Goal: Information Seeking & Learning: Learn about a topic

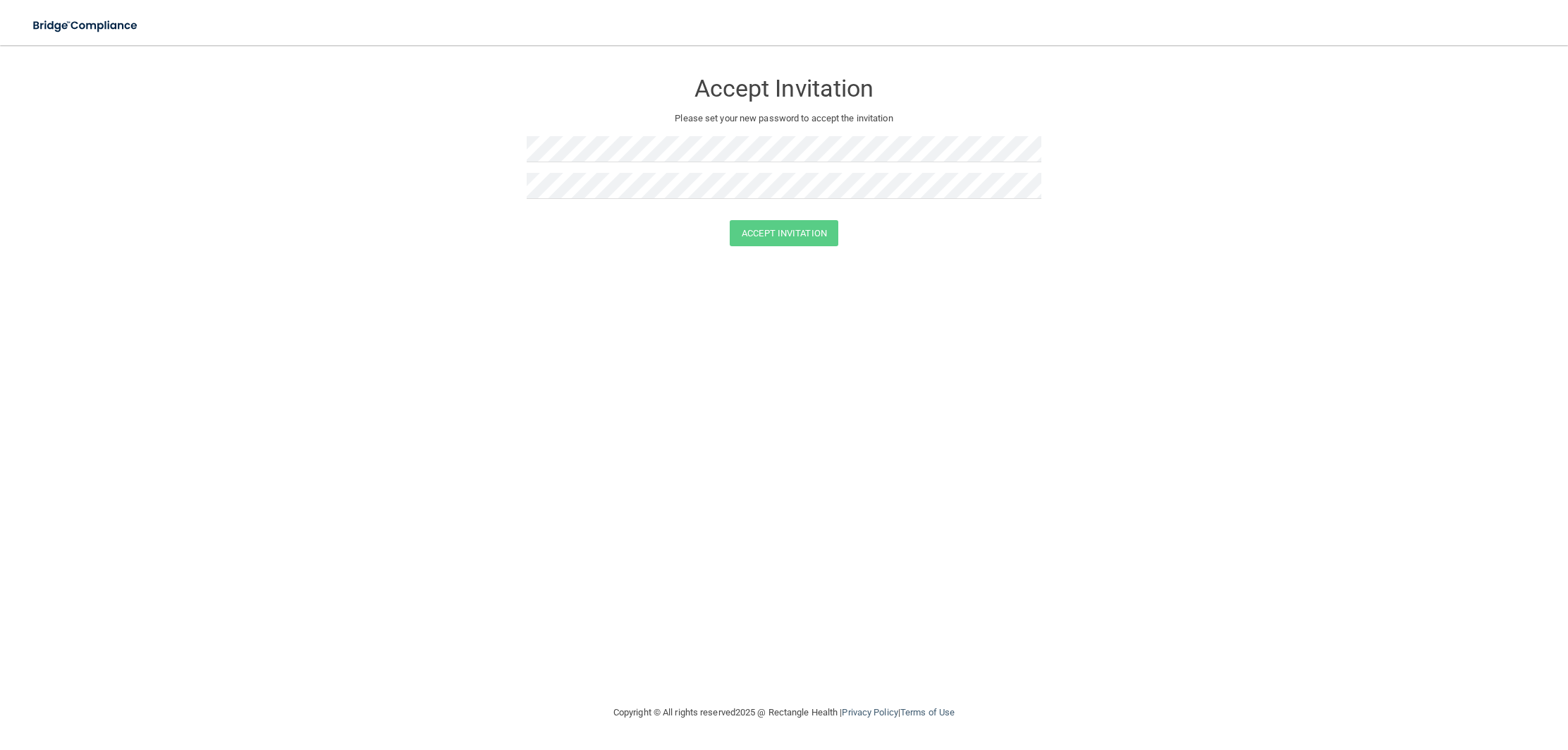
click at [595, 163] on div at bounding box center [784, 154] width 515 height 37
click at [550, 170] on div at bounding box center [784, 154] width 515 height 37
click at [730, 220] on button "Accept Invitation" at bounding box center [784, 233] width 109 height 26
click at [562, 269] on form "Accept Invitation Please set your new password to accept the invitation Token i…" at bounding box center [784, 172] width 1512 height 224
click at [736, 261] on button "Accept Invitation" at bounding box center [784, 253] width 109 height 26
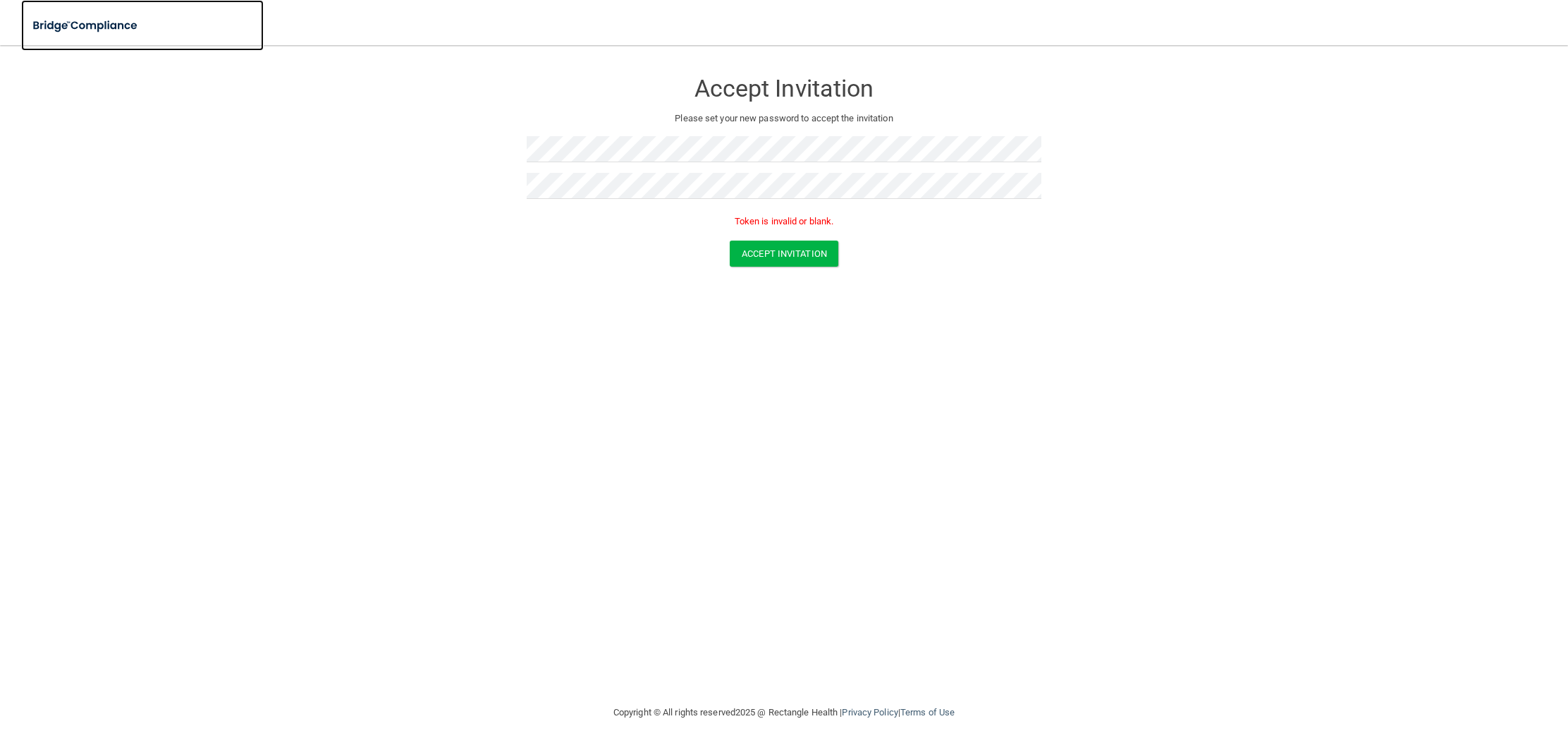
click at [117, 22] on img at bounding box center [86, 25] width 129 height 29
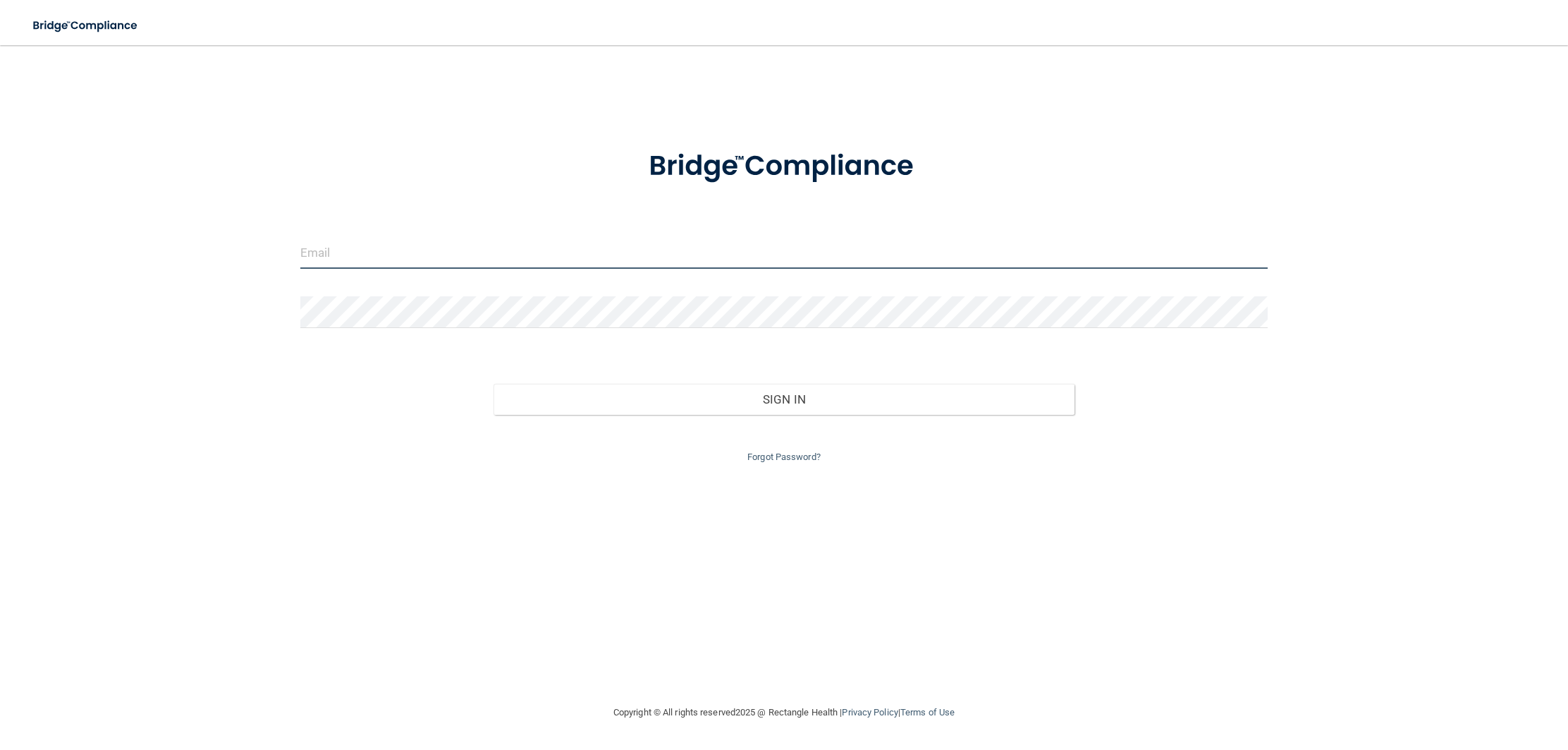
type input "natalie.cpdkids@gmail.com"
click at [474, 259] on input "natalie.cpdkids@gmail.com" at bounding box center [784, 253] width 967 height 32
type input "[EMAIL_ADDRESS][DOMAIN_NAME]"
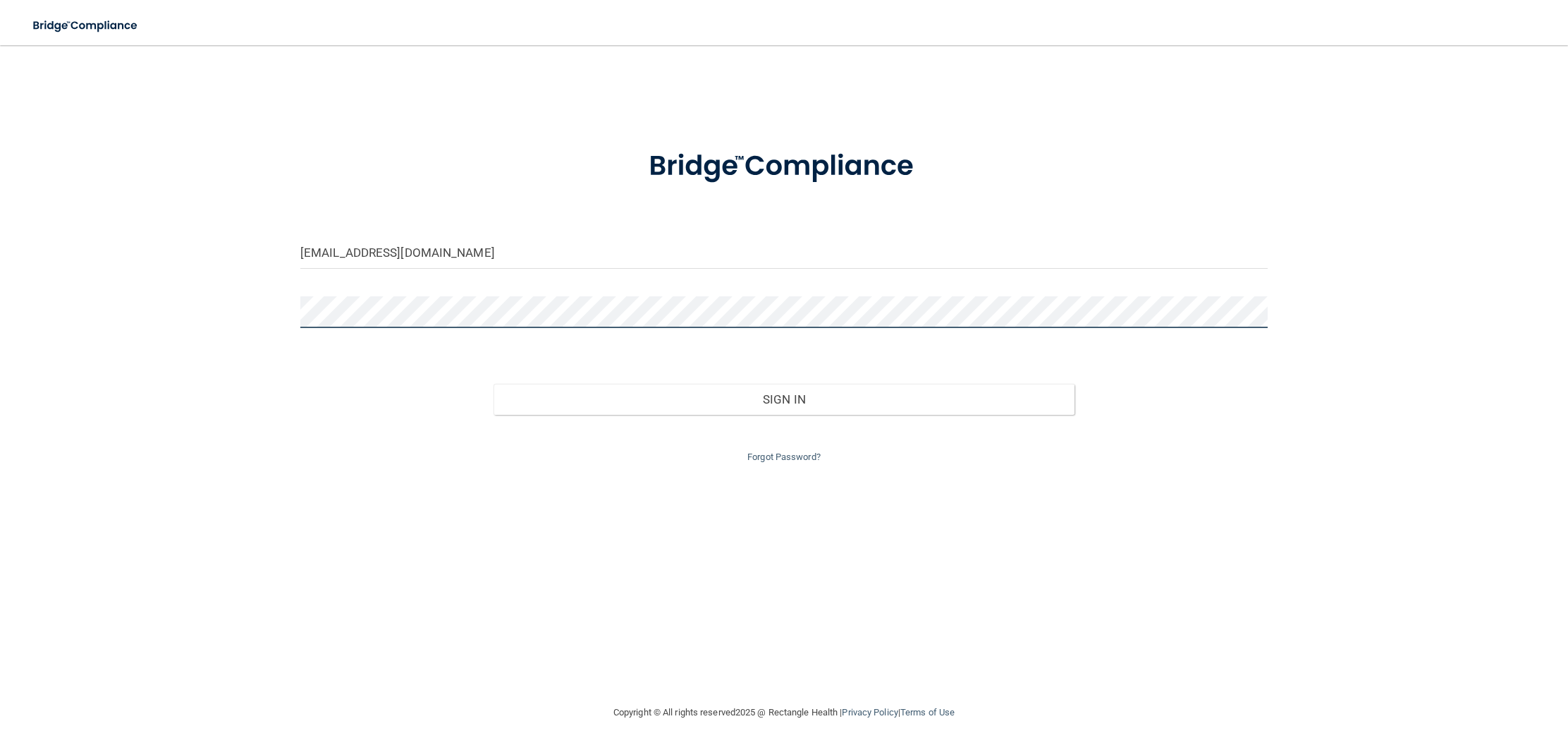
click at [493, 384] on button "Sign In" at bounding box center [783, 399] width 581 height 31
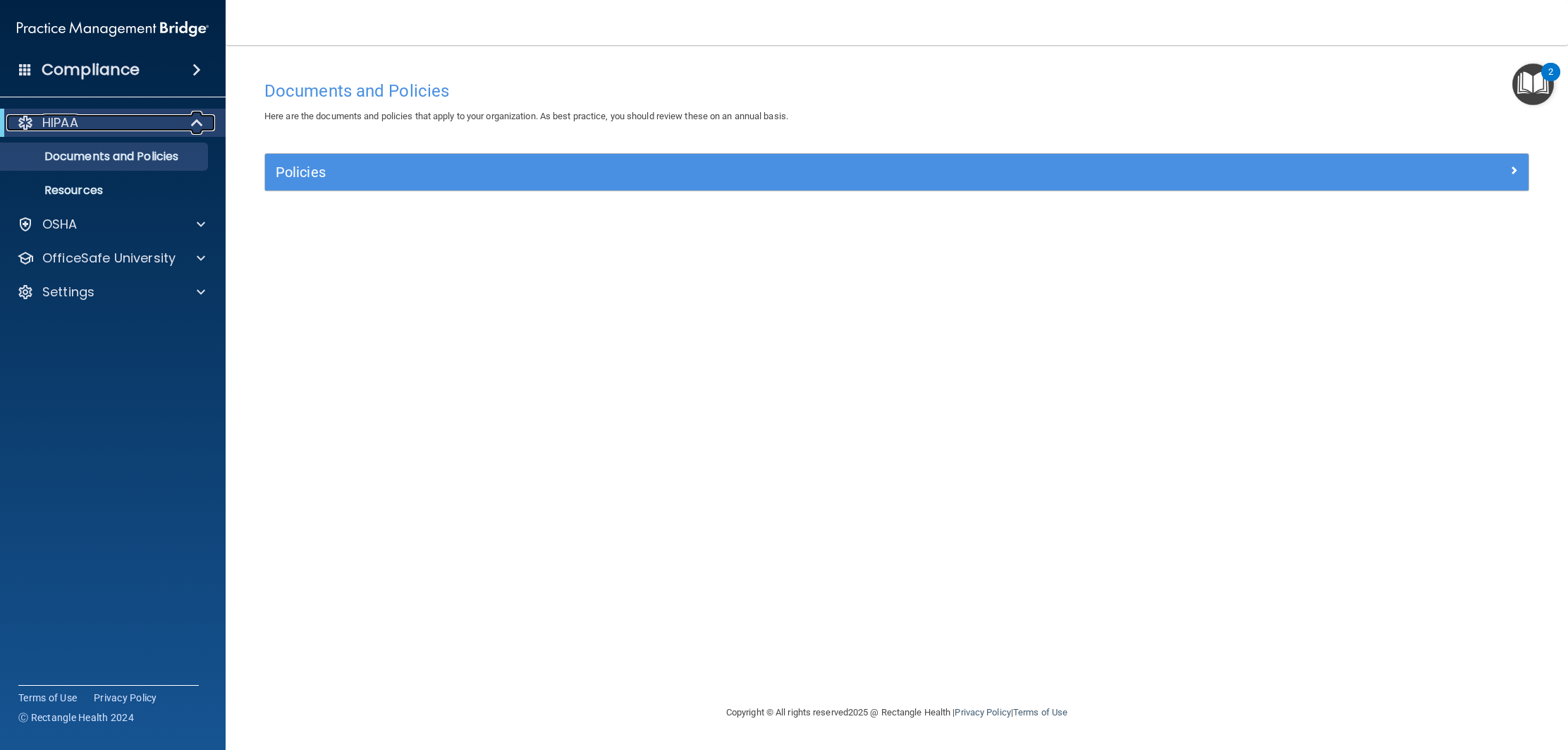
click at [195, 122] on span at bounding box center [198, 122] width 12 height 17
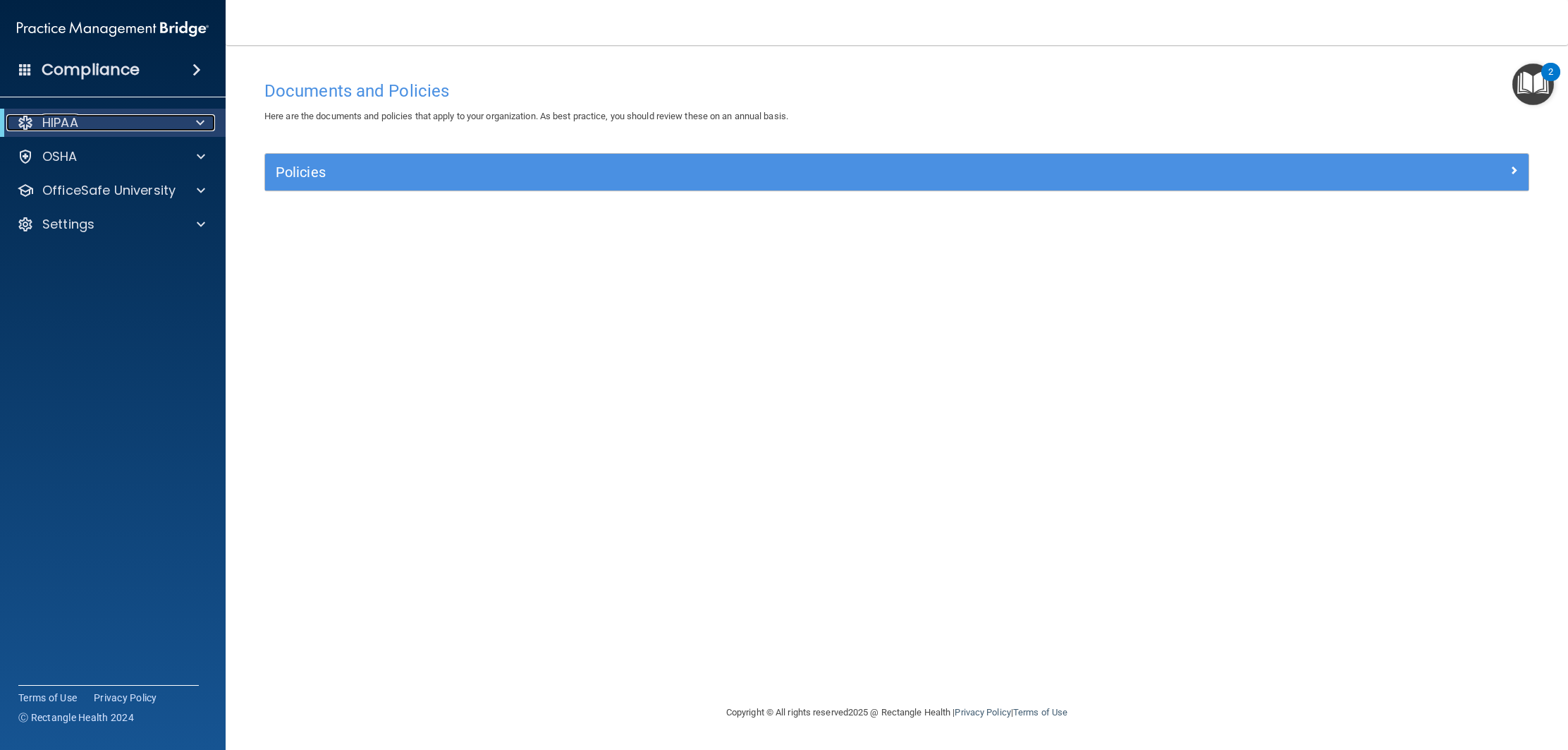
click at [195, 122] on div at bounding box center [198, 122] width 35 height 17
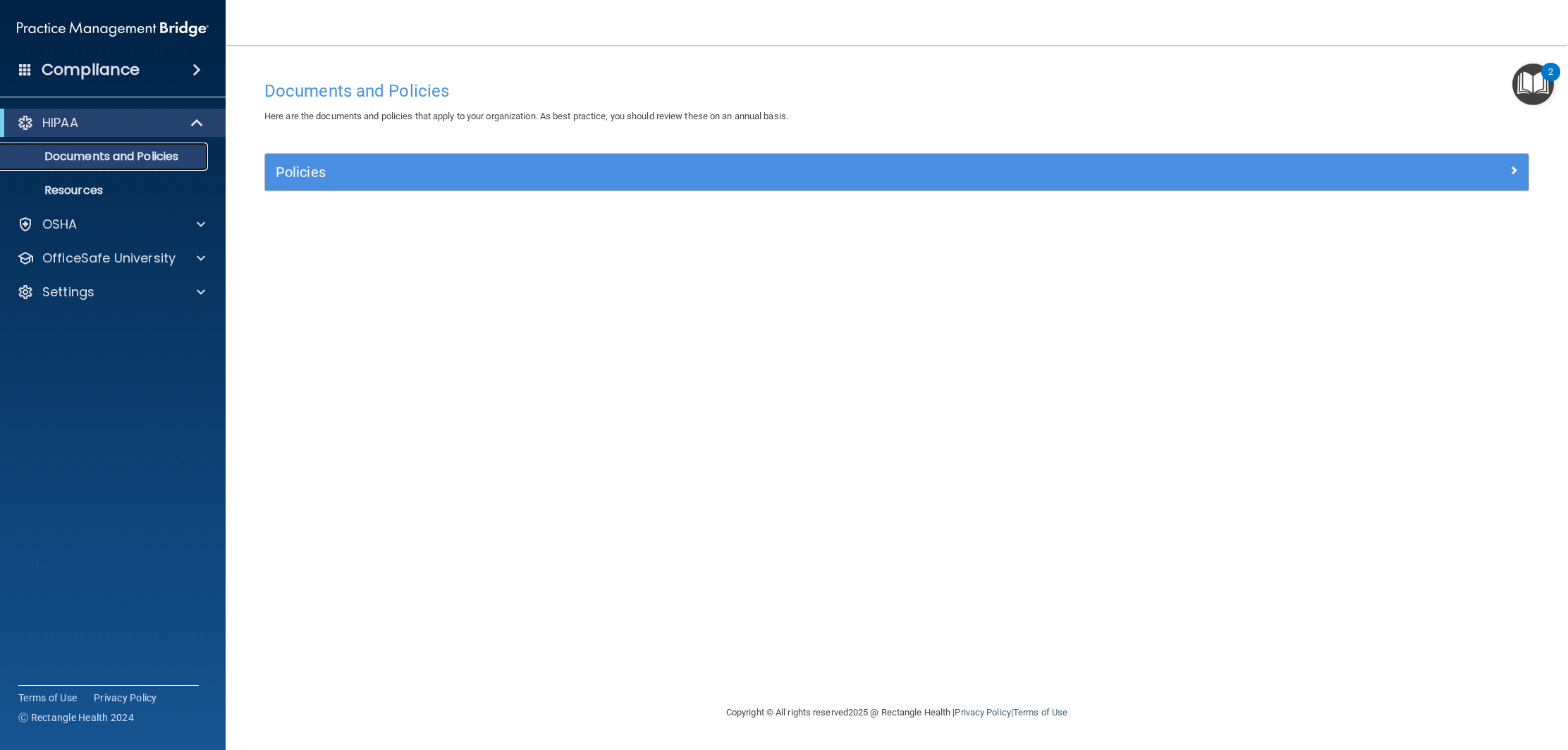
click at [154, 159] on p "Documents and Policies" at bounding box center [106, 157] width 192 height 14
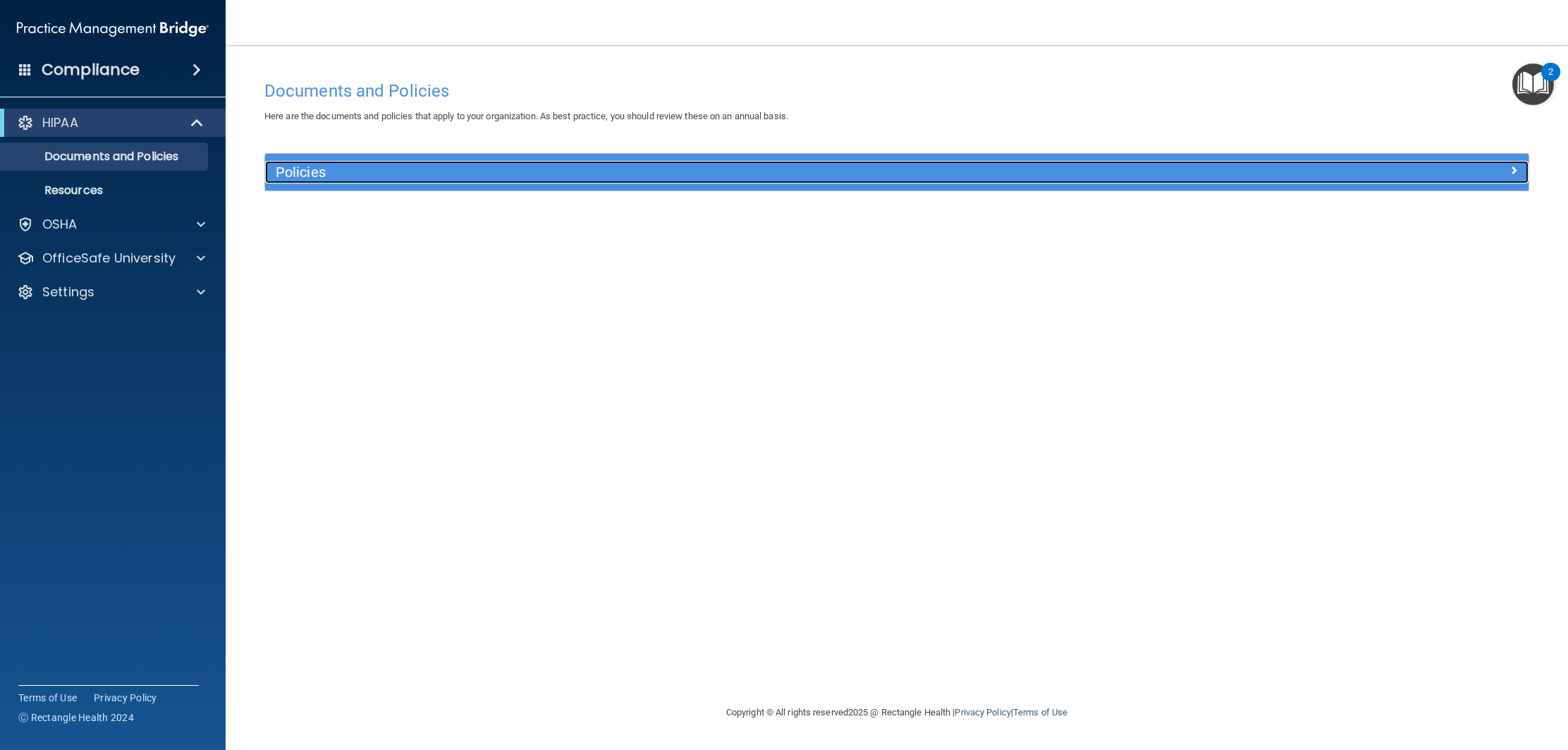
click at [324, 175] on h5 "Policies" at bounding box center [739, 172] width 927 height 16
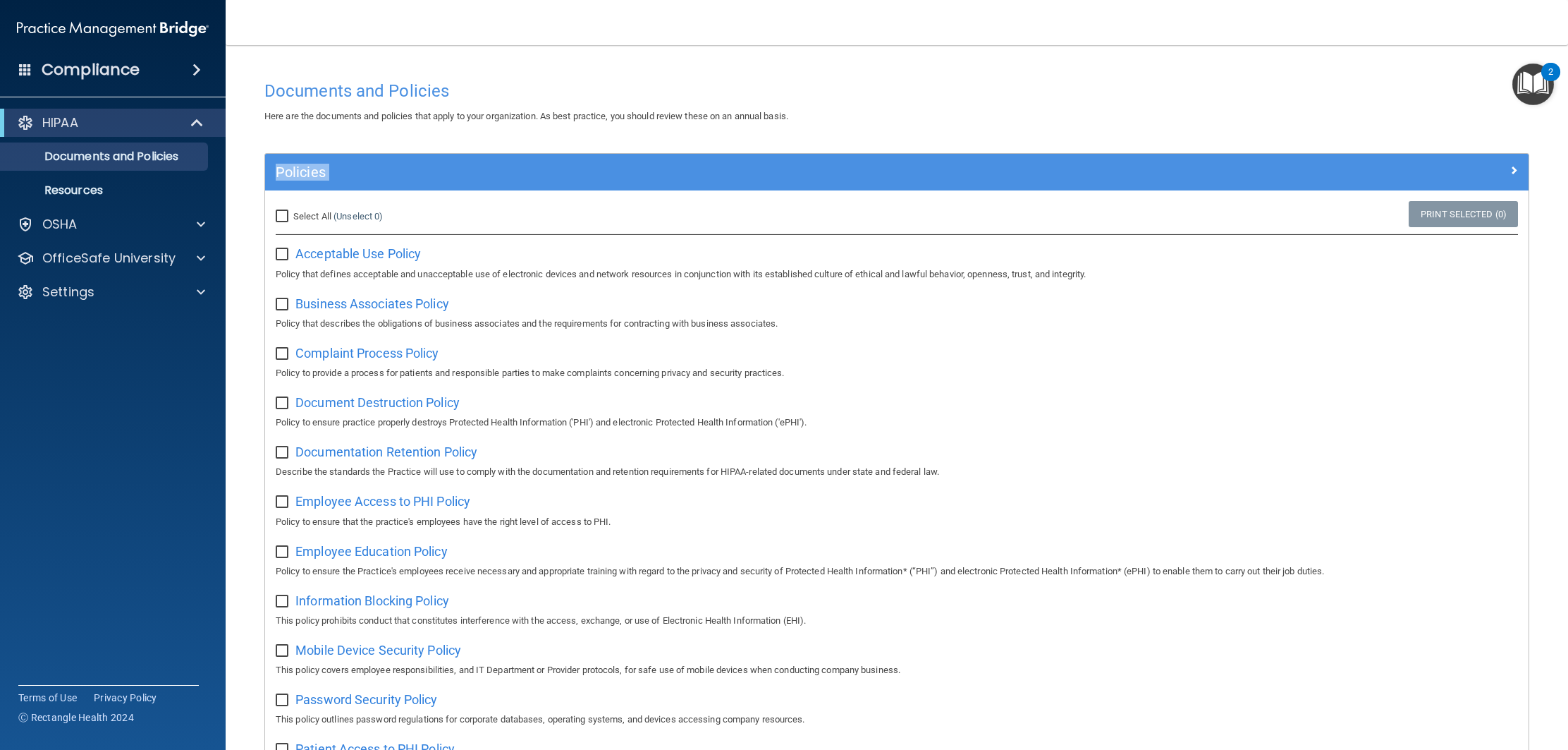
drag, startPoint x: 242, startPoint y: 207, endPoint x: 244, endPoint y: 174, distance: 33.1
click at [244, 174] on main "Documents and Policies Here are the documents and policies that apply to your o…" at bounding box center [897, 397] width 1342 height 705
click at [384, 252] on span "Acceptable Use Policy" at bounding box center [358, 253] width 126 height 15
drag, startPoint x: 1408, startPoint y: 68, endPoint x: 1414, endPoint y: 27, distance: 41.4
click at [1414, 27] on div "Toggle navigation Angye Guachichulca angyeg2002@gmail.com Manage My Enterprise …" at bounding box center [897, 375] width 1342 height 750
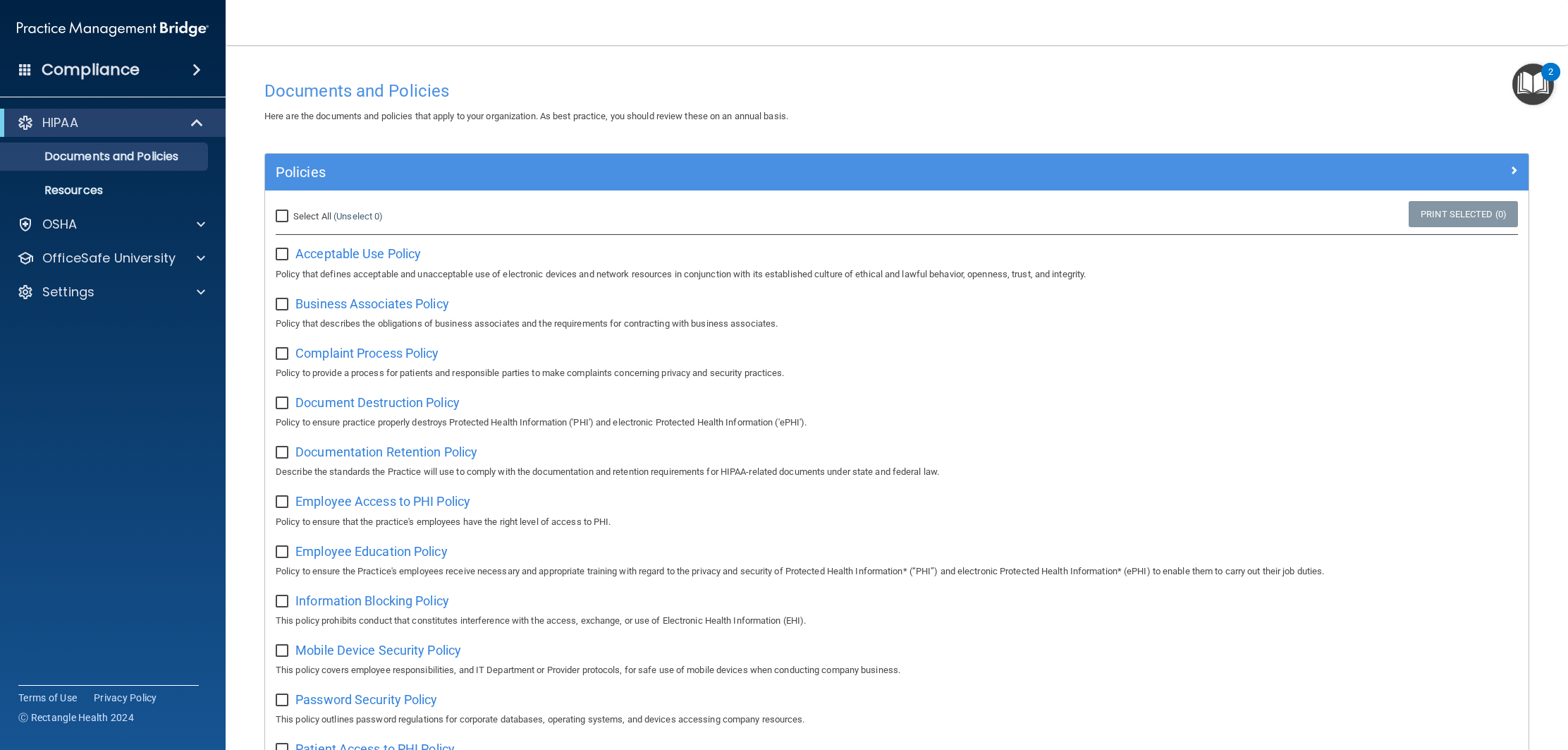
click at [1356, 76] on div "Documents and Policies" at bounding box center [897, 91] width 1286 height 35
click at [1361, 78] on div "Documents and Policies" at bounding box center [897, 91] width 1286 height 35
drag, startPoint x: 1331, startPoint y: 98, endPoint x: 1337, endPoint y: 66, distance: 32.6
click at [1337, 66] on div "Documents and Policies Here are the documents and policies that apply to your o…" at bounding box center [897, 693] width 1286 height 1267
drag, startPoint x: 1551, startPoint y: 257, endPoint x: 1566, endPoint y: 191, distance: 67.7
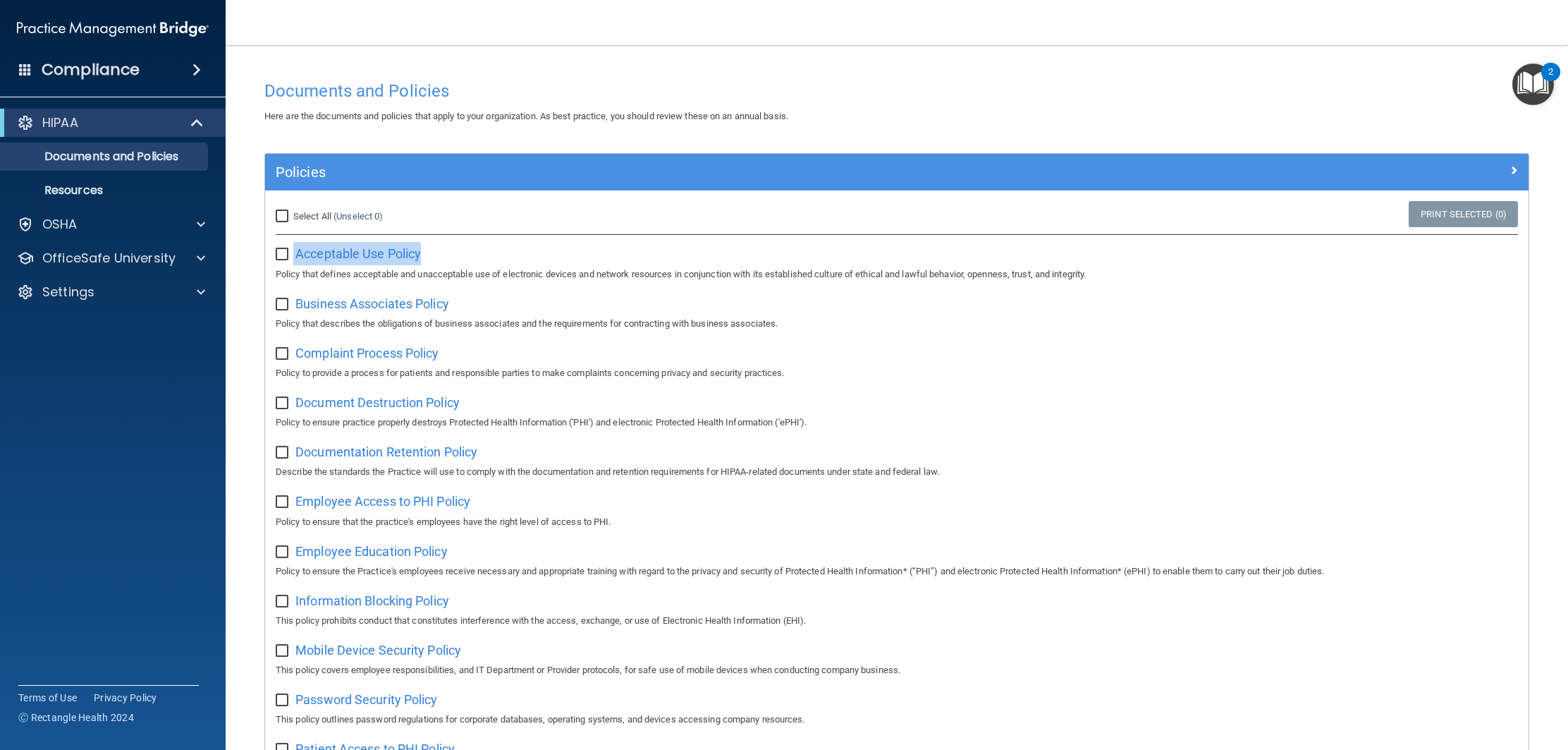
click at [1566, 191] on main "Documents and Policies Here are the documents and policies that apply to your o…" at bounding box center [897, 397] width 1342 height 705
click at [943, 130] on div "Documents and Policies Here are the documents and policies that apply to your o…" at bounding box center [897, 706] width 1286 height 1267
click at [371, 306] on span "Business Associates Policy" at bounding box center [373, 303] width 154 height 15
click at [195, 76] on span at bounding box center [196, 69] width 9 height 17
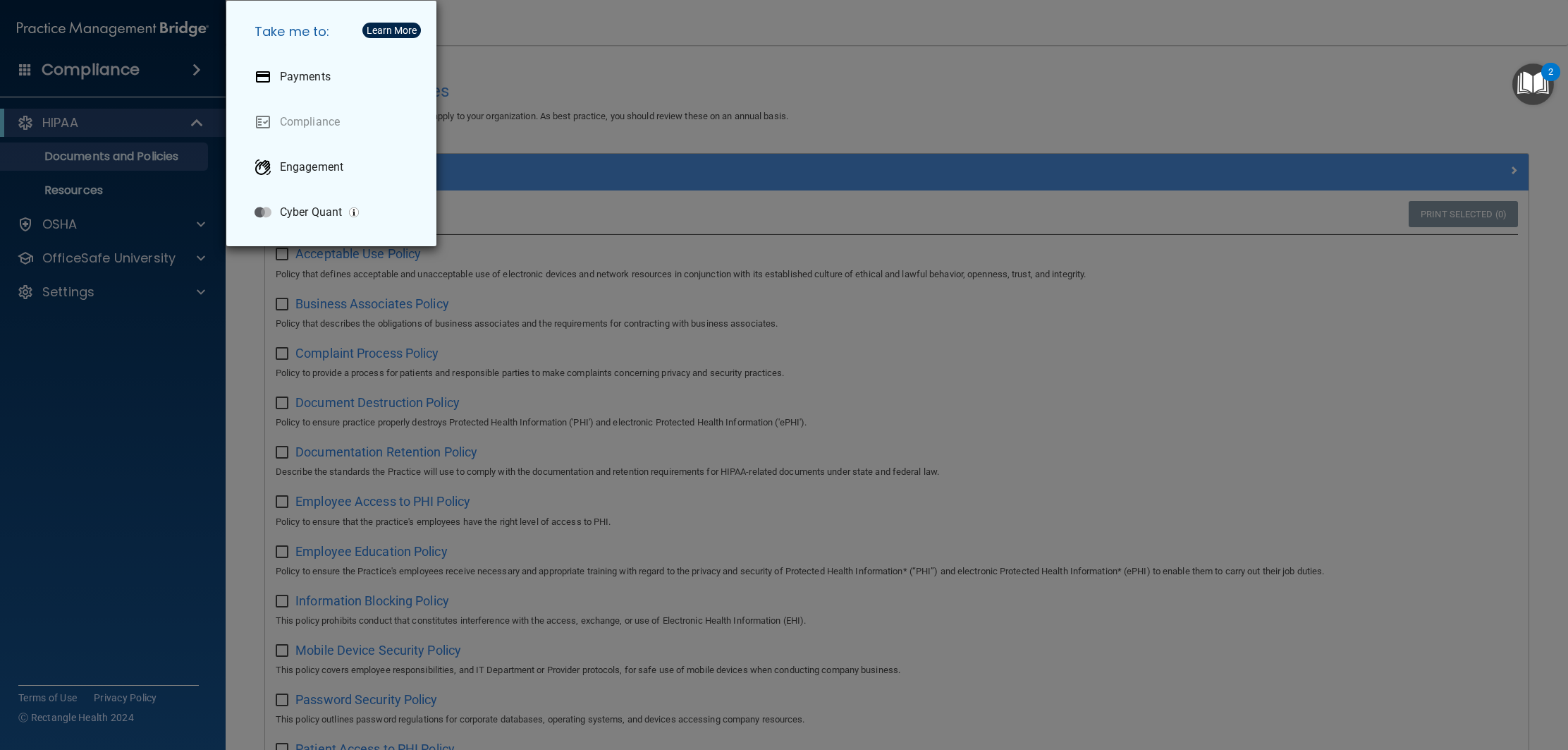
click at [192, 59] on div "Take me to: Payments Compliance Engagement Cyber Quant" at bounding box center [784, 375] width 1568 height 750
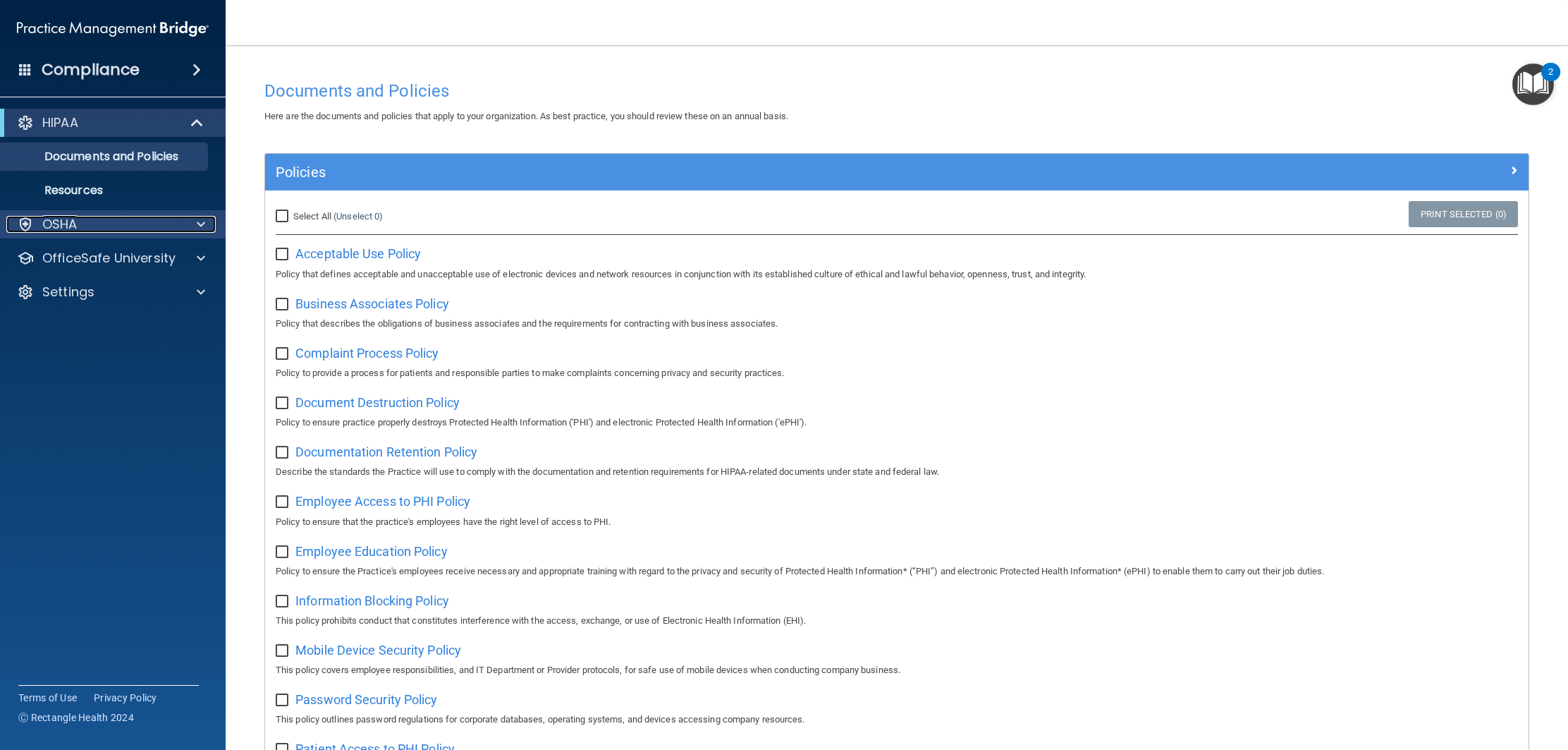
click at [168, 225] on div "OSHA" at bounding box center [94, 224] width 175 height 17
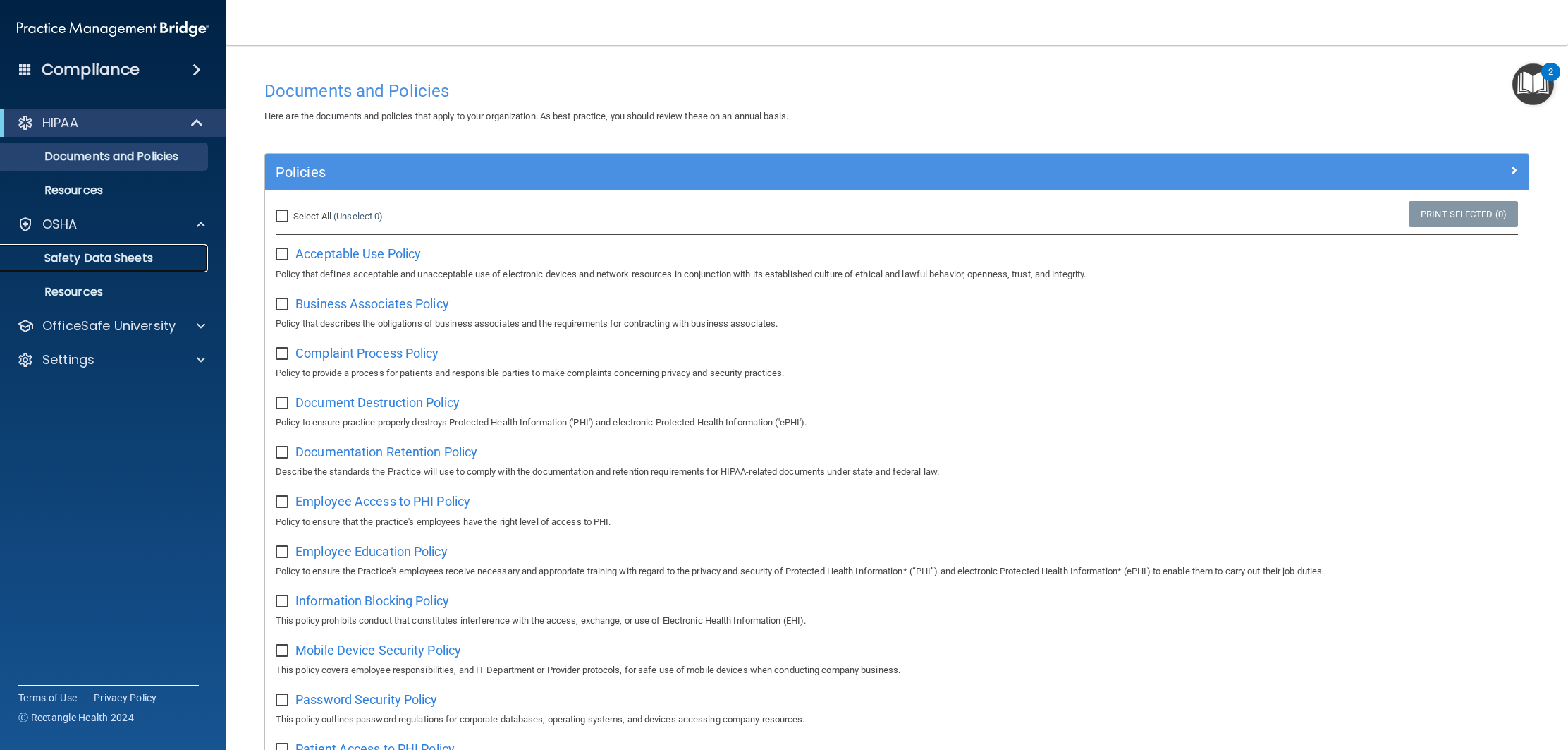
click at [132, 258] on p "Safety Data Sheets" at bounding box center [106, 258] width 192 height 14
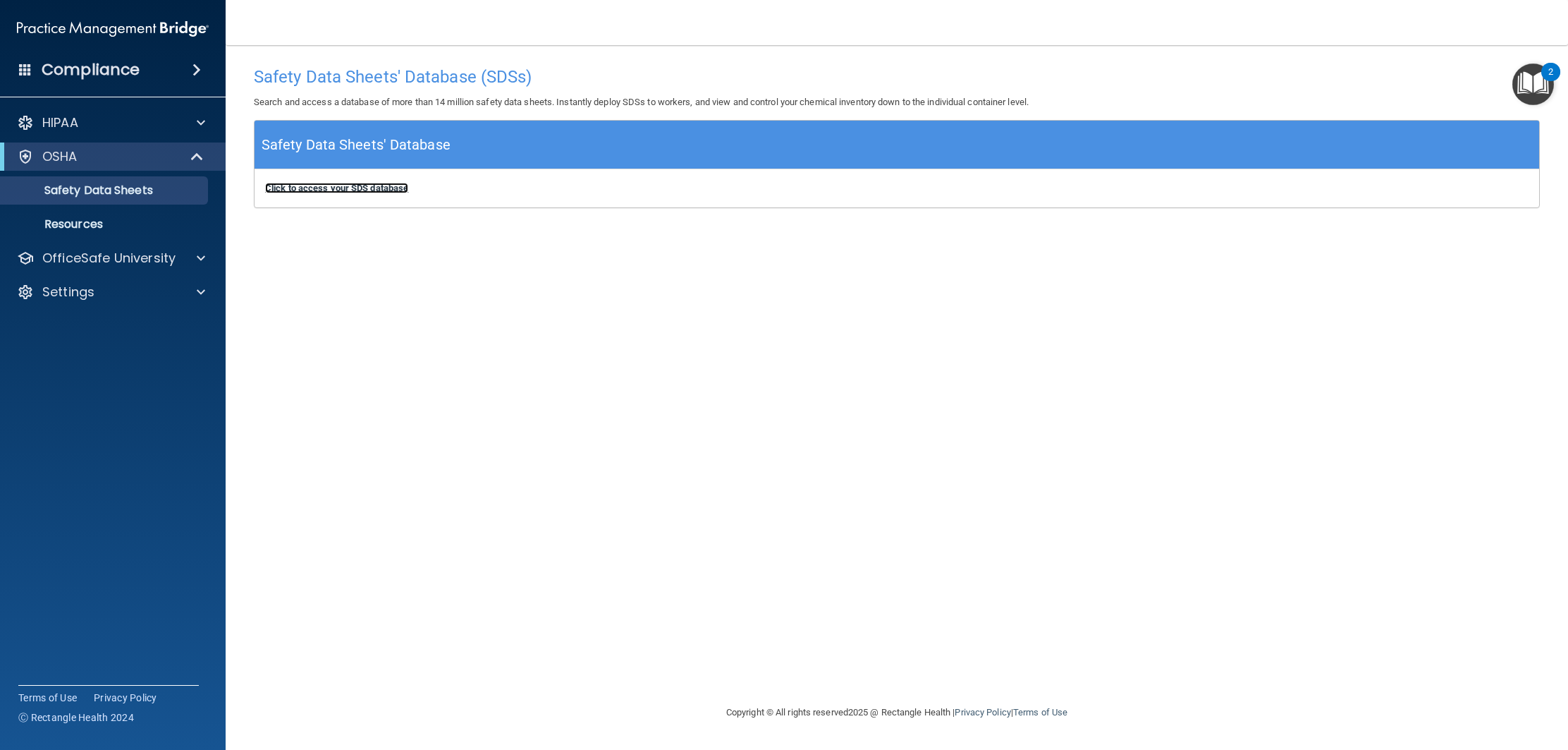
click at [350, 188] on b "Click to access your SDS database" at bounding box center [337, 188] width 143 height 10
click at [133, 261] on p "OfficeSafe University" at bounding box center [109, 257] width 133 height 17
click at [130, 292] on div "HIPAA Training" at bounding box center [106, 292] width 192 height 14
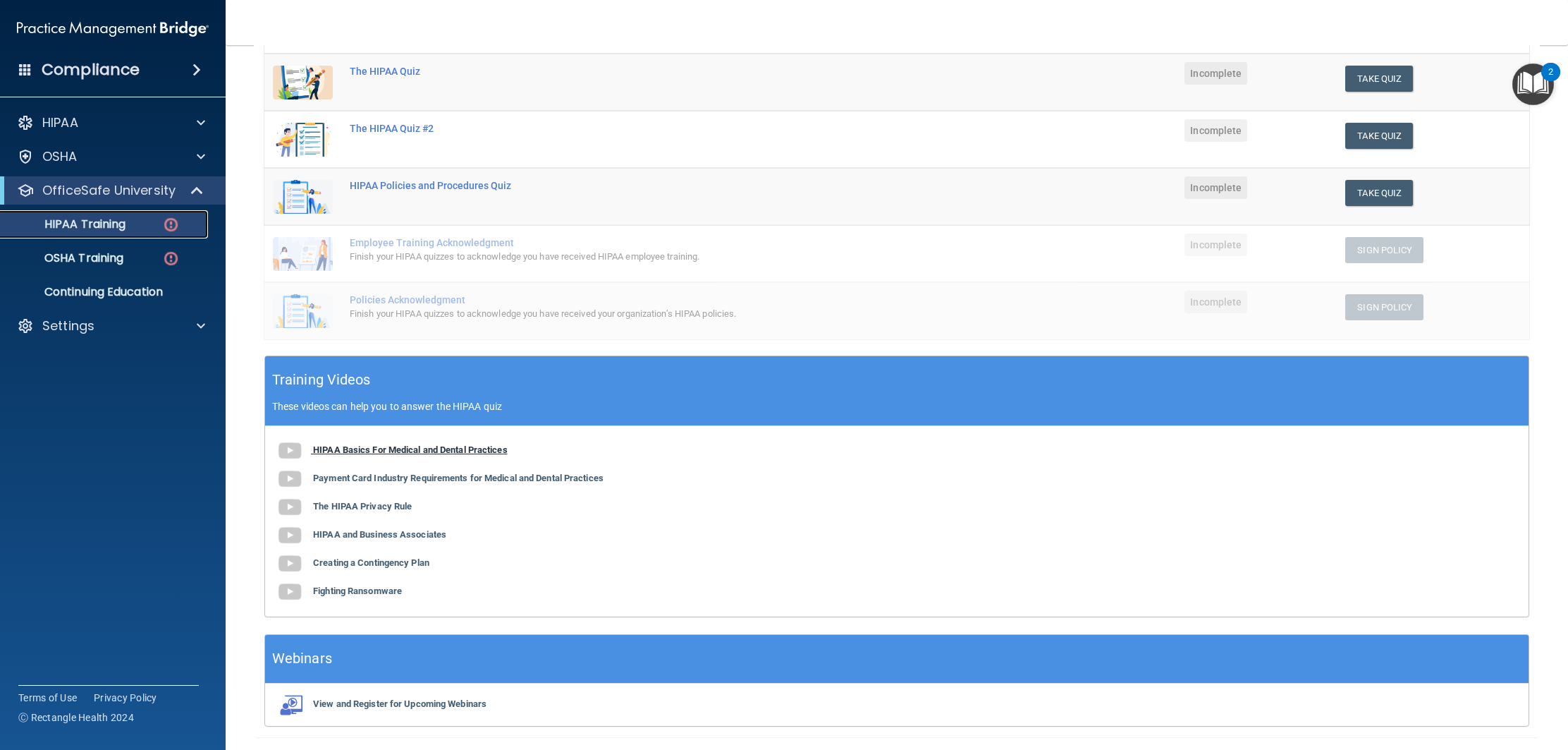
scroll to position [238, 0]
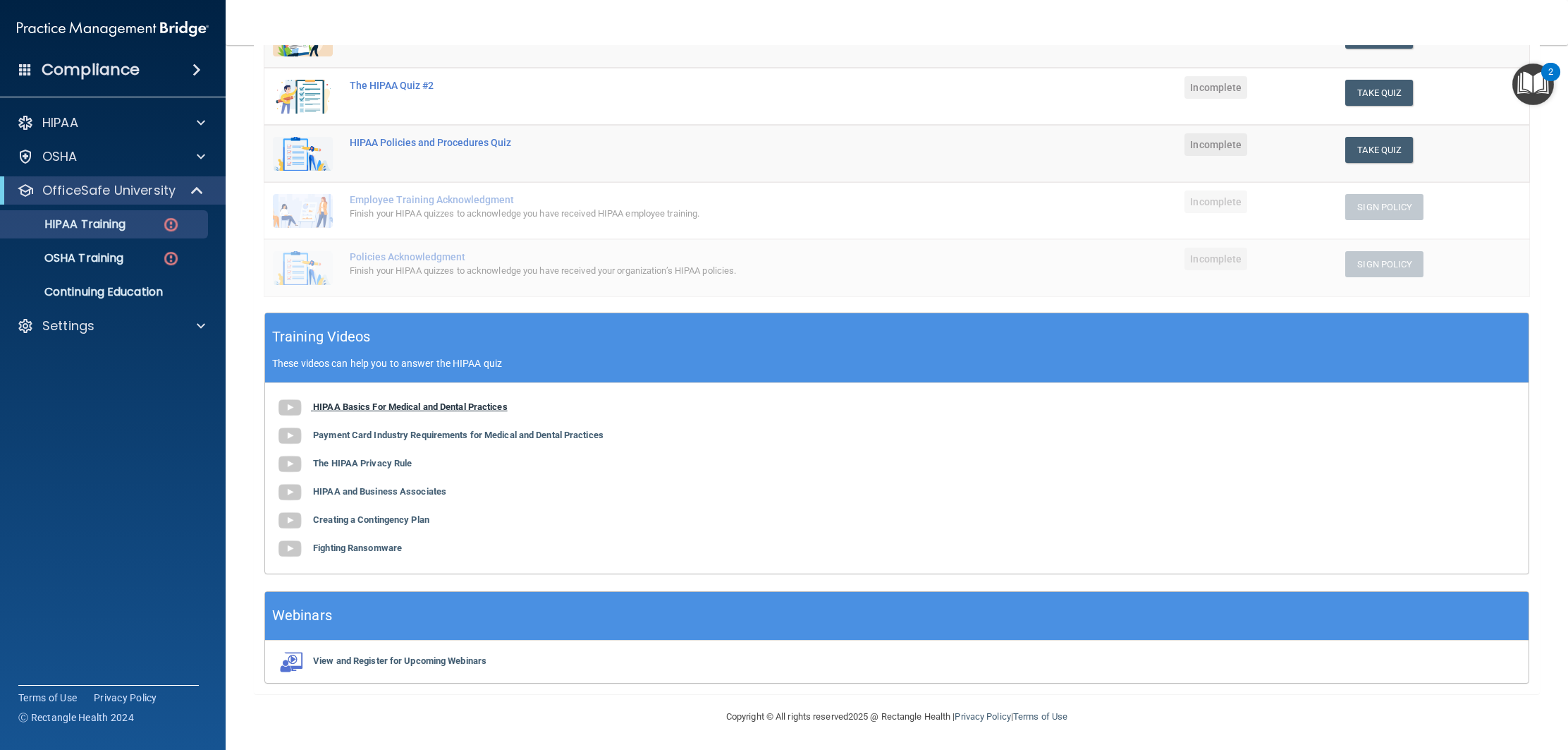
click at [427, 409] on b "HIPAA Basics For Medical and Dental Practices" at bounding box center [410, 406] width 195 height 10
click at [385, 458] on b "The HIPAA Privacy Rule" at bounding box center [362, 462] width 98 height 10
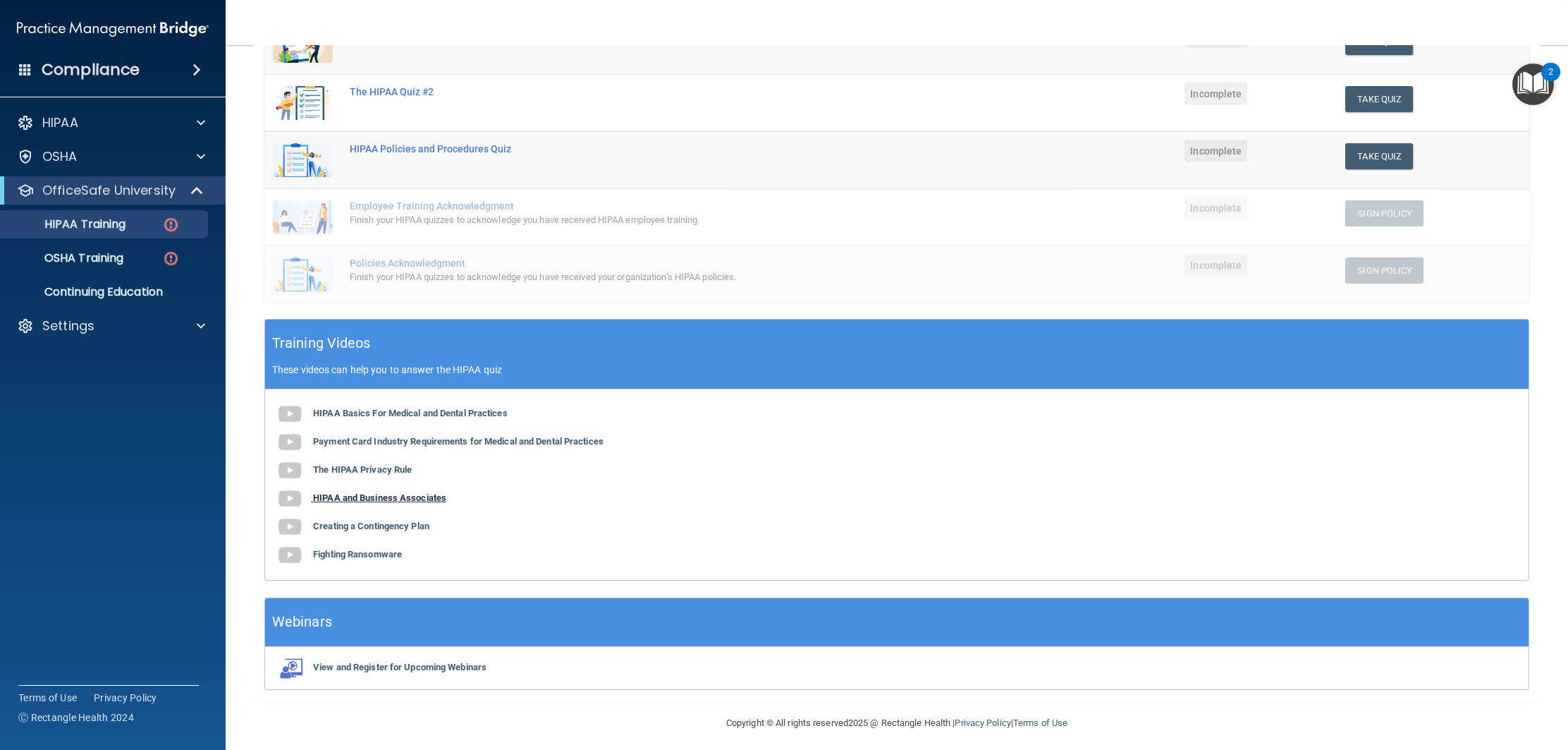
scroll to position [234, 0]
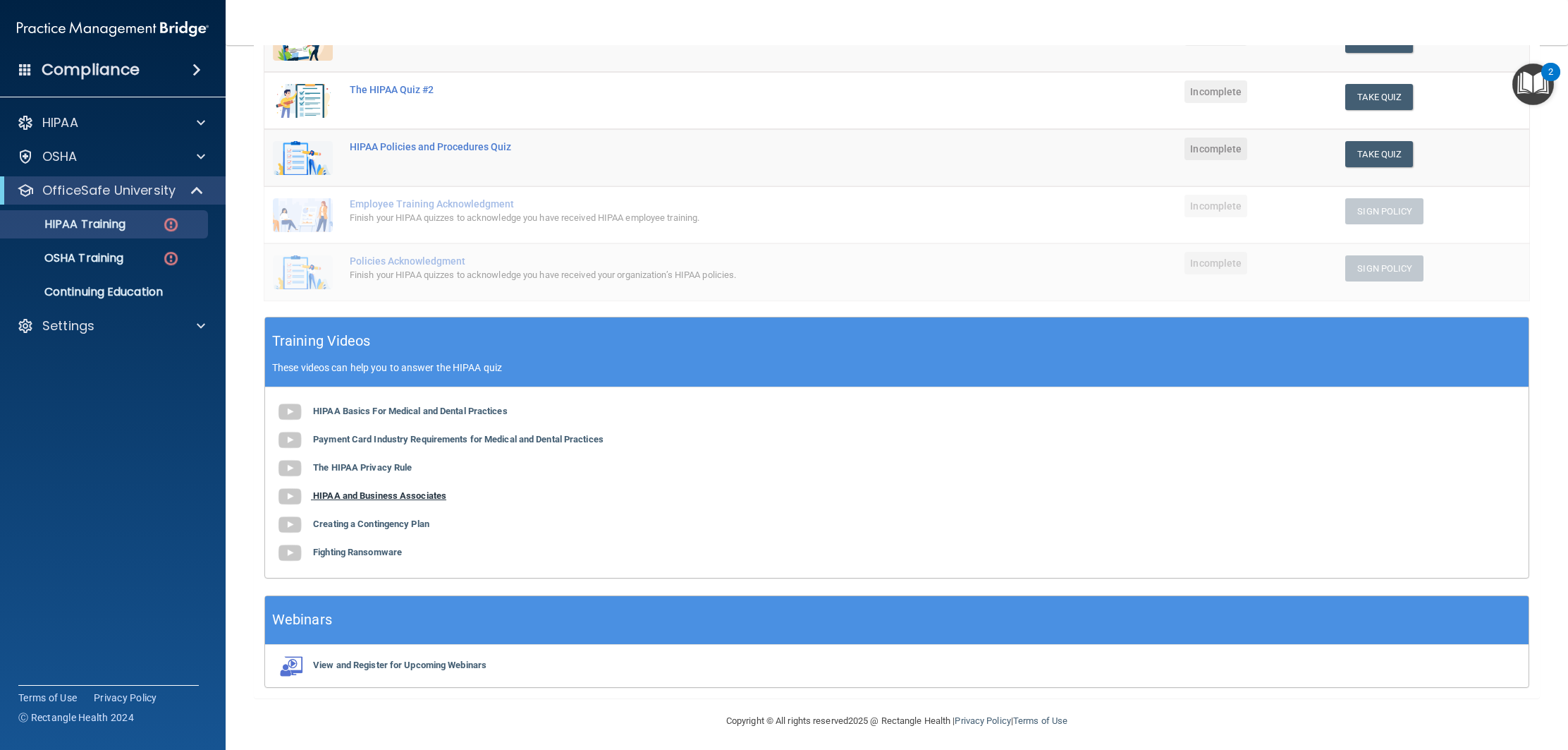
click at [396, 500] on div "HIPAA Basics For Medical and Dental Practices Payment Card Industry Requirement…" at bounding box center [897, 482] width 1264 height 191
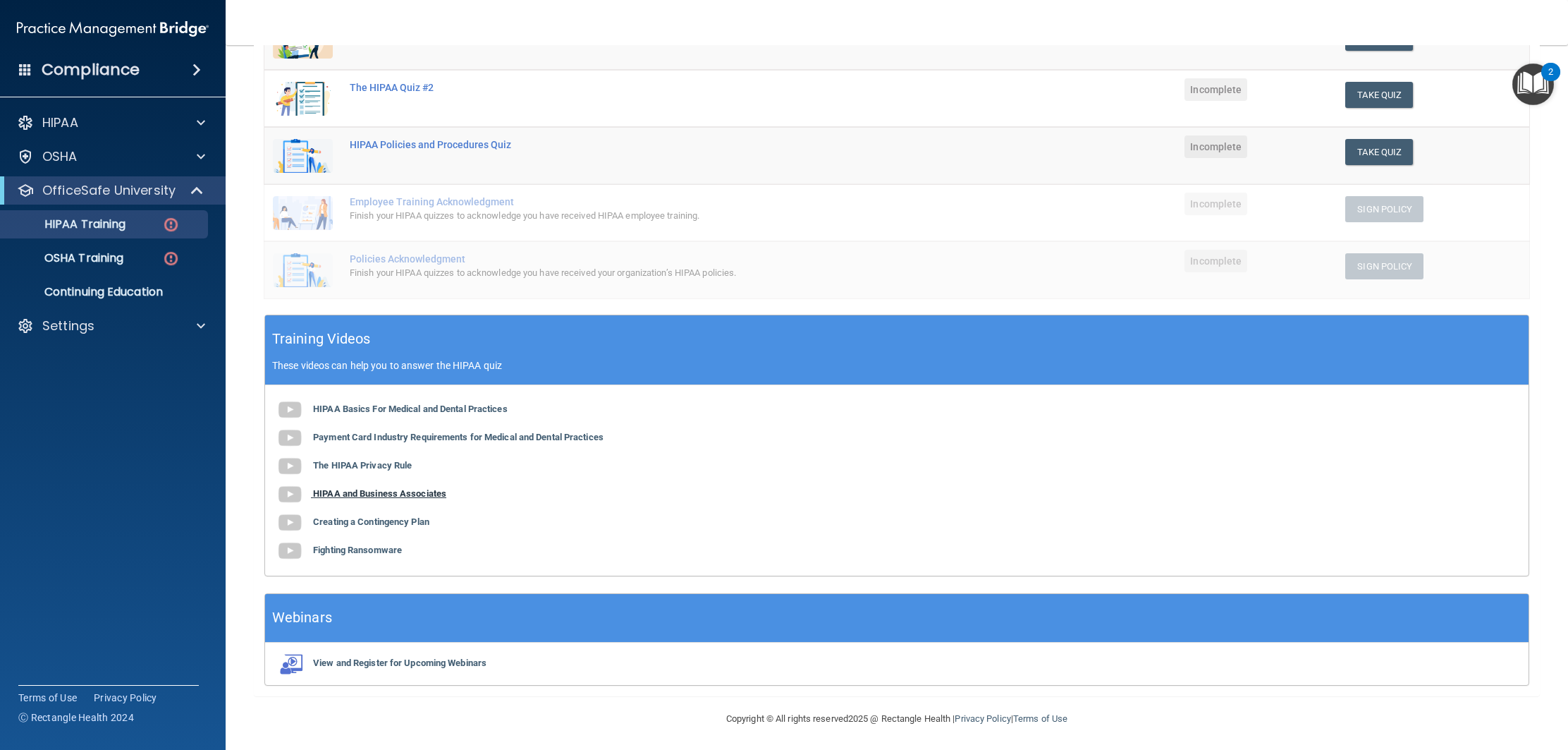
click at [400, 497] on div "HIPAA Basics For Medical and Dental Practices Payment Card Industry Requirement…" at bounding box center [897, 481] width 1264 height 191
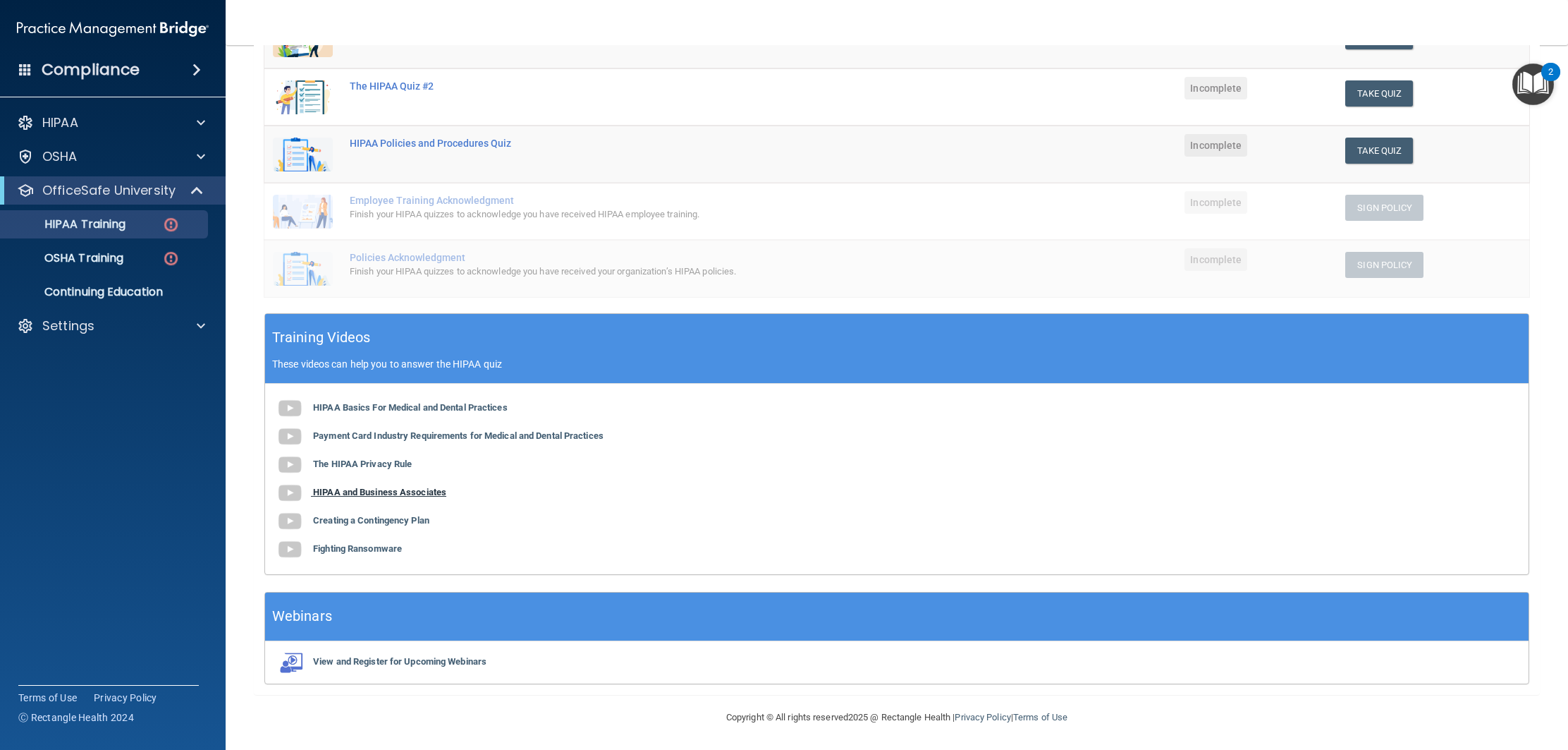
click at [403, 493] on b "HIPAA and Business Associates" at bounding box center [380, 492] width 133 height 10
click at [399, 521] on b "Creating a Contingency Plan" at bounding box center [371, 519] width 116 height 10
click at [355, 547] on b "Fighting Ransomware" at bounding box center [357, 547] width 89 height 10
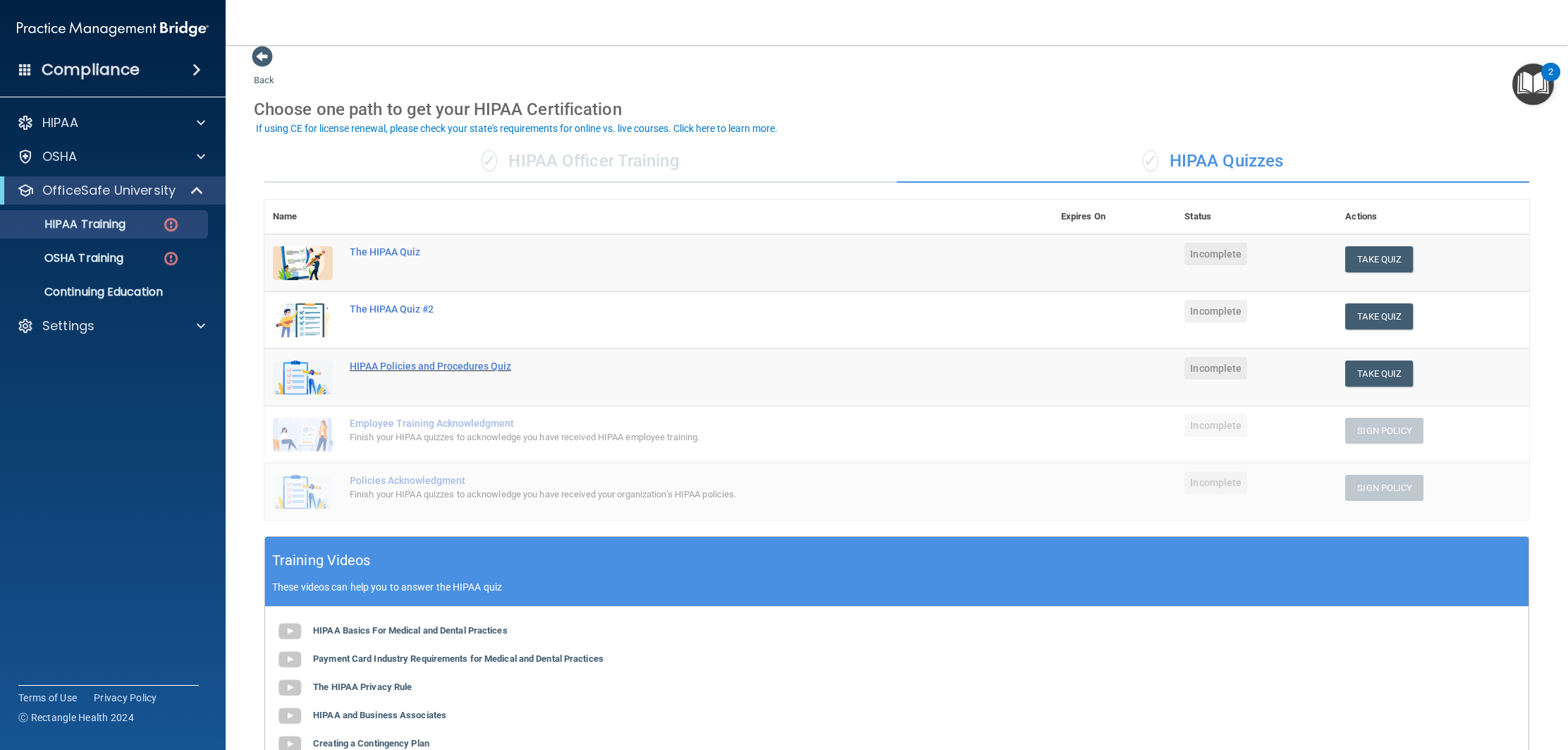
scroll to position [17, 0]
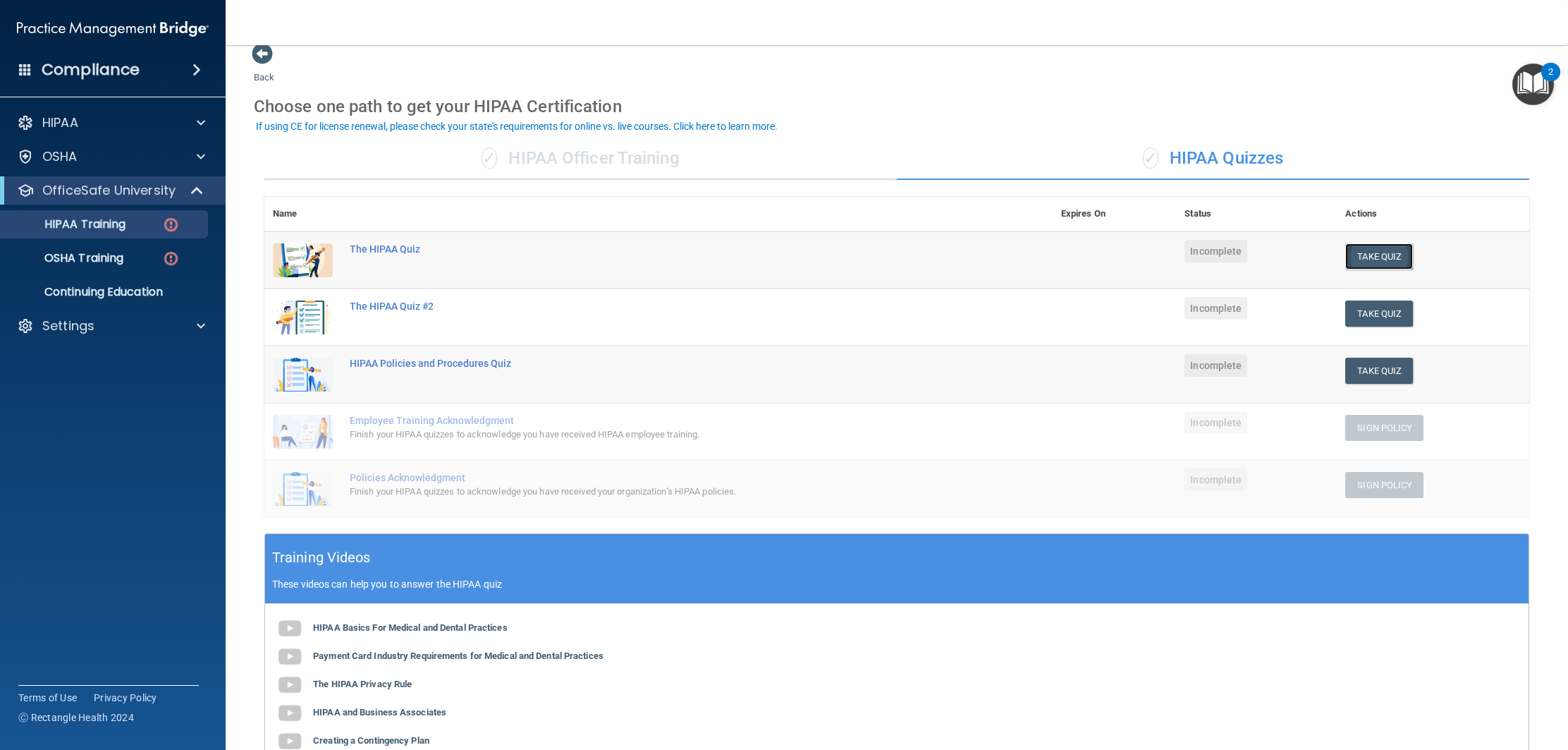
click at [1361, 251] on button "Take Quiz" at bounding box center [1379, 256] width 68 height 26
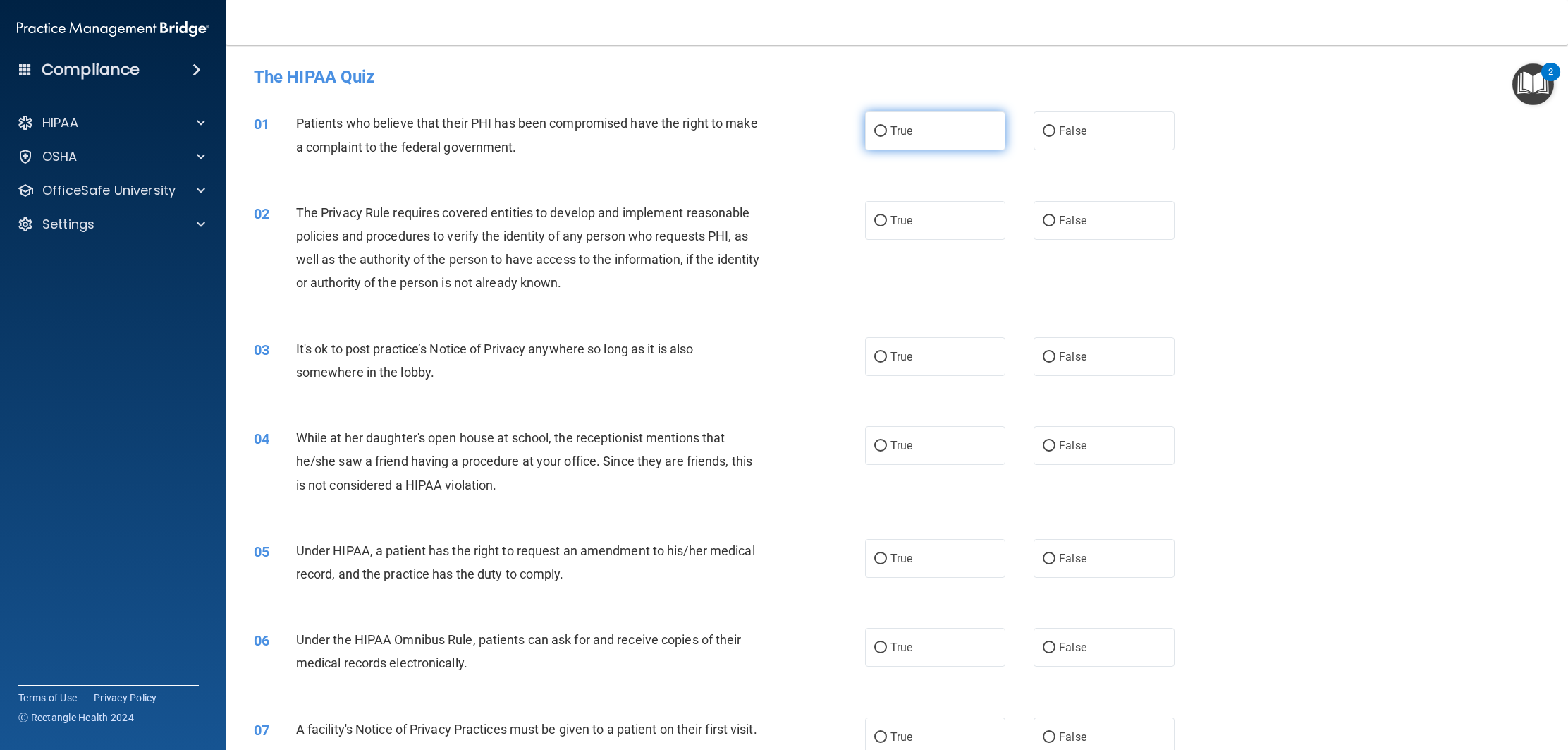
click at [889, 126] on label "True" at bounding box center [935, 130] width 141 height 39
click at [887, 126] on input "True" at bounding box center [881, 131] width 13 height 10
radio input "true"
click at [1101, 346] on label "False" at bounding box center [1103, 356] width 141 height 39
click at [1056, 352] on input "False" at bounding box center [1049, 357] width 13 height 10
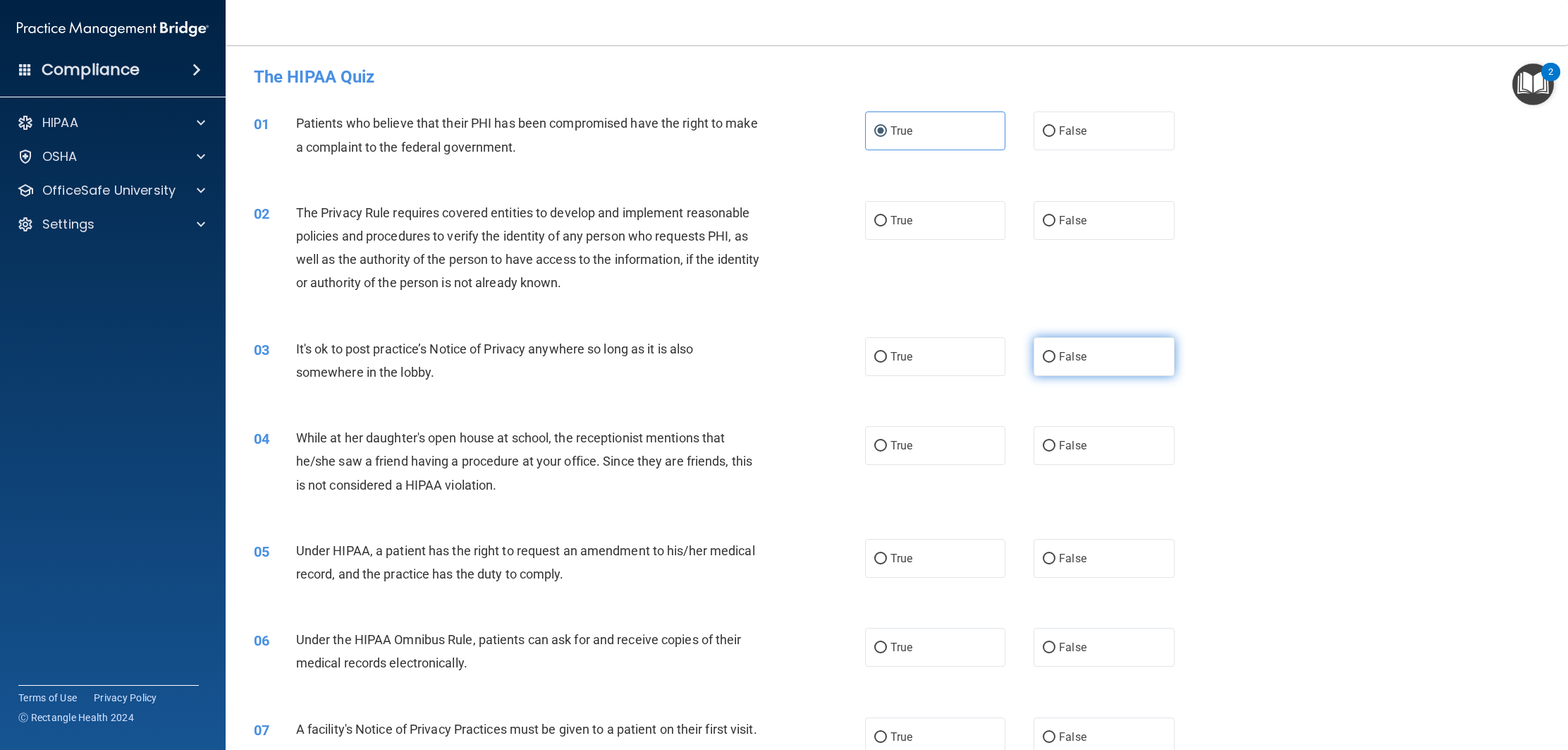
radio input "true"
click at [1087, 447] on label "False" at bounding box center [1103, 445] width 141 height 39
click at [1056, 447] on input "False" at bounding box center [1049, 446] width 13 height 10
radio input "true"
click at [955, 366] on label "True" at bounding box center [935, 356] width 141 height 39
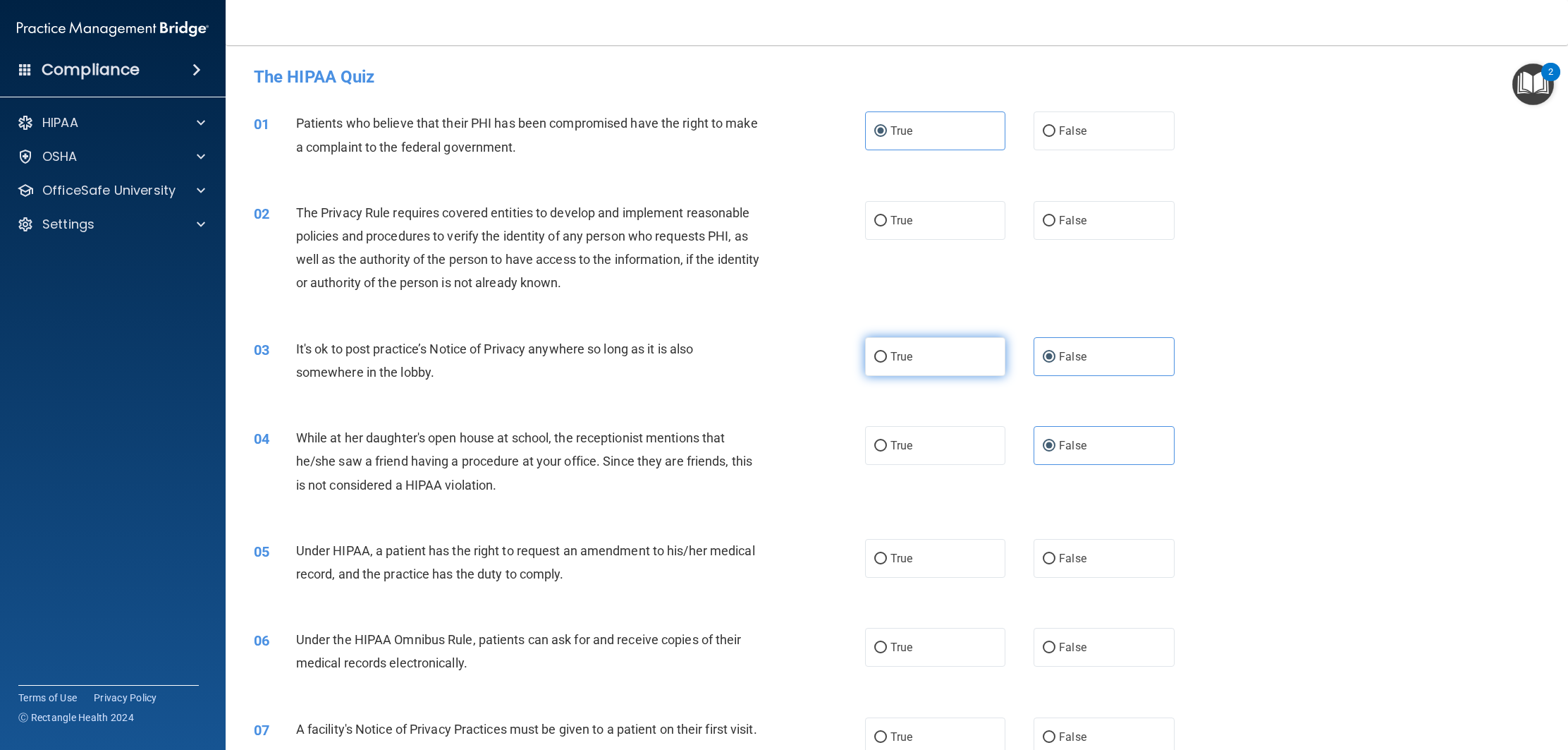
click at [887, 362] on input "True" at bounding box center [881, 357] width 13 height 10
radio input "true"
radio input "false"
click at [889, 223] on label "True" at bounding box center [935, 220] width 141 height 39
click at [887, 223] on input "True" at bounding box center [881, 221] width 13 height 10
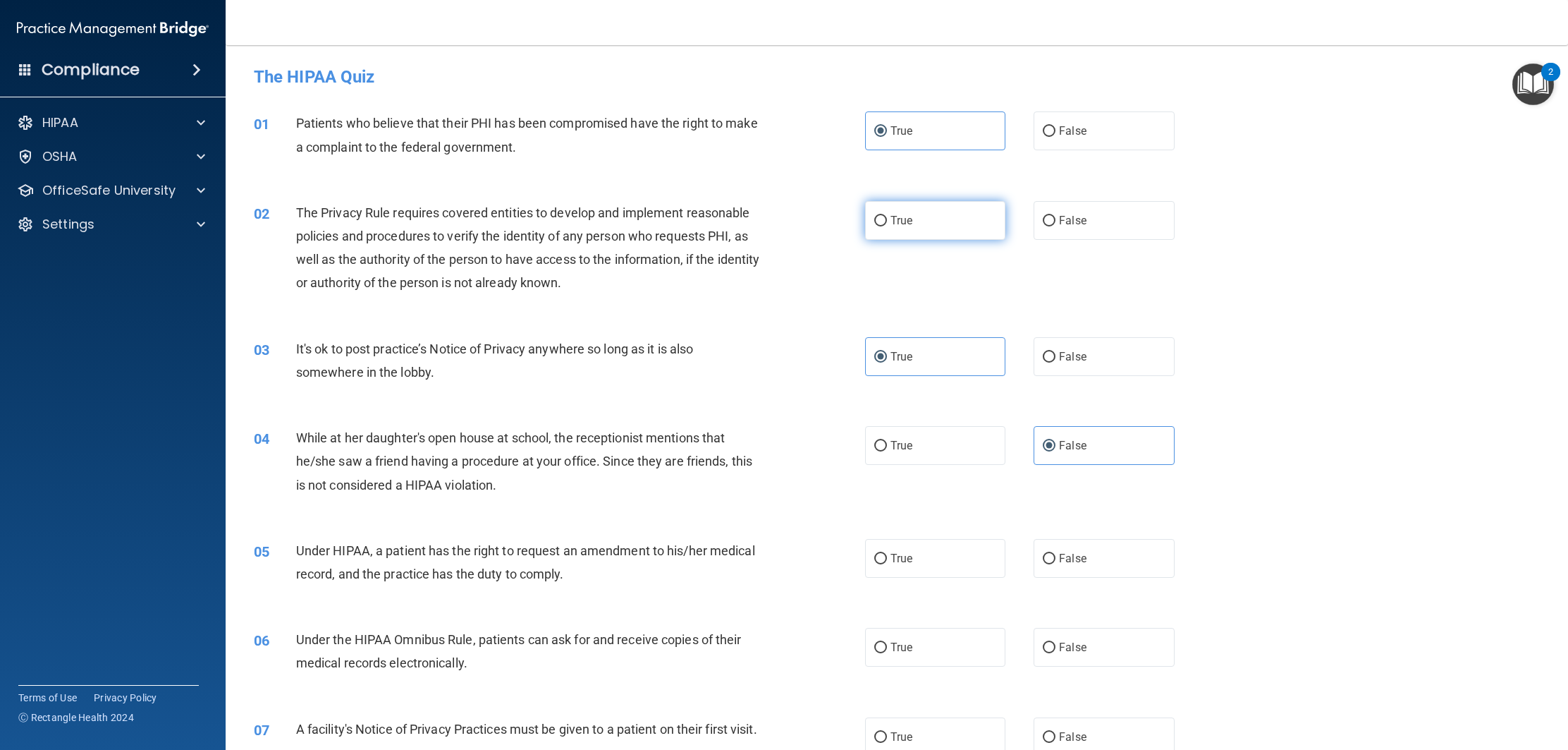
radio input "true"
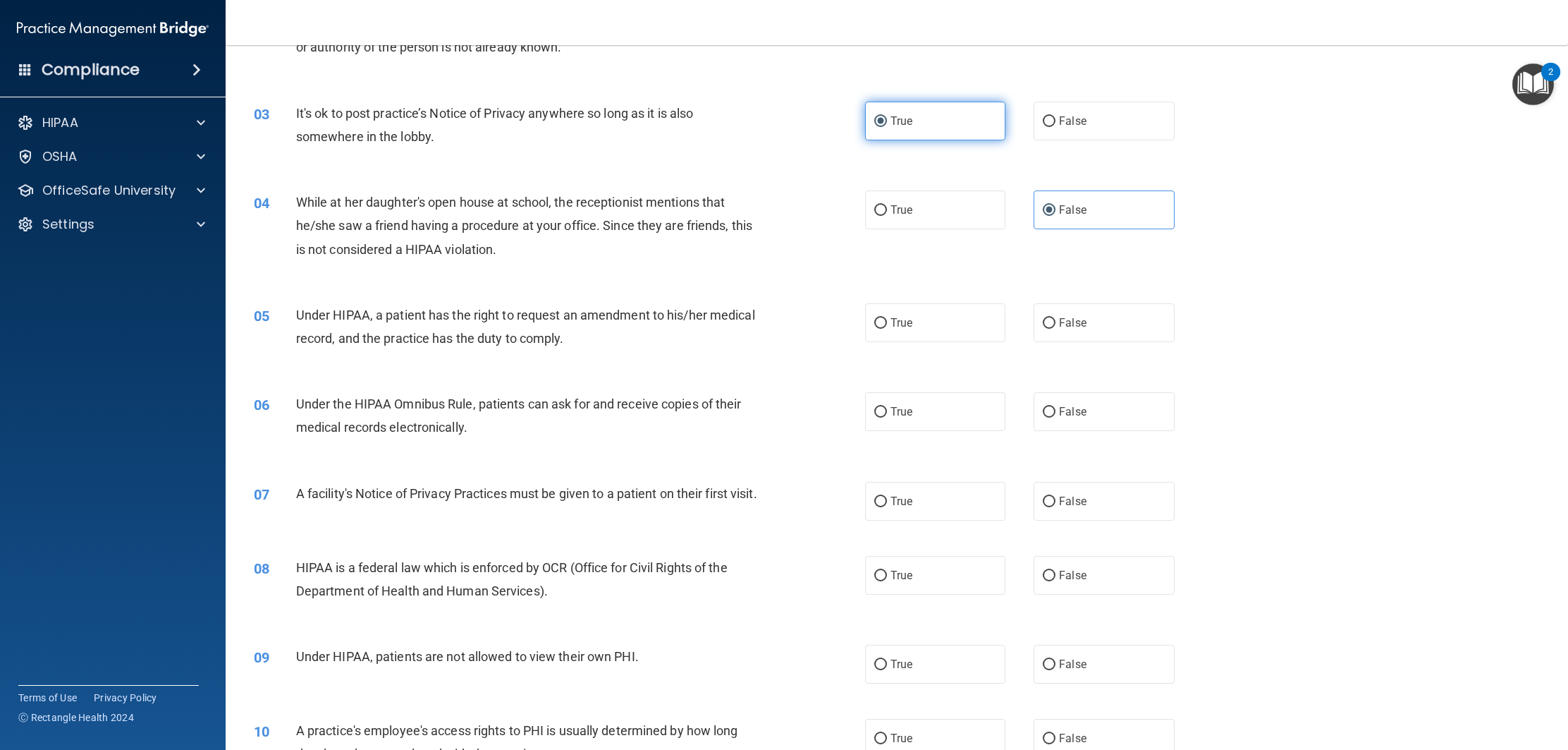
scroll to position [261, 0]
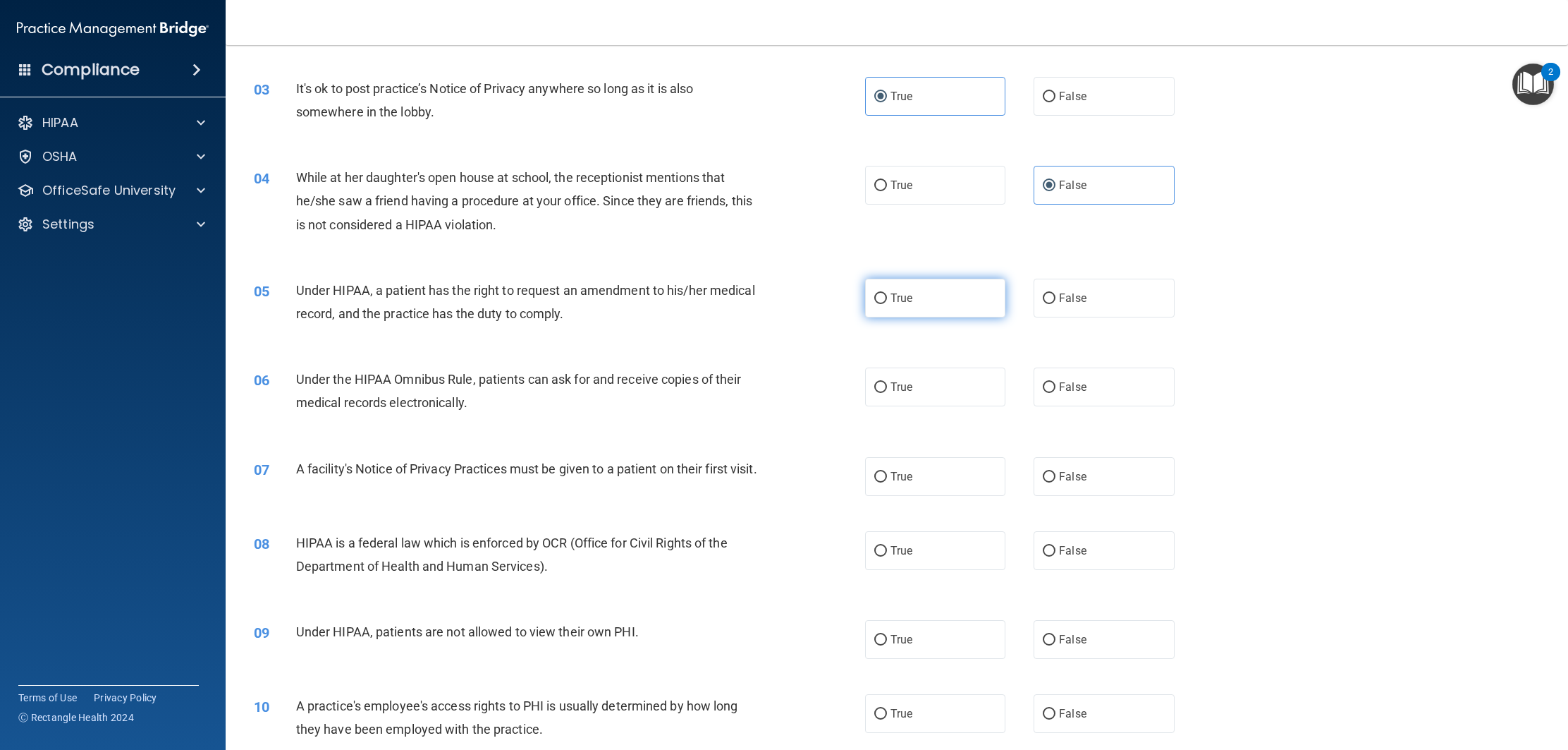
click at [933, 282] on label "True" at bounding box center [935, 298] width 141 height 39
click at [887, 293] on input "True" at bounding box center [881, 298] width 13 height 10
radio input "true"
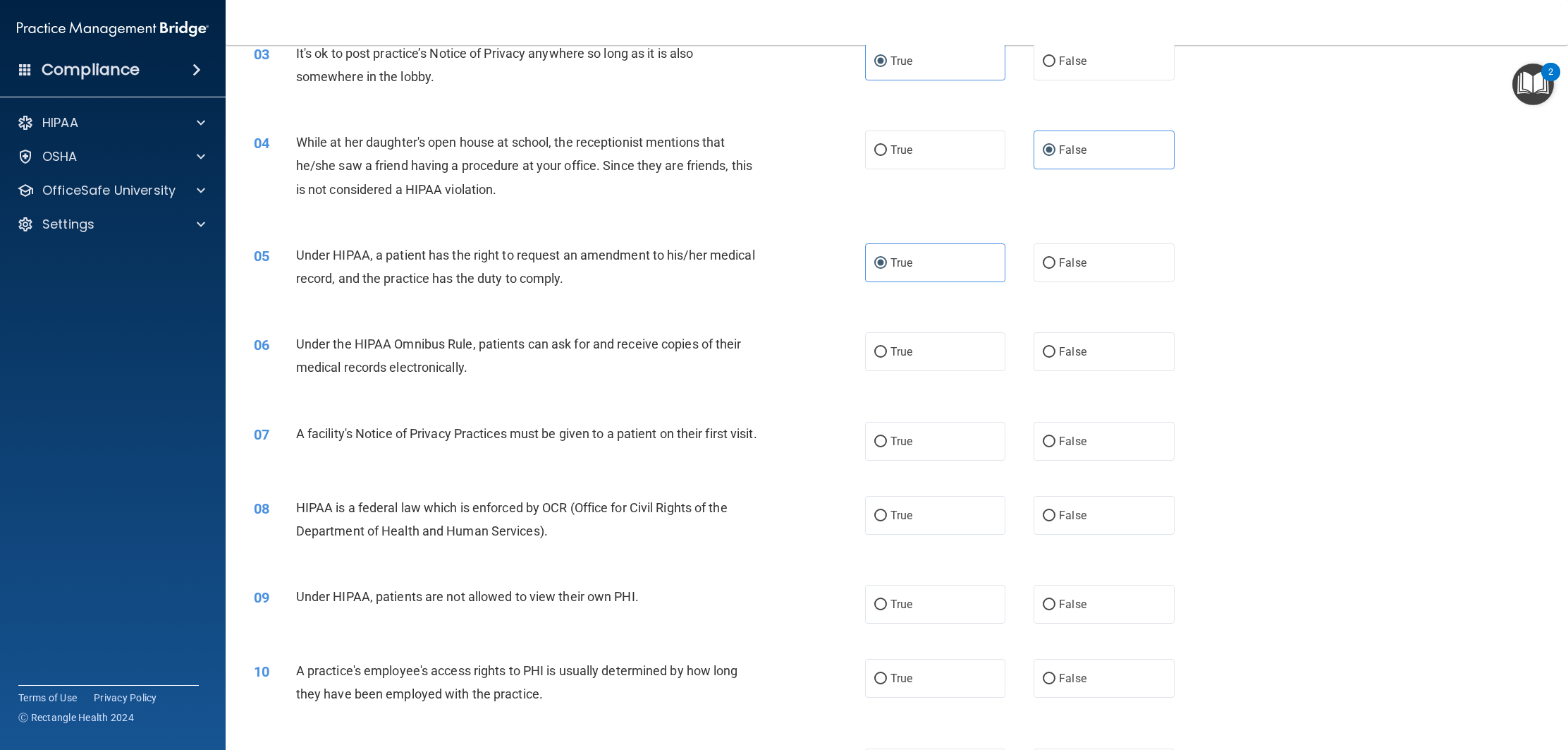
scroll to position [331, 0]
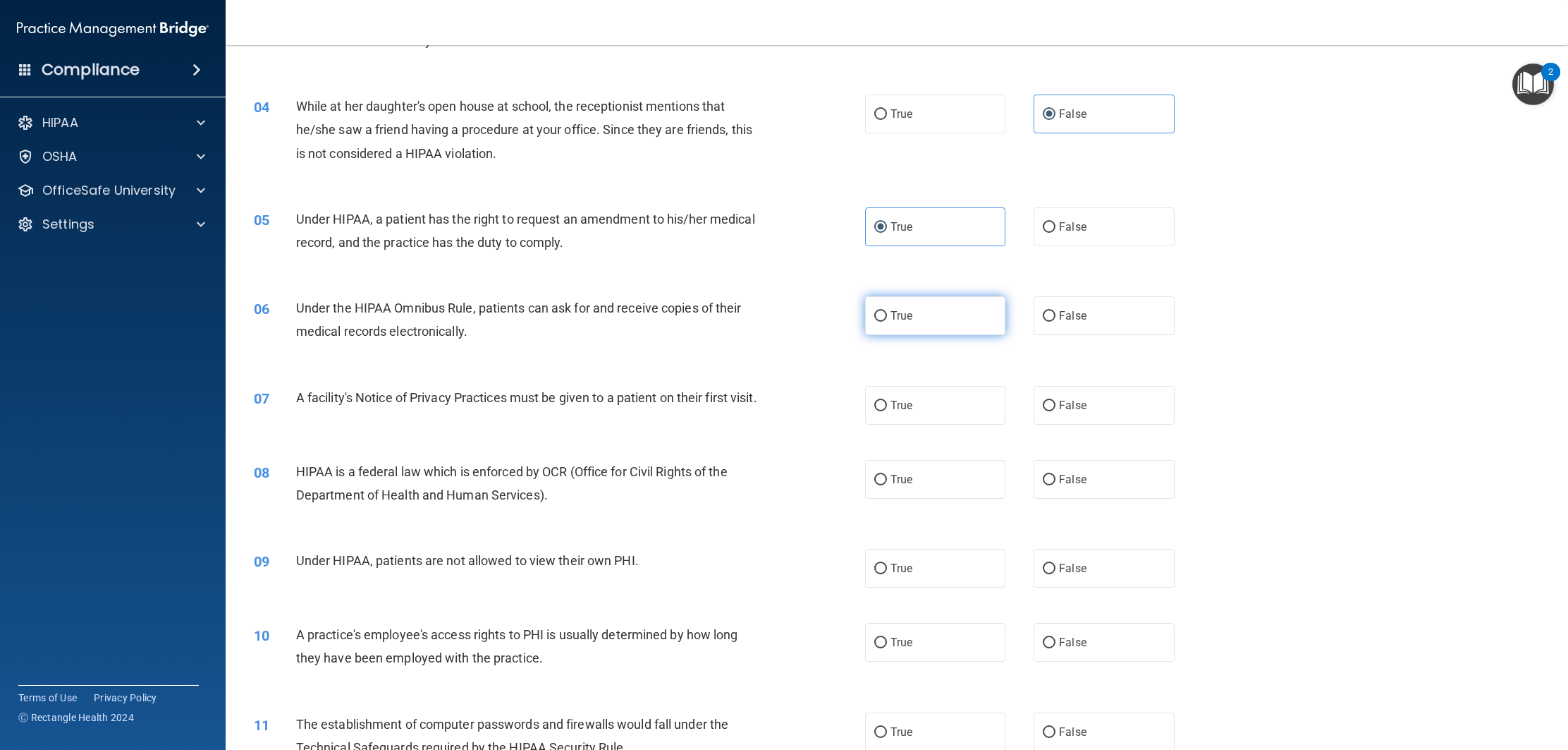
click at [925, 320] on label "True" at bounding box center [935, 315] width 141 height 39
click at [887, 320] on input "True" at bounding box center [881, 316] width 13 height 10
radio input "true"
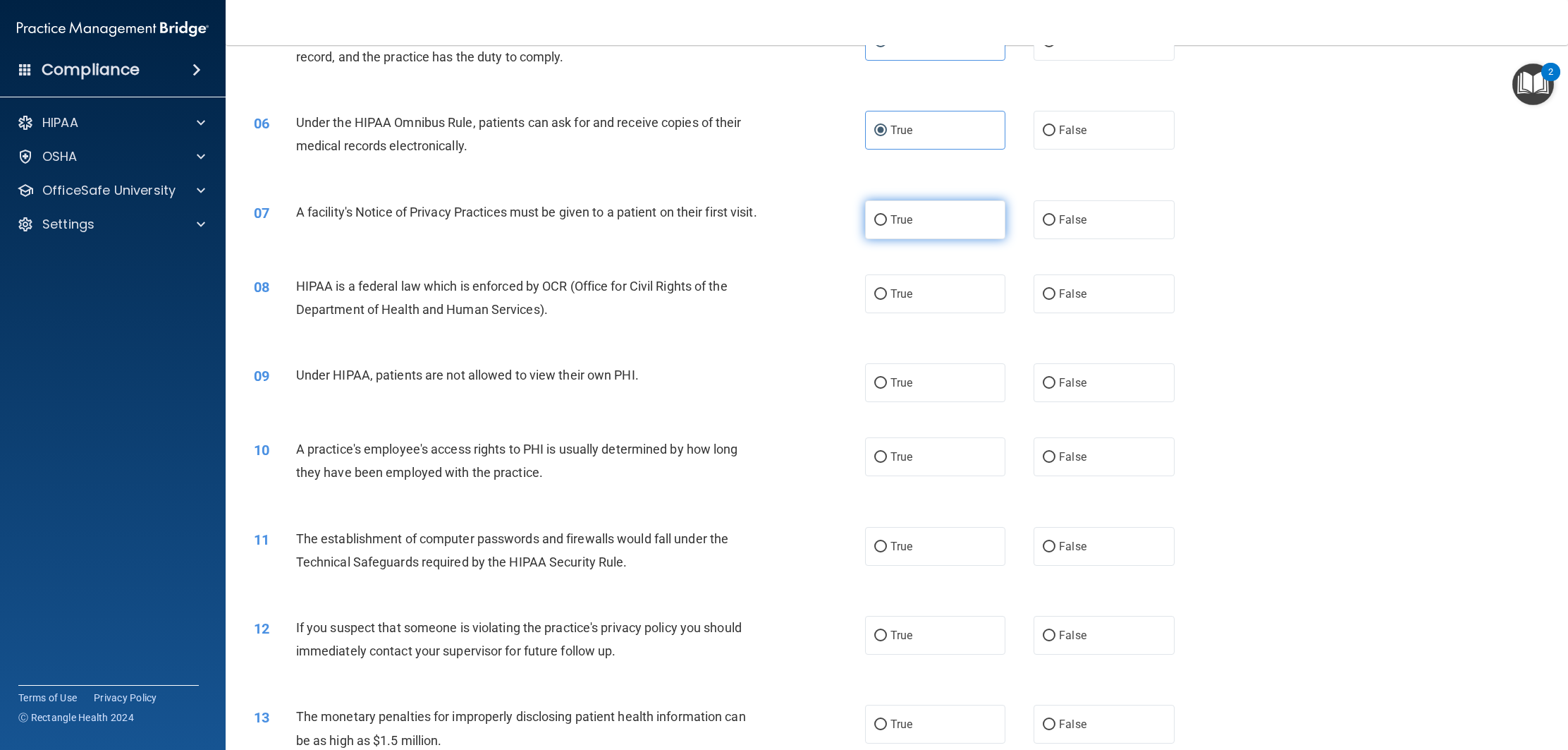
scroll to position [519, 0]
click at [934, 230] on label "True" at bounding box center [935, 218] width 141 height 39
click at [887, 224] on input "True" at bounding box center [881, 218] width 13 height 10
radio input "true"
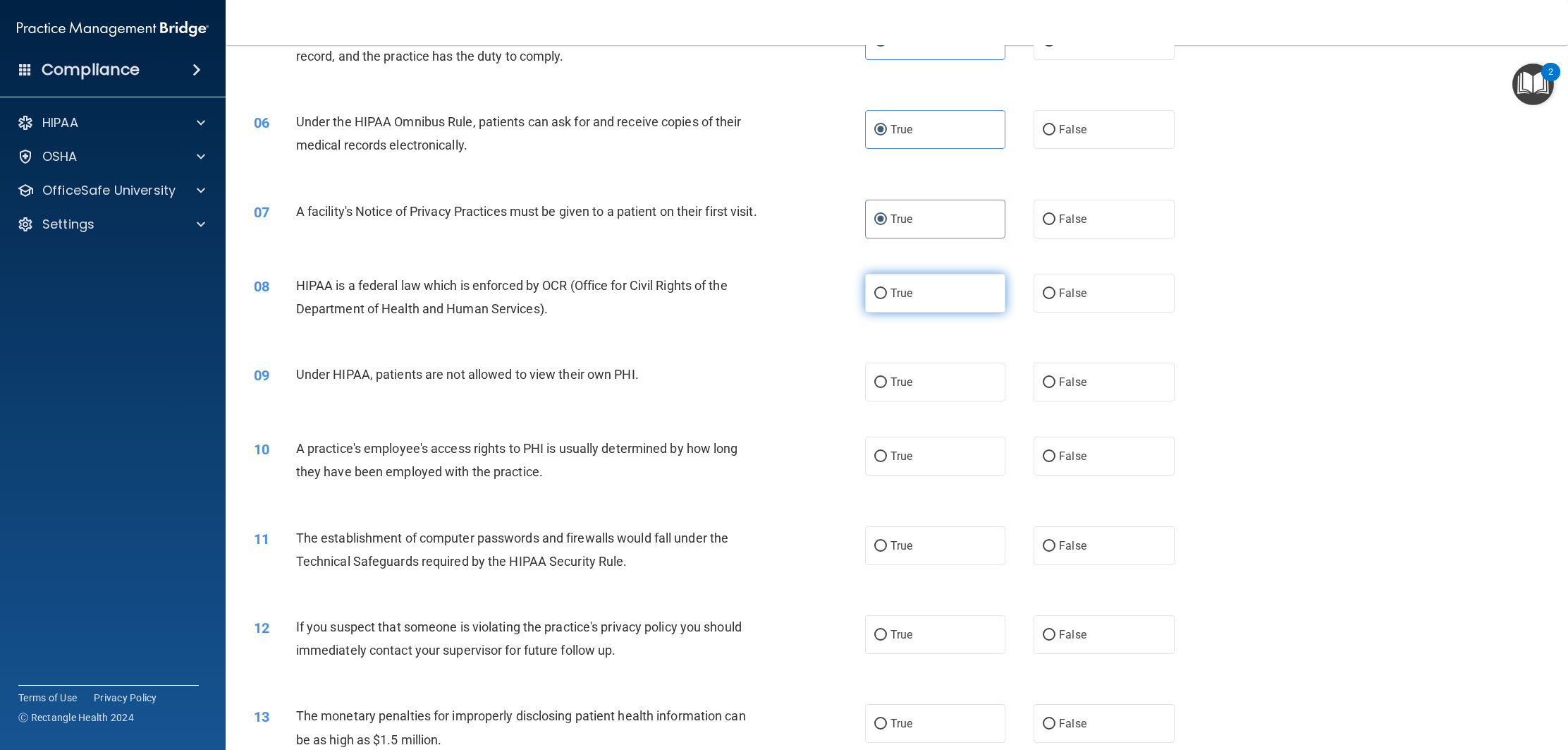
click at [914, 292] on label "True" at bounding box center [935, 292] width 141 height 39
click at [887, 292] on input "True" at bounding box center [881, 293] width 13 height 10
radio input "true"
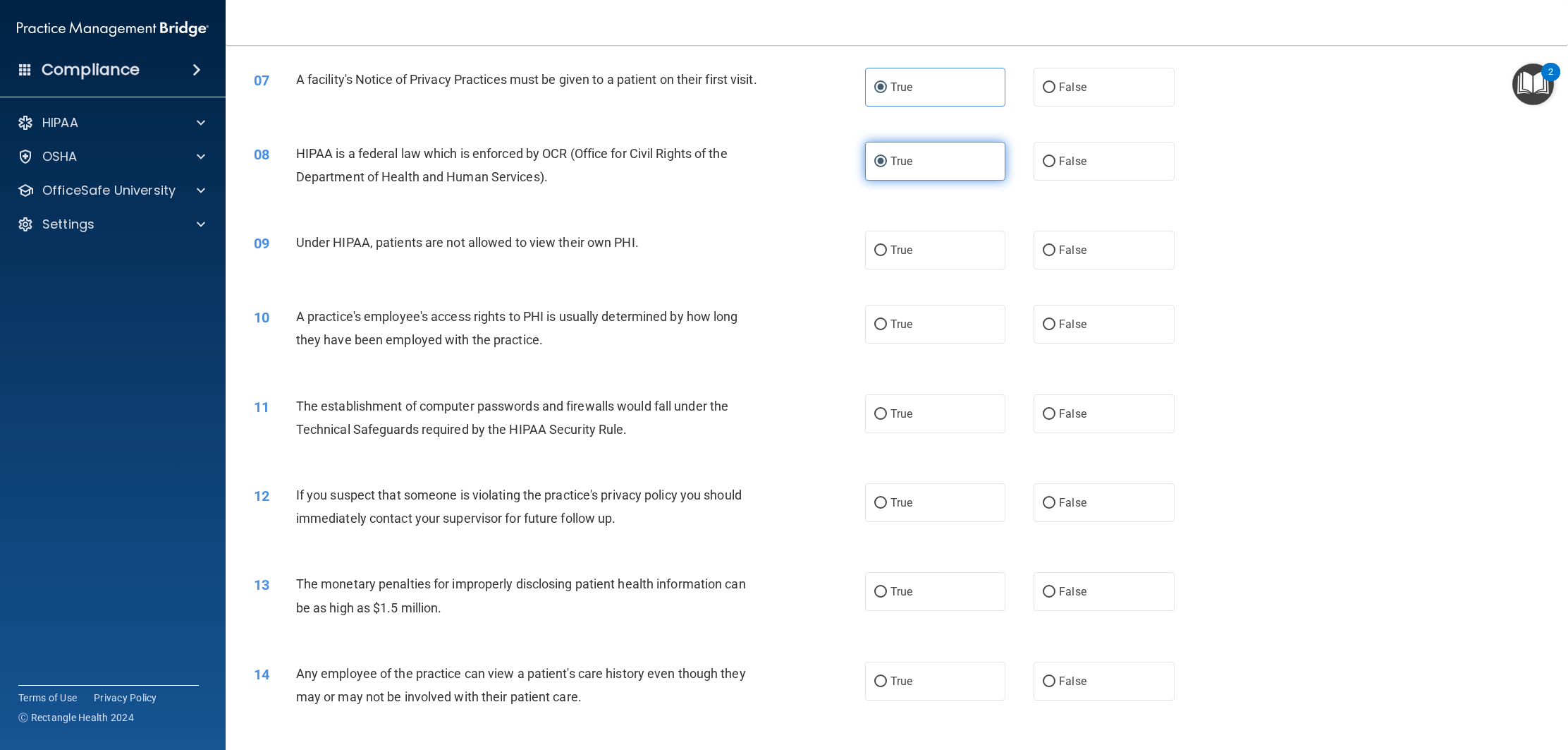
scroll to position [654, 0]
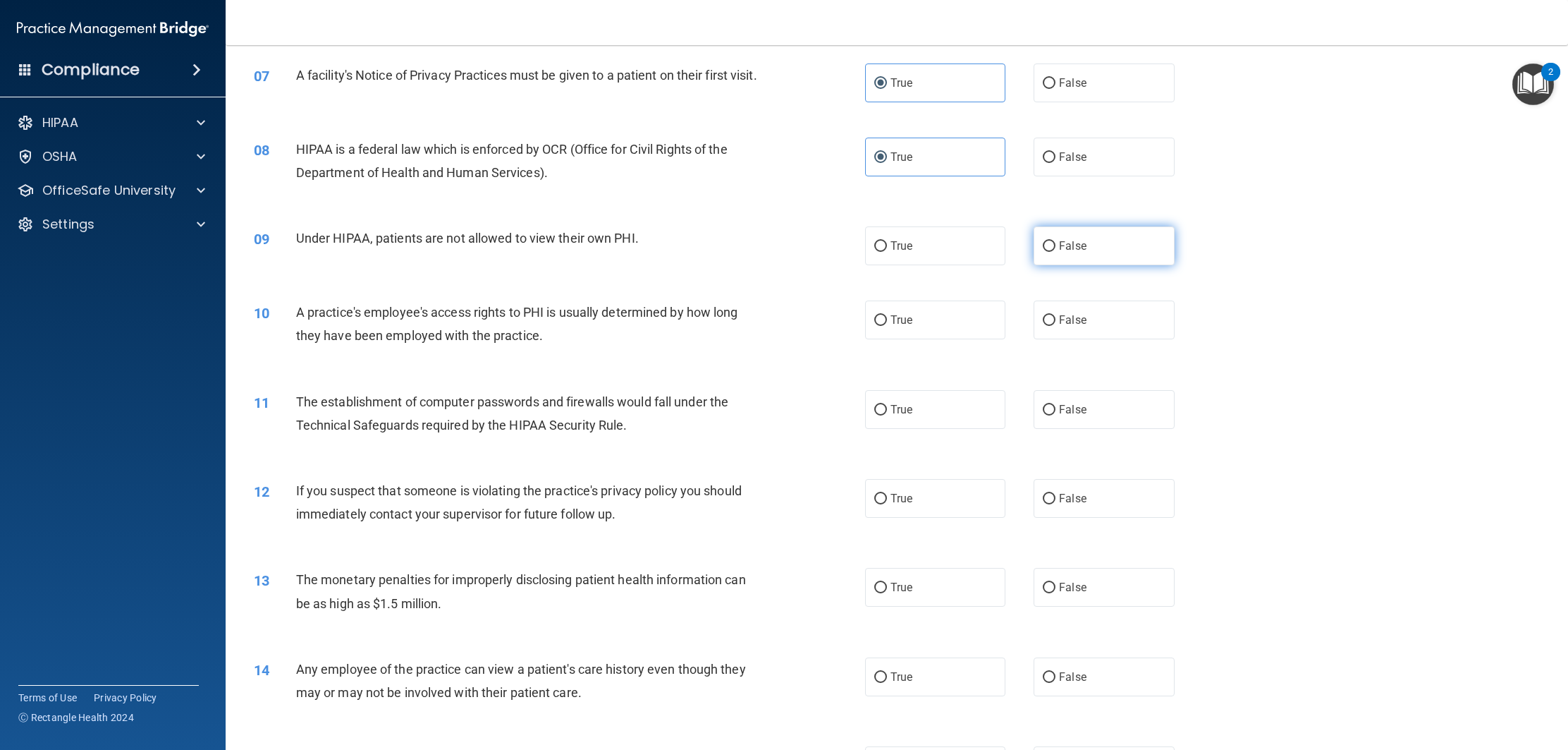
click at [1076, 253] on span "False" at bounding box center [1072, 245] width 28 height 14
click at [1056, 252] on input "False" at bounding box center [1049, 246] width 13 height 10
radio input "true"
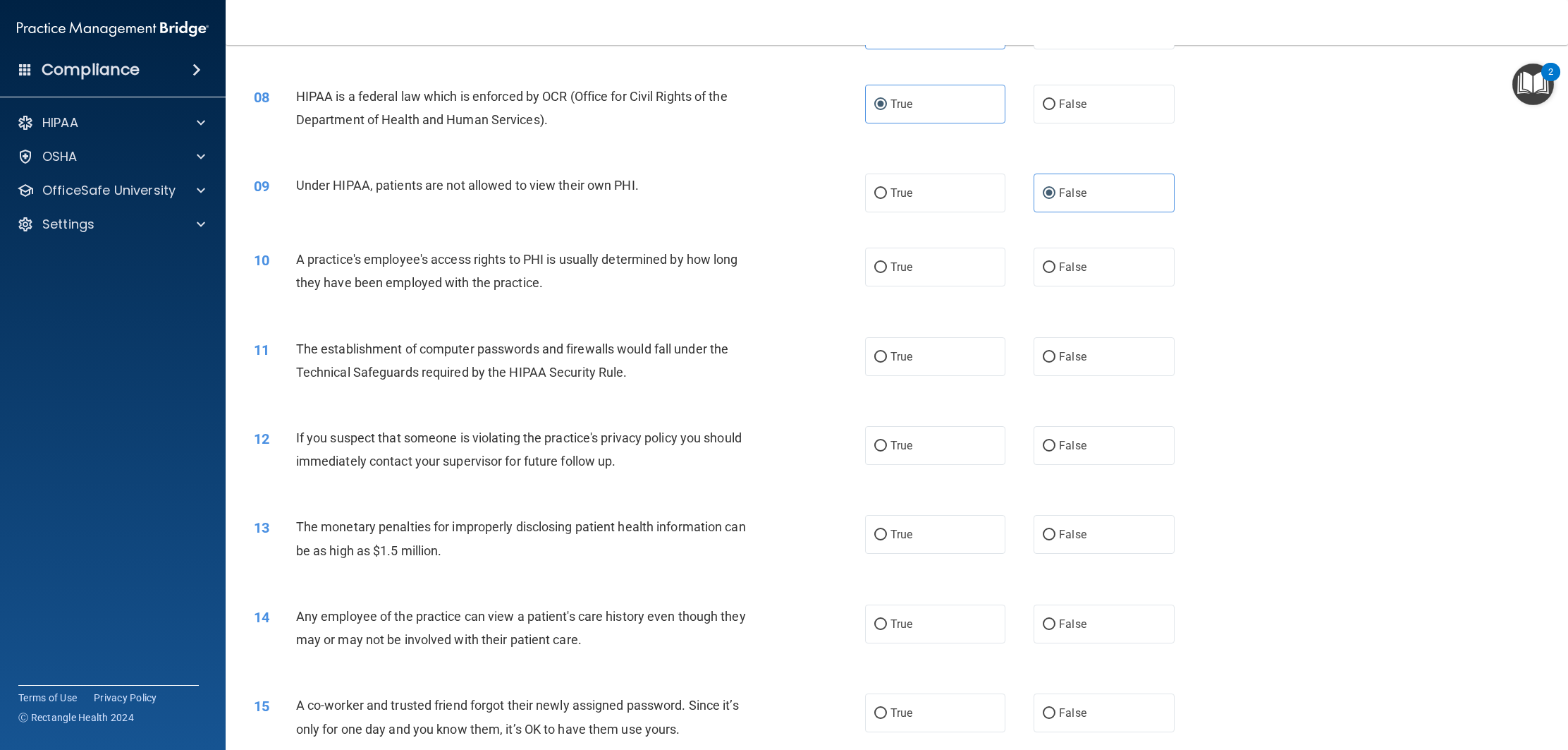
scroll to position [589, 0]
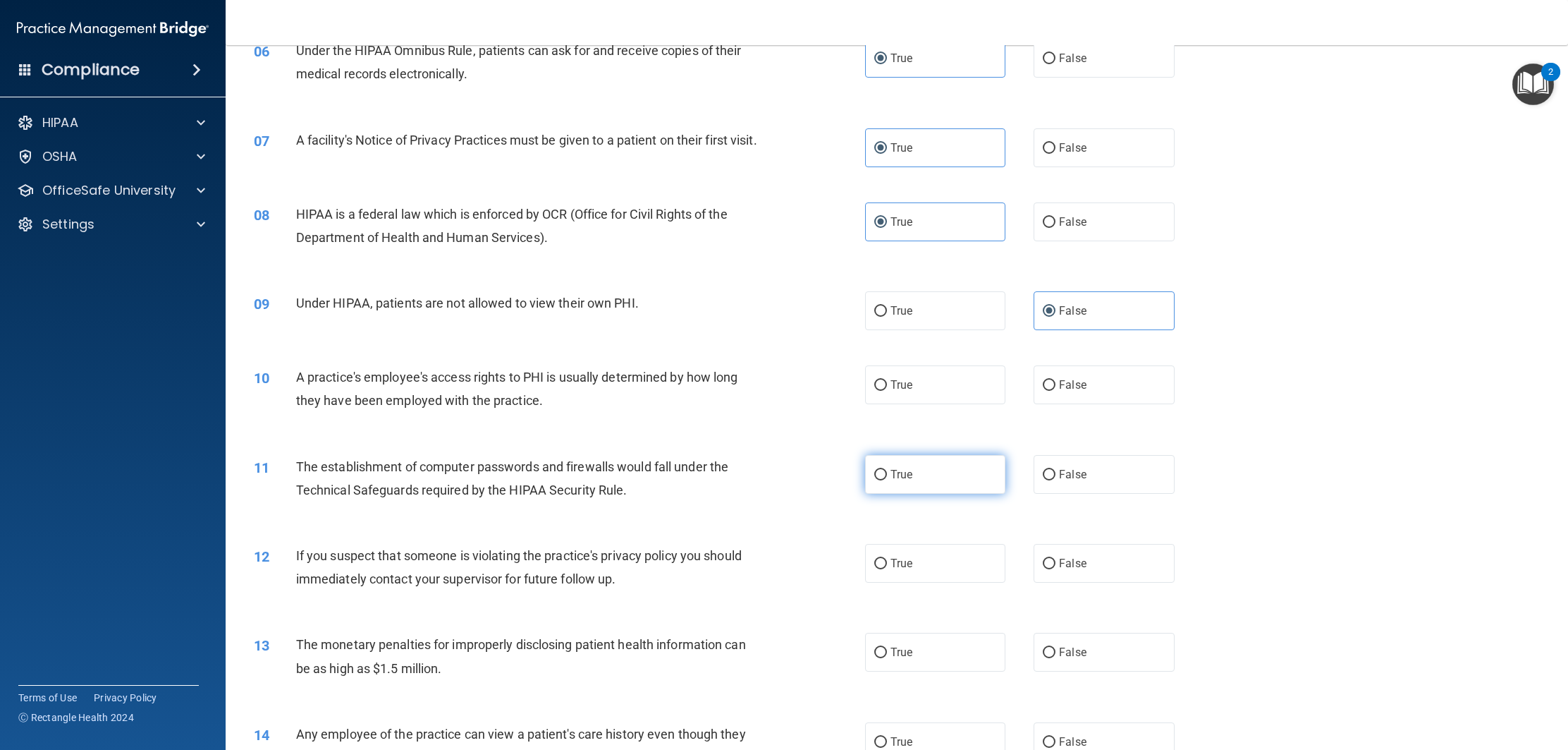
click at [900, 481] on span "True" at bounding box center [902, 474] width 22 height 14
click at [887, 481] on input "True" at bounding box center [881, 474] width 13 height 10
radio input "true"
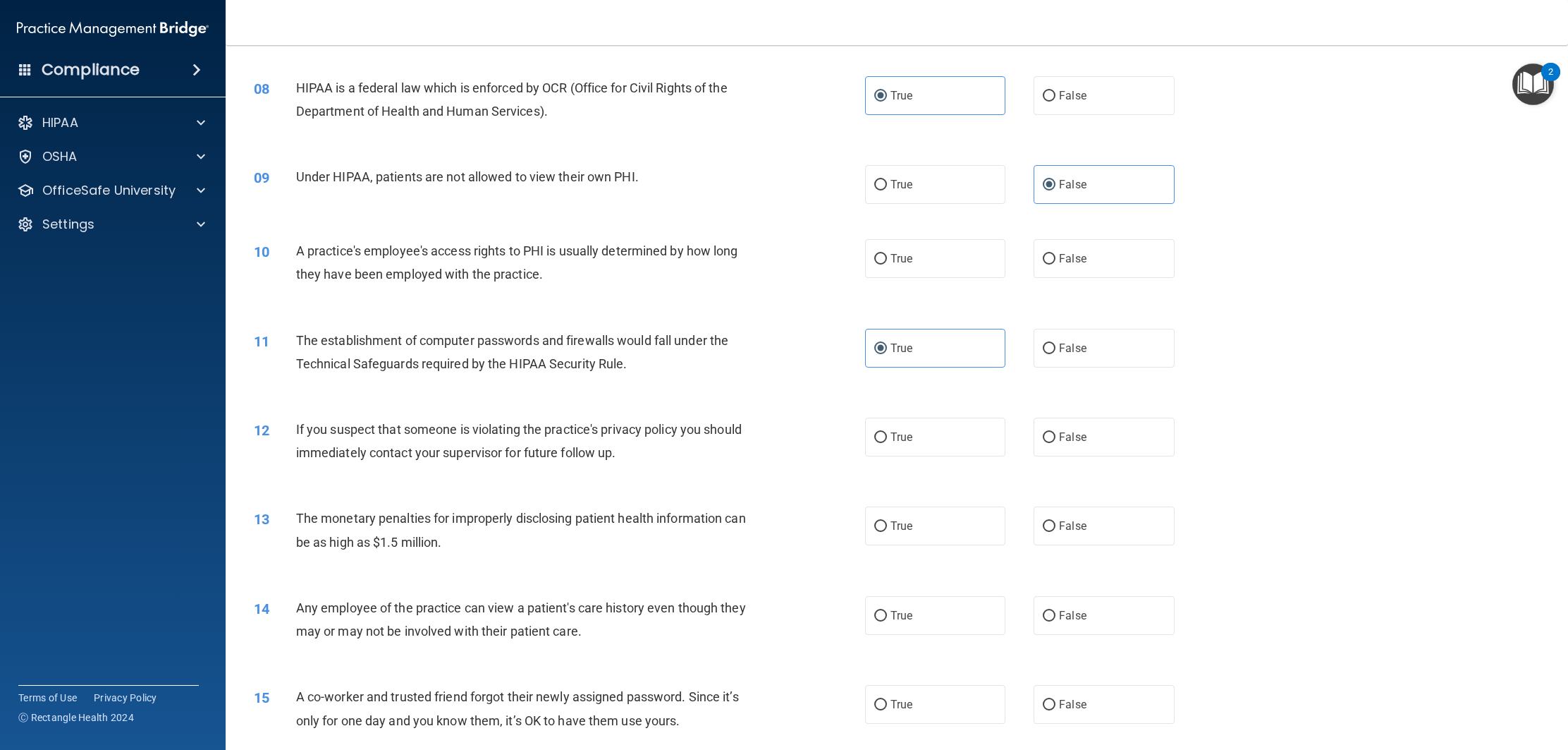
scroll to position [724, 0]
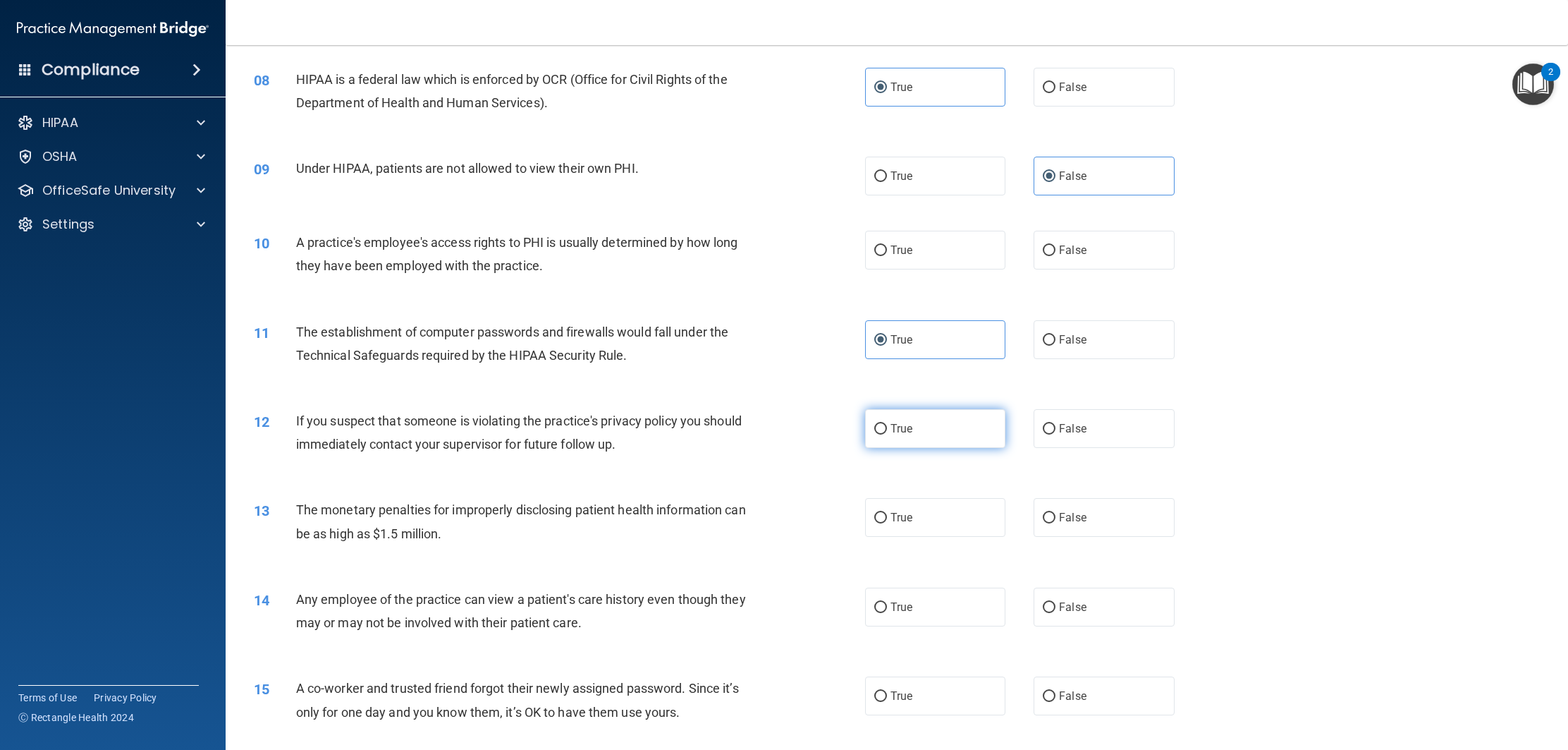
click at [875, 435] on input "True" at bounding box center [881, 429] width 13 height 10
radio input "true"
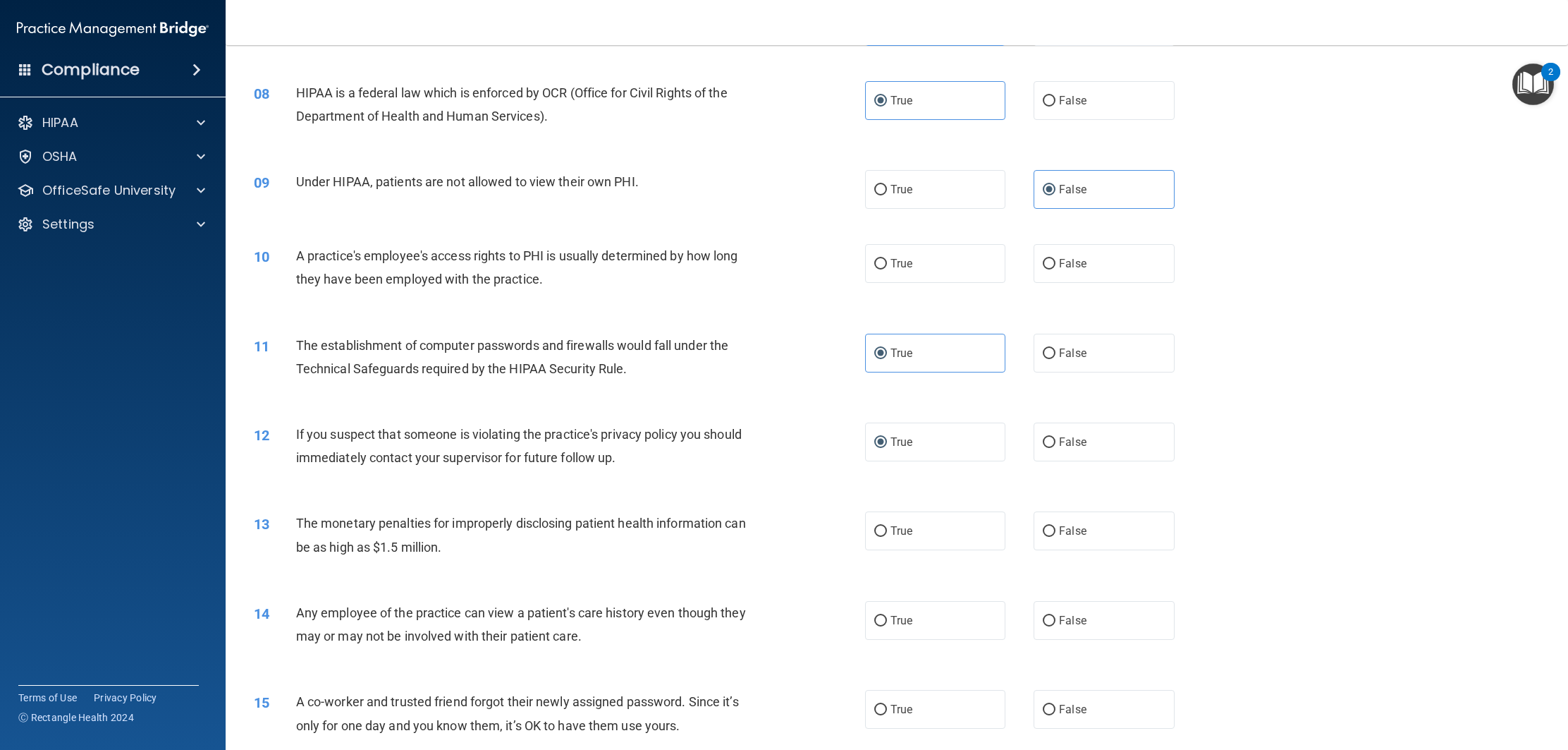
scroll to position [713, 0]
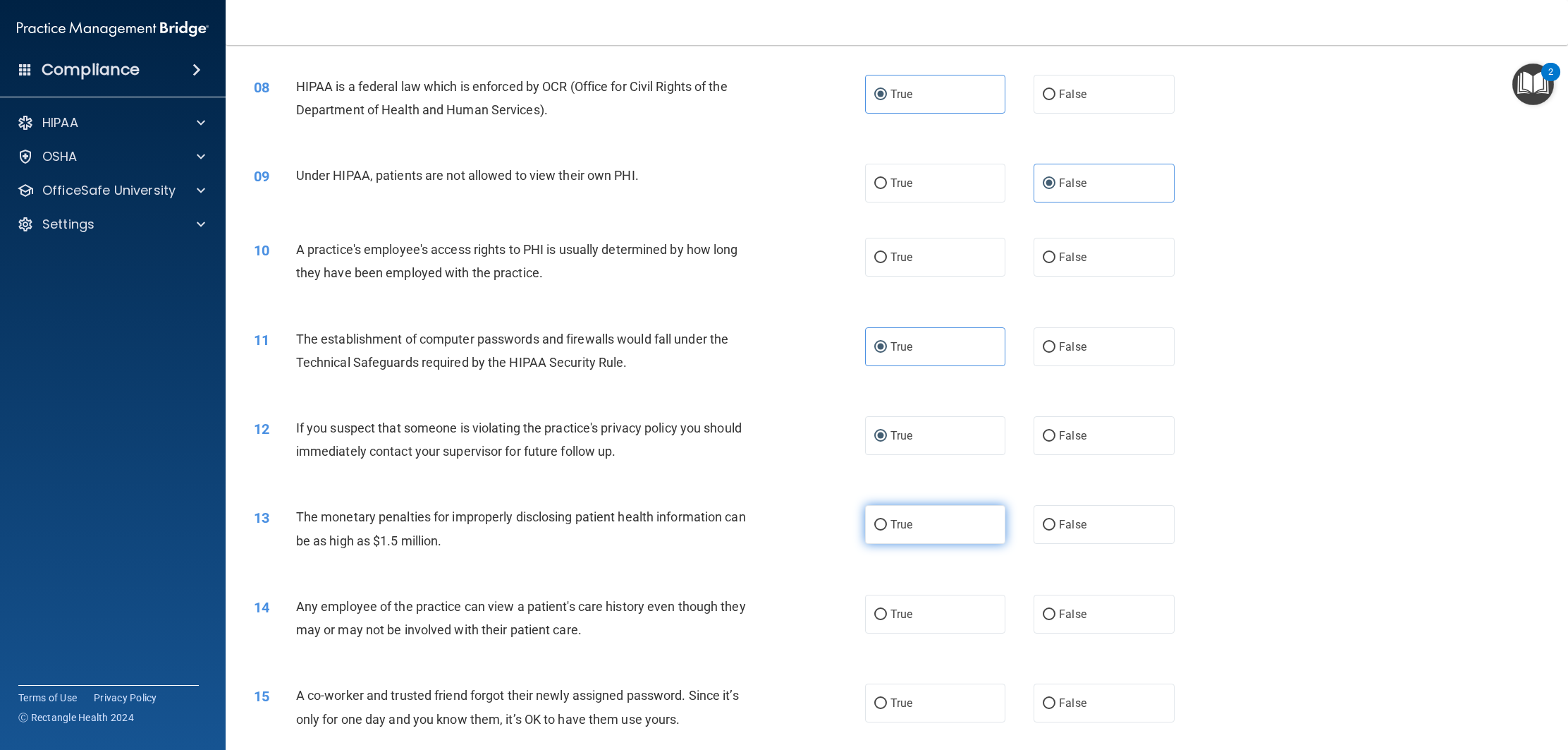
click at [899, 543] on label "True" at bounding box center [935, 524] width 141 height 39
click at [887, 531] on input "True" at bounding box center [881, 524] width 13 height 10
radio input "true"
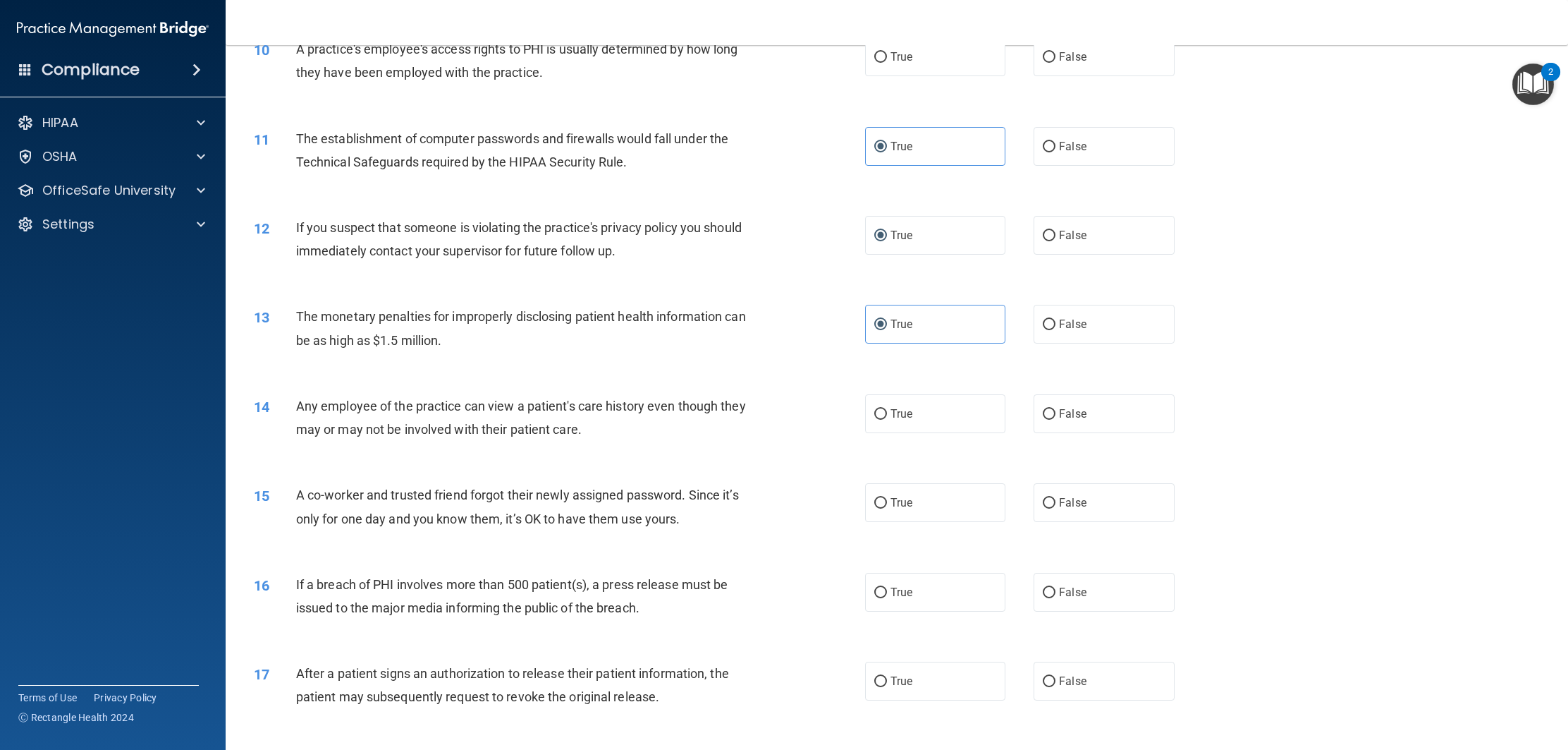
scroll to position [918, 0]
click at [1071, 508] on span "False" at bounding box center [1072, 501] width 28 height 14
click at [1056, 507] on input "False" at bounding box center [1049, 501] width 13 height 10
radio input "true"
click at [1073, 419] on span "False" at bounding box center [1072, 412] width 28 height 14
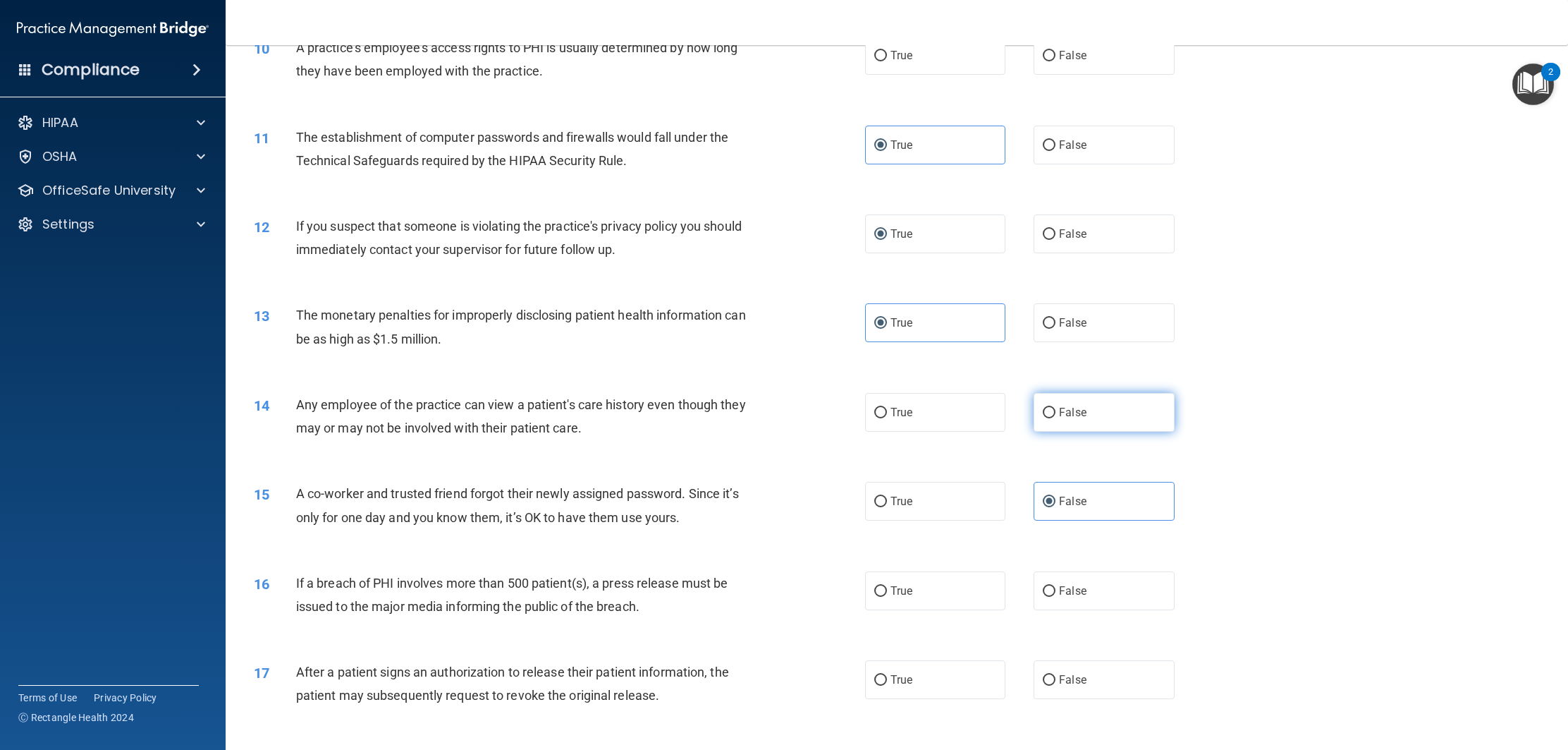
click at [1056, 418] on input "False" at bounding box center [1049, 412] width 13 height 10
radio input "true"
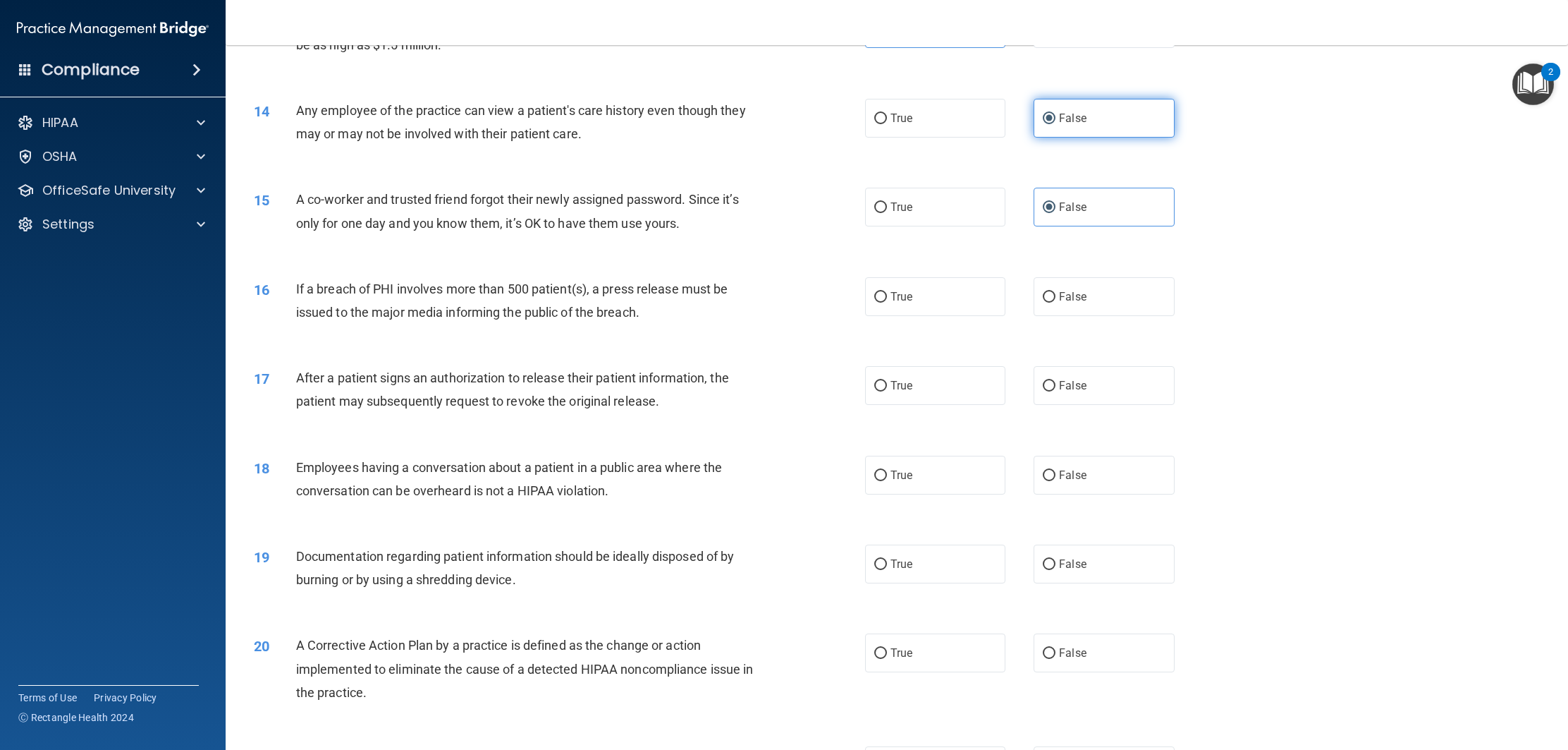
scroll to position [1223, 0]
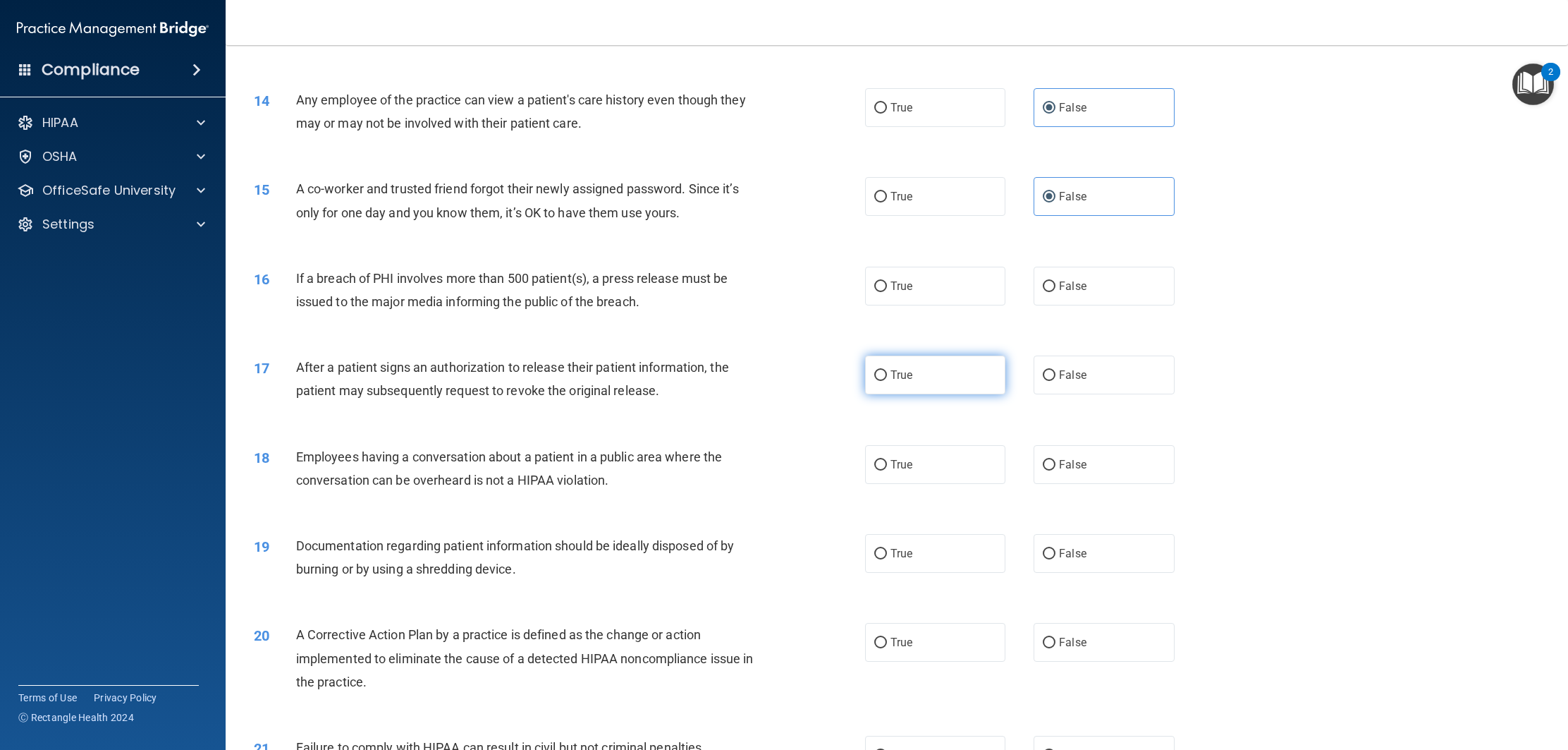
click at [909, 381] on span "True" at bounding box center [902, 374] width 22 height 14
click at [887, 381] on input "True" at bounding box center [881, 375] width 13 height 10
radio input "true"
click at [1085, 471] on span "False" at bounding box center [1072, 464] width 28 height 14
click at [1056, 470] on input "False" at bounding box center [1049, 465] width 13 height 10
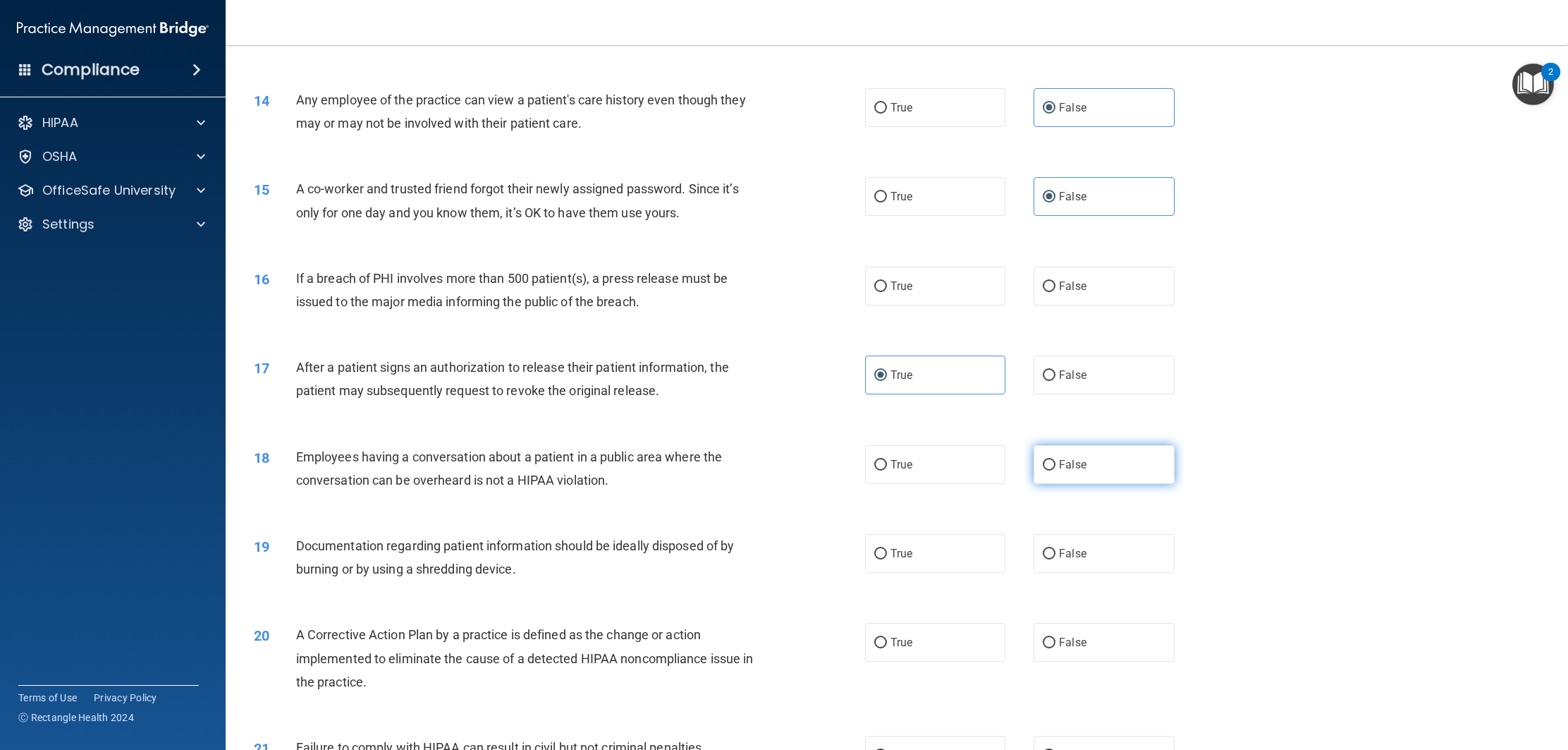
radio input "true"
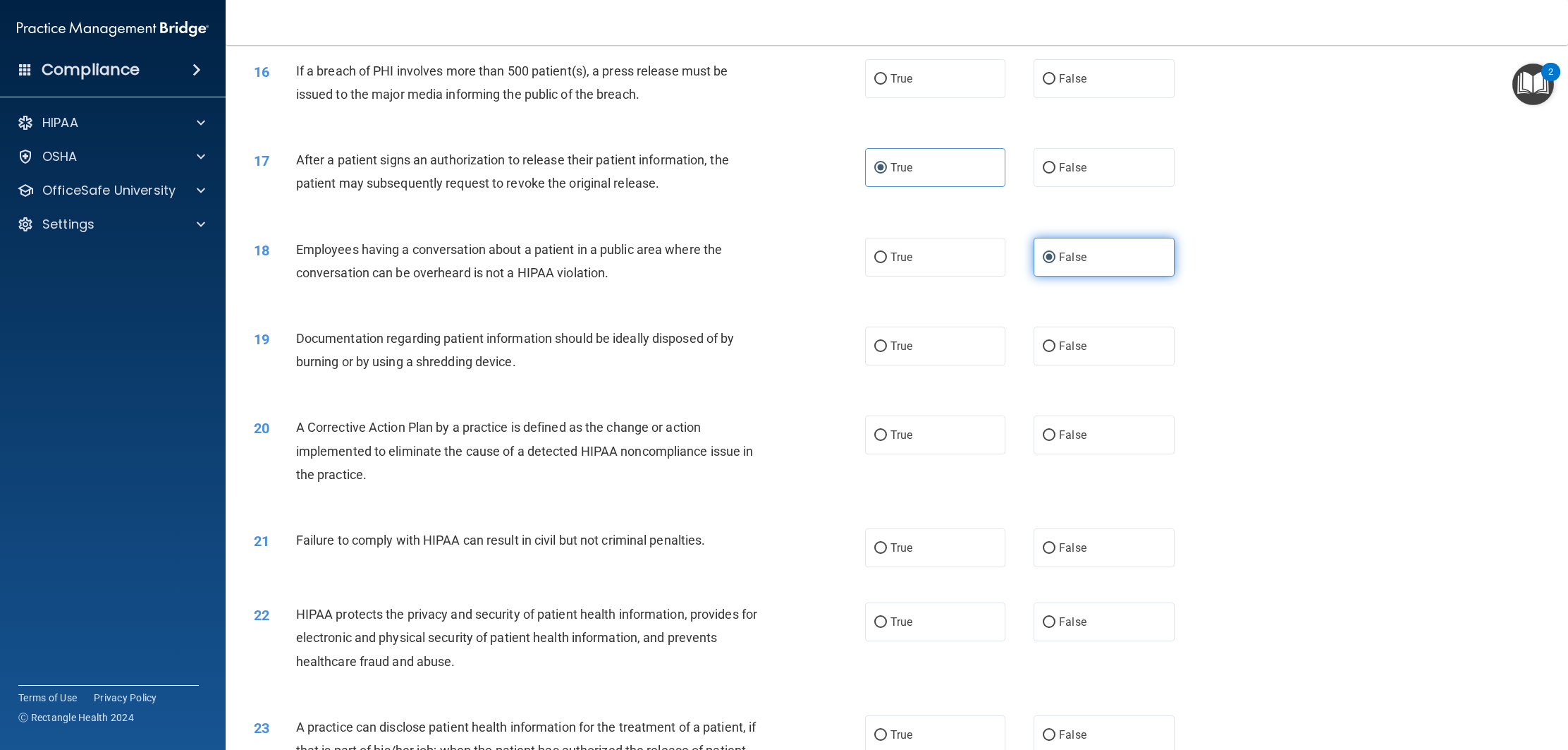
scroll to position [1435, 0]
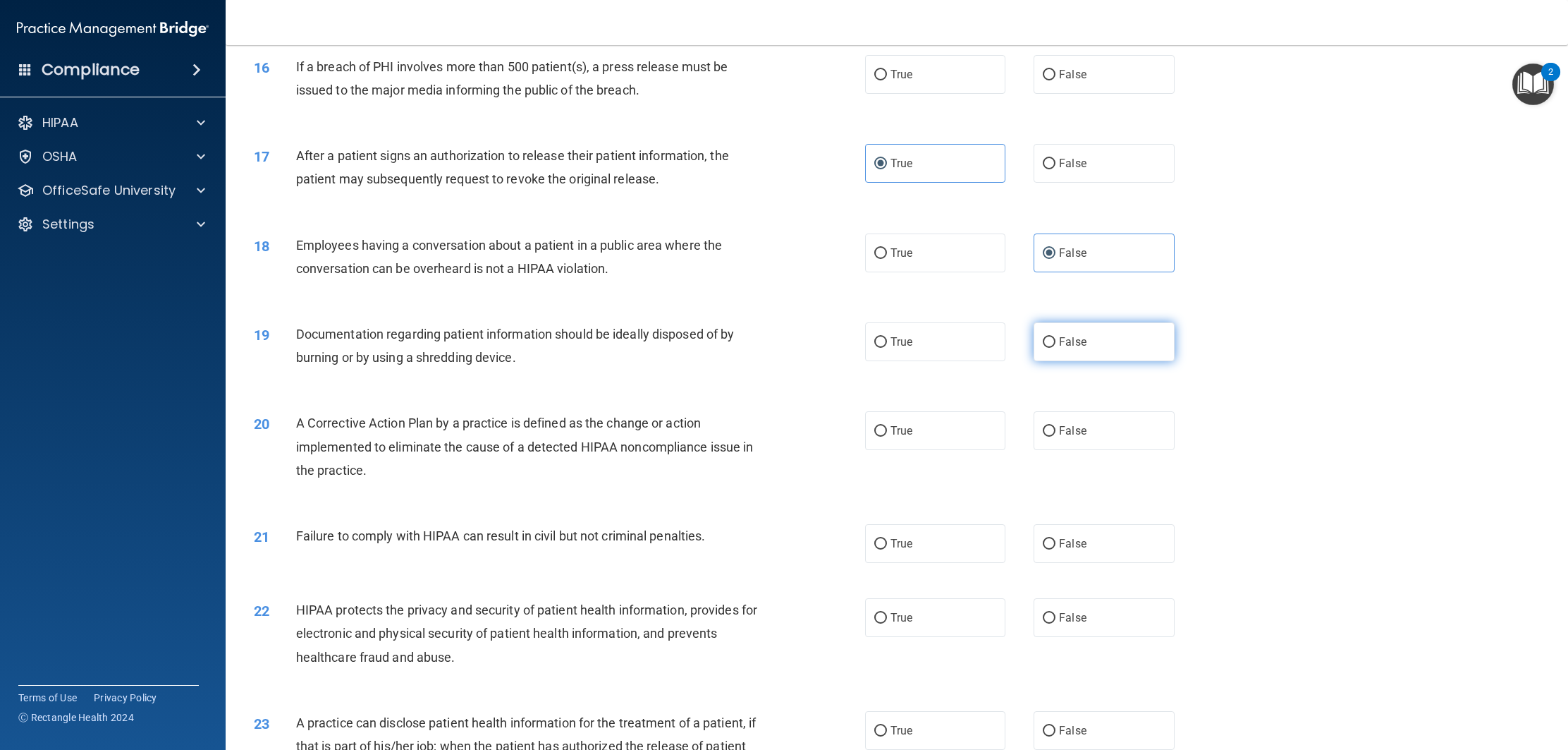
click at [1109, 361] on label "False" at bounding box center [1103, 342] width 141 height 39
click at [1056, 348] on input "False" at bounding box center [1049, 342] width 13 height 10
radio input "true"
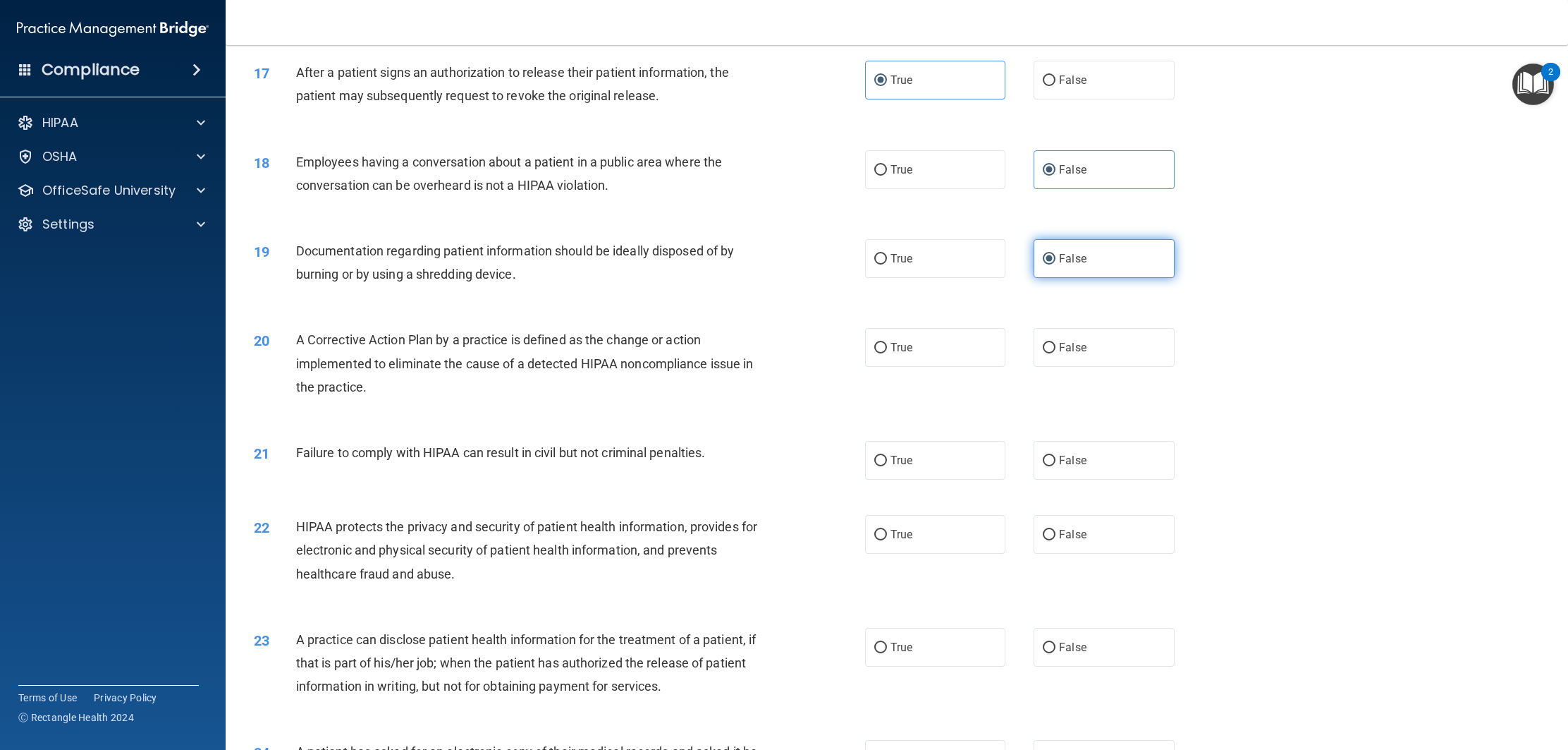
scroll to position [1521, 0]
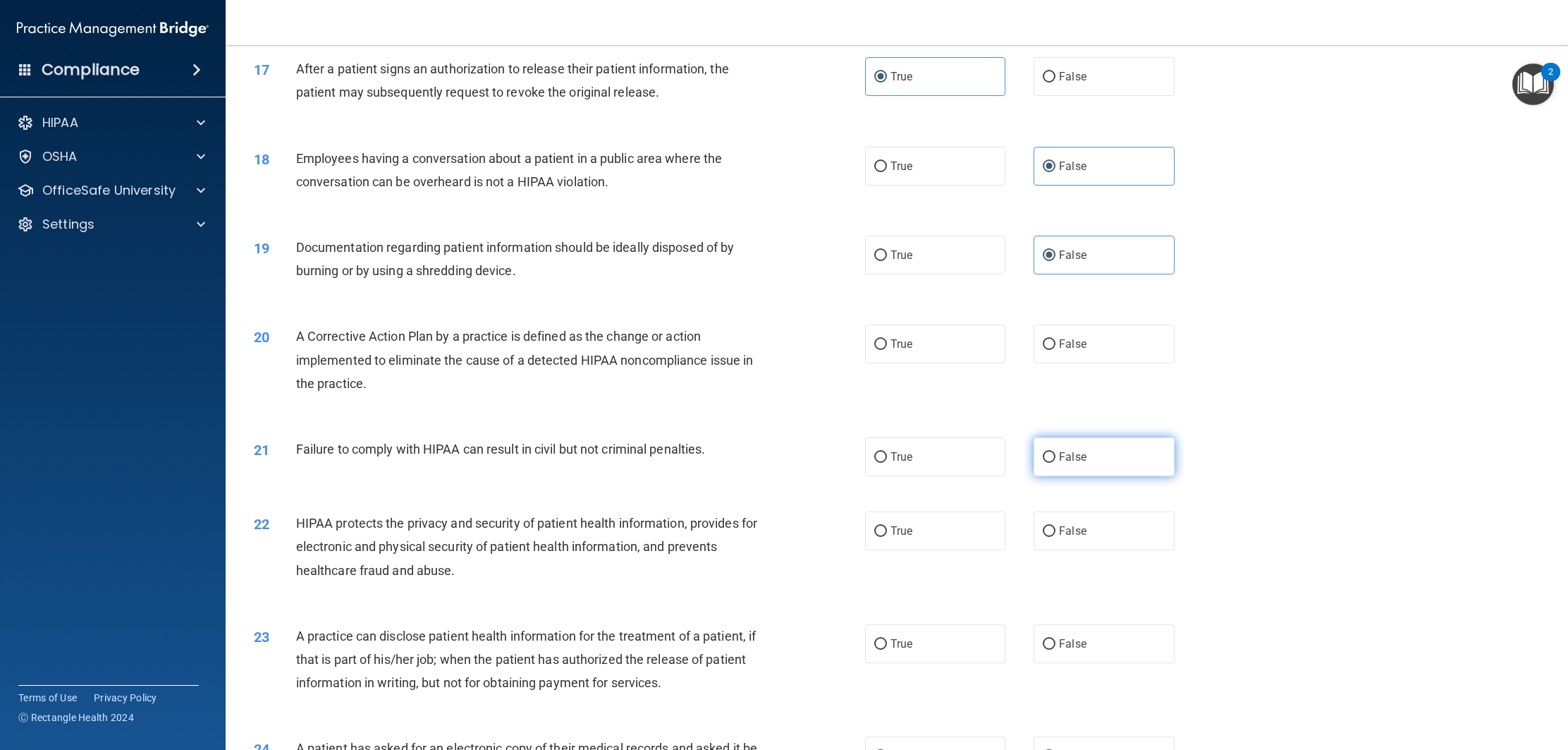
click at [1085, 456] on label "False" at bounding box center [1103, 456] width 141 height 39
click at [1056, 456] on input "False" at bounding box center [1049, 457] width 13 height 10
radio input "true"
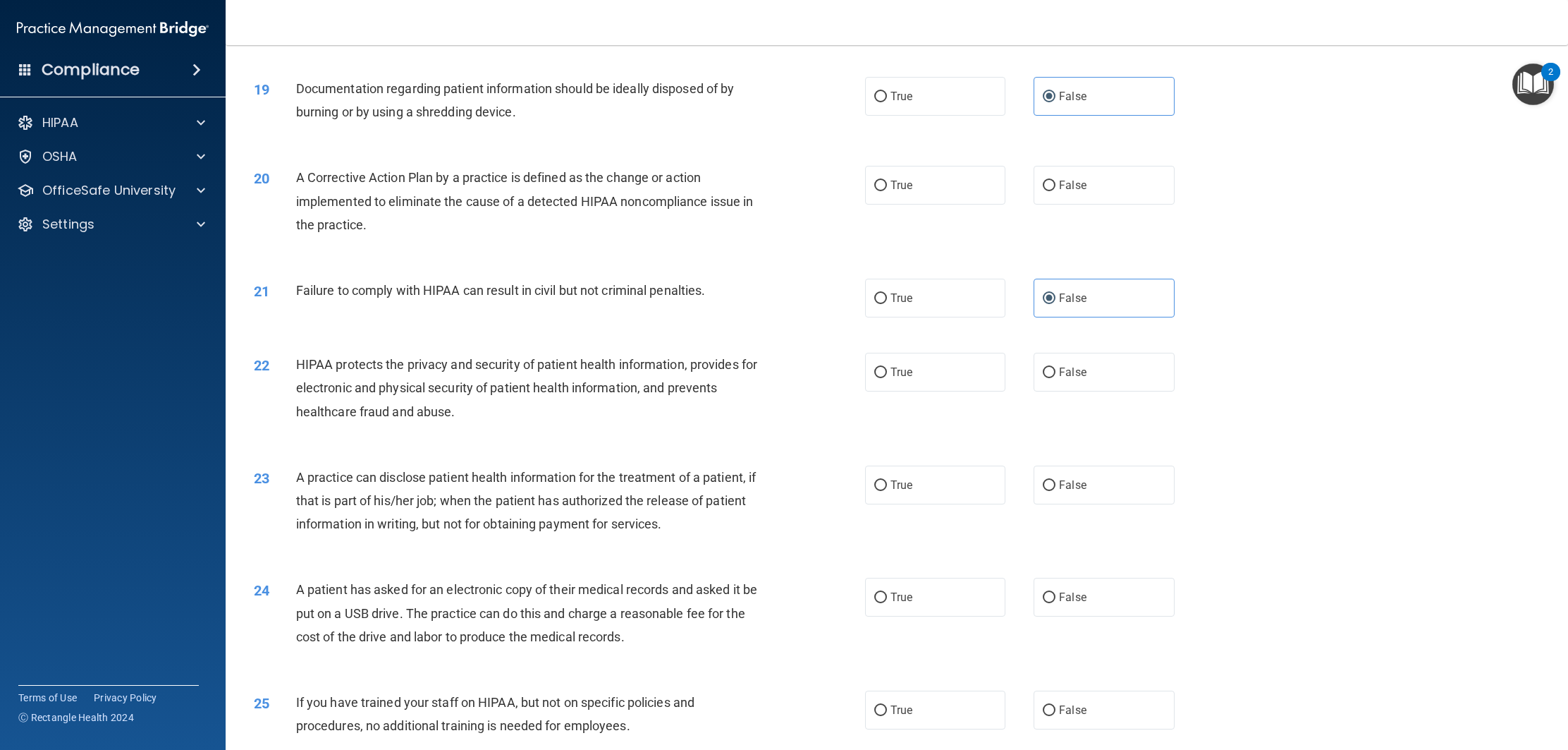
scroll to position [1713, 0]
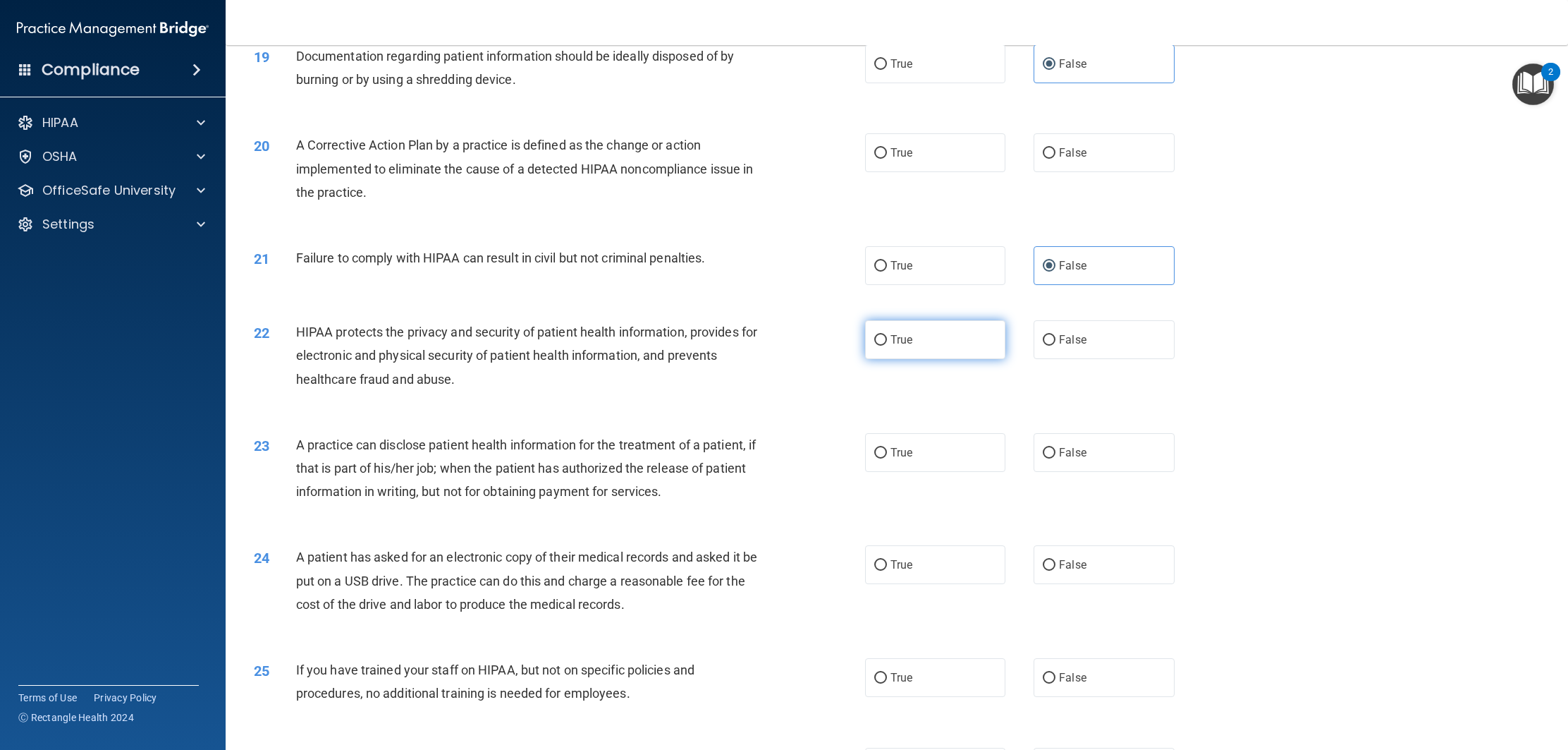
click at [960, 359] on label "True" at bounding box center [935, 339] width 141 height 39
click at [887, 346] on input "True" at bounding box center [881, 340] width 13 height 10
radio input "true"
click at [946, 463] on label "True" at bounding box center [935, 452] width 141 height 39
click at [887, 458] on input "True" at bounding box center [881, 453] width 13 height 10
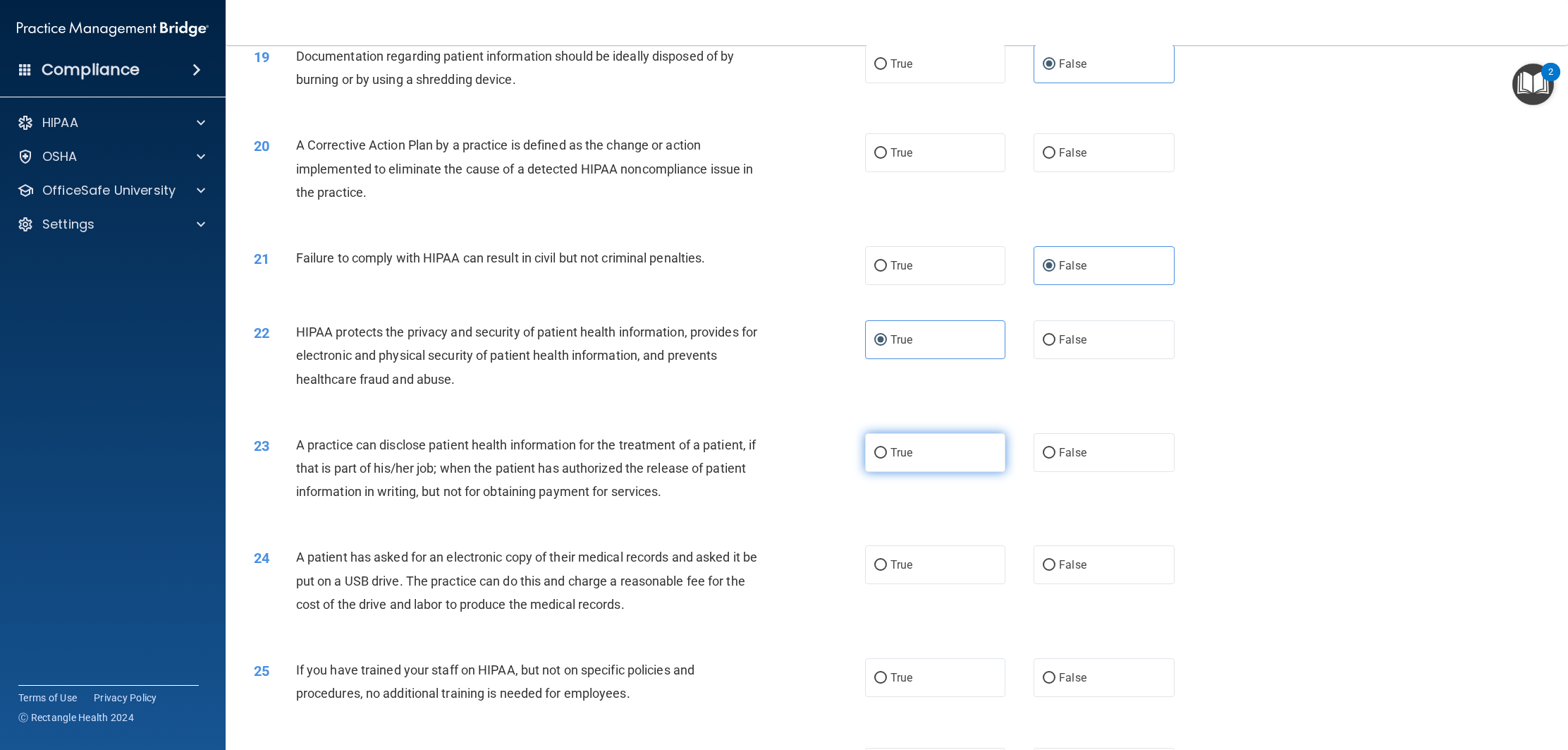
radio input "true"
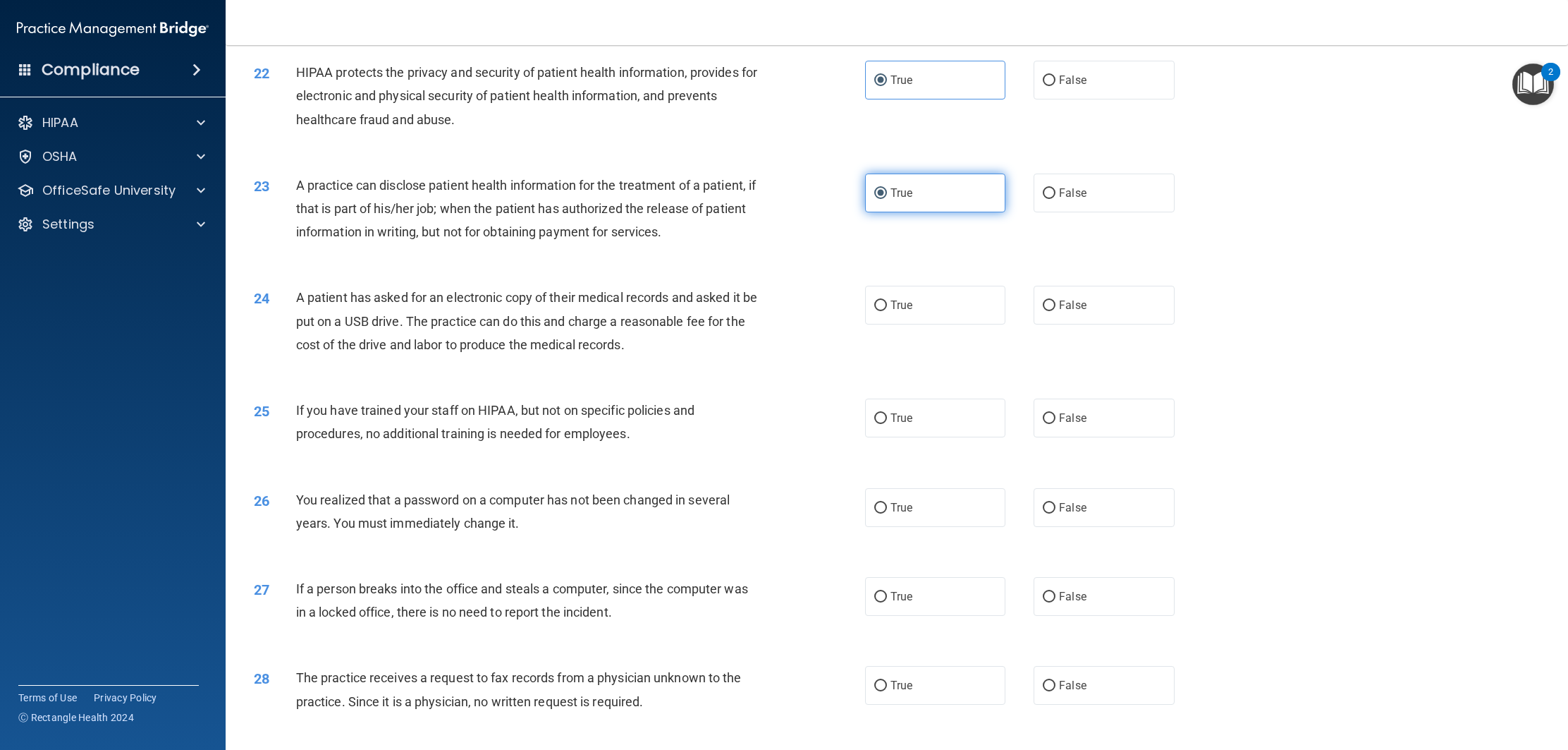
scroll to position [1981, 0]
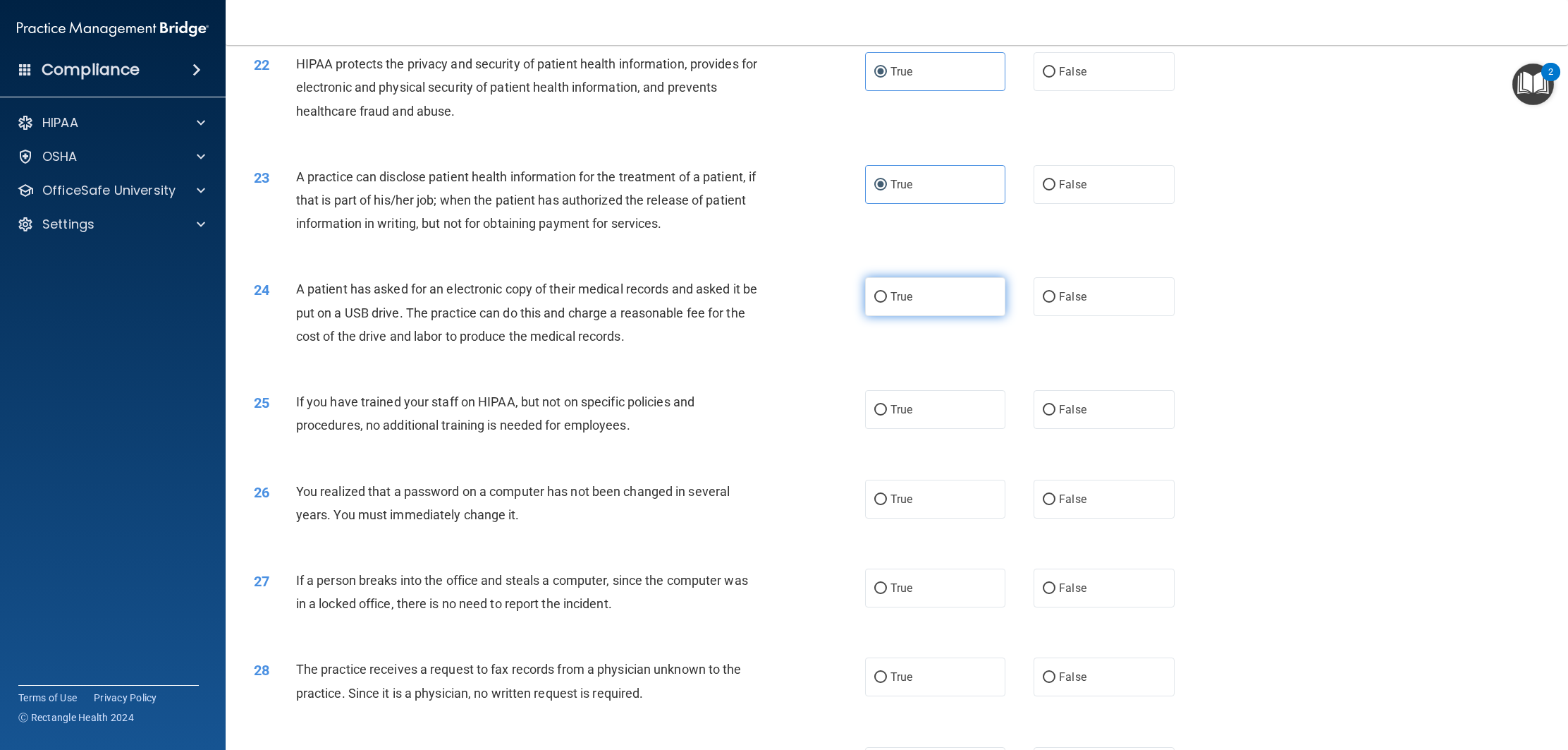
click at [947, 315] on label "True" at bounding box center [935, 296] width 141 height 39
click at [887, 303] on input "True" at bounding box center [881, 297] width 13 height 10
radio input "true"
click at [1076, 429] on label "False" at bounding box center [1103, 409] width 141 height 39
click at [1056, 416] on input "False" at bounding box center [1049, 410] width 13 height 10
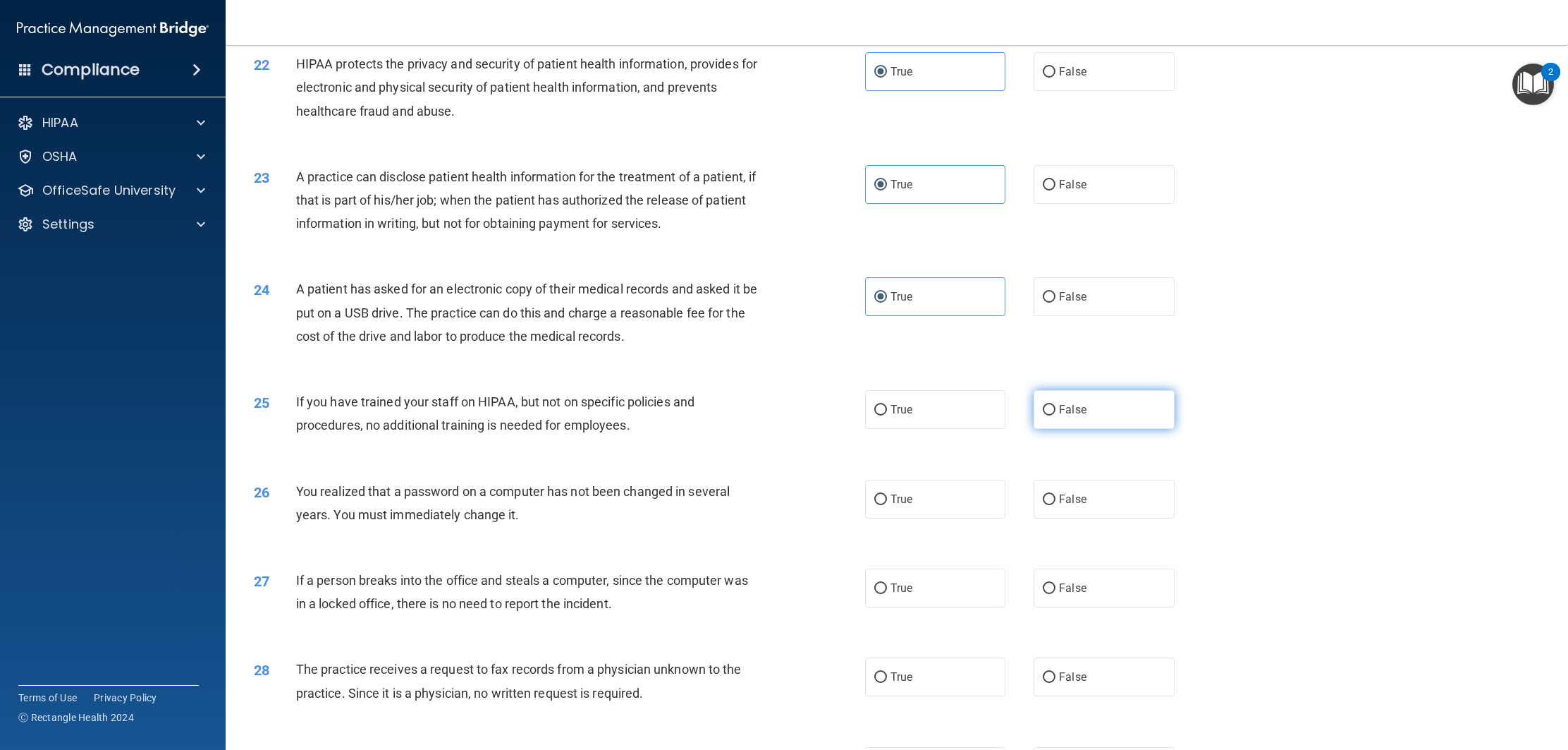
radio input "true"
click at [973, 509] on label "True" at bounding box center [935, 499] width 141 height 39
click at [887, 505] on input "True" at bounding box center [881, 499] width 13 height 10
radio input "true"
click at [1065, 607] on label "False" at bounding box center [1103, 588] width 141 height 39
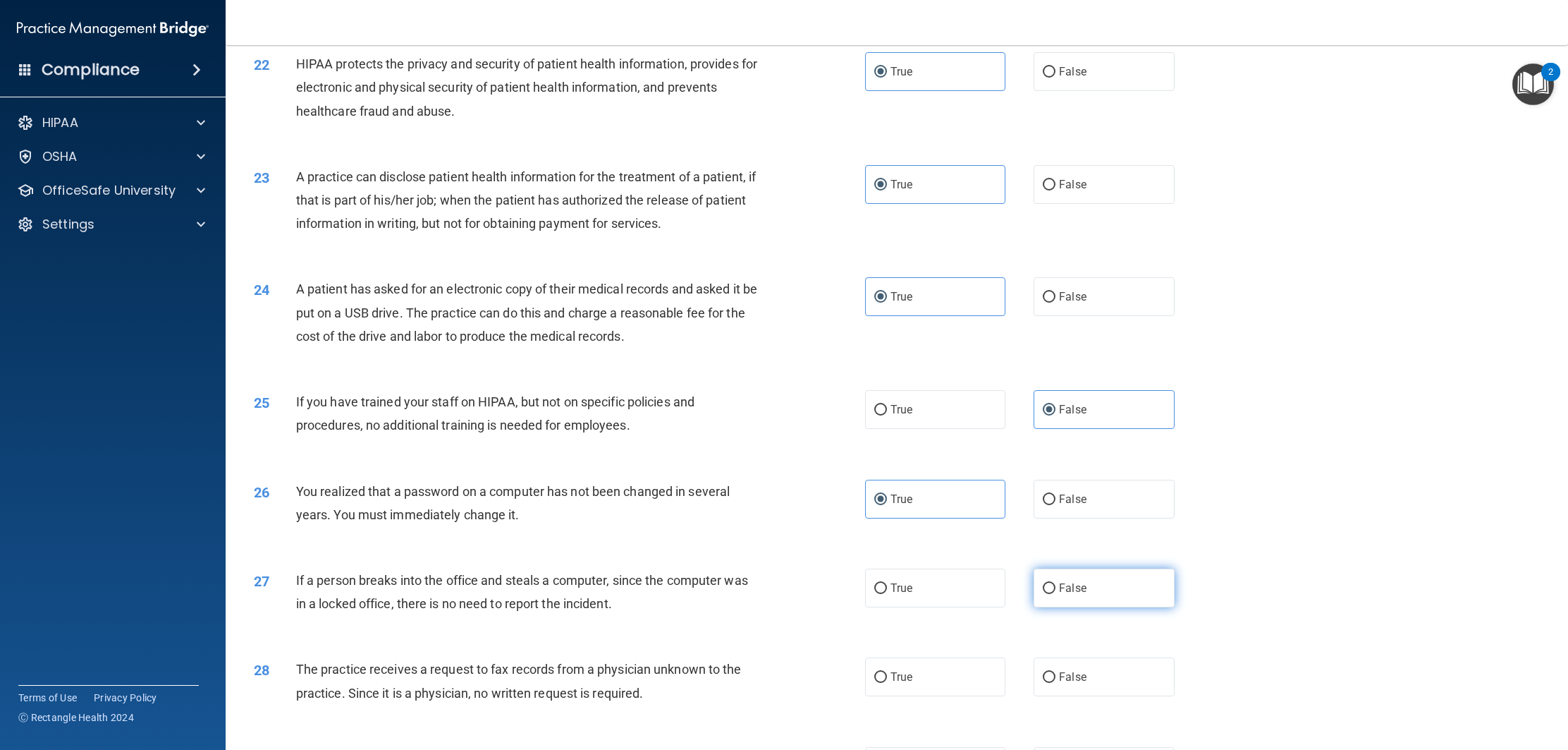
click at [1056, 594] on input "False" at bounding box center [1049, 588] width 13 height 10
radio input "true"
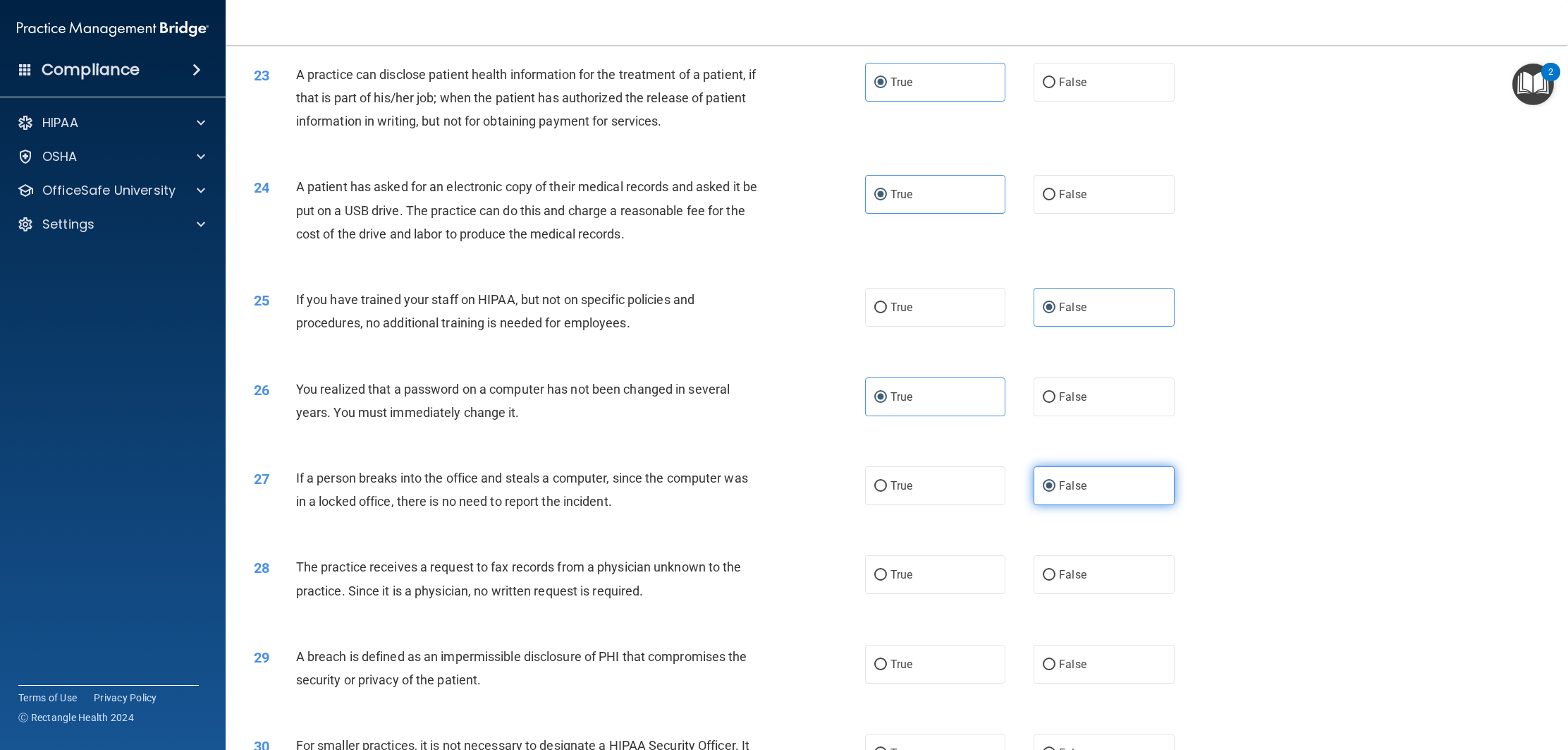
scroll to position [2093, 0]
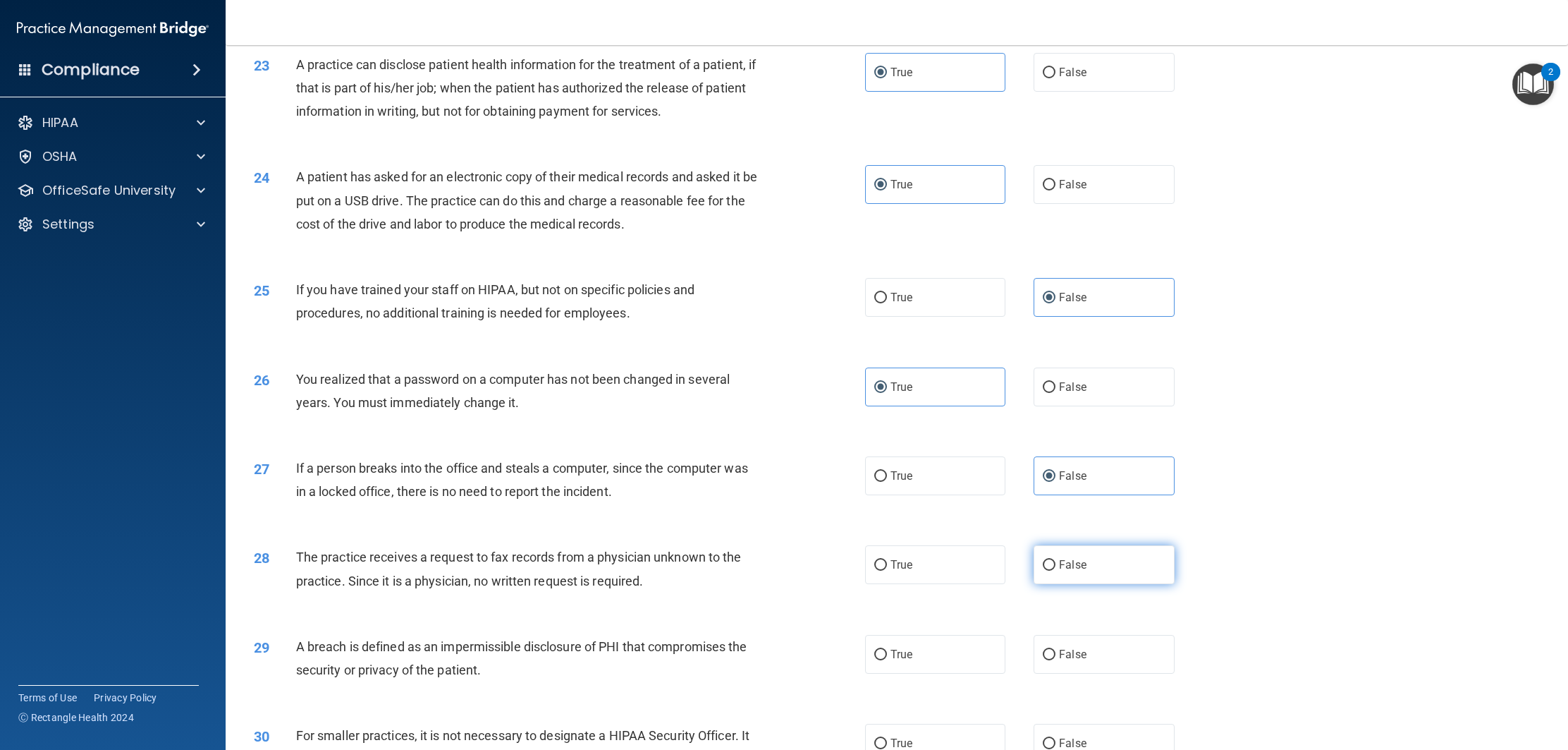
click at [1072, 571] on span "False" at bounding box center [1072, 564] width 28 height 14
click at [1056, 570] on input "False" at bounding box center [1049, 565] width 13 height 10
radio input "true"
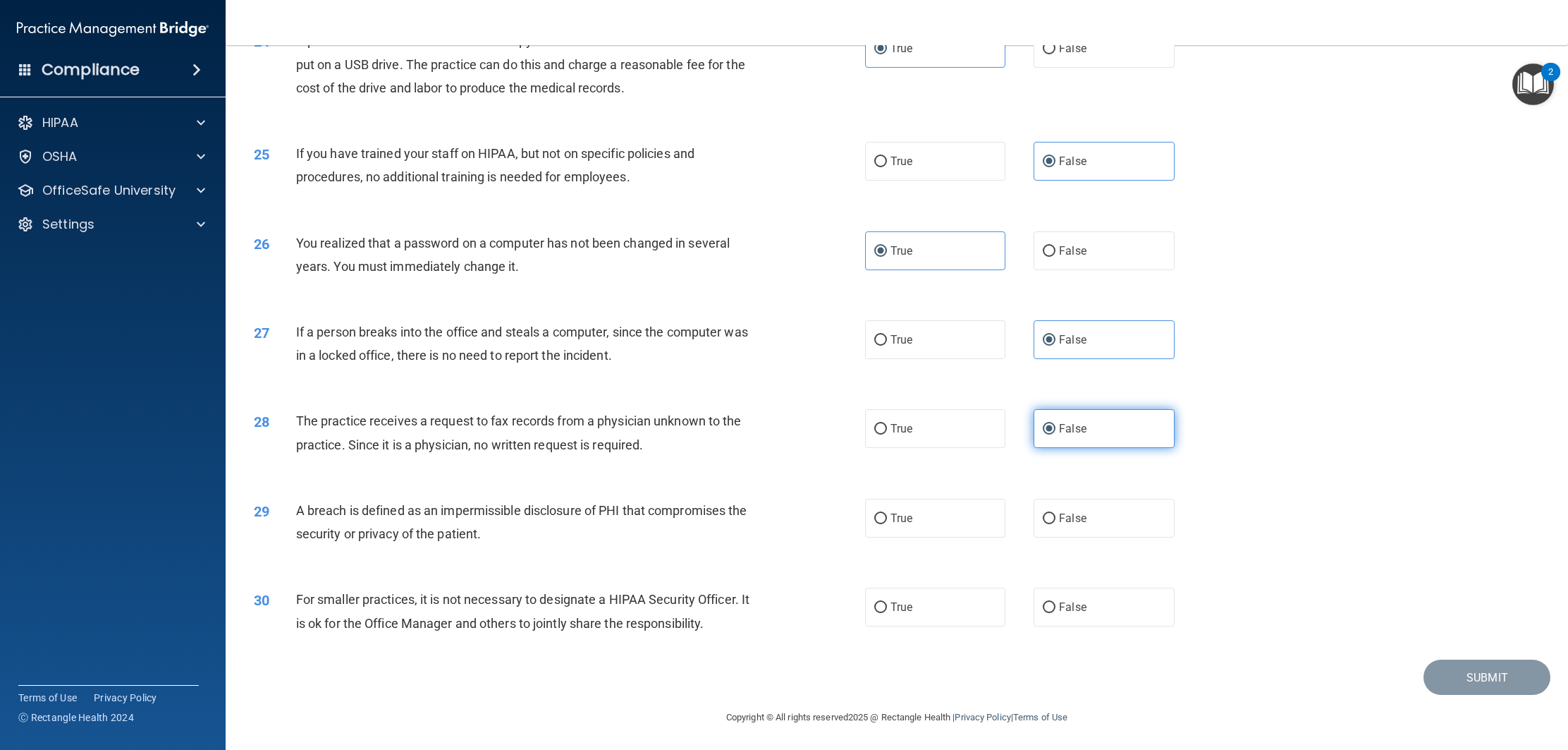
scroll to position [2229, 0]
click at [947, 533] on label "True" at bounding box center [935, 517] width 141 height 39
click at [887, 524] on input "True" at bounding box center [881, 517] width 13 height 10
radio input "true"
click at [1062, 613] on span "False" at bounding box center [1072, 606] width 28 height 14
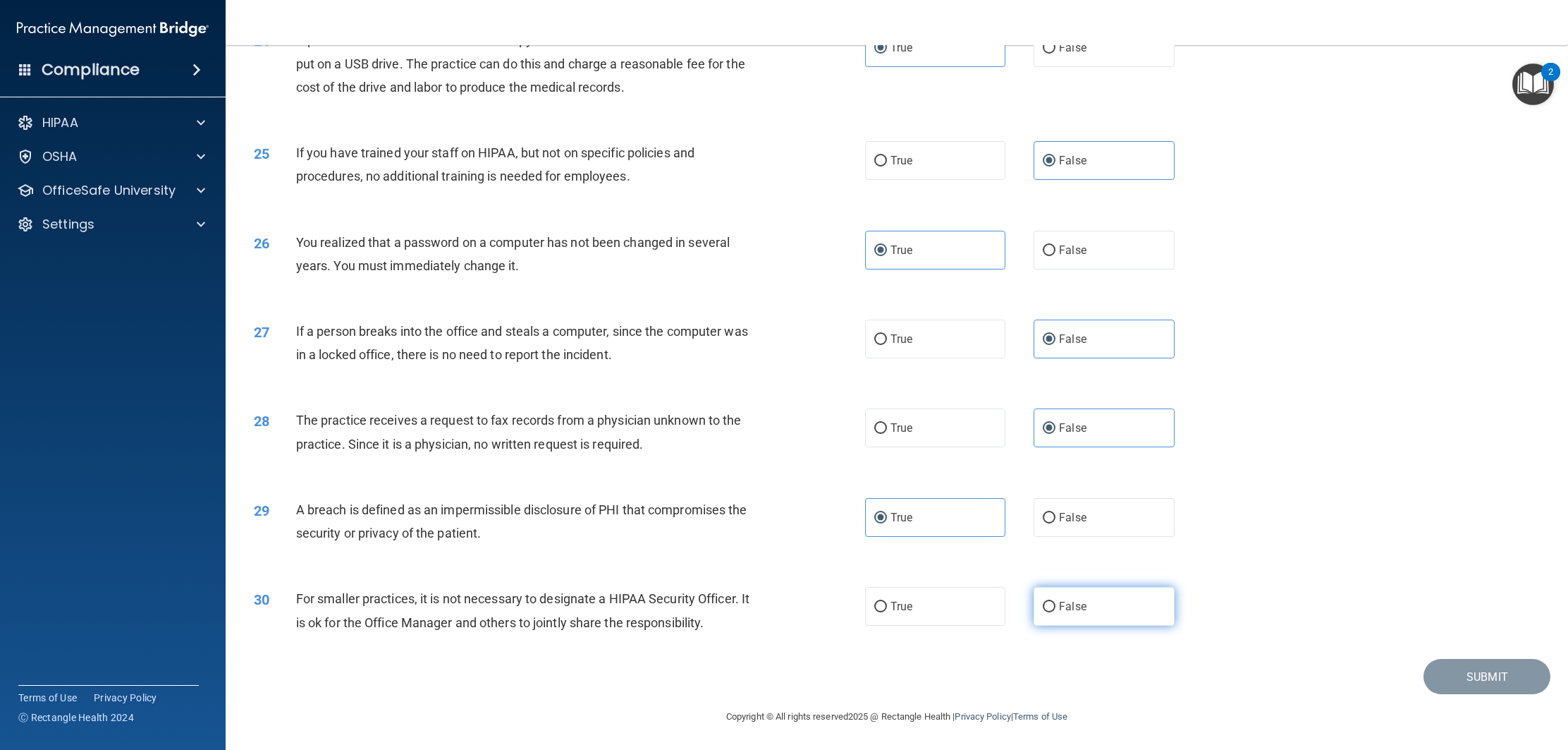
click at [1056, 613] on input "False" at bounding box center [1049, 606] width 13 height 10
radio input "true"
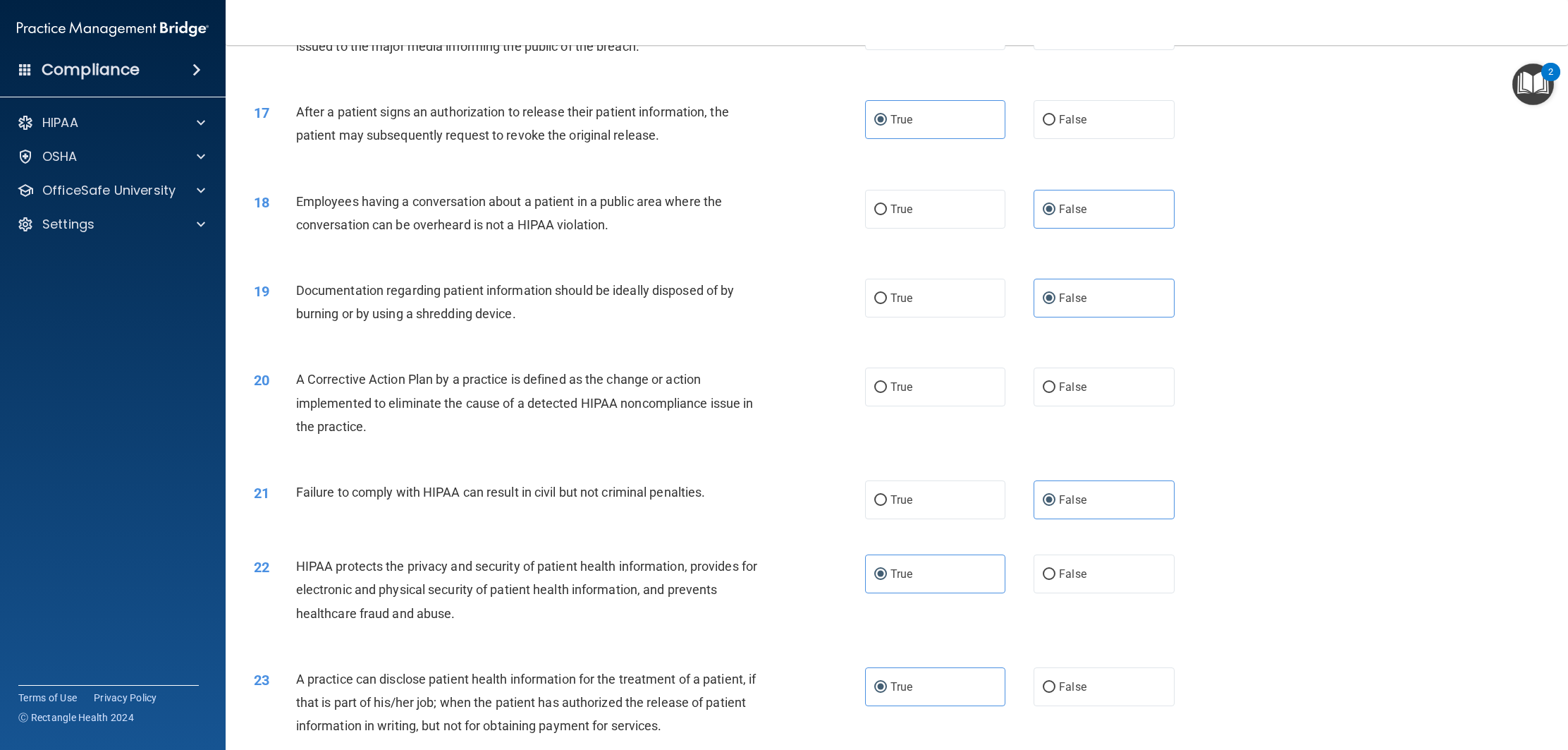
scroll to position [1464, 0]
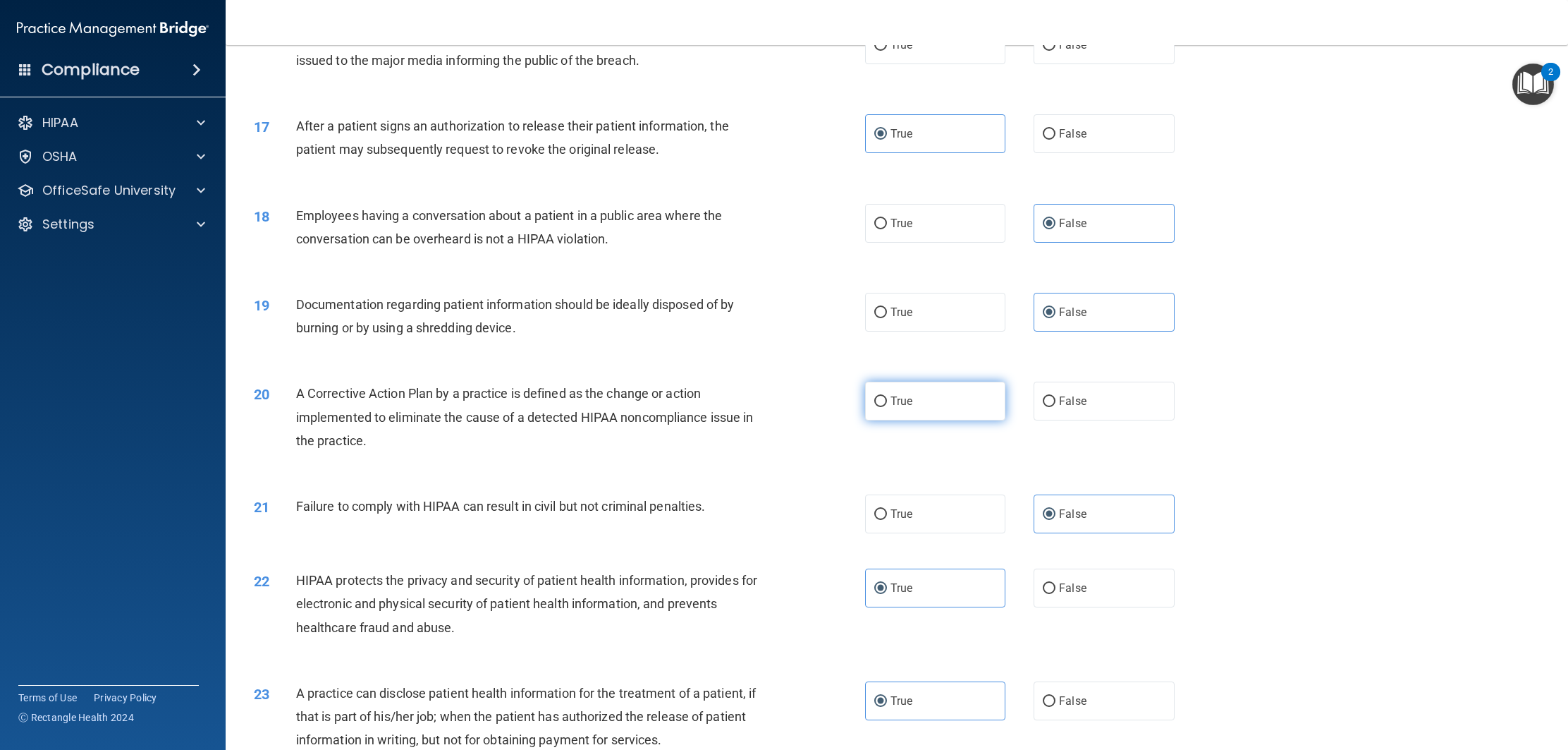
click at [980, 420] on label "True" at bounding box center [935, 400] width 141 height 39
click at [887, 407] on input "True" at bounding box center [881, 401] width 13 height 10
radio input "true"
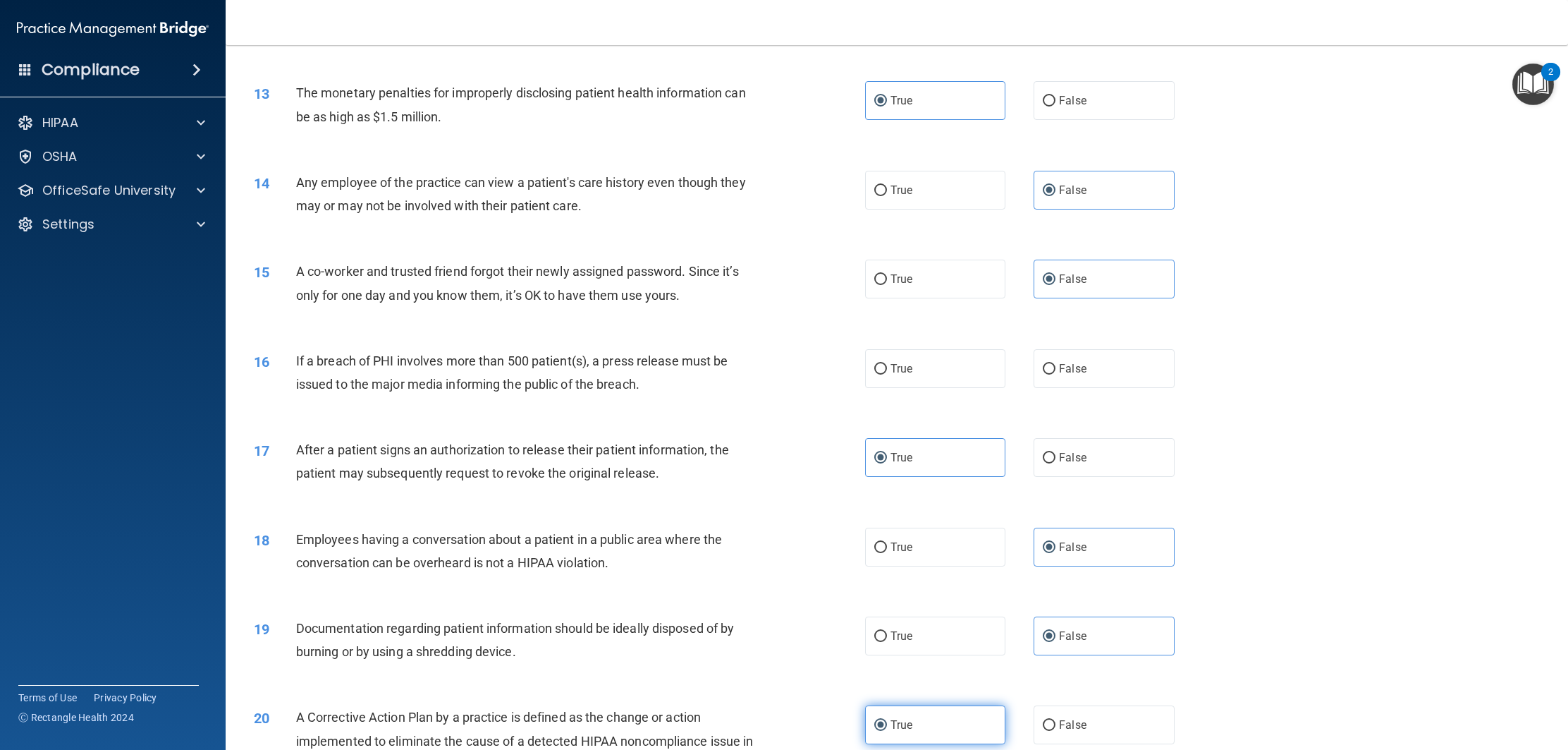
scroll to position [1140, 0]
click at [923, 379] on label "True" at bounding box center [935, 369] width 141 height 39
click at [887, 375] on input "True" at bounding box center [881, 369] width 13 height 10
radio input "true"
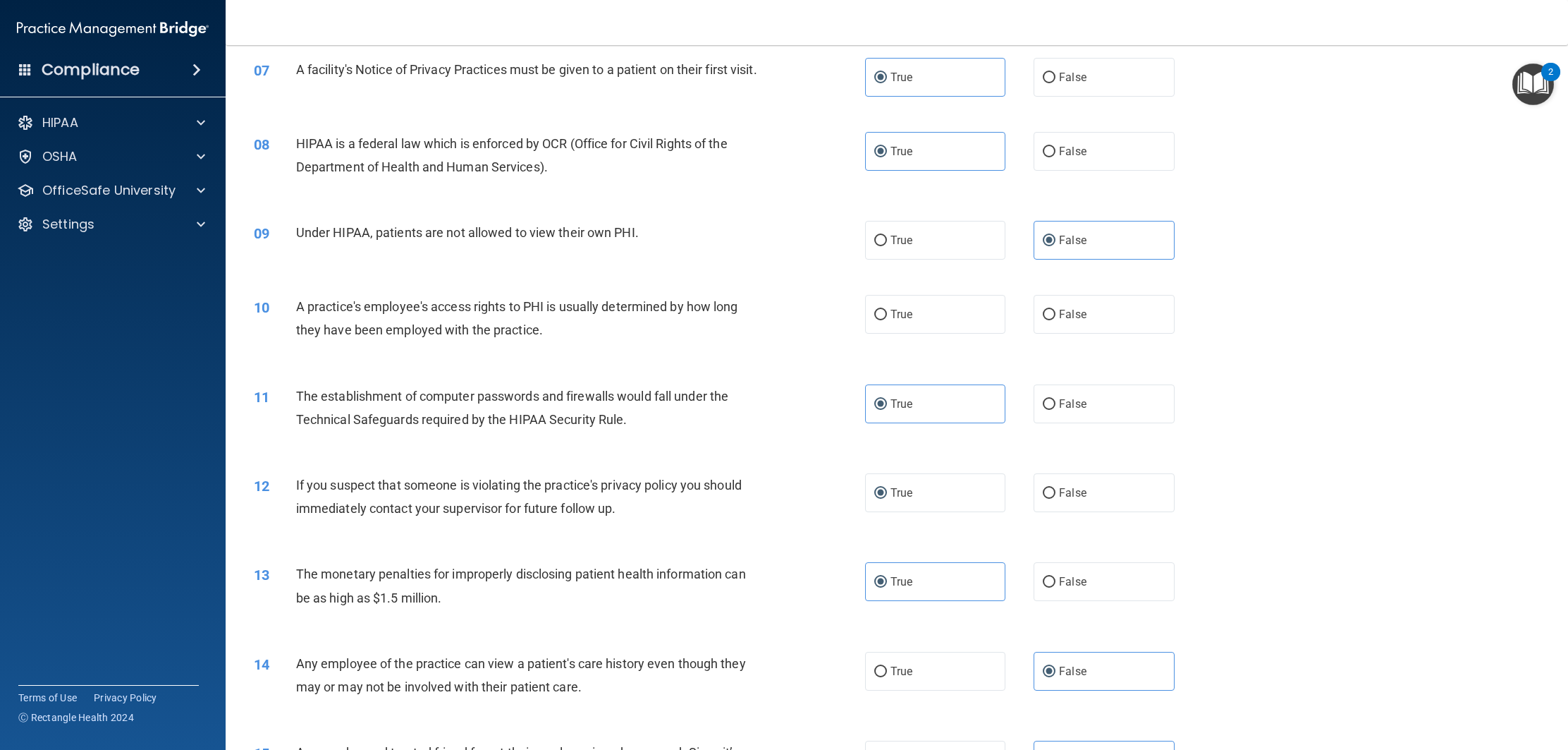
scroll to position [664, 0]
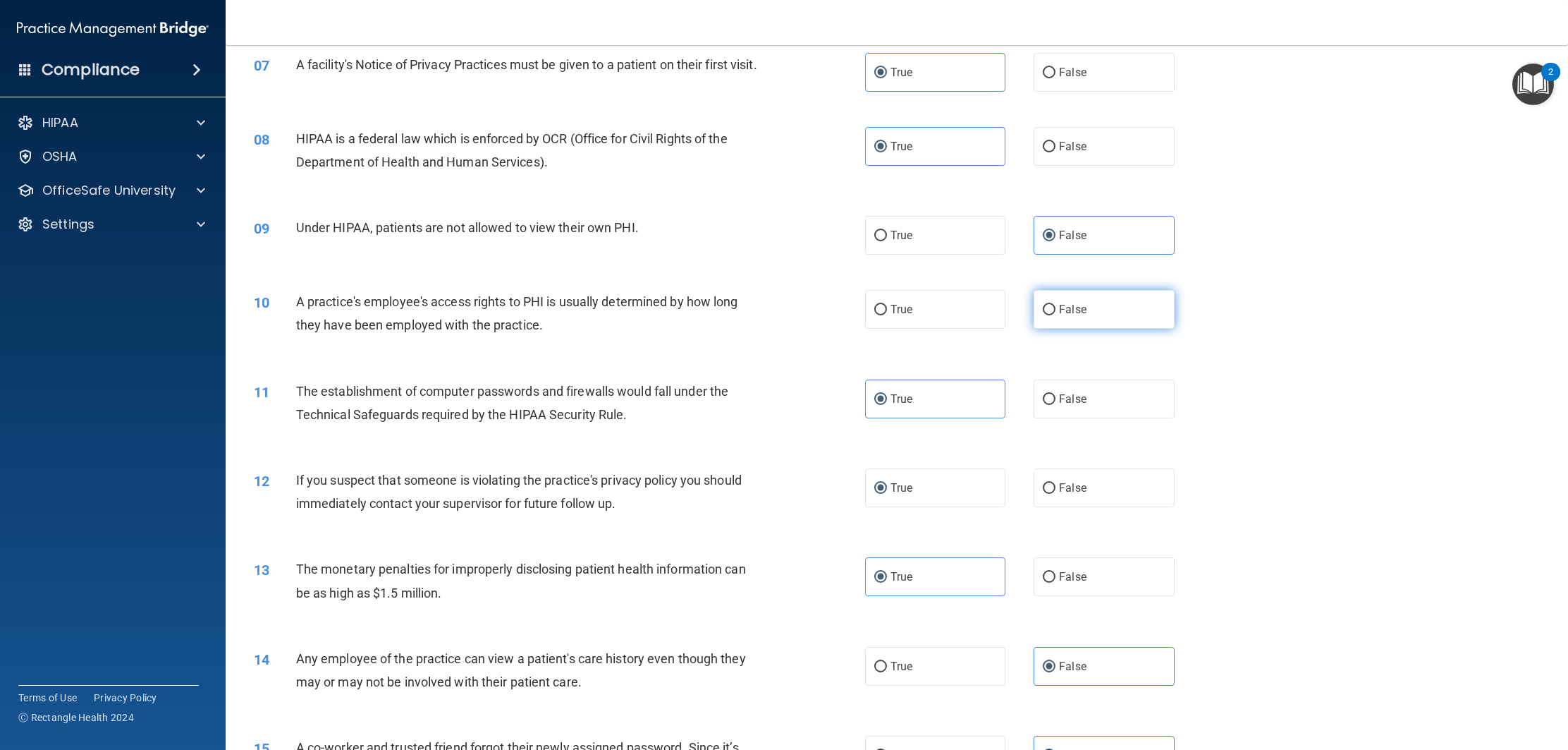
click at [1072, 329] on label "False" at bounding box center [1103, 309] width 141 height 39
click at [1056, 315] on input "False" at bounding box center [1049, 310] width 13 height 10
radio input "true"
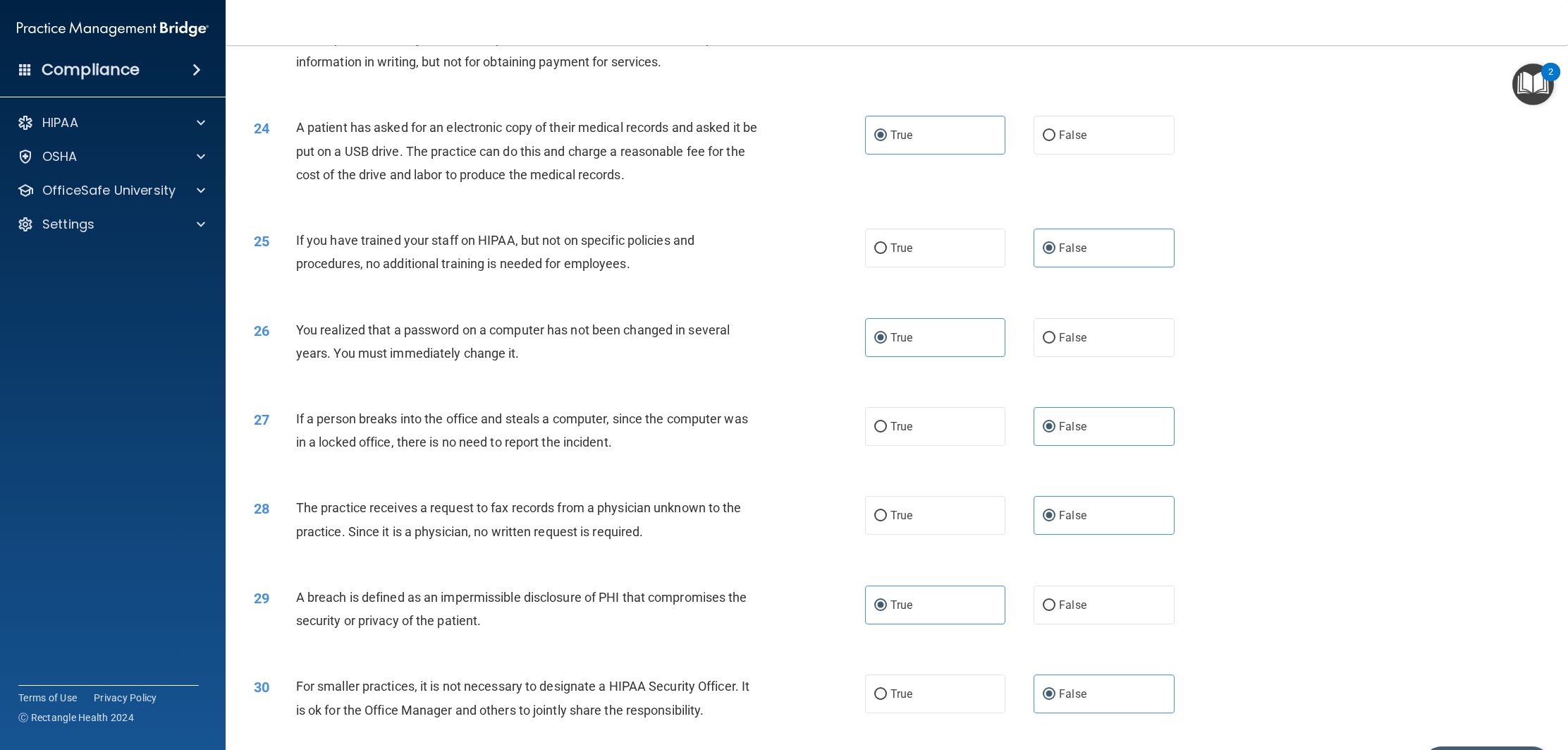
scroll to position [2246, 0]
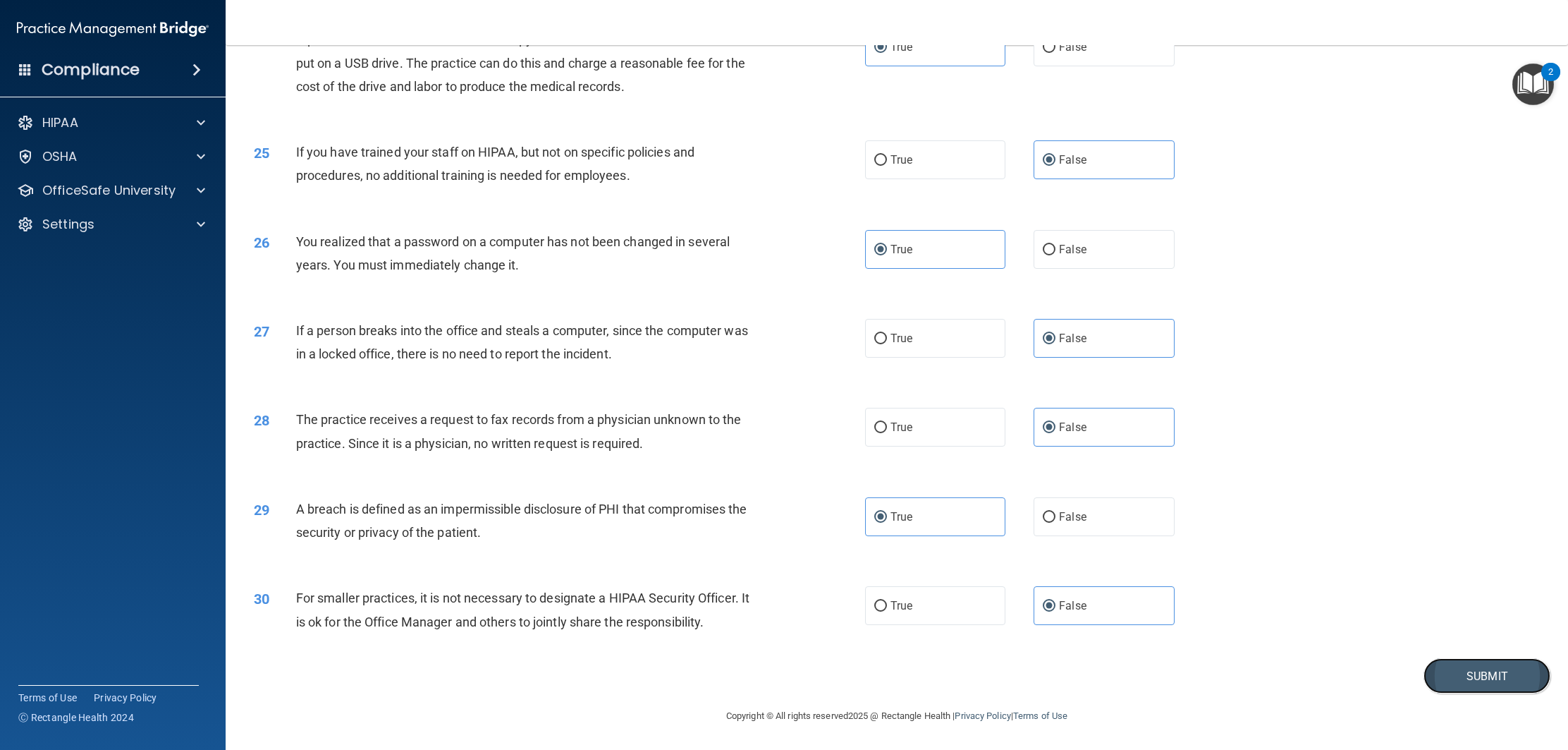
click at [1442, 672] on button "Submit" at bounding box center [1487, 675] width 127 height 36
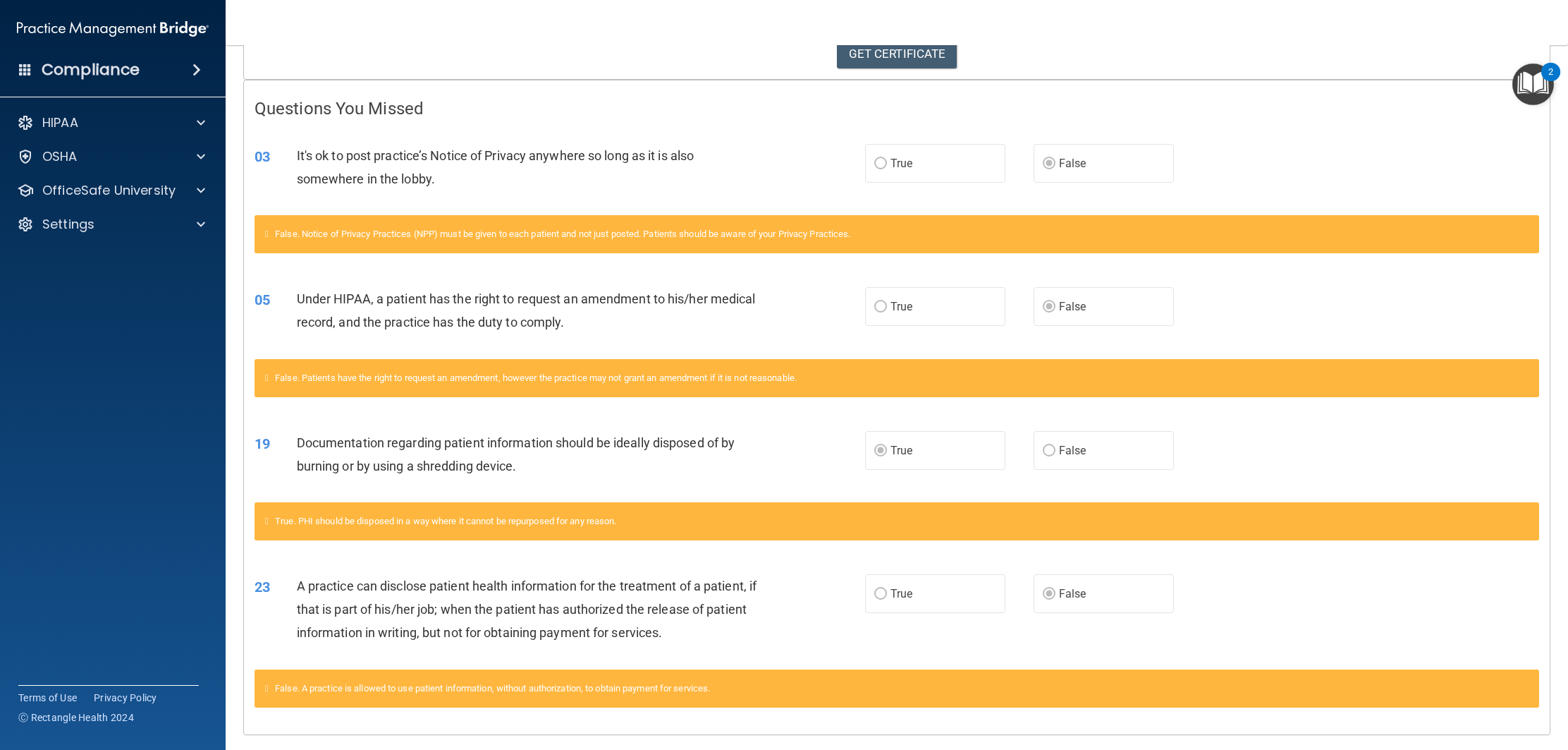
scroll to position [263, 0]
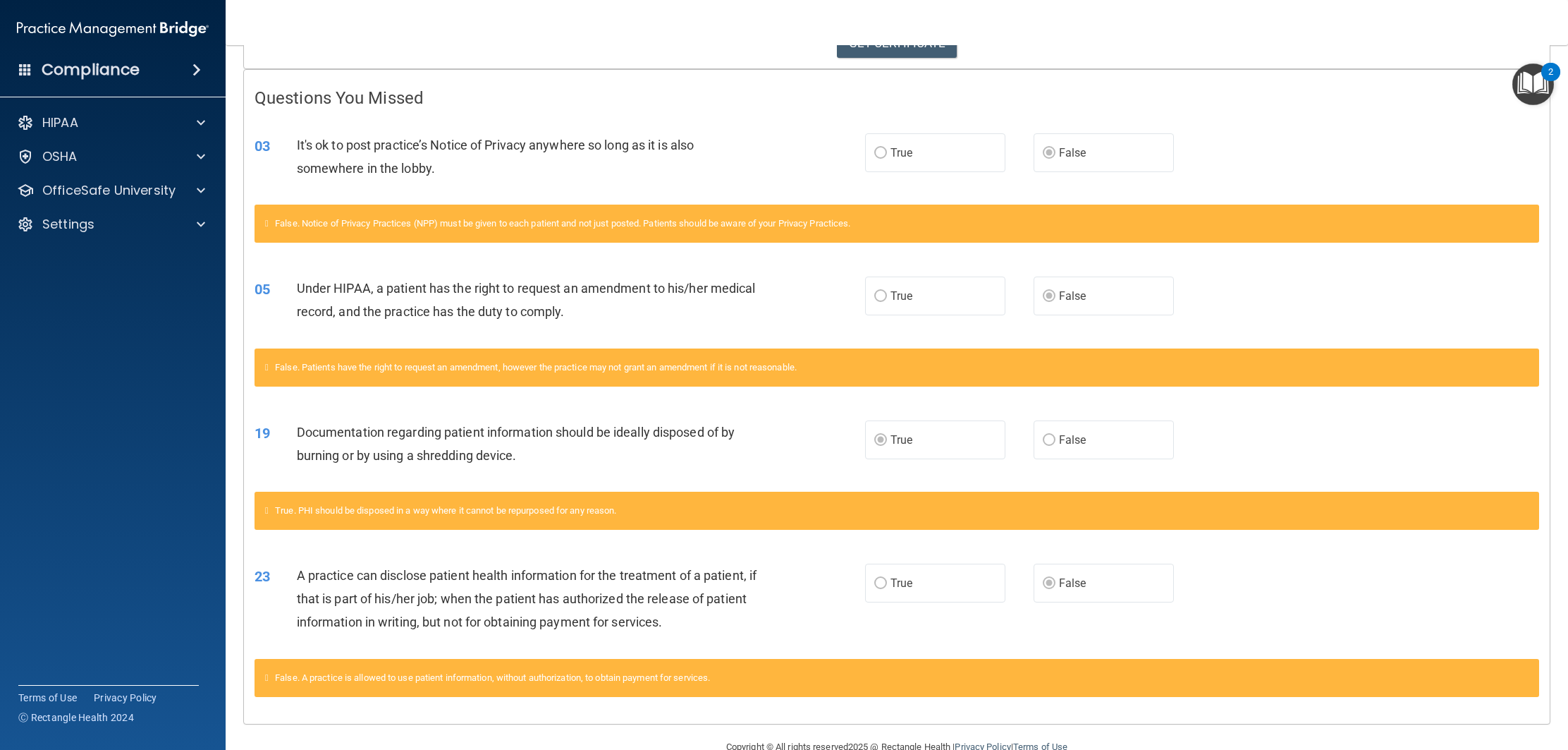
click at [914, 160] on label "True" at bounding box center [935, 153] width 141 height 39
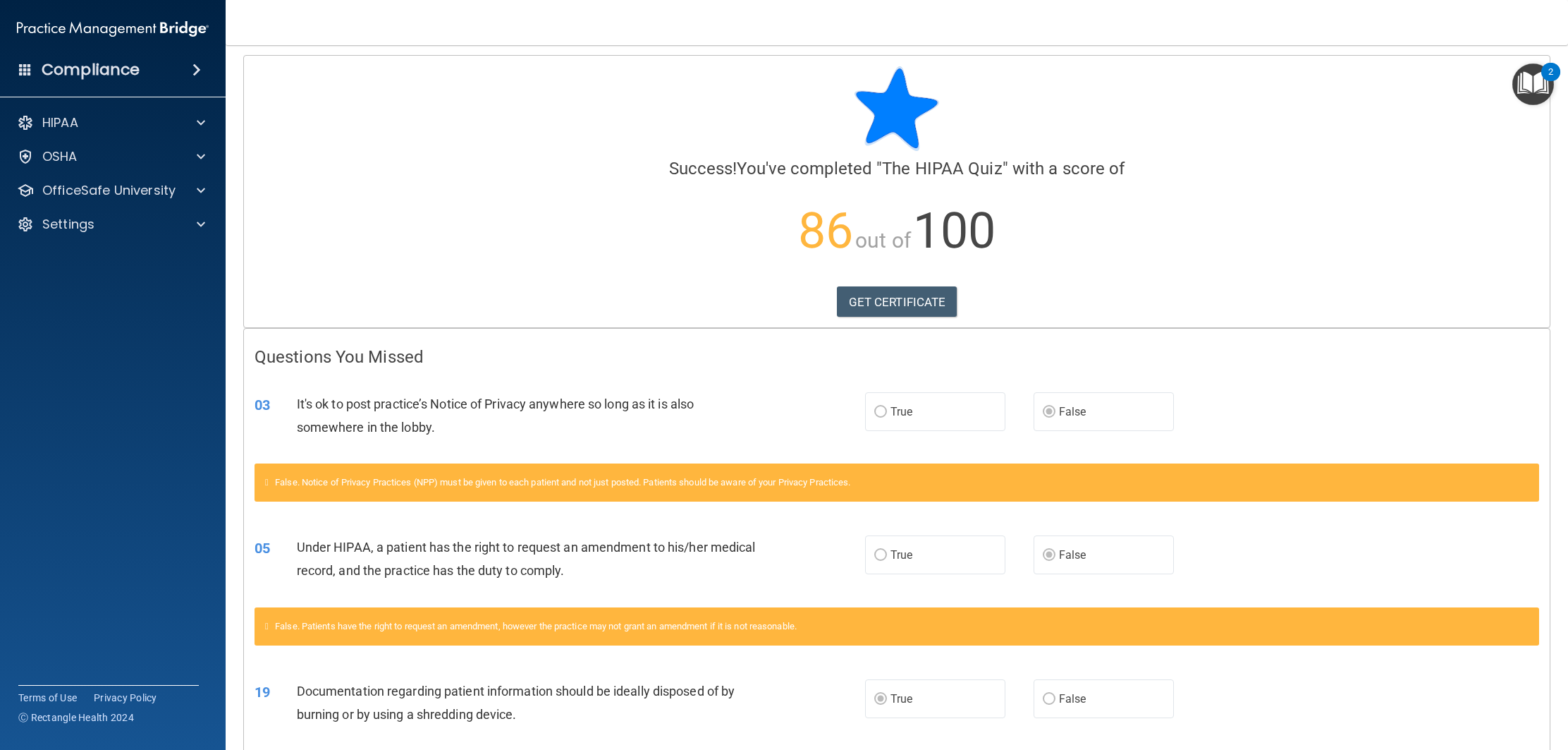
scroll to position [3, 0]
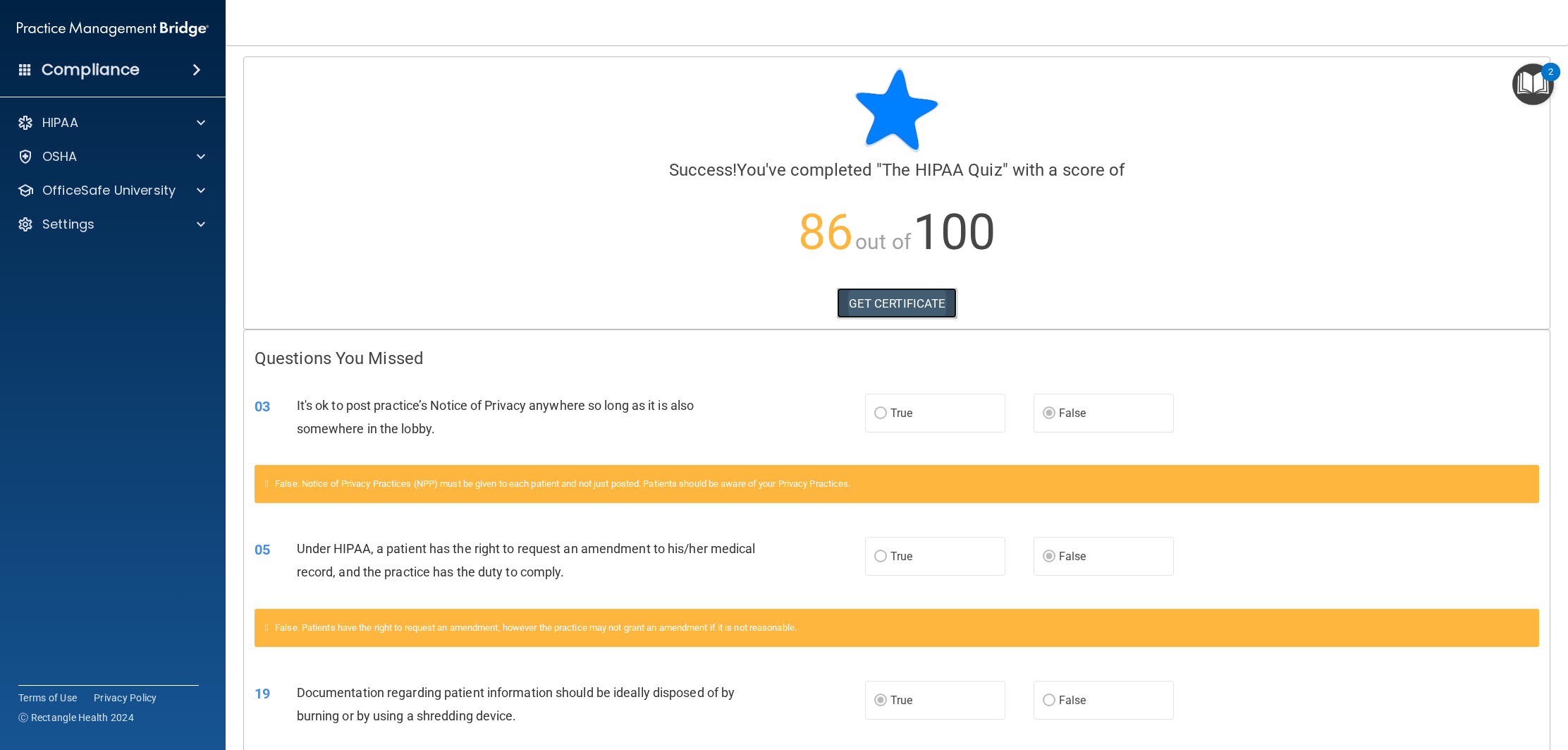
click at [886, 299] on link "GET CERTIFICATE" at bounding box center [898, 303] width 121 height 31
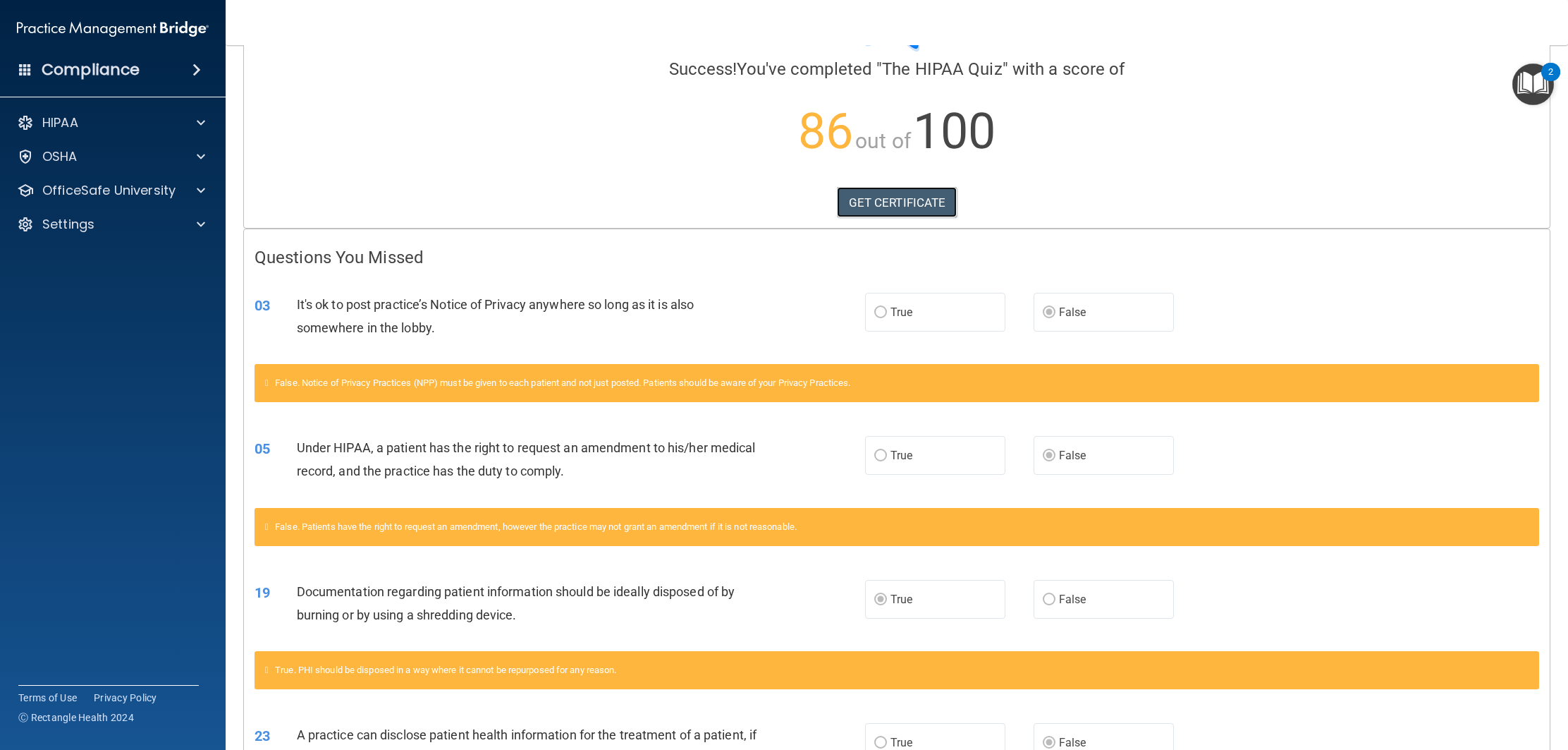
scroll to position [0, 0]
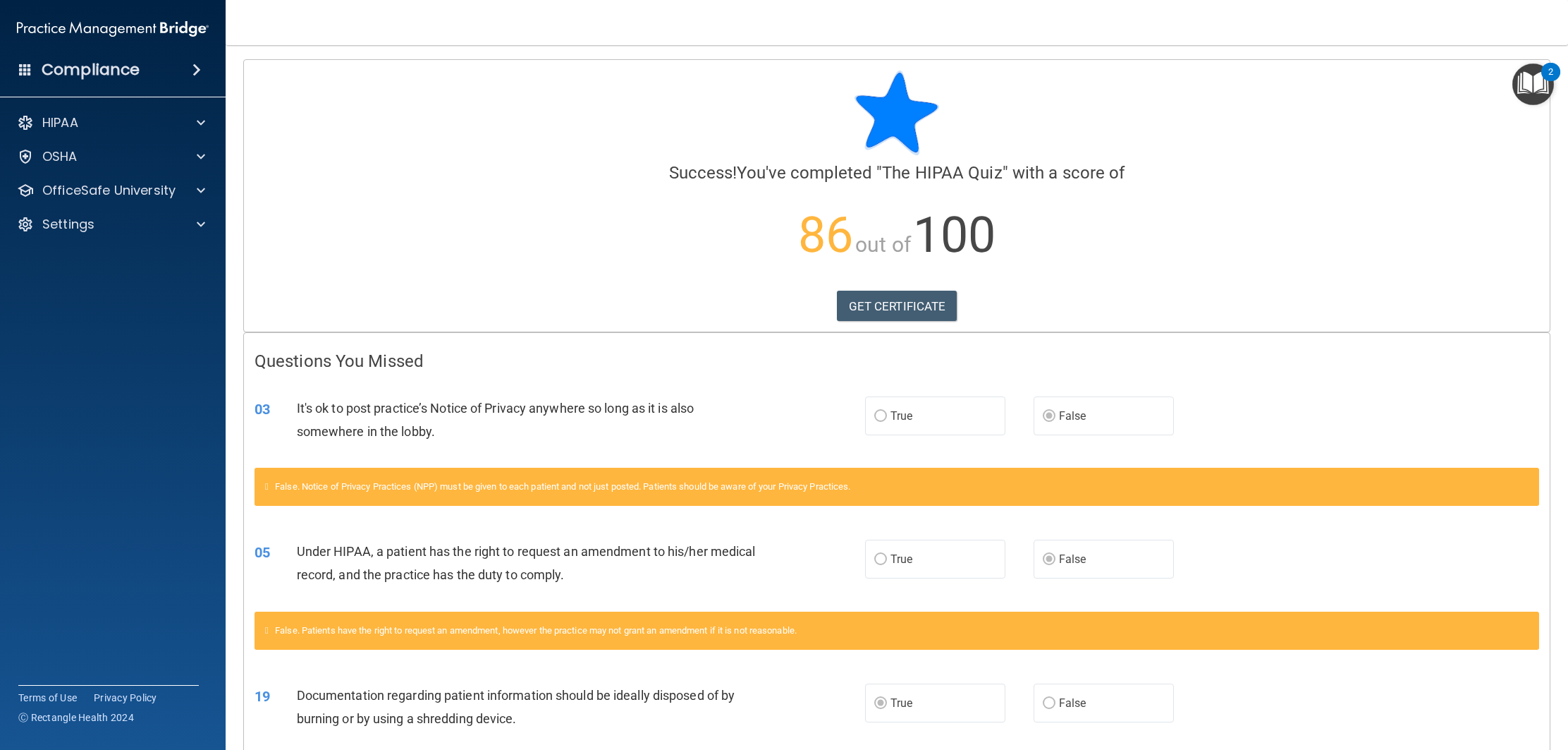
click at [198, 81] on div "Compliance" at bounding box center [113, 69] width 226 height 31
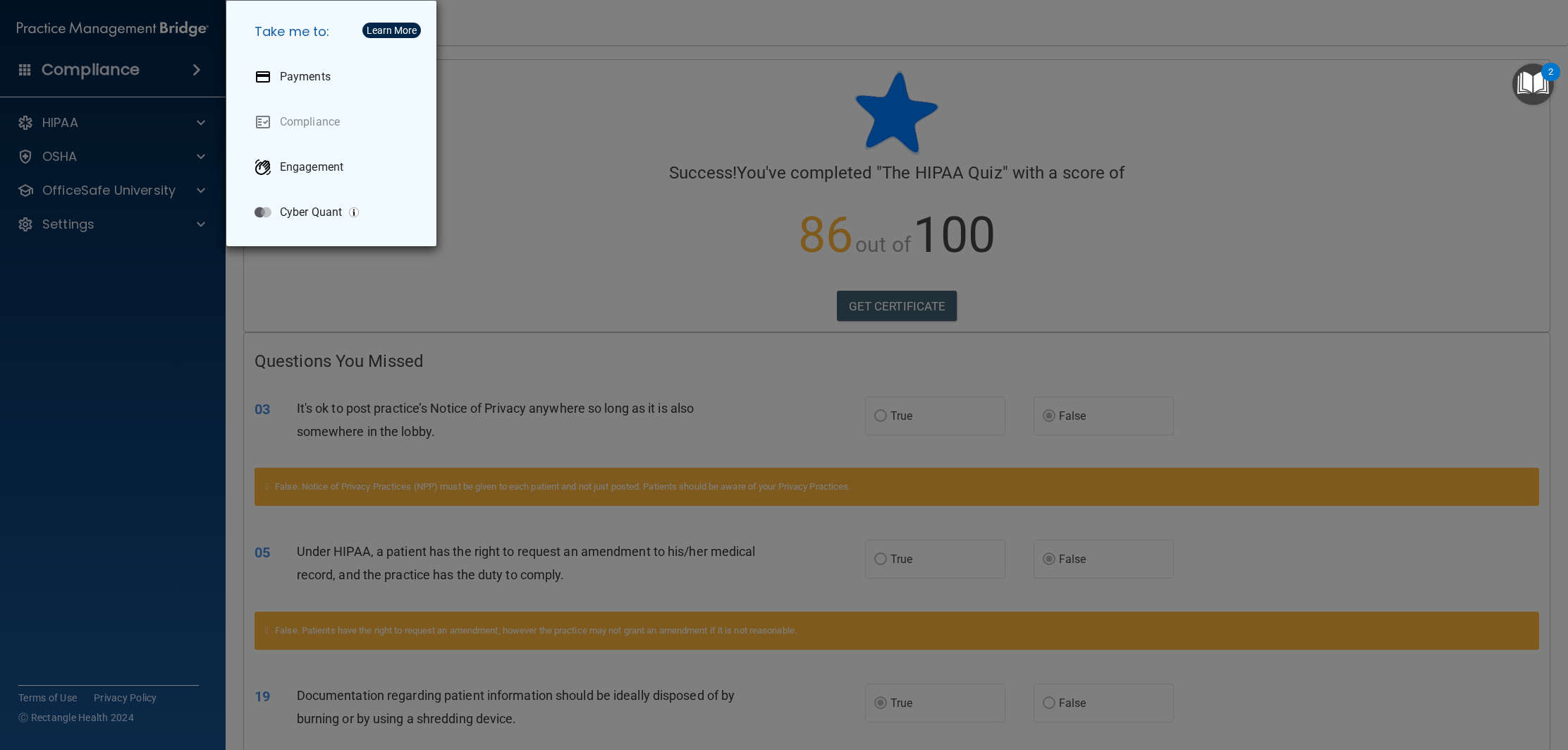
click at [205, 77] on div "Take me to: Payments Compliance Engagement Cyber Quant" at bounding box center [784, 375] width 1568 height 750
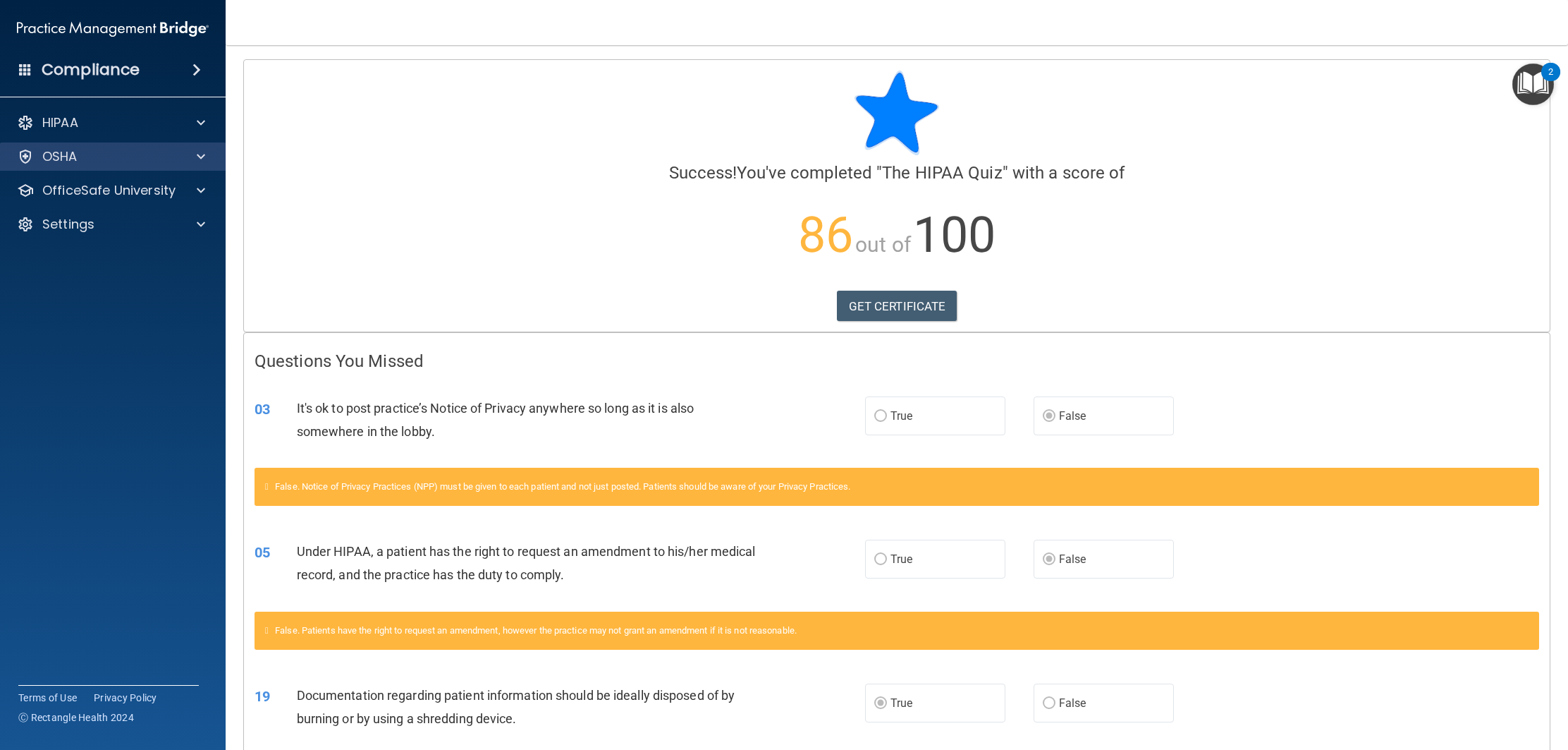
click at [153, 168] on div "OSHA" at bounding box center [113, 157] width 226 height 29
click at [229, 165] on main "Calculating your score.... Success! You've completed " The HIPAA Quiz " with a …" at bounding box center [897, 397] width 1342 height 705
click at [198, 158] on span at bounding box center [201, 156] width 9 height 17
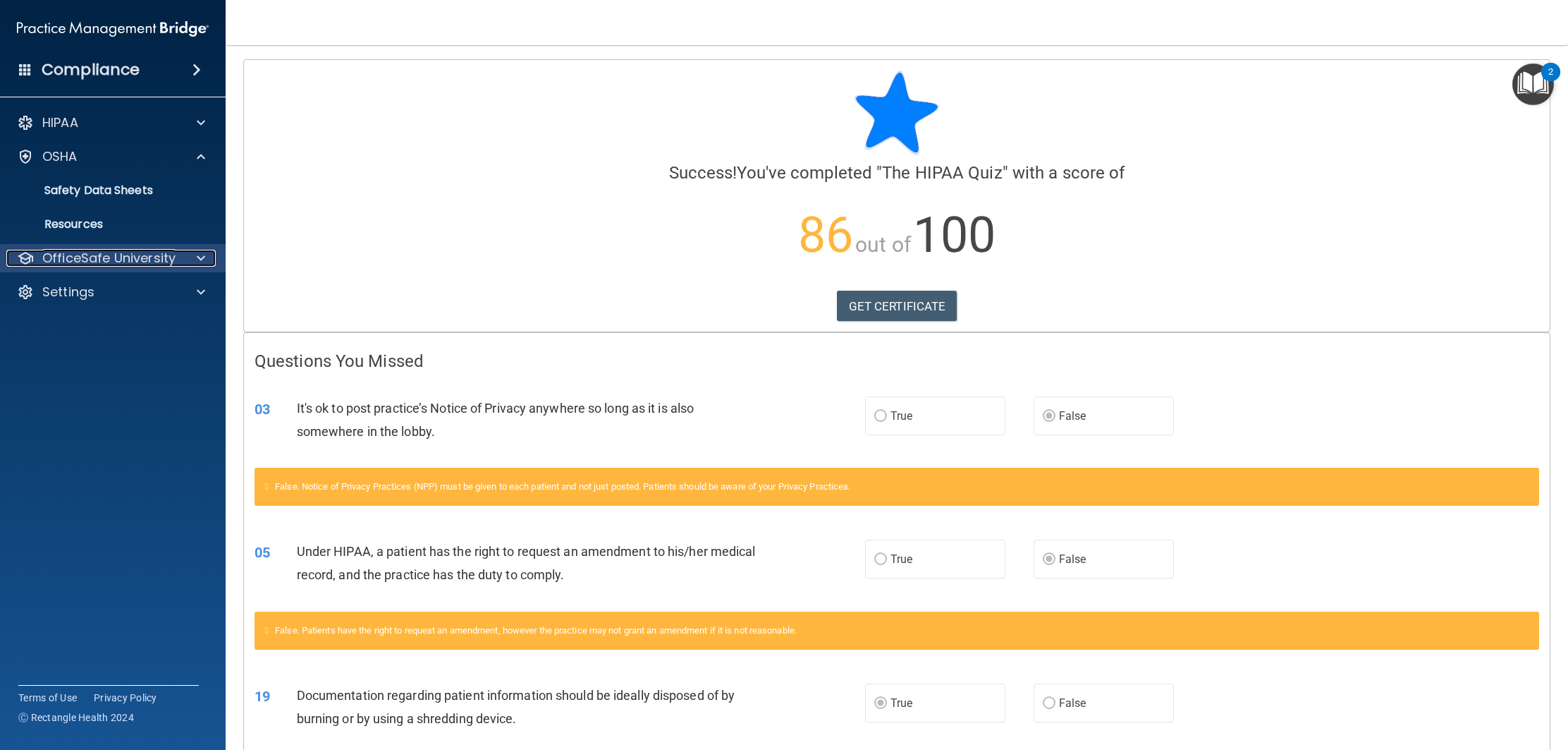
click at [169, 254] on p "OfficeSafe University" at bounding box center [109, 257] width 133 height 17
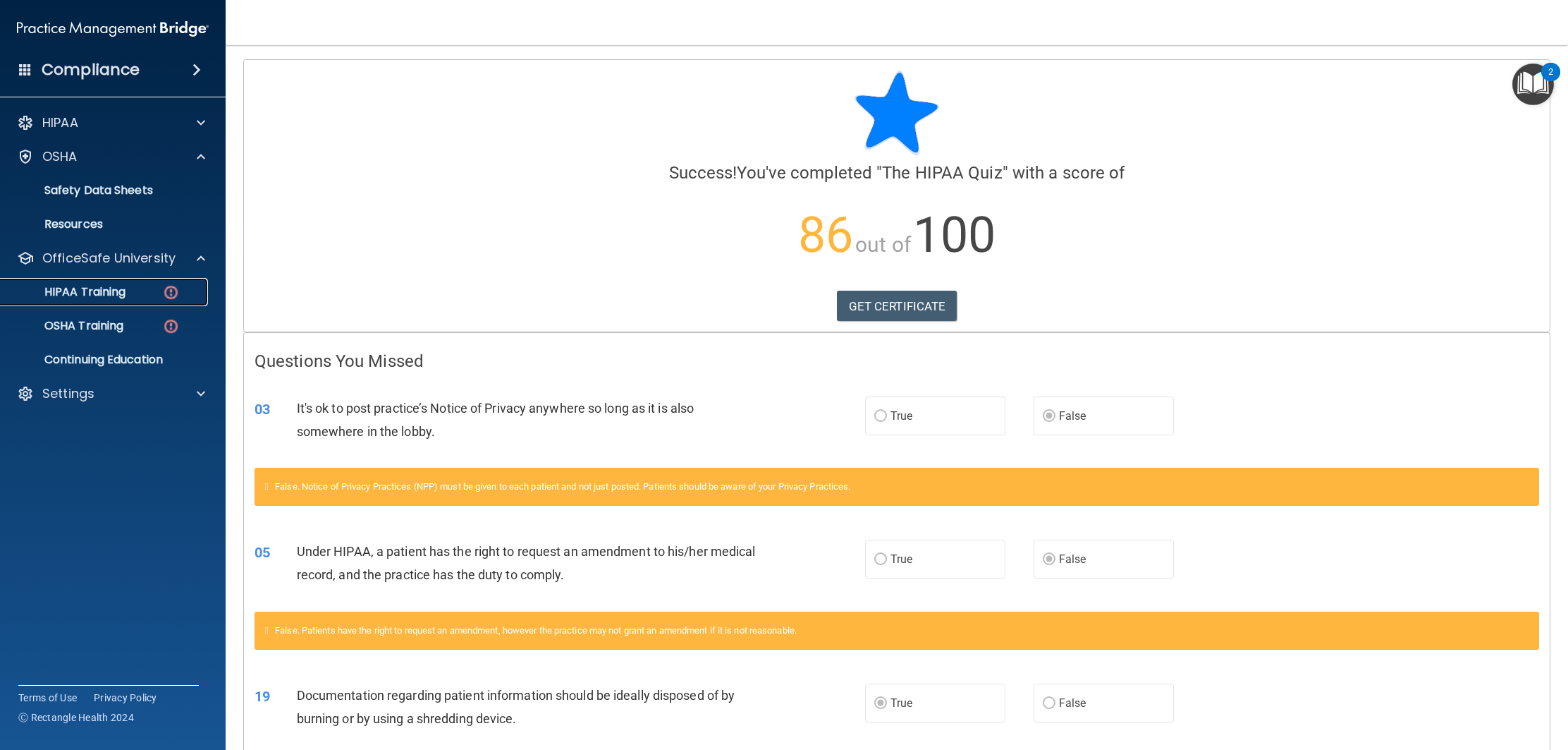
click at [133, 295] on div "HIPAA Training" at bounding box center [106, 292] width 192 height 14
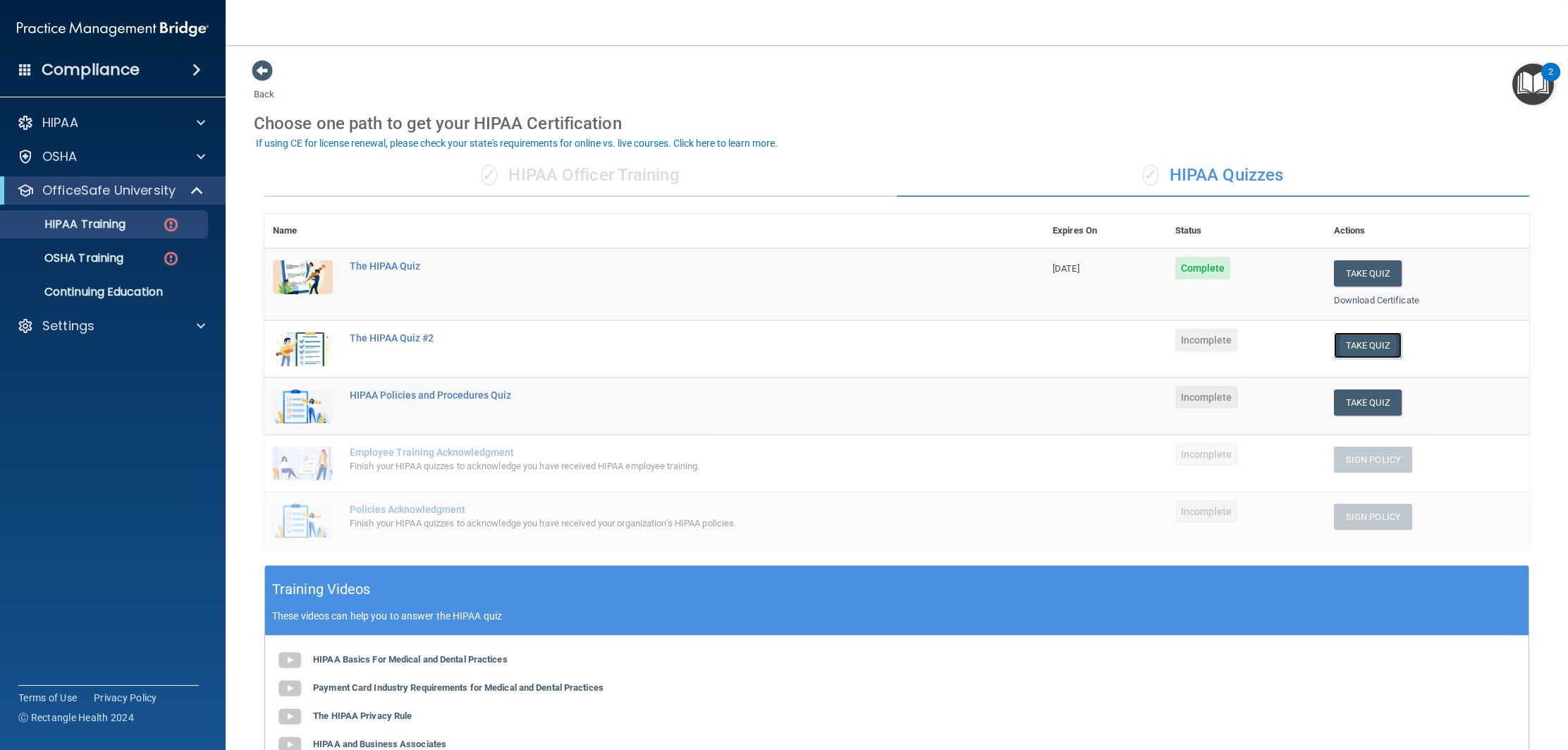
click at [1376, 338] on button "Take Quiz" at bounding box center [1368, 345] width 68 height 26
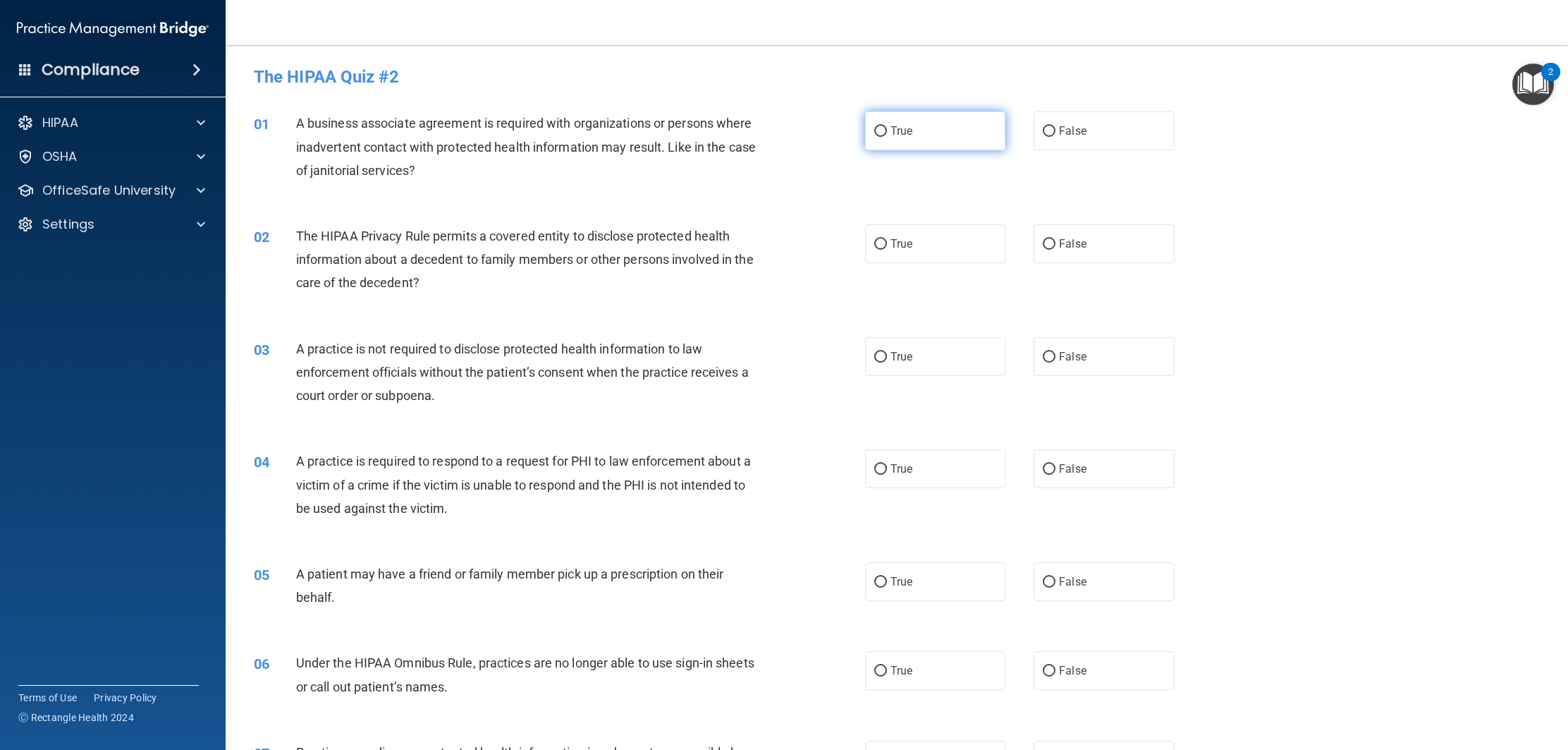
click at [895, 129] on span "True" at bounding box center [902, 130] width 22 height 14
click at [887, 129] on input "True" at bounding box center [881, 131] width 13 height 10
radio input "true"
click at [1079, 237] on span "False" at bounding box center [1072, 243] width 28 height 14
click at [1056, 239] on input "False" at bounding box center [1049, 244] width 13 height 10
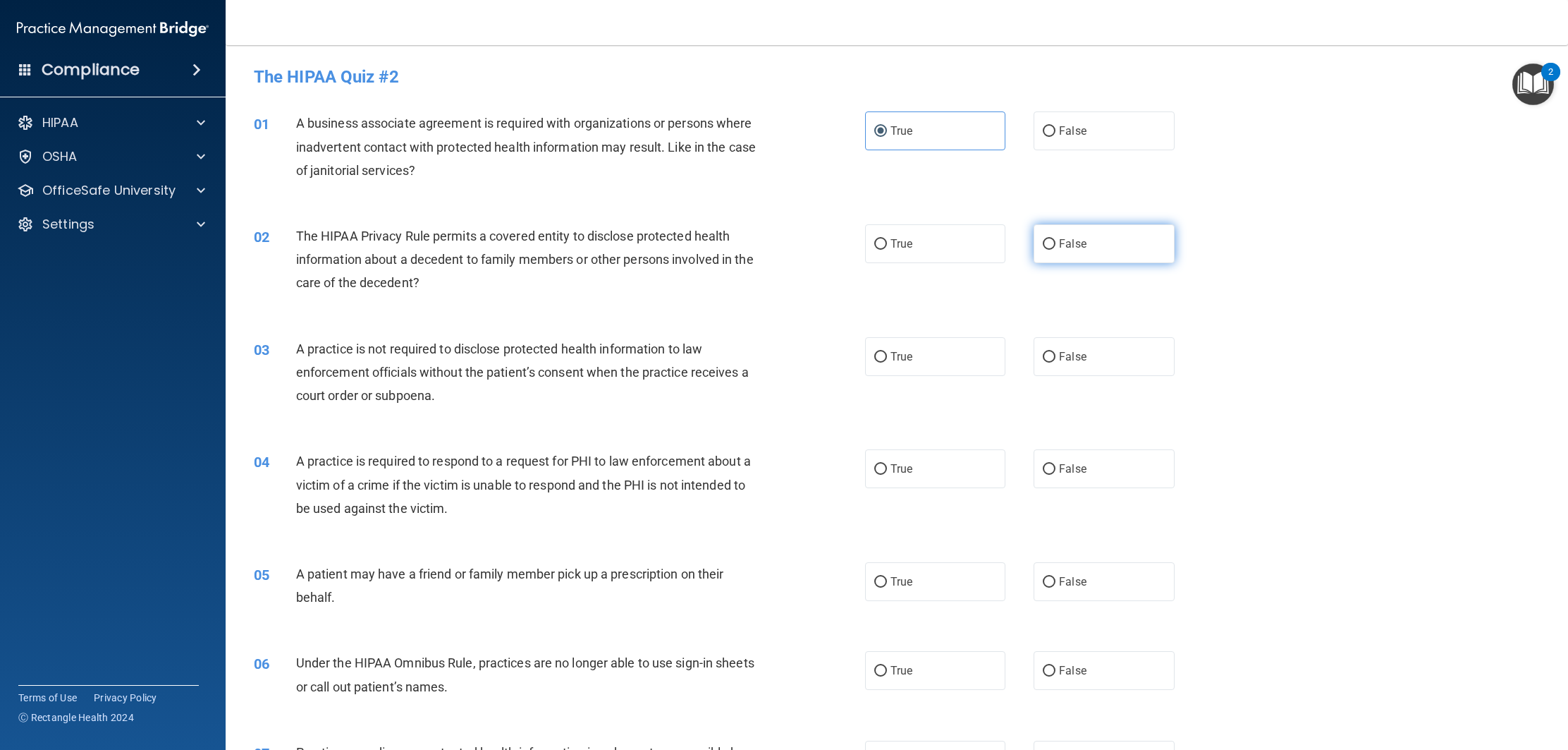
radio input "true"
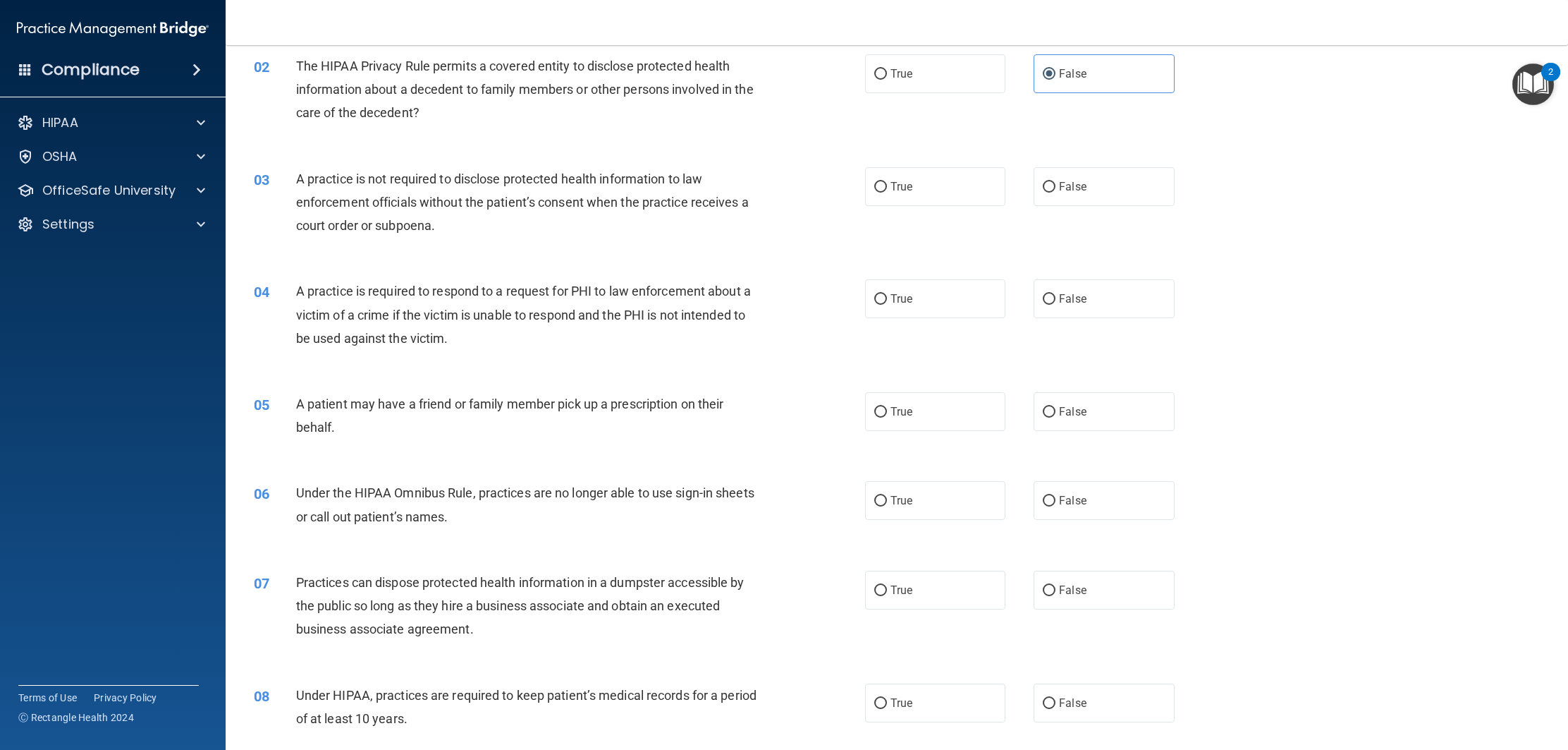
scroll to position [189, 0]
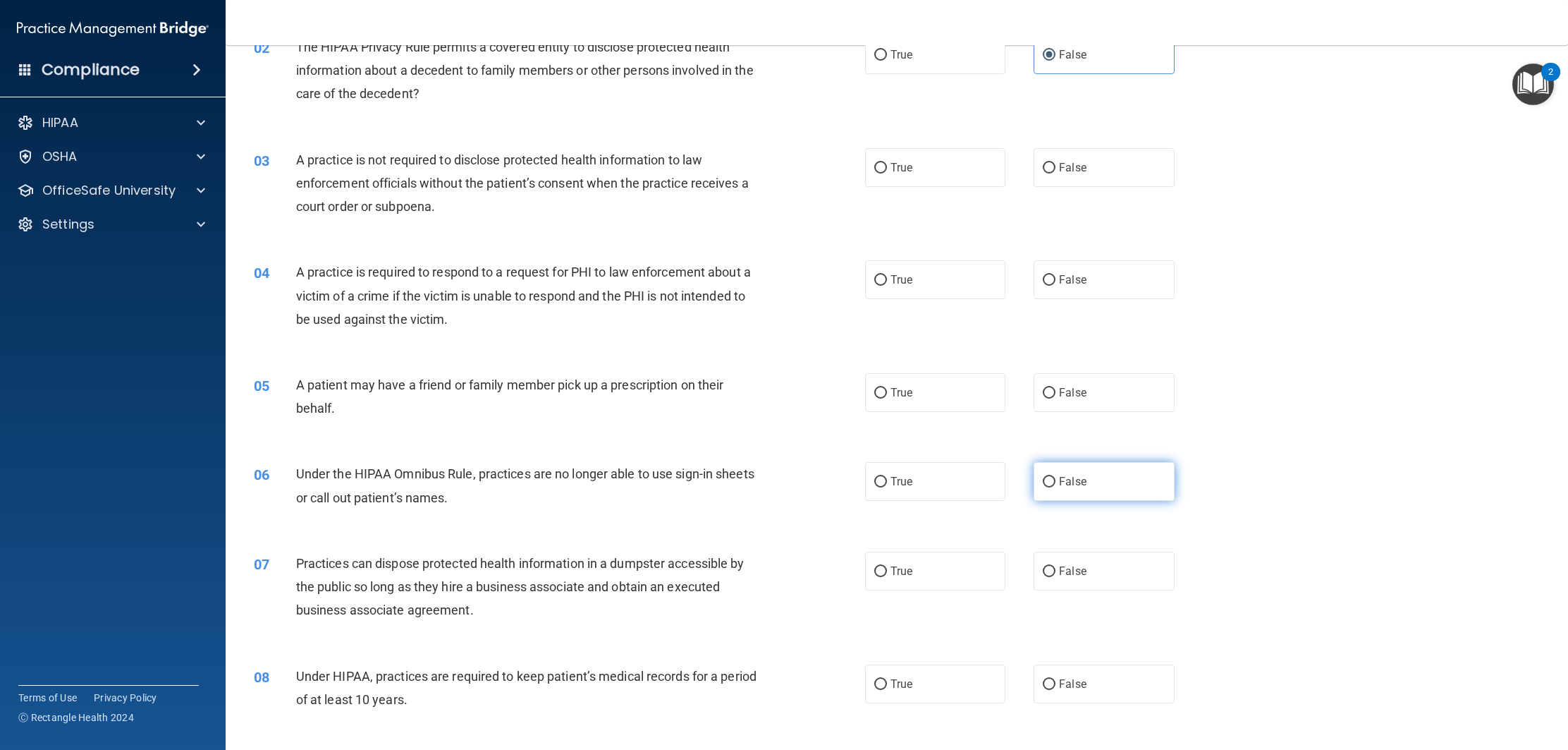
click at [1104, 462] on label "False" at bounding box center [1103, 481] width 141 height 39
click at [1056, 477] on input "False" at bounding box center [1049, 481] width 13 height 10
radio input "true"
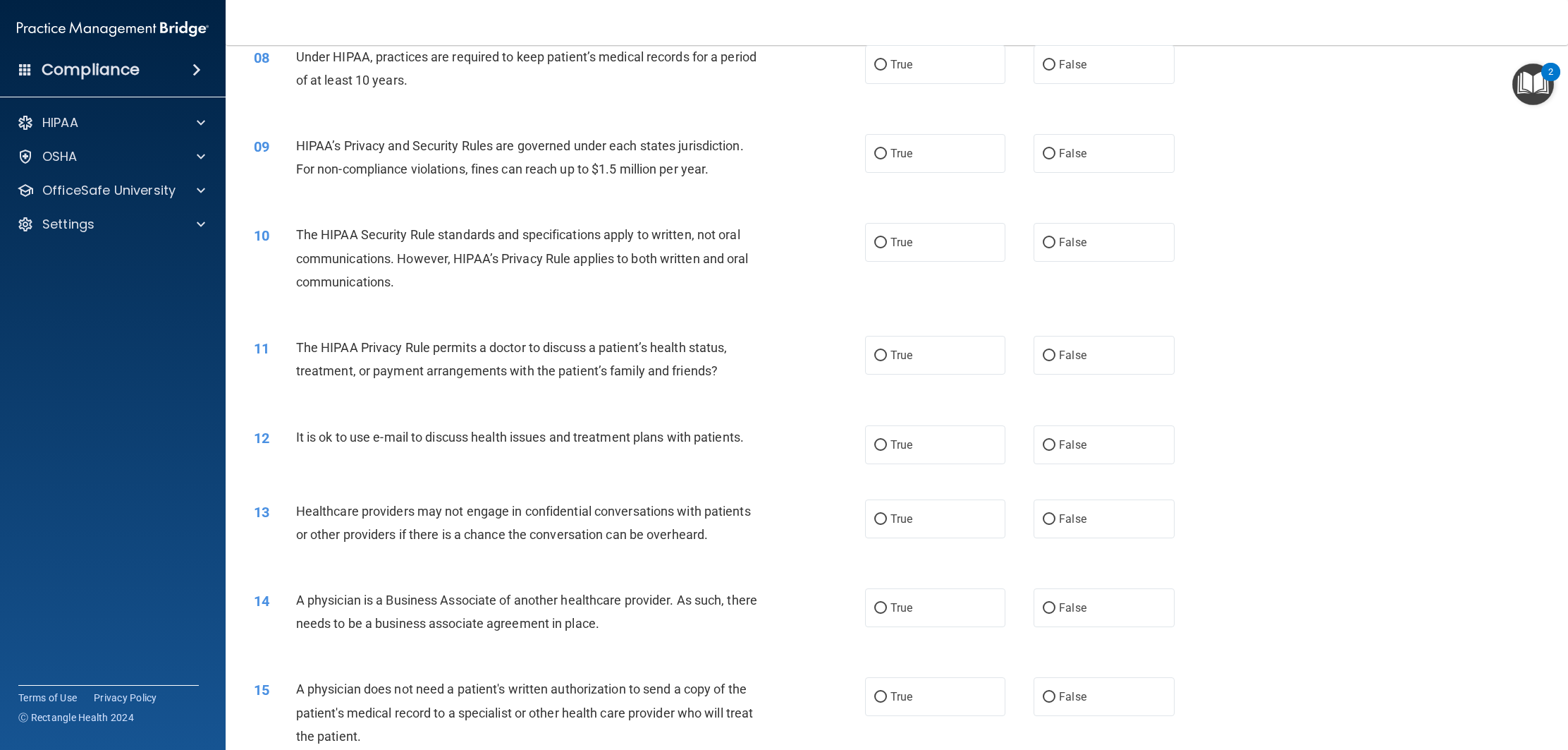
scroll to position [810, 0]
click at [1079, 359] on span "False" at bounding box center [1072, 354] width 28 height 14
click at [1056, 359] on input "False" at bounding box center [1049, 354] width 13 height 10
radio input "true"
click at [914, 514] on label "True" at bounding box center [935, 517] width 141 height 39
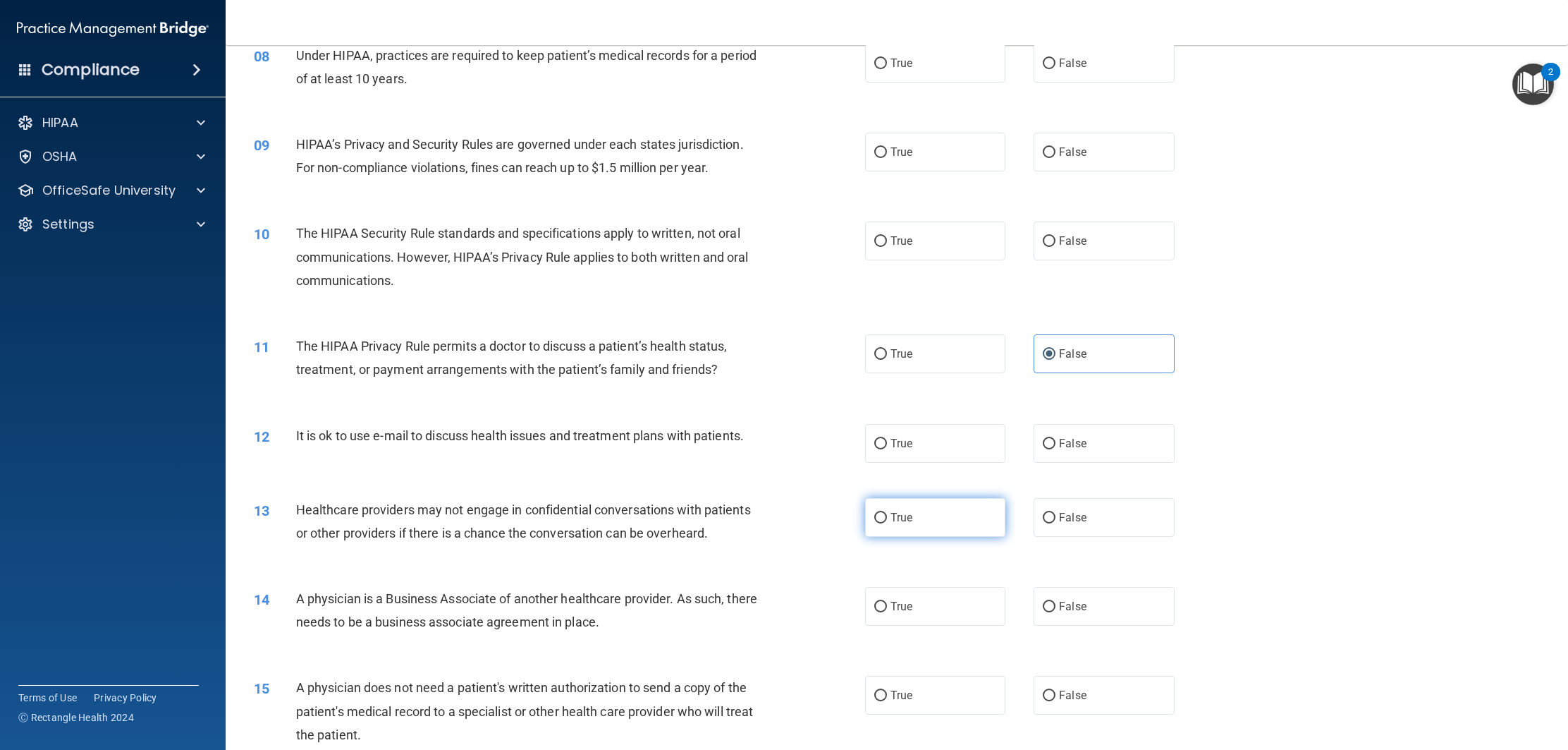
click at [887, 514] on input "True" at bounding box center [881, 517] width 13 height 10
radio input "true"
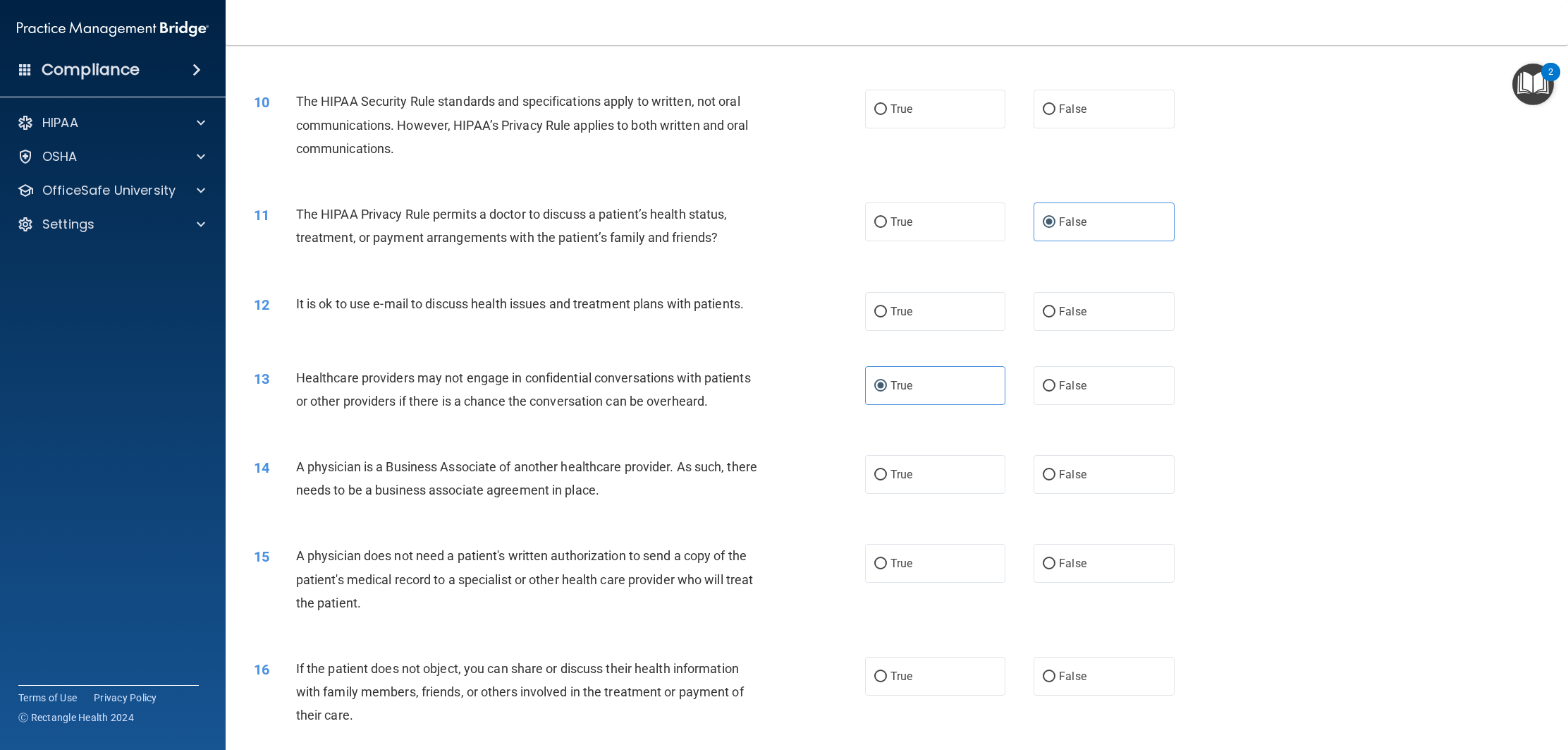
scroll to position [943, 0]
click at [964, 458] on label "True" at bounding box center [935, 473] width 141 height 39
click at [887, 468] on input "True" at bounding box center [881, 473] width 13 height 10
radio input "true"
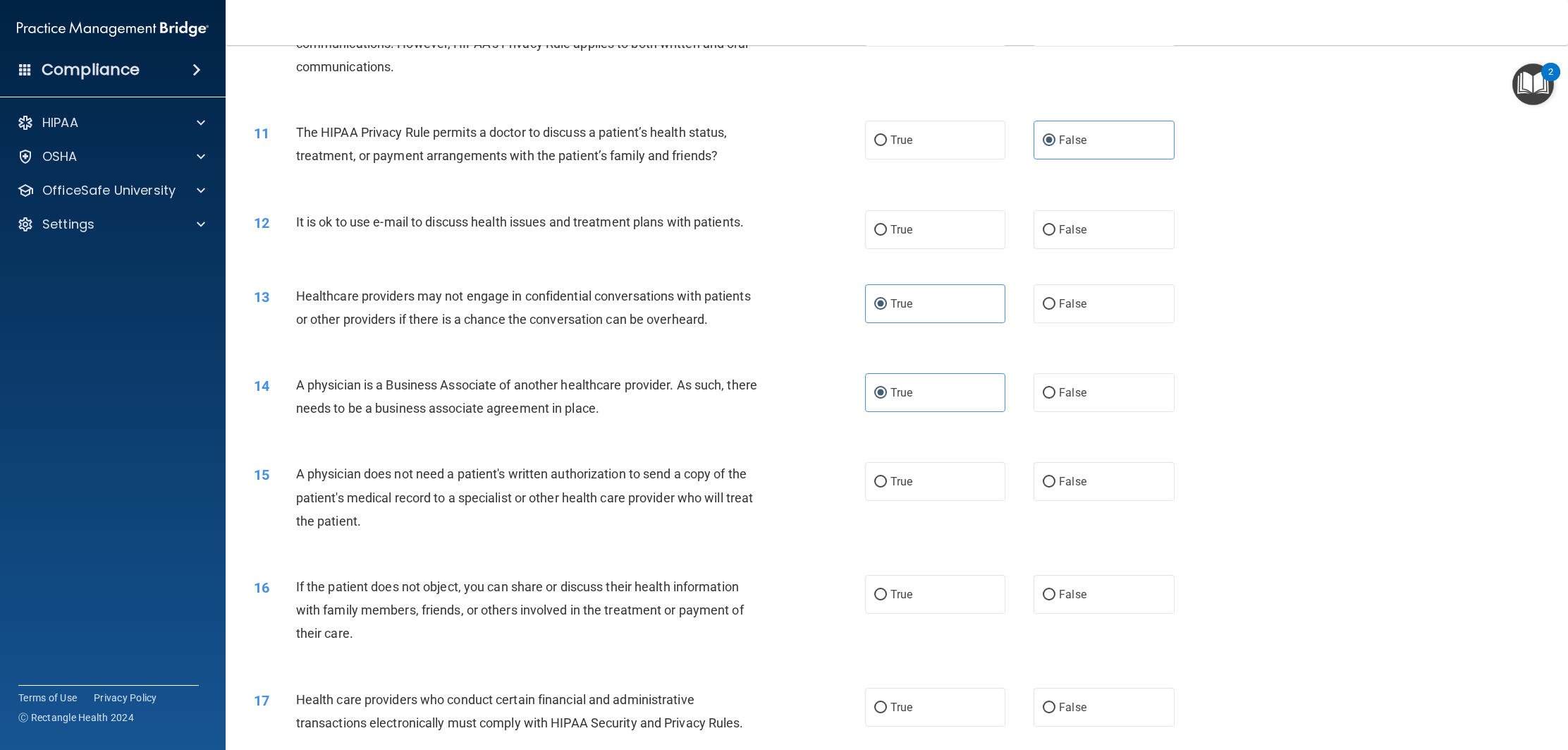
scroll to position [1033, 0]
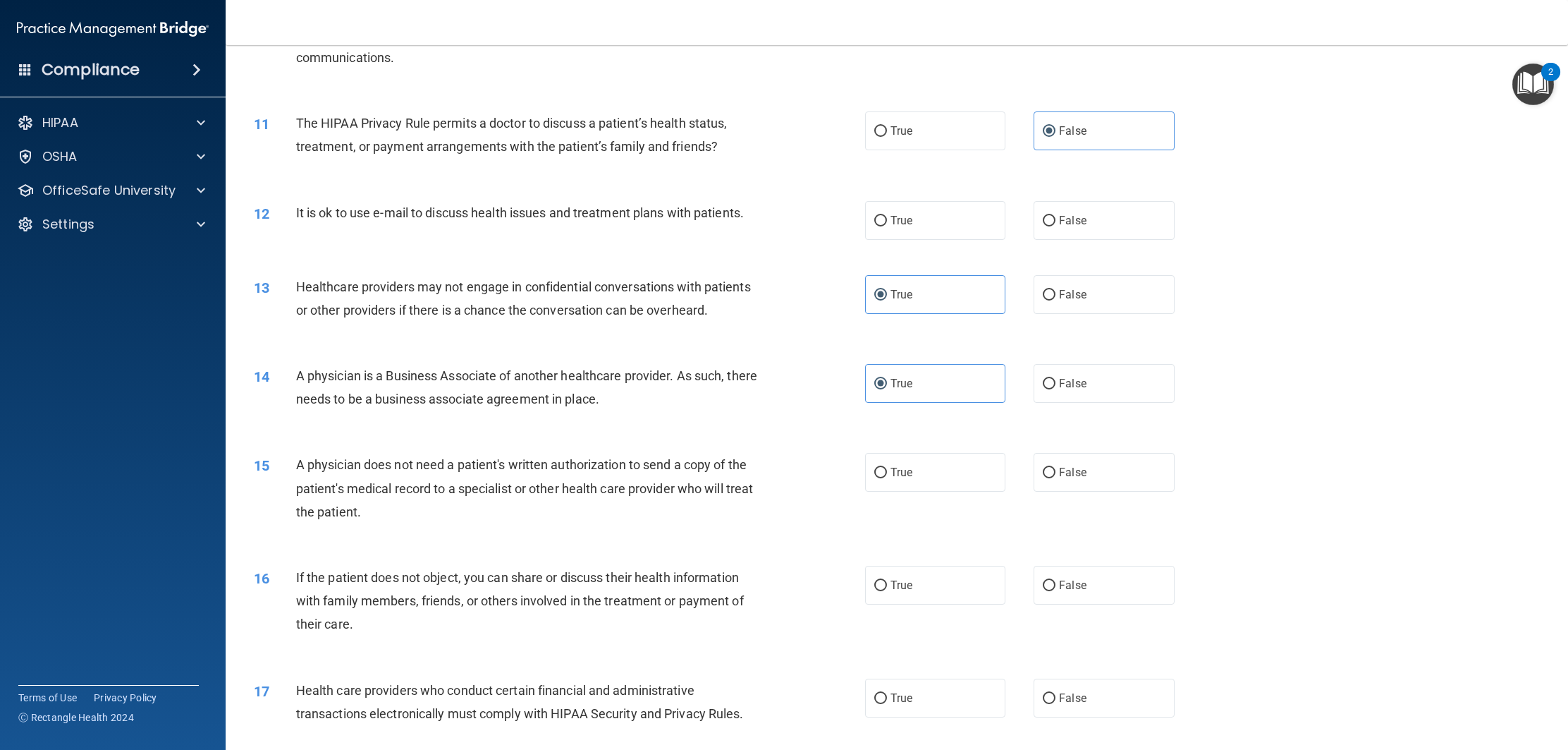
click at [964, 458] on label "True" at bounding box center [935, 472] width 141 height 39
click at [887, 468] on input "True" at bounding box center [881, 473] width 13 height 10
radio input "true"
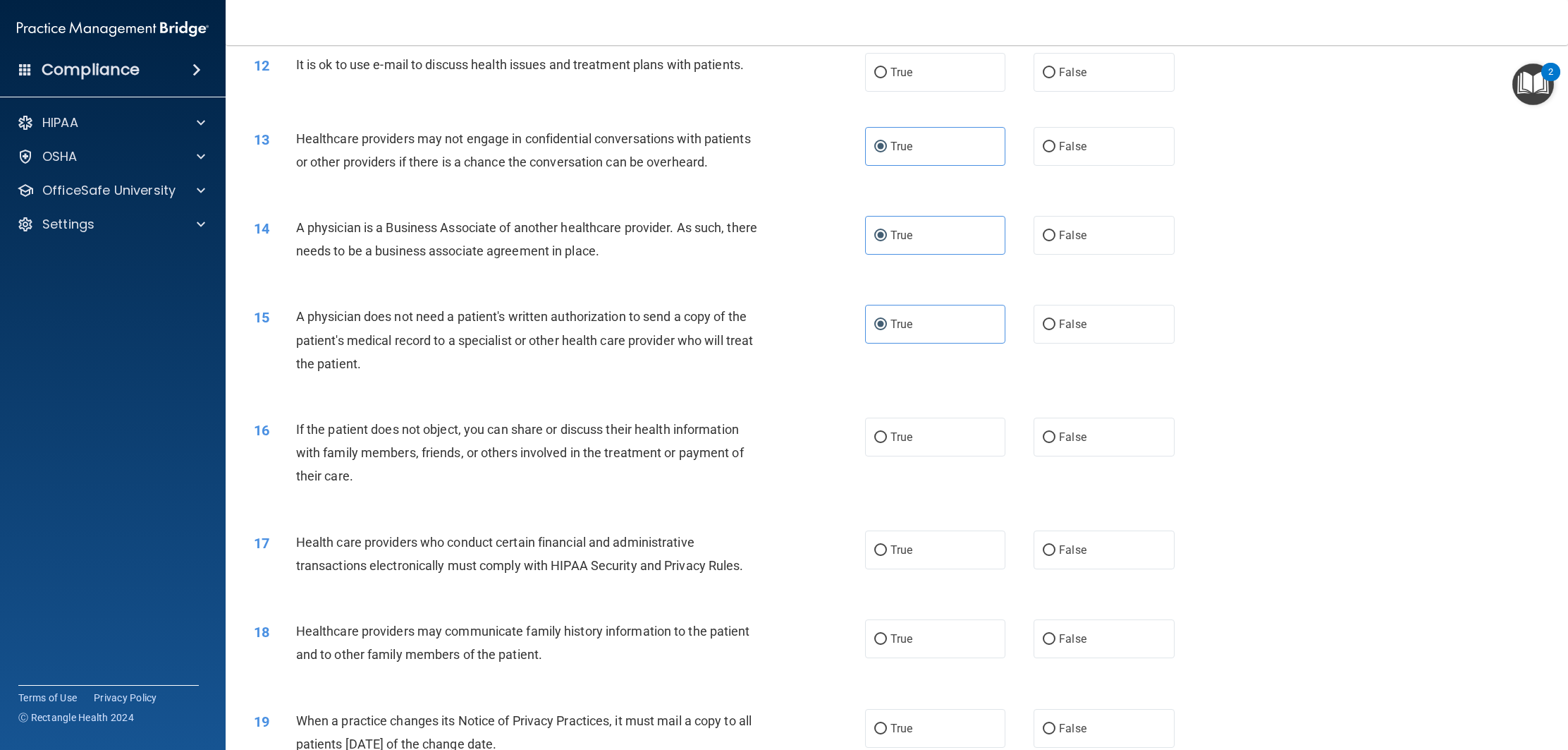
scroll to position [1183, 0]
click at [963, 450] on label "True" at bounding box center [935, 435] width 141 height 39
click at [887, 441] on input "True" at bounding box center [881, 435] width 13 height 10
radio input "true"
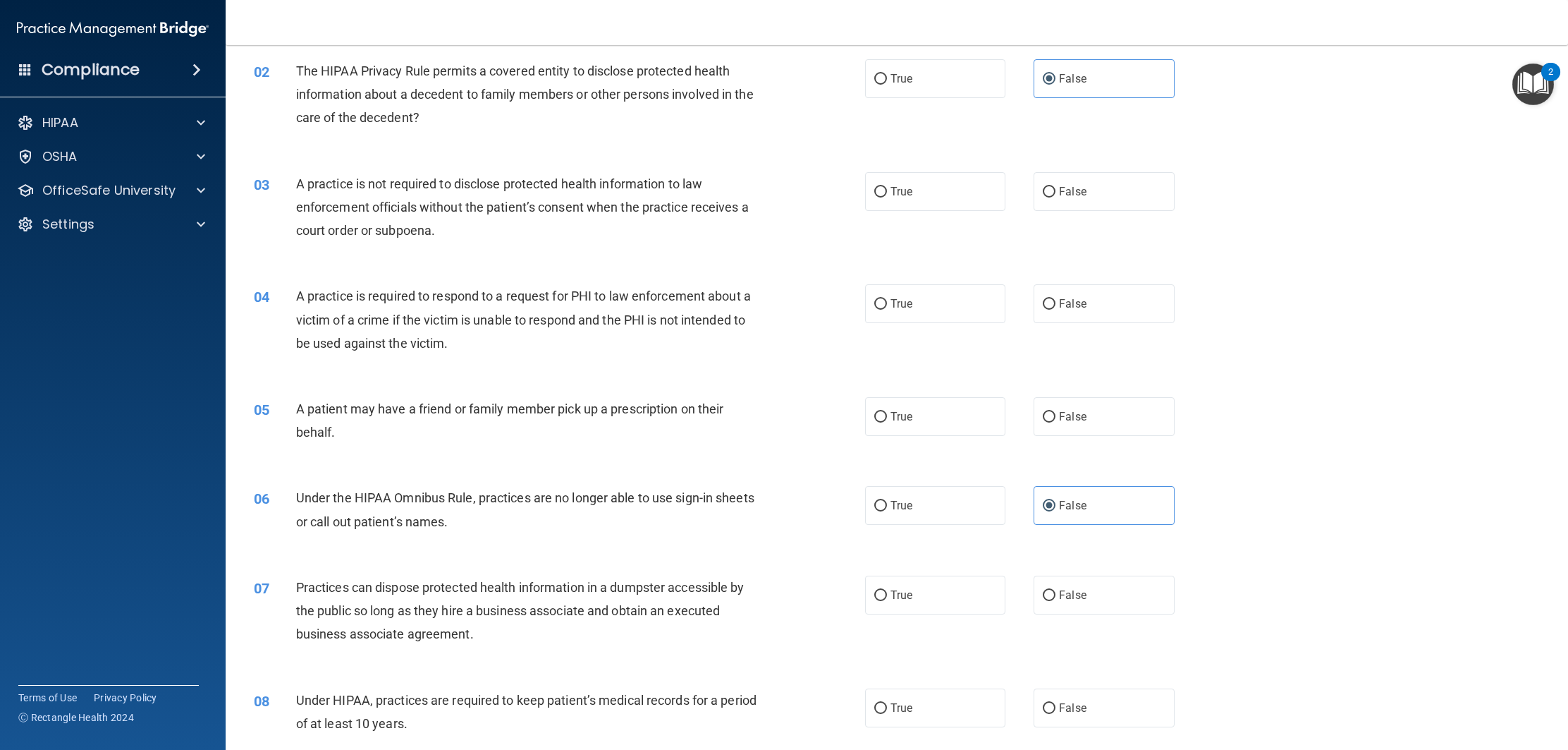
scroll to position [0, 0]
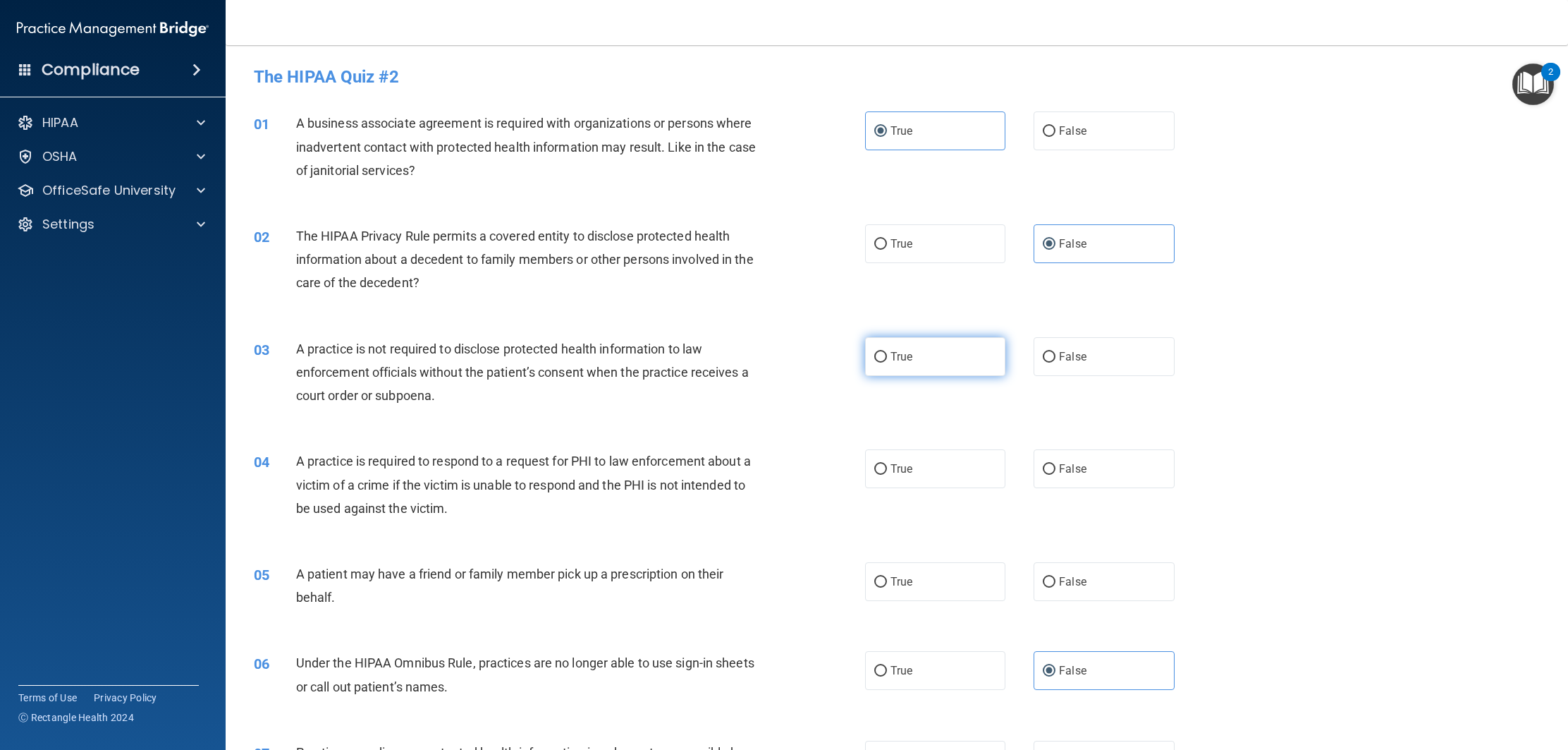
click at [887, 362] on label "True" at bounding box center [935, 356] width 141 height 39
click at [887, 362] on input "True" at bounding box center [881, 357] width 13 height 10
radio input "true"
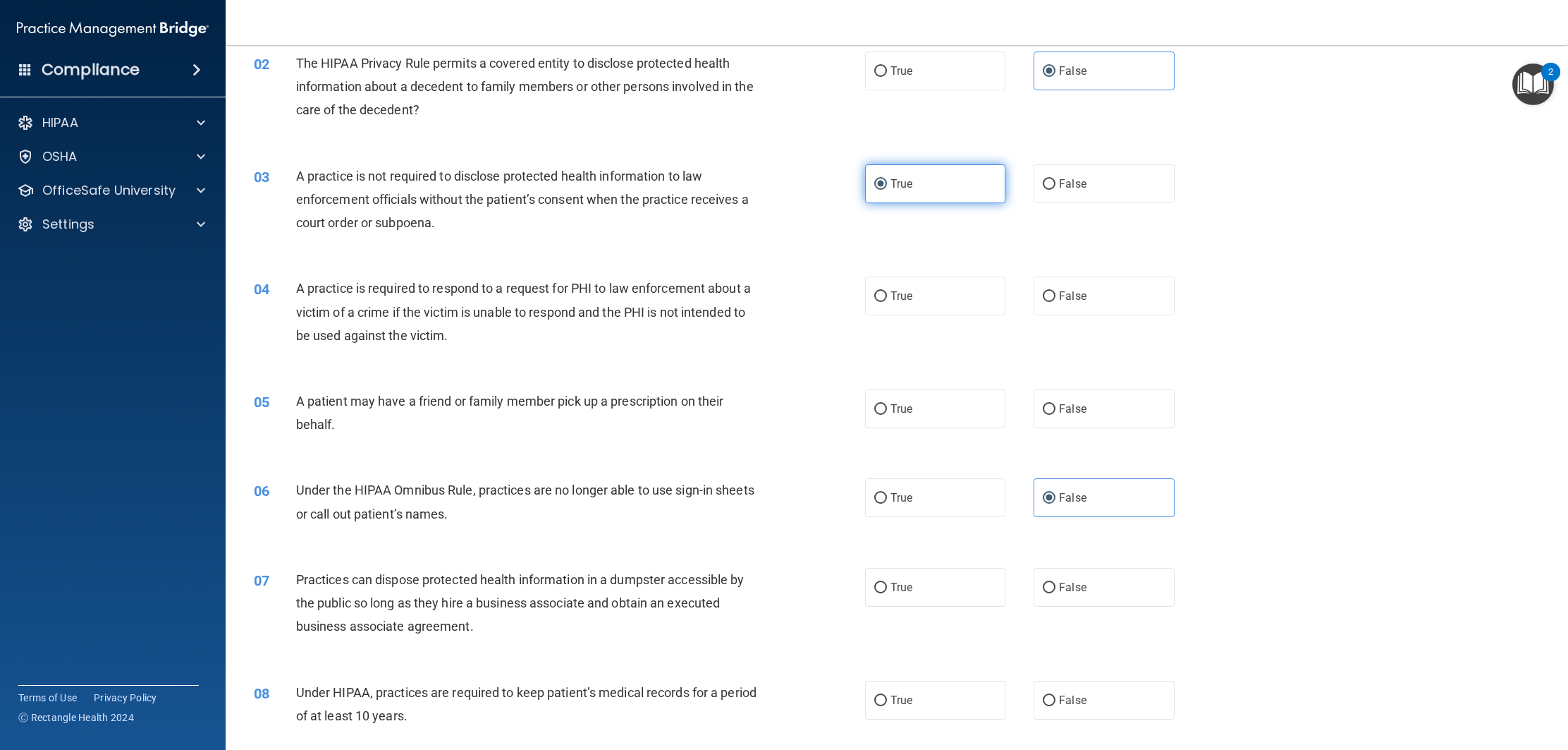
scroll to position [178, 0]
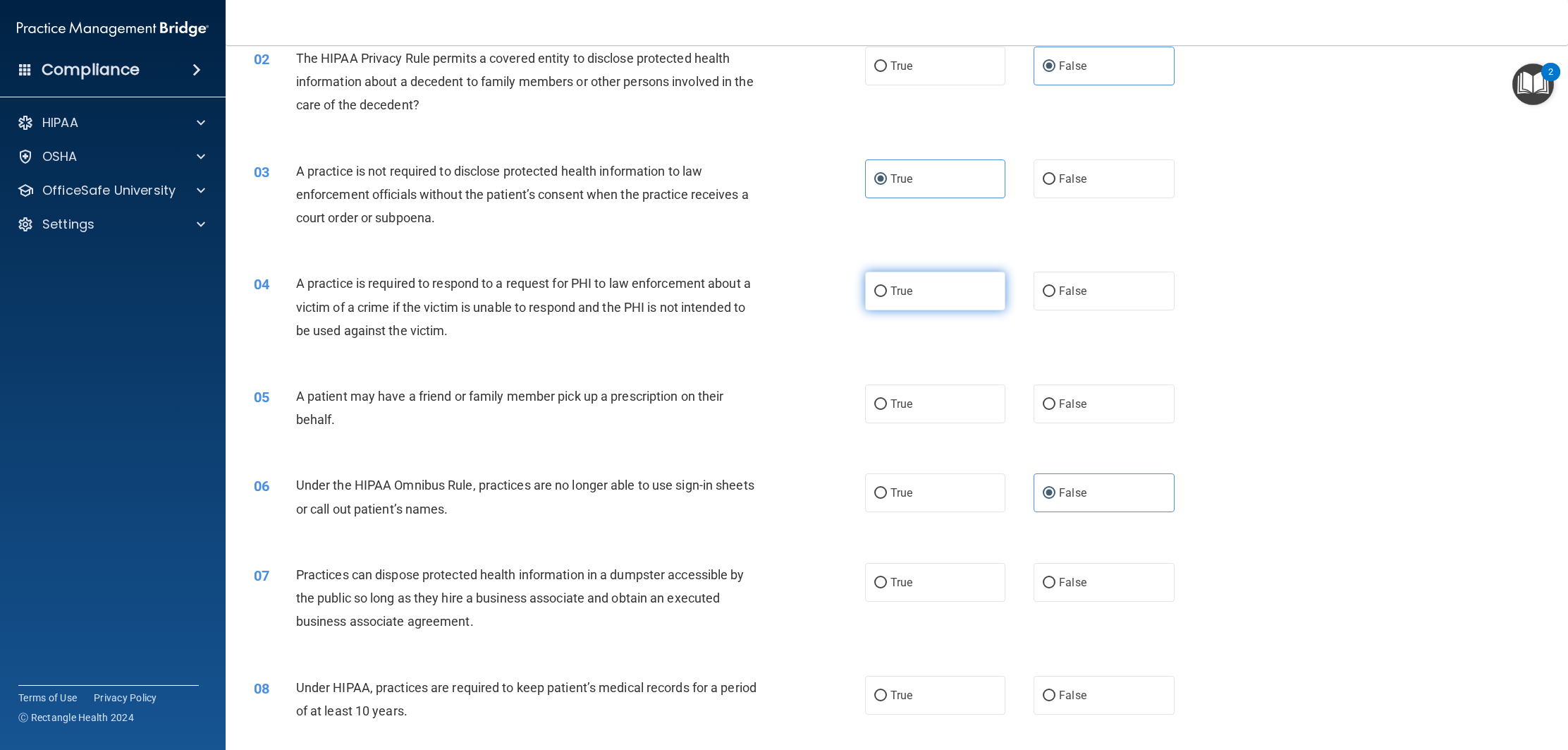
click at [923, 300] on label "True" at bounding box center [935, 291] width 141 height 39
click at [887, 297] on input "True" at bounding box center [881, 291] width 13 height 10
radio input "true"
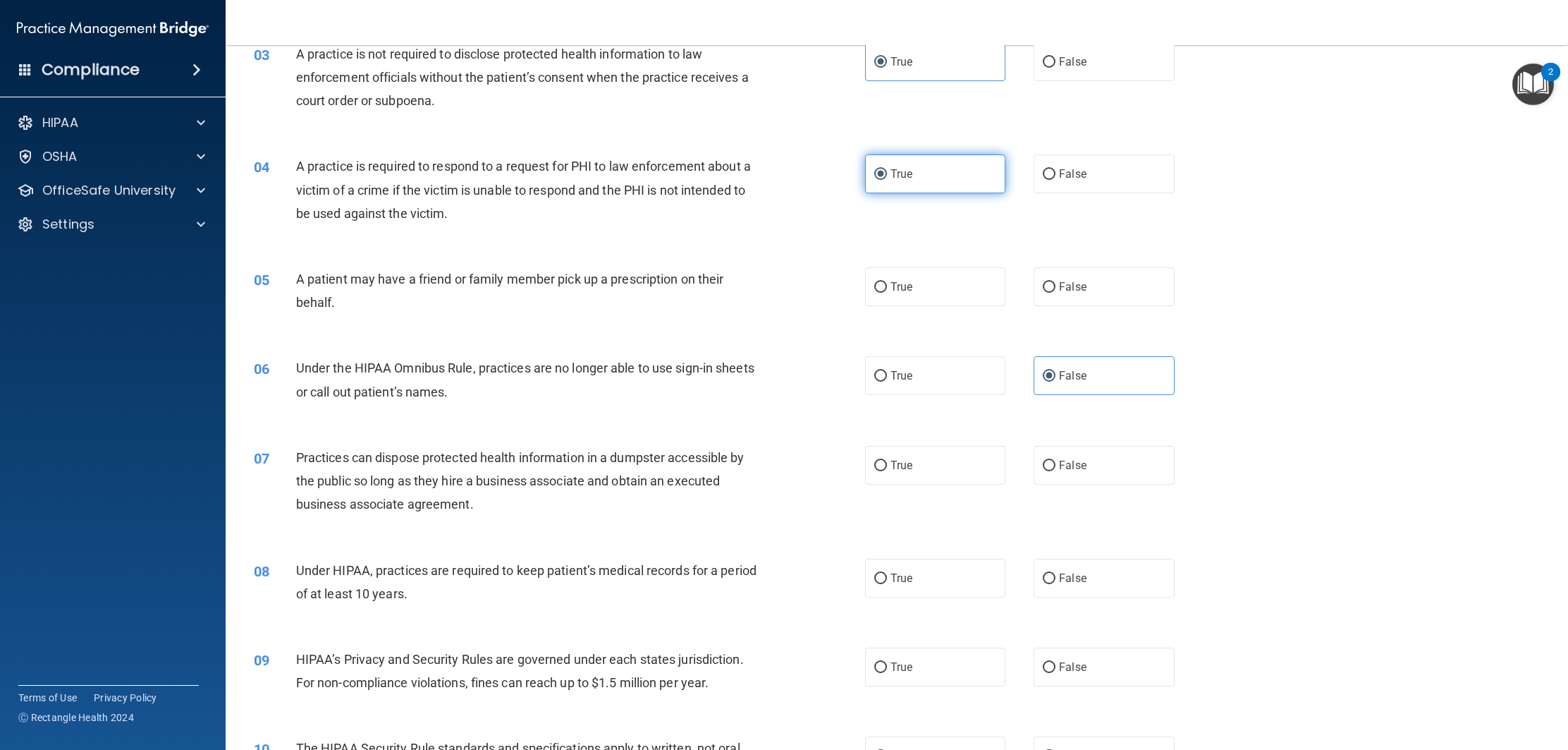
scroll to position [368, 0]
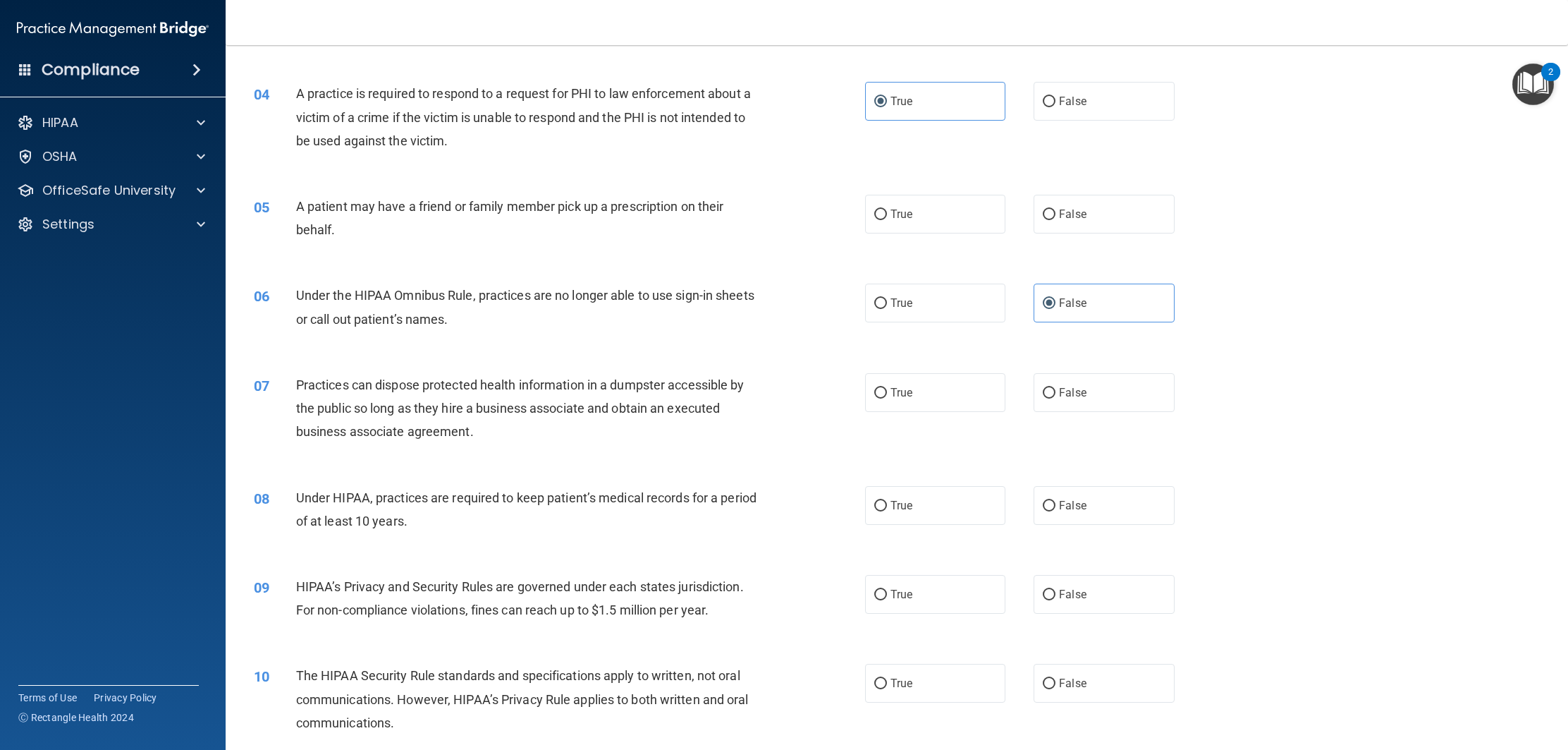
click at [894, 241] on div "05 A patient may have a friend or family member pick up a prescription on their…" at bounding box center [897, 222] width 1307 height 89
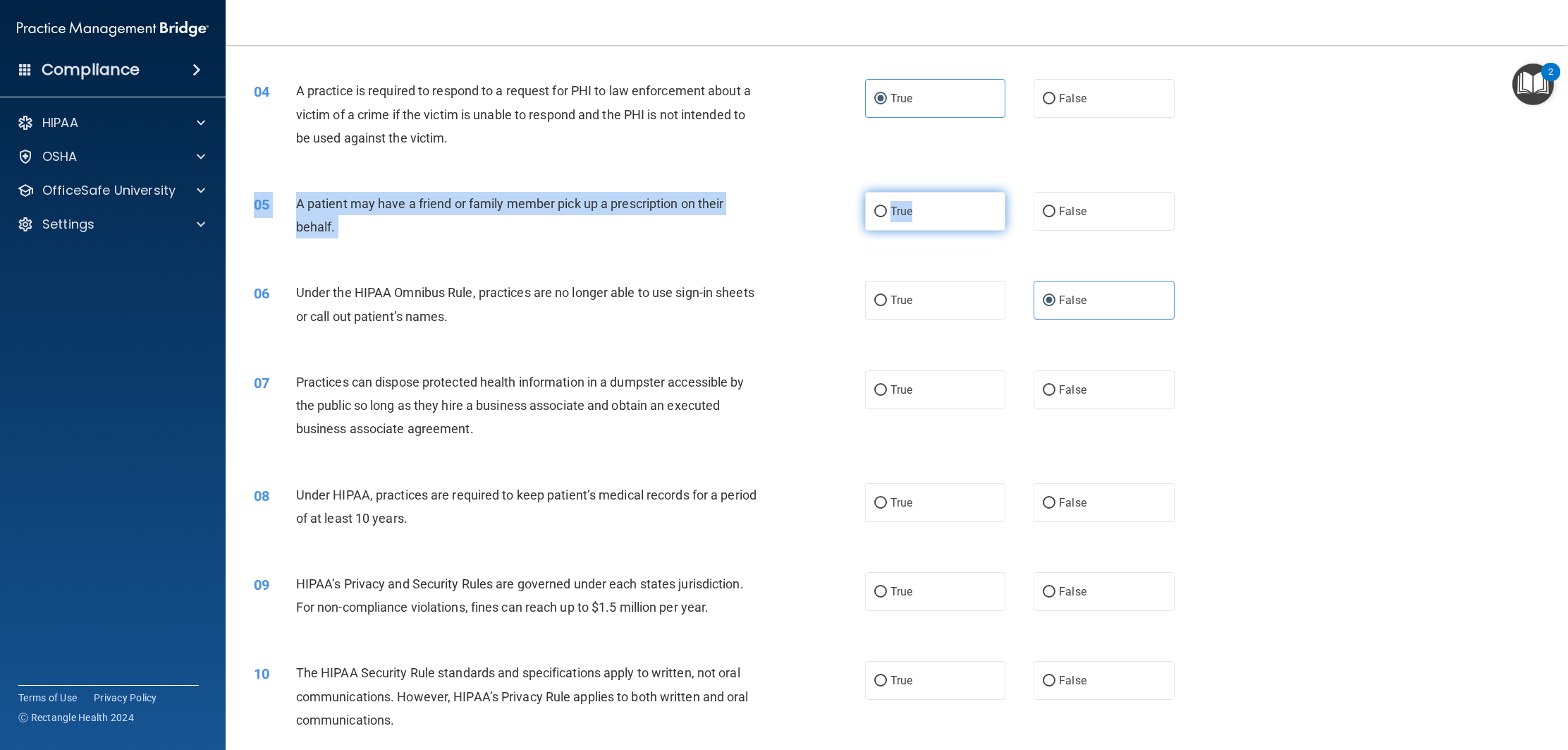
drag, startPoint x: 901, startPoint y: 217, endPoint x: 902, endPoint y: 210, distance: 7.1
click at [901, 211] on div "05 A patient may have a friend or family member pick up a prescription on their…" at bounding box center [897, 218] width 1307 height 89
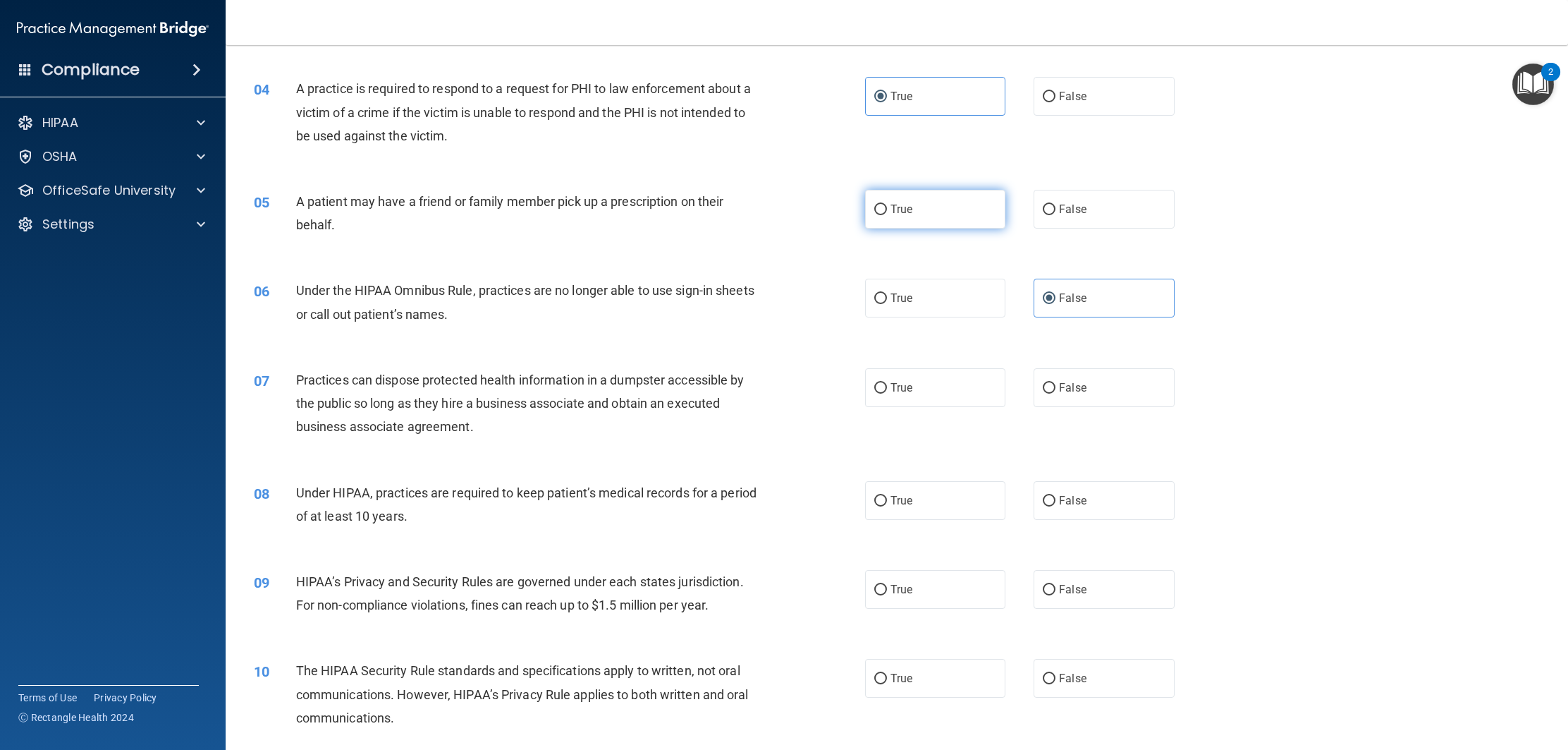
click at [909, 214] on span "True" at bounding box center [902, 209] width 22 height 14
click at [887, 214] on input "True" at bounding box center [881, 209] width 13 height 10
radio input "true"
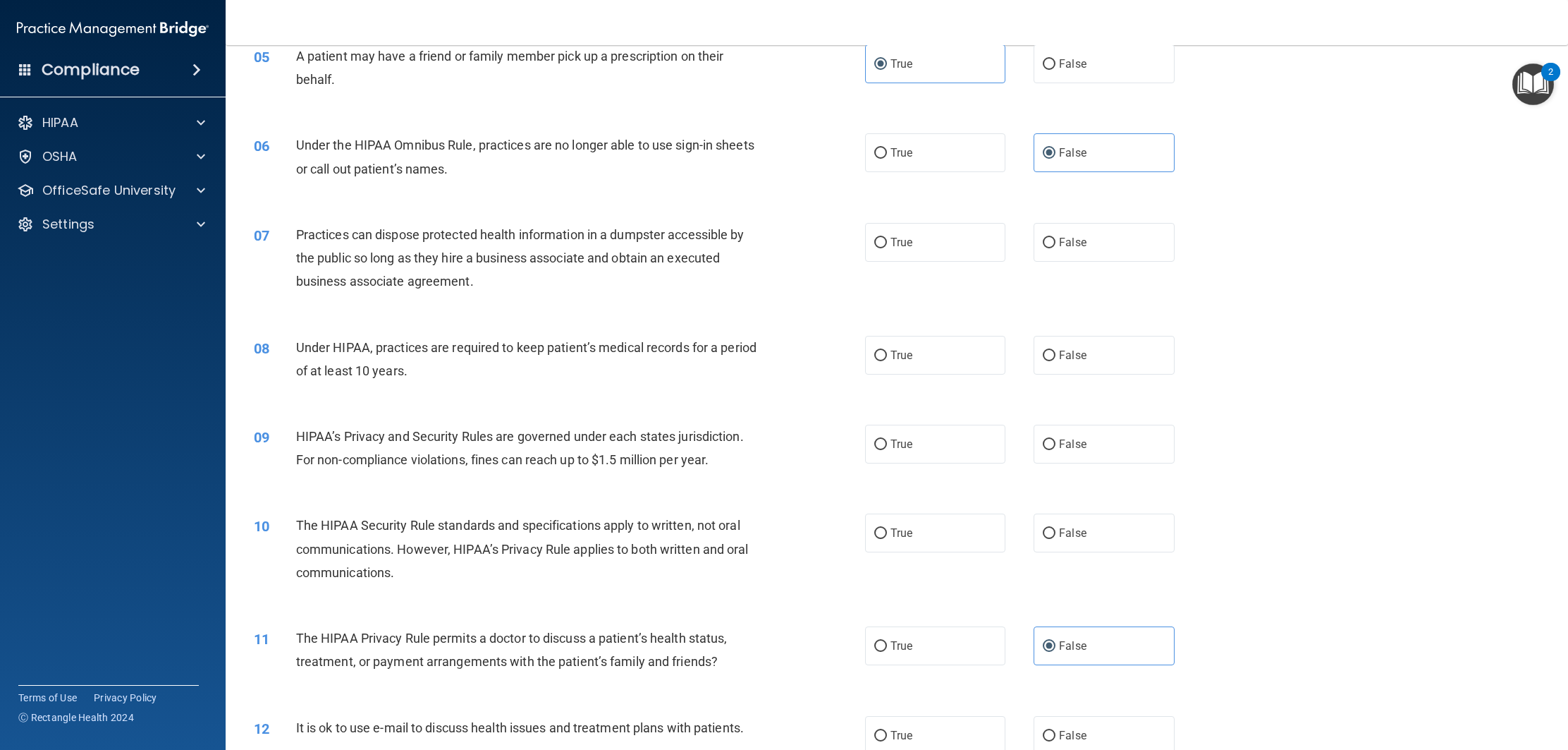
scroll to position [551, 0]
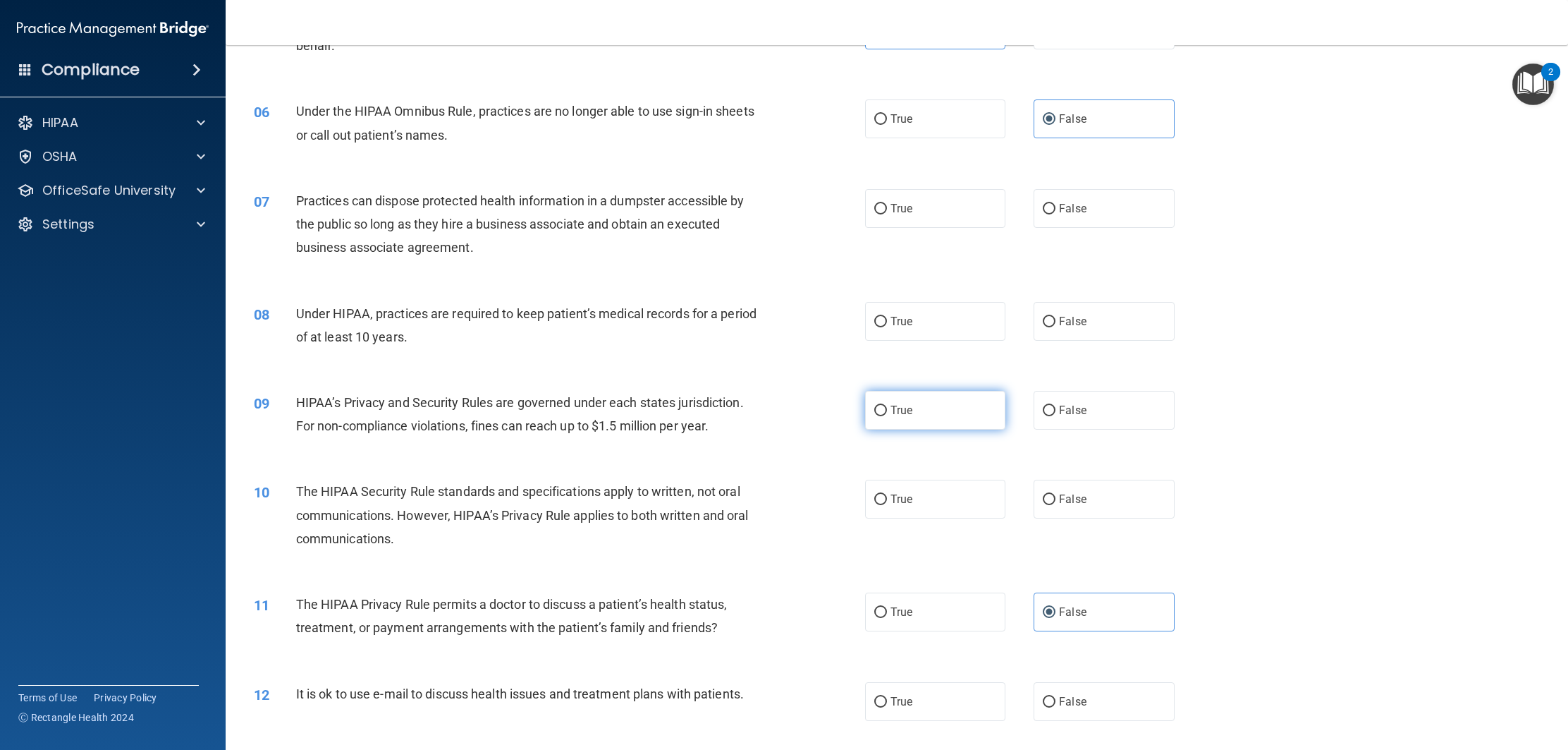
click at [938, 396] on label "True" at bounding box center [935, 410] width 141 height 39
click at [887, 405] on input "True" at bounding box center [881, 410] width 13 height 10
radio input "true"
click at [926, 508] on label "True" at bounding box center [935, 499] width 141 height 39
click at [887, 505] on input "True" at bounding box center [881, 499] width 13 height 10
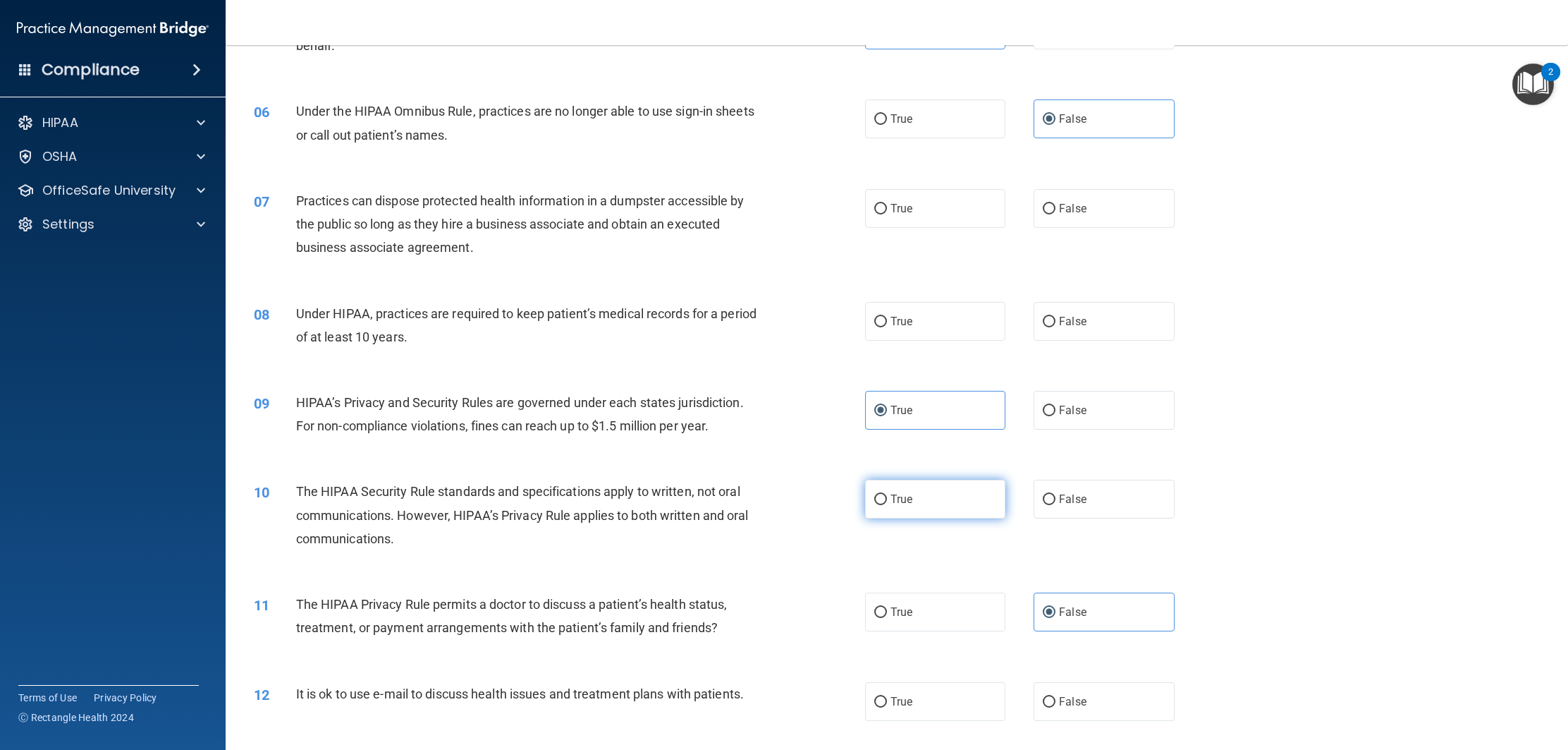
radio input "true"
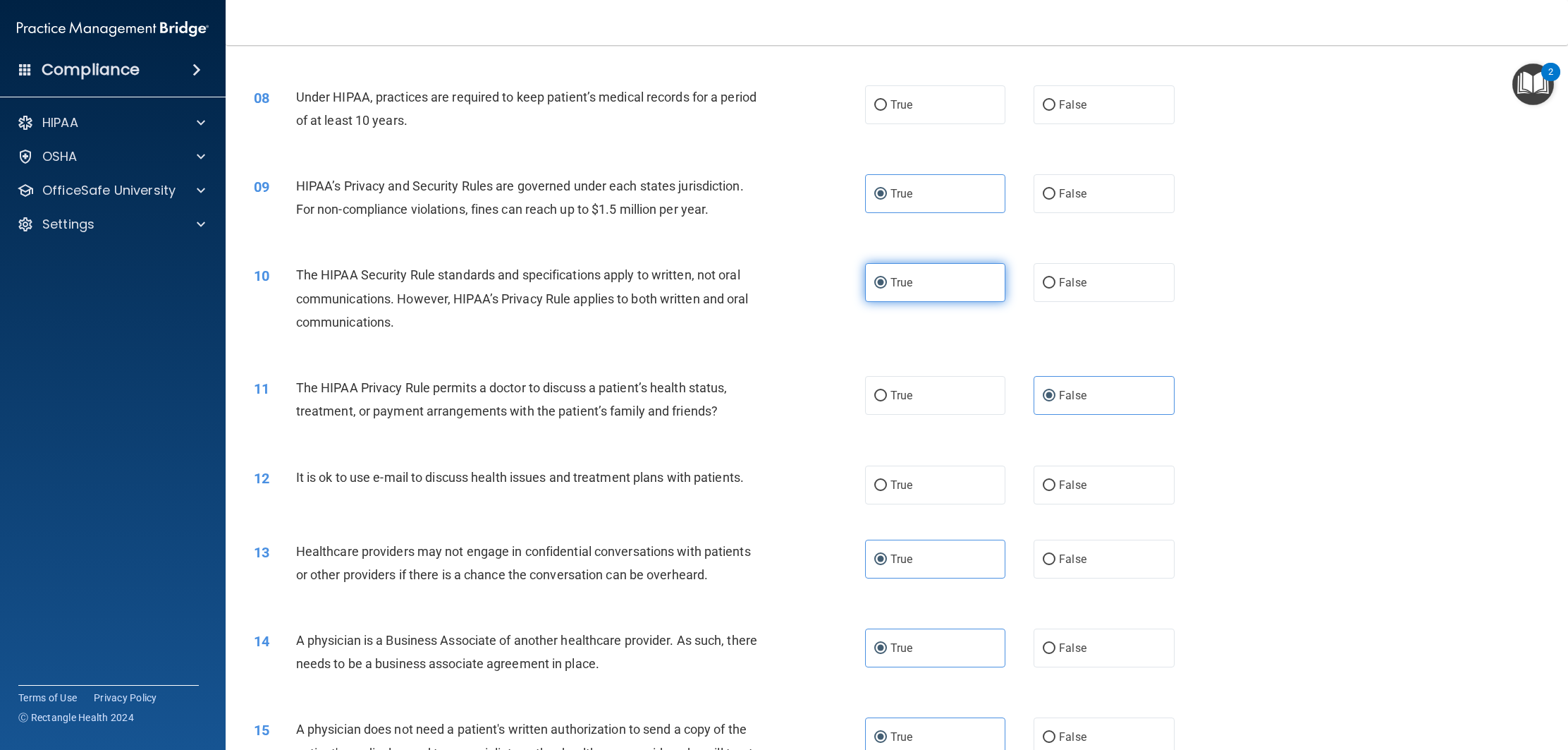
scroll to position [770, 0]
click at [1068, 492] on label "False" at bounding box center [1103, 483] width 141 height 39
click at [1056, 489] on input "False" at bounding box center [1049, 484] width 13 height 10
radio input "true"
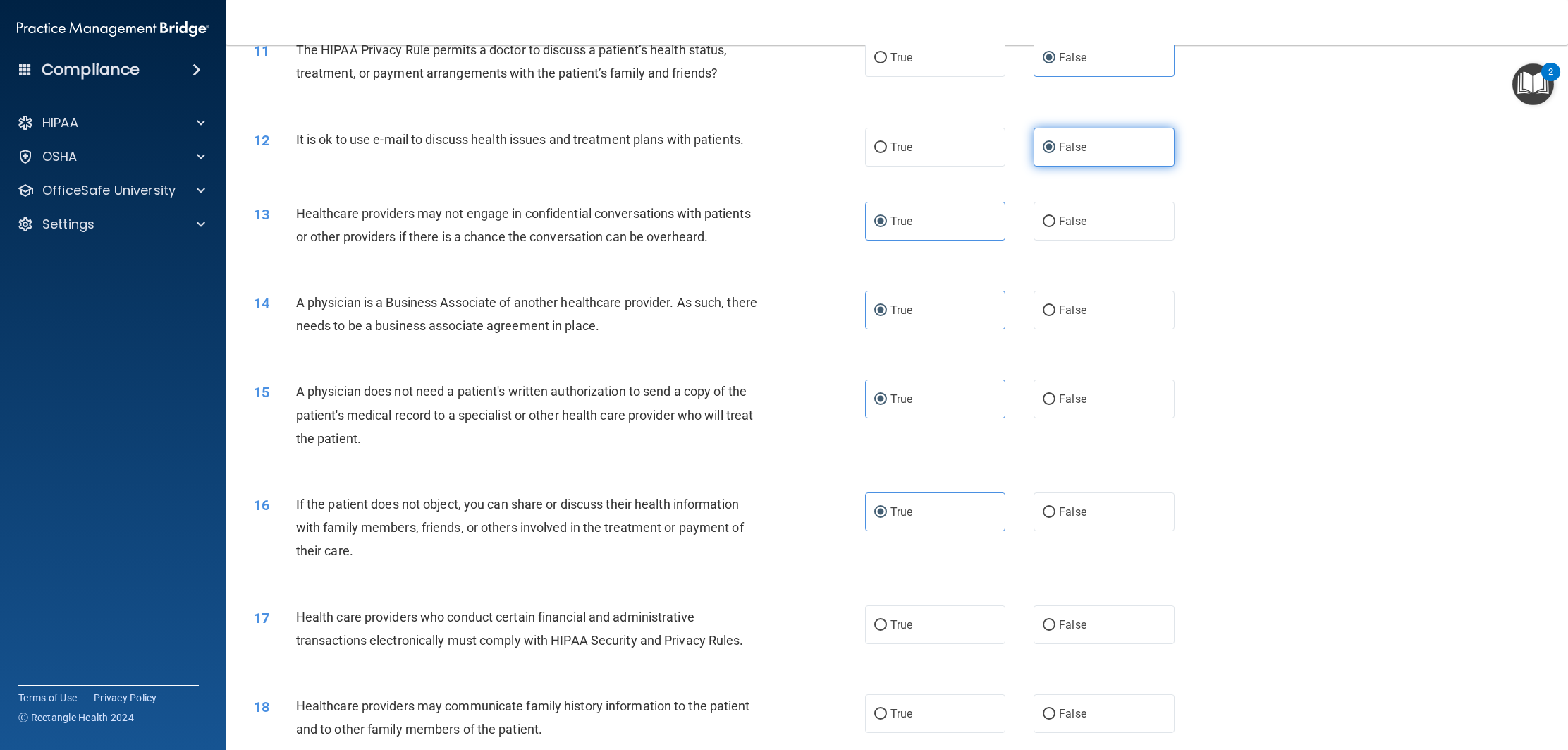
scroll to position [1111, 0]
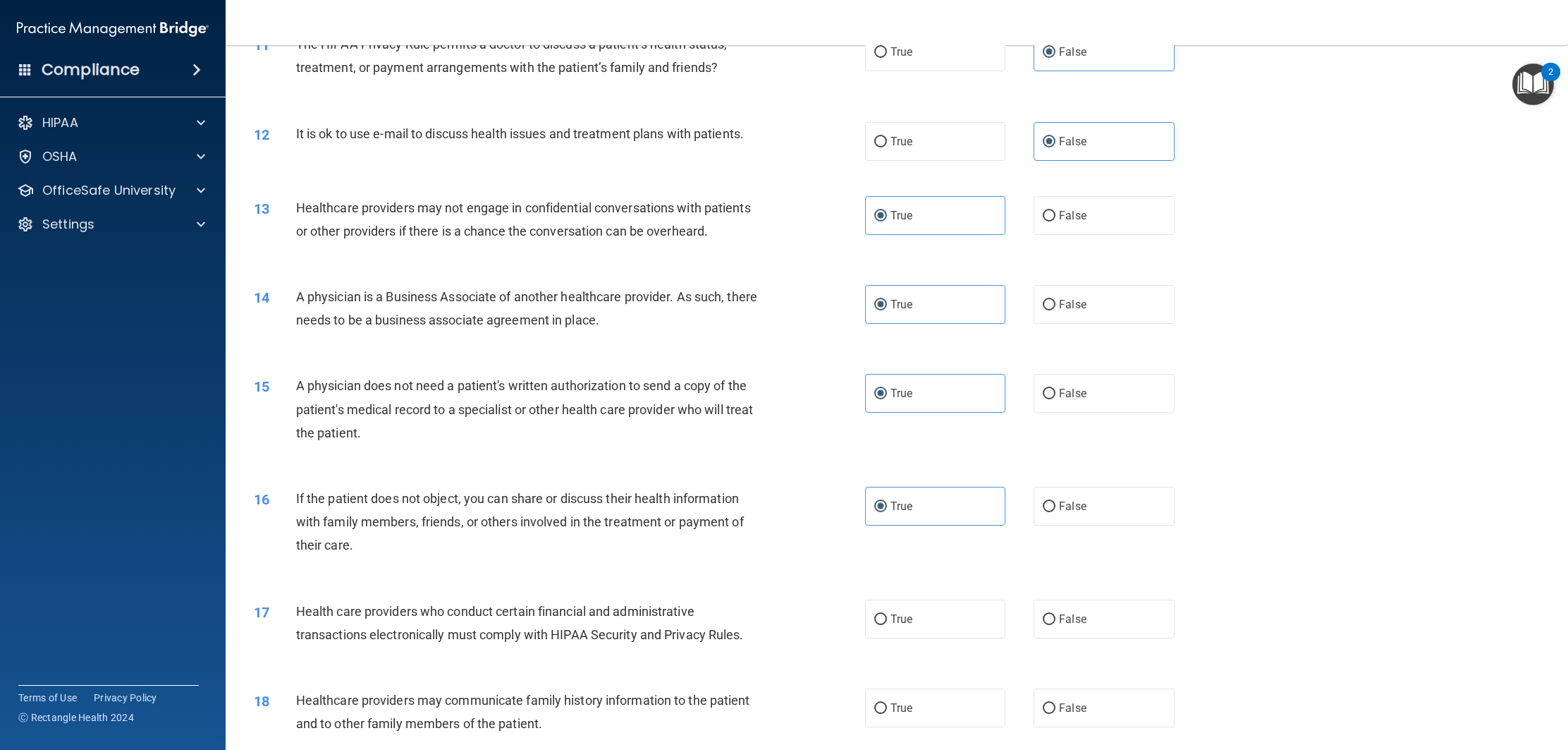
click at [964, 595] on div "17 Health care providers who conduct certain financial and administrative trans…" at bounding box center [897, 626] width 1307 height 89
click at [959, 612] on label "True" at bounding box center [935, 619] width 141 height 39
click at [887, 614] on input "True" at bounding box center [881, 619] width 13 height 10
radio input "true"
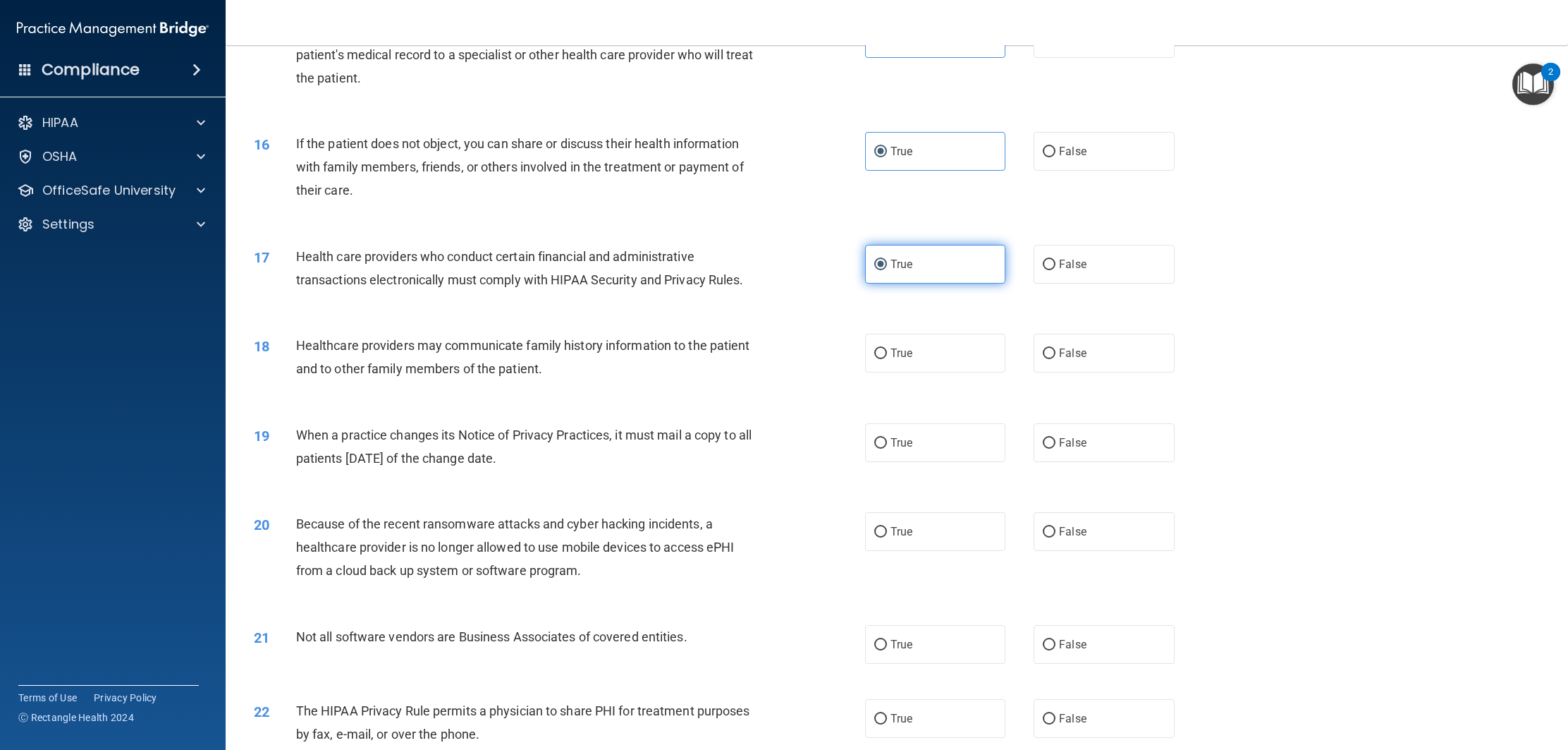
scroll to position [1467, 0]
click at [933, 349] on label "True" at bounding box center [935, 351] width 141 height 39
click at [887, 349] on input "True" at bounding box center [881, 352] width 13 height 10
radio input "true"
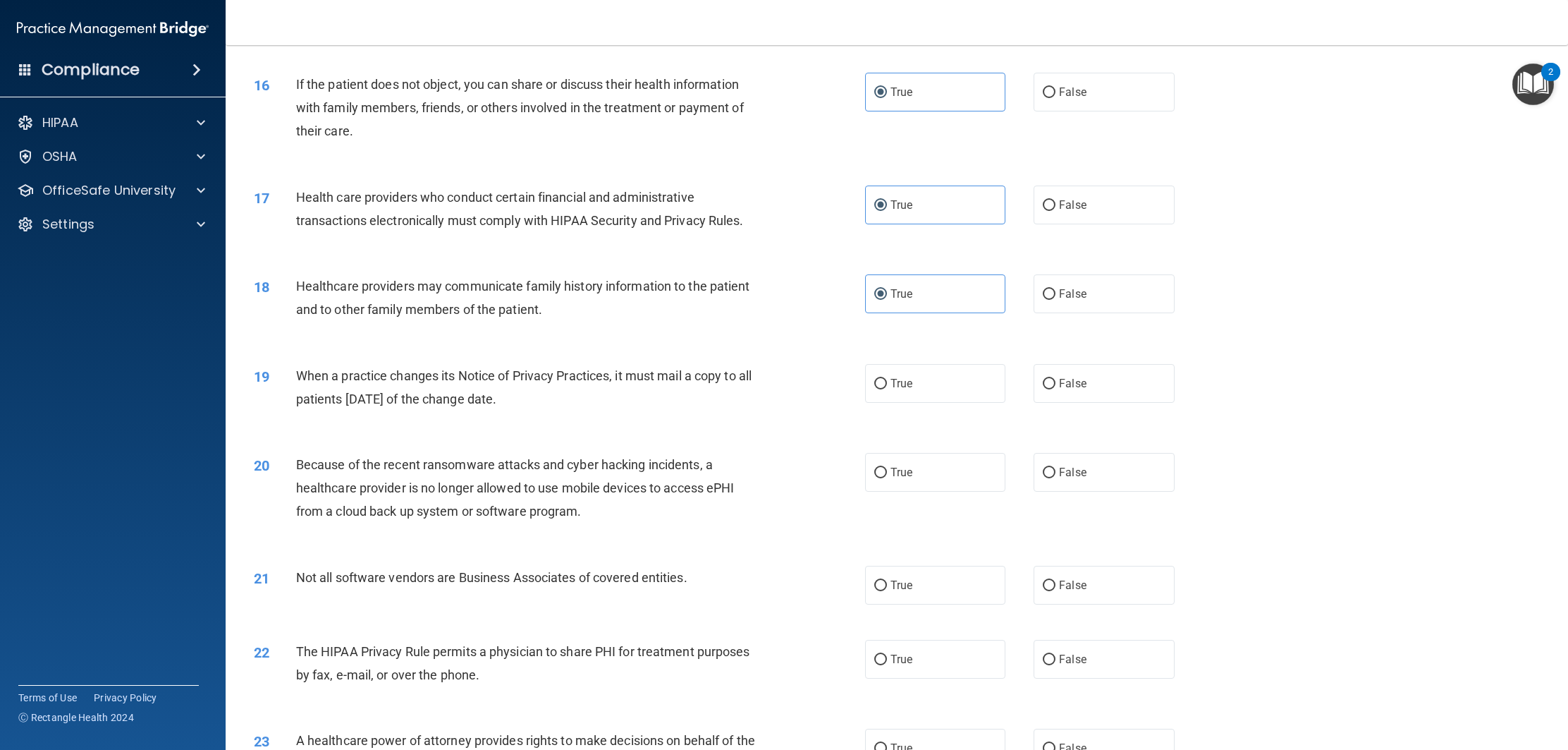
scroll to position [1532, 0]
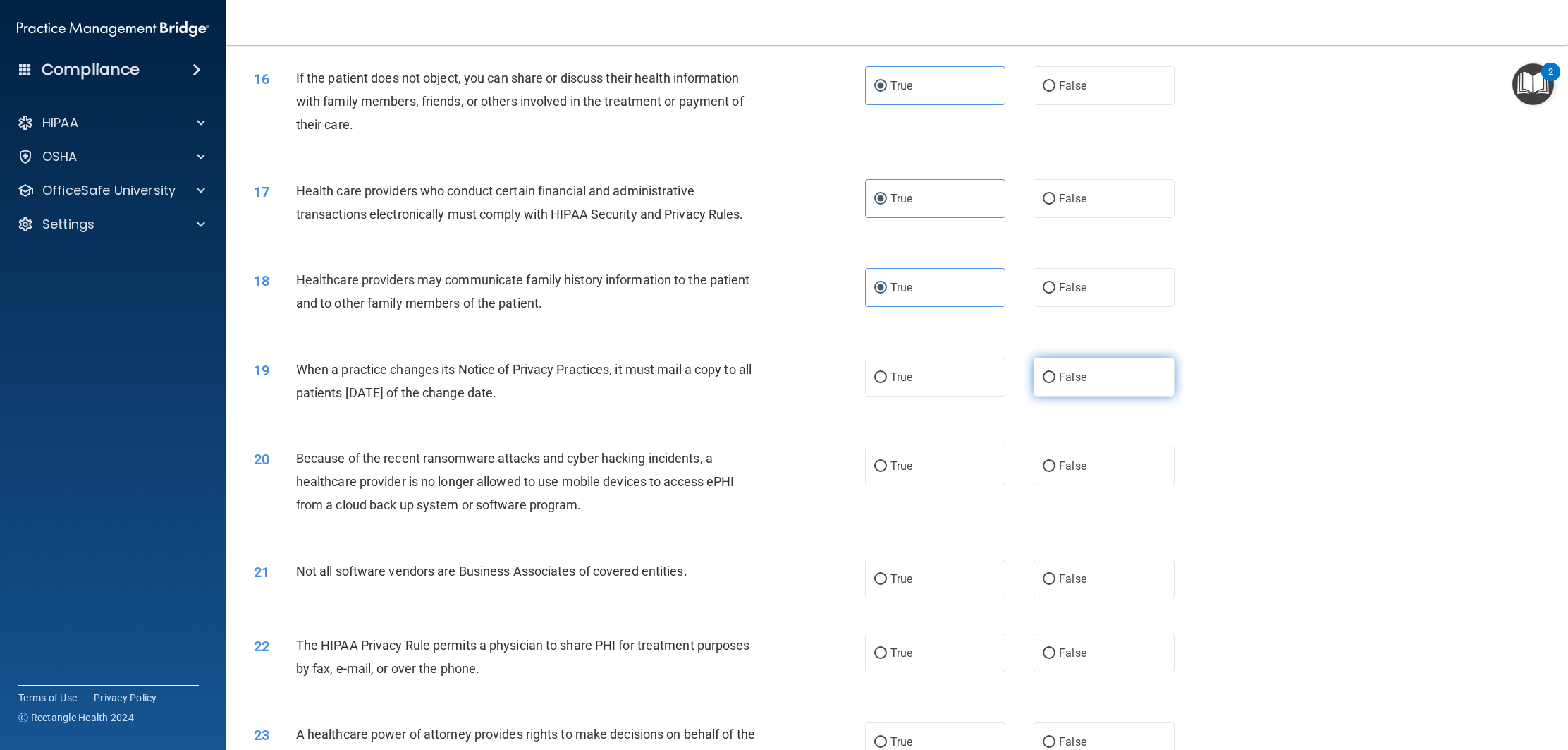
click at [1118, 370] on label "False" at bounding box center [1103, 377] width 141 height 39
click at [1056, 373] on input "False" at bounding box center [1049, 377] width 13 height 10
radio input "true"
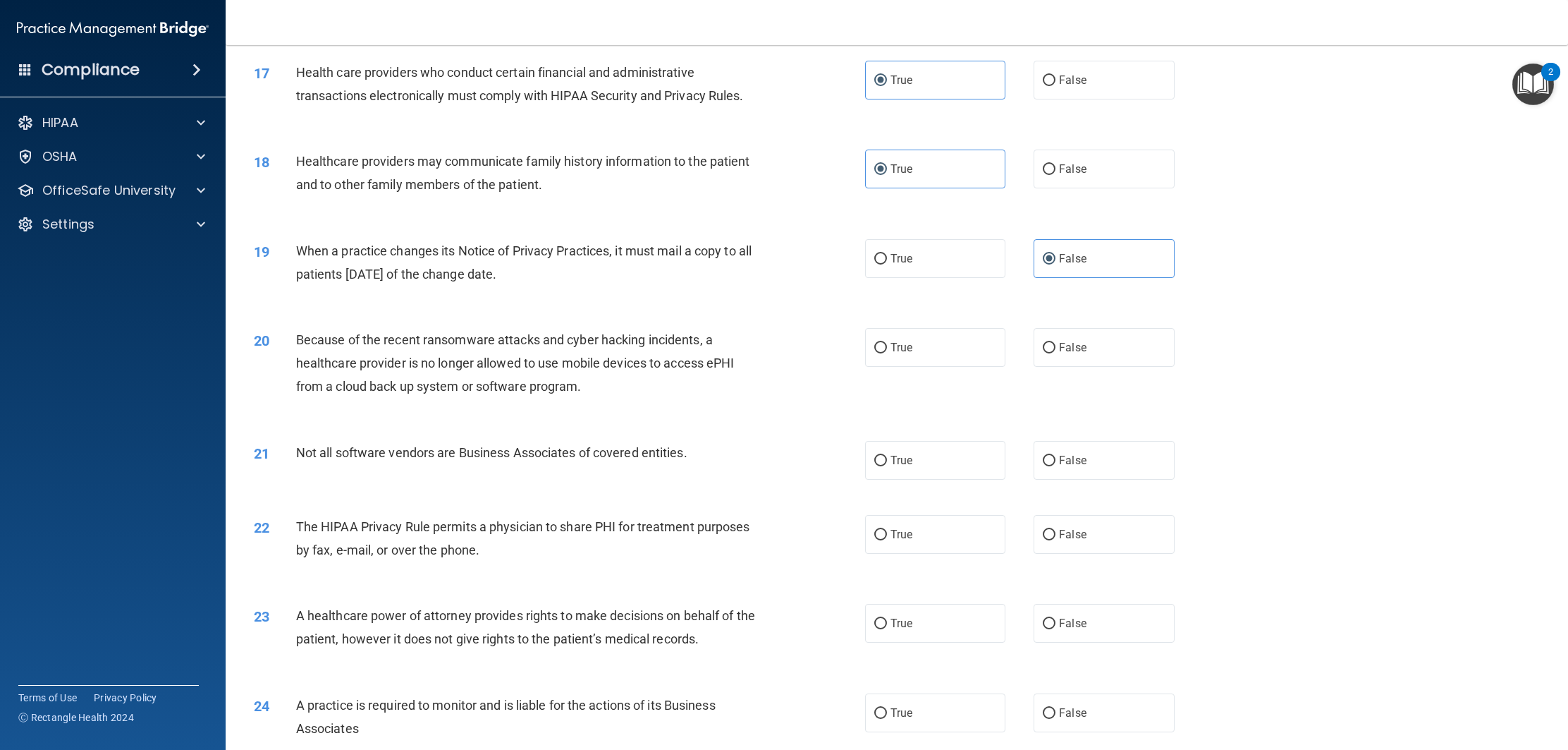
scroll to position [1652, 0]
click at [921, 356] on label "True" at bounding box center [935, 346] width 141 height 39
click at [887, 352] on input "True" at bounding box center [881, 346] width 13 height 10
radio input "true"
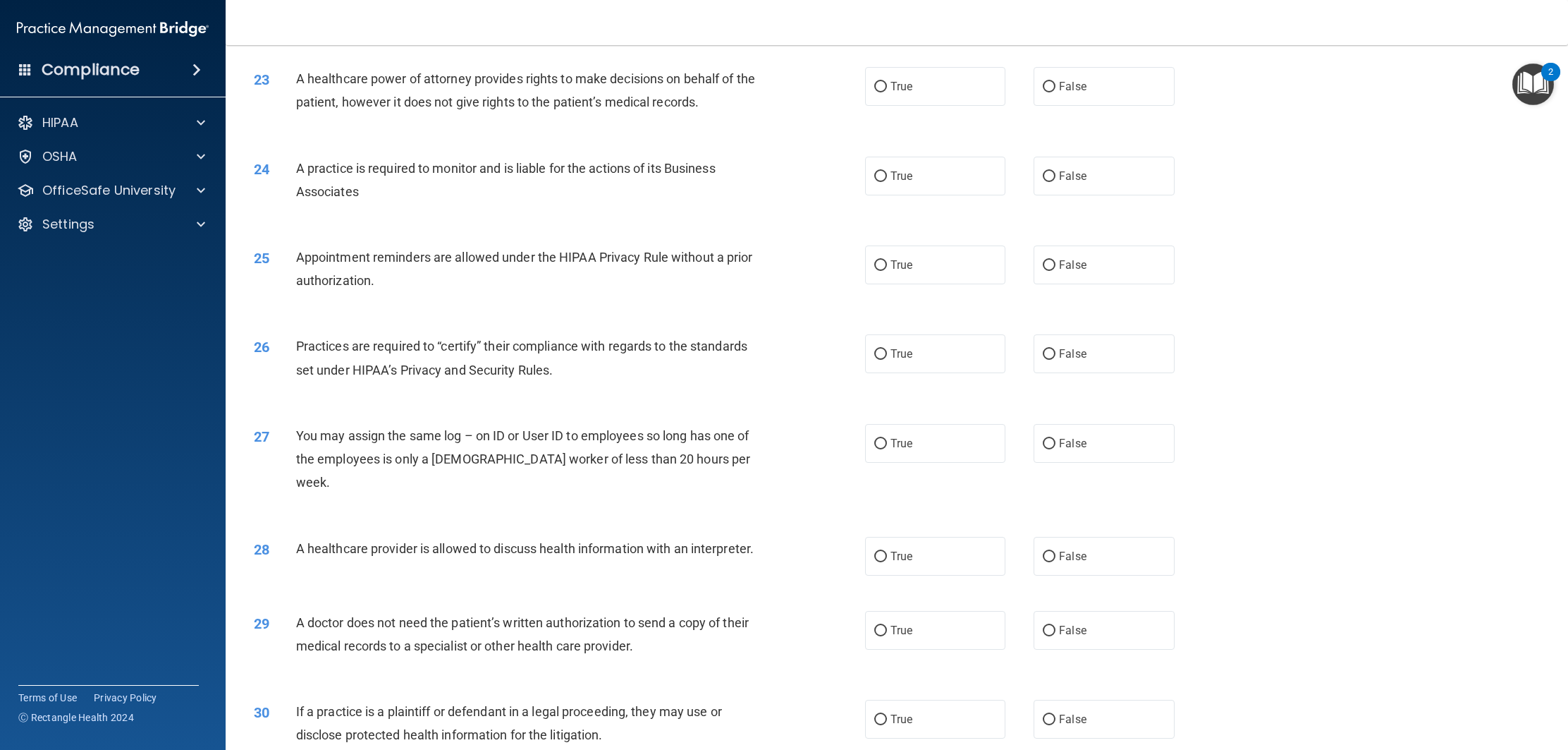
scroll to position [2278, 0]
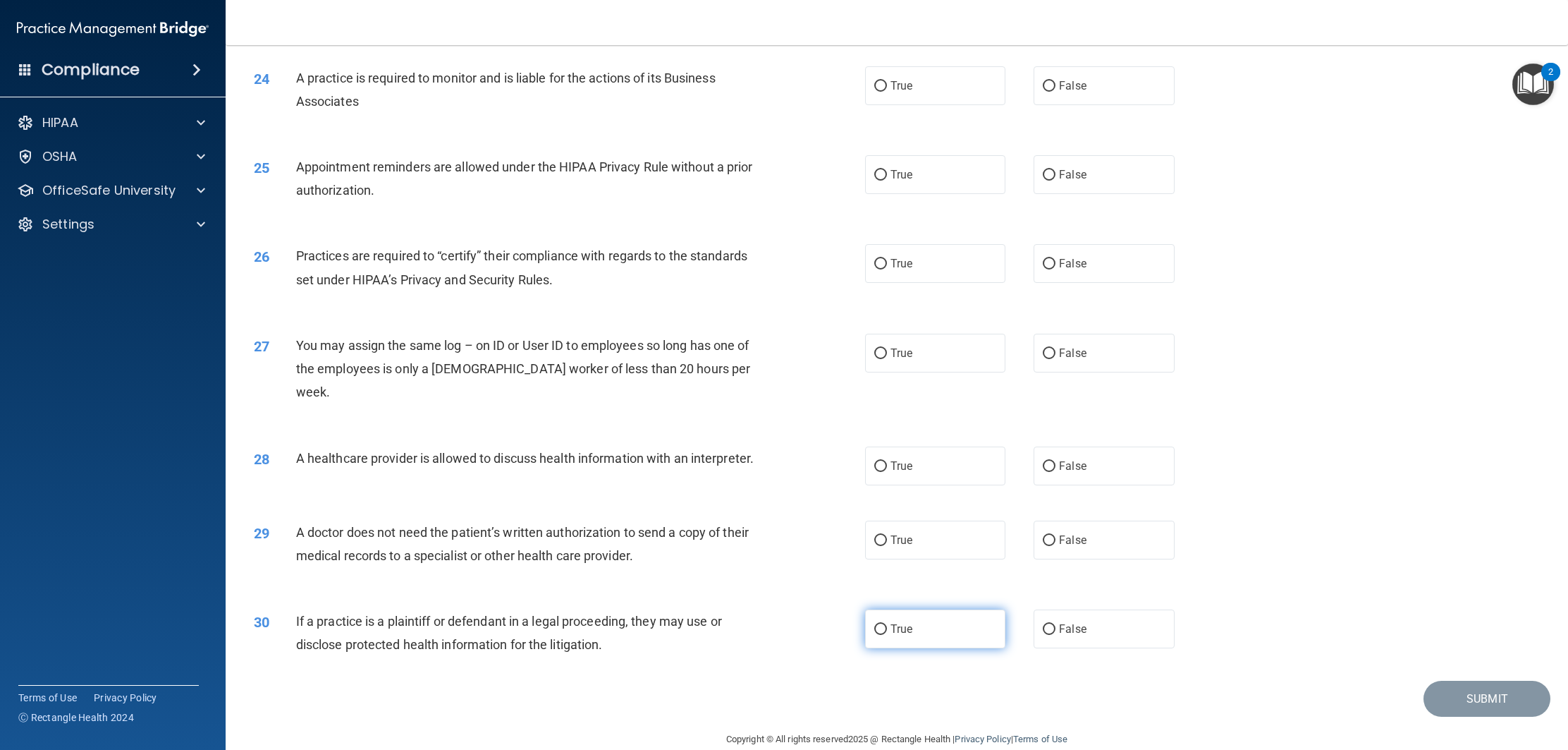
click at [929, 620] on label "True" at bounding box center [935, 628] width 141 height 39
click at [887, 624] on input "True" at bounding box center [881, 629] width 13 height 10
radio input "true"
click at [1078, 533] on span "False" at bounding box center [1072, 539] width 28 height 14
click at [1056, 535] on input "False" at bounding box center [1049, 540] width 13 height 10
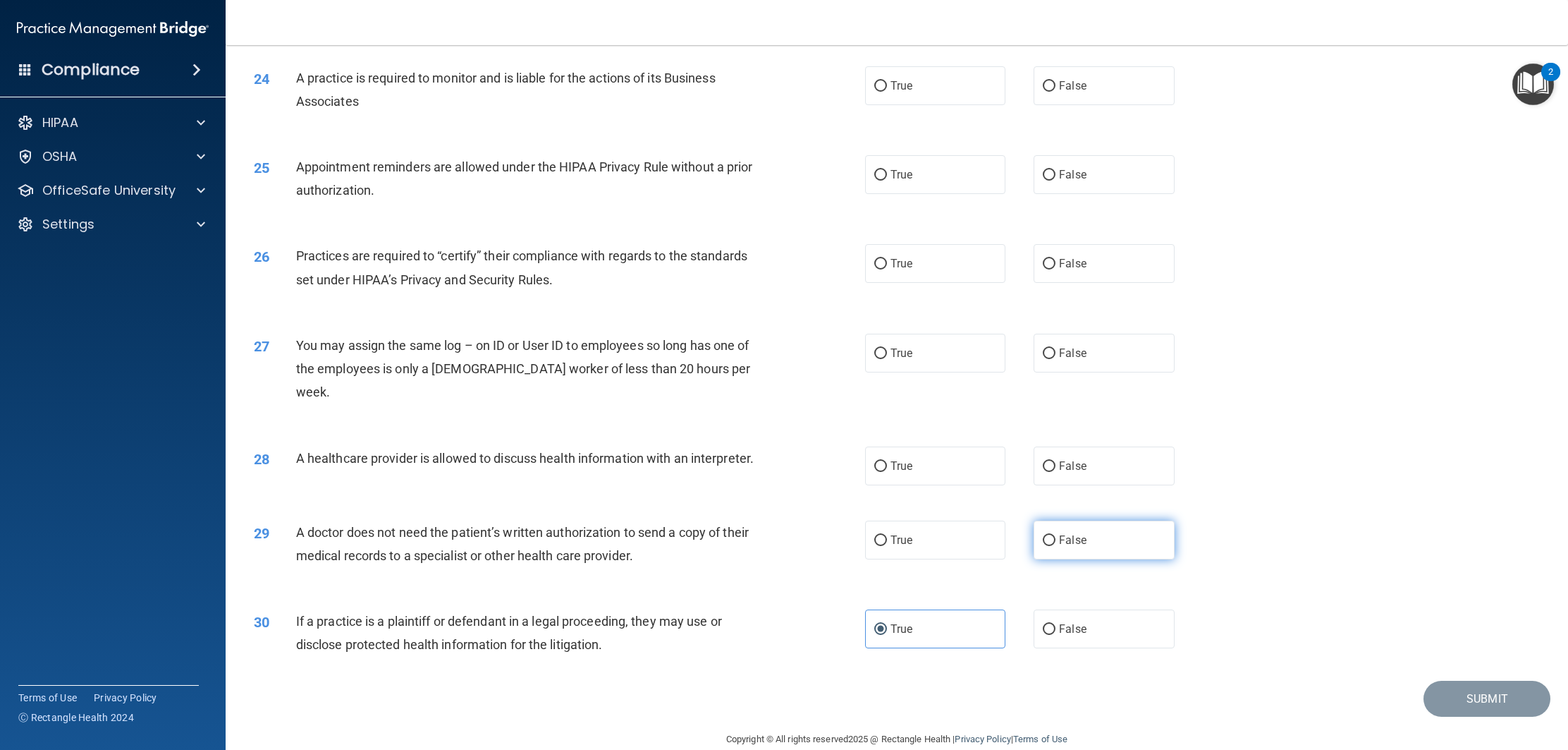
radio input "true"
click at [851, 450] on div "28 A healthcare provider is allowed to discuss health information with an inter…" at bounding box center [559, 462] width 654 height 30
click at [864, 448] on div "28 A healthcare provider is allowed to discuss health information with an inter…" at bounding box center [559, 462] width 654 height 30
click at [880, 462] on input "True" at bounding box center [881, 466] width 13 height 10
radio input "true"
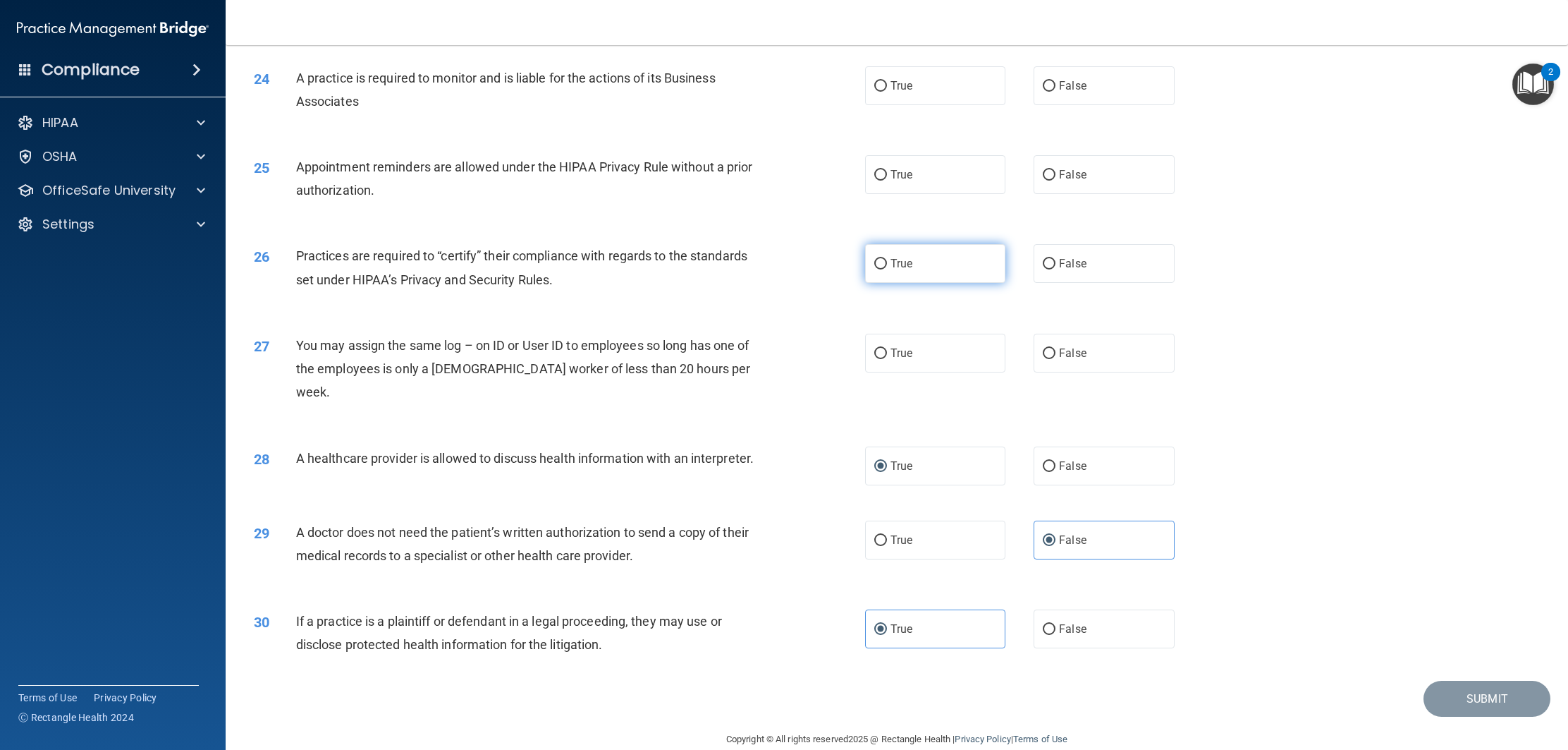
click at [921, 258] on label "True" at bounding box center [935, 263] width 141 height 39
click at [887, 259] on input "True" at bounding box center [881, 264] width 13 height 10
radio input "true"
click at [913, 187] on label "True" at bounding box center [935, 174] width 141 height 39
click at [887, 180] on input "True" at bounding box center [881, 175] width 13 height 10
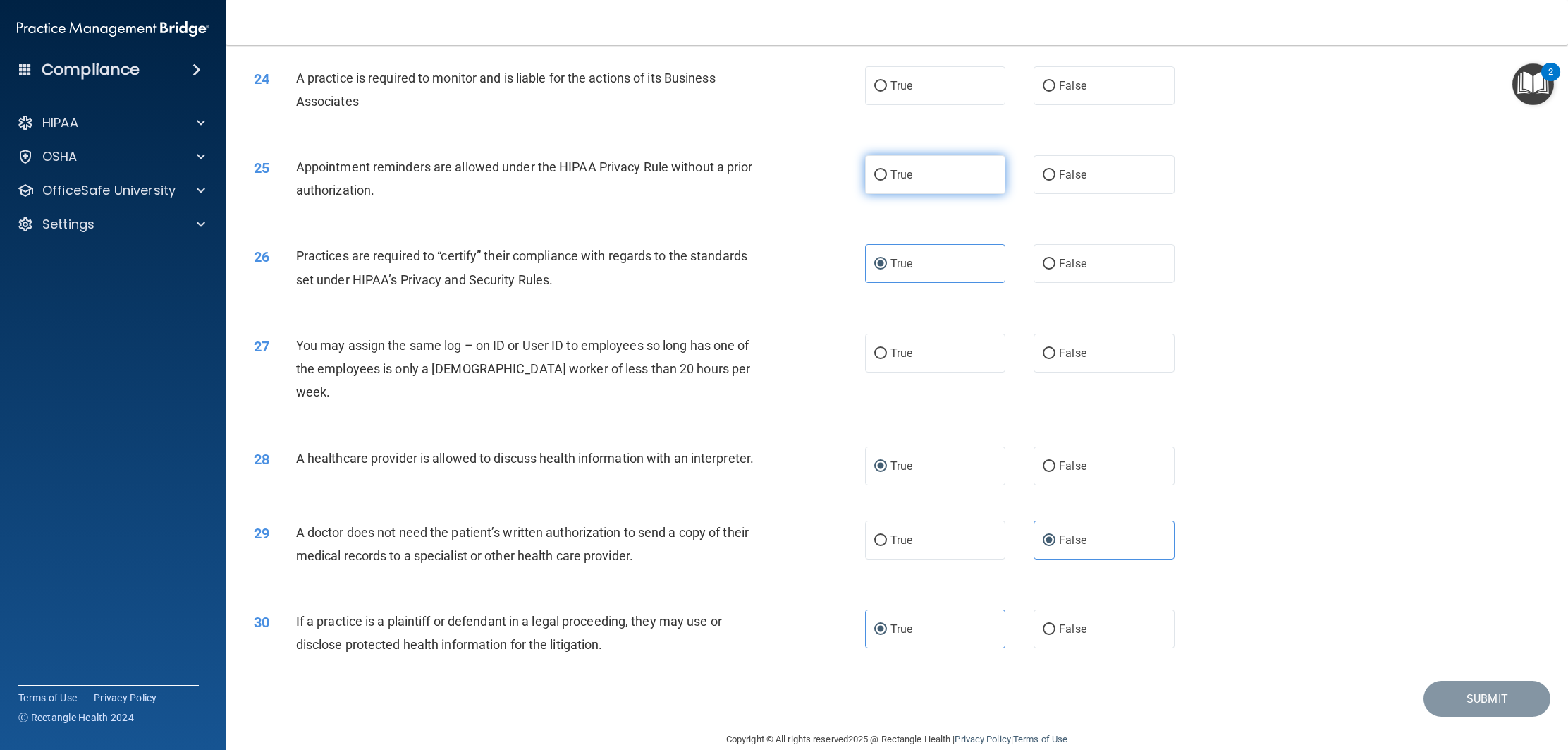
radio input "true"
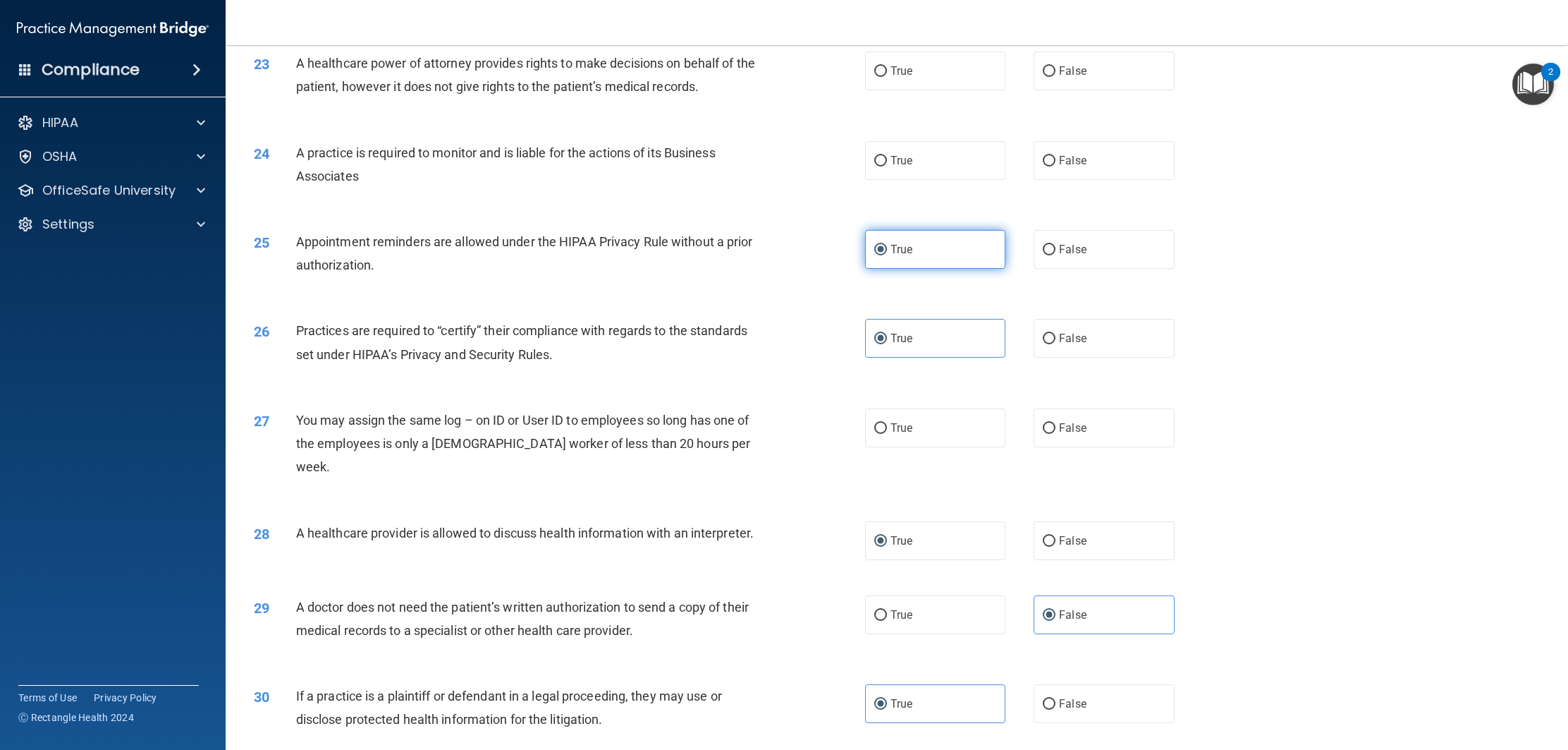
scroll to position [2170, 0]
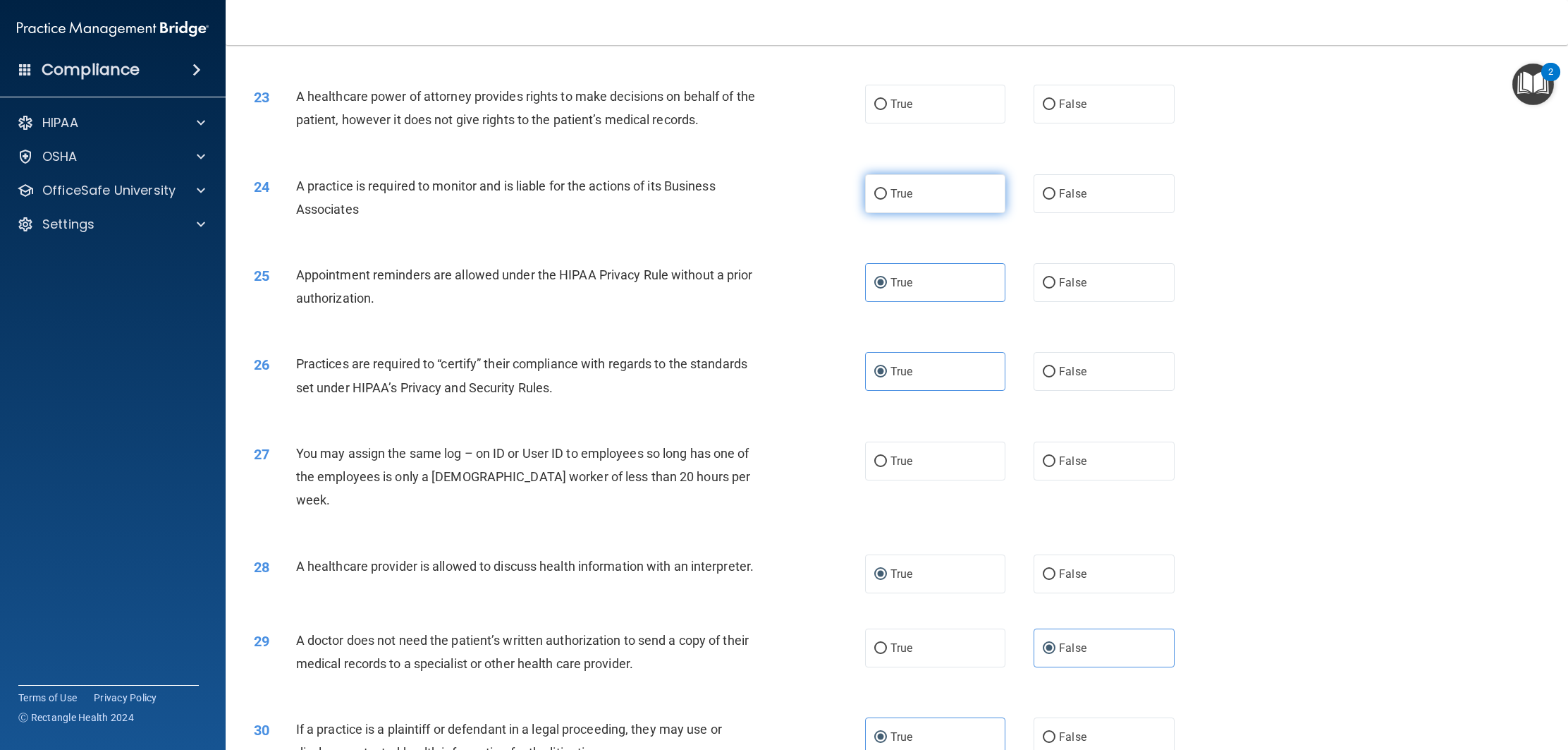
click at [931, 188] on label "True" at bounding box center [935, 193] width 141 height 39
click at [887, 189] on input "True" at bounding box center [881, 194] width 13 height 10
radio input "true"
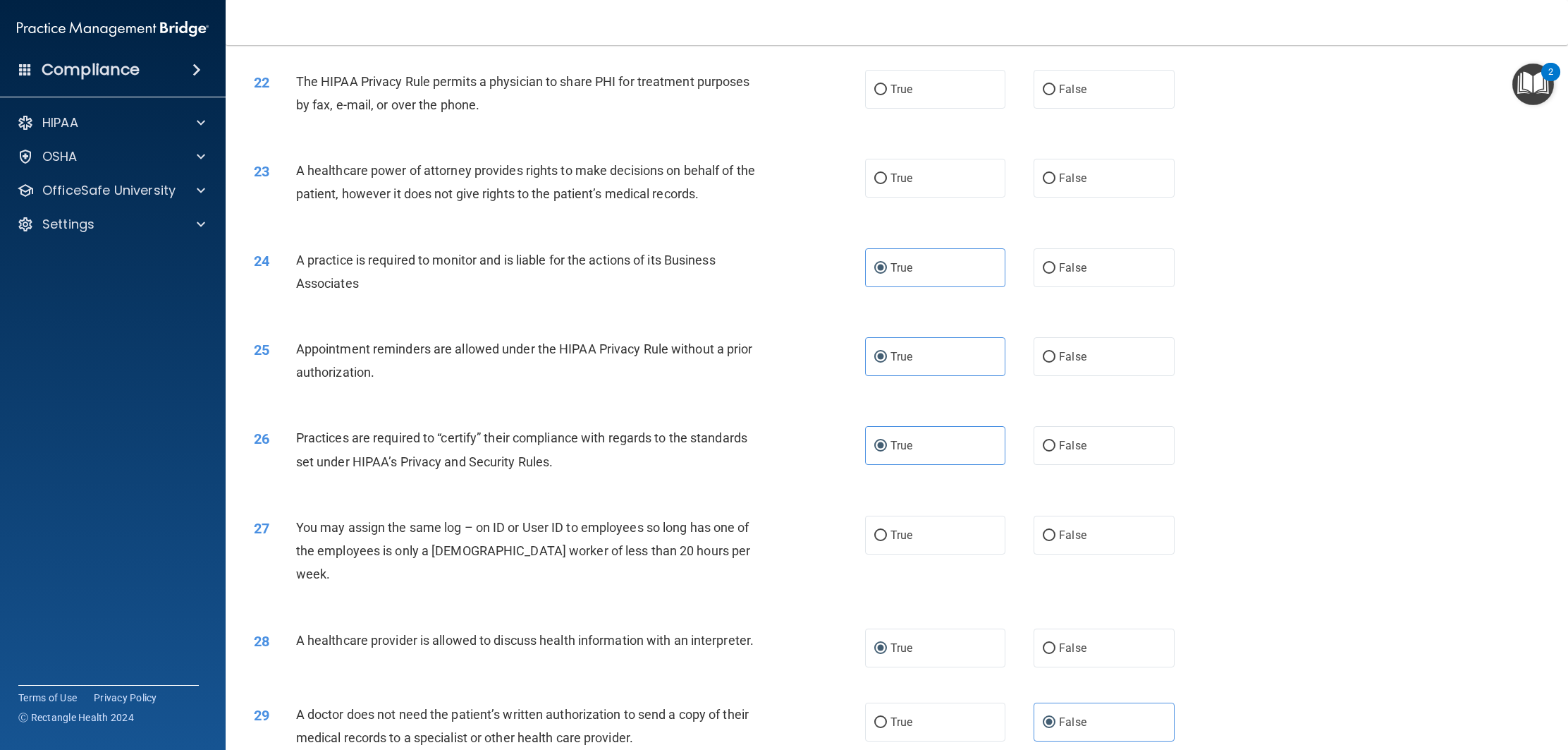
scroll to position [2020, 0]
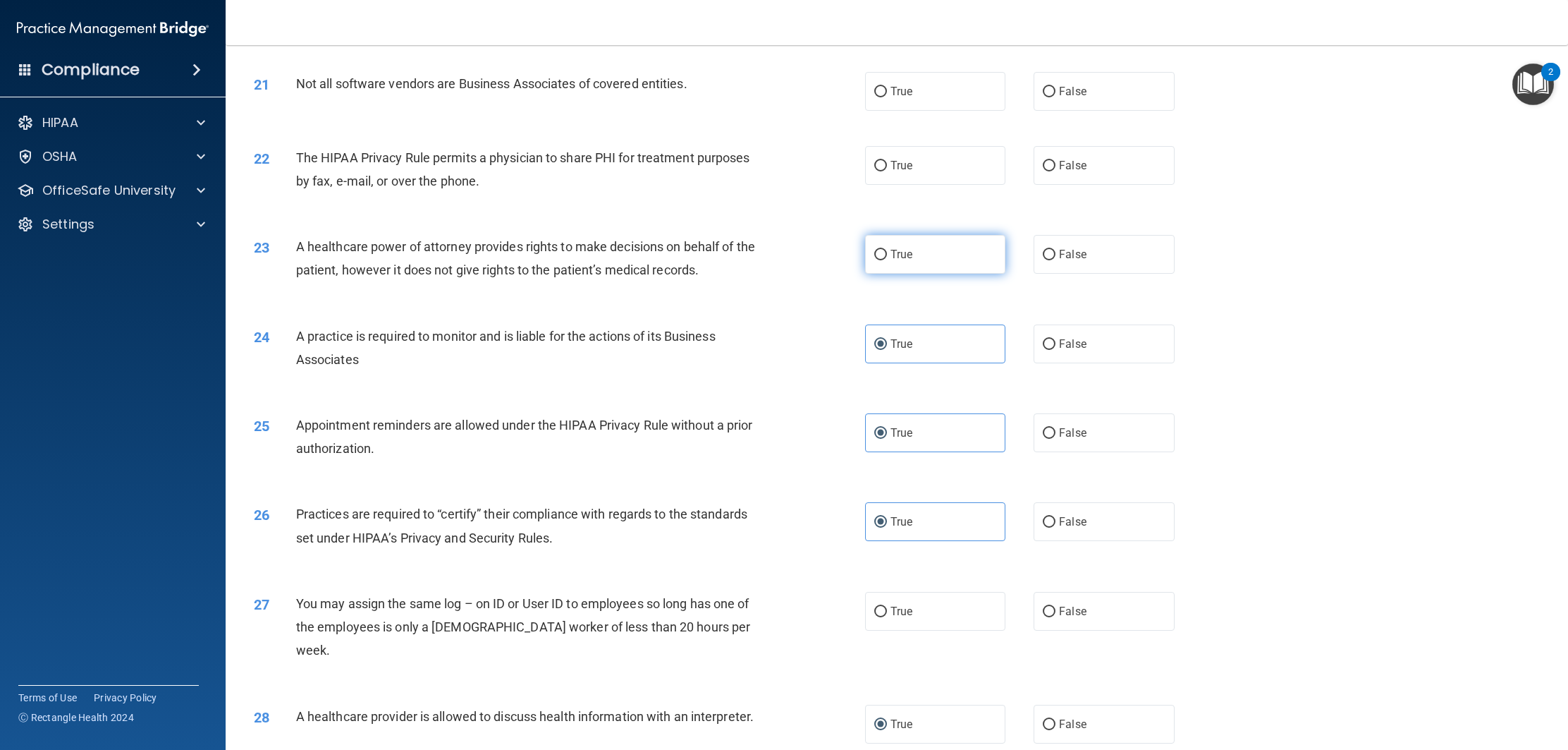
click at [901, 265] on label "True" at bounding box center [935, 254] width 141 height 39
click at [887, 261] on input "True" at bounding box center [881, 254] width 13 height 10
radio input "true"
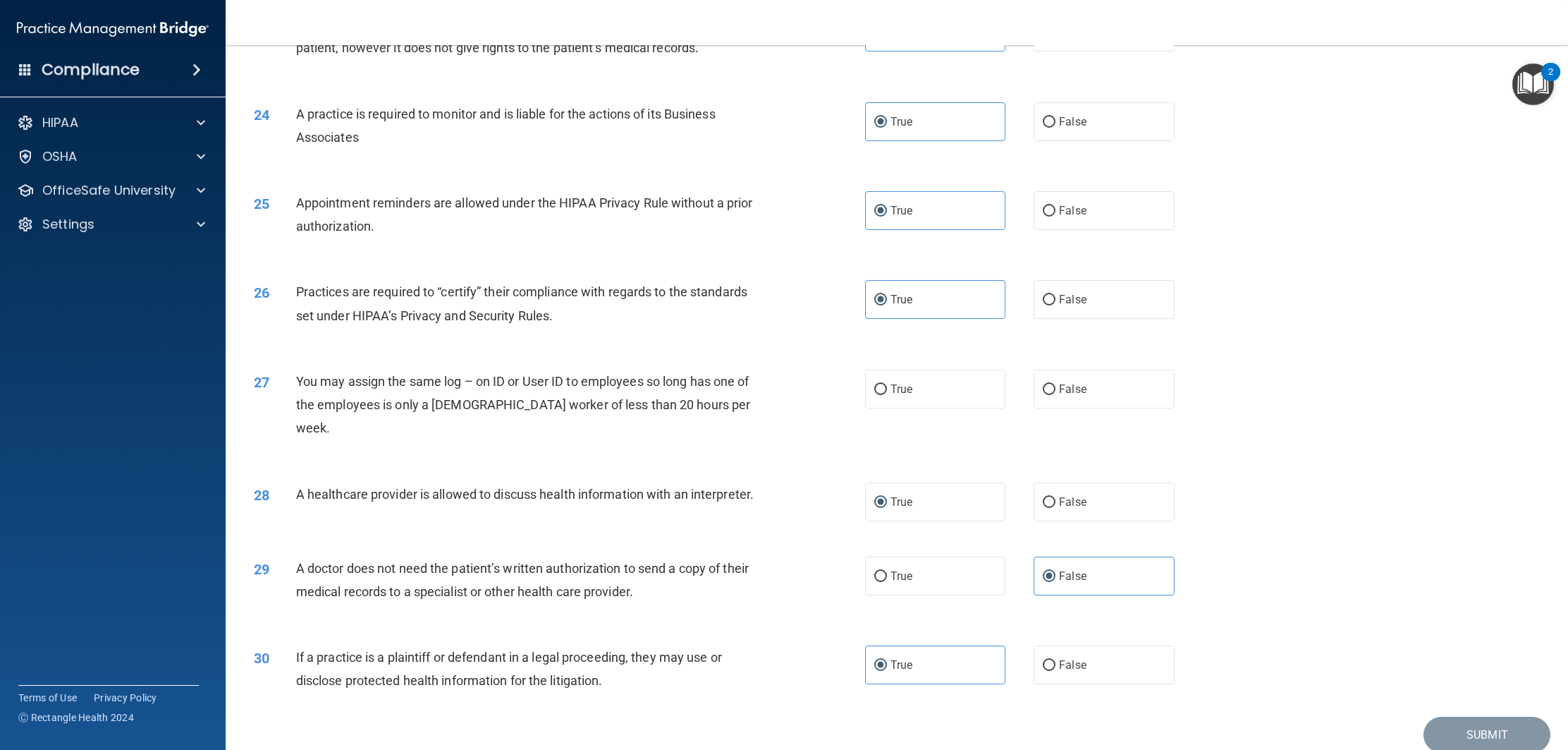
scroll to position [2278, 0]
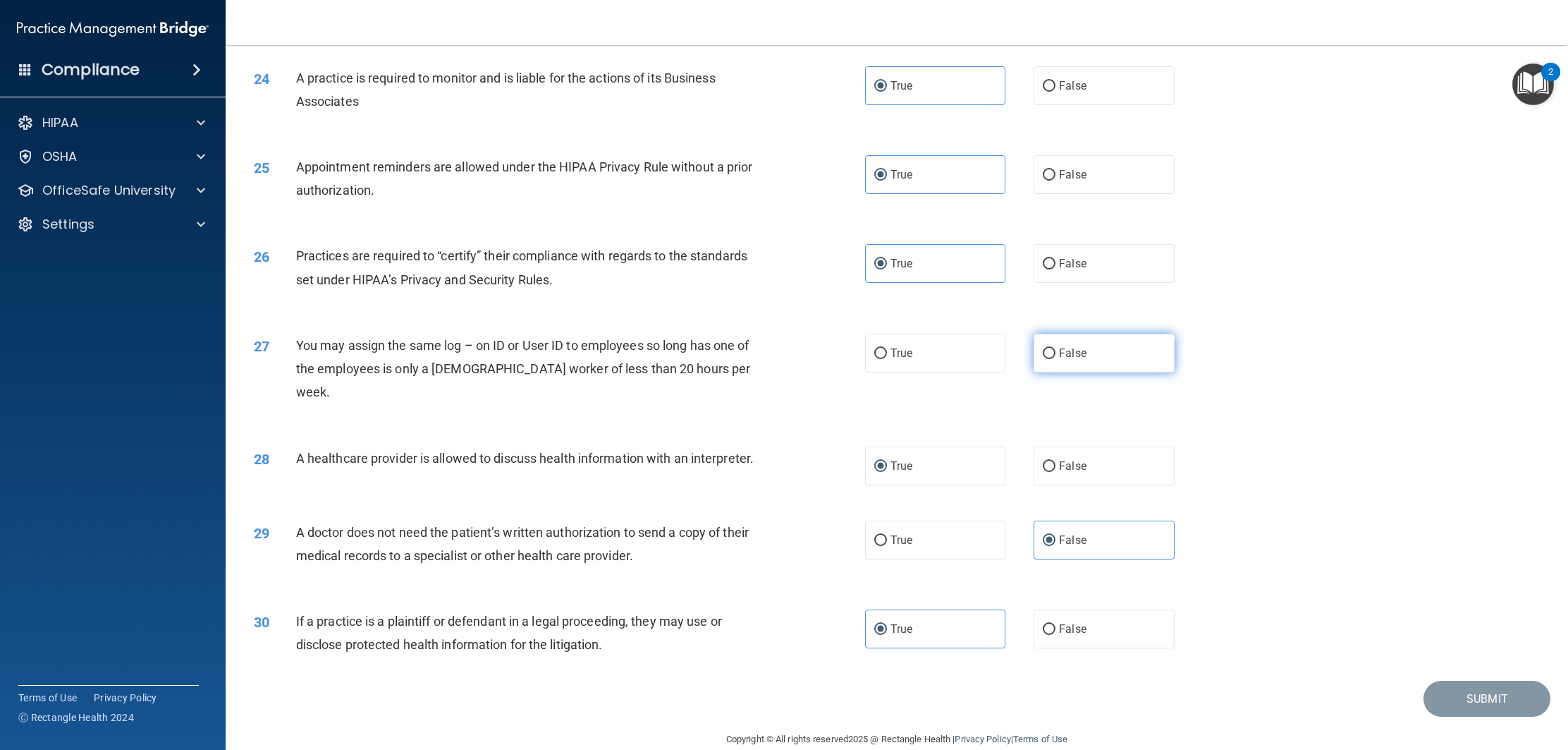
click at [1072, 365] on label "False" at bounding box center [1103, 353] width 141 height 39
click at [1056, 359] on input "False" at bounding box center [1049, 354] width 13 height 10
radio input "true"
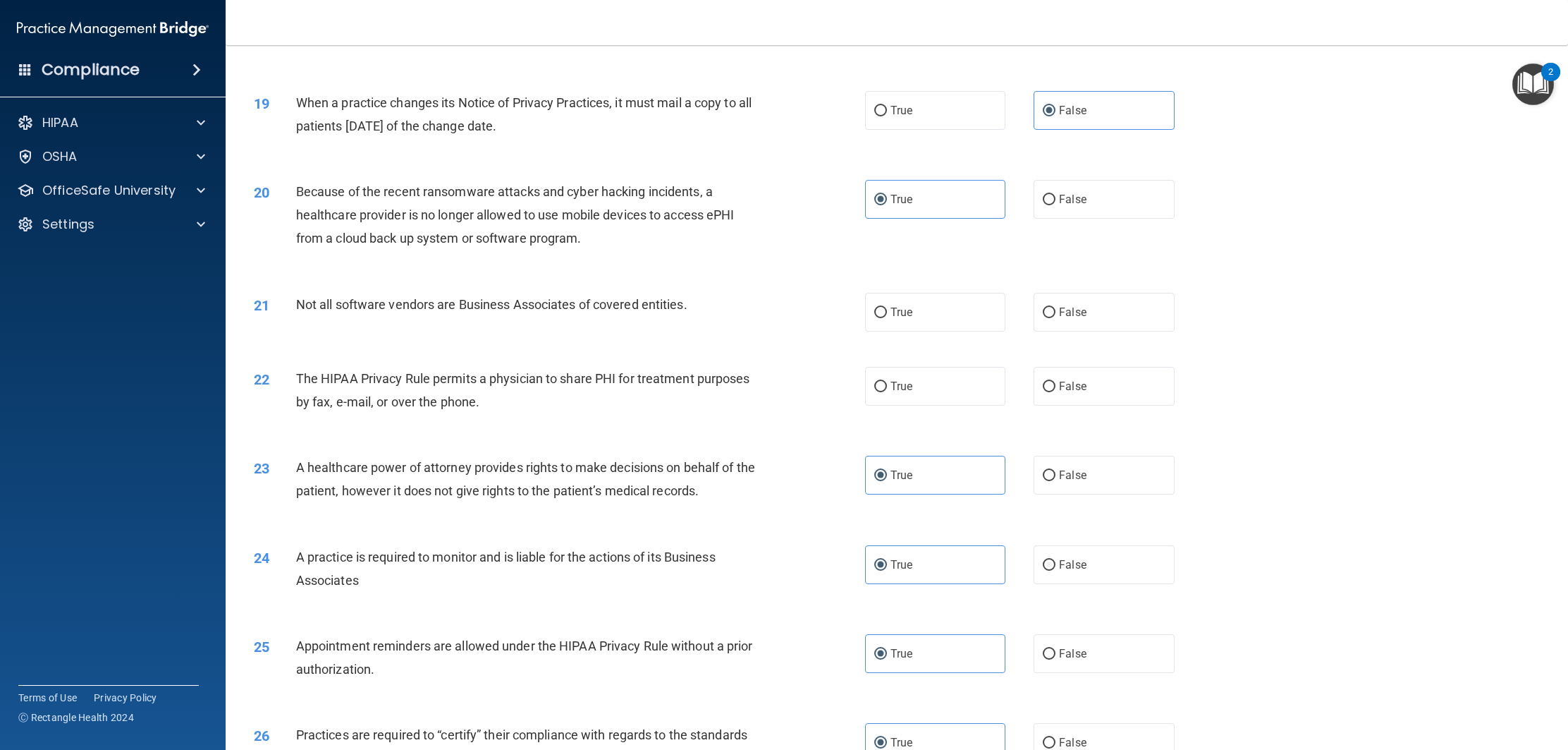
scroll to position [1773, 0]
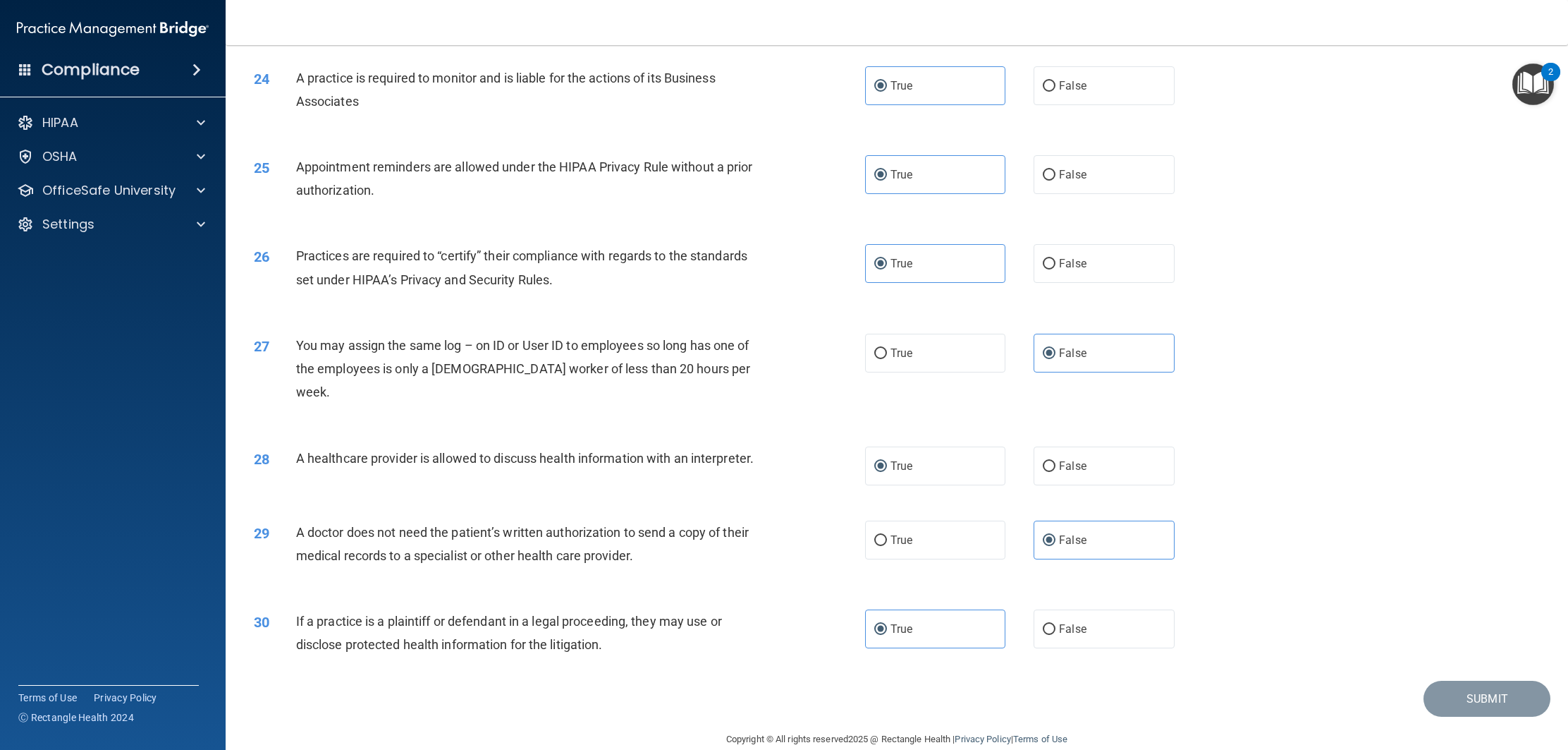
click at [1299, 361] on div "27 You may assign the same log – on ID or User ID to employees so long has one …" at bounding box center [897, 373] width 1307 height 113
click at [1316, 478] on div "28 A healthcare provider is allowed to discuss health information with an inter…" at bounding box center [897, 466] width 1307 height 74
click at [1405, 399] on div "27 You may assign the same log – on ID or User ID to employees so long has one …" at bounding box center [897, 373] width 1307 height 113
click at [1404, 404] on div "27 You may assign the same log – on ID or User ID to employees so long has one …" at bounding box center [897, 373] width 1307 height 113
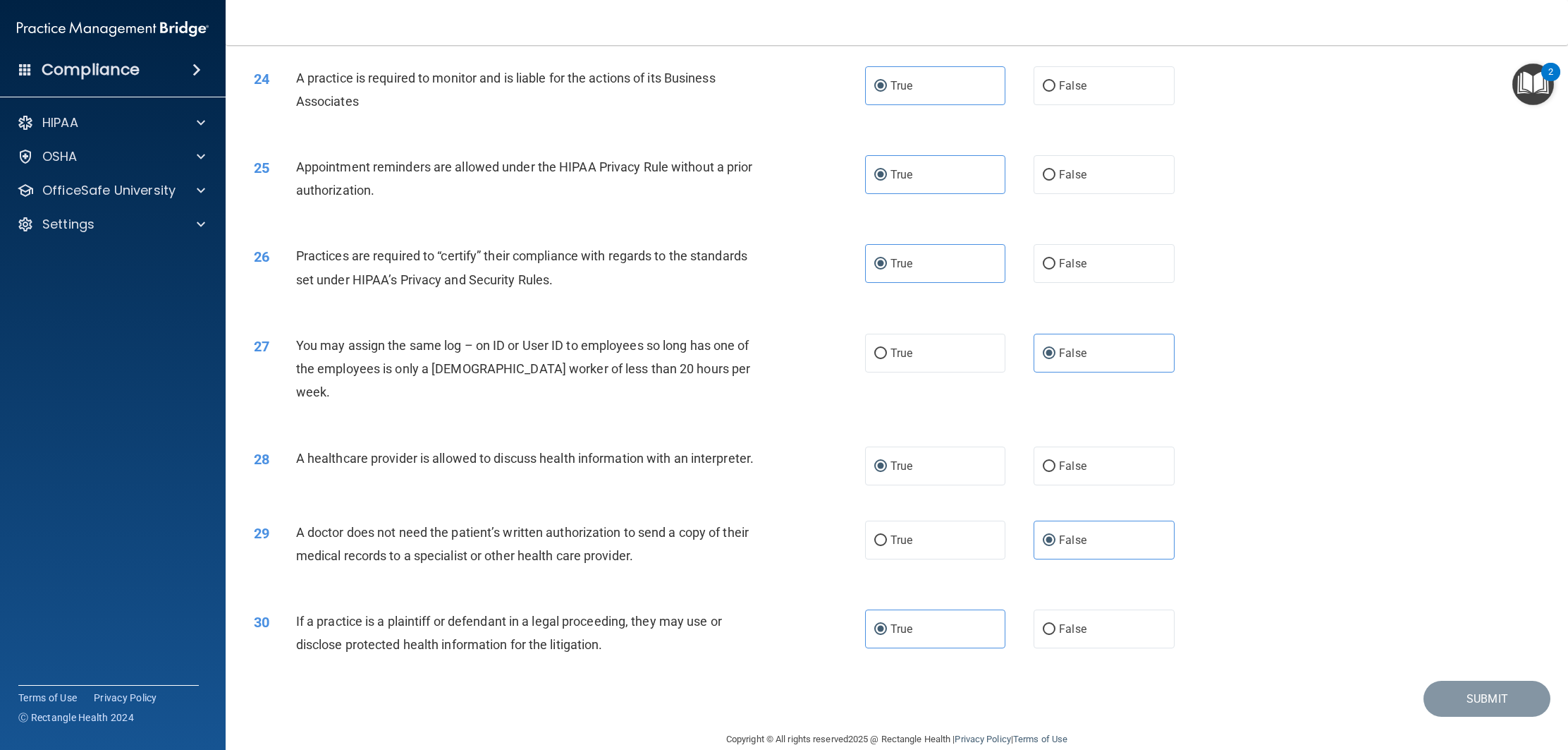
click at [1536, 84] on img "Open Resource Center, 2 new notifications" at bounding box center [1533, 84] width 41 height 41
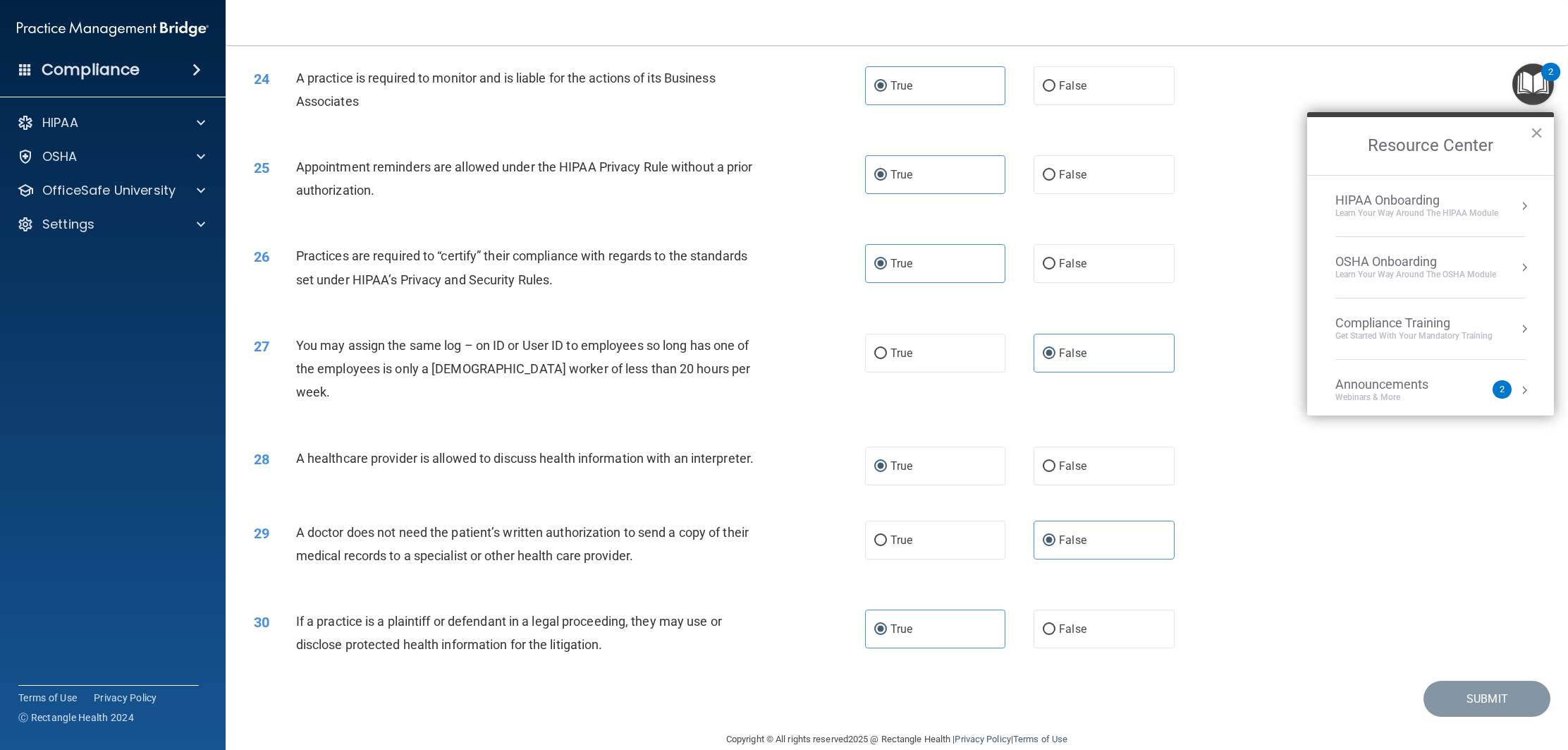
click at [1544, 129] on h2 "Resource Center" at bounding box center [1431, 145] width 247 height 58
click at [1539, 133] on button "×" at bounding box center [1536, 133] width 14 height 22
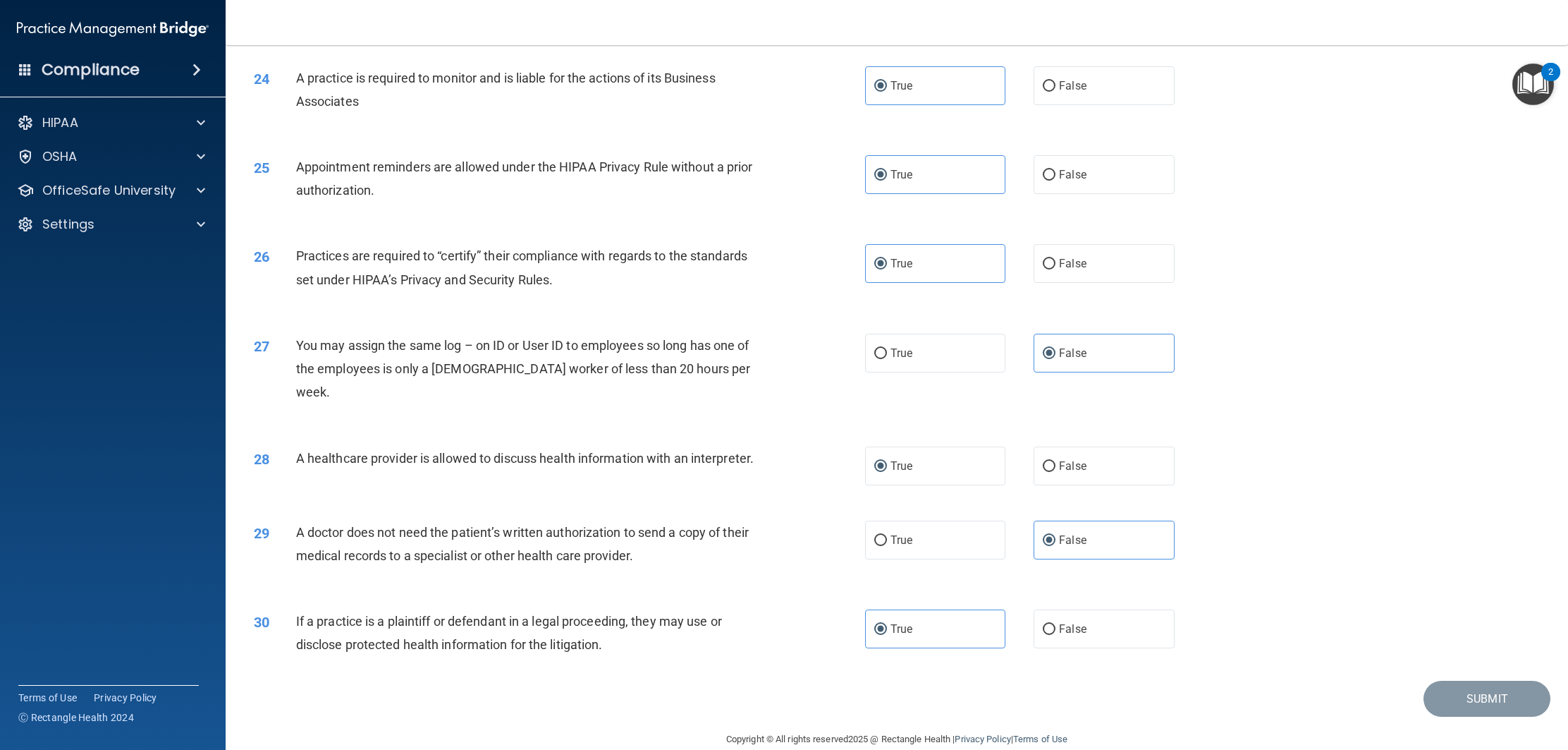
click at [1518, 473] on div "28 A healthcare provider is allowed to discuss health information with an inter…" at bounding box center [897, 466] width 1307 height 74
drag, startPoint x: 1521, startPoint y: 597, endPoint x: 1523, endPoint y: 586, distance: 11.2
click at [1522, 593] on div "30 If a practice is a plaintiff or defendant in a legal proceeding, they may us…" at bounding box center [897, 636] width 1307 height 89
click at [1524, 592] on div "30 If a practice is a plaintiff or defendant in a legal proceeding, they may us…" at bounding box center [897, 636] width 1307 height 89
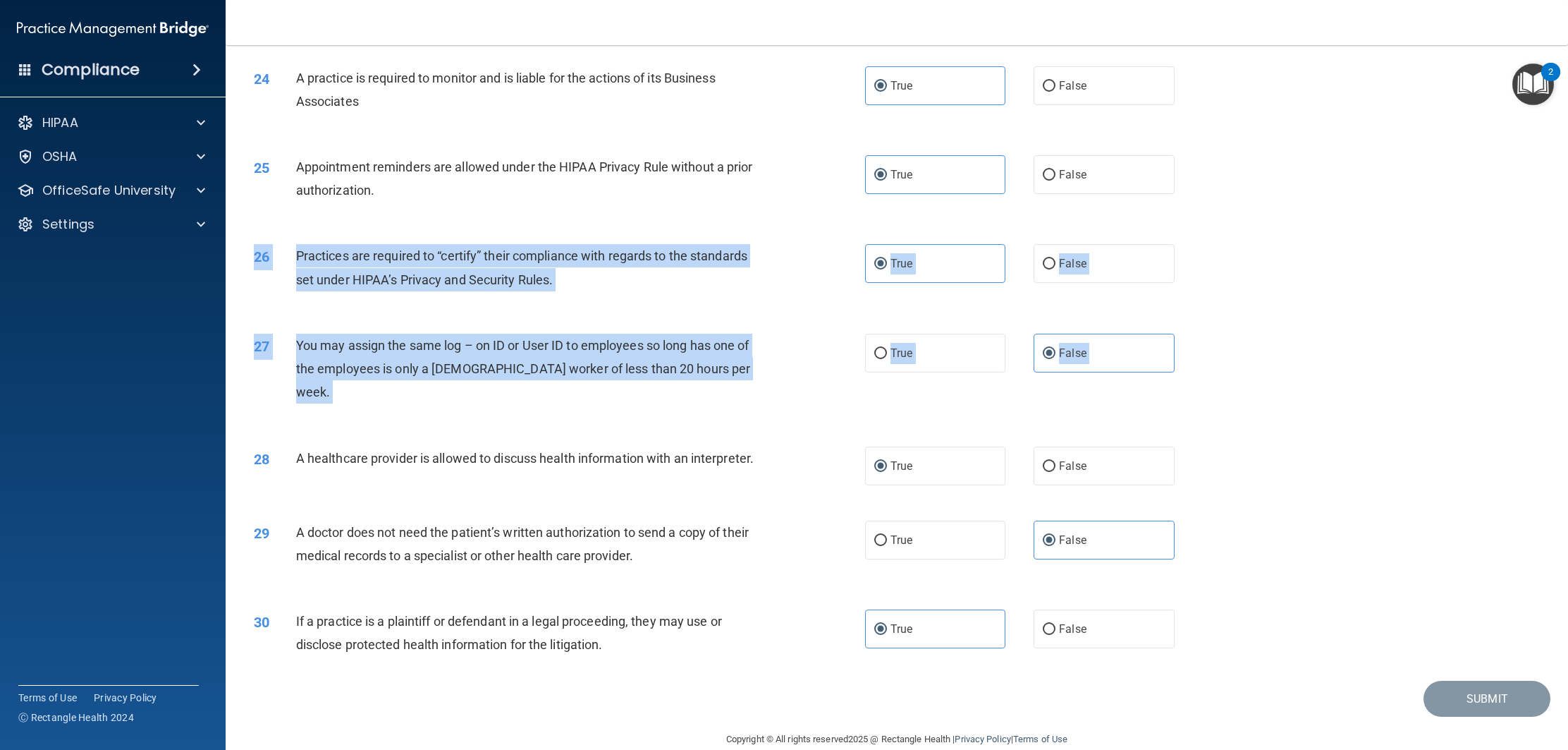
drag, startPoint x: 1417, startPoint y: 314, endPoint x: 1407, endPoint y: 442, distance: 128.4
click at [1408, 432] on div "28 A healthcare provider is allowed to discuss health information with an inter…" at bounding box center [897, 466] width 1307 height 74
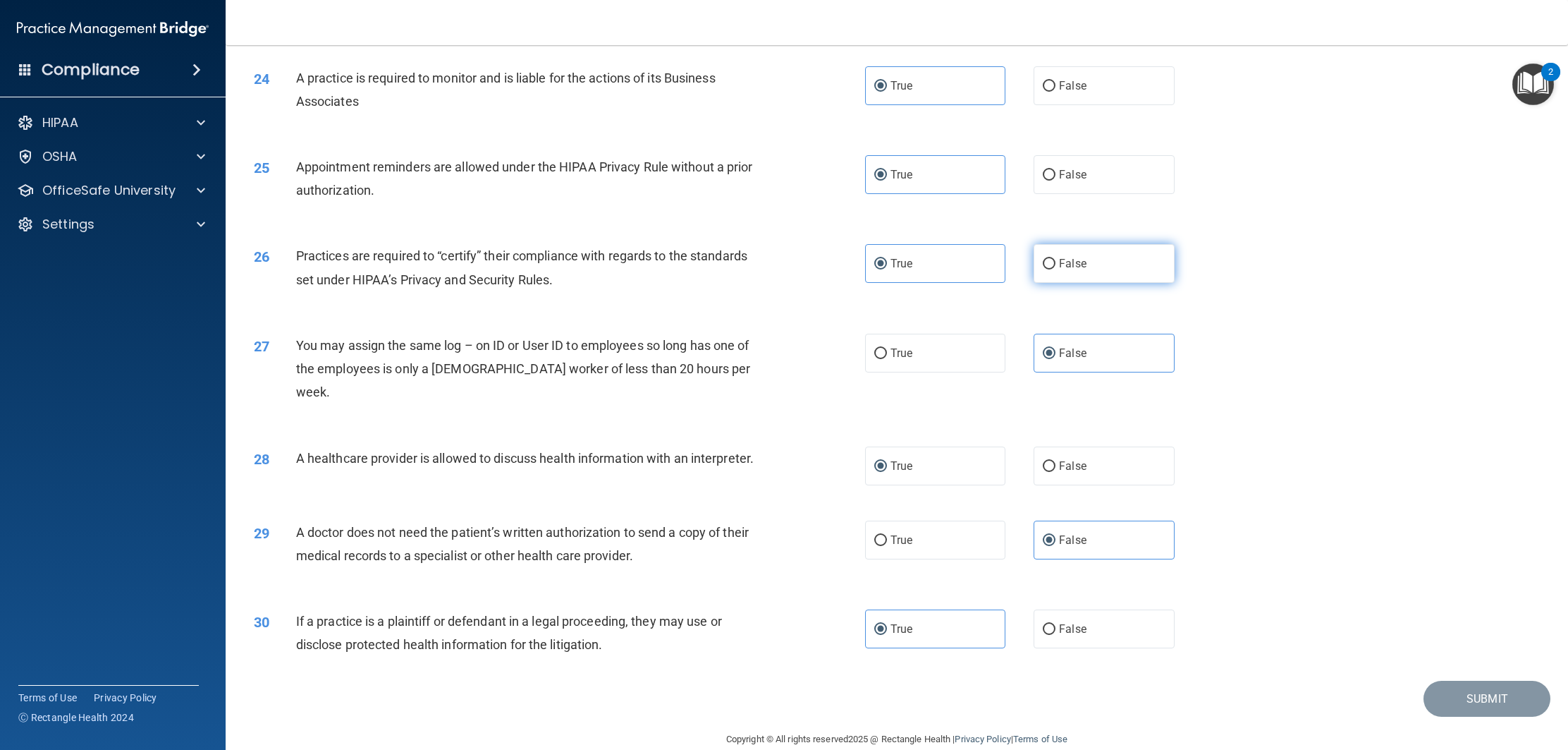
click at [1062, 273] on label "False" at bounding box center [1103, 263] width 141 height 39
click at [1056, 269] on input "False" at bounding box center [1049, 264] width 13 height 10
radio input "true"
click at [952, 261] on label "True" at bounding box center [935, 263] width 141 height 39
click at [887, 261] on input "True" at bounding box center [881, 264] width 13 height 10
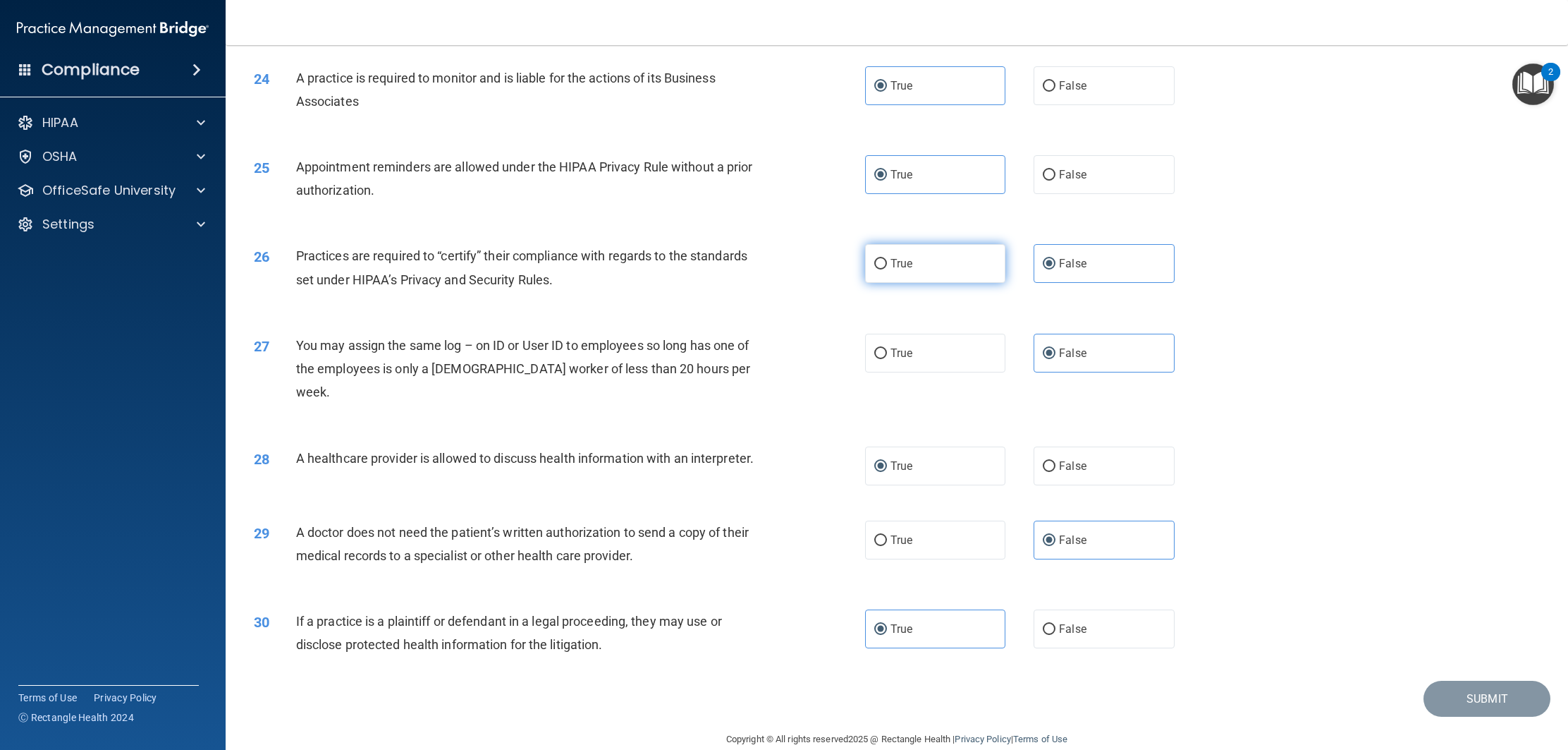
radio input "true"
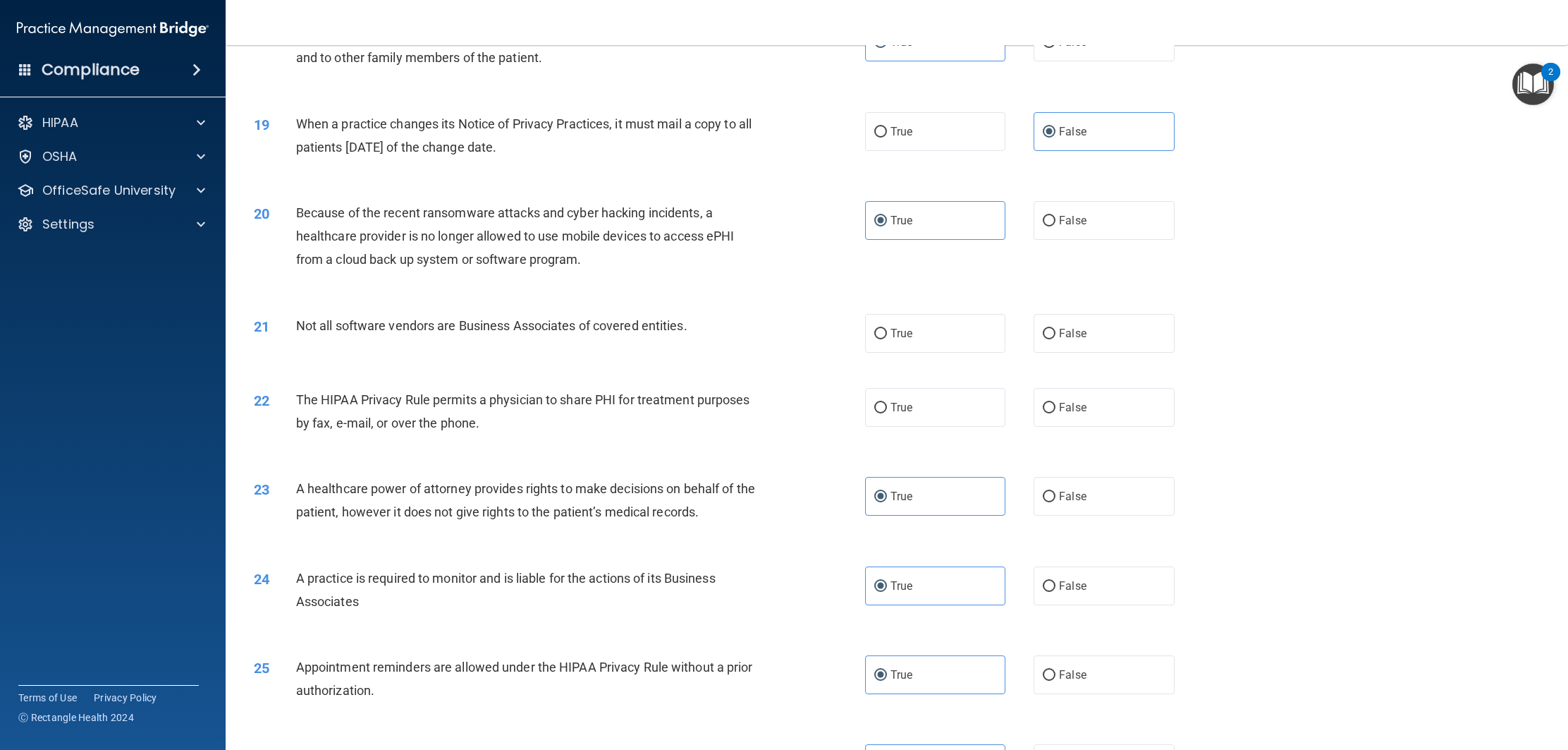
scroll to position [1769, 0]
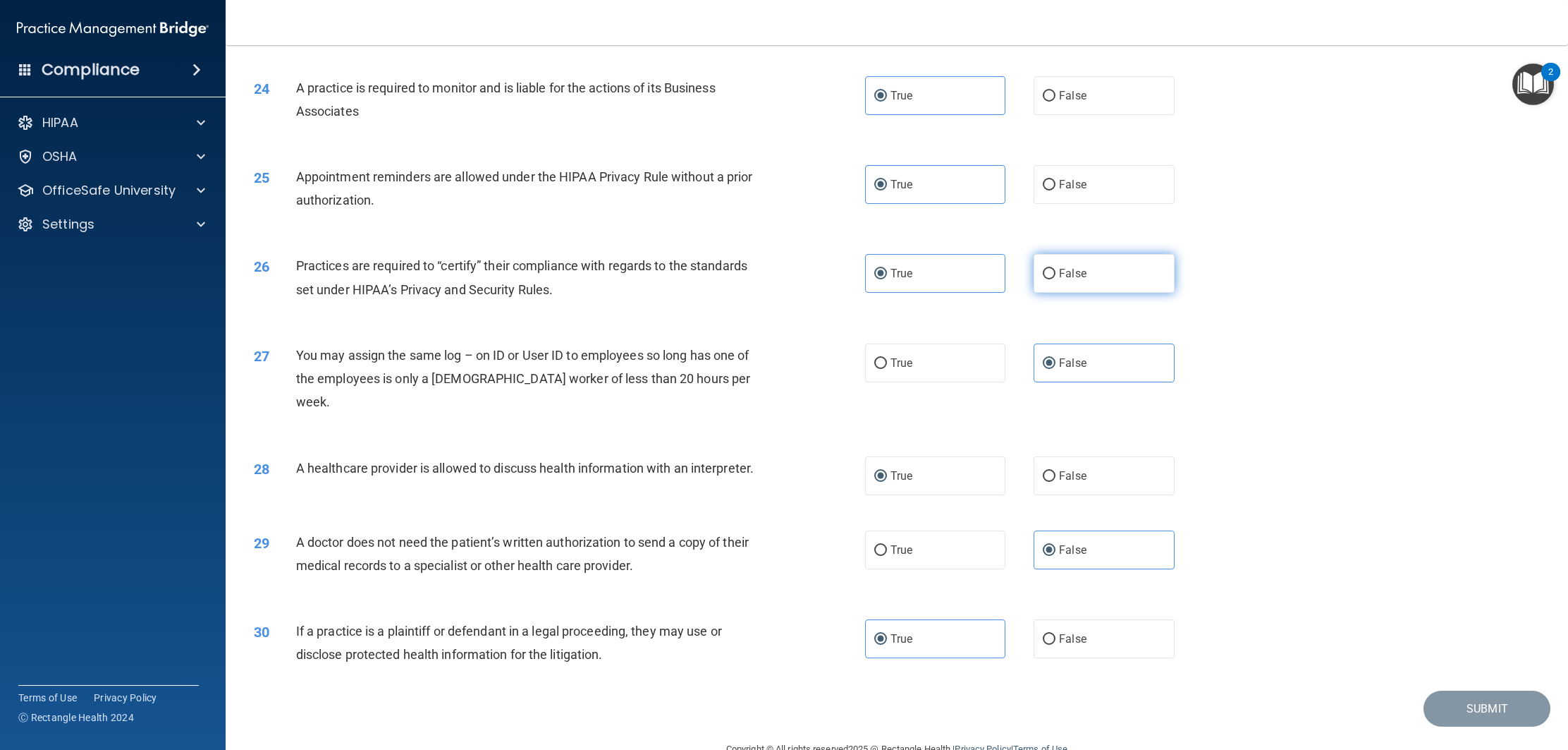
scroll to position [2278, 0]
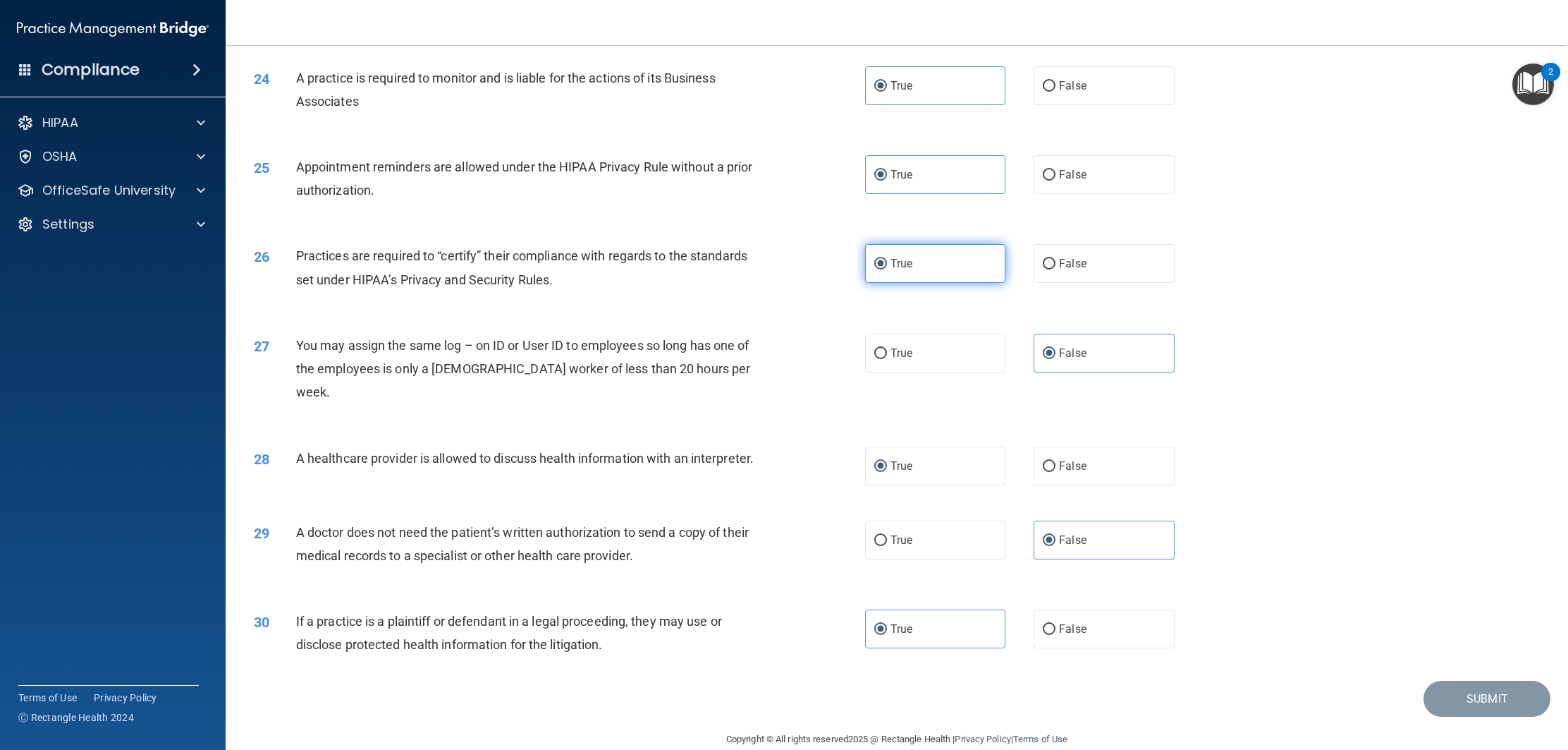
click at [956, 253] on label "True" at bounding box center [935, 263] width 141 height 39
click at [887, 259] on input "True" at bounding box center [881, 264] width 13 height 10
click at [1123, 265] on label "False" at bounding box center [1103, 263] width 141 height 39
click at [1056, 265] on input "False" at bounding box center [1049, 264] width 13 height 10
radio input "true"
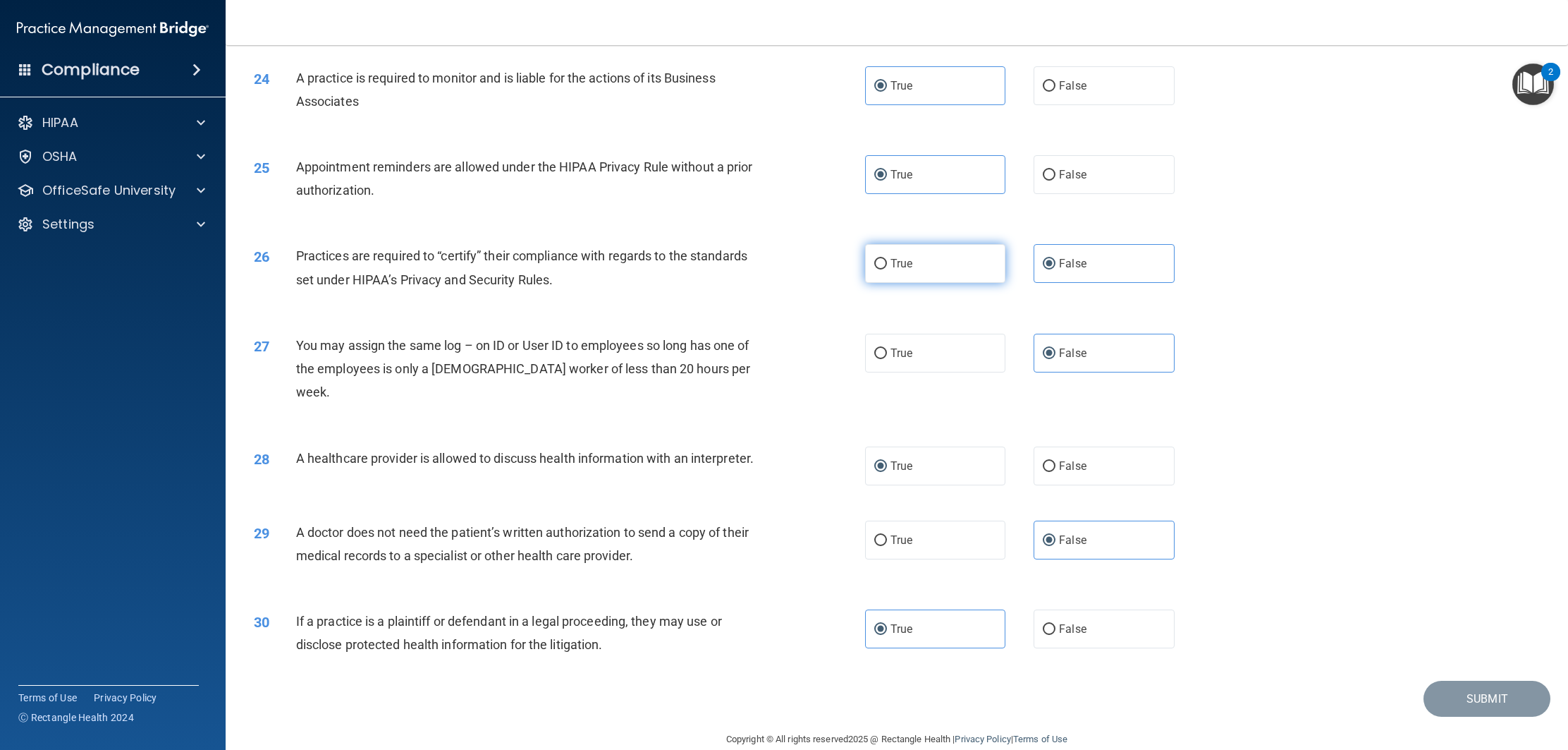
click at [967, 261] on label "True" at bounding box center [935, 263] width 141 height 39
click at [887, 261] on input "True" at bounding box center [881, 264] width 13 height 10
radio input "true"
radio input "false"
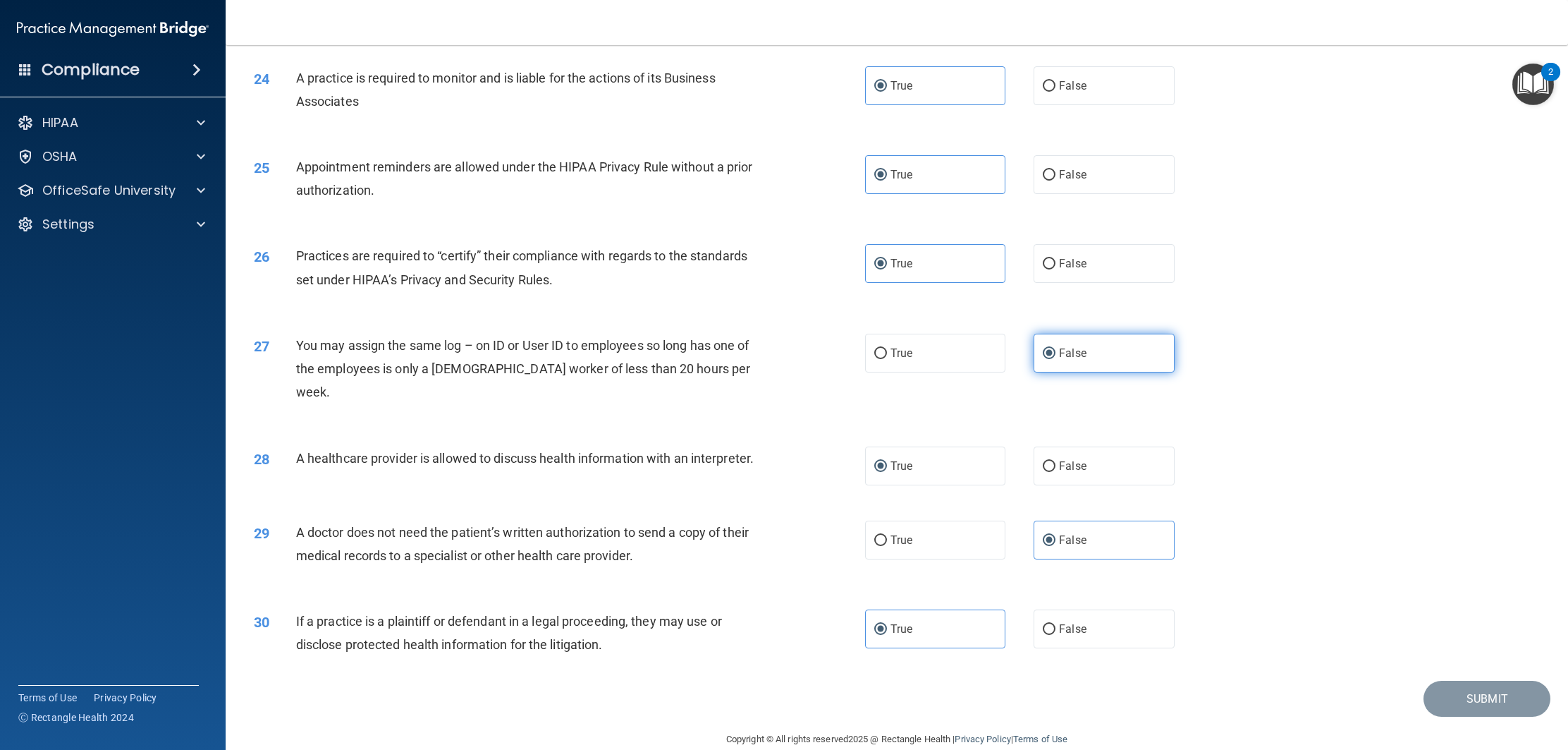
click at [1105, 336] on label "False" at bounding box center [1103, 353] width 141 height 39
click at [1056, 349] on input "False" at bounding box center [1049, 354] width 13 height 10
click at [927, 342] on label "True" at bounding box center [935, 353] width 141 height 39
click at [887, 349] on input "True" at bounding box center [881, 354] width 13 height 10
radio input "true"
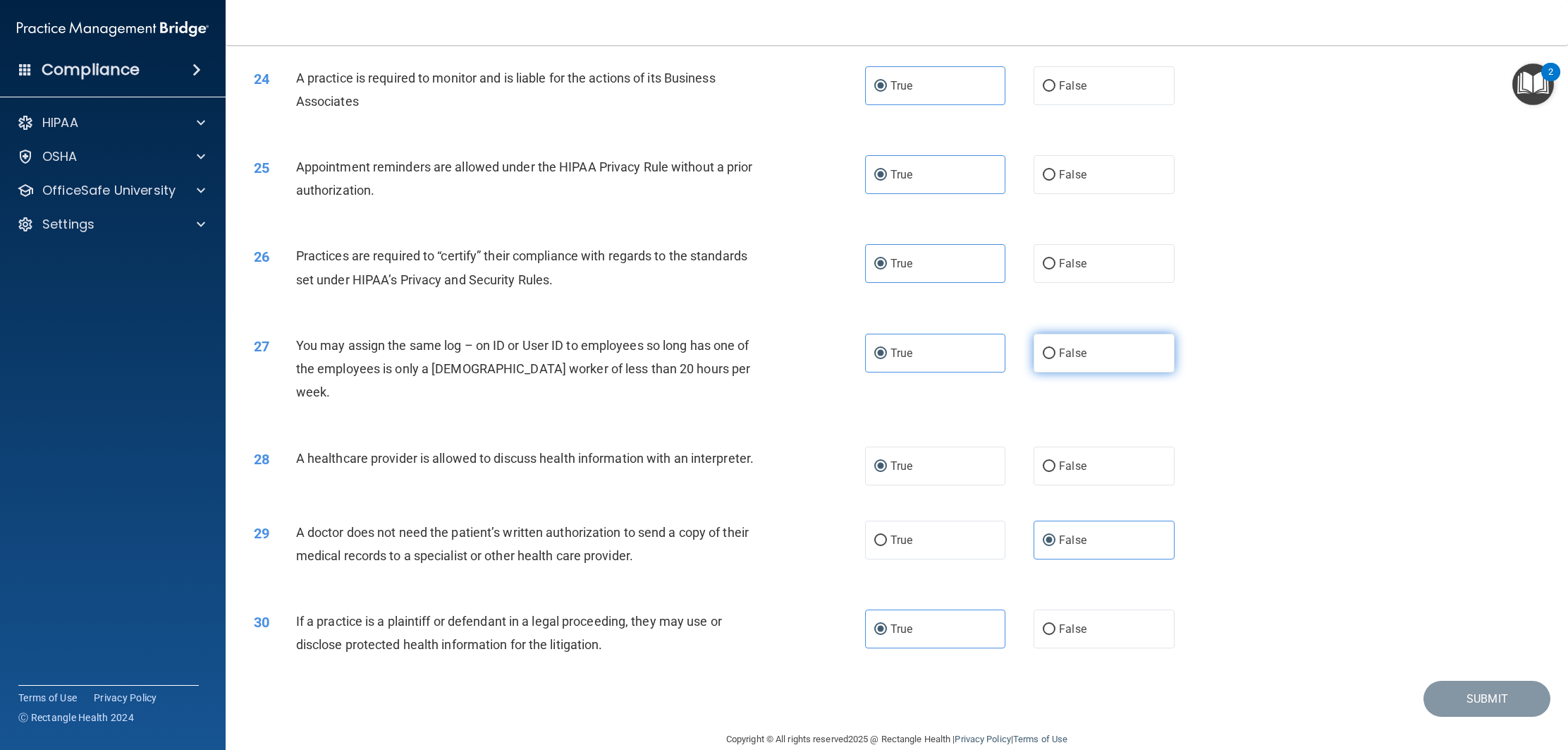
click at [1065, 356] on span "False" at bounding box center [1072, 353] width 28 height 14
click at [1056, 356] on input "False" at bounding box center [1049, 354] width 13 height 10
radio input "true"
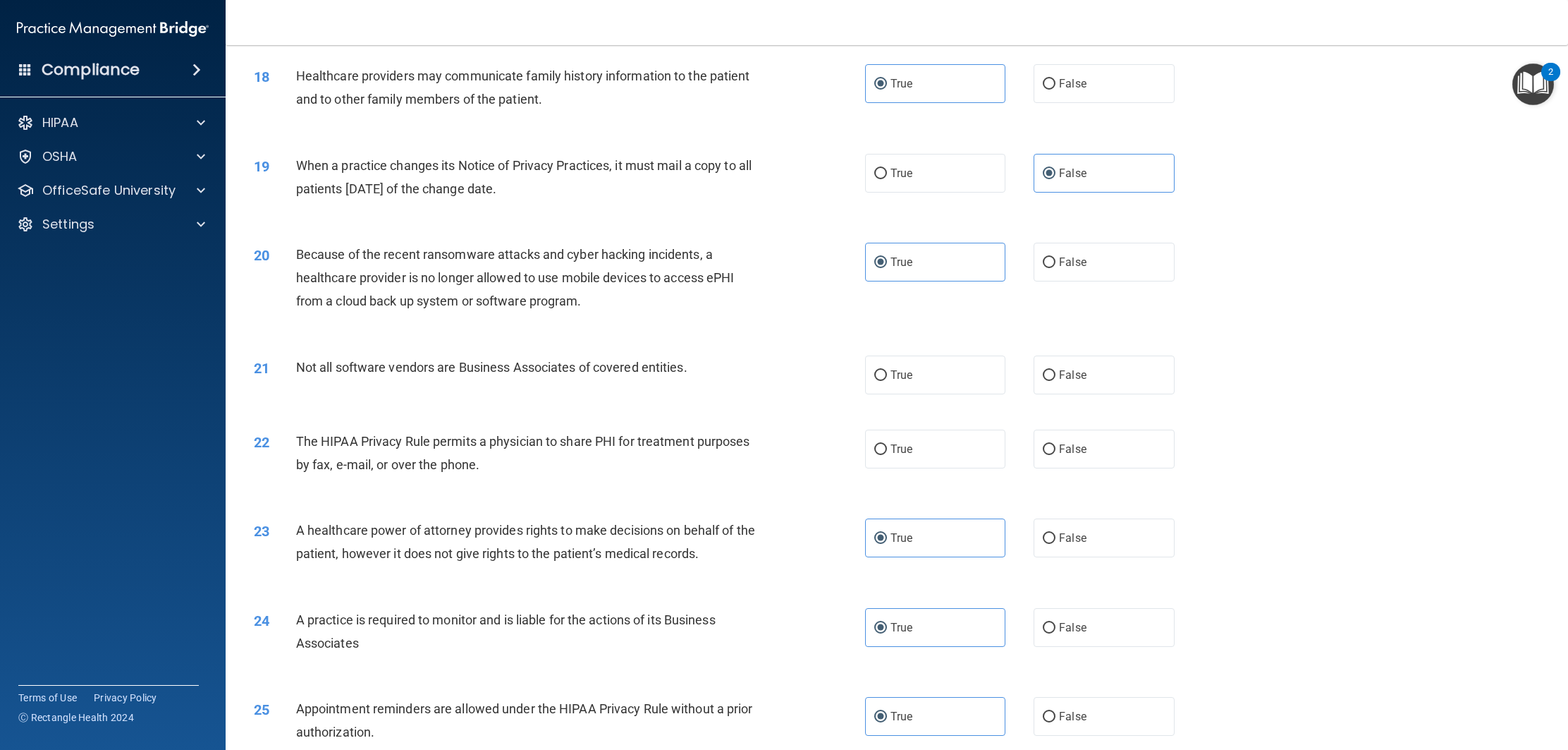
scroll to position [1735, 0]
drag, startPoint x: 939, startPoint y: 418, endPoint x: 937, endPoint y: 431, distance: 13.2
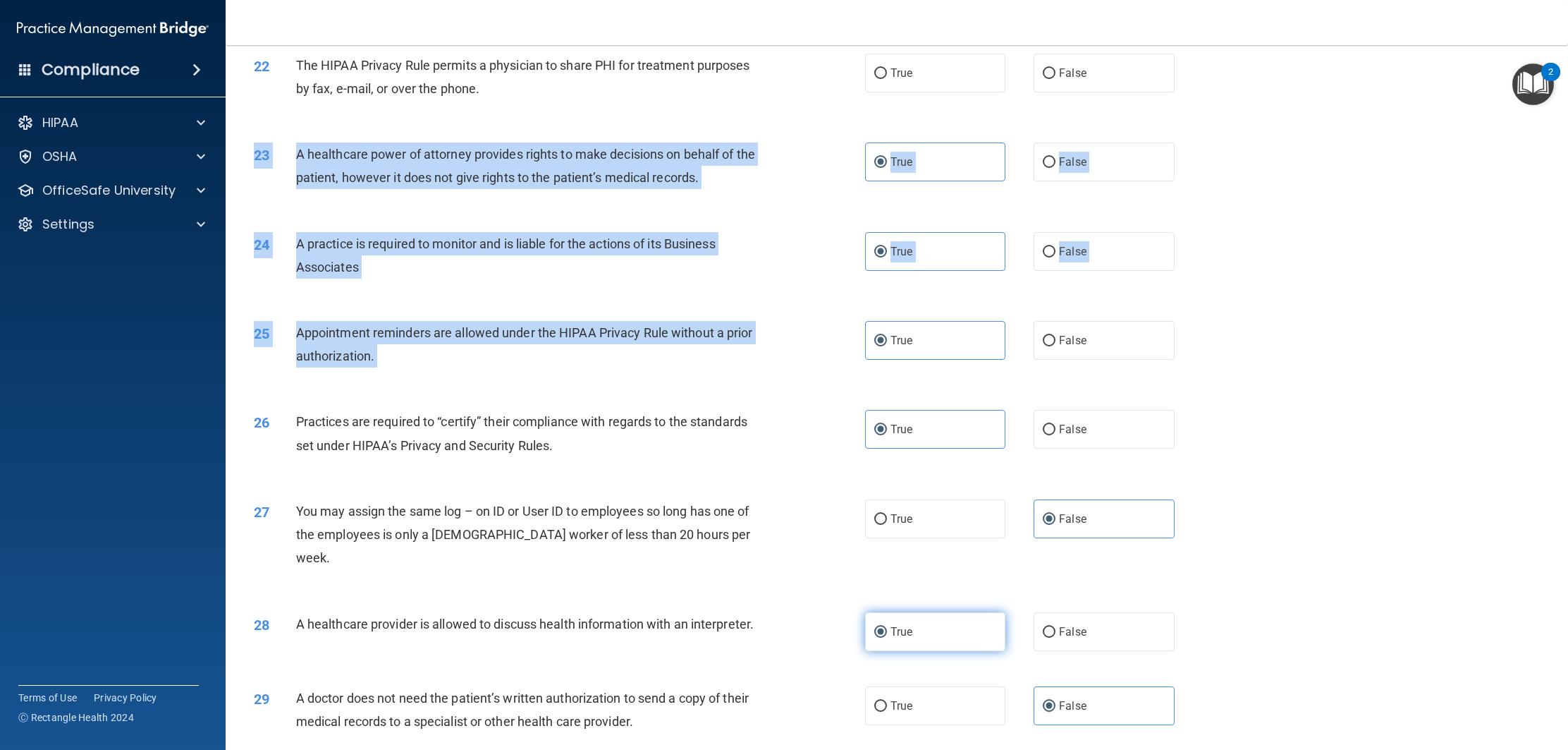
scroll to position [2278, 0]
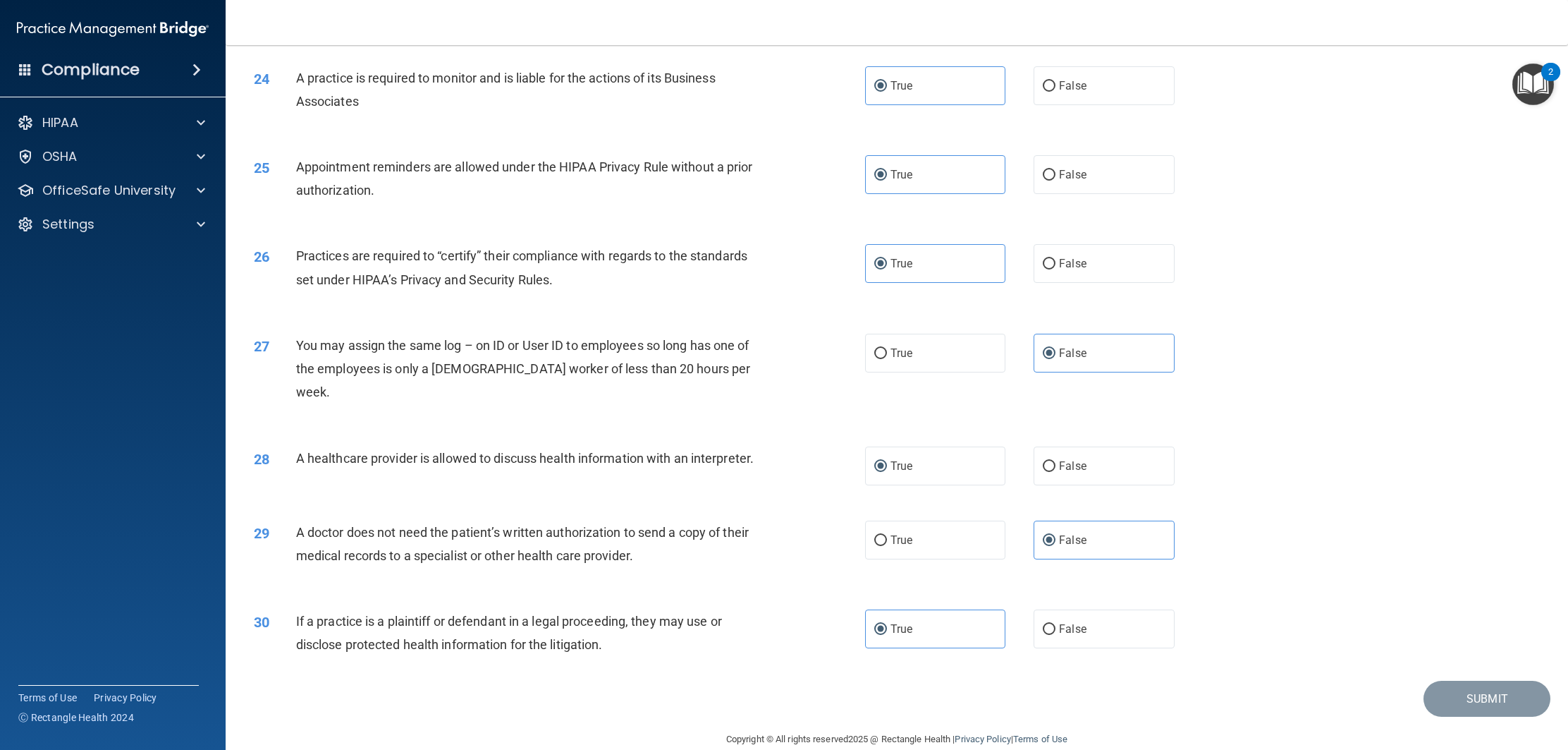
click at [1292, 343] on div "27 You may assign the same log – on ID or User ID to employees so long has one …" at bounding box center [897, 373] width 1307 height 113
click at [958, 350] on label "True" at bounding box center [935, 353] width 141 height 39
click at [887, 350] on input "True" at bounding box center [881, 354] width 13 height 10
radio input "true"
click at [1052, 353] on input "False" at bounding box center [1049, 354] width 13 height 10
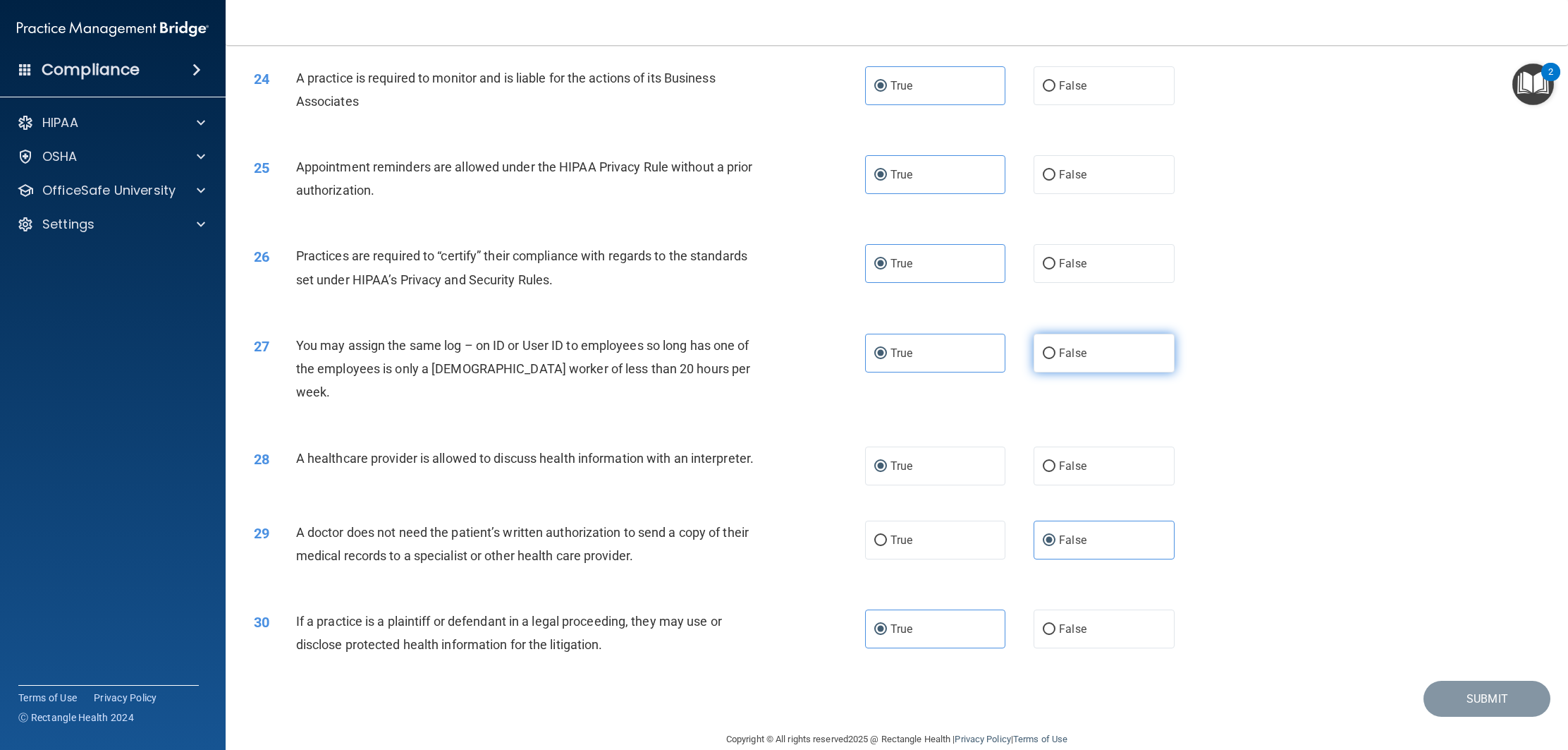
radio input "true"
radio input "false"
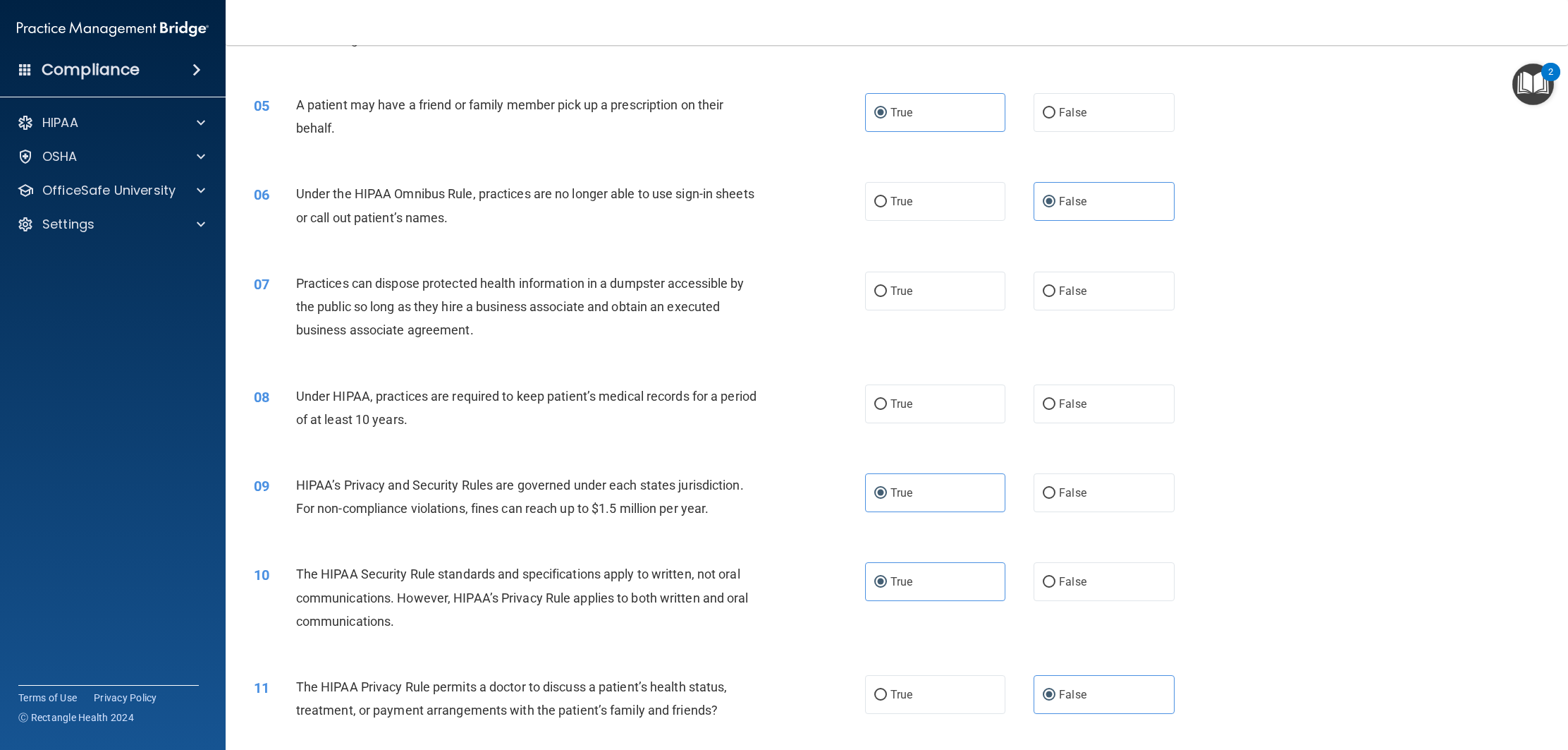
scroll to position [468, 0]
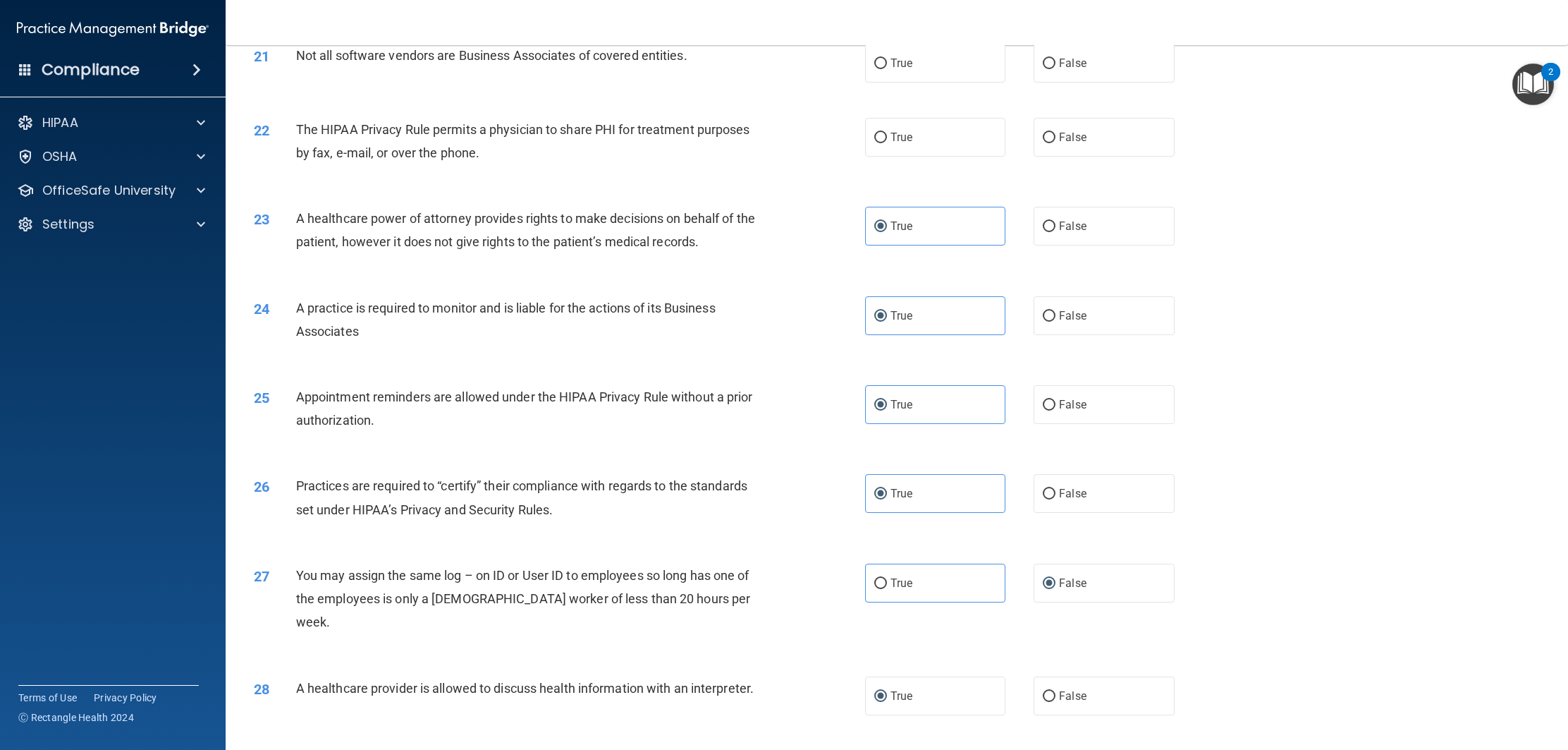
scroll to position [2278, 0]
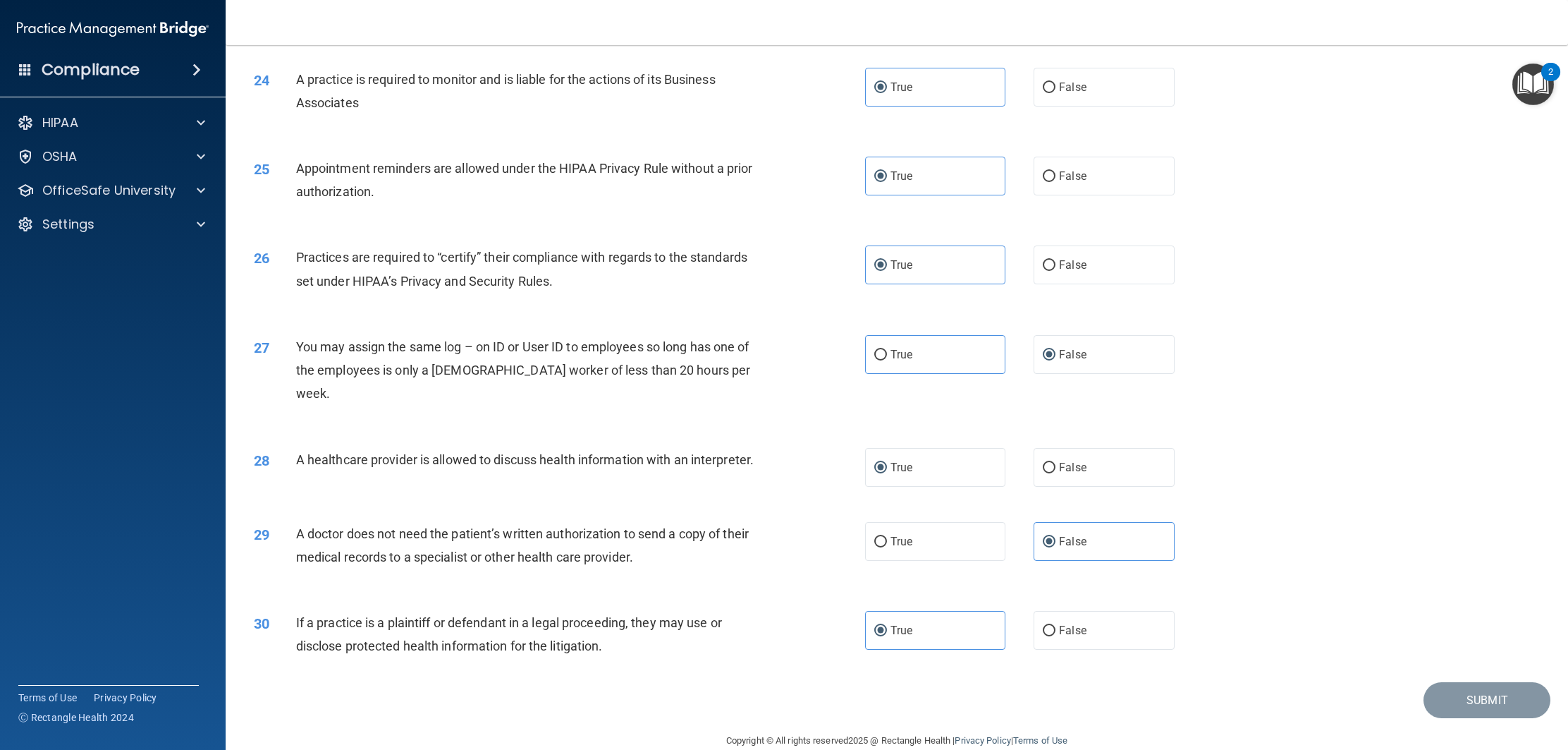
click at [1209, 347] on div "27 You may assign the same log – on ID or User ID to employees so long has one …" at bounding box center [897, 374] width 1307 height 113
click at [987, 609] on label "True" at bounding box center [935, 628] width 141 height 39
click at [887, 624] on input "True" at bounding box center [881, 629] width 13 height 10
click at [1068, 609] on label "False" at bounding box center [1103, 628] width 141 height 39
click at [1056, 624] on input "False" at bounding box center [1049, 629] width 13 height 10
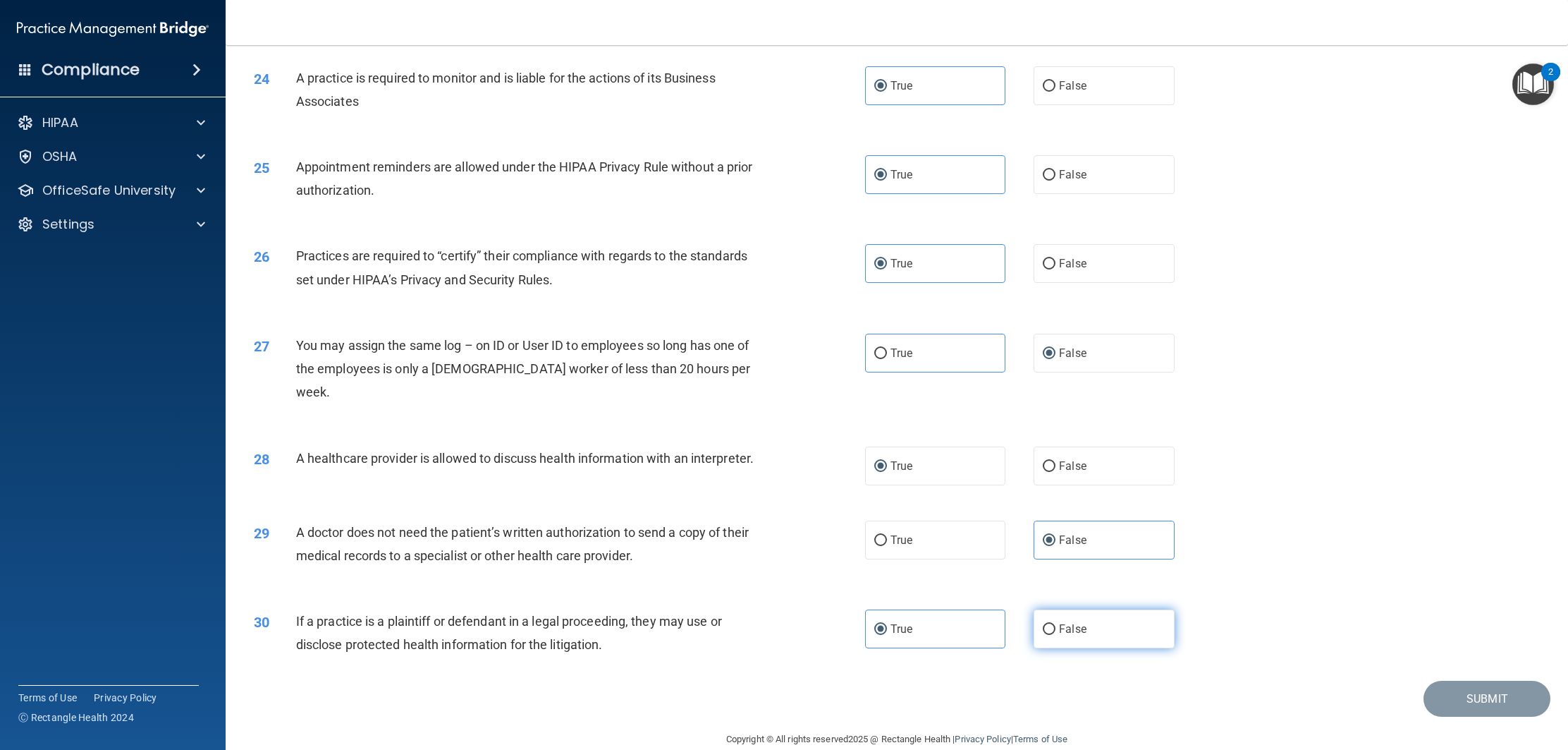
radio input "true"
click at [964, 609] on label "True" at bounding box center [935, 628] width 141 height 39
click at [887, 624] on input "True" at bounding box center [881, 629] width 13 height 10
radio input "true"
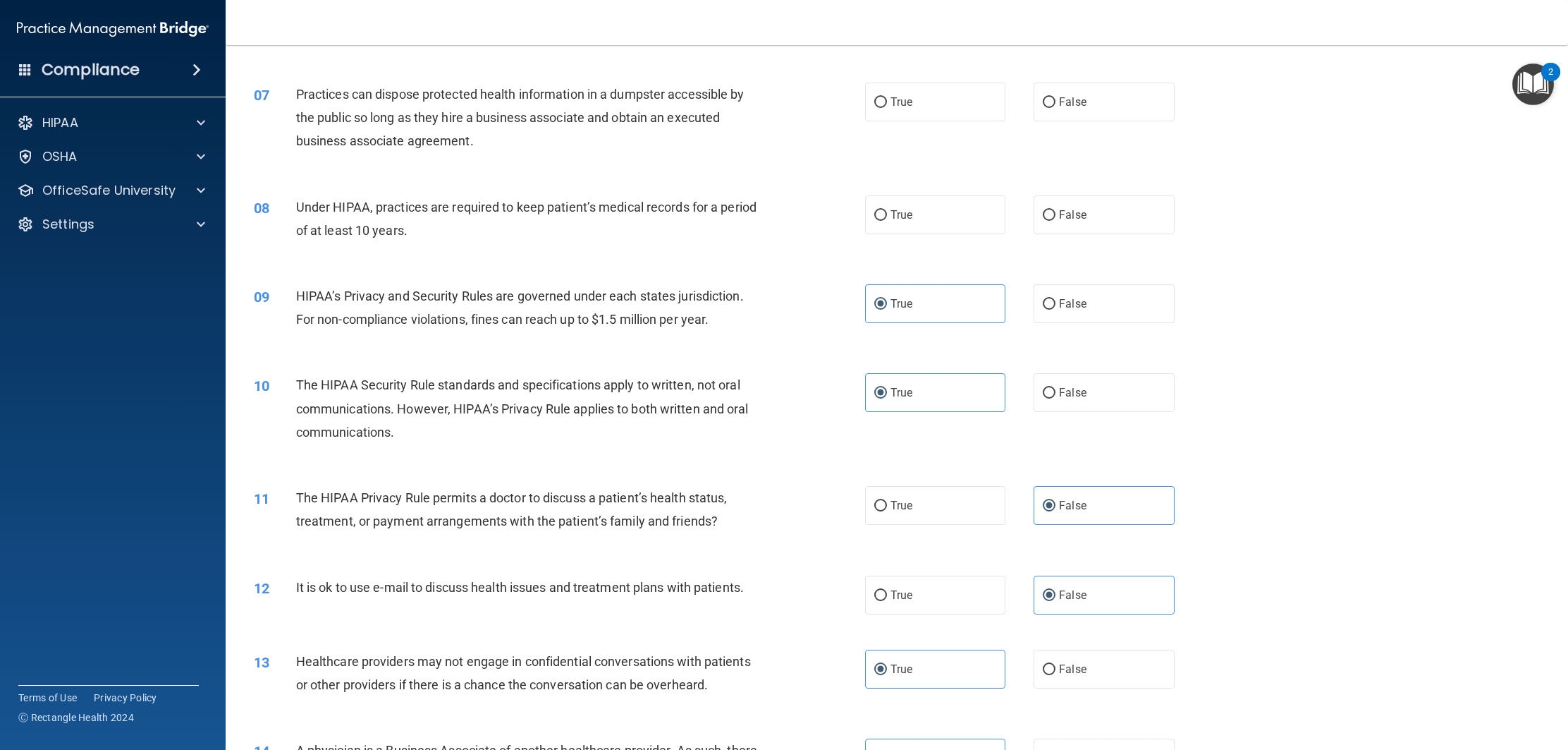
scroll to position [663, 0]
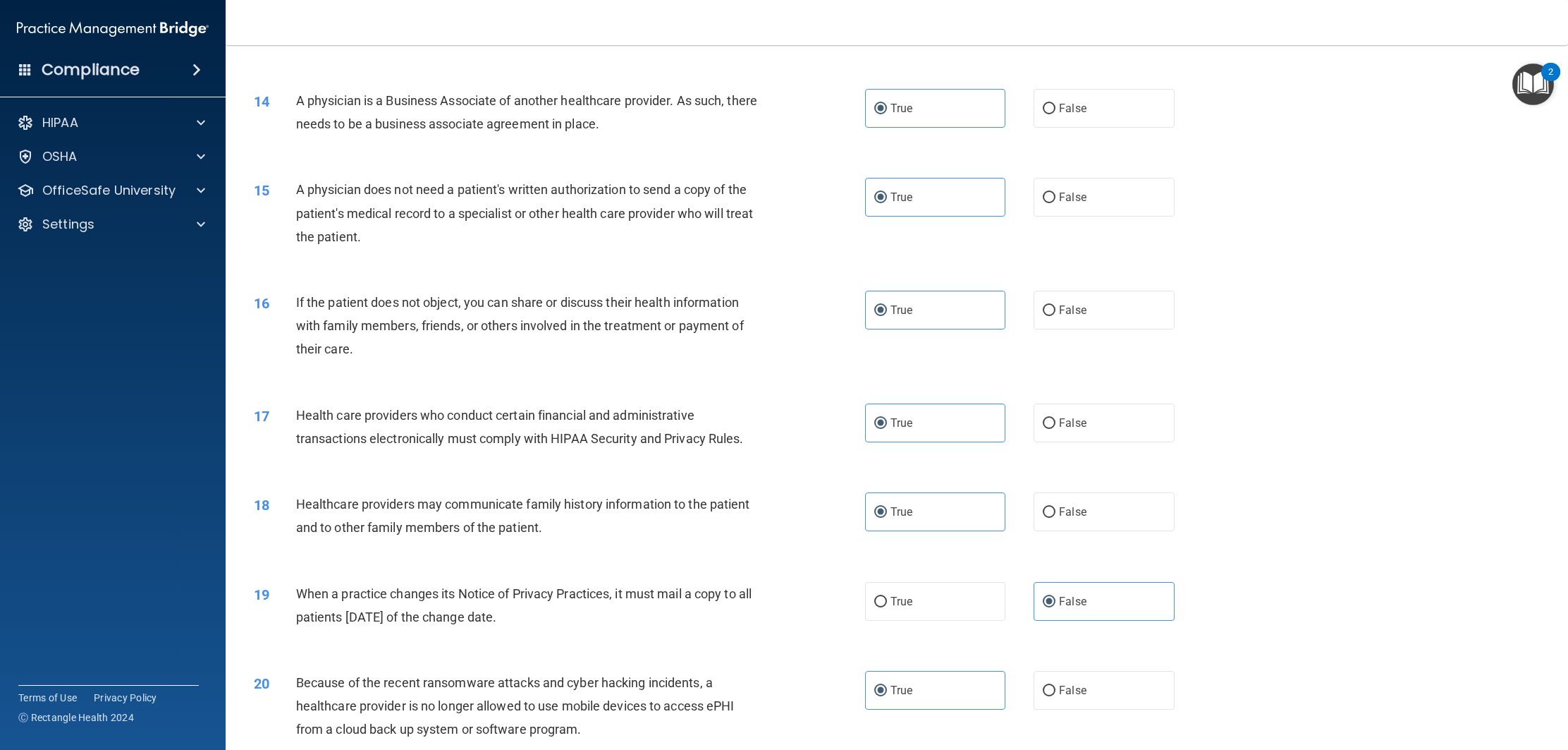
click at [908, 207] on div "01 A business associate agreement is required with organizations or persons whe…" at bounding box center [897, 218] width 1307 height 2864
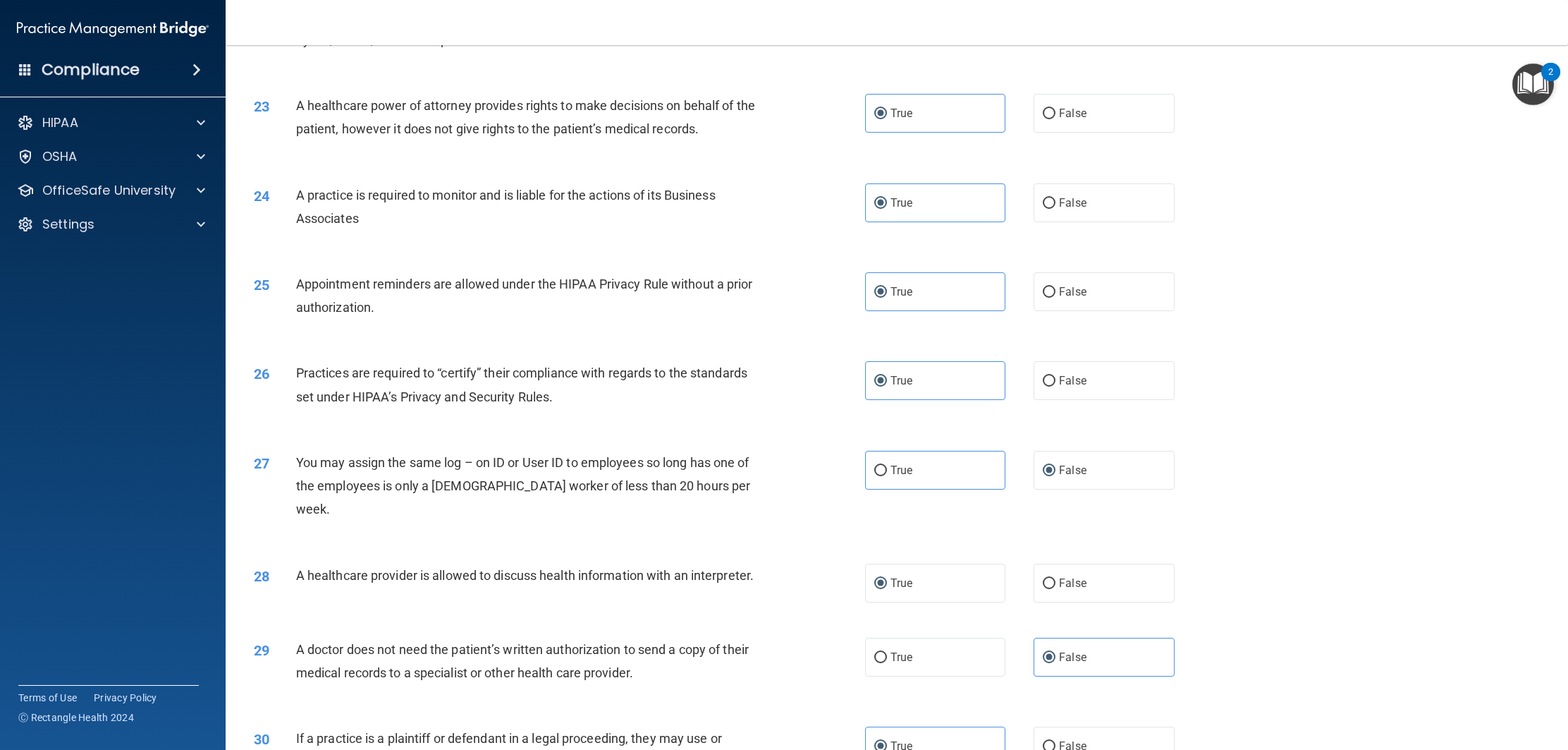
scroll to position [2278, 0]
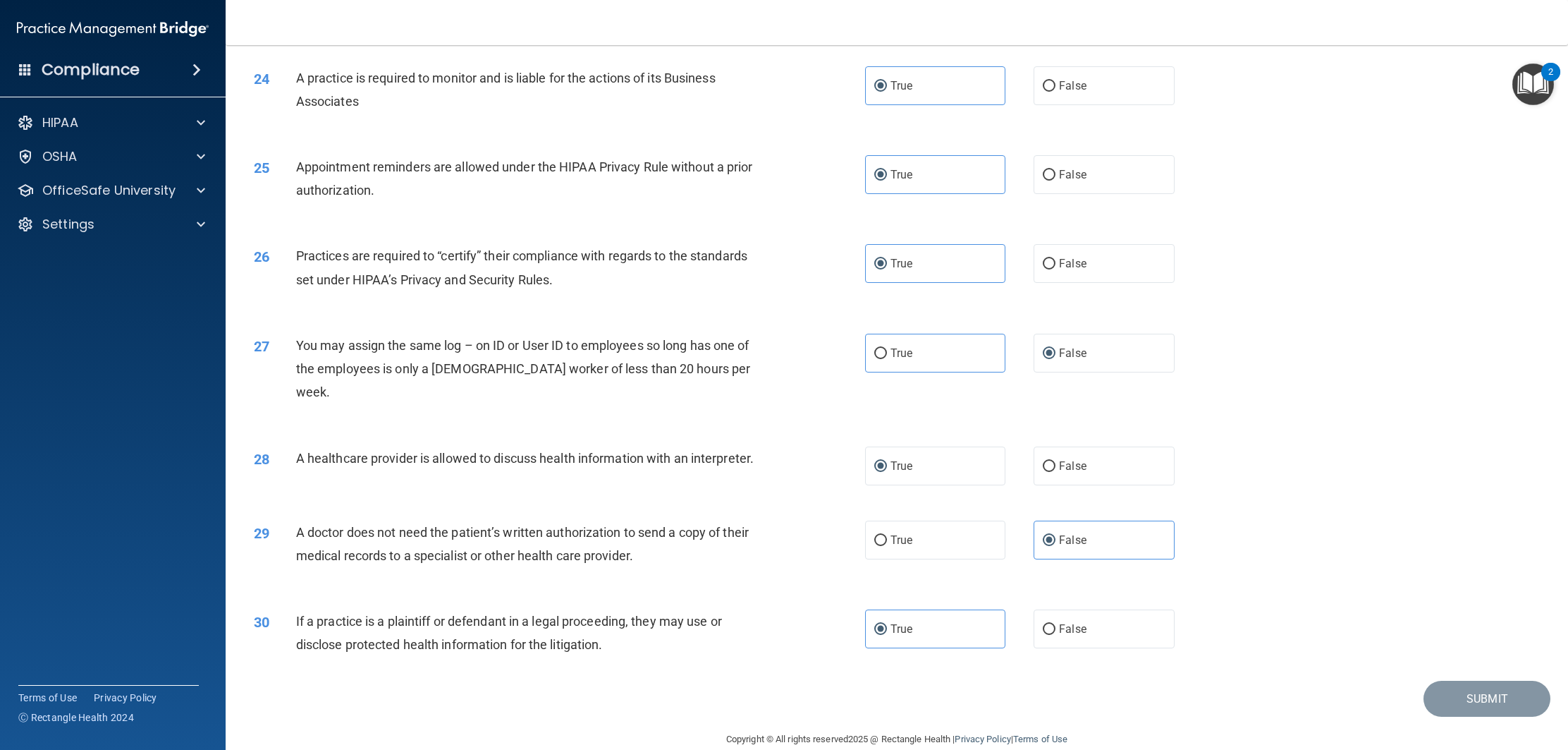
click at [984, 625] on div "30 If a practice is a plaintiff or defendant in a legal proceeding, they may us…" at bounding box center [897, 636] width 1307 height 89
click at [1090, 614] on label "False" at bounding box center [1103, 628] width 141 height 39
click at [1056, 624] on input "False" at bounding box center [1049, 629] width 13 height 10
radio input "true"
click at [991, 610] on label "True" at bounding box center [935, 628] width 141 height 39
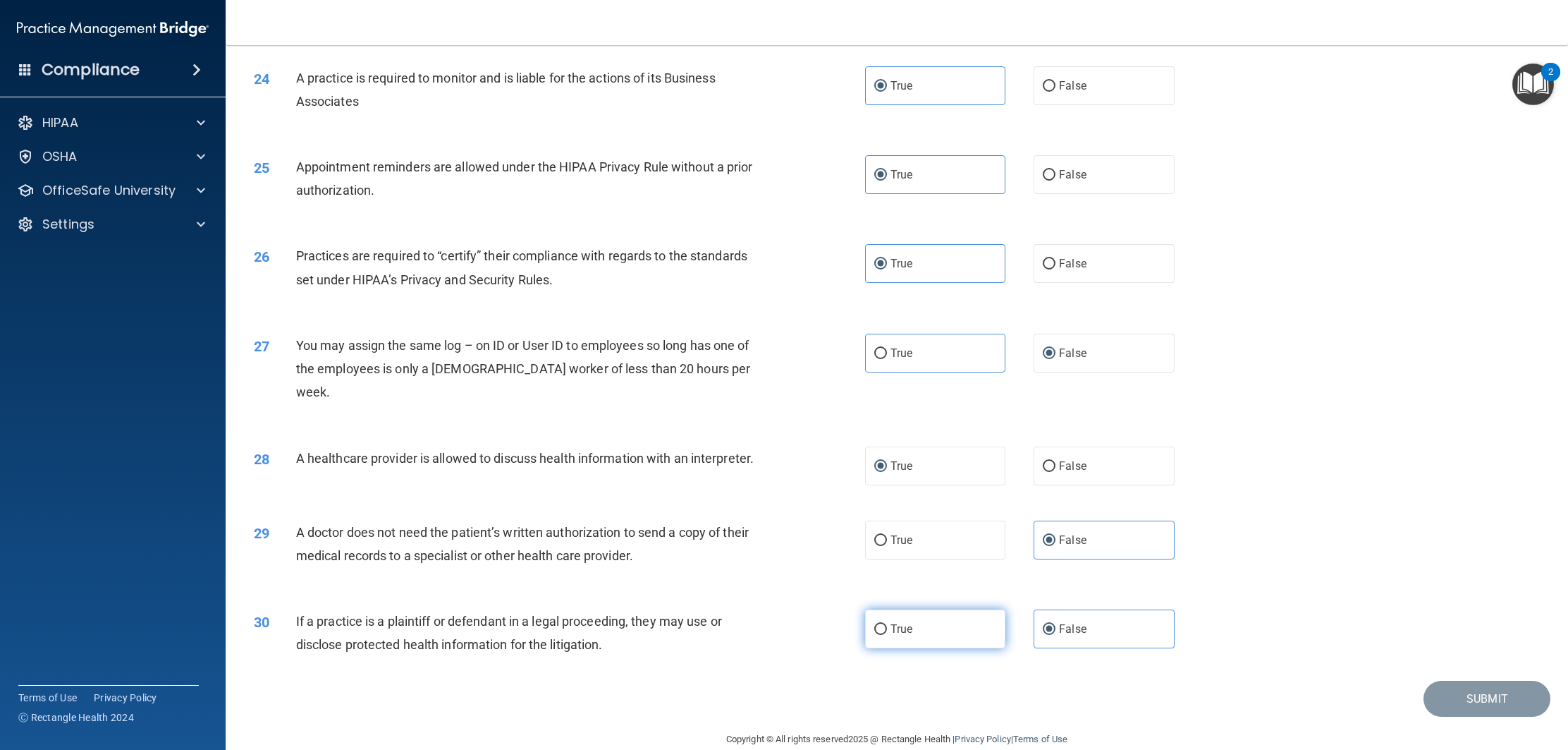
click at [887, 624] on input "True" at bounding box center [881, 629] width 13 height 10
radio input "true"
radio input "false"
click at [971, 524] on label "True" at bounding box center [935, 539] width 141 height 39
click at [887, 535] on input "True" at bounding box center [881, 540] width 13 height 10
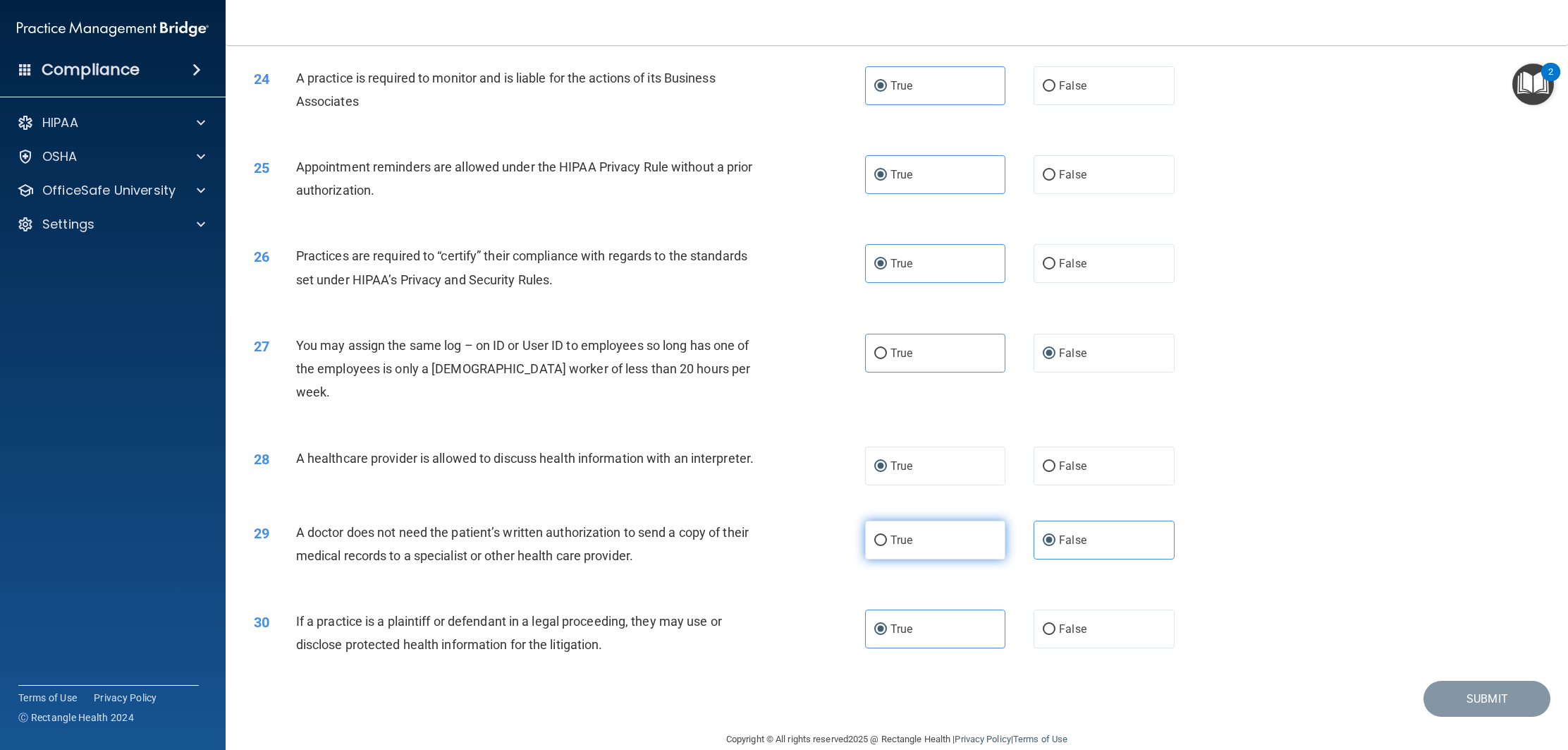
radio input "true"
click at [1056, 531] on label "False" at bounding box center [1103, 539] width 141 height 39
click at [1056, 535] on input "False" at bounding box center [1049, 540] width 13 height 10
radio input "true"
radio input "false"
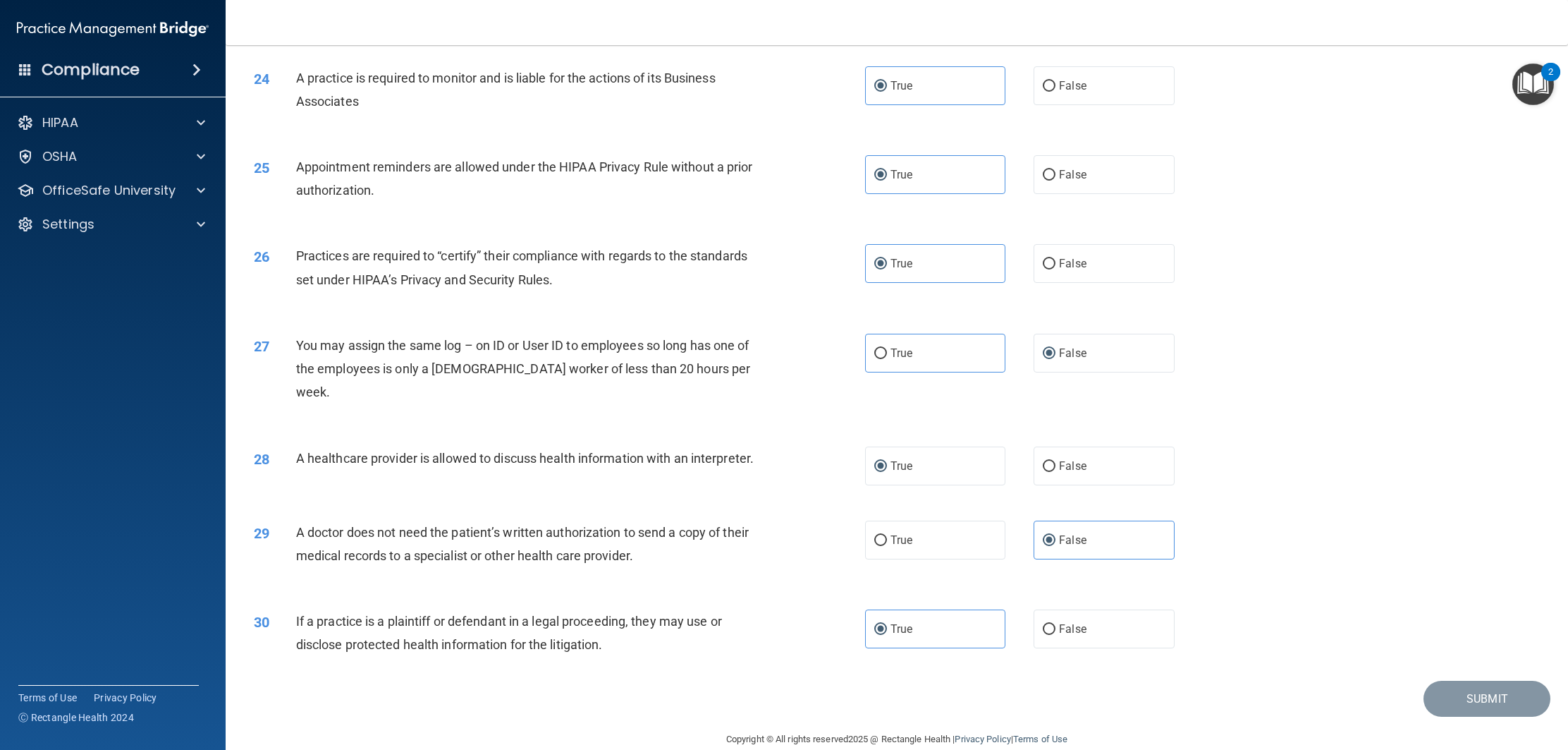
click at [1072, 462] on div "28 A healthcare provider is allowed to discuss health information with an inter…" at bounding box center [897, 466] width 1307 height 74
click at [1056, 449] on label "False" at bounding box center [1103, 466] width 141 height 39
click at [1056, 462] on input "False" at bounding box center [1049, 466] width 13 height 10
radio input "true"
click at [971, 447] on label "True" at bounding box center [935, 466] width 141 height 39
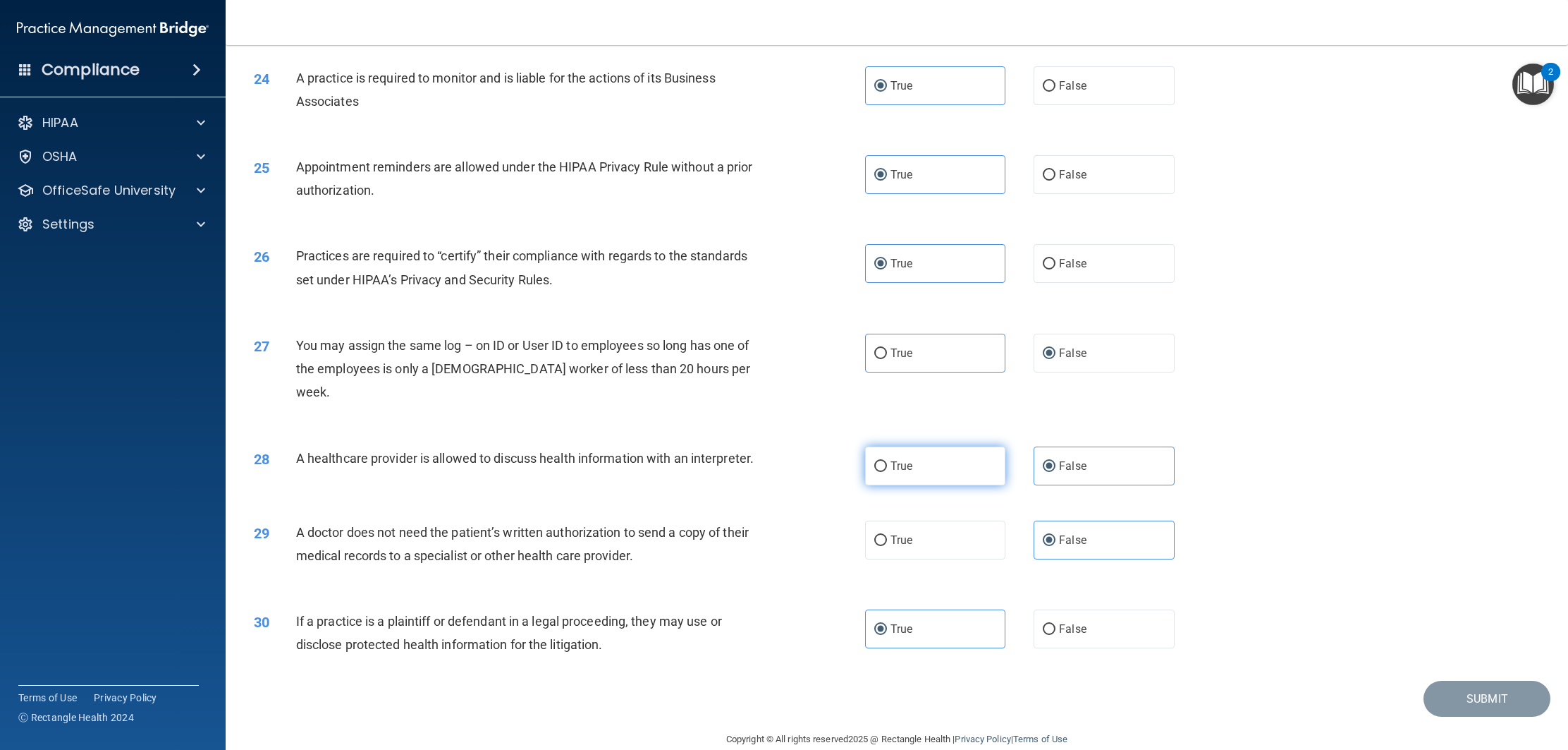
click at [887, 462] on input "True" at bounding box center [881, 466] width 13 height 10
radio input "true"
radio input "false"
click at [1082, 373] on div "27 You may assign the same log – on ID or User ID to employees so long has one …" at bounding box center [897, 373] width 1307 height 113
click at [971, 351] on label "True" at bounding box center [935, 353] width 141 height 39
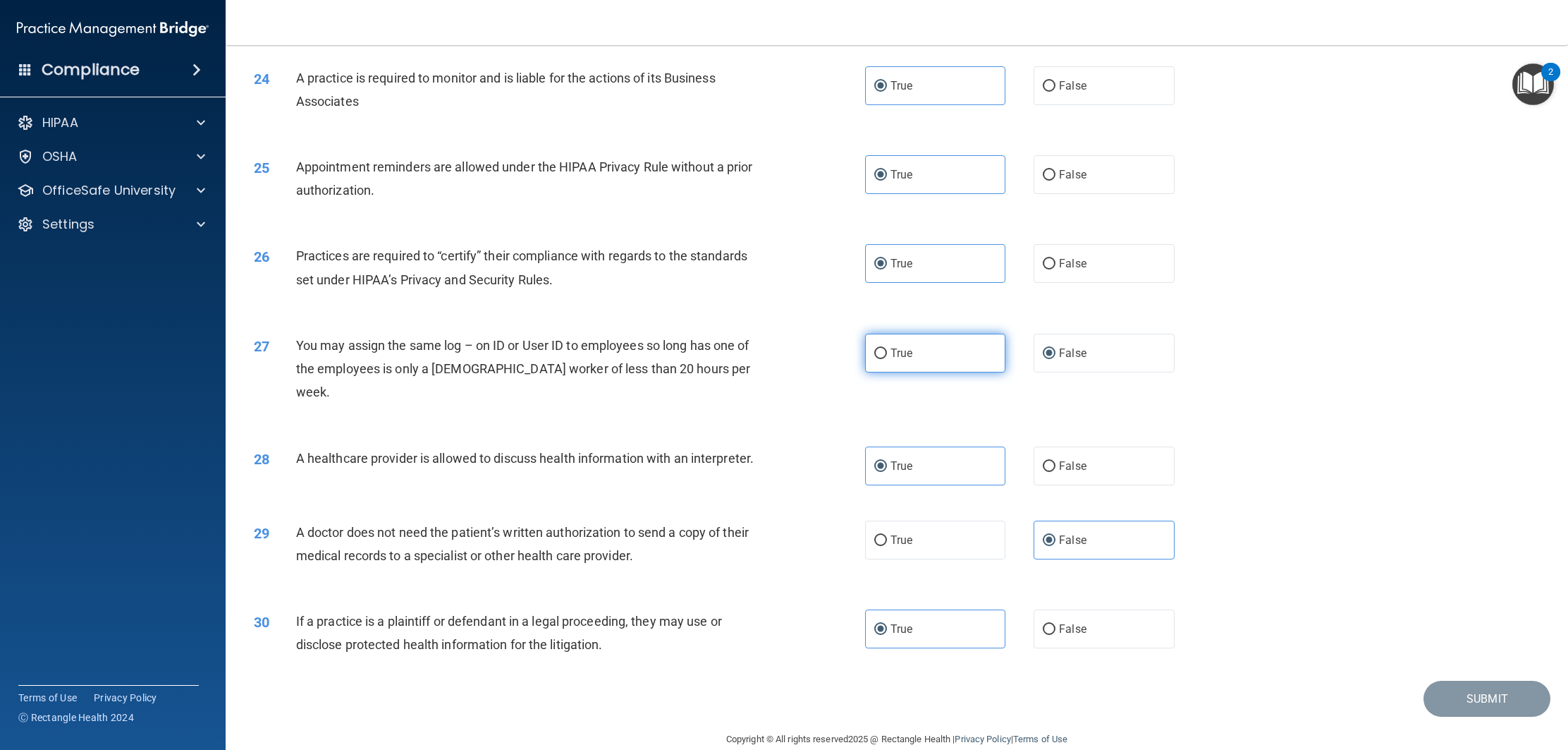
click at [887, 351] on input "True" at bounding box center [881, 354] width 13 height 10
radio input "true"
click at [1069, 355] on span "False" at bounding box center [1072, 353] width 28 height 14
click at [1056, 355] on input "False" at bounding box center [1049, 354] width 13 height 10
radio input "true"
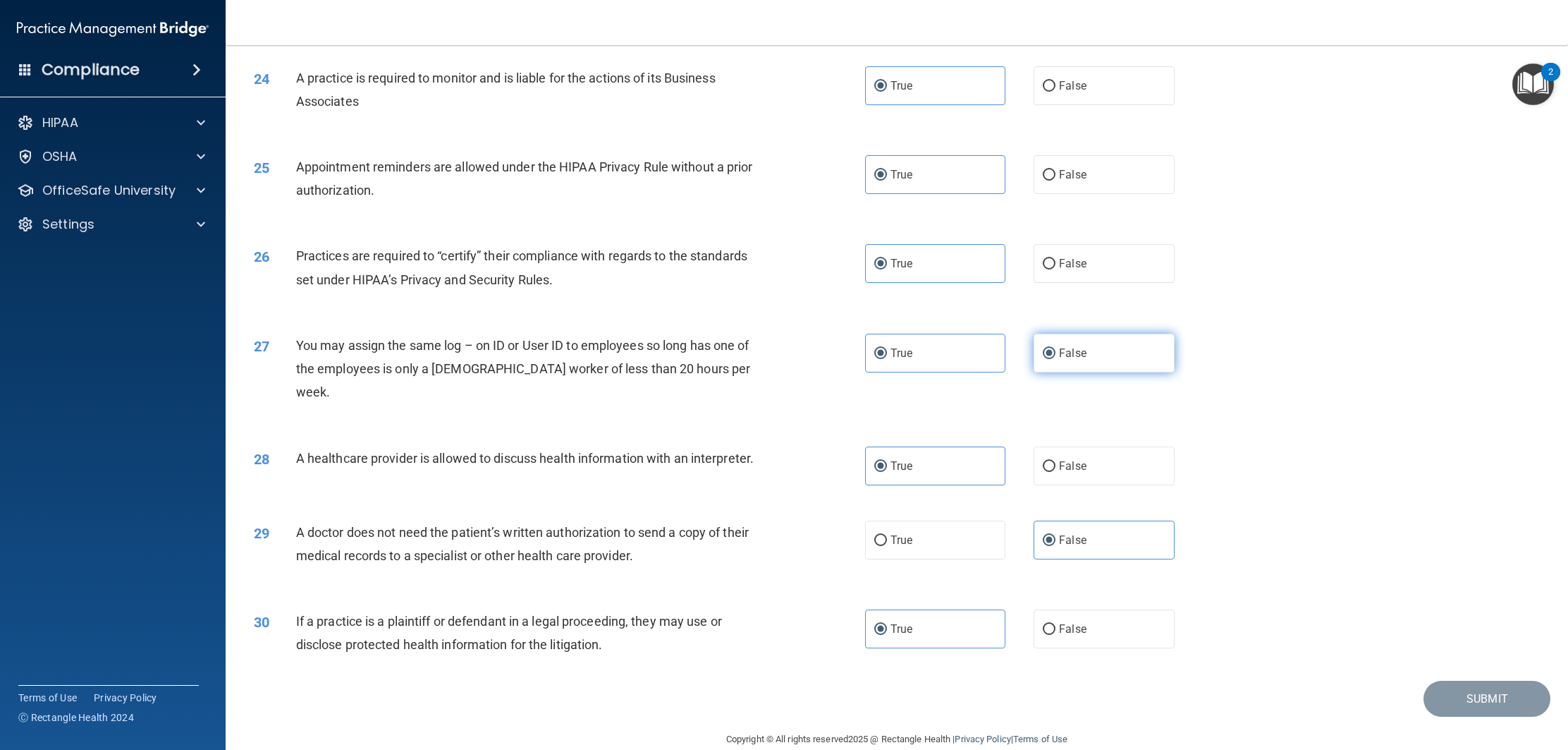
radio input "false"
click at [1060, 266] on span "False" at bounding box center [1072, 263] width 28 height 14
click at [1056, 266] on input "False" at bounding box center [1049, 264] width 13 height 10
radio input "true"
click at [954, 264] on label "True" at bounding box center [935, 263] width 141 height 39
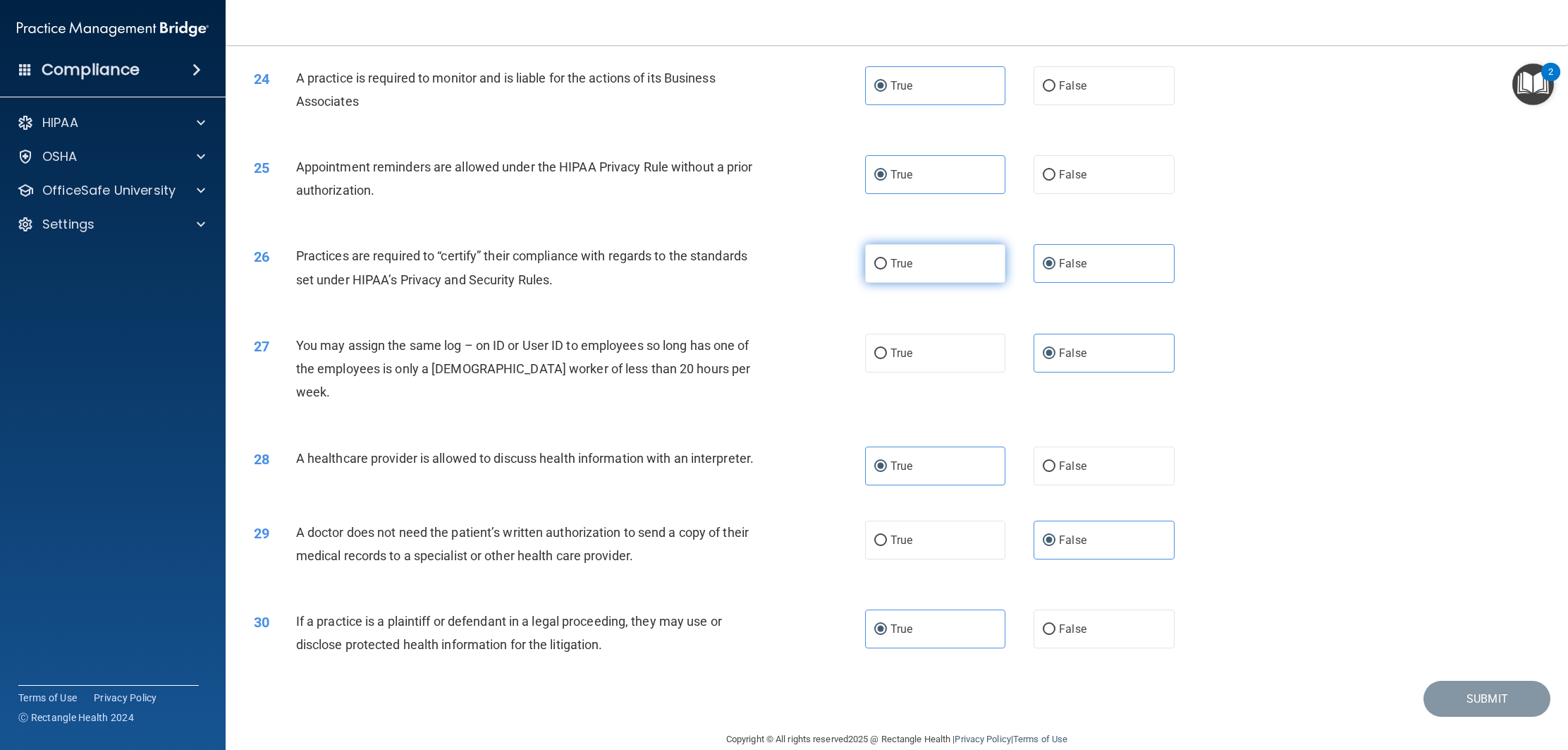
click at [887, 264] on input "True" at bounding box center [881, 264] width 13 height 10
radio input "true"
radio input "false"
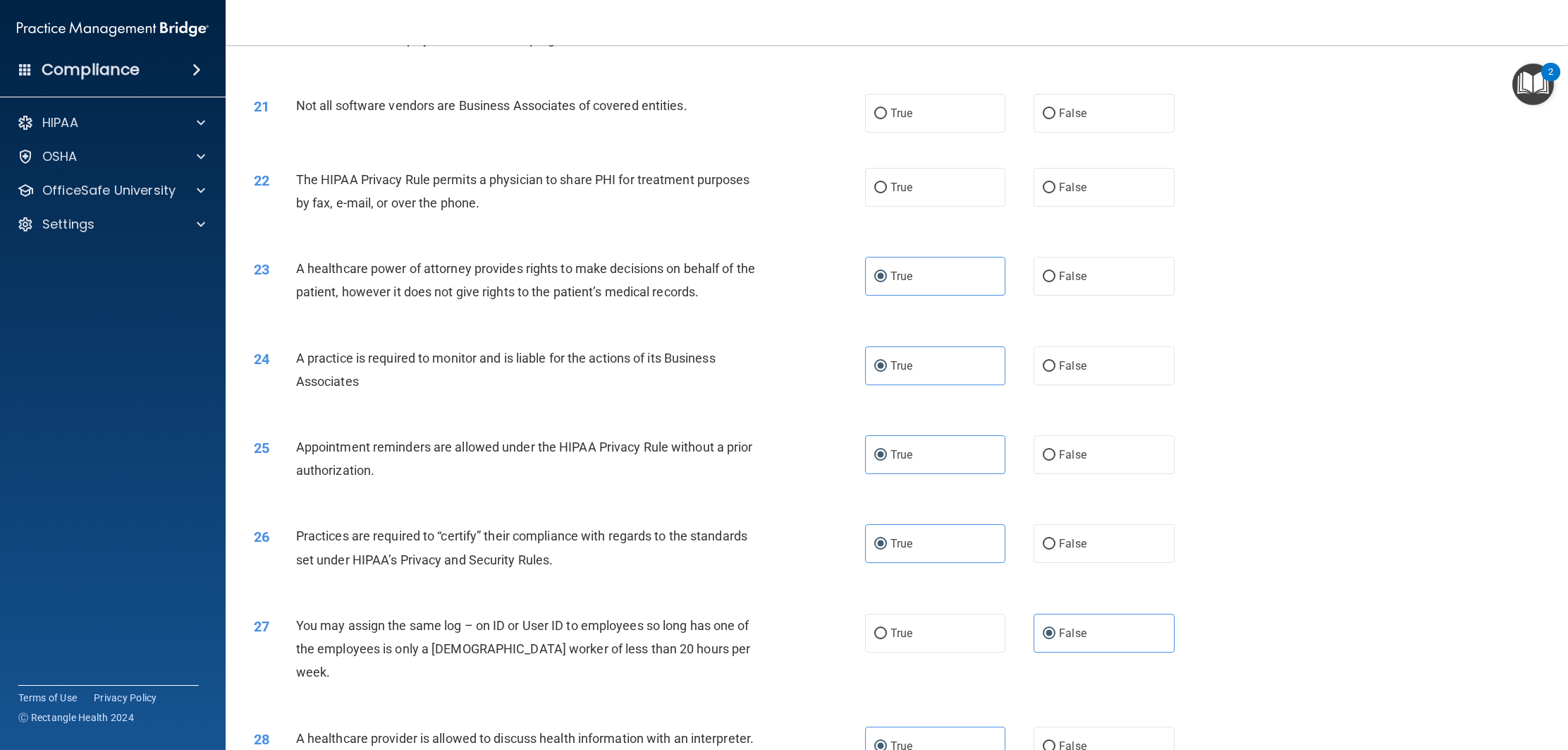
scroll to position [1993, 0]
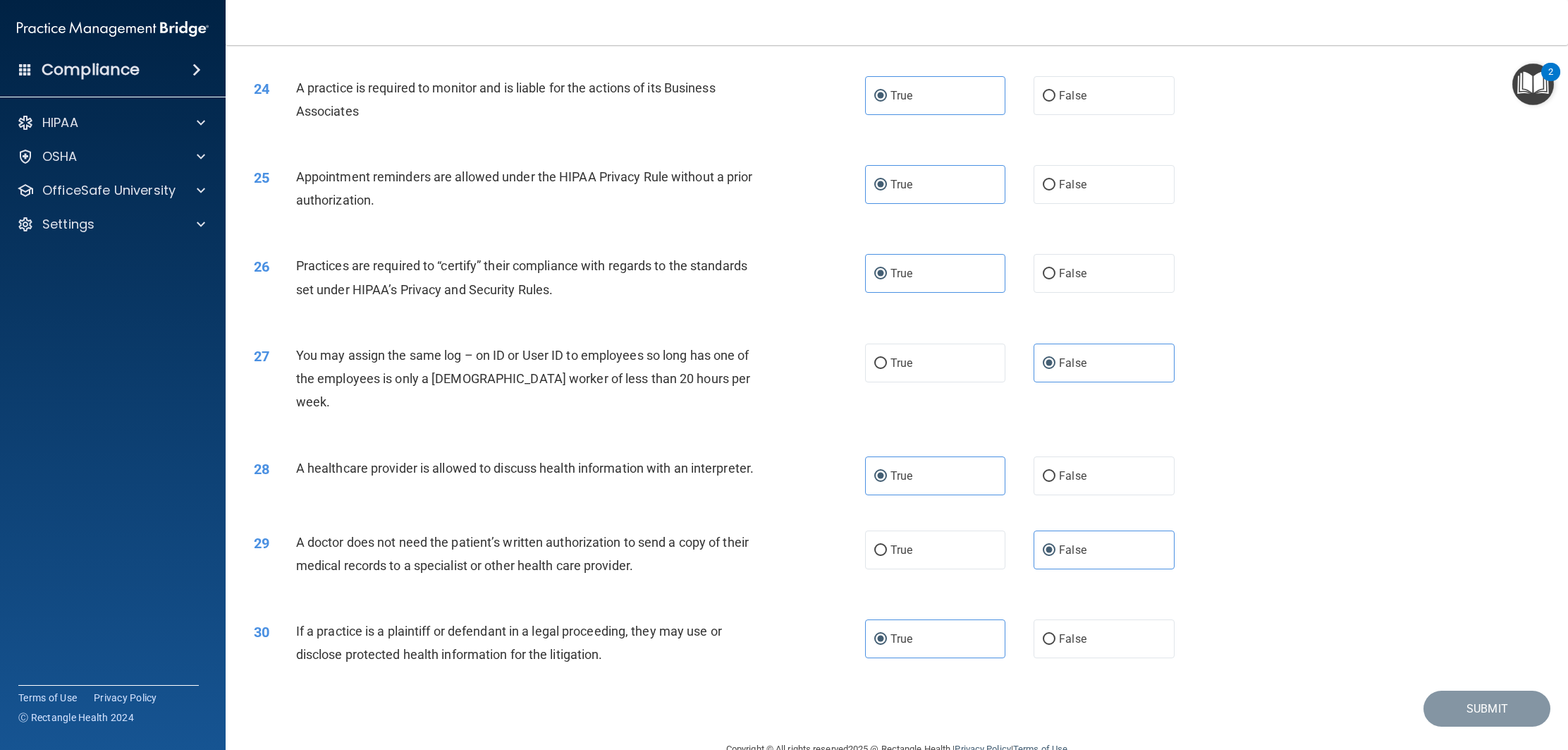
scroll to position [2278, 0]
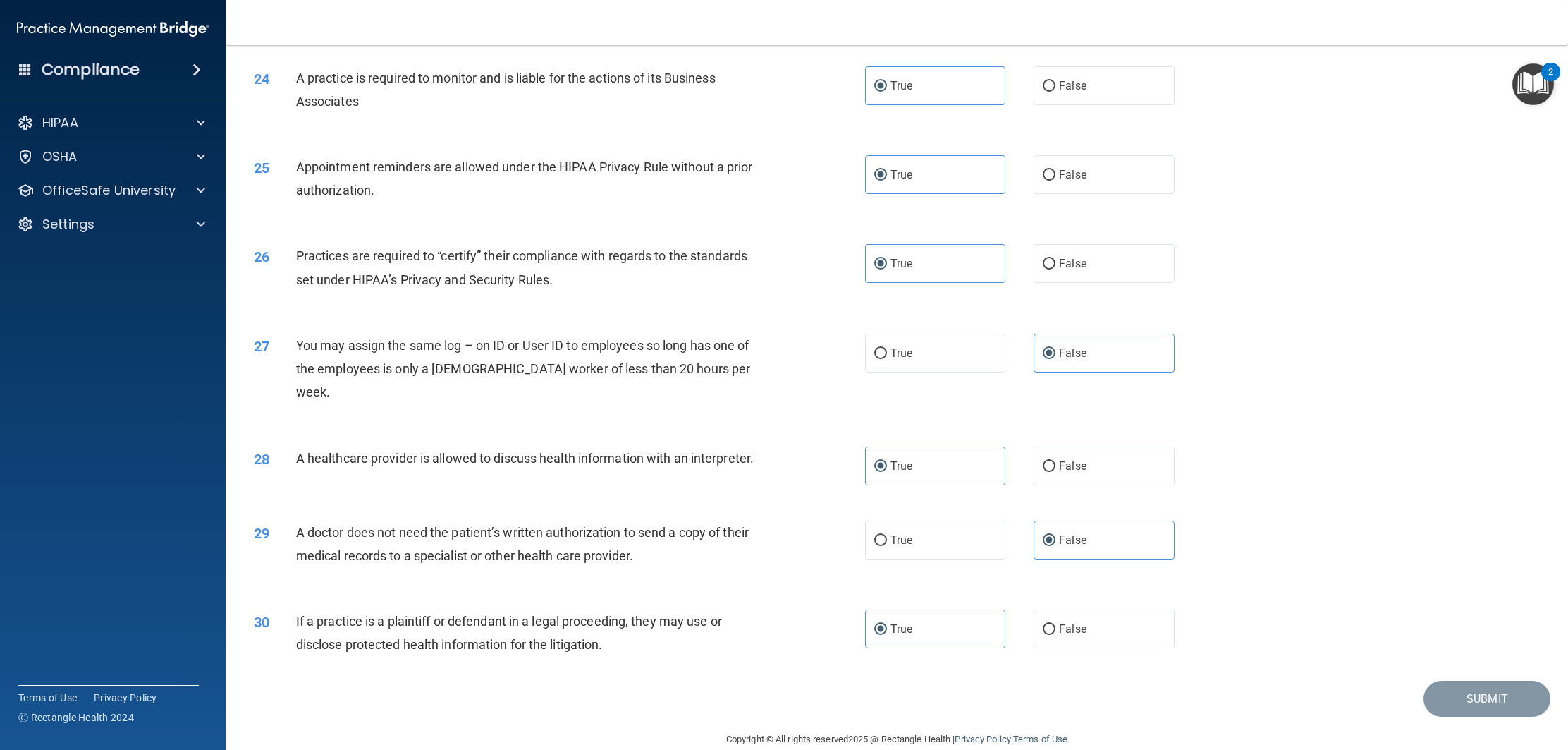
click at [1322, 296] on div "26 Practices are required to “certify” their compliance with regards to the sta…" at bounding box center [897, 271] width 1307 height 89
click at [1321, 296] on div "26 Practices are required to “certify” their compliance with regards to the sta…" at bounding box center [897, 271] width 1307 height 89
click at [1322, 305] on div "26 Practices are required to “certify” their compliance with regards to the sta…" at bounding box center [897, 271] width 1307 height 89
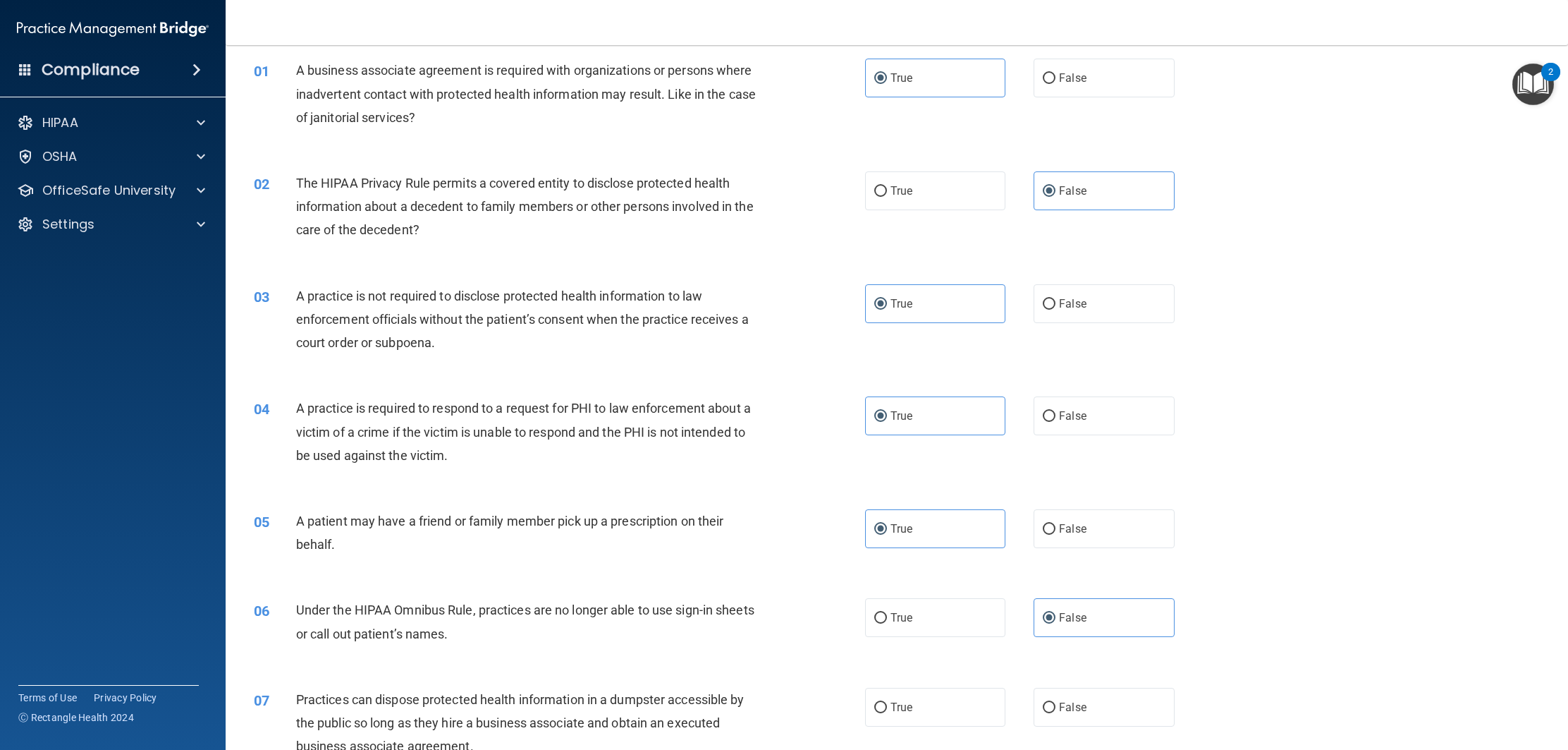
scroll to position [43, 0]
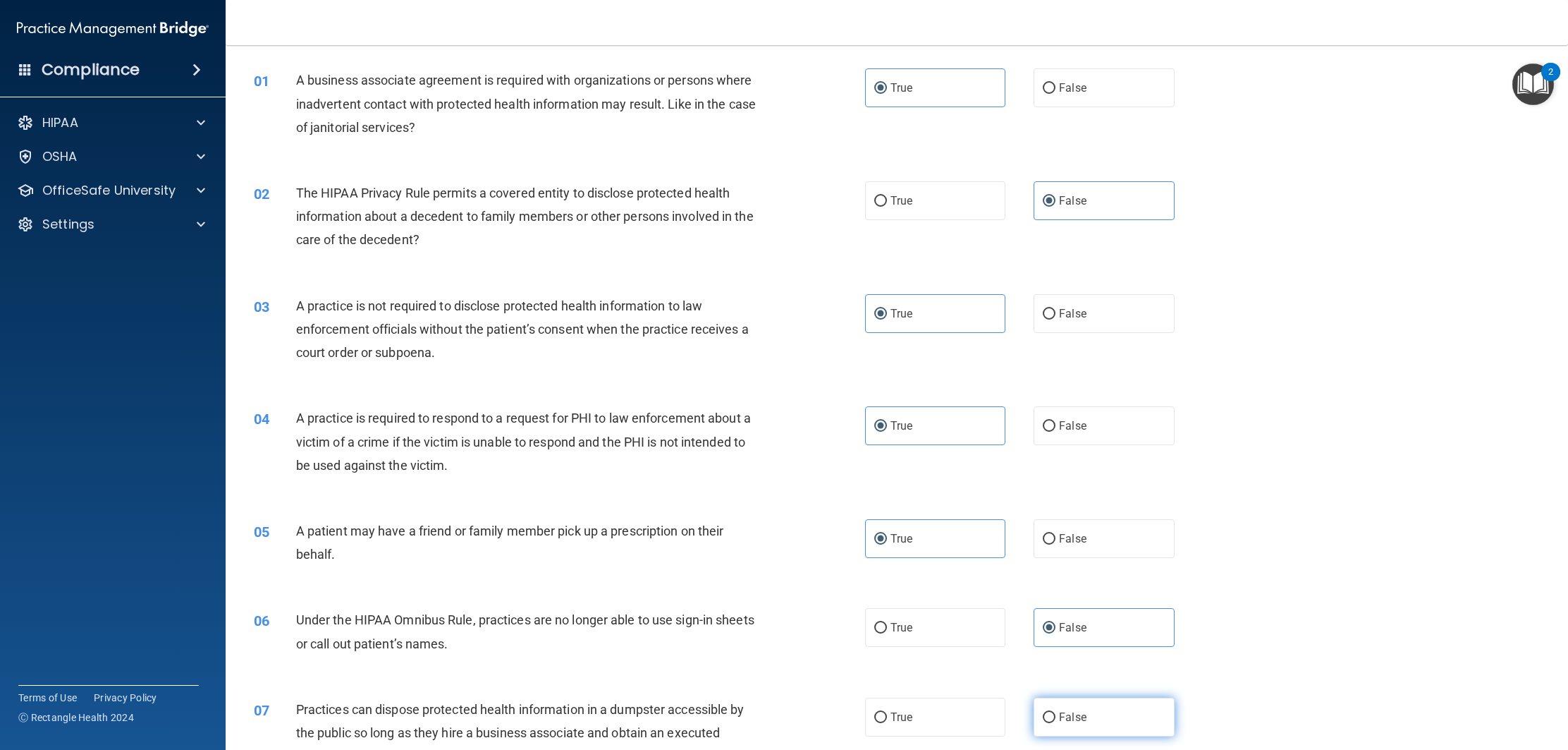
click at [1082, 718] on span "False" at bounding box center [1072, 717] width 28 height 14
click at [1056, 718] on input "False" at bounding box center [1049, 717] width 13 height 10
radio input "true"
click at [928, 712] on label "True" at bounding box center [935, 717] width 141 height 39
click at [887, 713] on input "True" at bounding box center [881, 717] width 13 height 10
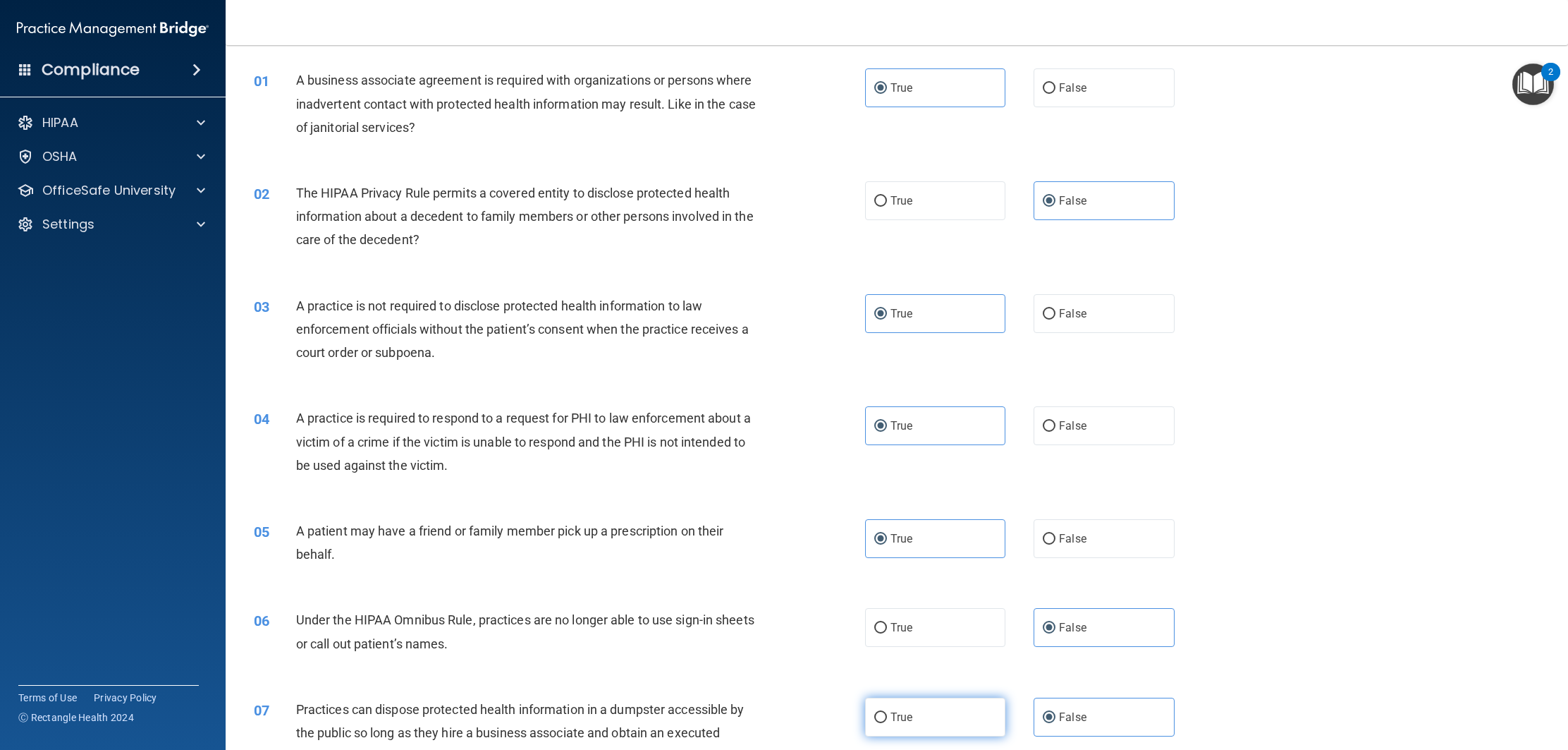
radio input "true"
click at [1110, 703] on label "False" at bounding box center [1103, 717] width 141 height 39
click at [1056, 713] on input "False" at bounding box center [1049, 717] width 13 height 10
radio input "true"
radio input "false"
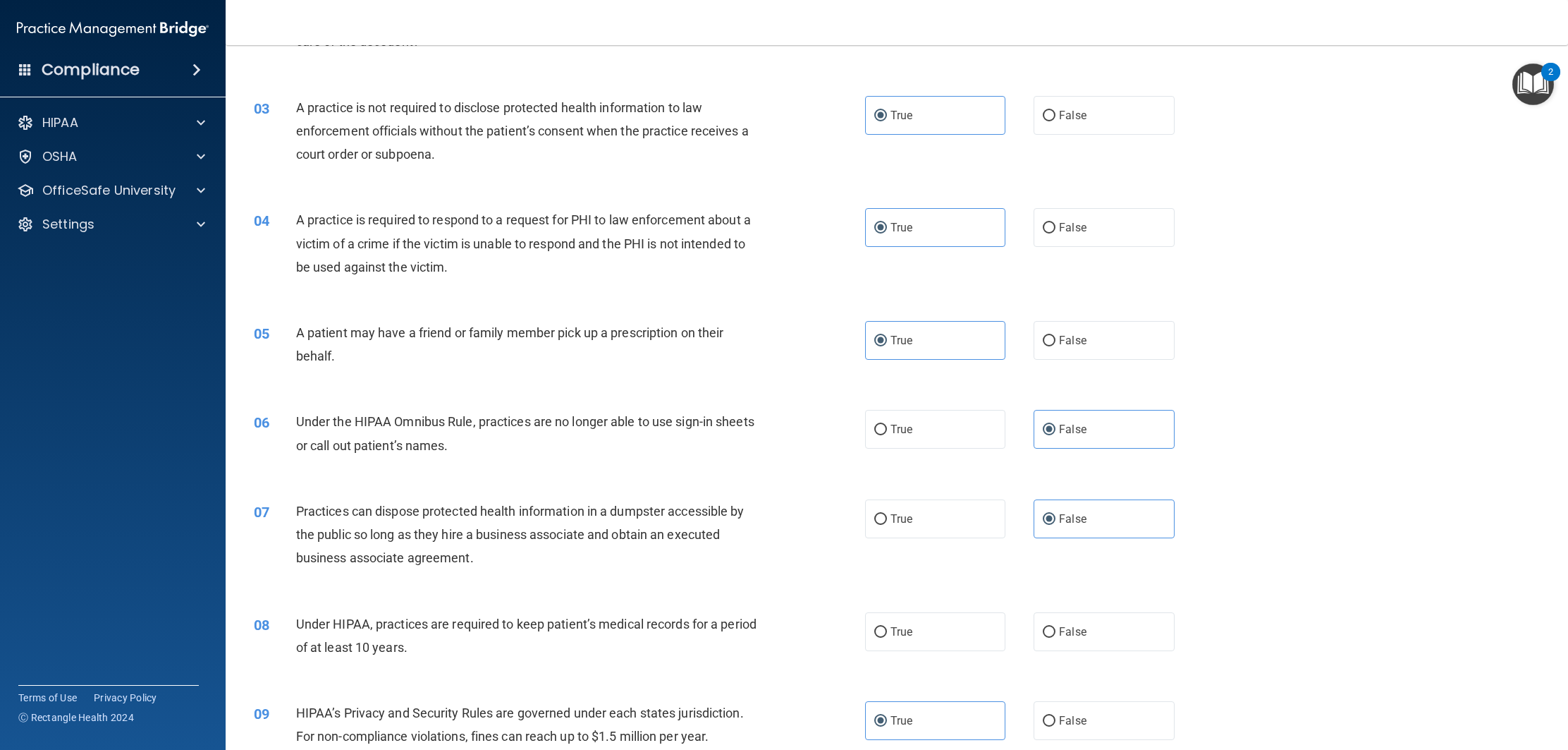
scroll to position [242, 0]
click at [1091, 636] on label "False" at bounding box center [1103, 630] width 141 height 39
click at [1056, 636] on input "False" at bounding box center [1049, 630] width 13 height 10
radio input "true"
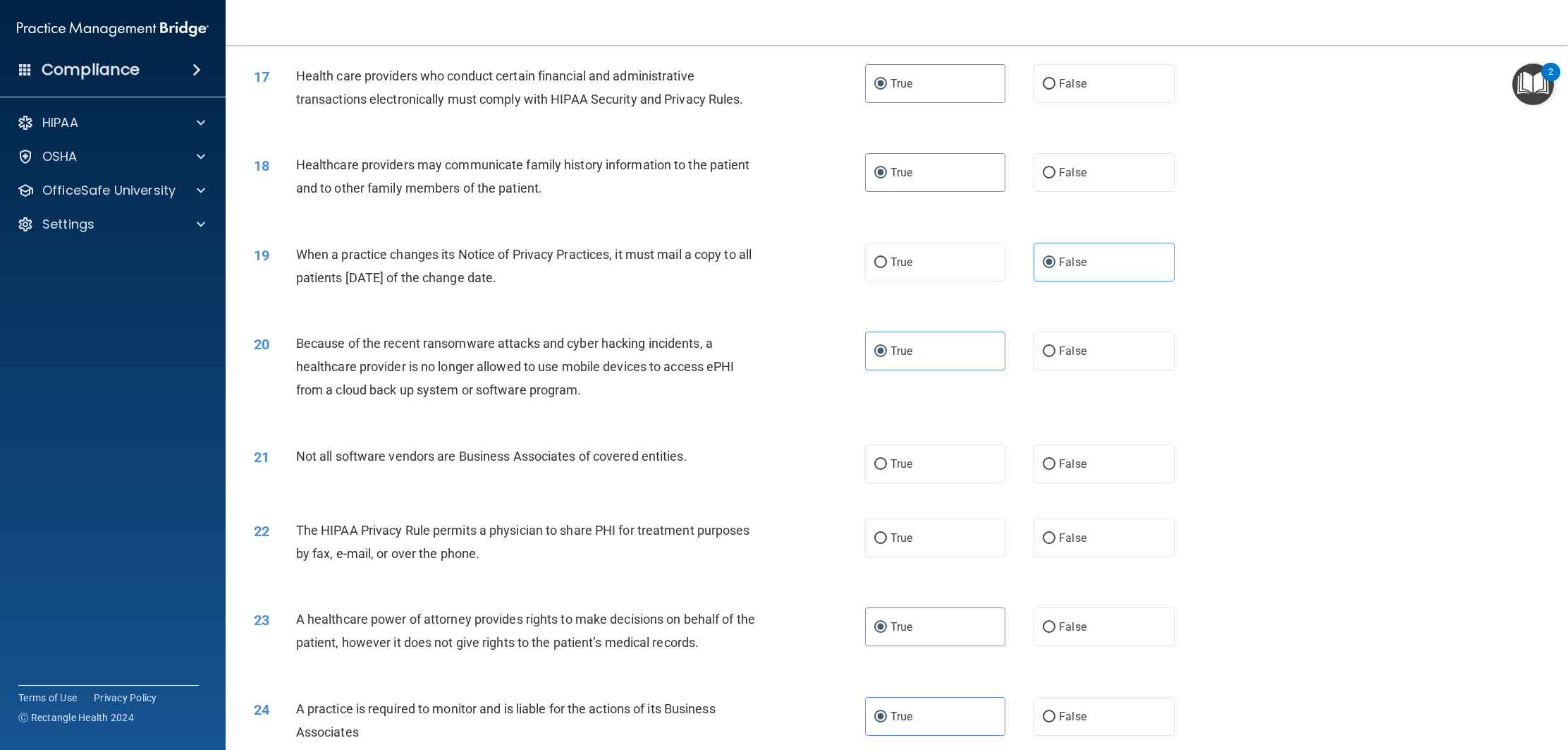
scroll to position [1668, 0]
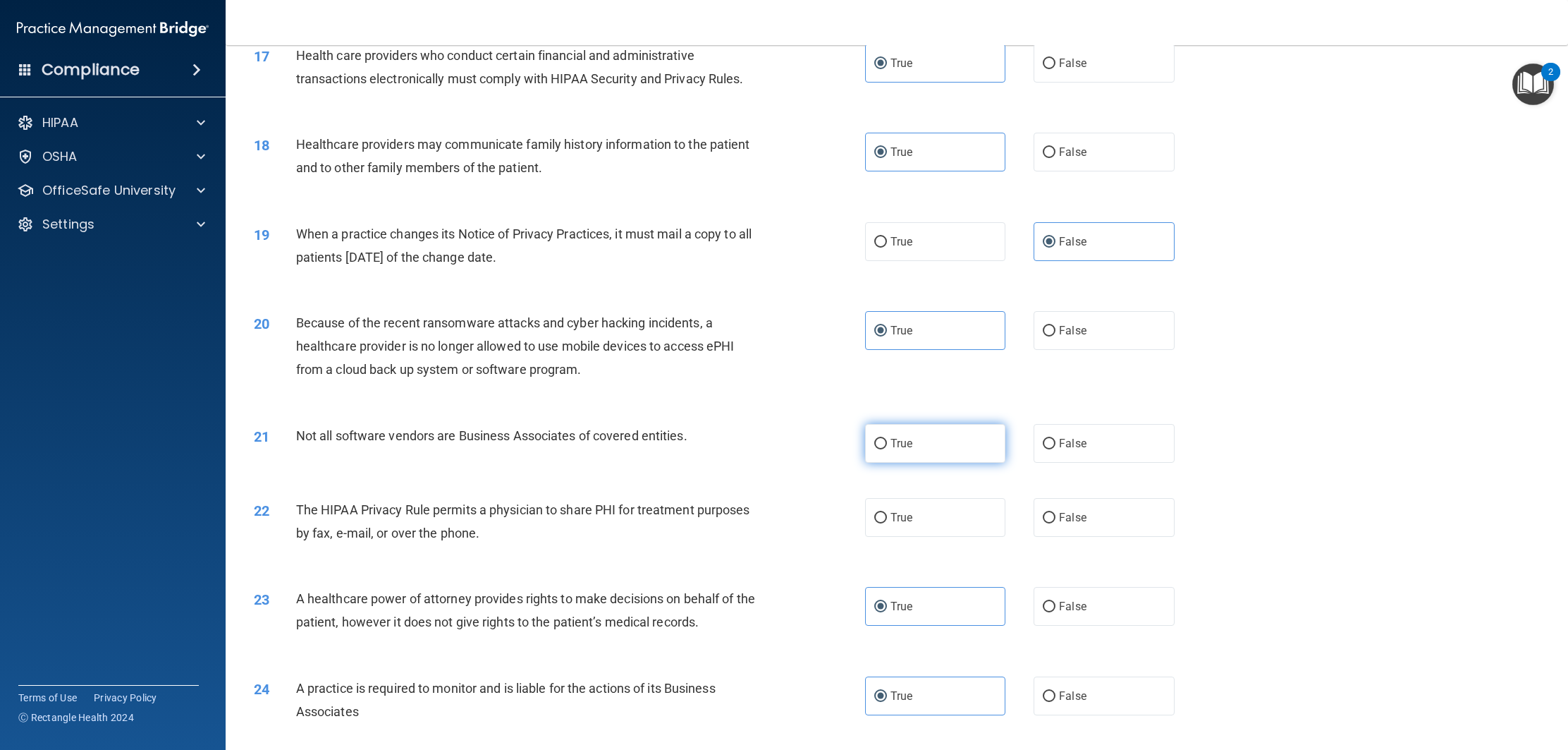
click at [913, 447] on label "True" at bounding box center [935, 443] width 141 height 39
click at [887, 447] on input "True" at bounding box center [881, 443] width 13 height 10
radio input "true"
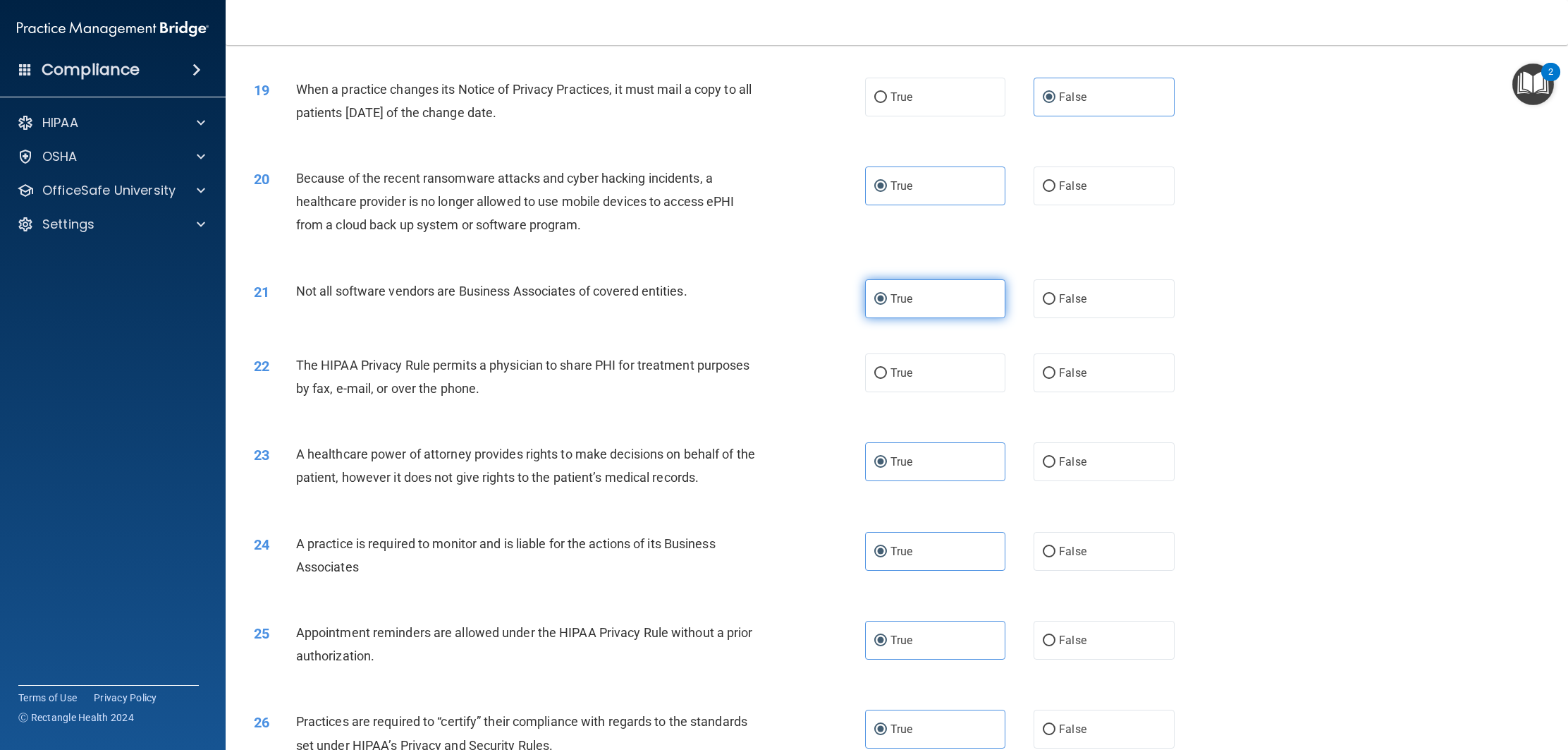
scroll to position [1813, 0]
click at [890, 363] on label "True" at bounding box center [935, 371] width 141 height 39
click at [887, 367] on input "True" at bounding box center [881, 372] width 13 height 10
radio input "true"
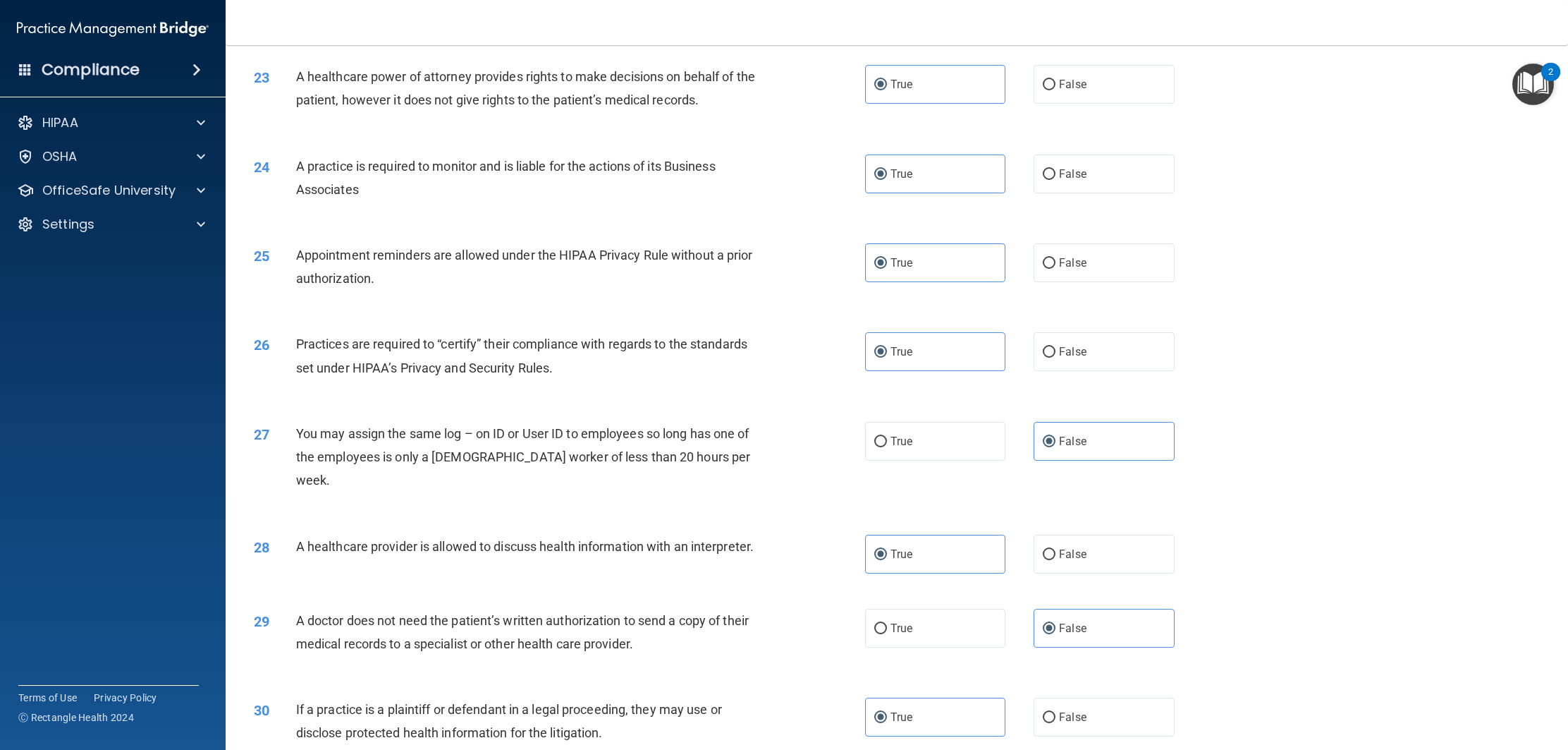
scroll to position [2267, 0]
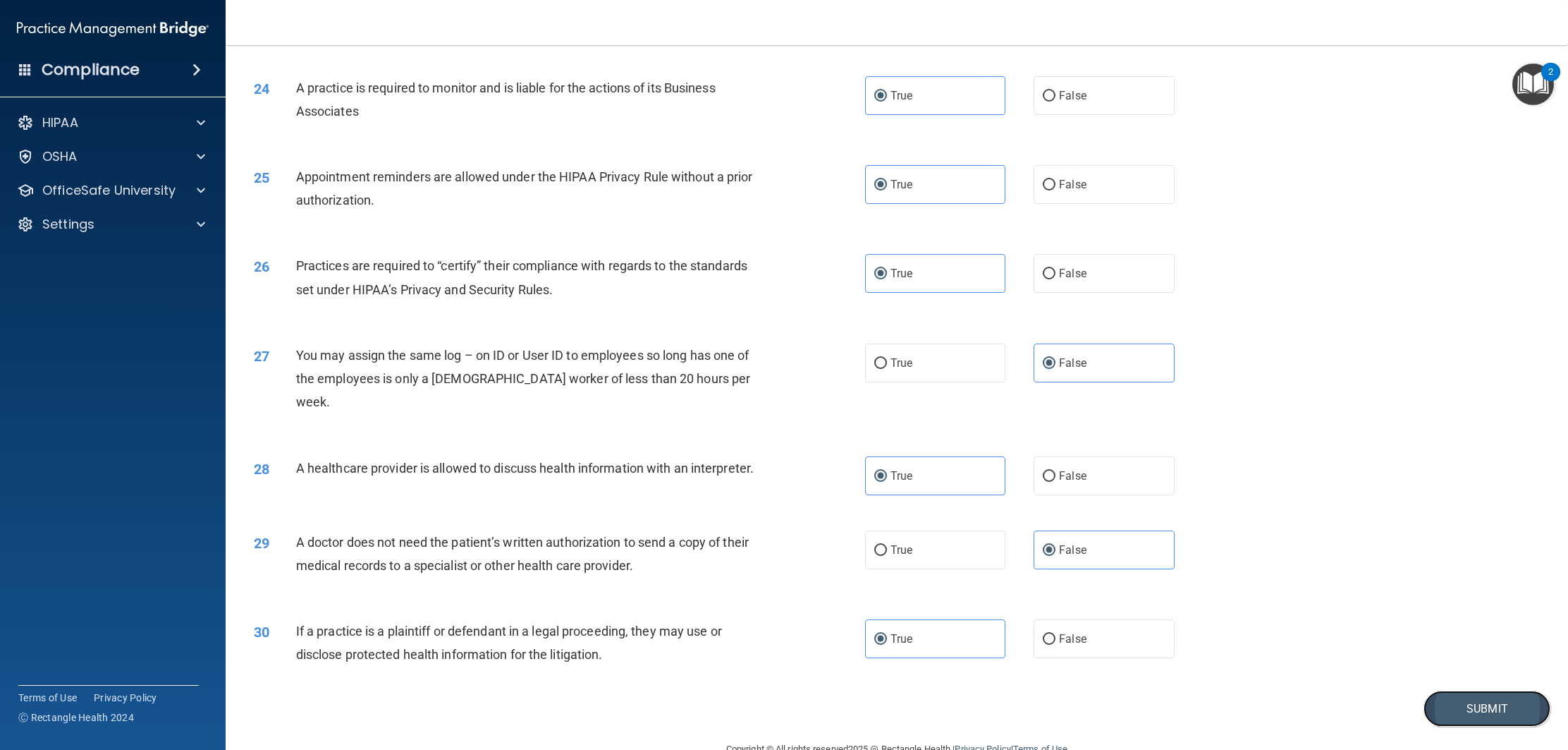
drag, startPoint x: 1454, startPoint y: 688, endPoint x: 1444, endPoint y: 688, distance: 10.0
click at [1450, 690] on button "Submit" at bounding box center [1487, 708] width 127 height 36
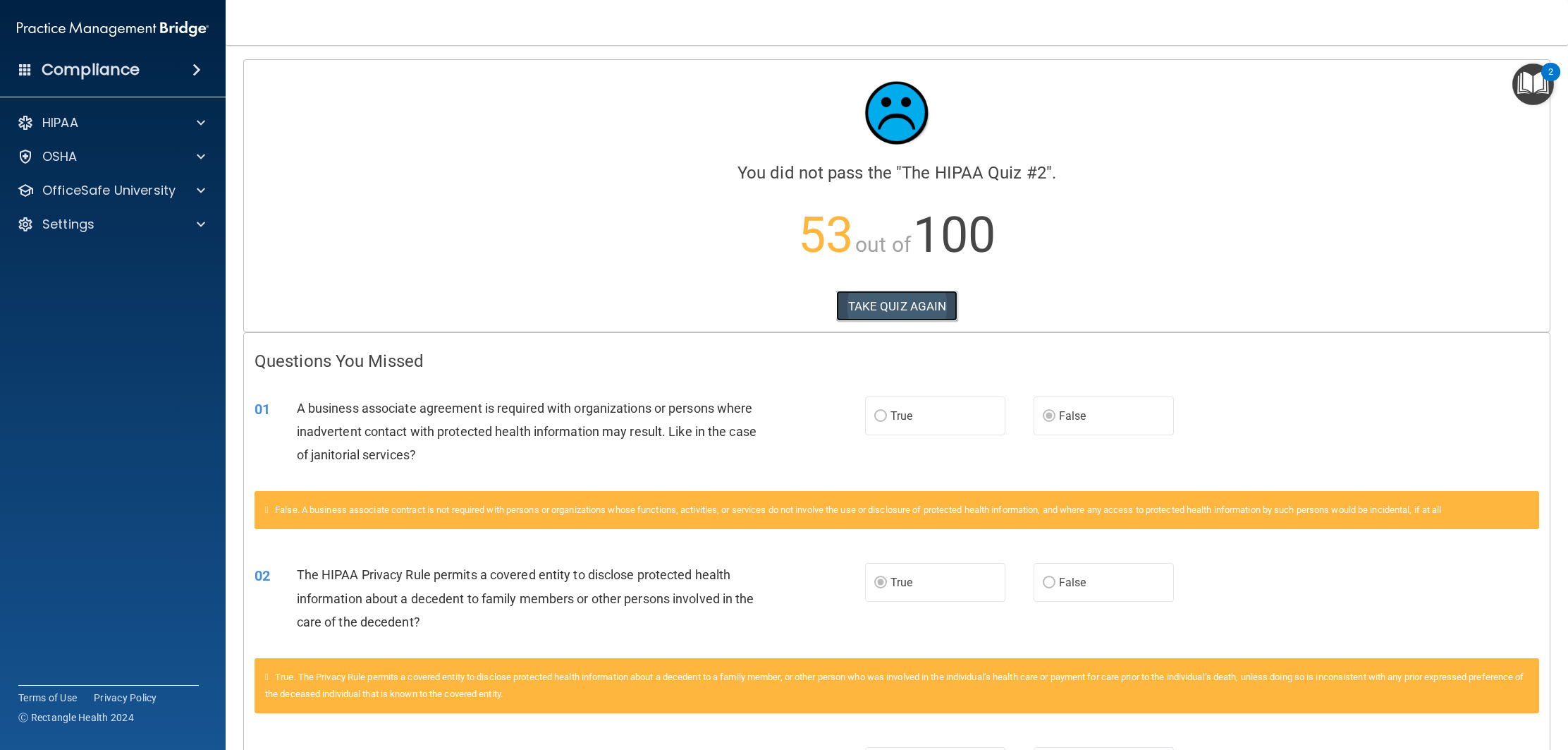
click at [874, 305] on button "TAKE QUIZ AGAIN" at bounding box center [898, 306] width 122 height 31
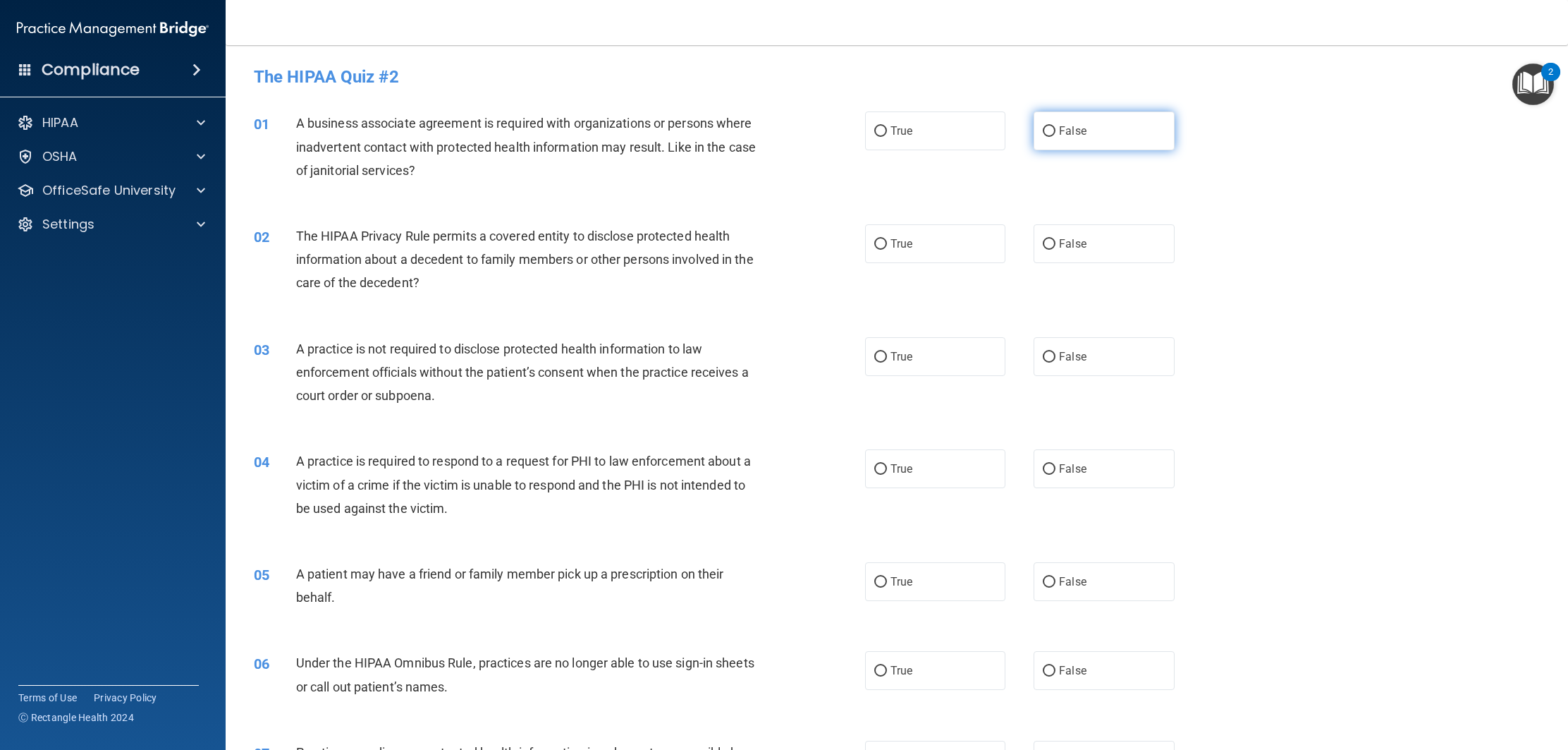
click at [1068, 129] on span "False" at bounding box center [1072, 130] width 28 height 14
click at [1056, 129] on input "False" at bounding box center [1049, 131] width 13 height 10
radio input "true"
click at [914, 141] on label "True" at bounding box center [935, 130] width 141 height 39
click at [887, 137] on input "True" at bounding box center [881, 131] width 13 height 10
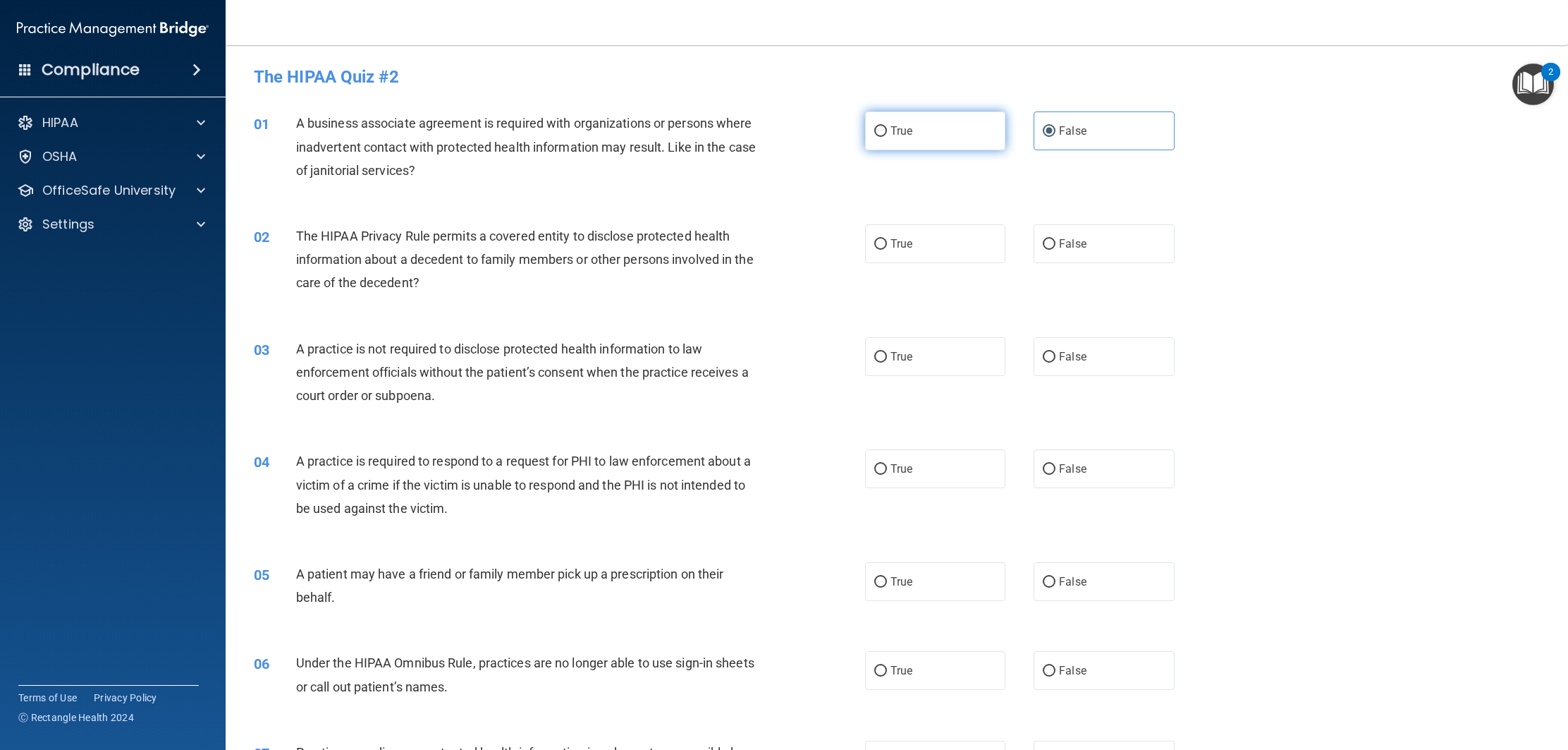
radio input "true"
radio input "false"
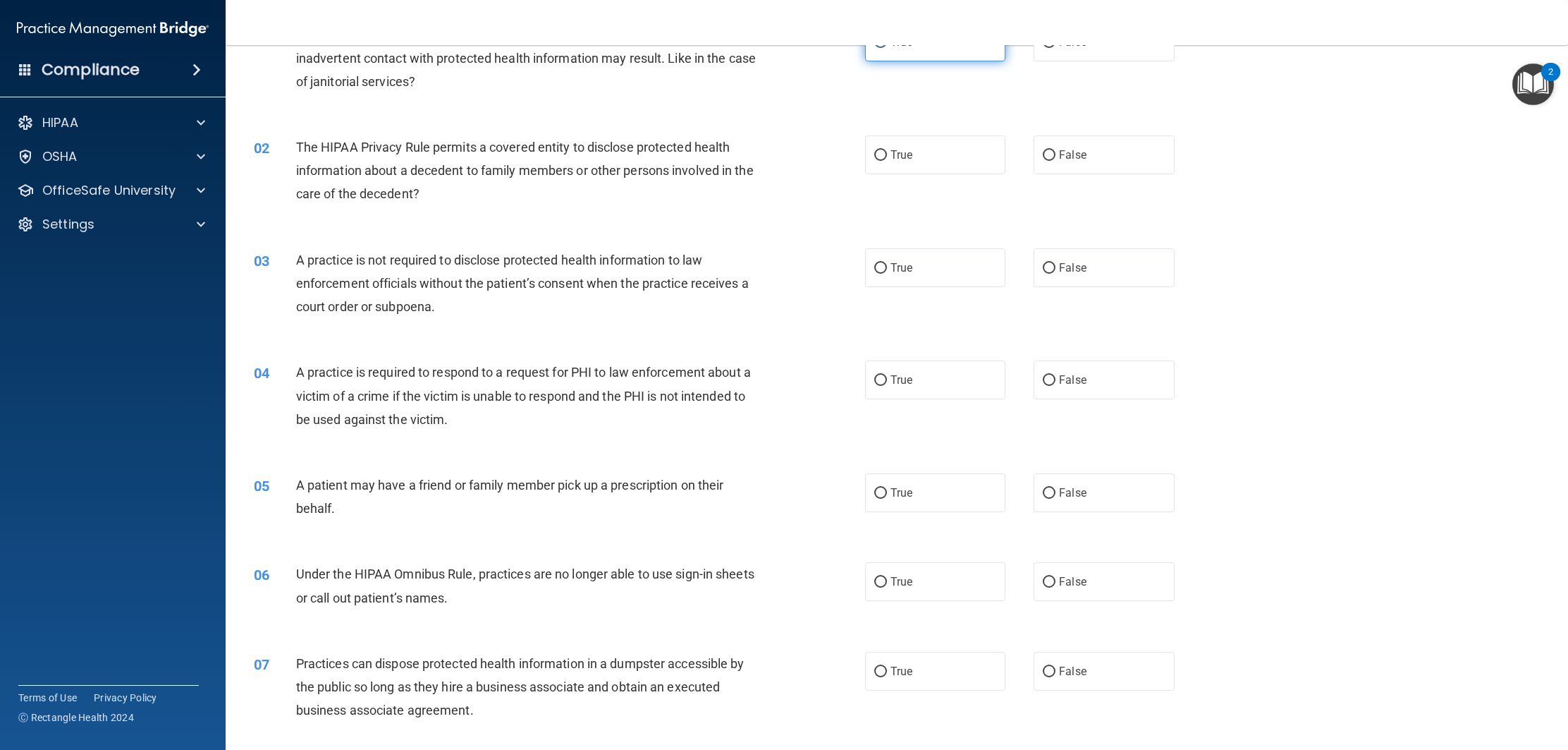
scroll to position [91, 0]
click at [895, 163] on label "True" at bounding box center [935, 153] width 141 height 39
click at [887, 160] on input "True" at bounding box center [881, 153] width 13 height 10
radio input "true"
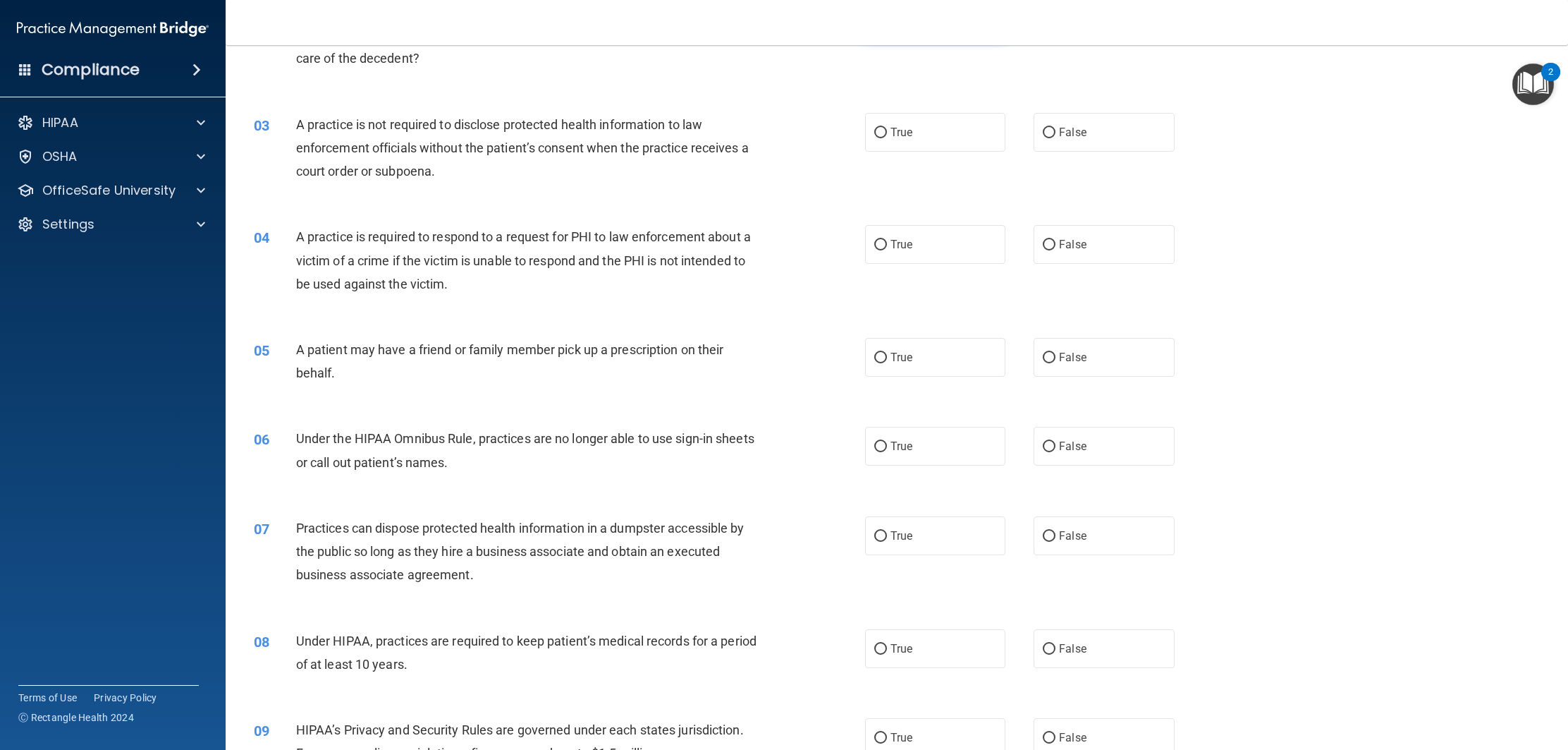
scroll to position [234, 0]
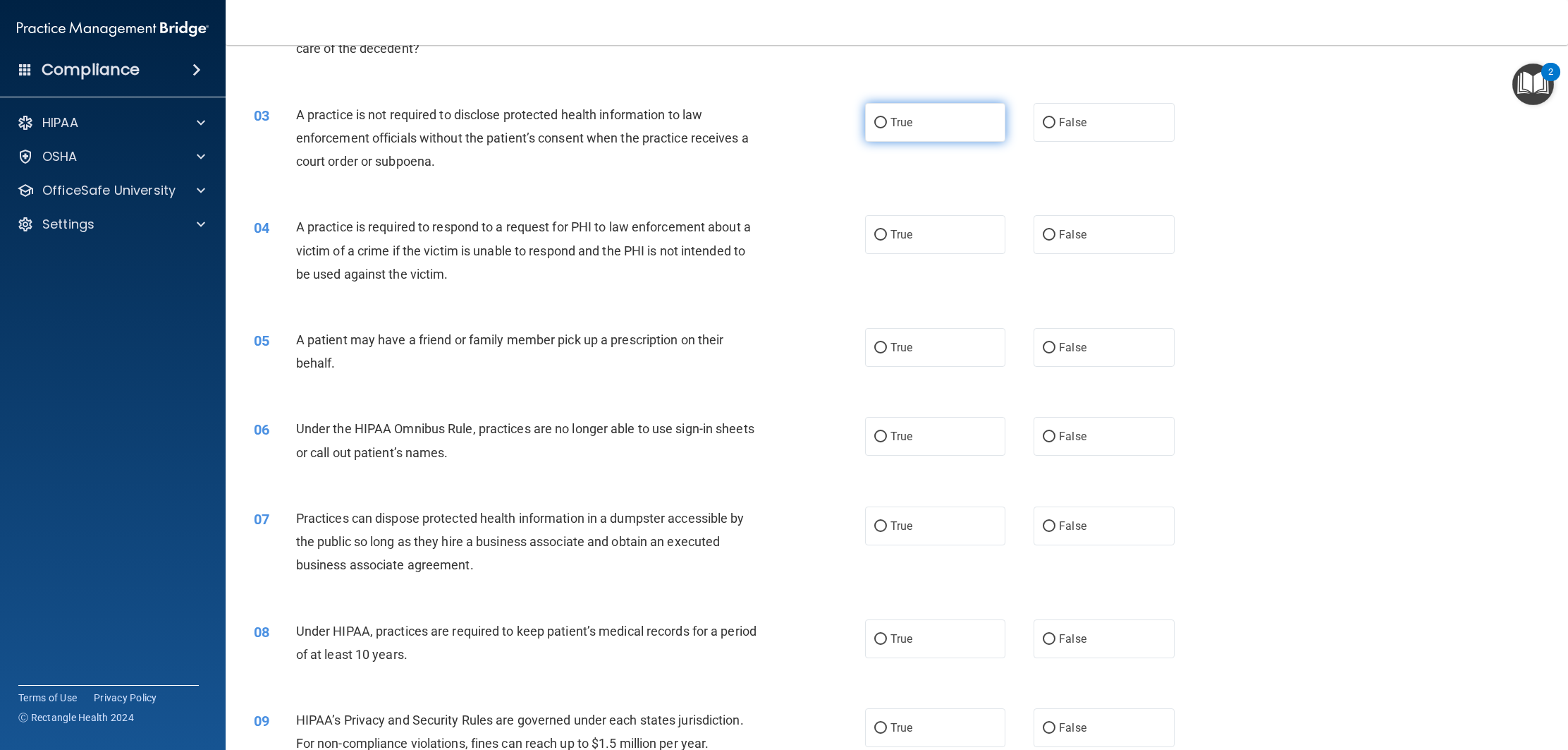
click at [913, 123] on span "True" at bounding box center [902, 122] width 22 height 14
click at [887, 123] on input "True" at bounding box center [881, 122] width 13 height 10
radio input "true"
click at [877, 235] on input "True" at bounding box center [881, 234] width 13 height 10
radio input "true"
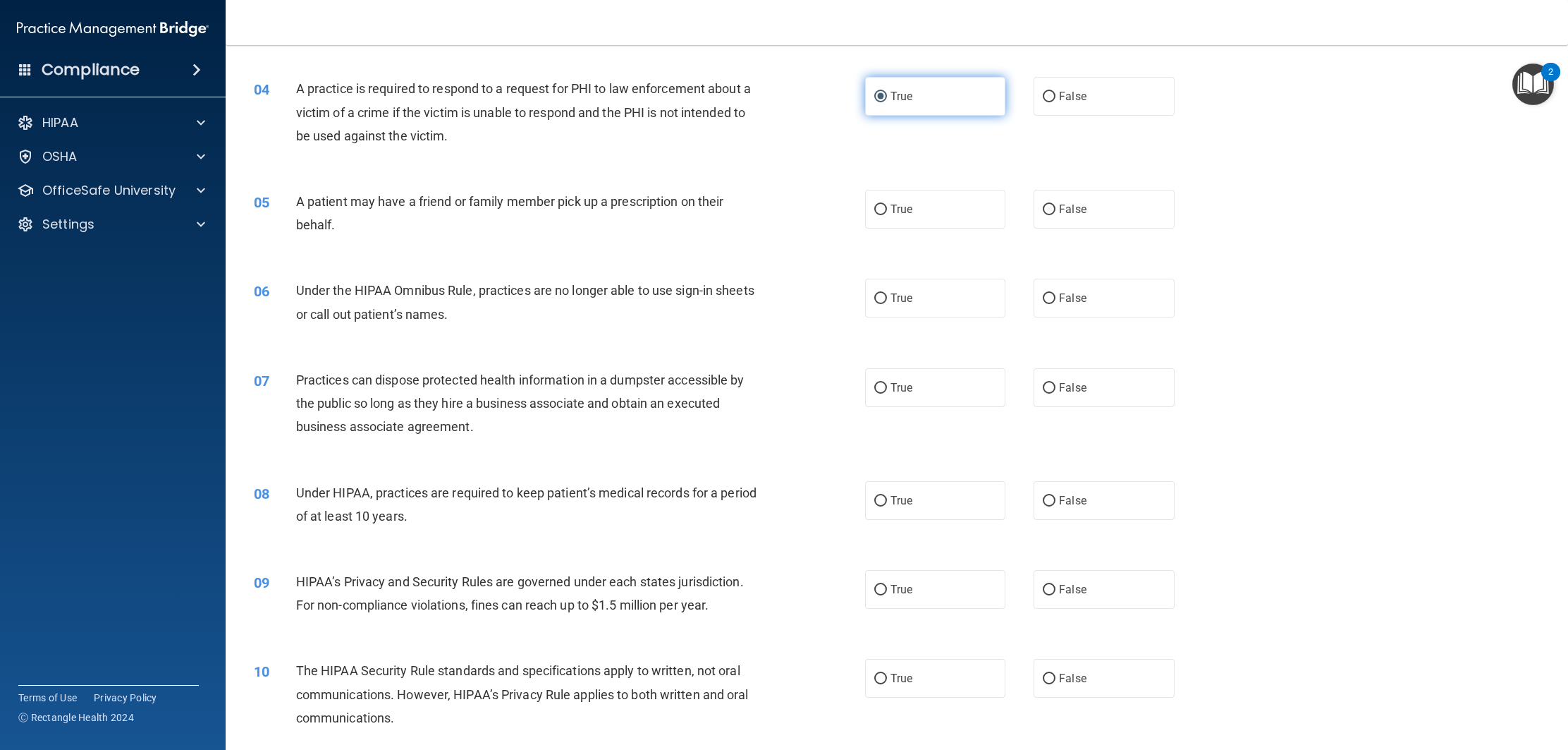
scroll to position [388, 0]
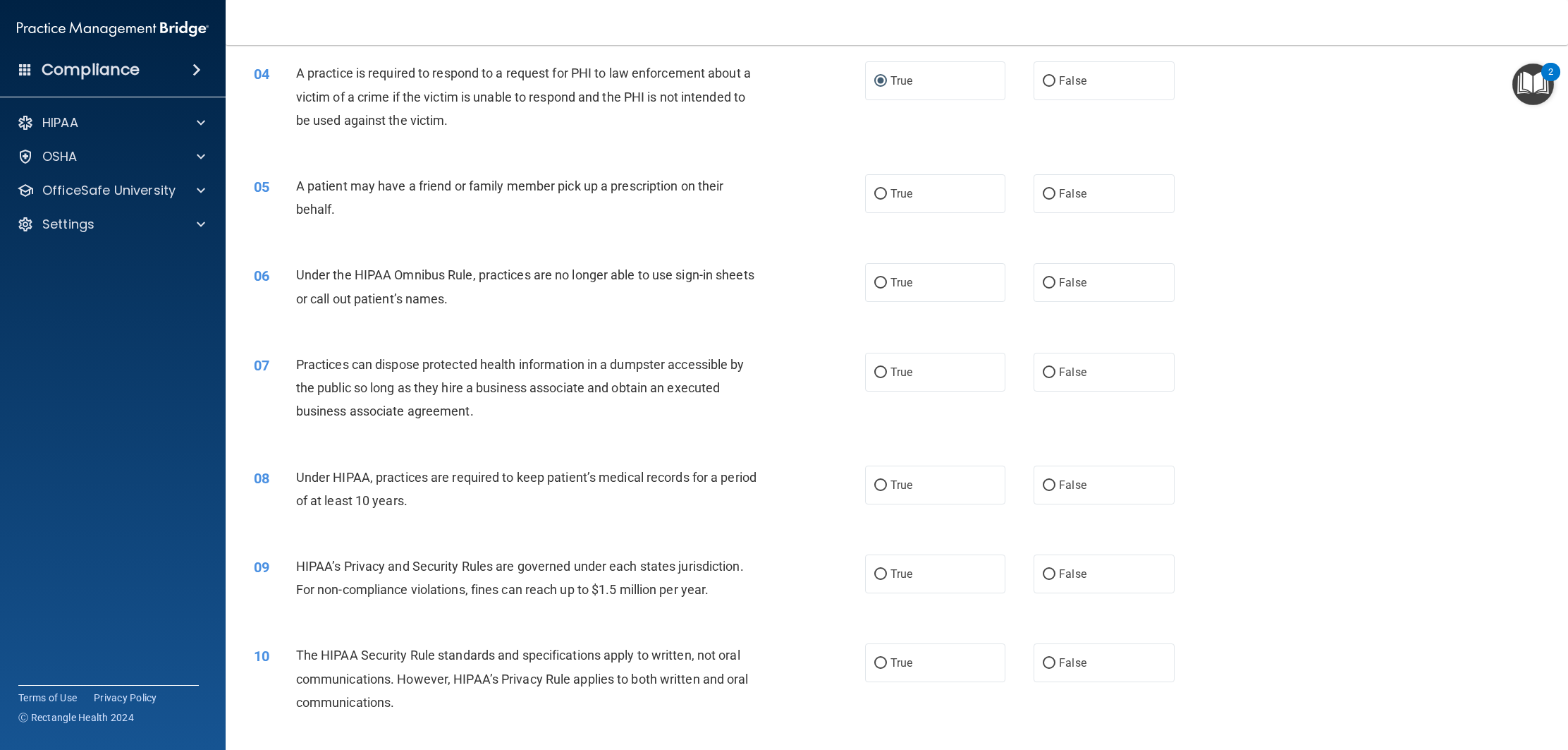
click at [920, 218] on div "05 A patient may have a friend or family member pick up a prescription on their…" at bounding box center [897, 201] width 1307 height 89
click at [927, 207] on label "True" at bounding box center [935, 193] width 141 height 39
click at [887, 199] on input "True" at bounding box center [881, 194] width 13 height 10
radio input "true"
click at [1068, 273] on label "False" at bounding box center [1103, 282] width 141 height 39
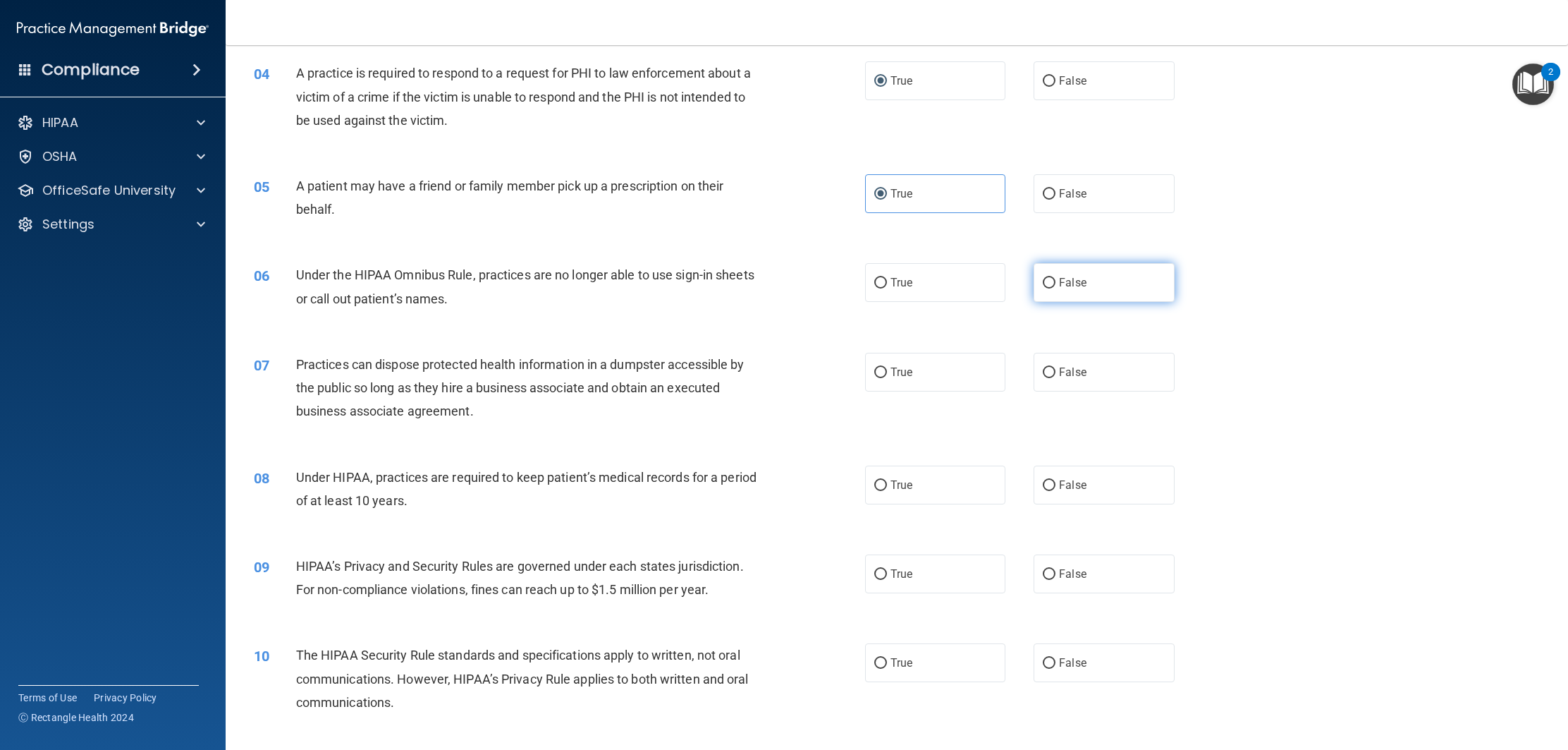
click at [1056, 278] on input "False" at bounding box center [1049, 283] width 13 height 10
radio input "true"
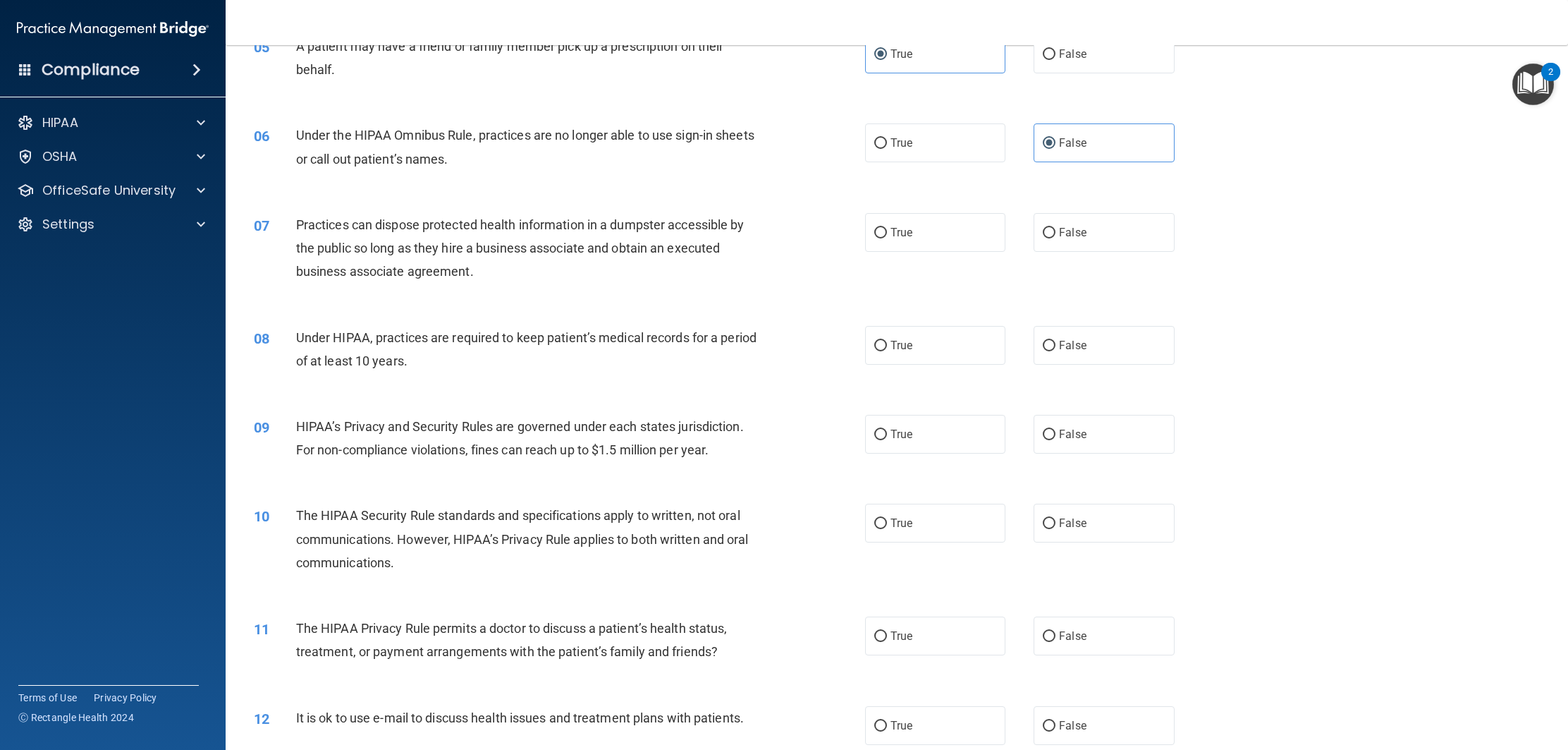
scroll to position [528, 0]
drag, startPoint x: 353, startPoint y: 130, endPoint x: 473, endPoint y: 137, distance: 120.2
click at [473, 137] on span "Under the HIPAA Omnibus Rule, practices are no longer able to use sign-in sheet…" at bounding box center [525, 146] width 458 height 38
copy span "HIPAA Omnibus Rule"
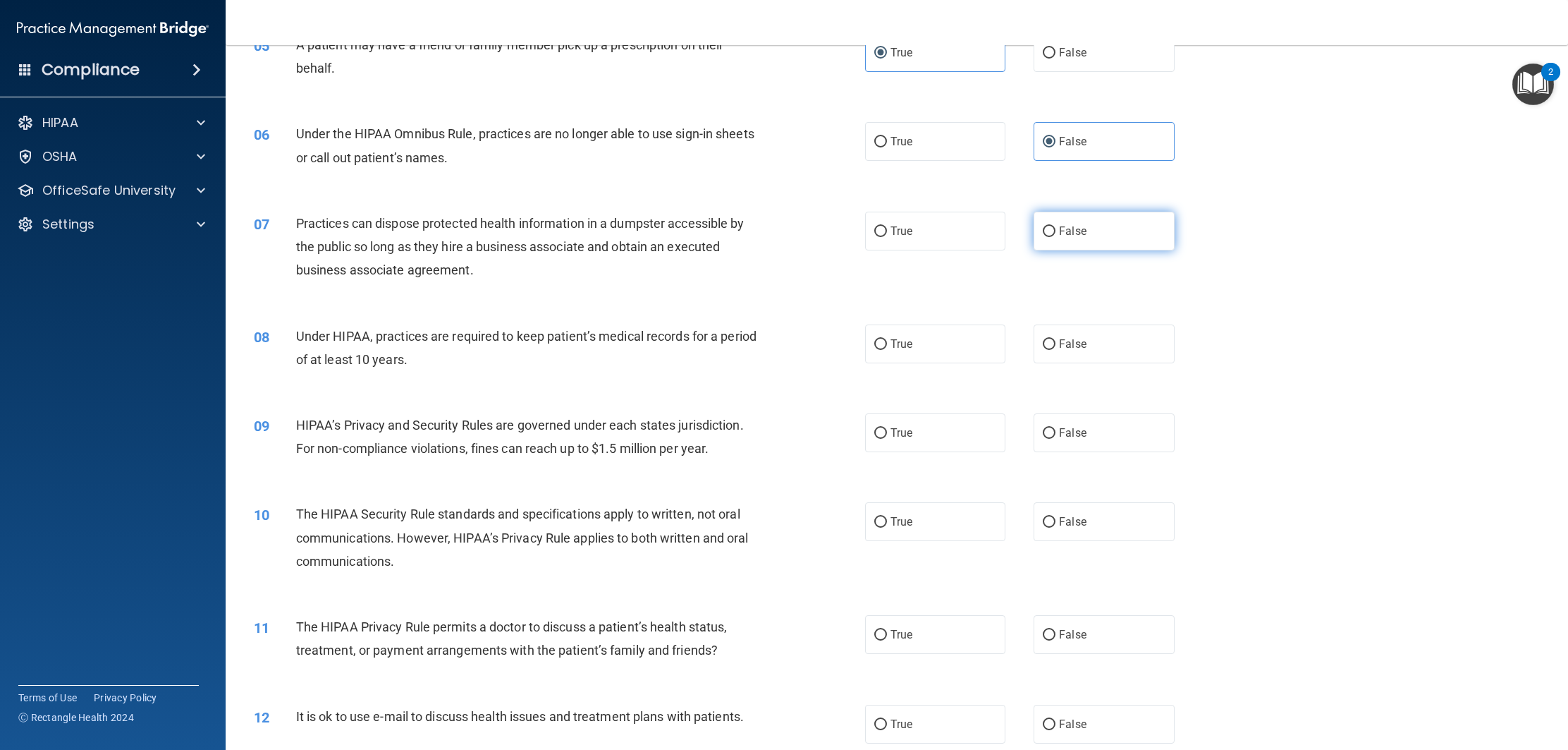
click at [1064, 238] on label "False" at bounding box center [1103, 230] width 141 height 39
click at [1056, 237] on input "False" at bounding box center [1049, 231] width 13 height 10
radio input "true"
click at [1056, 354] on label "False" at bounding box center [1103, 343] width 141 height 39
click at [1056, 350] on input "False" at bounding box center [1049, 344] width 13 height 10
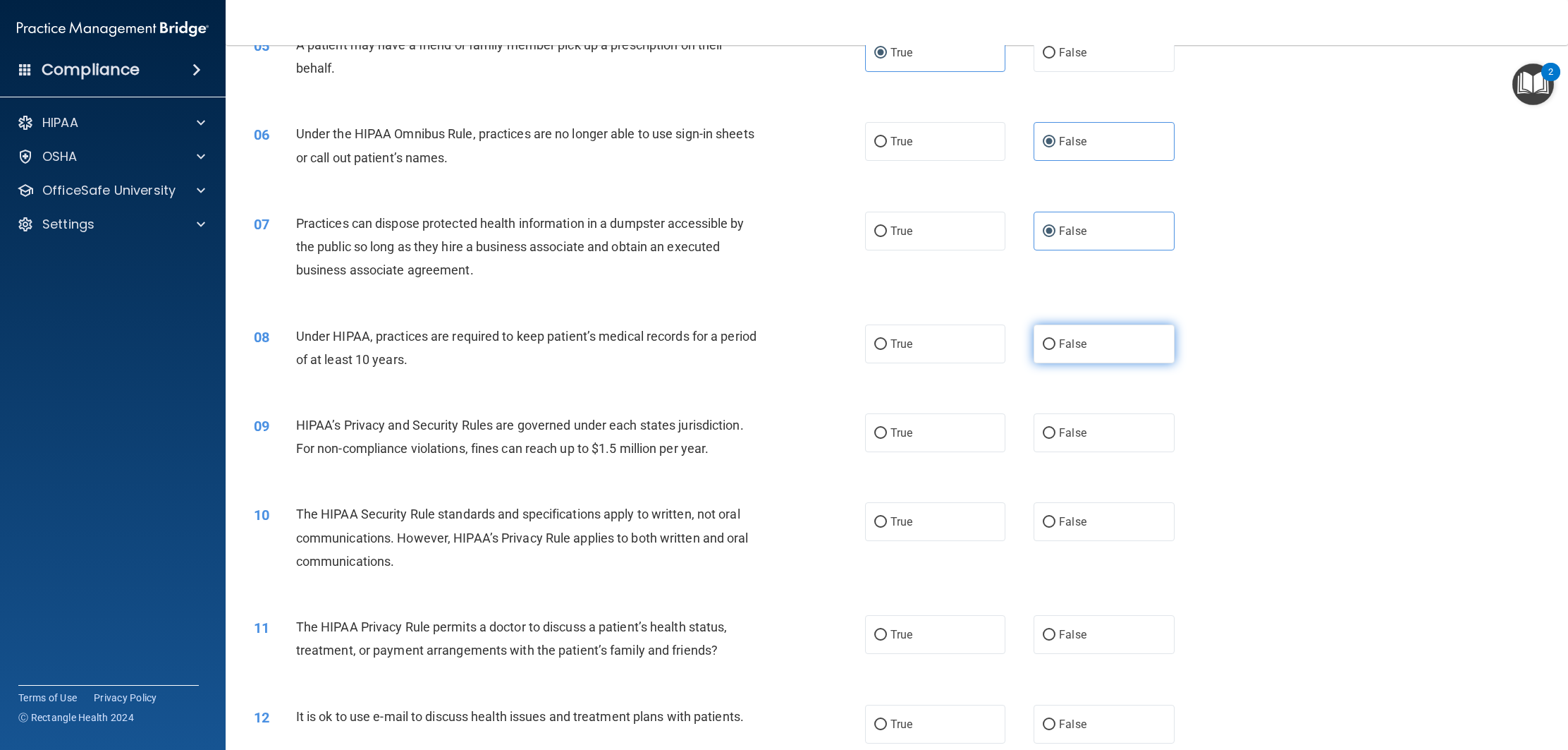
radio input "true"
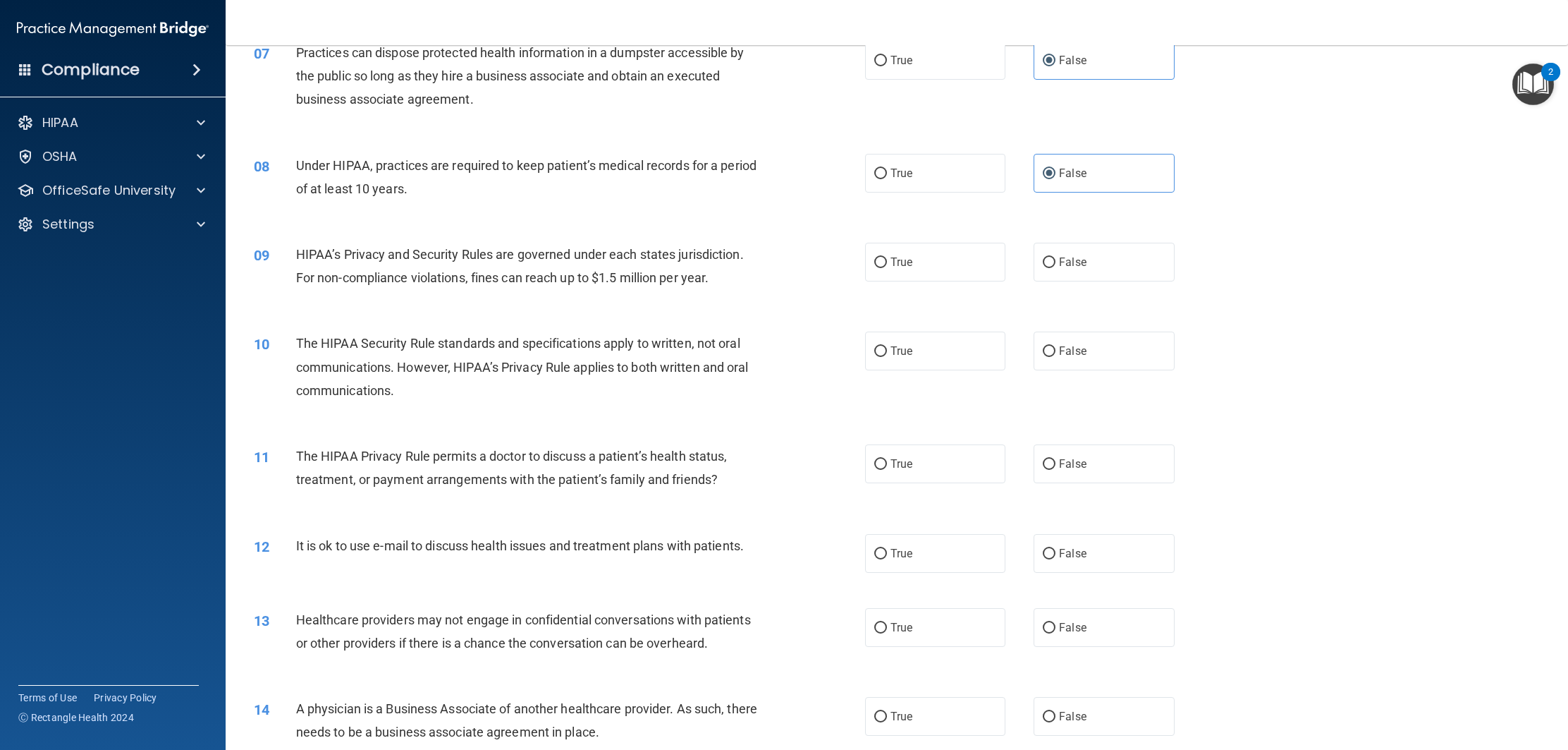
scroll to position [708, 0]
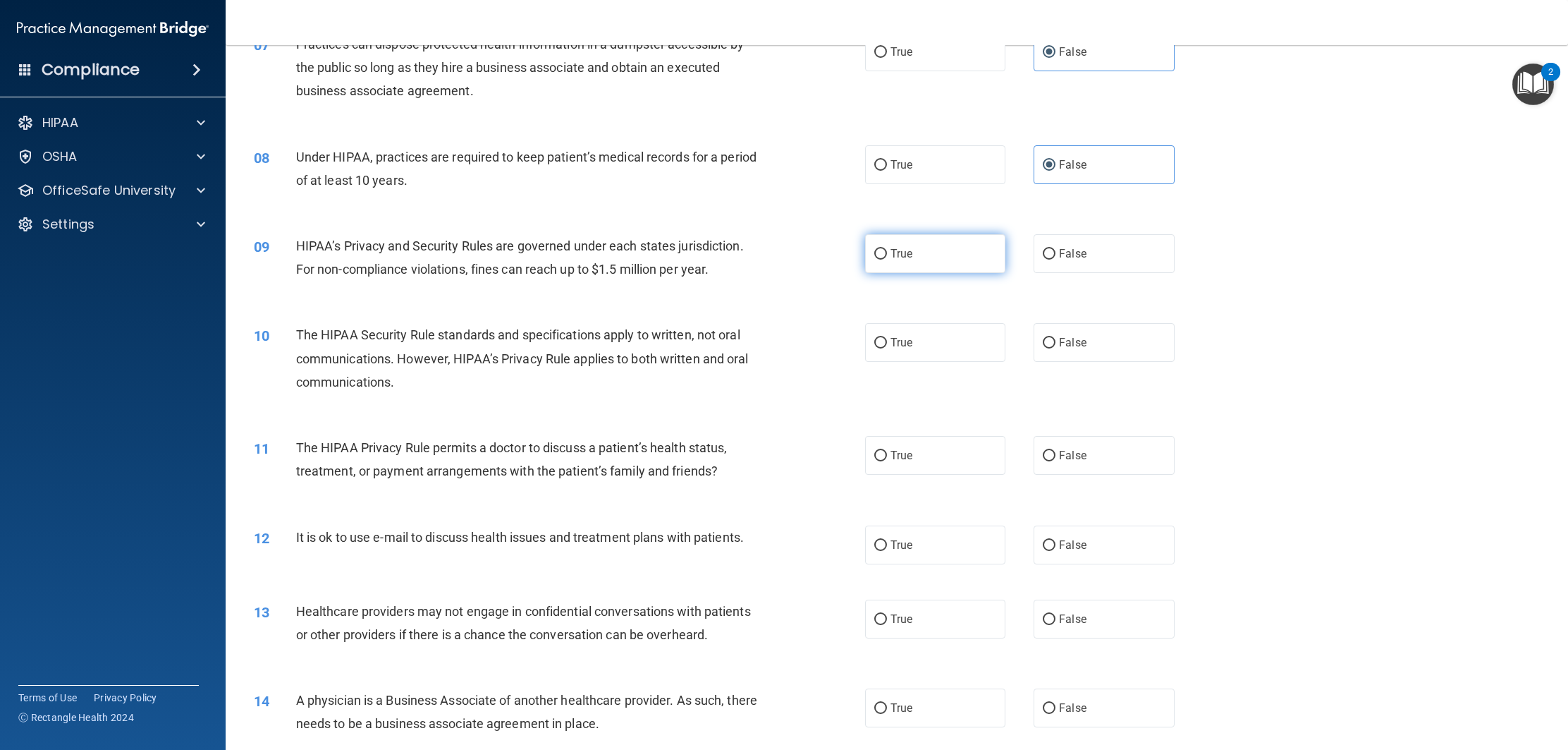
click at [912, 267] on label "True" at bounding box center [935, 253] width 141 height 39
click at [887, 260] on input "True" at bounding box center [881, 253] width 13 height 10
radio input "true"
click at [952, 352] on label "True" at bounding box center [935, 342] width 141 height 39
click at [887, 349] on input "True" at bounding box center [881, 342] width 13 height 10
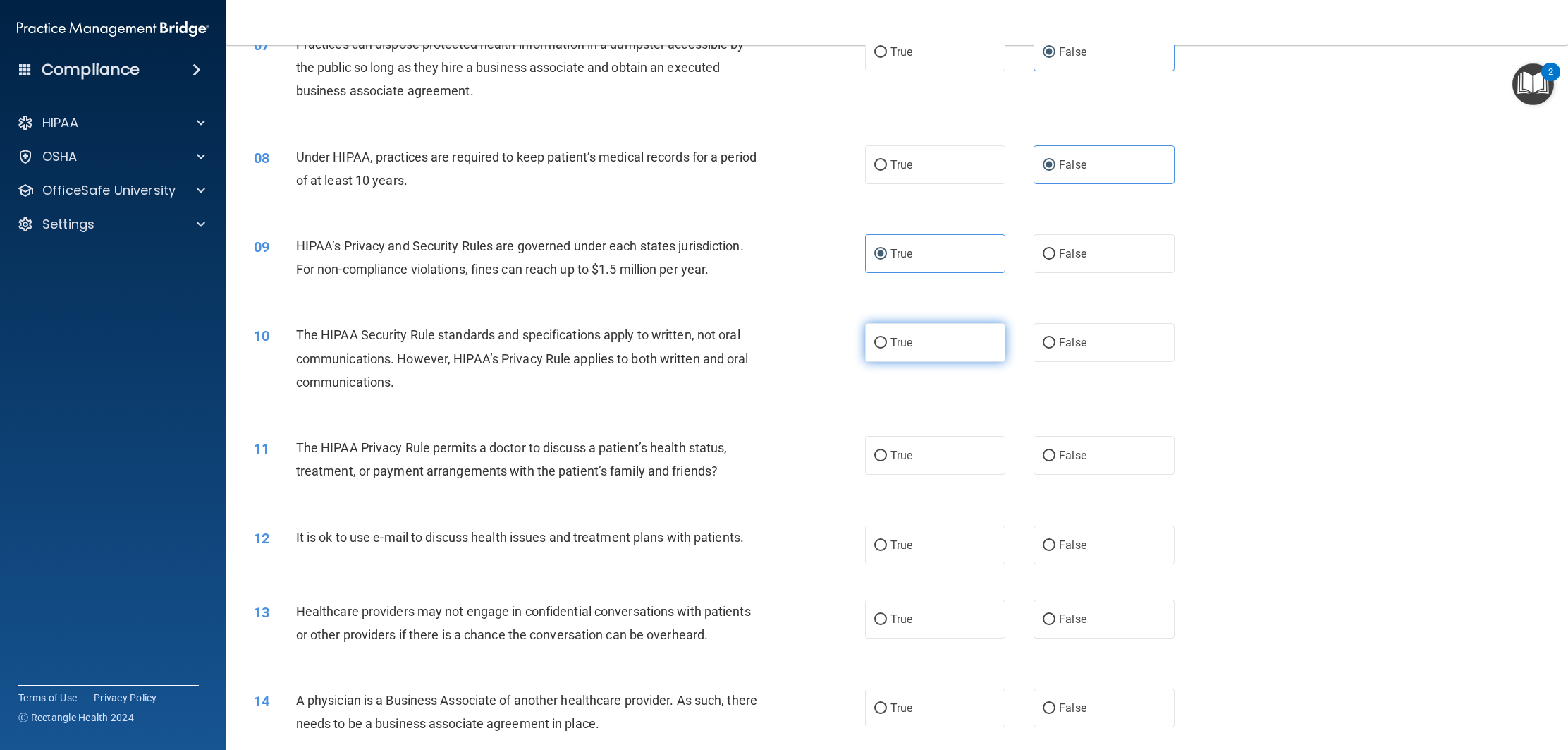
radio input "true"
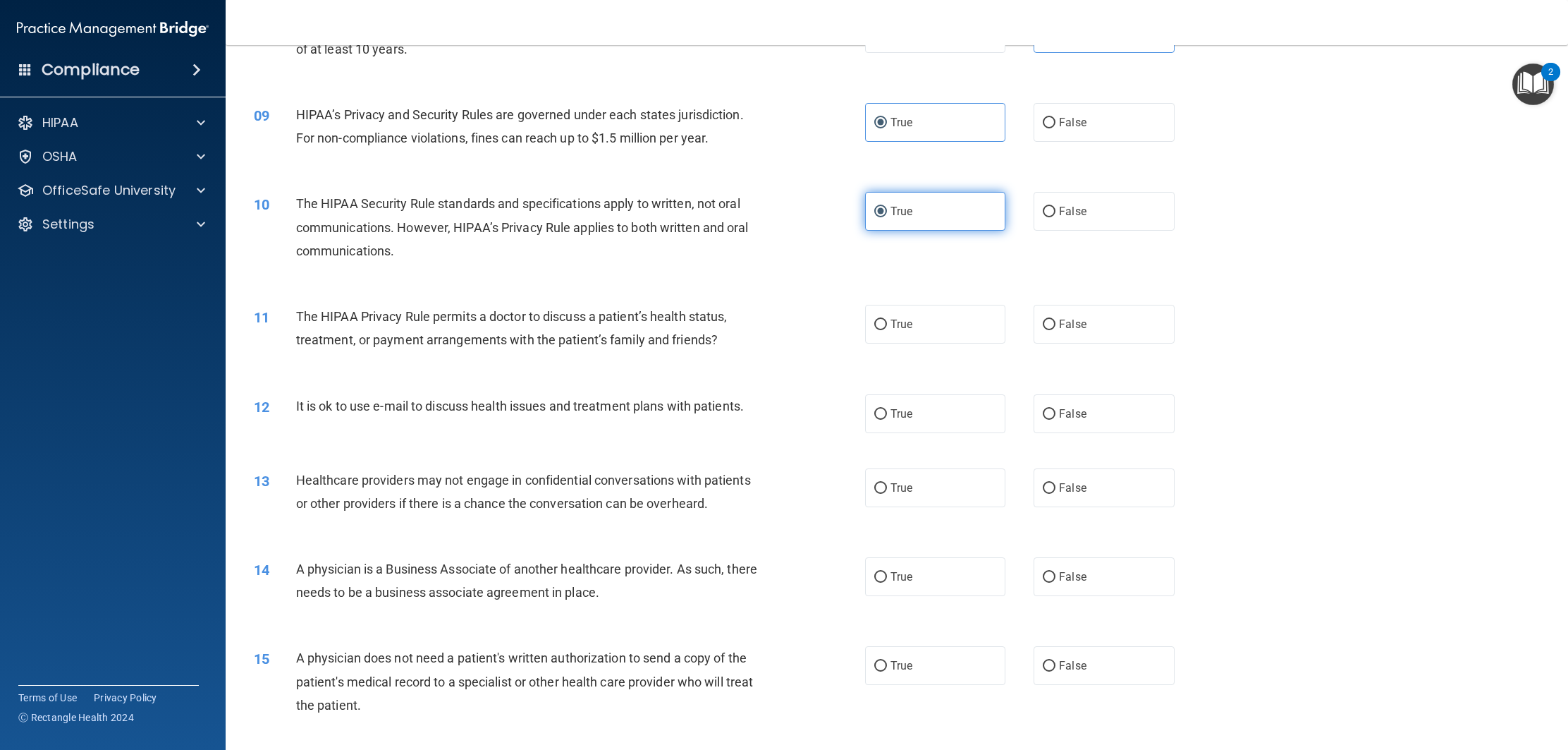
scroll to position [854, 0]
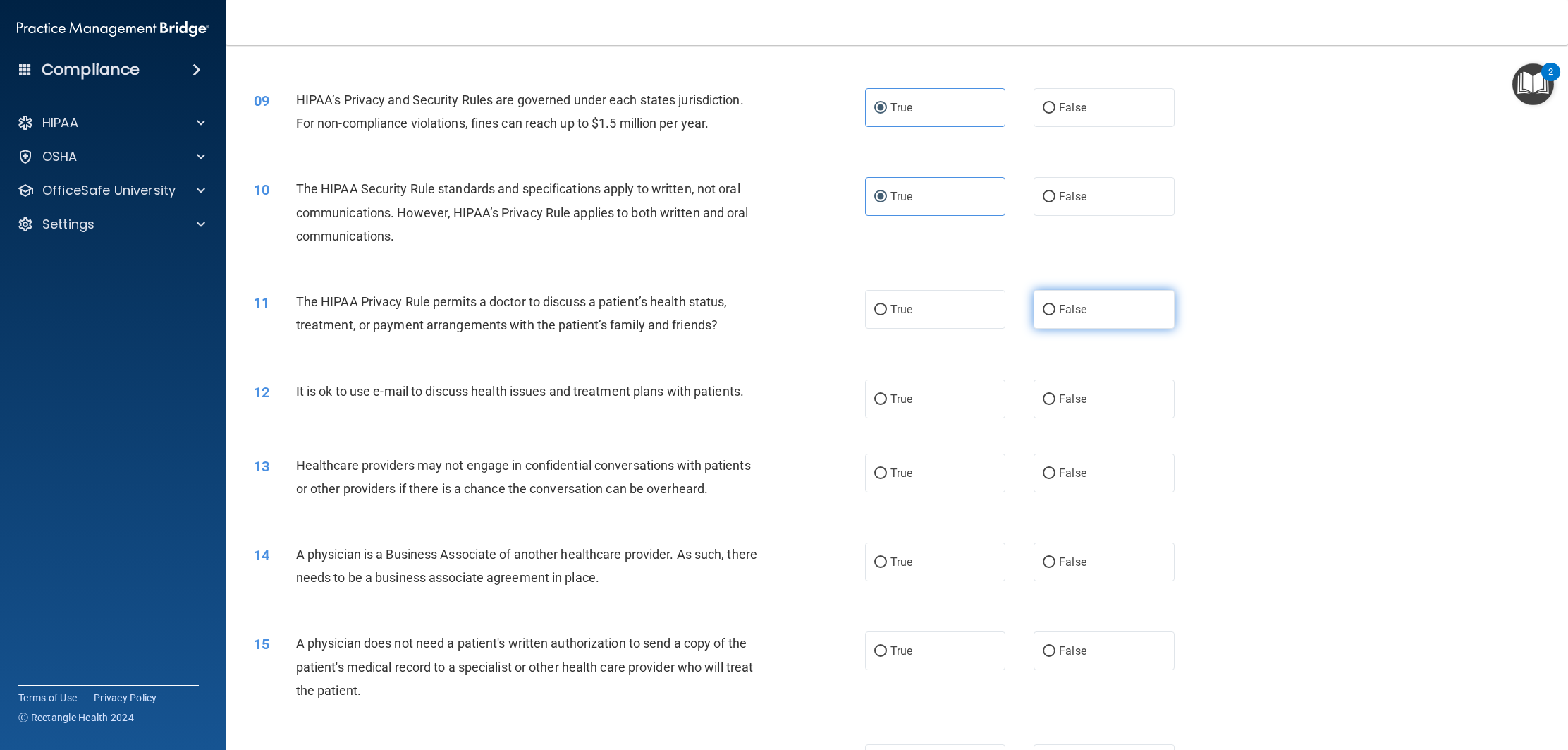
click at [1060, 305] on span "False" at bounding box center [1072, 309] width 28 height 14
click at [1056, 305] on input "False" at bounding box center [1049, 310] width 13 height 10
radio input "true"
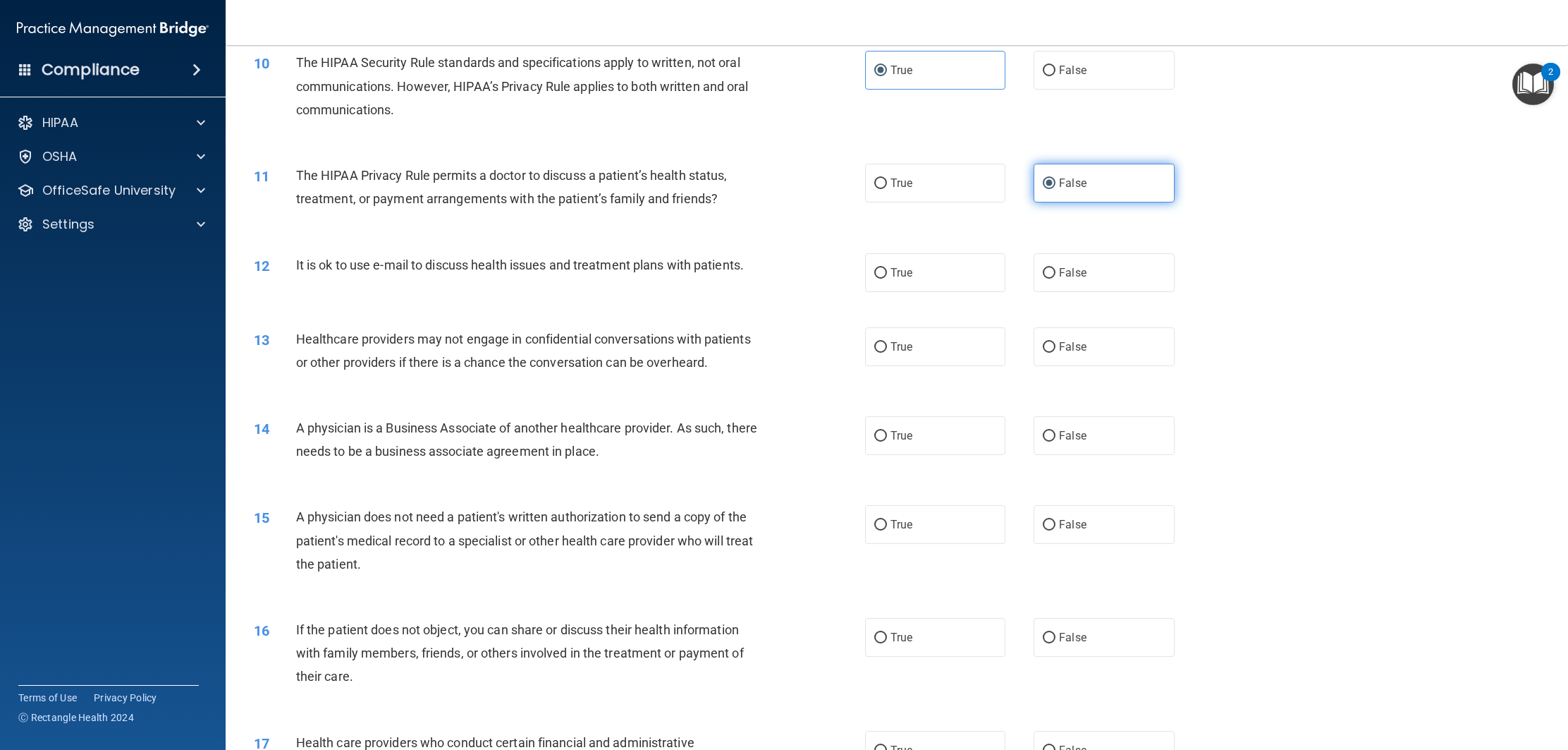
scroll to position [982, 0]
click at [917, 273] on label "True" at bounding box center [935, 271] width 141 height 39
click at [887, 273] on input "True" at bounding box center [881, 272] width 13 height 10
radio input "true"
click at [947, 342] on label "True" at bounding box center [935, 345] width 141 height 39
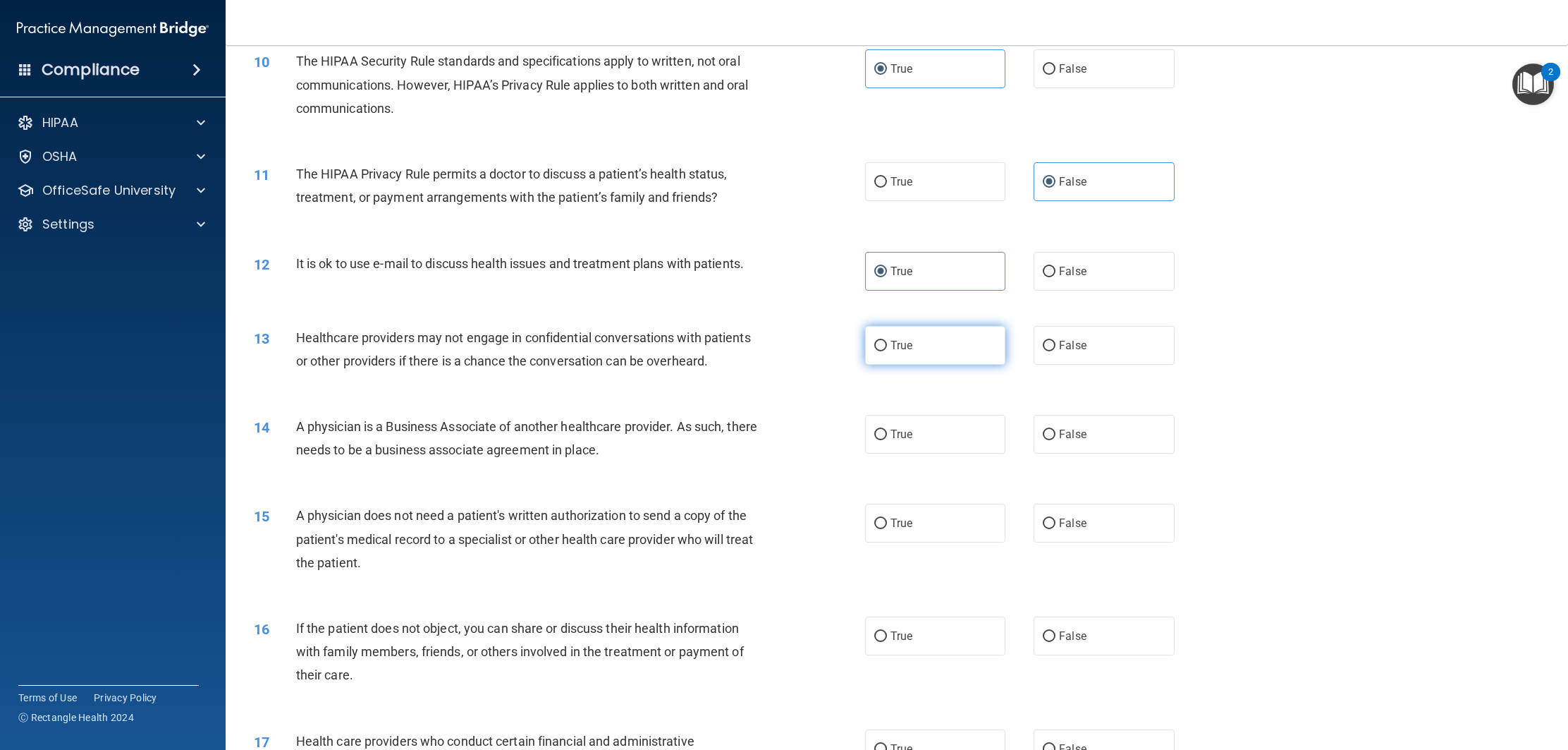
click at [887, 342] on input "True" at bounding box center [881, 346] width 13 height 10
radio input "true"
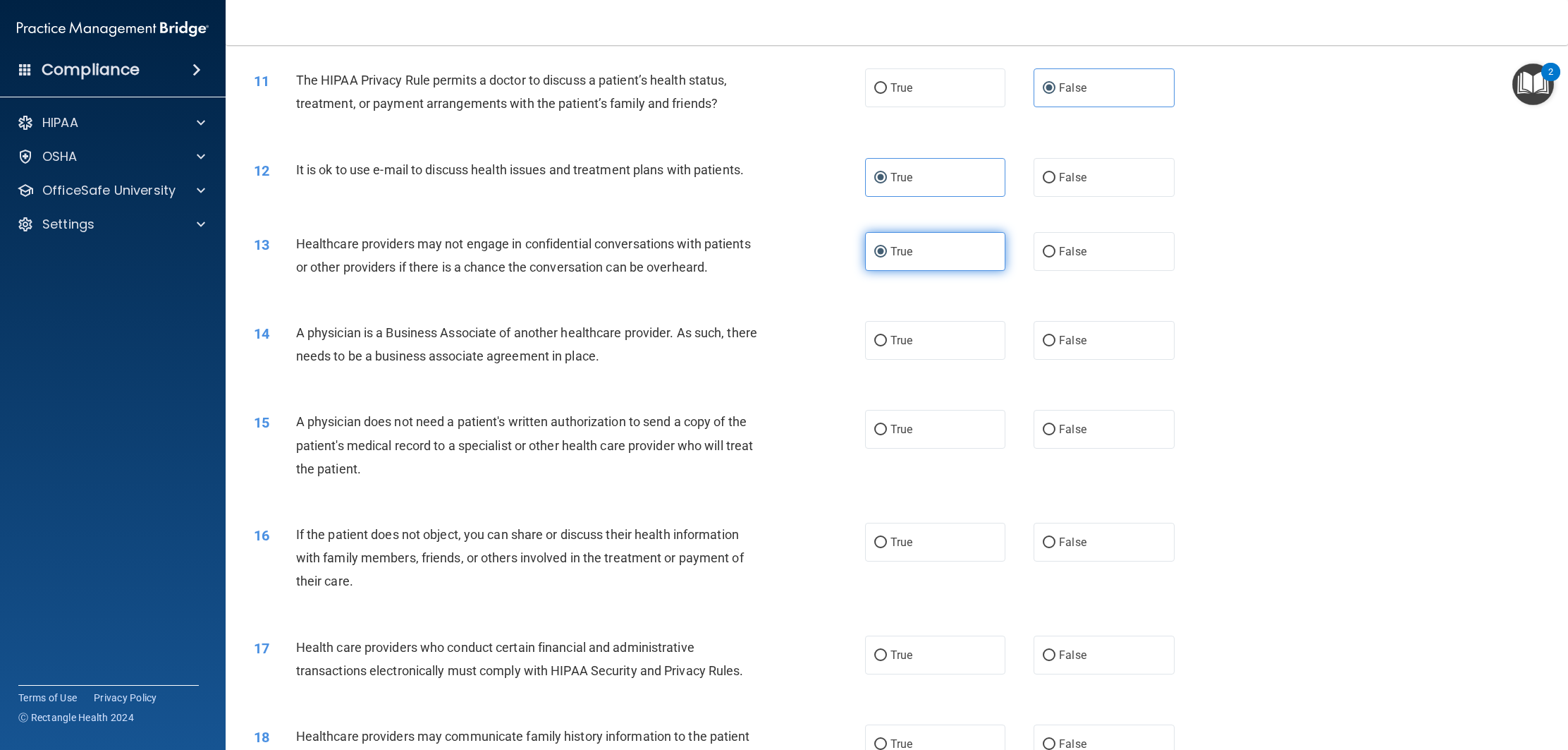
scroll to position [1113, 0]
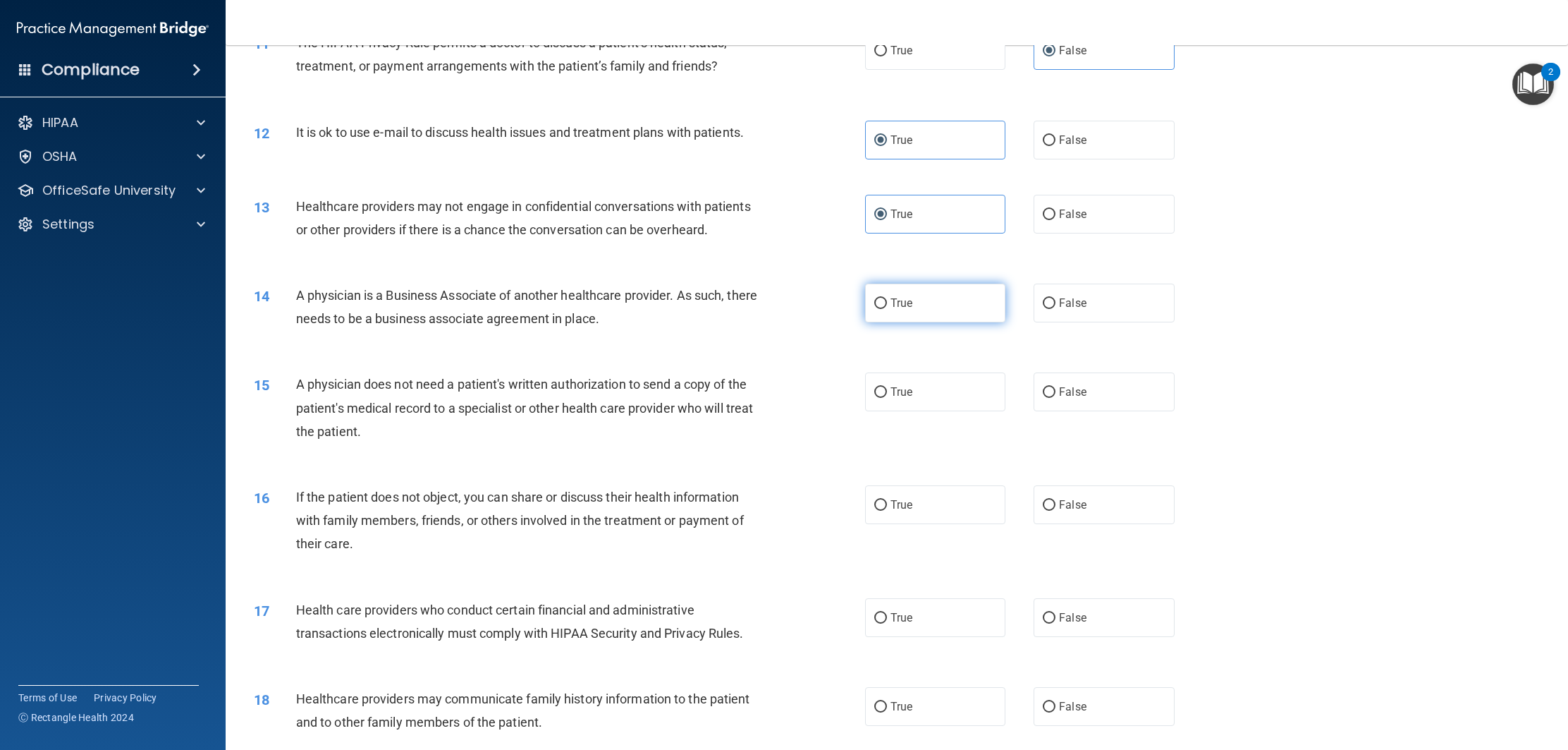
click at [914, 303] on label "True" at bounding box center [935, 303] width 141 height 39
click at [887, 303] on input "True" at bounding box center [881, 303] width 13 height 10
radio input "true"
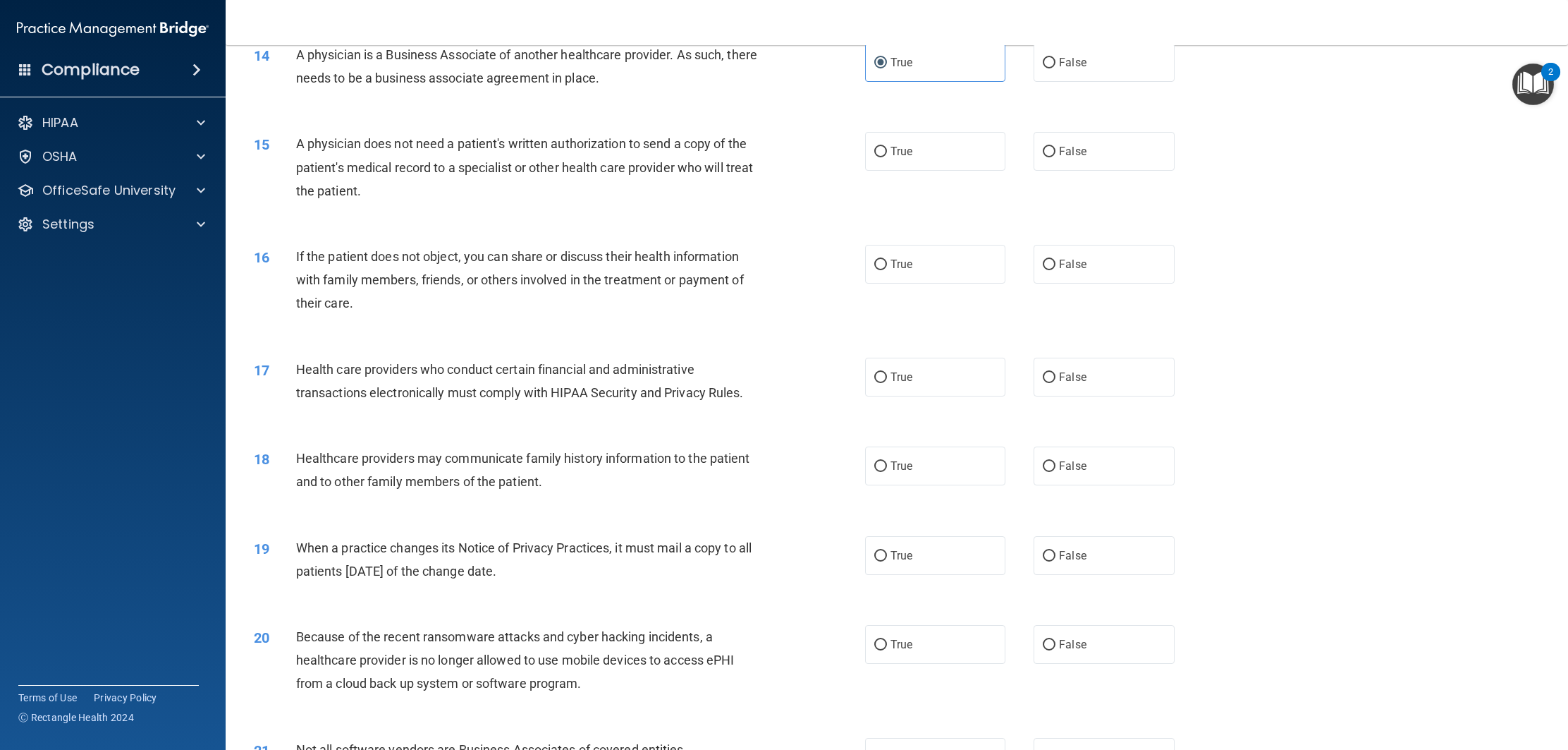
scroll to position [1355, 0]
click at [1100, 167] on label "False" at bounding box center [1103, 149] width 141 height 39
click at [1056, 155] on input "False" at bounding box center [1049, 149] width 13 height 10
radio input "true"
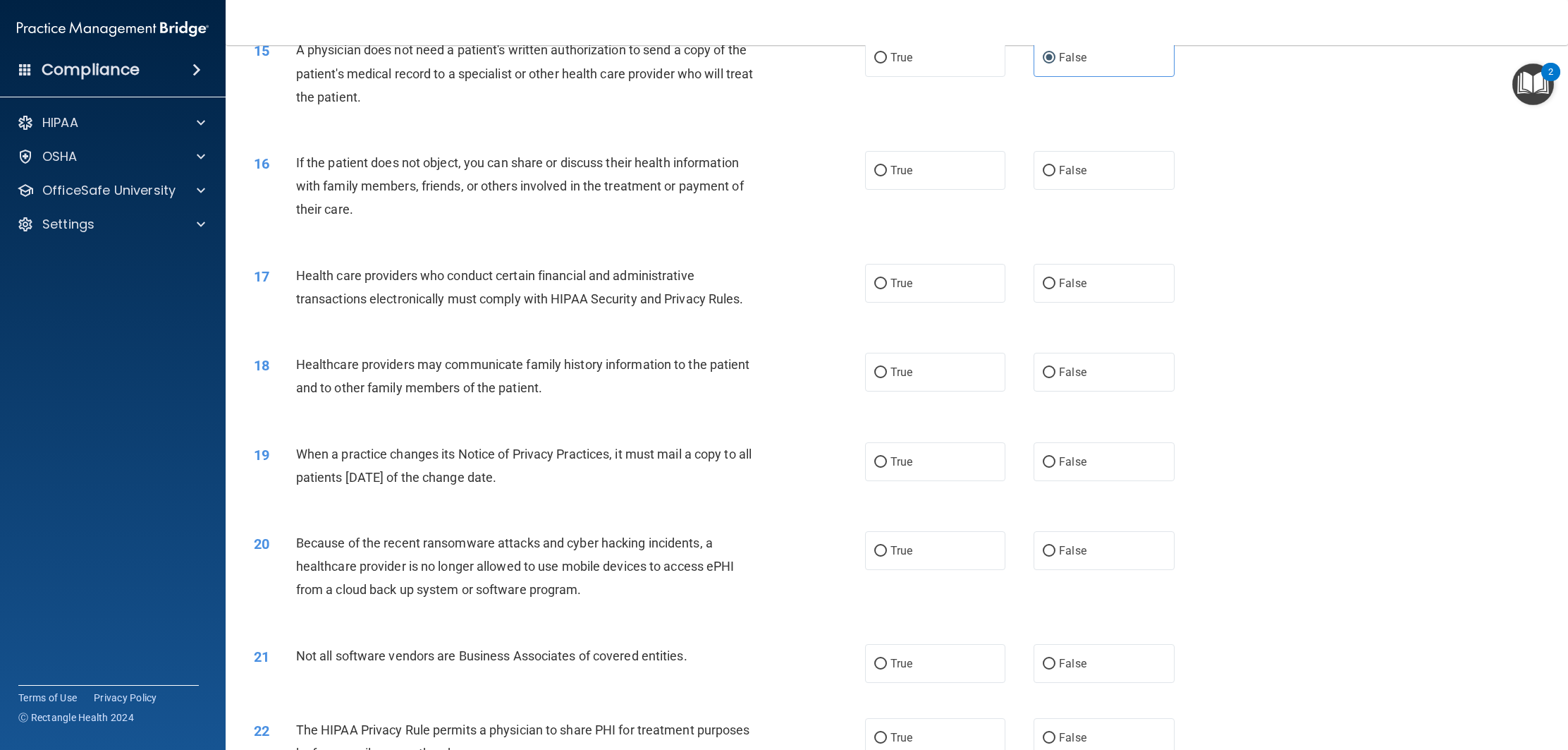
scroll to position [1466, 0]
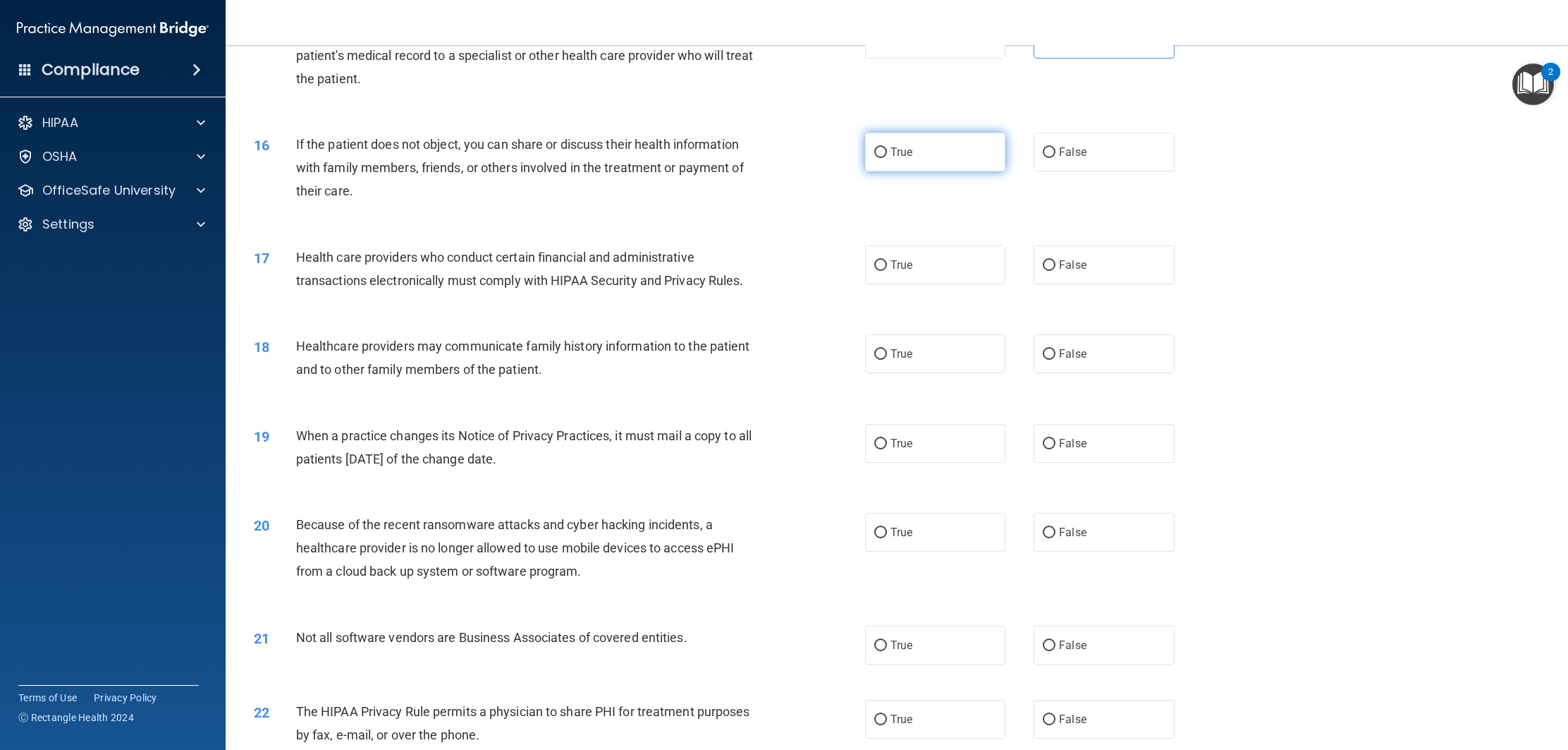
click at [909, 157] on span "True" at bounding box center [902, 152] width 22 height 14
click at [887, 157] on input "True" at bounding box center [881, 153] width 13 height 10
radio input "true"
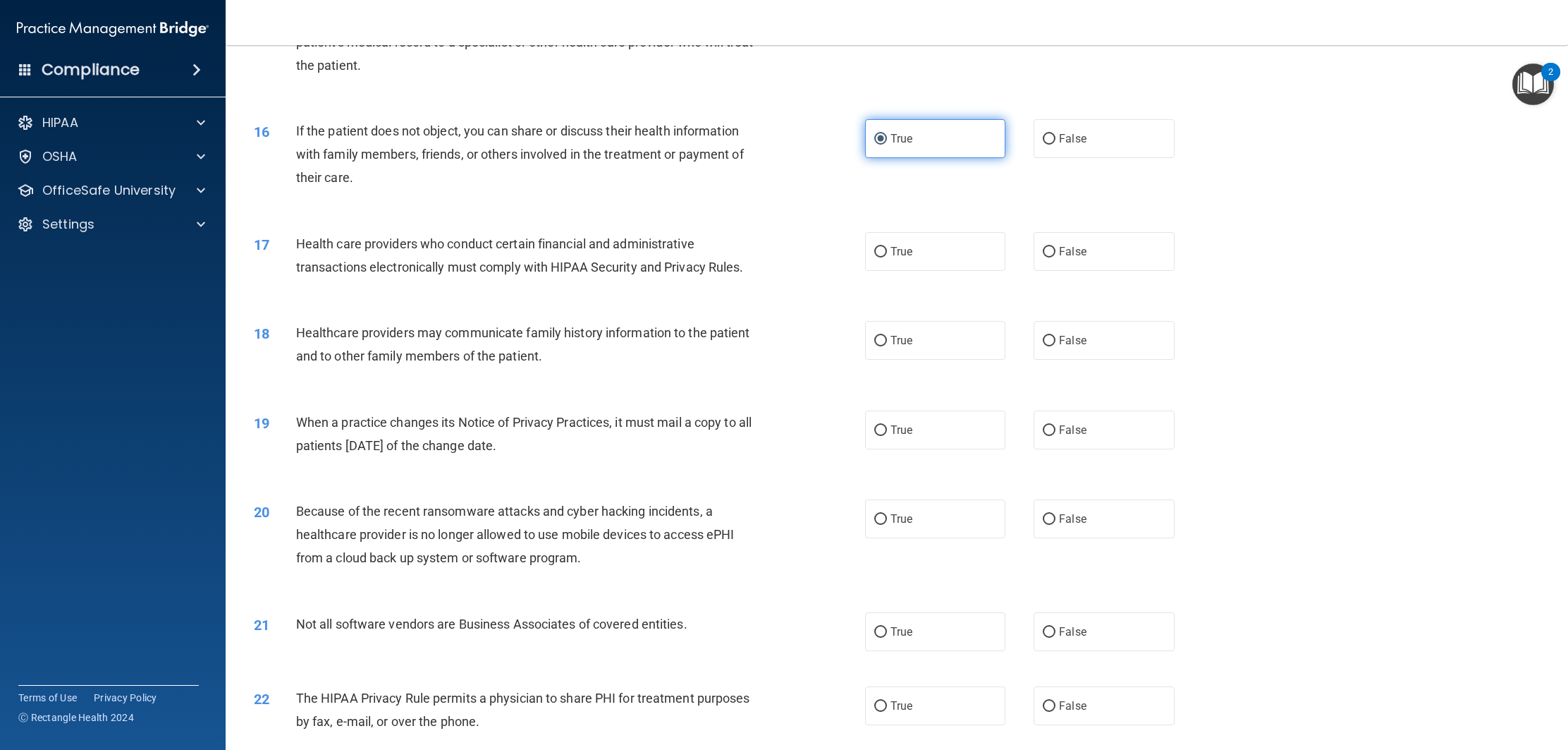
scroll to position [1485, 0]
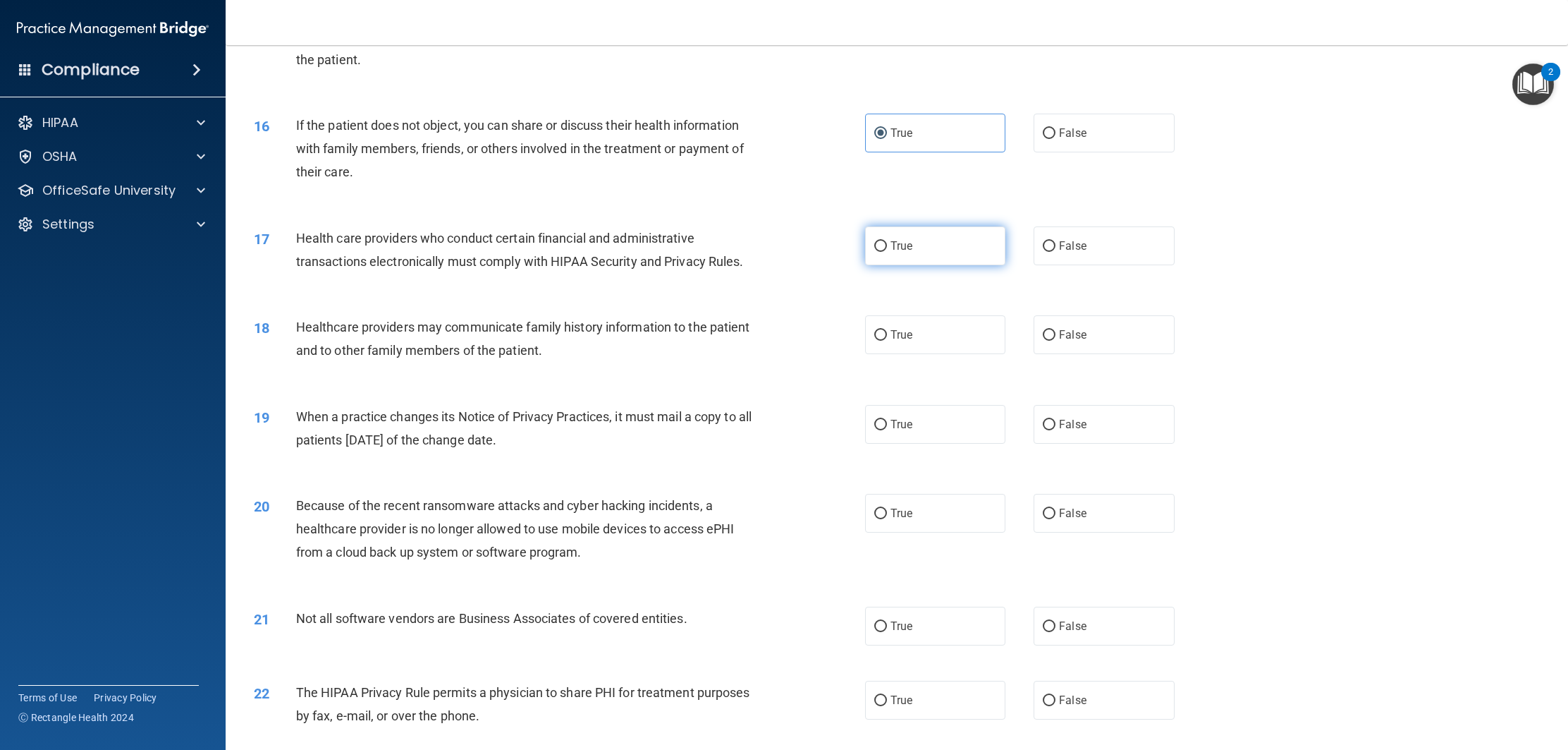
click at [885, 257] on label "True" at bounding box center [935, 245] width 141 height 39
click at [885, 252] on input "True" at bounding box center [881, 246] width 13 height 10
radio input "true"
click at [1079, 341] on span "False" at bounding box center [1072, 334] width 28 height 14
click at [1056, 341] on input "False" at bounding box center [1049, 334] width 13 height 10
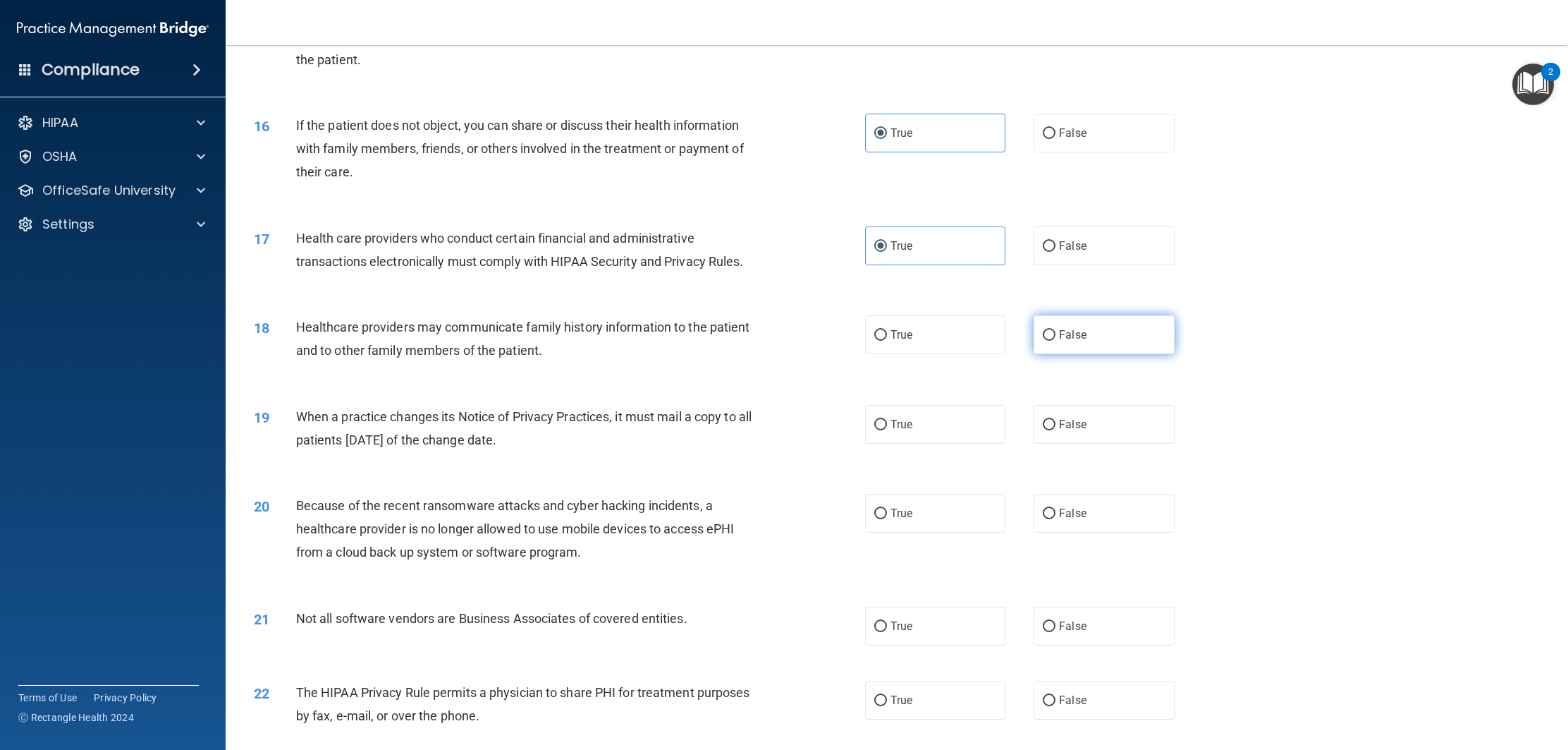
radio input "true"
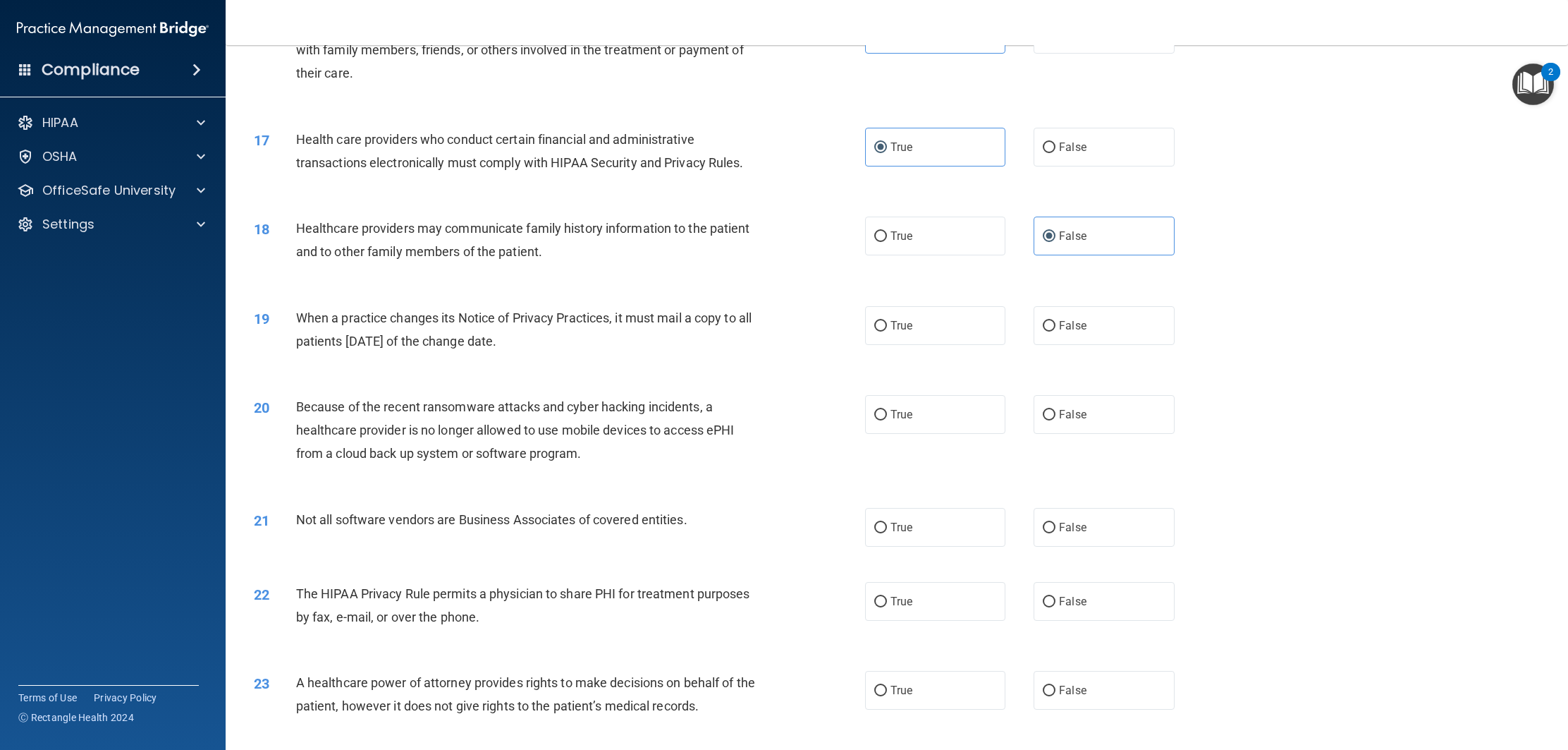
scroll to position [1610, 0]
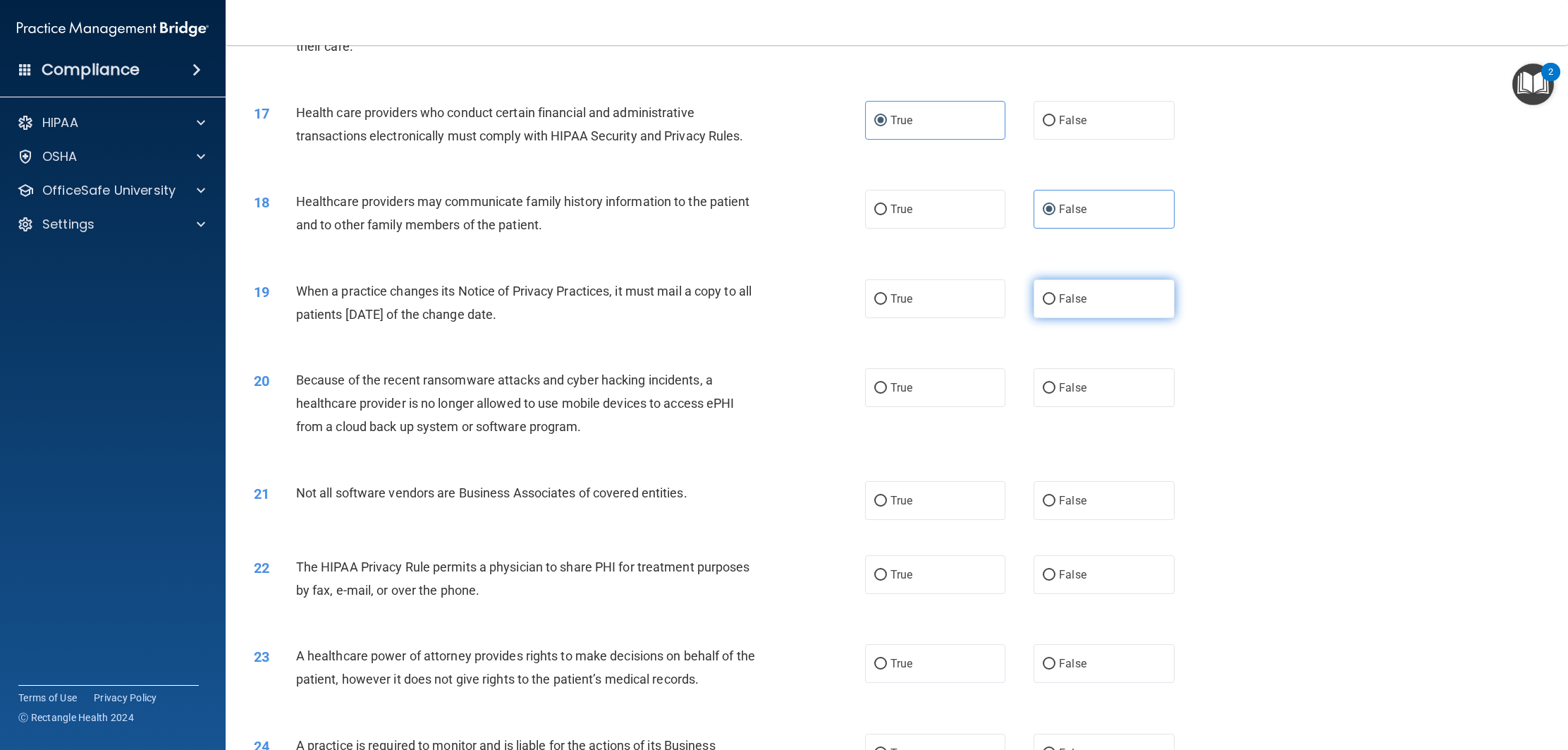
click at [1091, 309] on label "False" at bounding box center [1103, 299] width 141 height 39
click at [1056, 305] on input "False" at bounding box center [1049, 299] width 13 height 10
radio input "true"
click at [960, 309] on label "True" at bounding box center [935, 299] width 141 height 39
click at [887, 305] on input "True" at bounding box center [881, 299] width 13 height 10
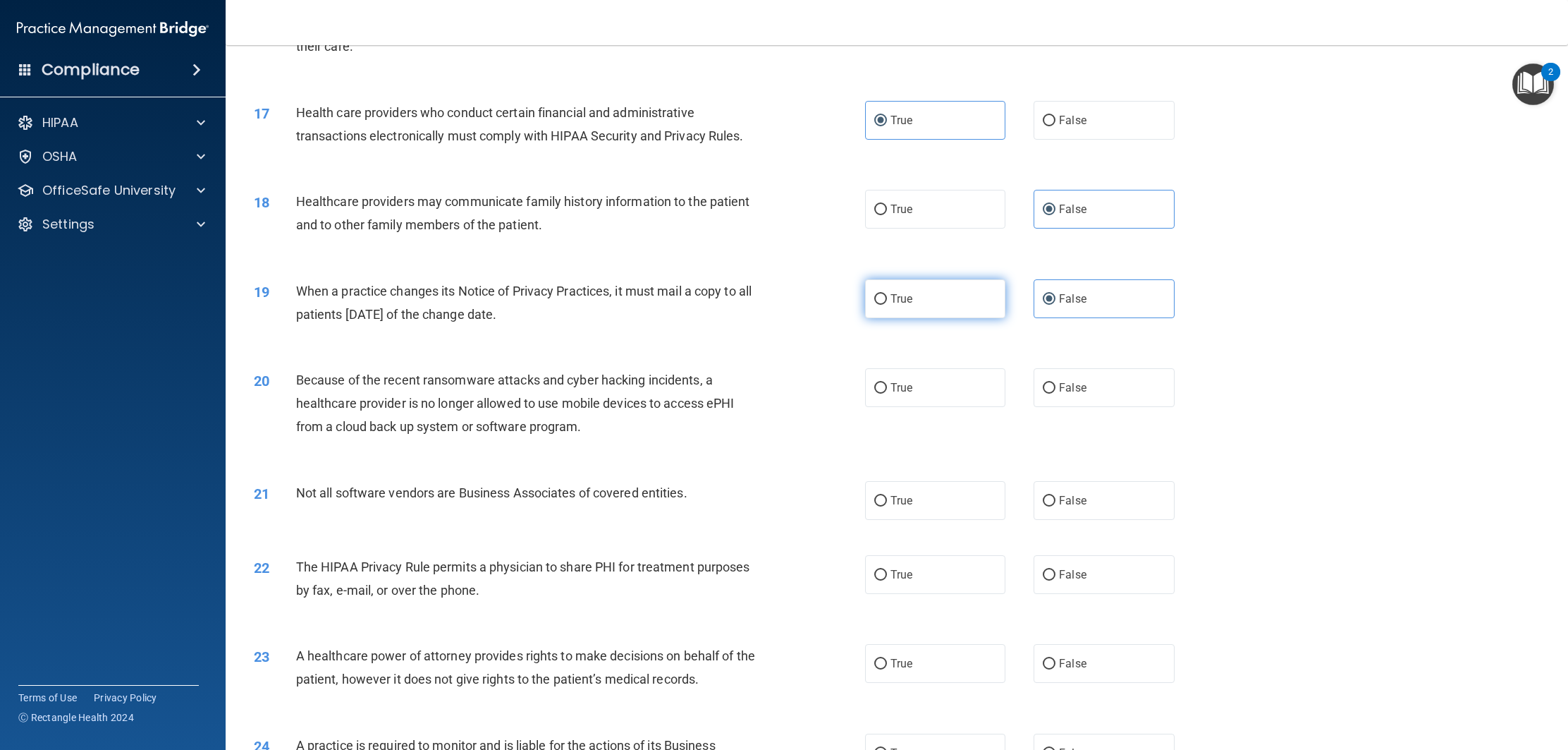
radio input "true"
radio input "false"
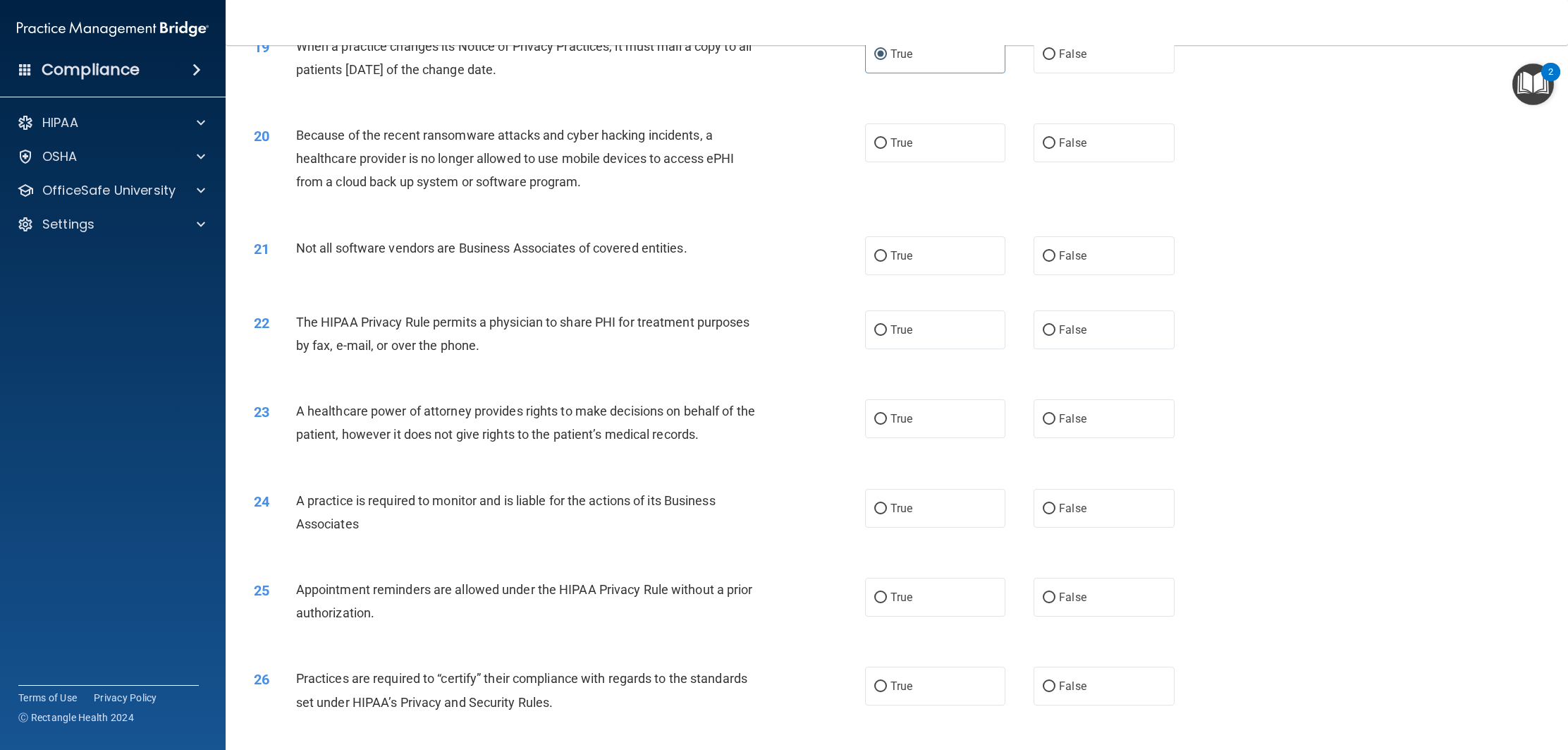
scroll to position [1858, 0]
click at [960, 141] on label "True" at bounding box center [935, 140] width 141 height 39
click at [887, 141] on input "True" at bounding box center [881, 140] width 13 height 10
radio input "true"
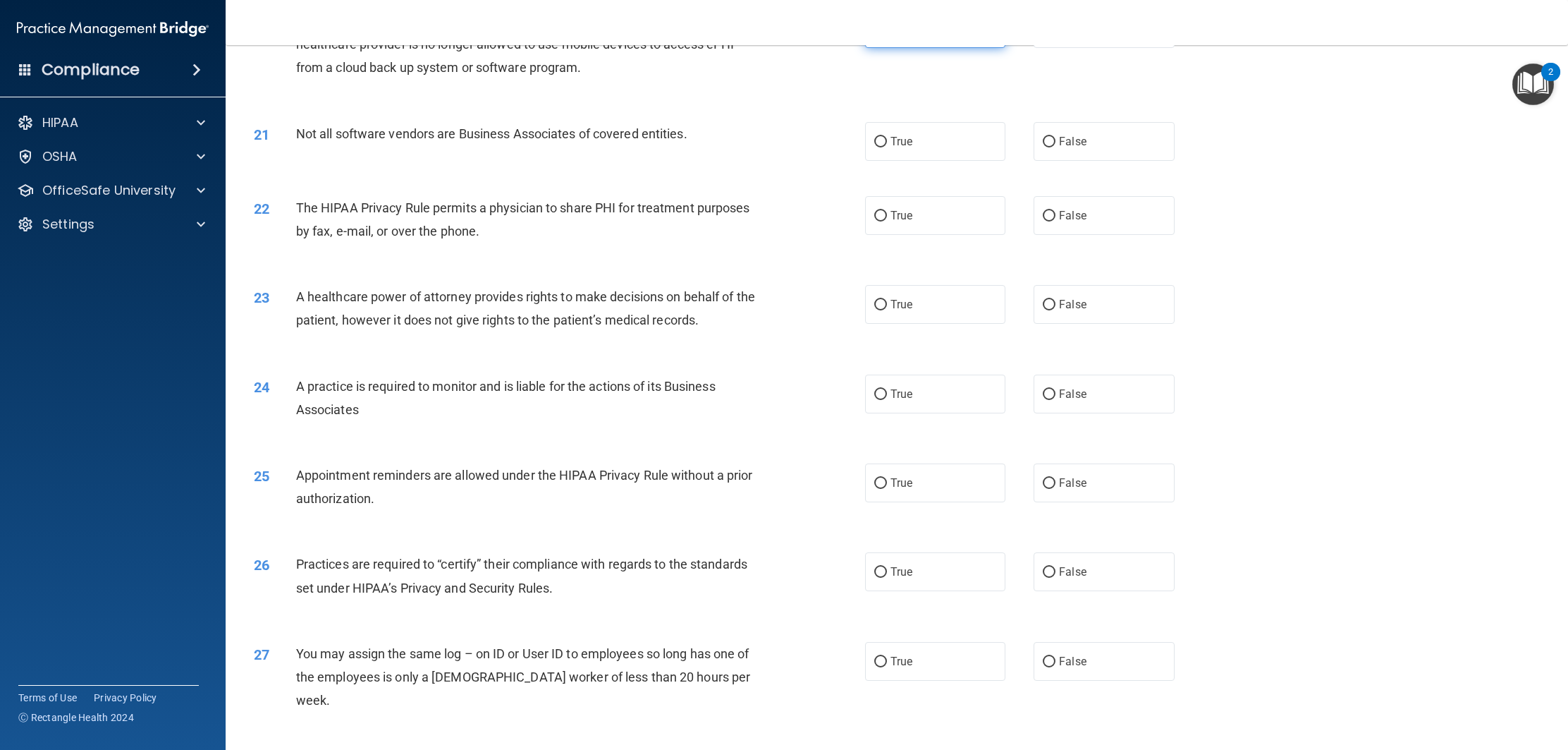
scroll to position [1971, 0]
click at [960, 141] on label "True" at bounding box center [935, 139] width 141 height 39
click at [887, 141] on input "True" at bounding box center [881, 140] width 13 height 10
radio input "true"
click at [943, 205] on label "True" at bounding box center [935, 213] width 141 height 39
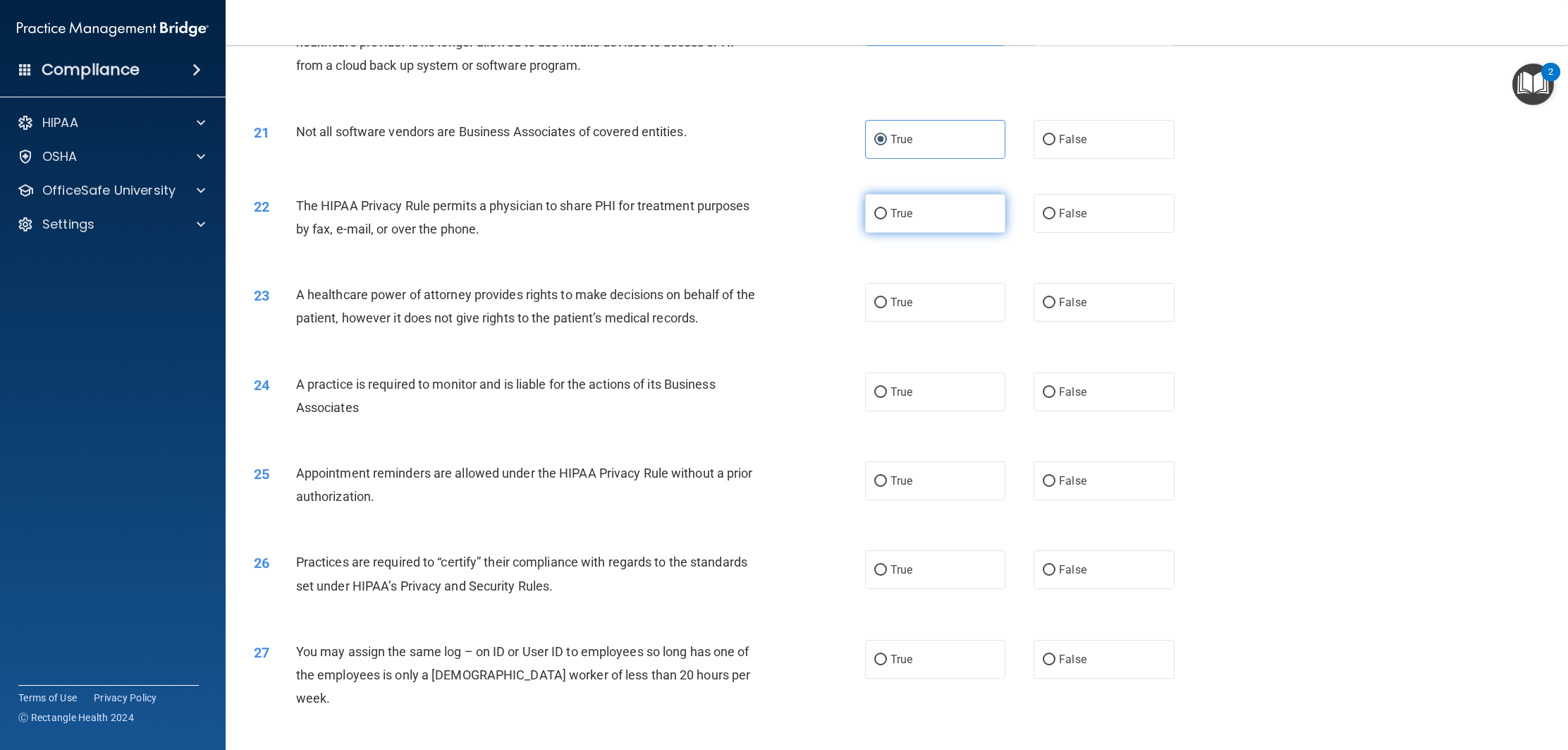
click at [887, 209] on input "True" at bounding box center [881, 214] width 13 height 10
radio input "true"
click at [892, 310] on label "True" at bounding box center [935, 302] width 141 height 39
click at [887, 308] on input "True" at bounding box center [881, 303] width 13 height 10
radio input "true"
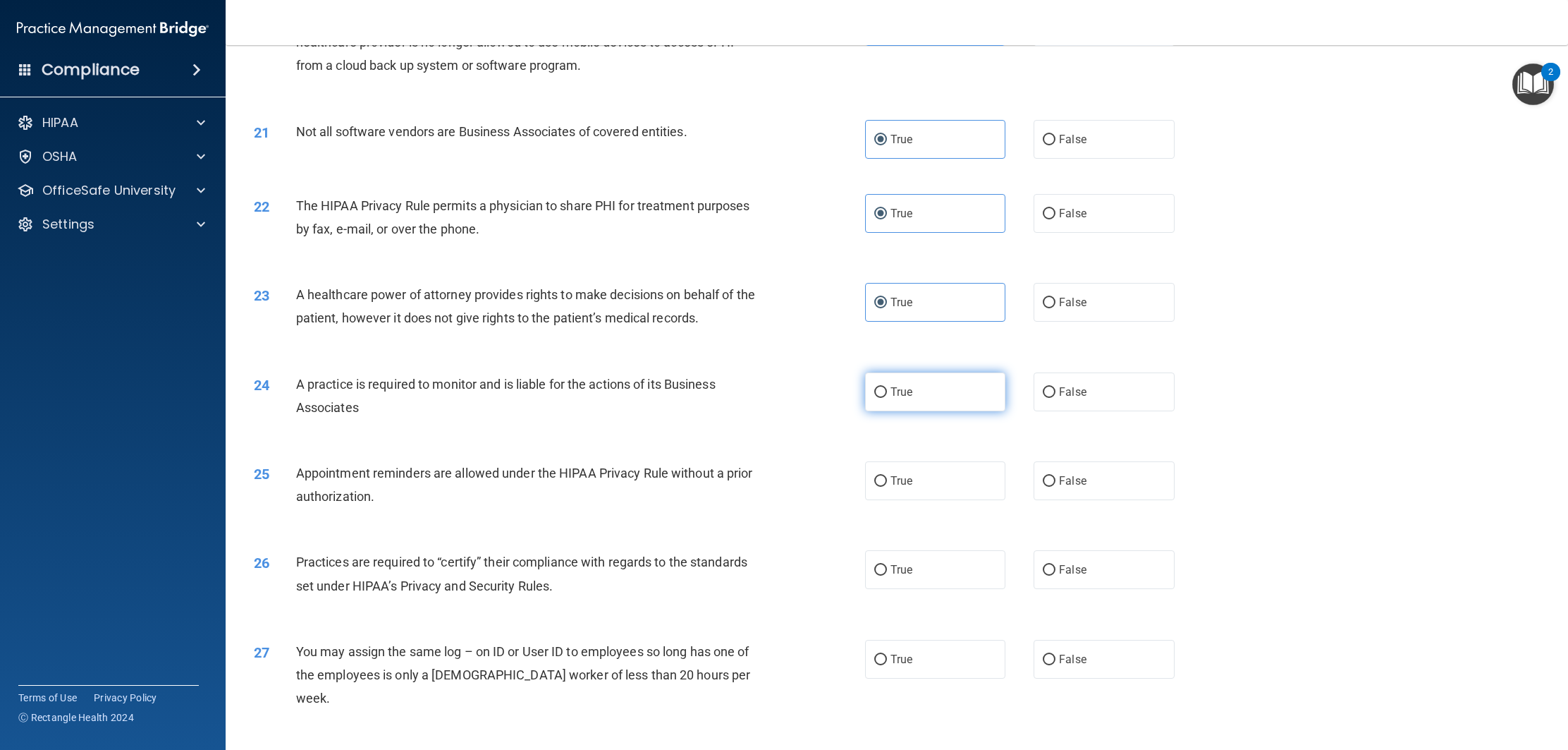
click at [902, 387] on span "True" at bounding box center [902, 392] width 22 height 14
click at [887, 387] on input "True" at bounding box center [881, 392] width 13 height 10
radio input "true"
click at [915, 487] on label "True" at bounding box center [935, 481] width 141 height 39
click at [887, 487] on input "True" at bounding box center [881, 481] width 13 height 10
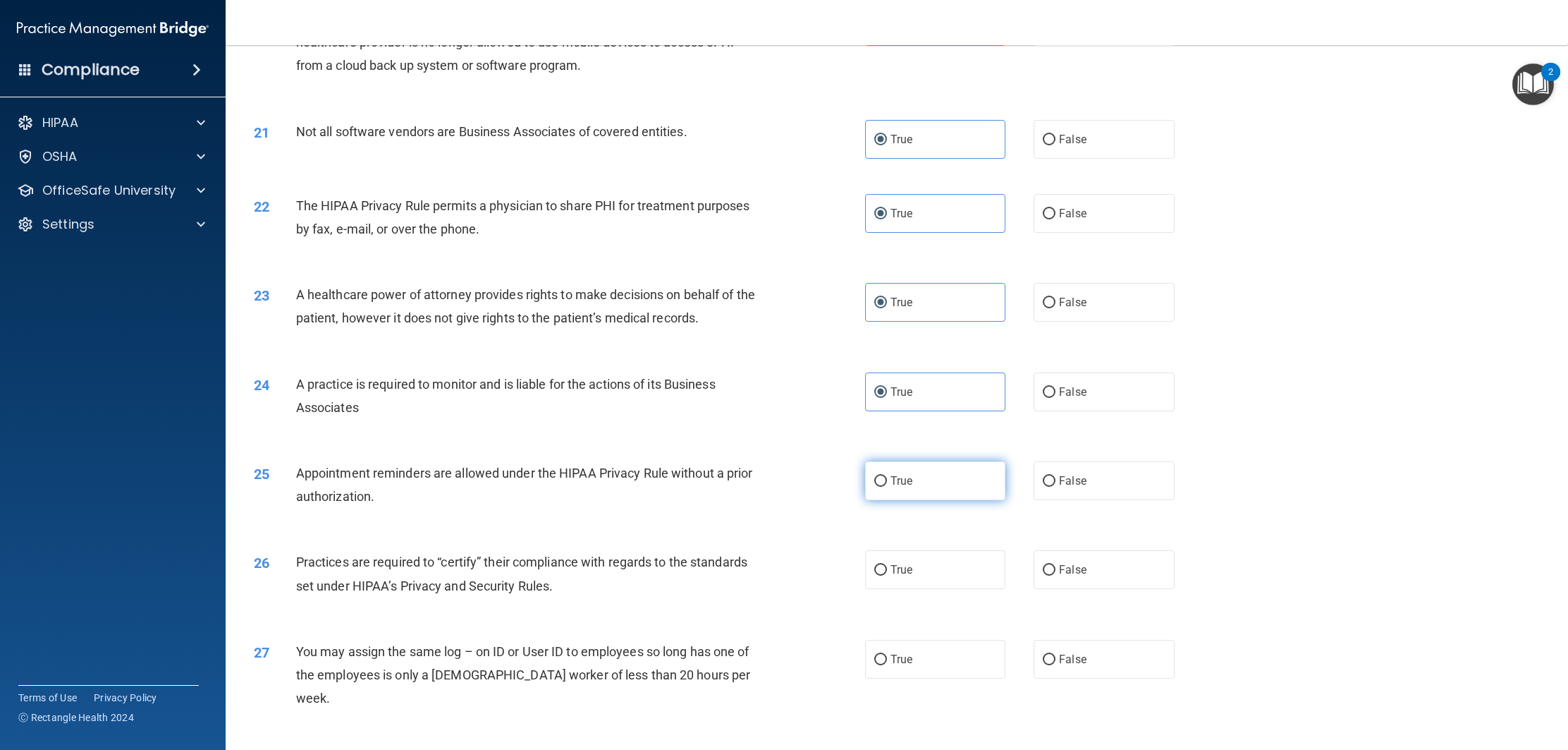
radio input "true"
click at [898, 562] on span "True" at bounding box center [902, 569] width 22 height 14
click at [887, 565] on input "True" at bounding box center [881, 570] width 13 height 10
radio input "true"
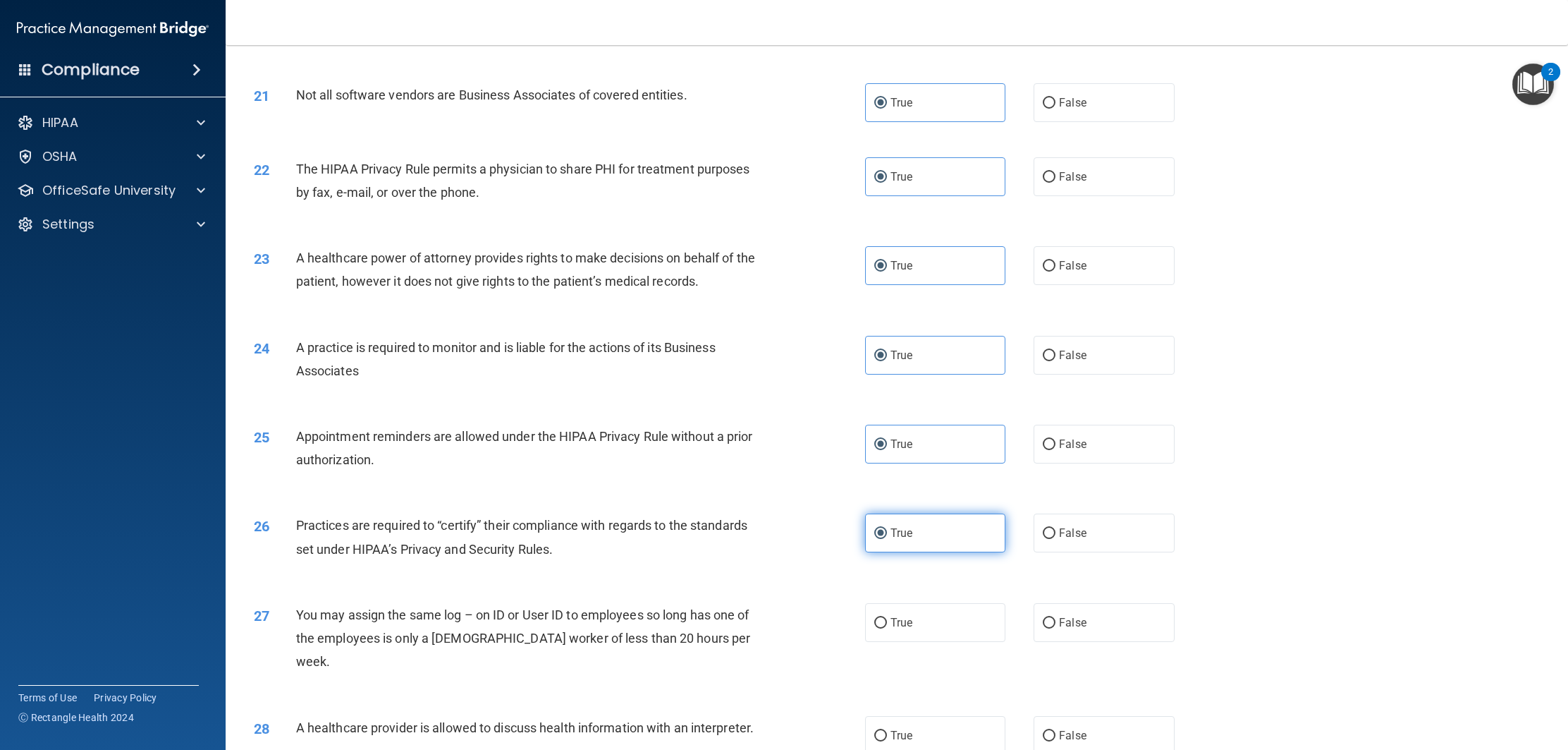
scroll to position [2030, 0]
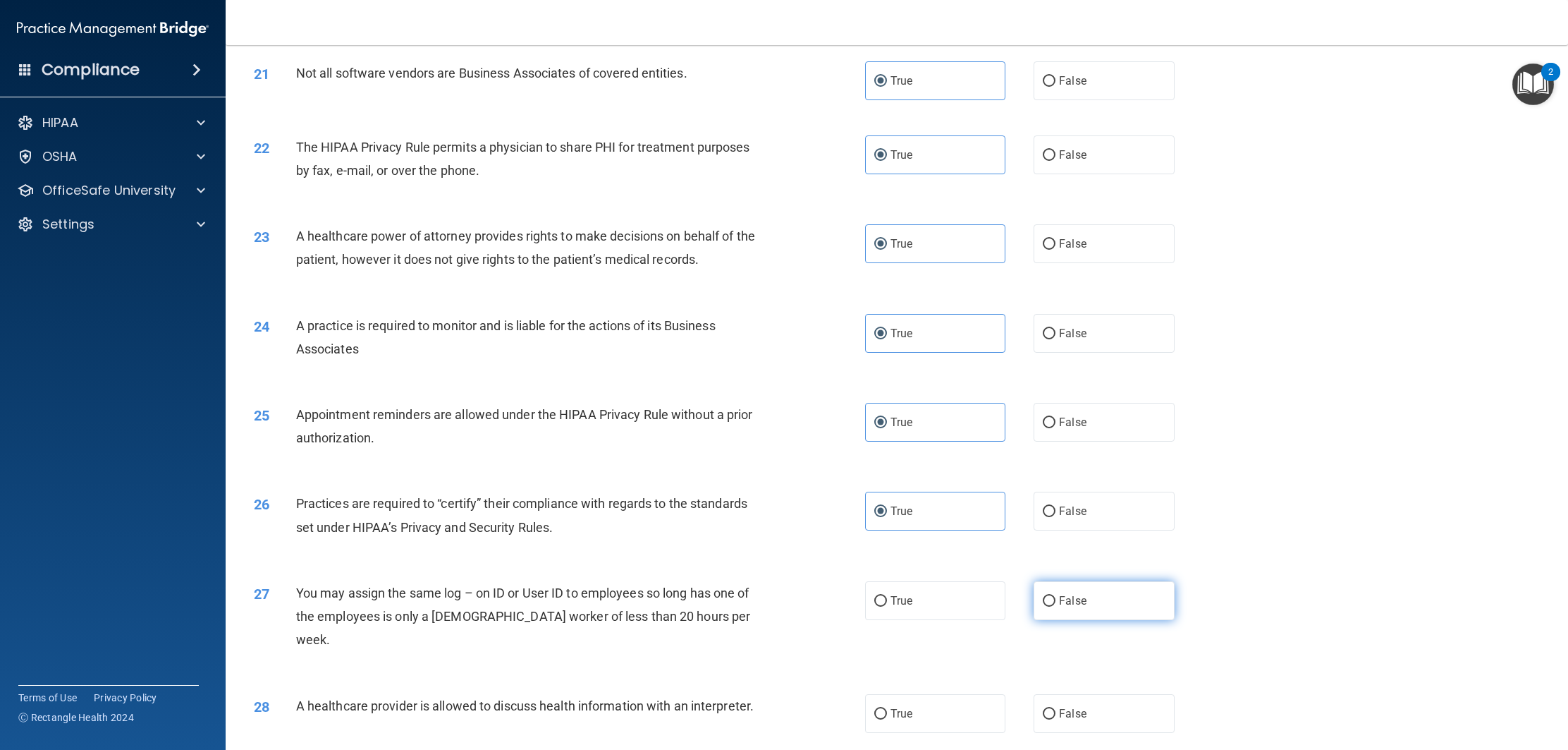
click at [1096, 604] on label "False" at bounding box center [1103, 601] width 141 height 39
click at [1056, 604] on input "False" at bounding box center [1049, 601] width 13 height 10
radio input "true"
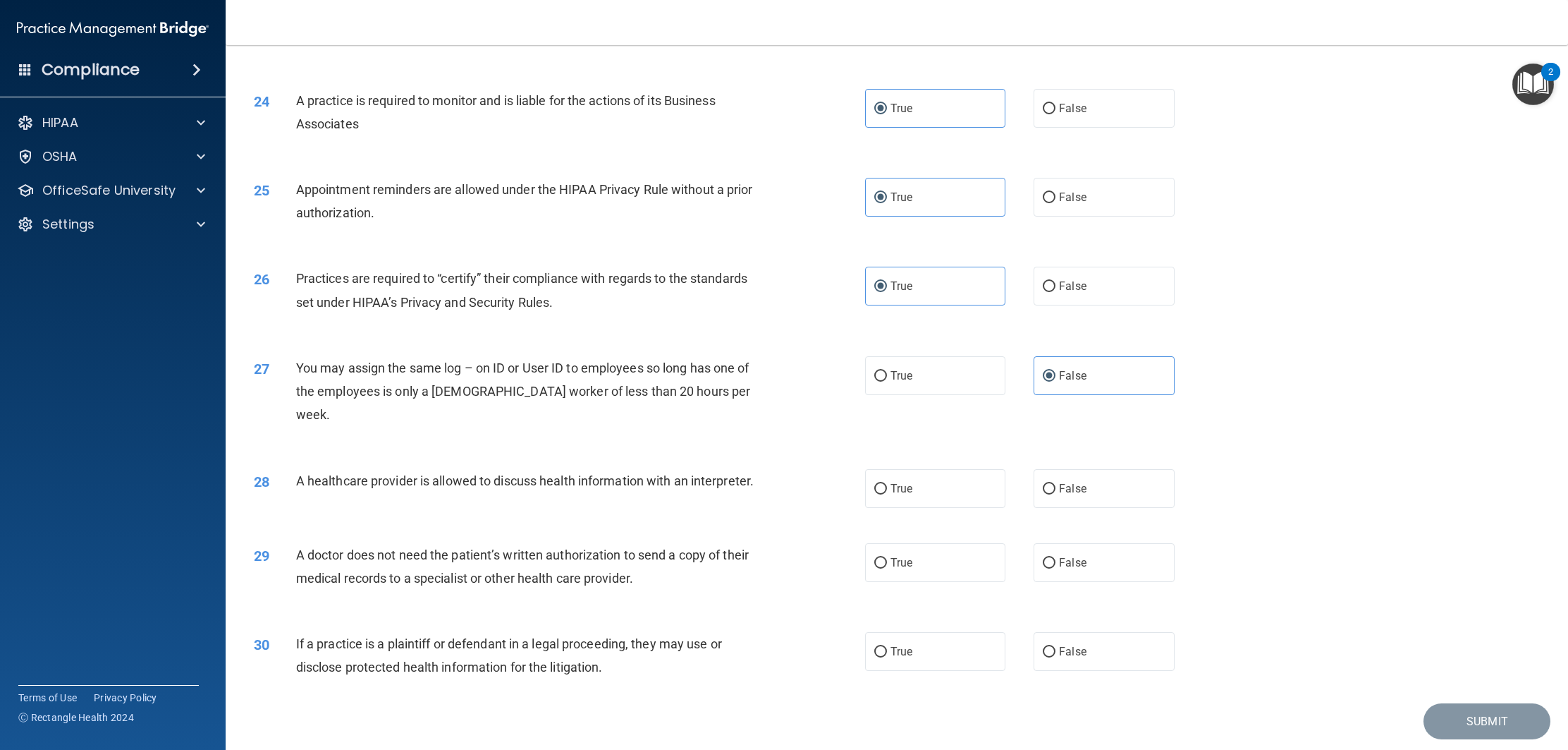
scroll to position [2257, 0]
click at [895, 477] on label "True" at bounding box center [935, 486] width 141 height 39
click at [887, 481] on input "True" at bounding box center [881, 486] width 13 height 10
radio input "true"
click at [1065, 555] on label "False" at bounding box center [1103, 560] width 141 height 39
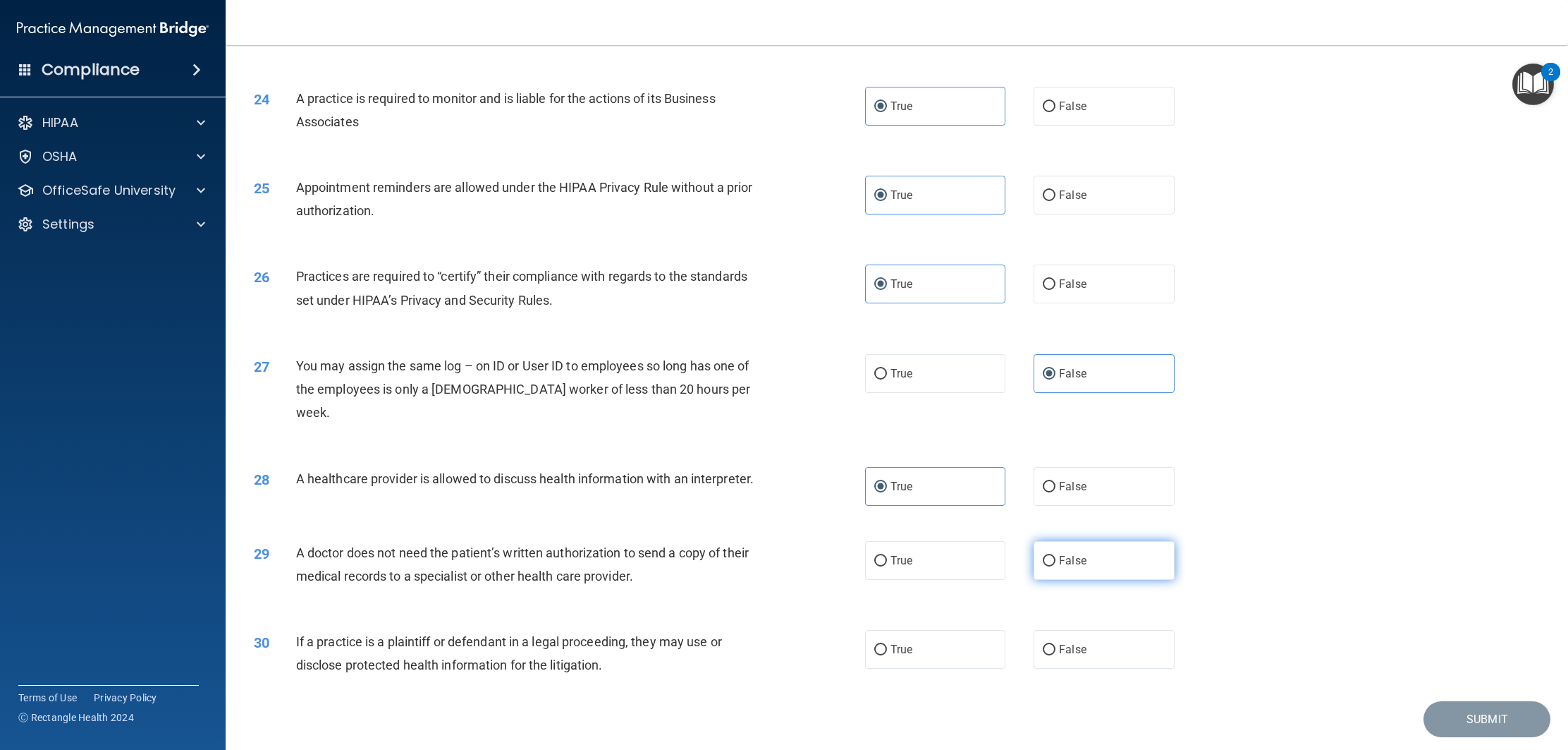
click at [1056, 556] on input "False" at bounding box center [1049, 561] width 13 height 10
radio input "true"
click at [904, 643] on span "True" at bounding box center [902, 649] width 22 height 14
click at [887, 644] on input "True" at bounding box center [881, 649] width 13 height 10
radio input "true"
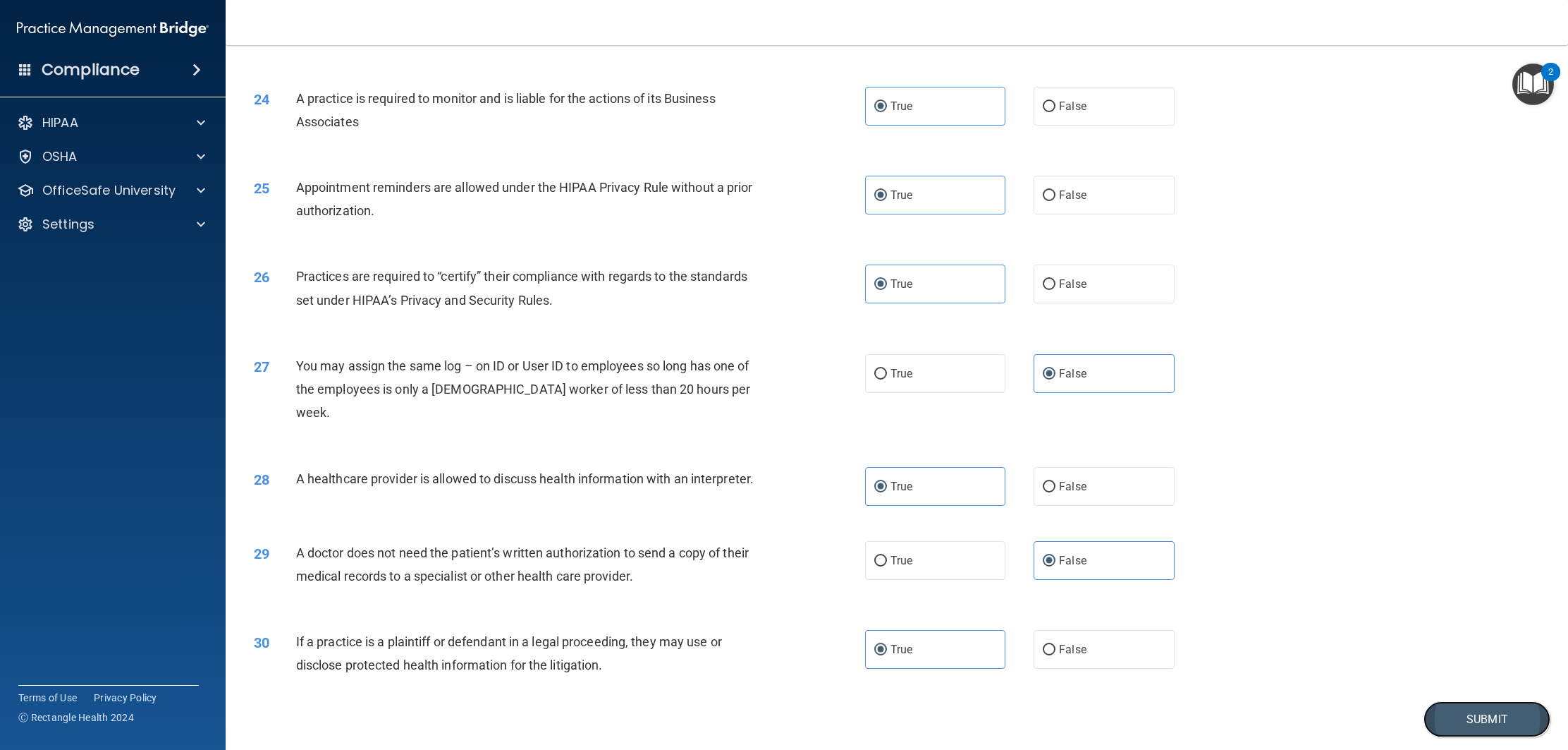
drag, startPoint x: 1456, startPoint y: 691, endPoint x: 1436, endPoint y: 688, distance: 20.2
click at [1454, 701] on button "Submit" at bounding box center [1487, 718] width 127 height 36
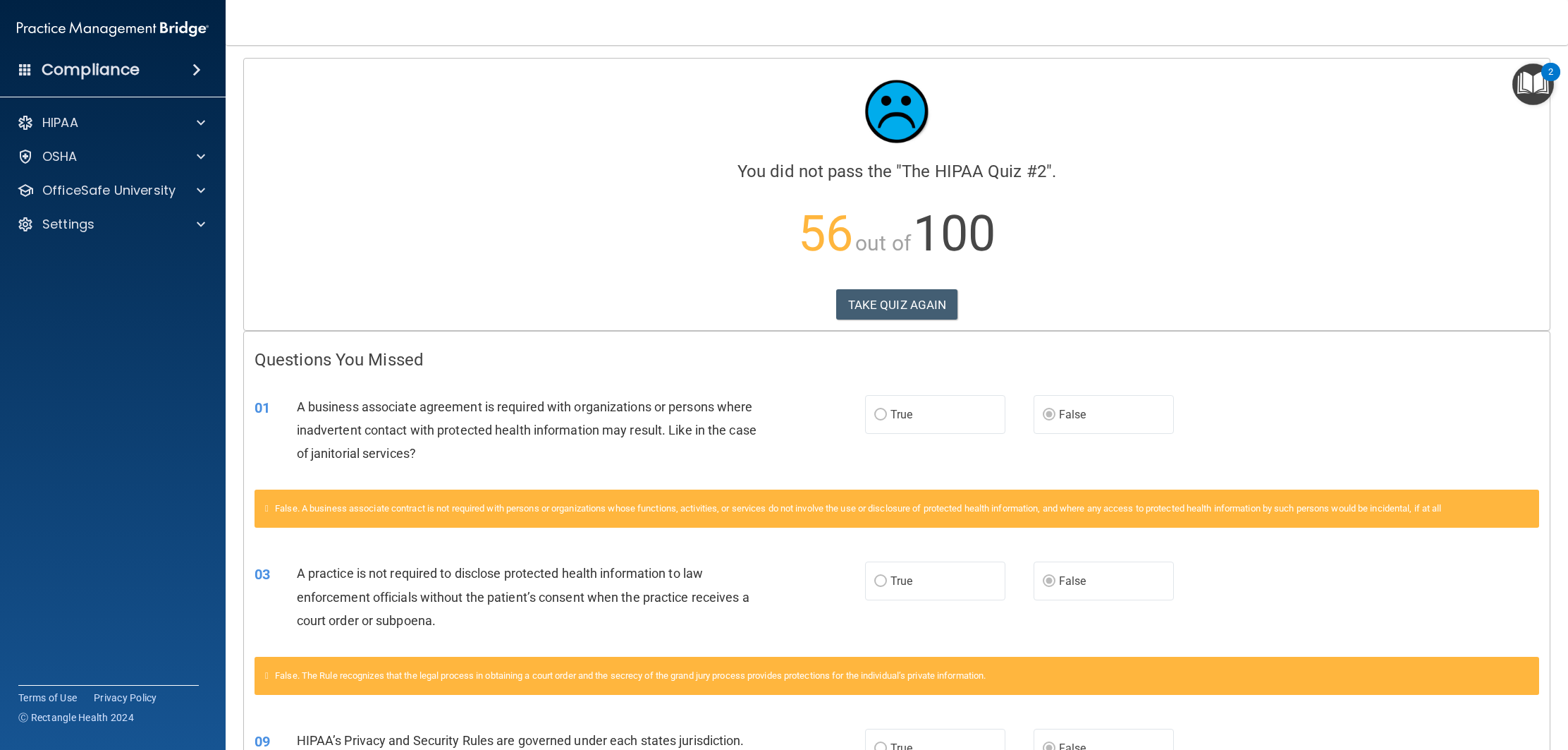
click at [1230, 575] on div "03 A practice is not required to disclose protected health information to law e…" at bounding box center [897, 600] width 1306 height 113
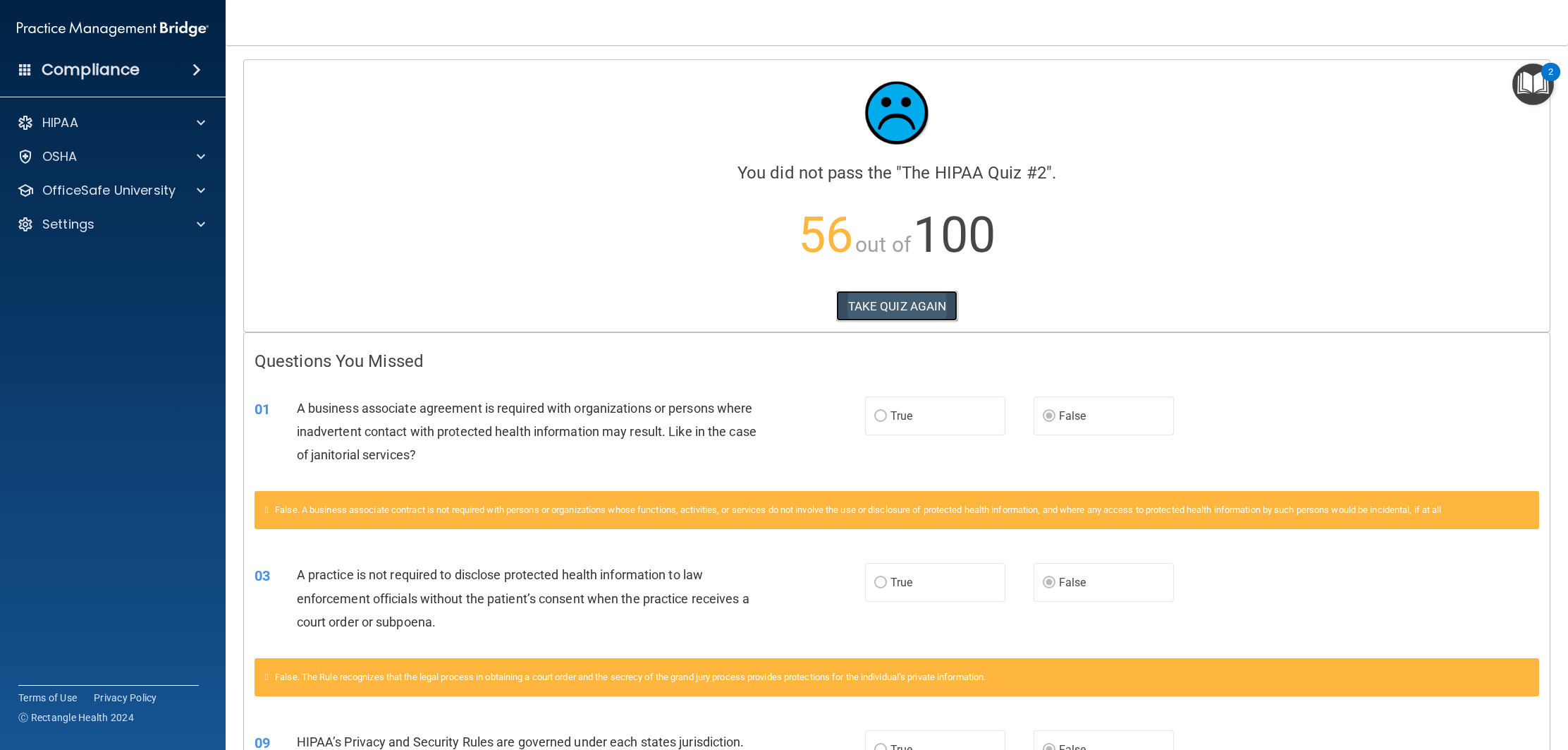
click at [929, 308] on button "TAKE QUIZ AGAIN" at bounding box center [898, 306] width 122 height 31
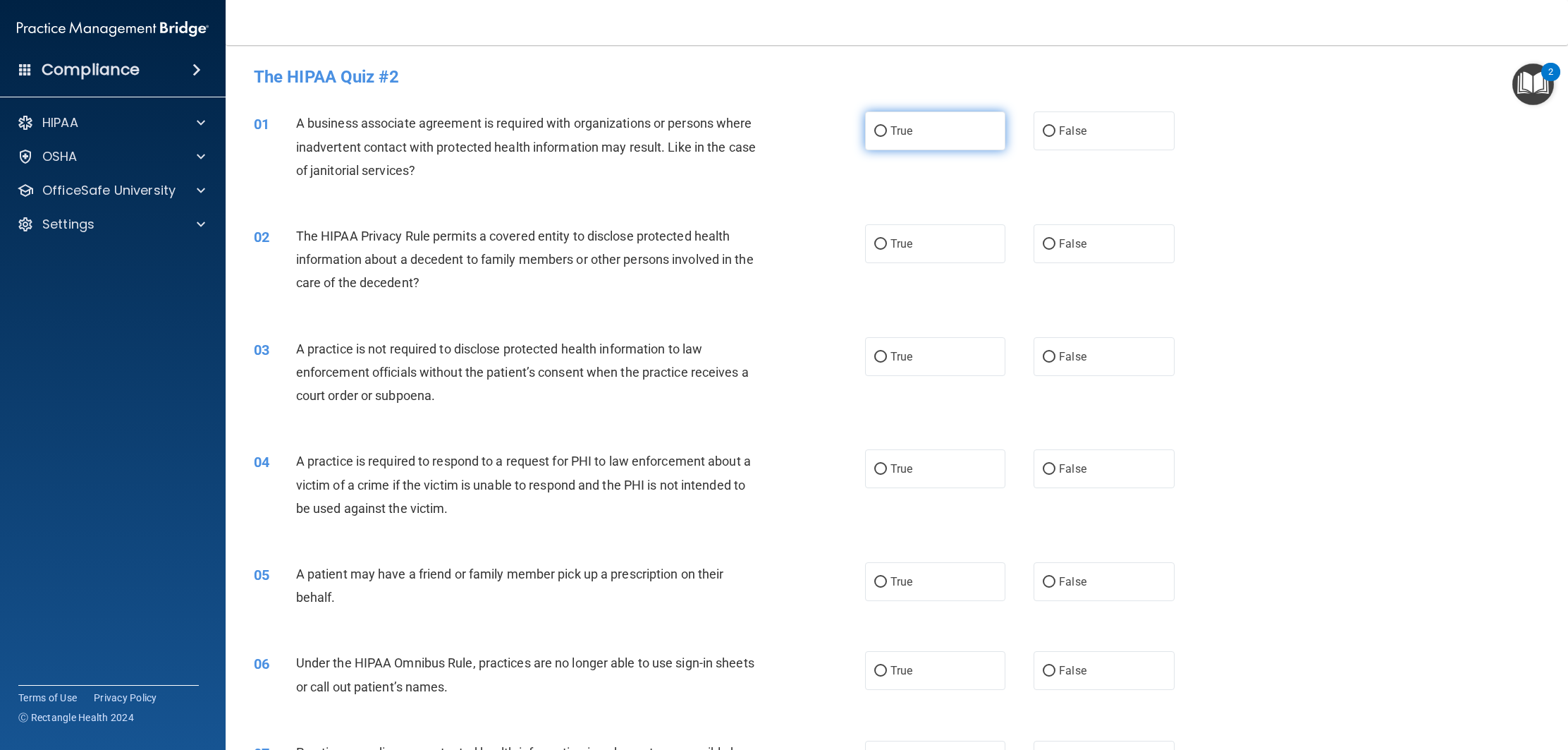
click at [889, 133] on label "True" at bounding box center [935, 130] width 141 height 39
click at [887, 133] on input "True" at bounding box center [881, 131] width 13 height 10
radio input "true"
click at [1079, 133] on span "False" at bounding box center [1072, 130] width 28 height 14
click at [1056, 133] on input "False" at bounding box center [1049, 131] width 13 height 10
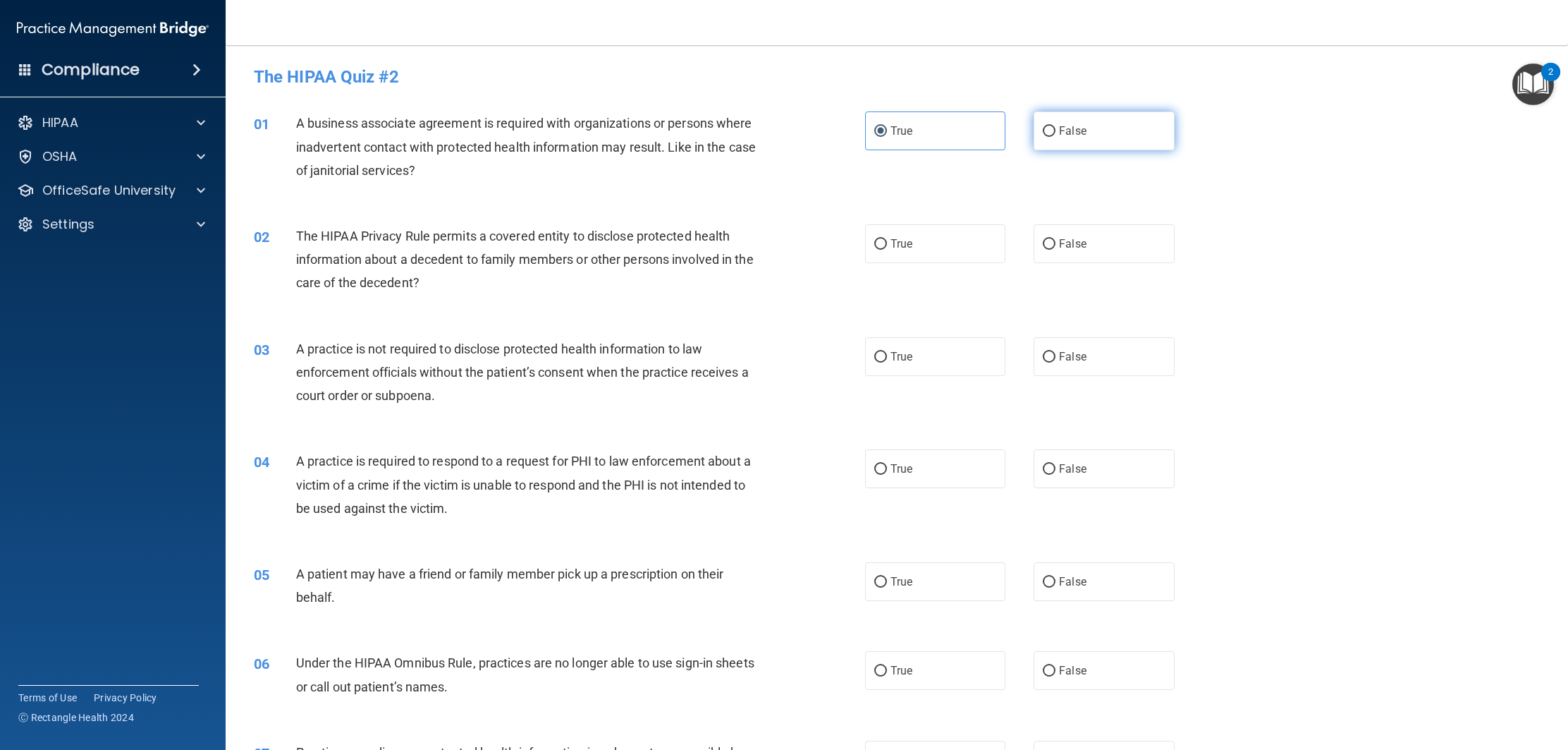
radio input "true"
radio input "false"
click at [1086, 344] on label "False" at bounding box center [1103, 356] width 141 height 39
click at [1056, 352] on input "False" at bounding box center [1049, 357] width 13 height 10
radio input "true"
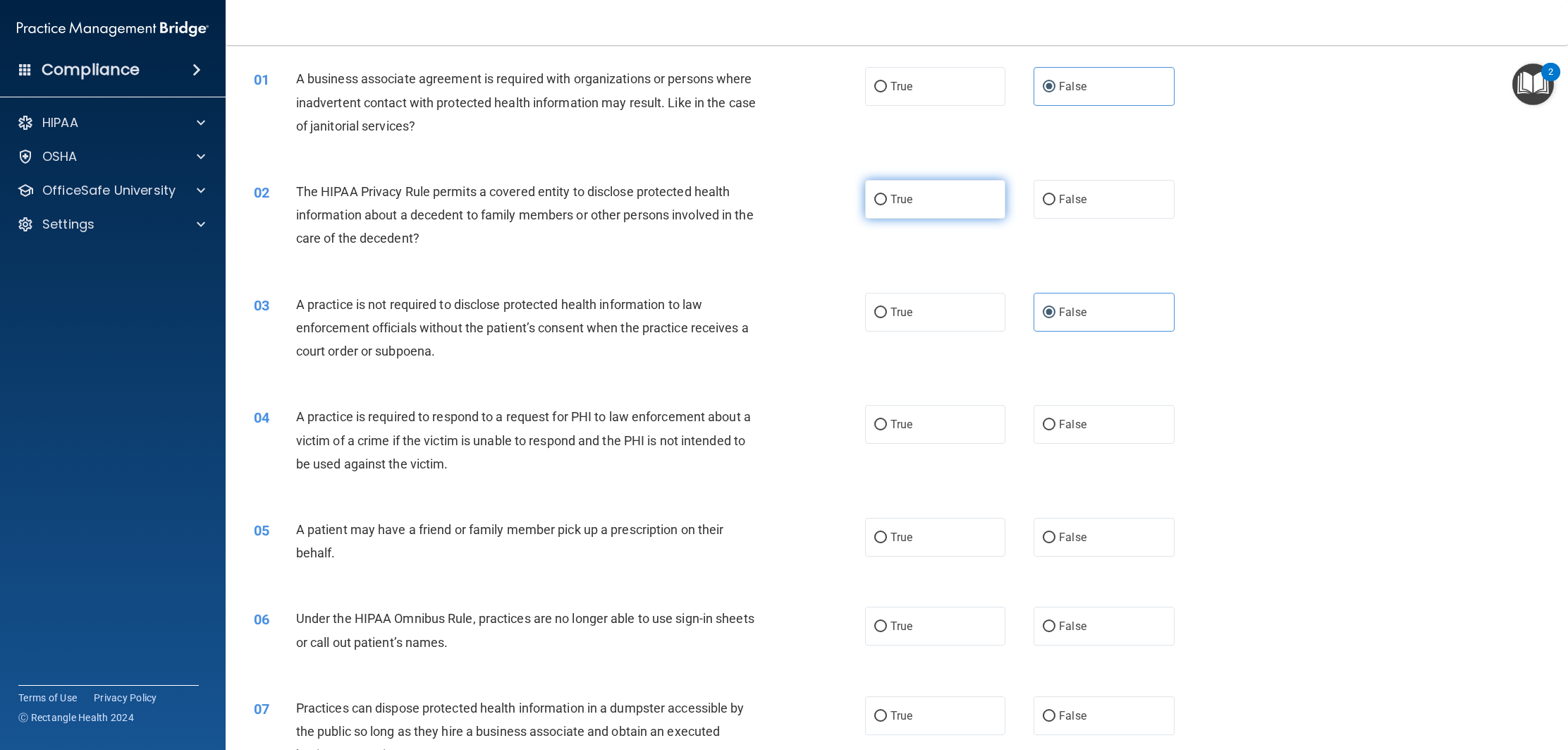
scroll to position [64, 0]
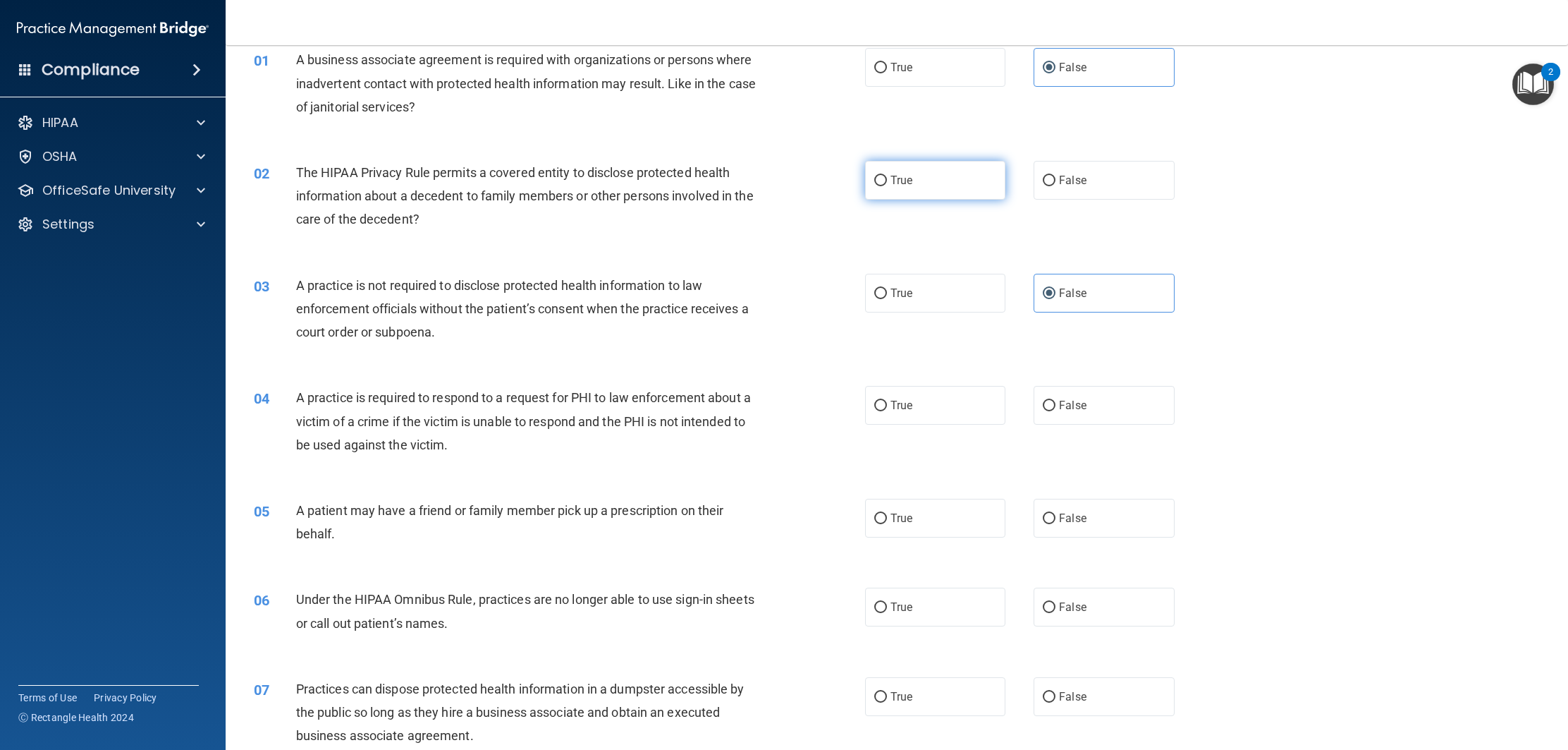
click at [933, 191] on label "True" at bounding box center [935, 180] width 141 height 39
click at [887, 186] on input "True" at bounding box center [881, 180] width 13 height 10
radio input "true"
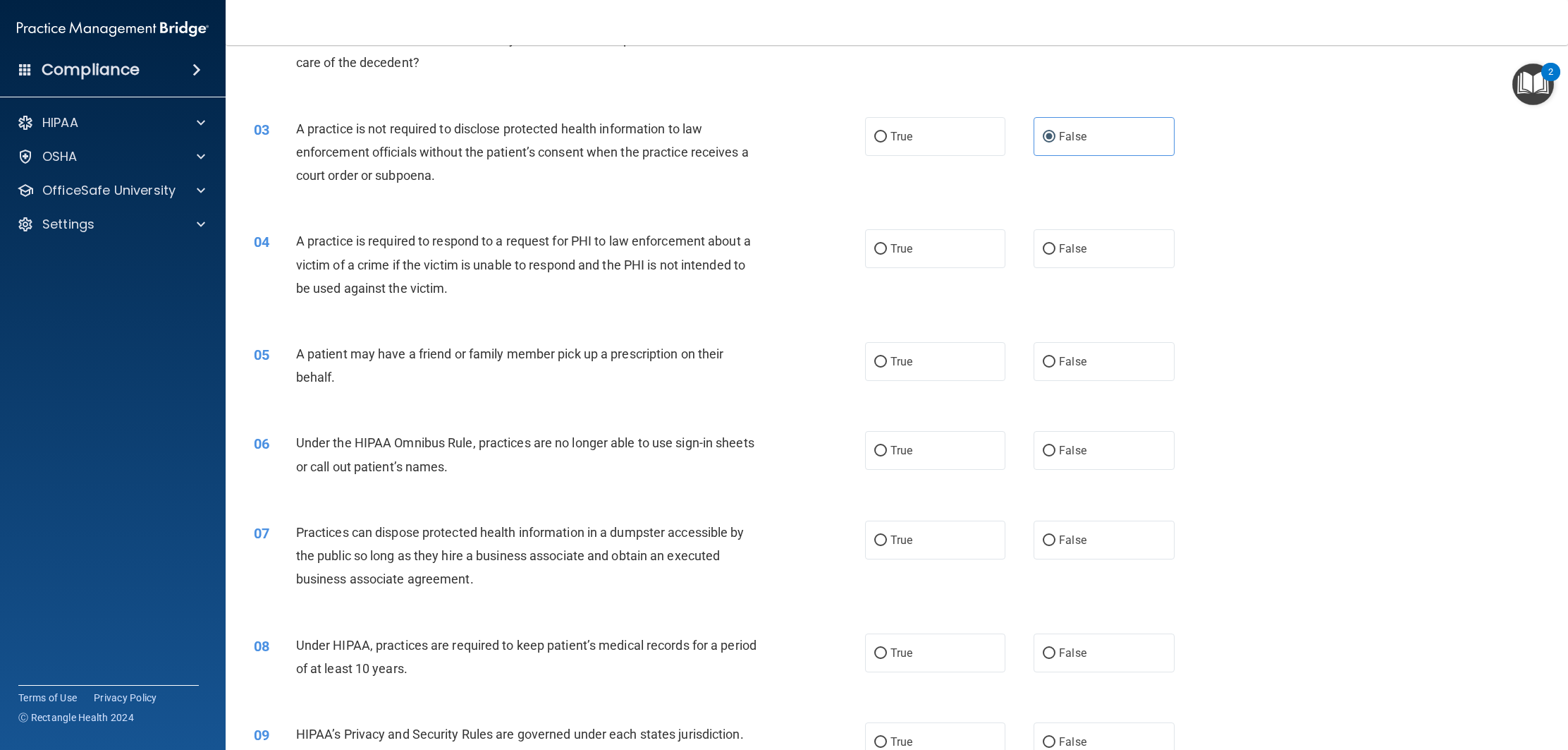
scroll to position [251, 0]
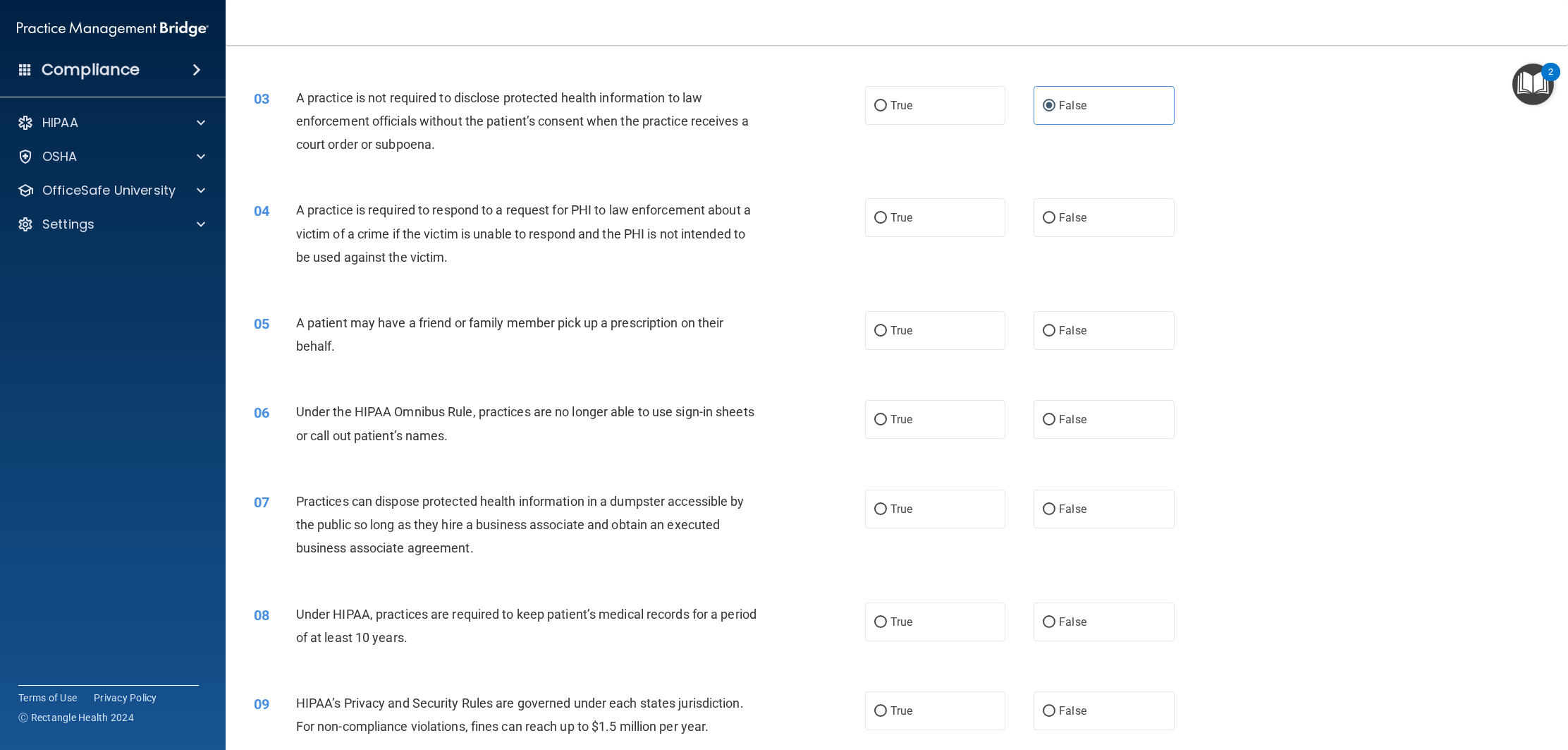
click at [908, 232] on label "True" at bounding box center [935, 217] width 141 height 39
click at [887, 223] on input "True" at bounding box center [881, 218] width 13 height 10
radio input "true"
click at [953, 330] on label "True" at bounding box center [935, 331] width 141 height 39
click at [887, 330] on input "True" at bounding box center [881, 331] width 13 height 10
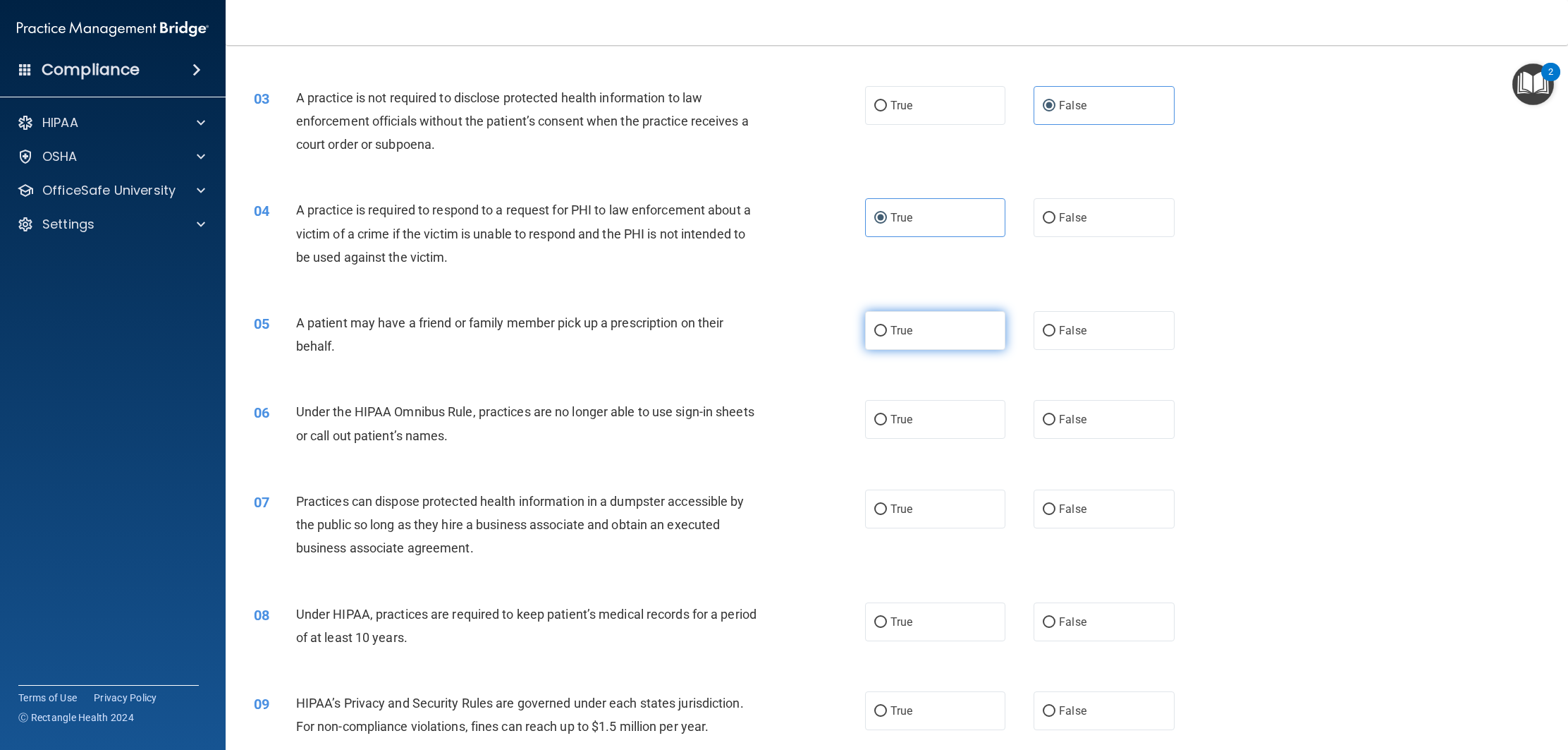
radio input "true"
click at [1056, 415] on label "False" at bounding box center [1103, 419] width 141 height 39
click at [1056, 415] on input "False" at bounding box center [1049, 419] width 13 height 10
radio input "true"
click at [1091, 511] on label "False" at bounding box center [1103, 508] width 141 height 39
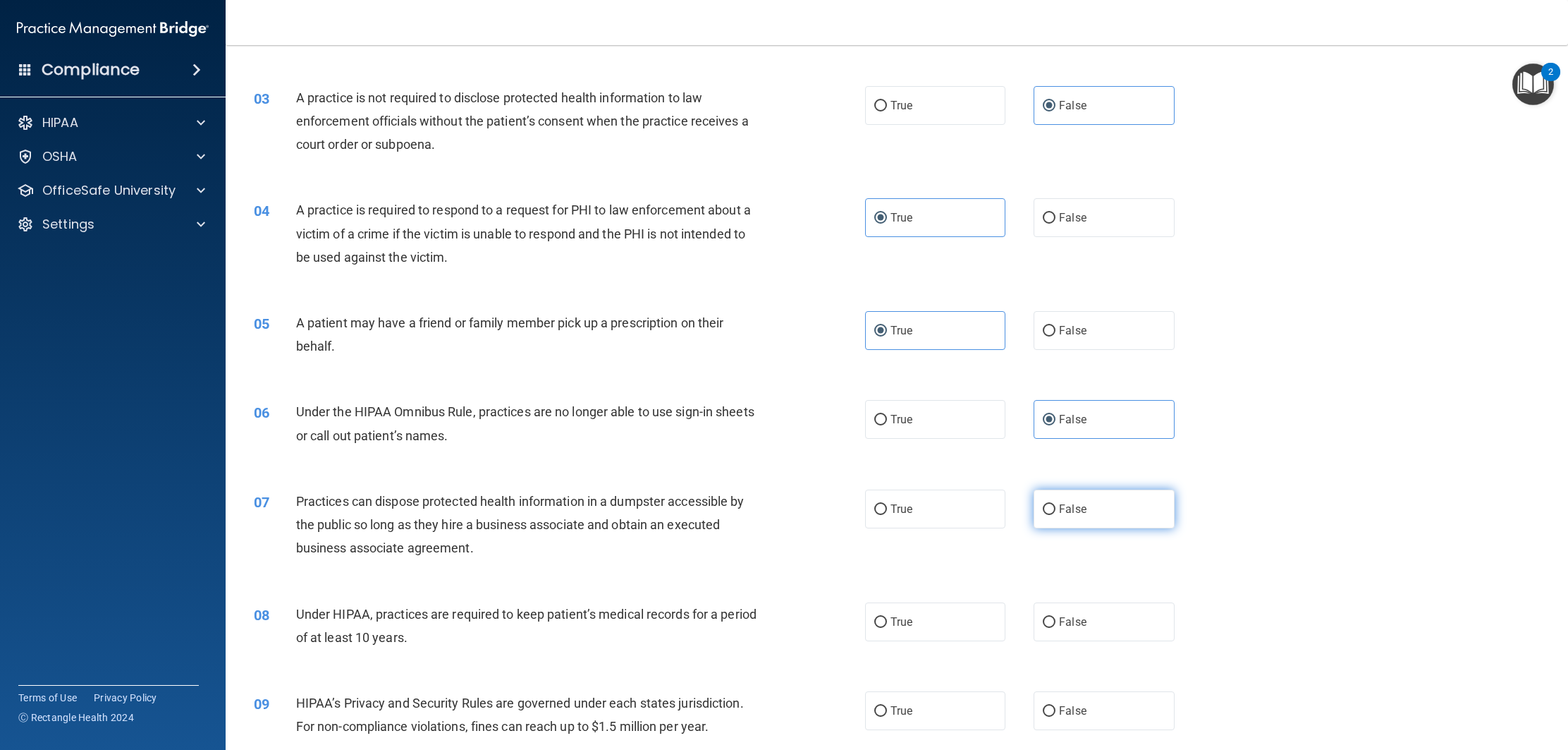
click at [1056, 511] on input "False" at bounding box center [1049, 509] width 13 height 10
radio input "true"
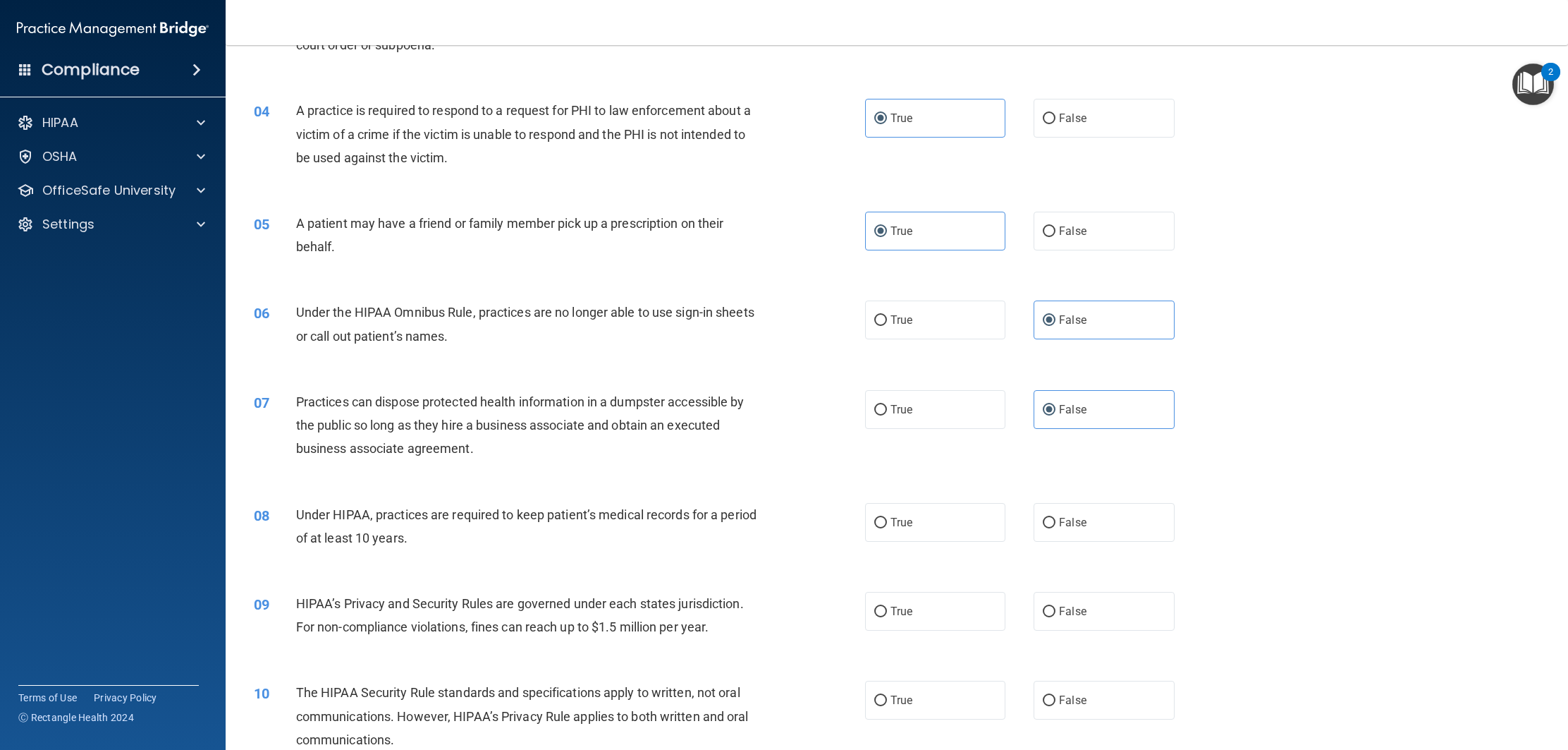
scroll to position [376, 0]
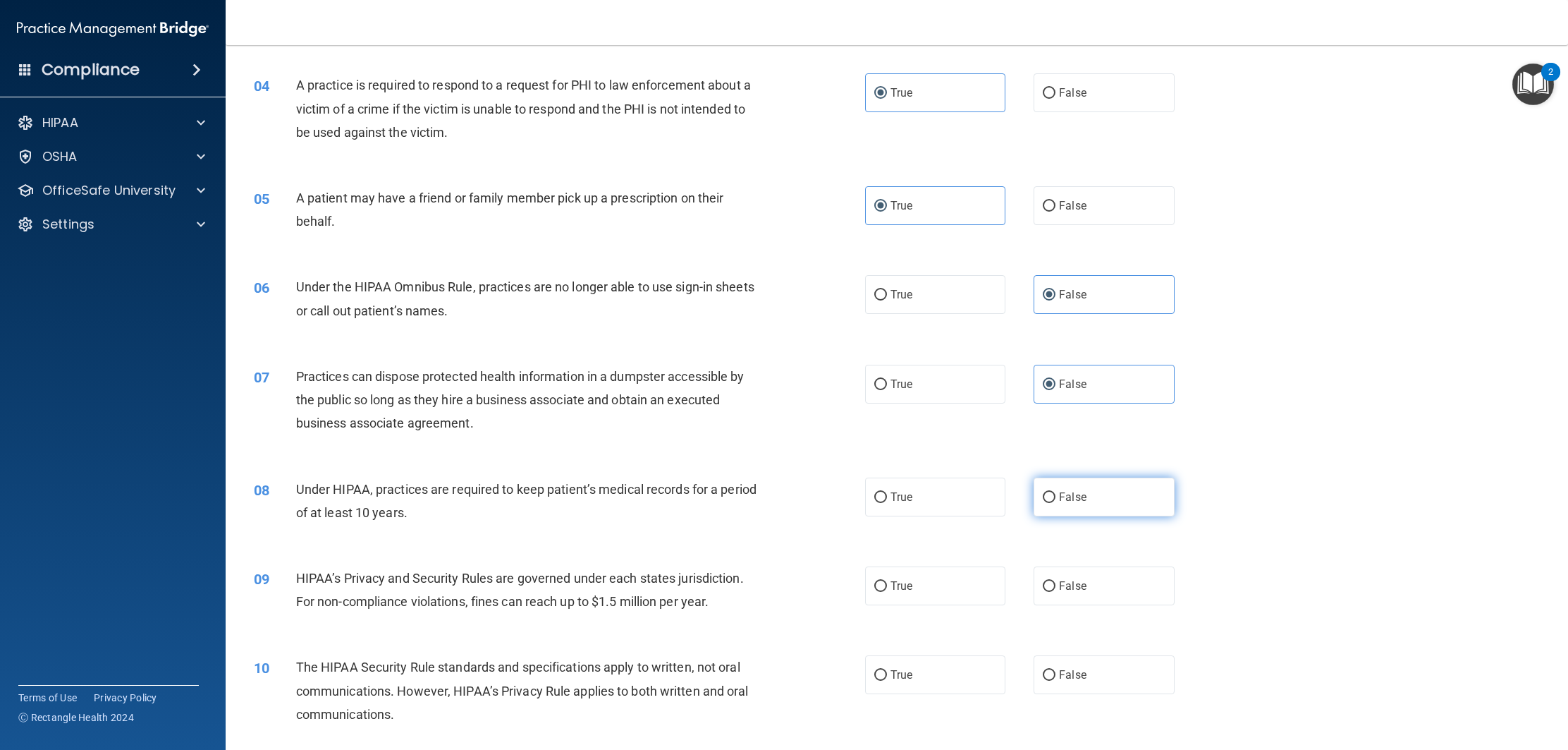
click at [1077, 509] on label "False" at bounding box center [1103, 497] width 141 height 39
click at [1056, 503] on input "False" at bounding box center [1049, 497] width 13 height 10
radio input "true"
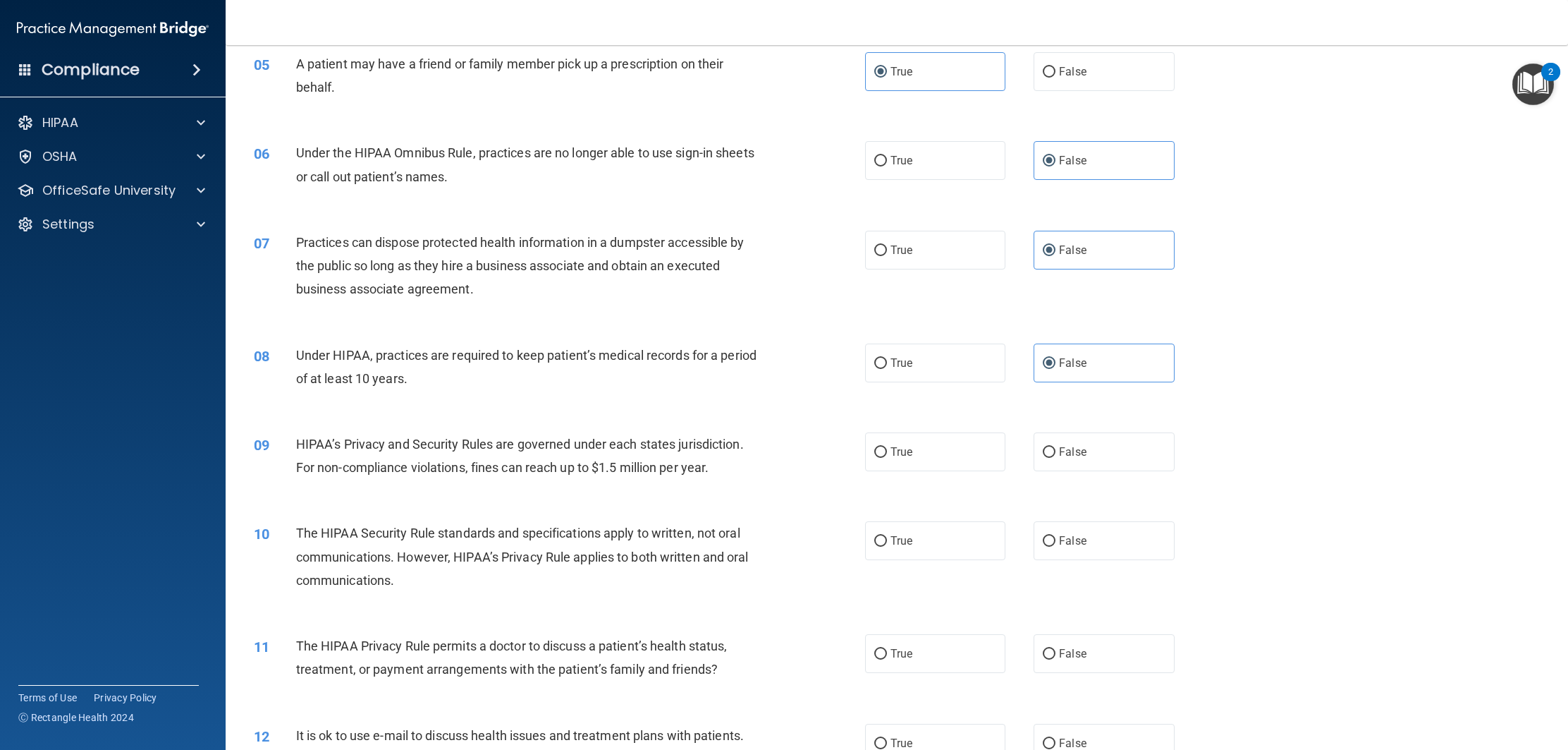
scroll to position [526, 0]
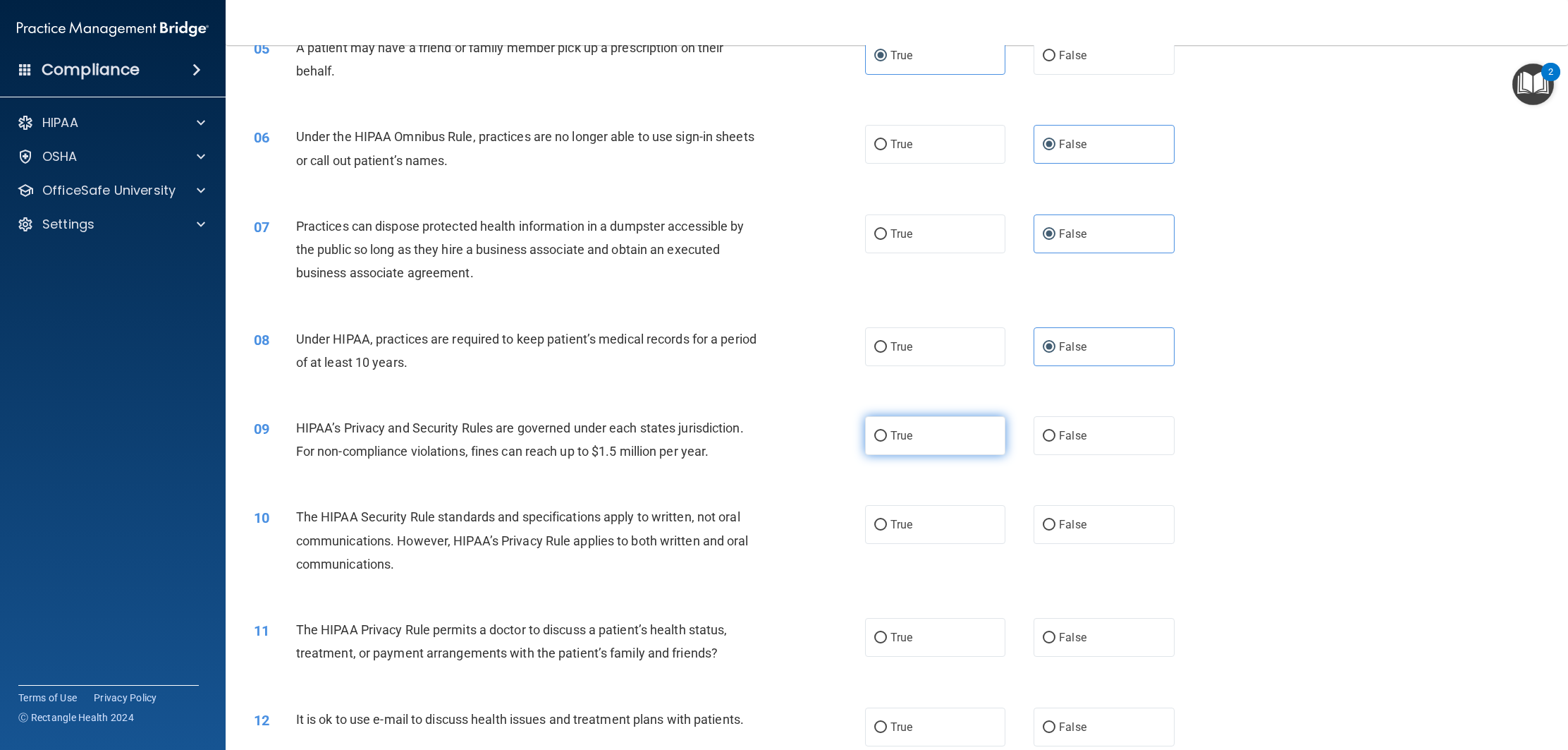
click at [932, 437] on label "True" at bounding box center [935, 435] width 141 height 39
click at [887, 437] on input "True" at bounding box center [881, 435] width 13 height 10
radio input "true"
click at [1073, 435] on span "False" at bounding box center [1072, 435] width 28 height 14
click at [1056, 435] on input "False" at bounding box center [1049, 435] width 13 height 10
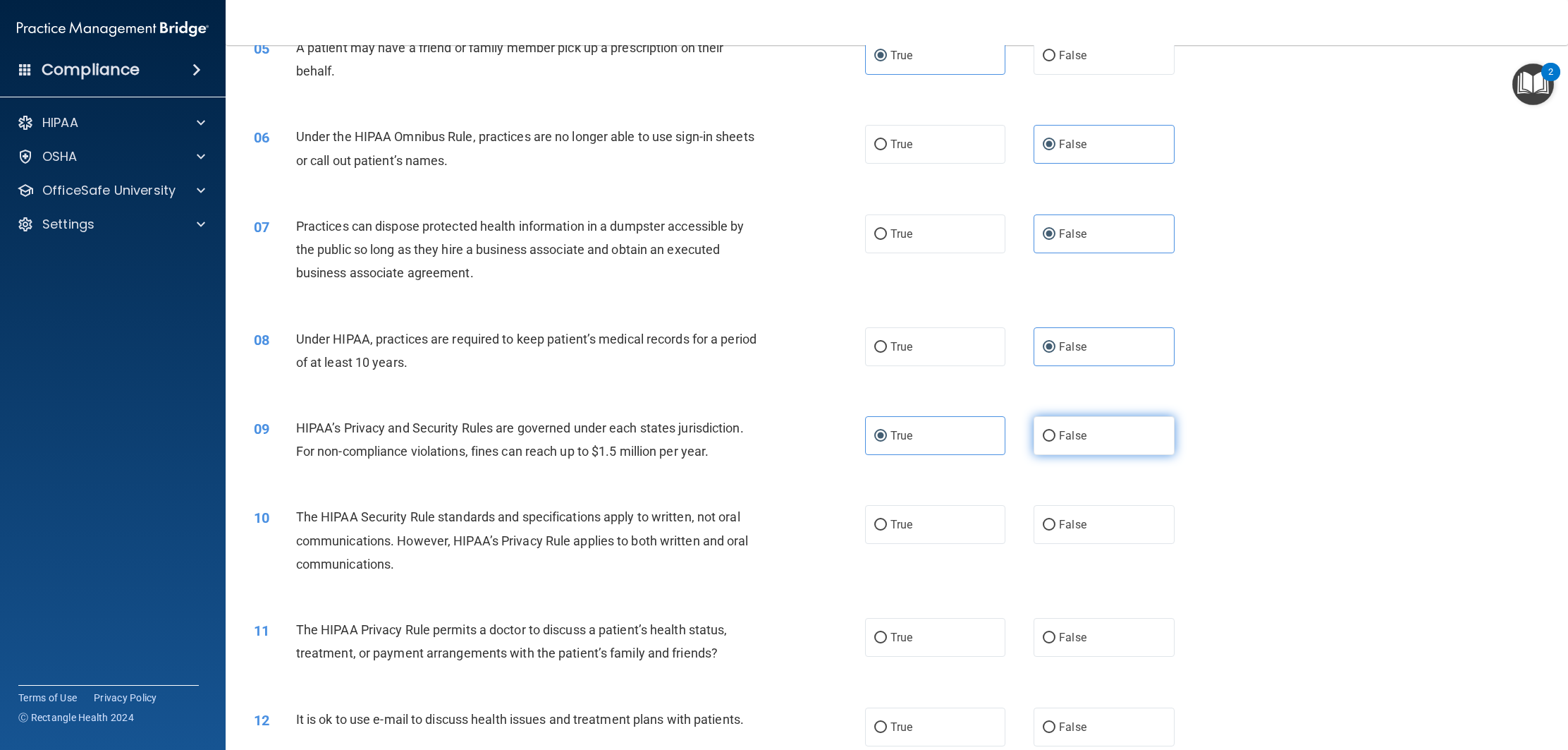
radio input "true"
radio input "false"
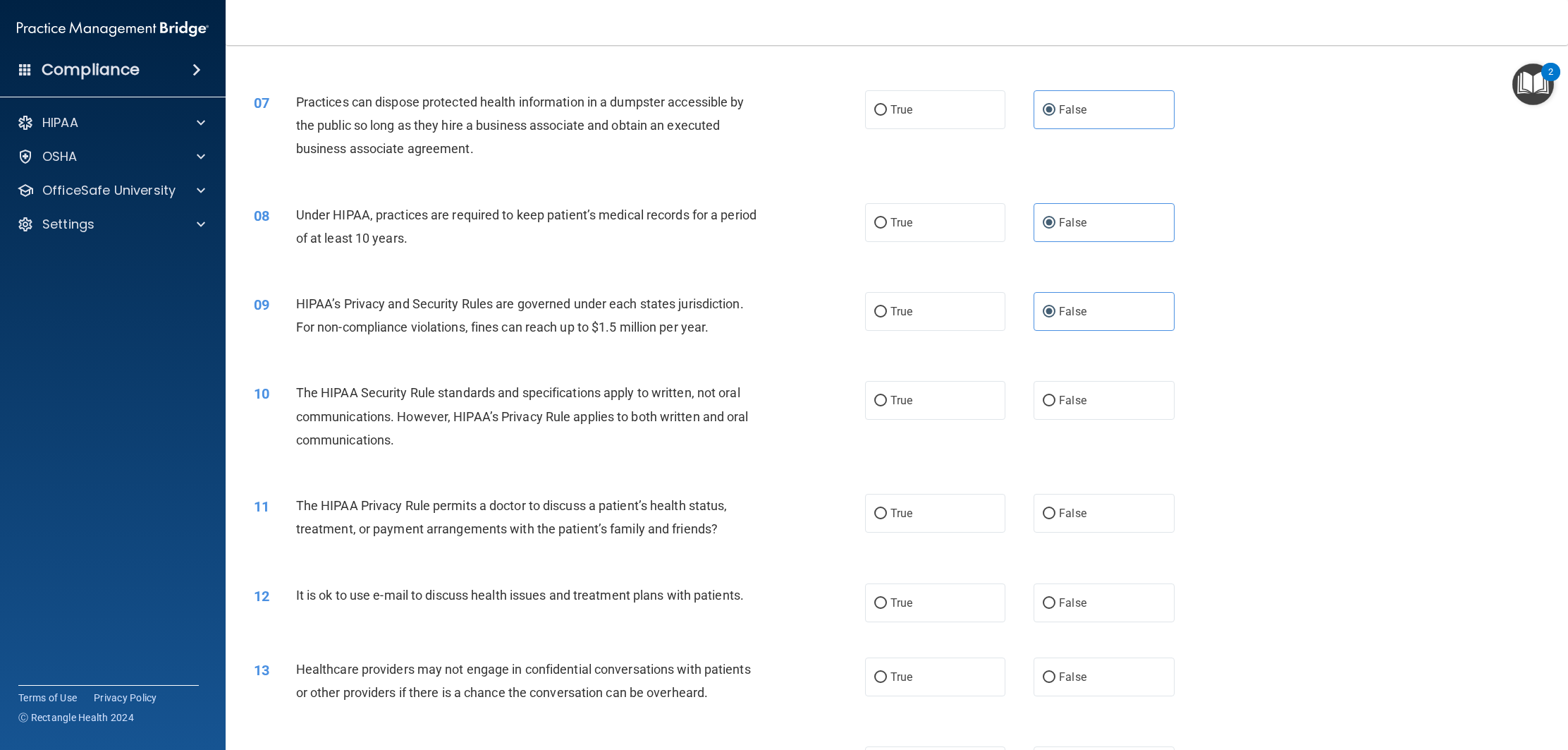
scroll to position [651, 0]
click at [927, 394] on label "True" at bounding box center [935, 399] width 141 height 39
click at [887, 394] on input "True" at bounding box center [881, 399] width 13 height 10
radio input "true"
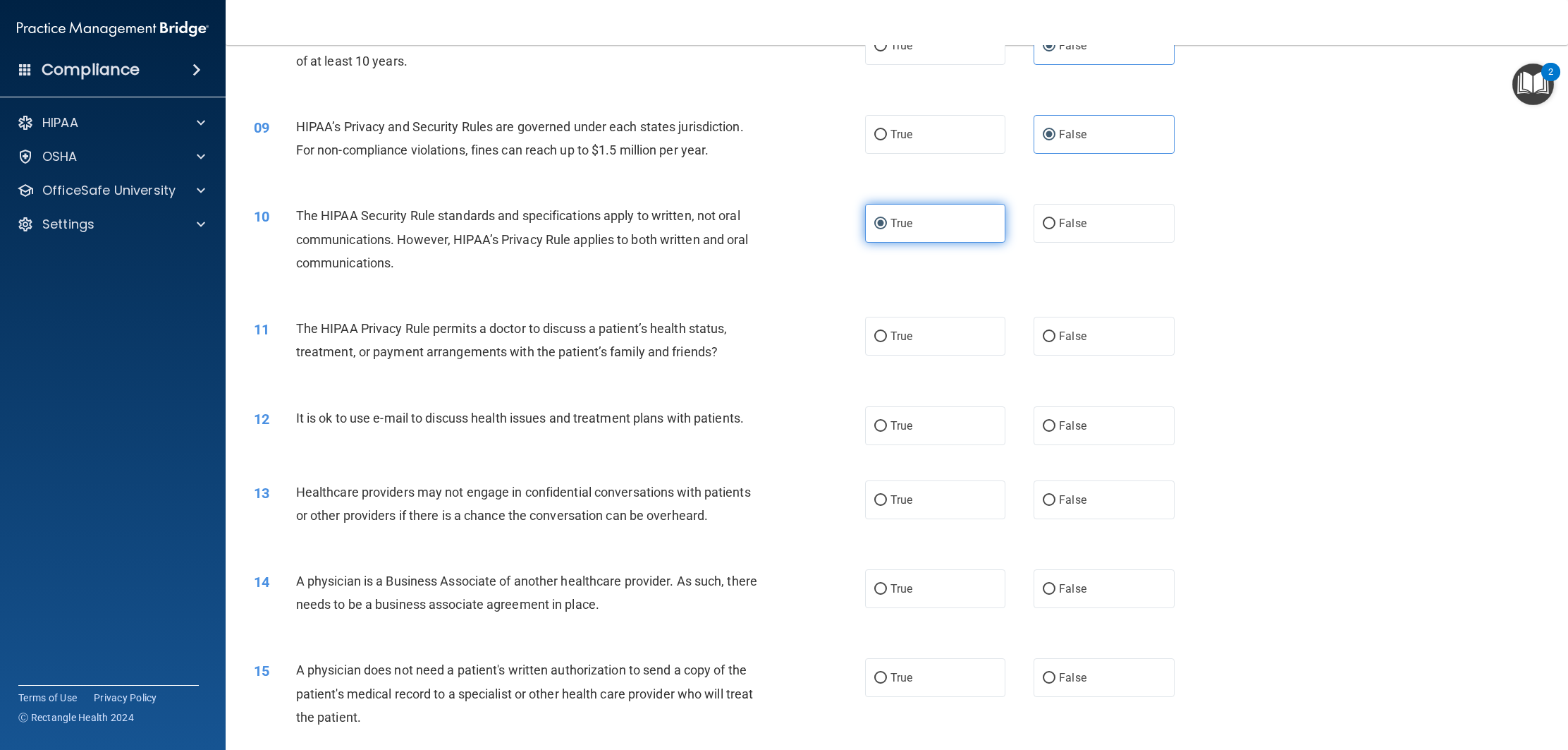
scroll to position [837, 0]
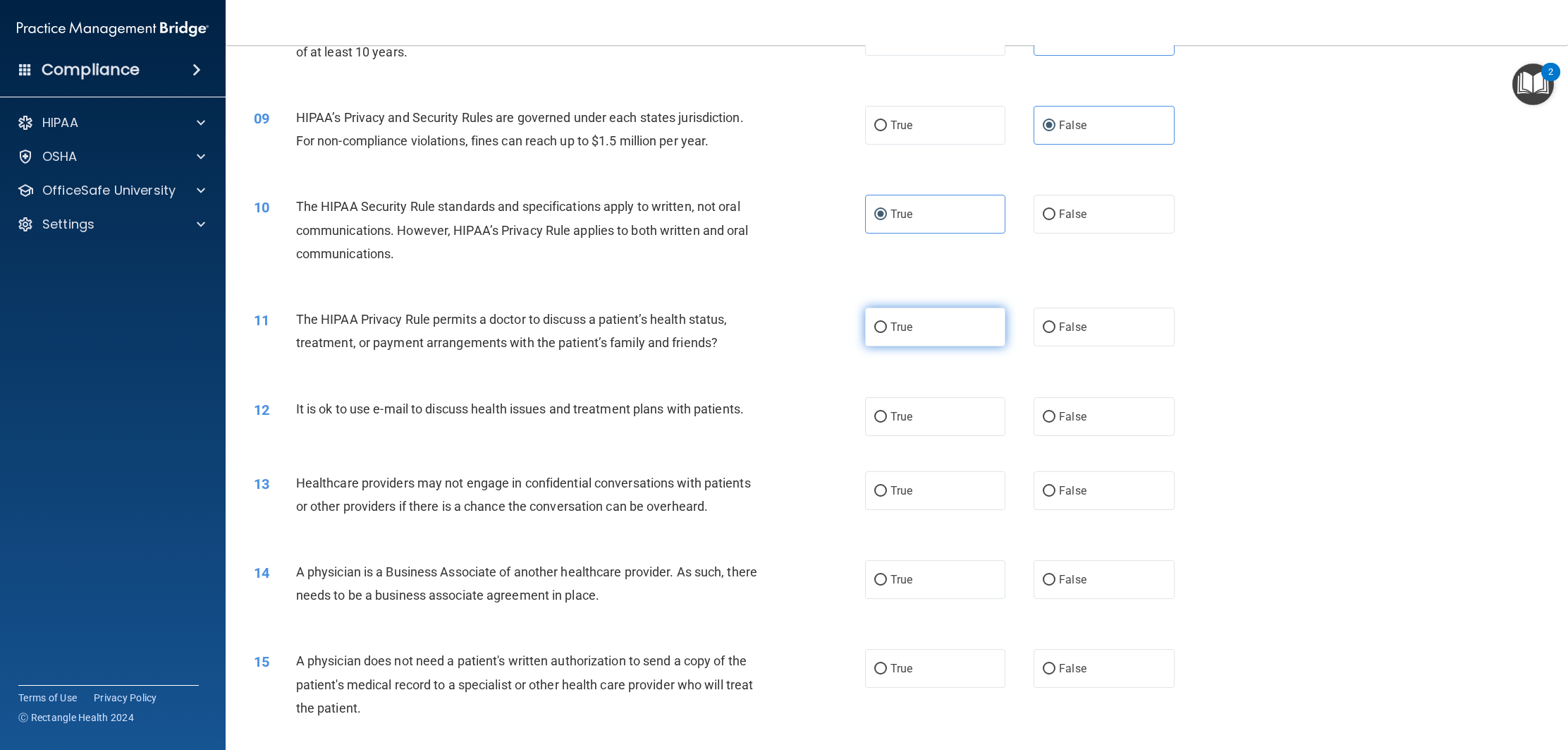
click at [899, 328] on span "True" at bounding box center [902, 327] width 22 height 14
click at [887, 328] on input "True" at bounding box center [881, 327] width 13 height 10
radio input "true"
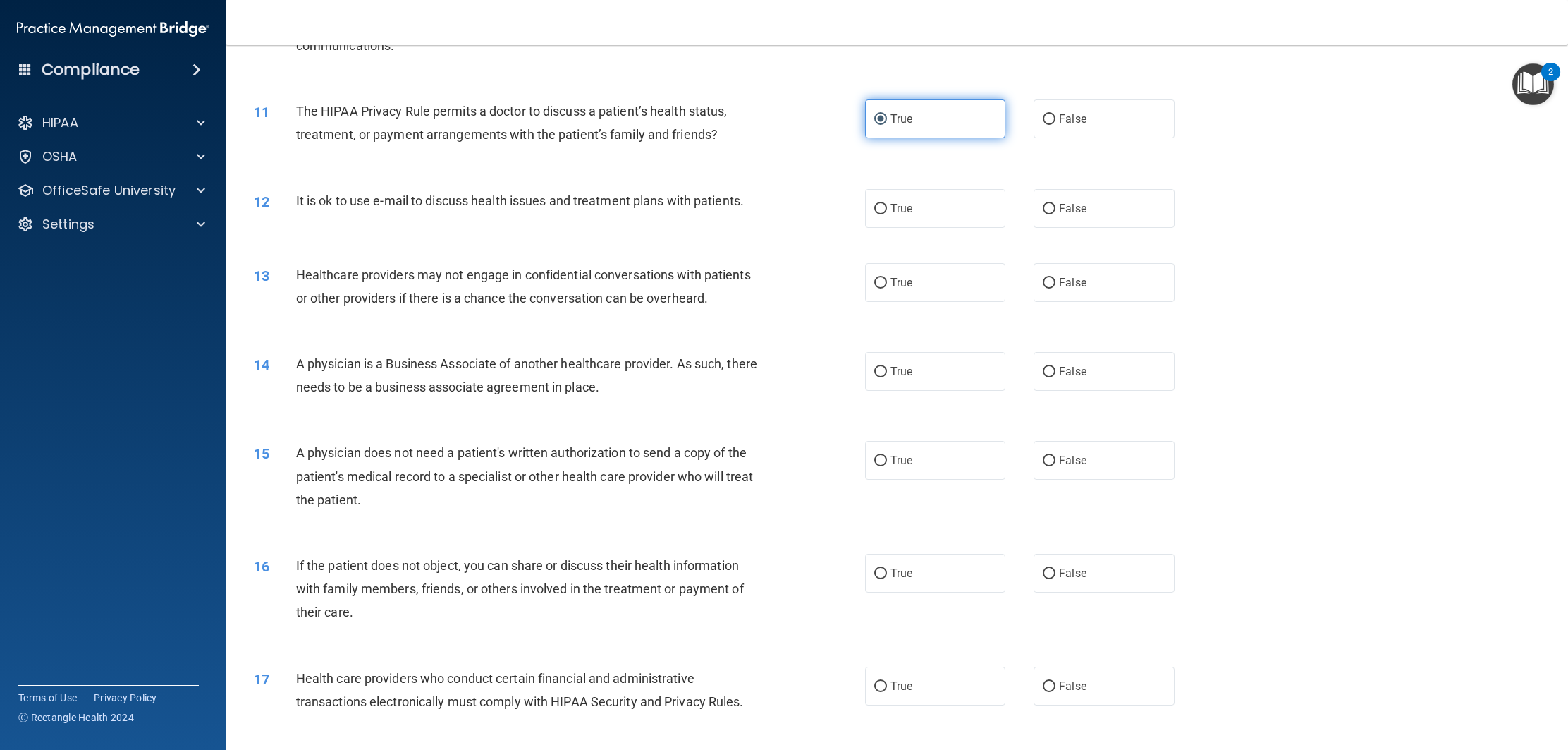
scroll to position [1066, 0]
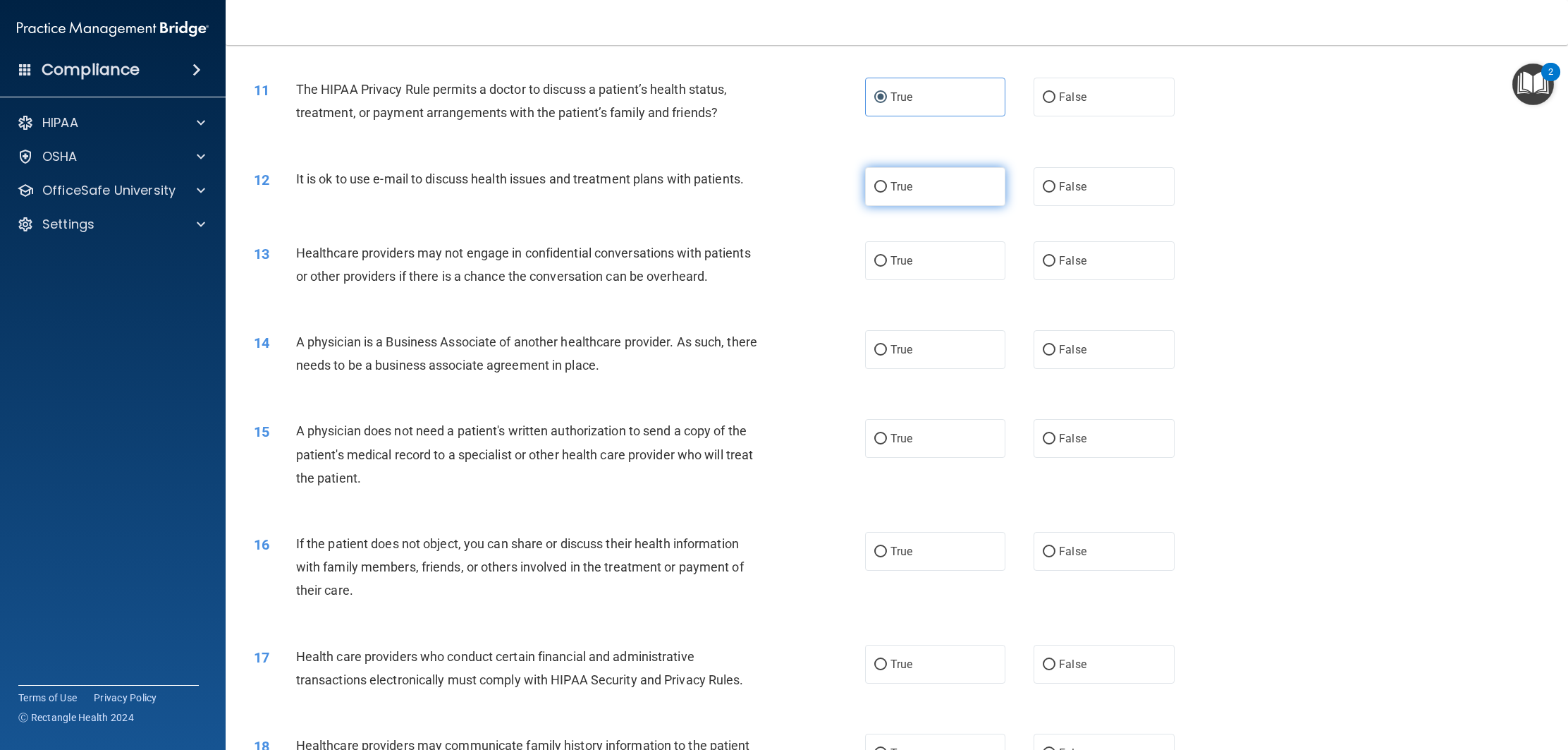
click at [964, 183] on label "True" at bounding box center [935, 186] width 141 height 39
click at [887, 183] on input "True" at bounding box center [881, 187] width 13 height 10
radio input "true"
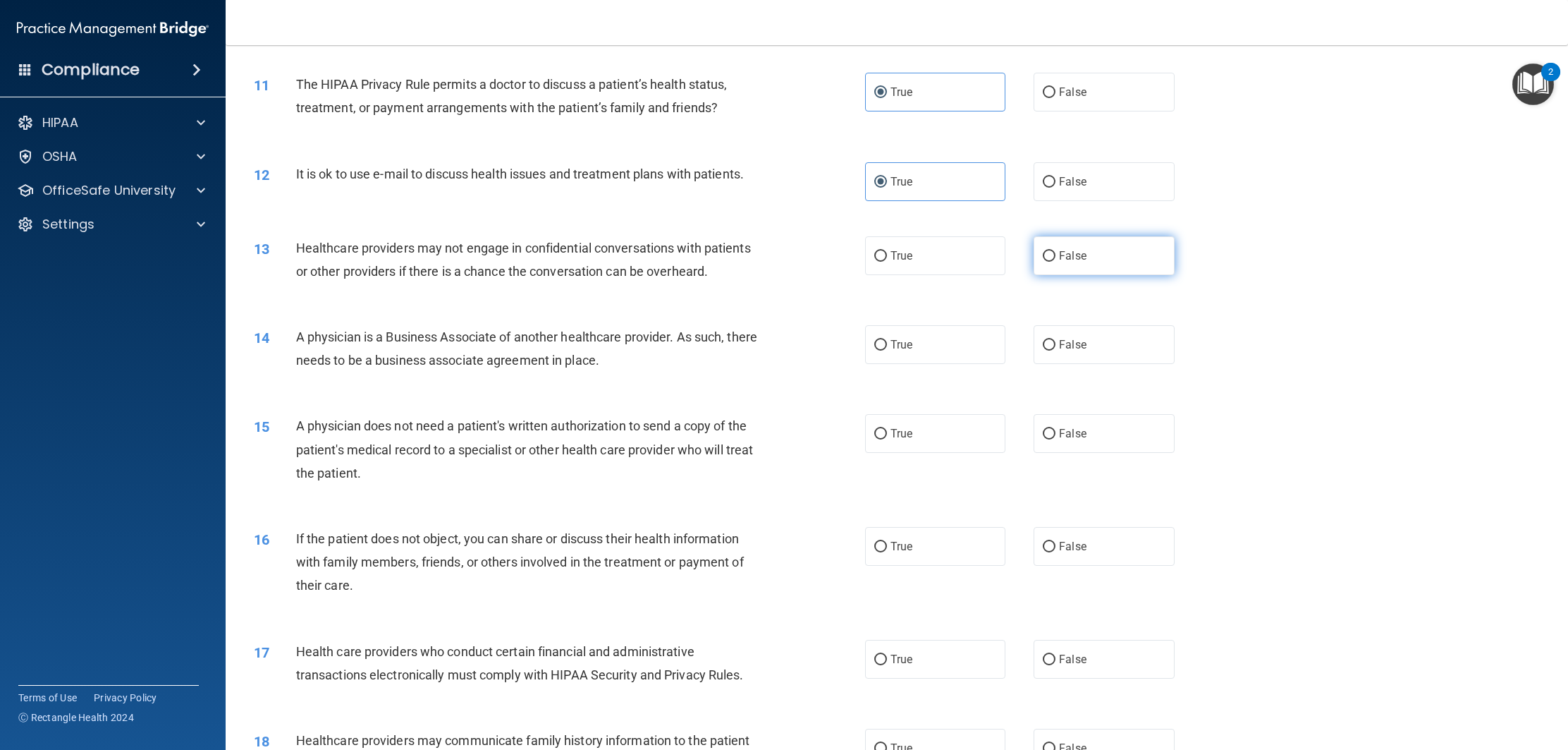
click at [1056, 269] on label "False" at bounding box center [1103, 255] width 141 height 39
click at [1056, 261] on input "False" at bounding box center [1049, 256] width 13 height 10
radio input "true"
click at [1039, 337] on label "False" at bounding box center [1103, 342] width 141 height 39
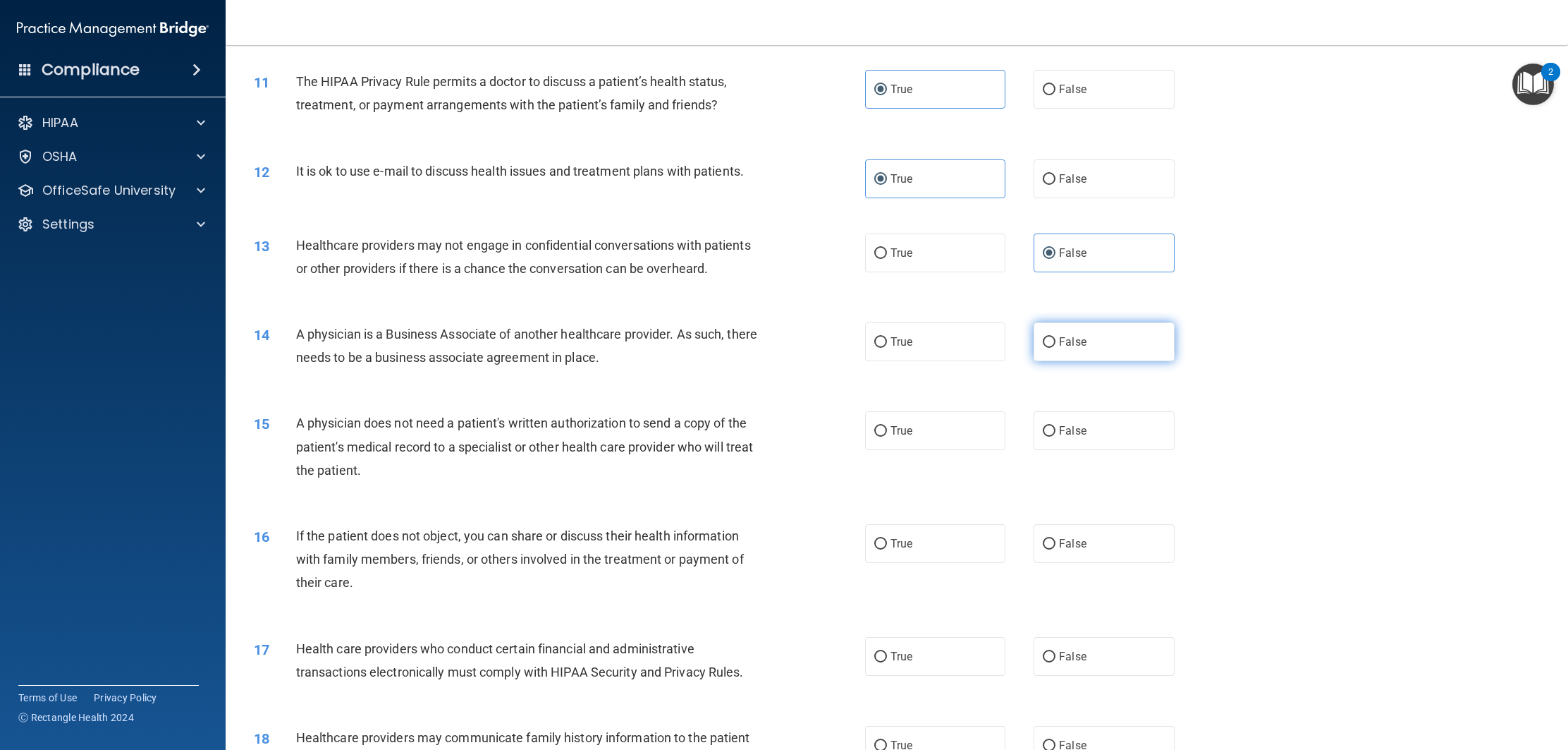
click at [1043, 337] on input "False" at bounding box center [1049, 342] width 13 height 10
radio input "true"
click at [940, 443] on label "True" at bounding box center [935, 431] width 141 height 39
click at [887, 437] on input "True" at bounding box center [881, 431] width 13 height 10
radio input "true"
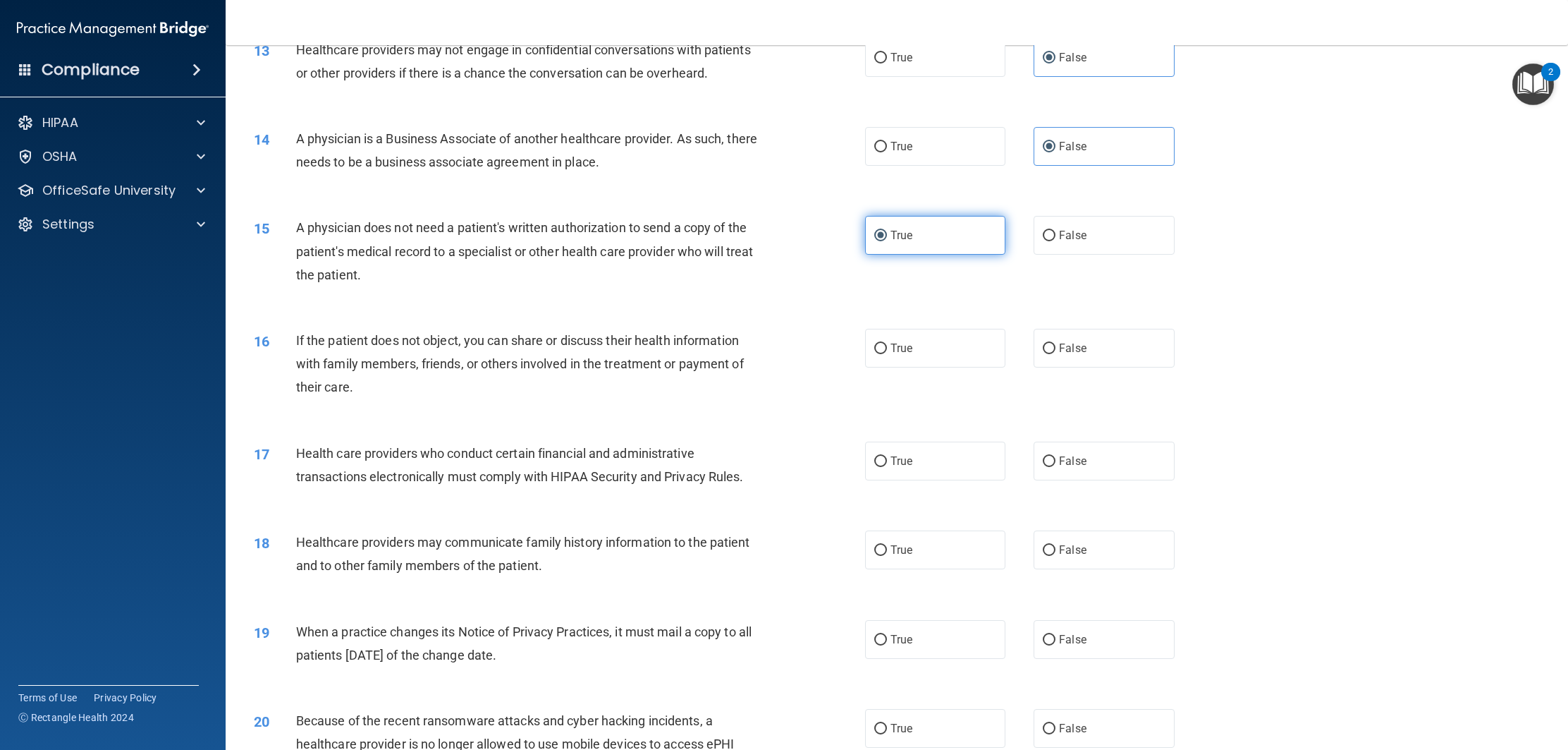
scroll to position [1283, 0]
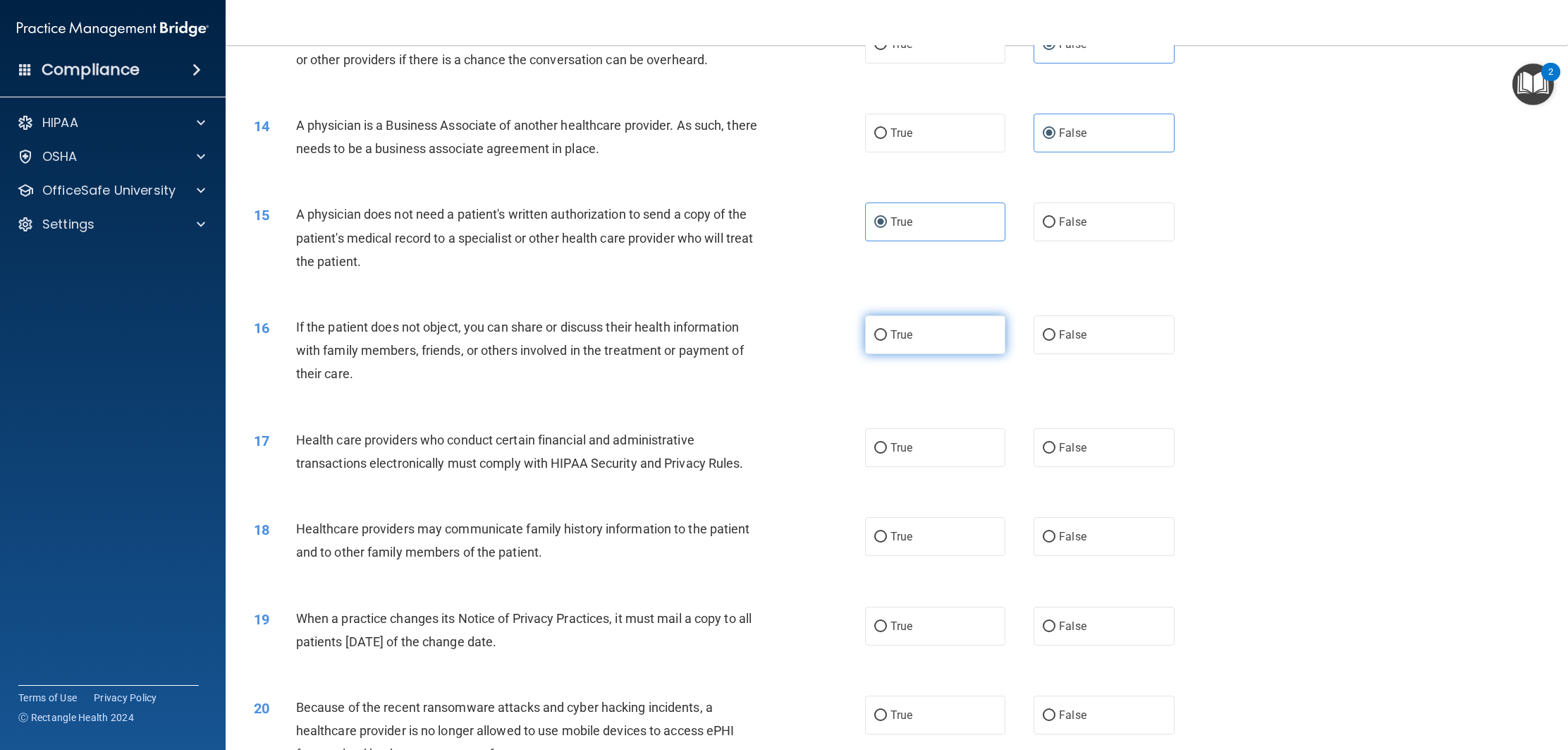
click at [910, 337] on span "True" at bounding box center [902, 334] width 22 height 14
click at [887, 337] on input "True" at bounding box center [881, 334] width 13 height 10
radio input "true"
click at [902, 458] on label "True" at bounding box center [935, 447] width 141 height 39
click at [887, 454] on input "True" at bounding box center [881, 448] width 13 height 10
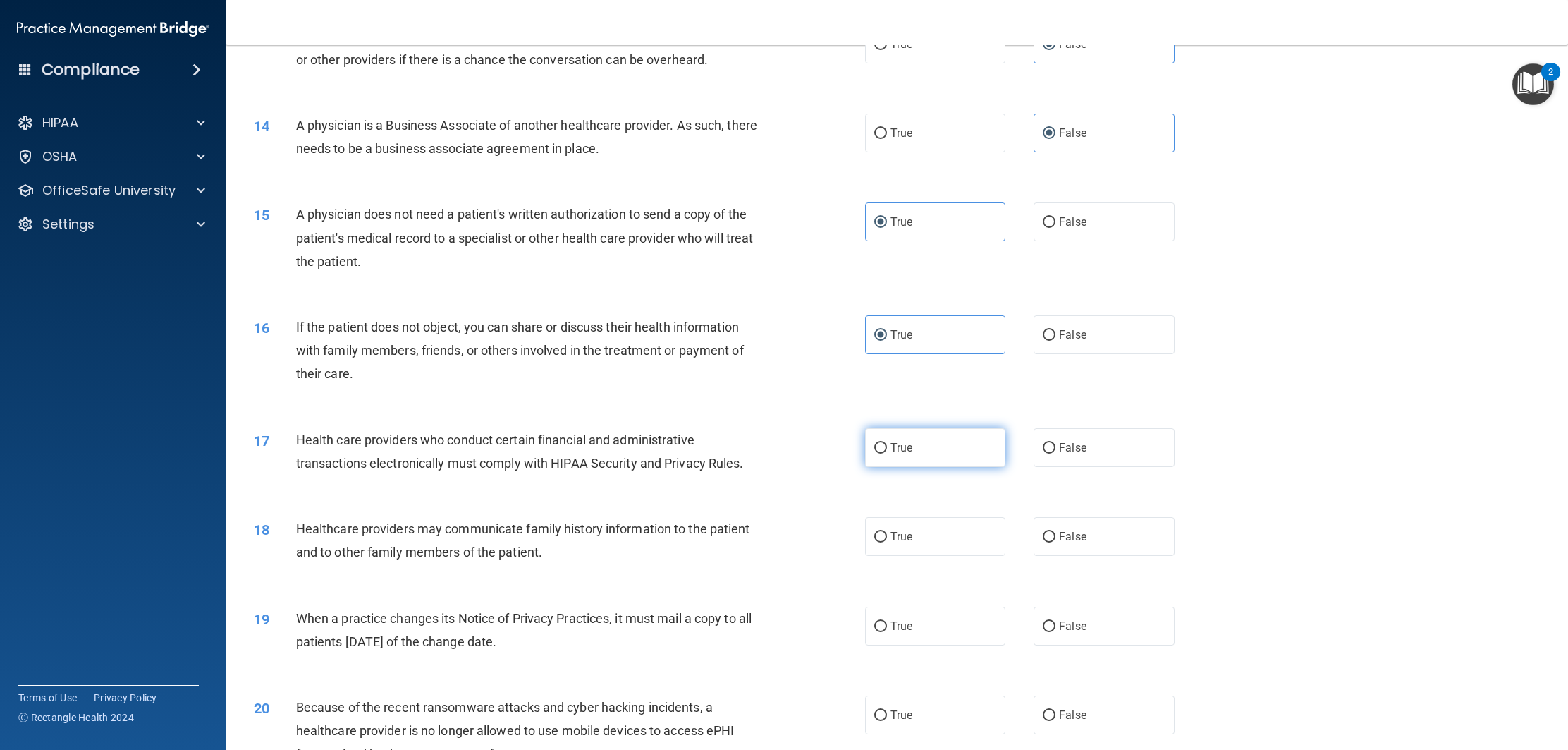
radio input "true"
click at [1052, 526] on label "False" at bounding box center [1103, 536] width 141 height 39
click at [1052, 532] on input "False" at bounding box center [1049, 536] width 13 height 10
radio input "true"
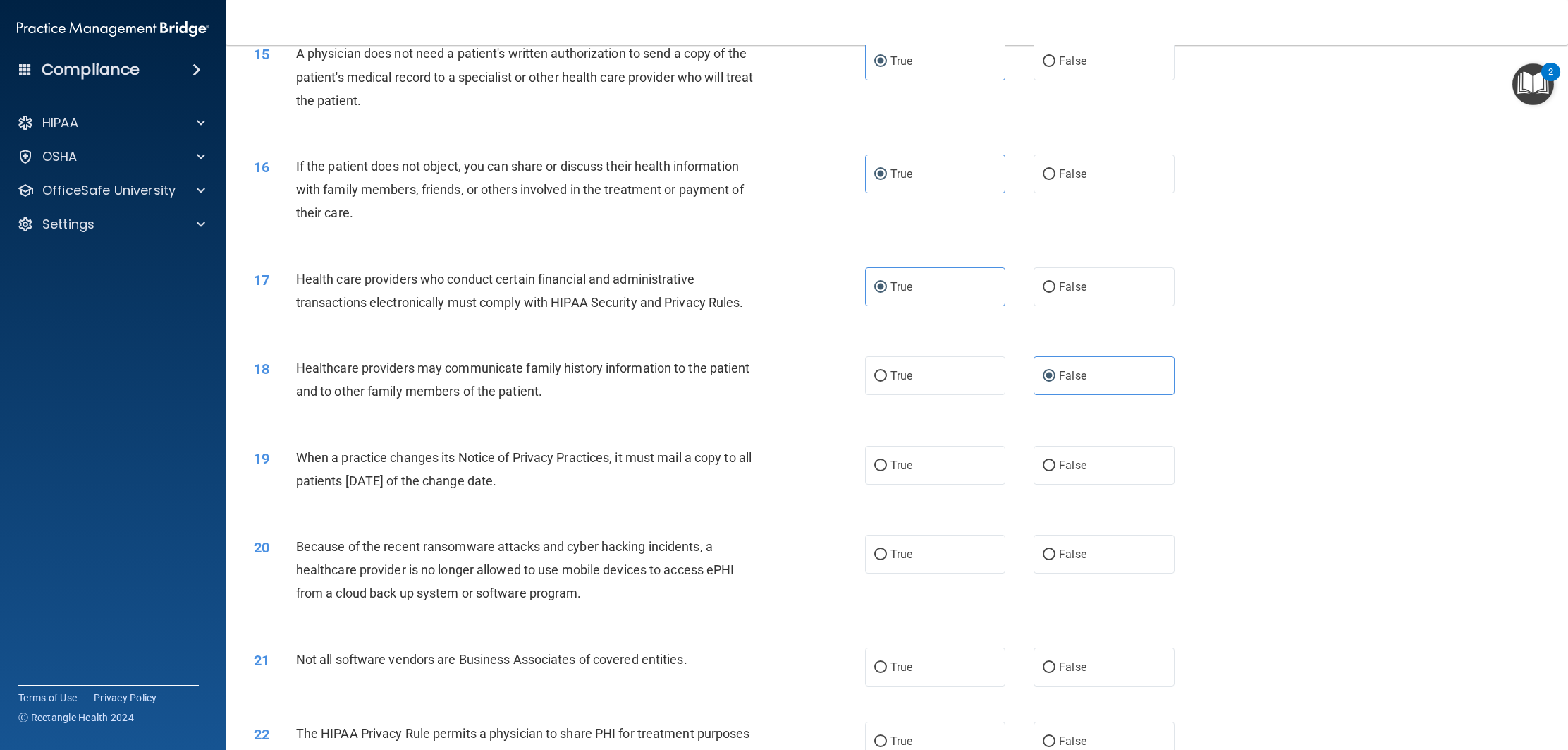
scroll to position [1448, 0]
click at [1067, 469] on label "False" at bounding box center [1103, 462] width 141 height 39
click at [1056, 468] on input "False" at bounding box center [1049, 462] width 13 height 10
radio input "true"
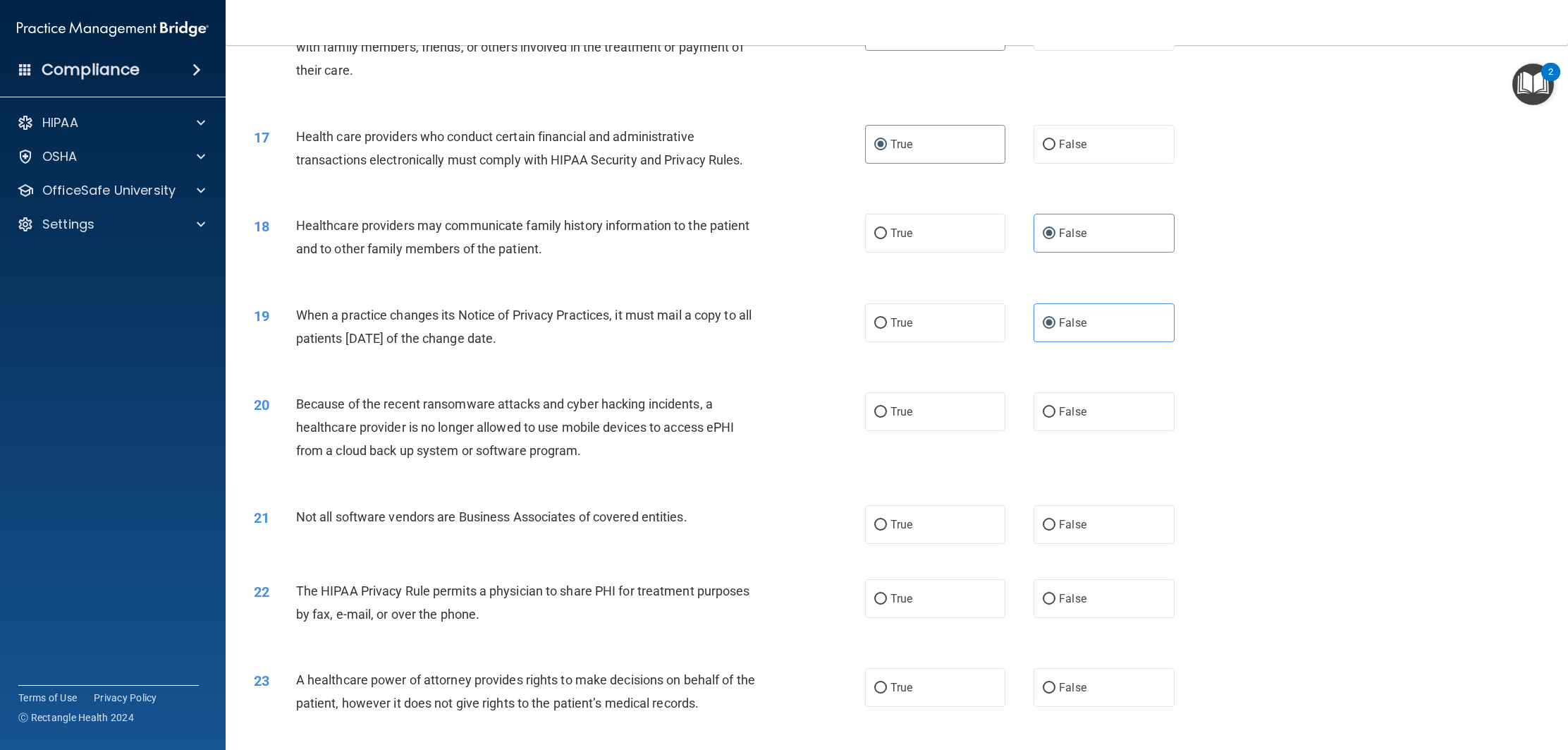
scroll to position [1593, 0]
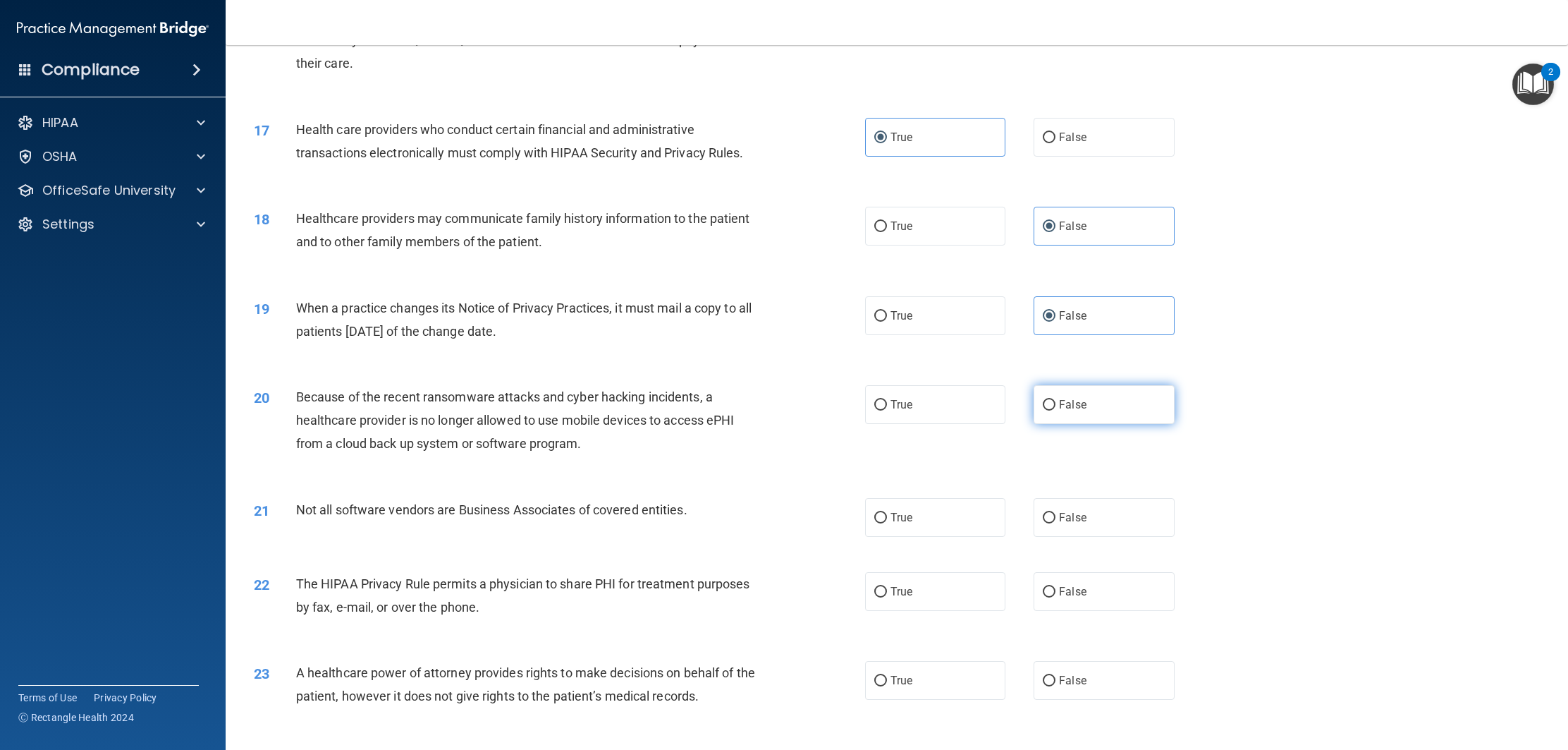
click at [1059, 400] on label "False" at bounding box center [1103, 404] width 141 height 39
click at [1056, 400] on input "False" at bounding box center [1049, 404] width 13 height 10
radio input "true"
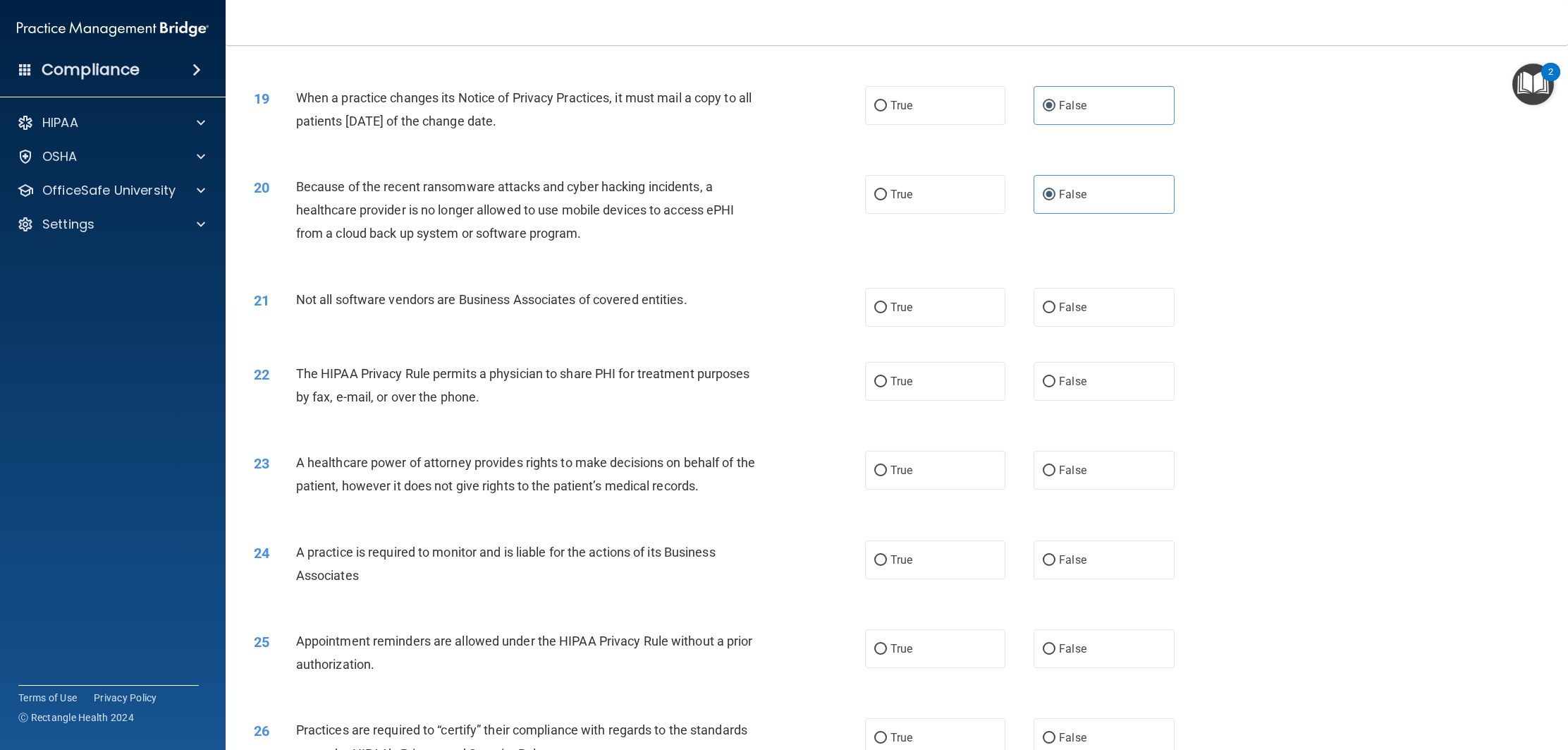
scroll to position [1807, 0]
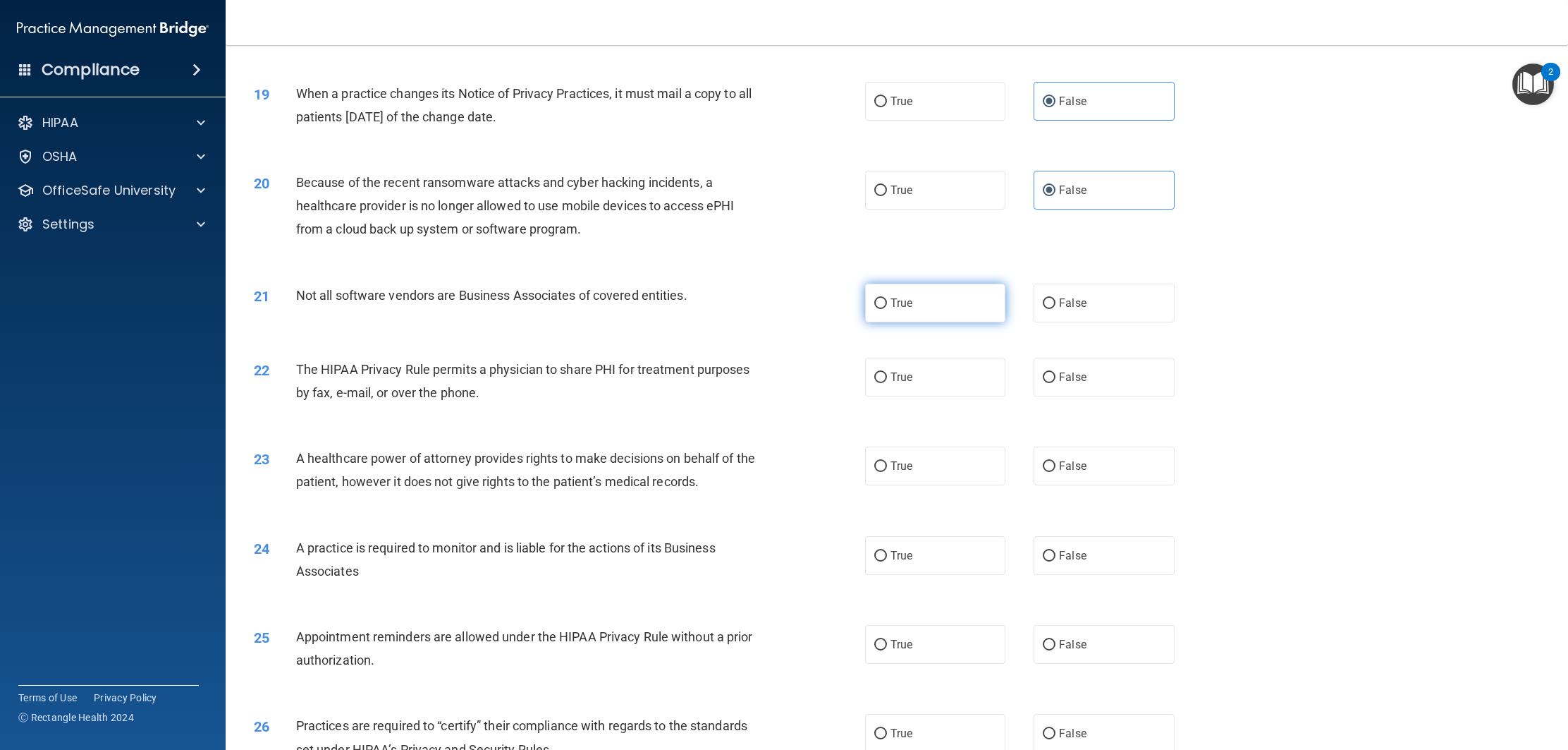
click at [918, 302] on label "True" at bounding box center [935, 303] width 141 height 39
click at [887, 302] on input "True" at bounding box center [881, 303] width 13 height 10
radio input "true"
click at [905, 374] on span "True" at bounding box center [902, 377] width 22 height 14
click at [887, 374] on input "True" at bounding box center [881, 377] width 13 height 10
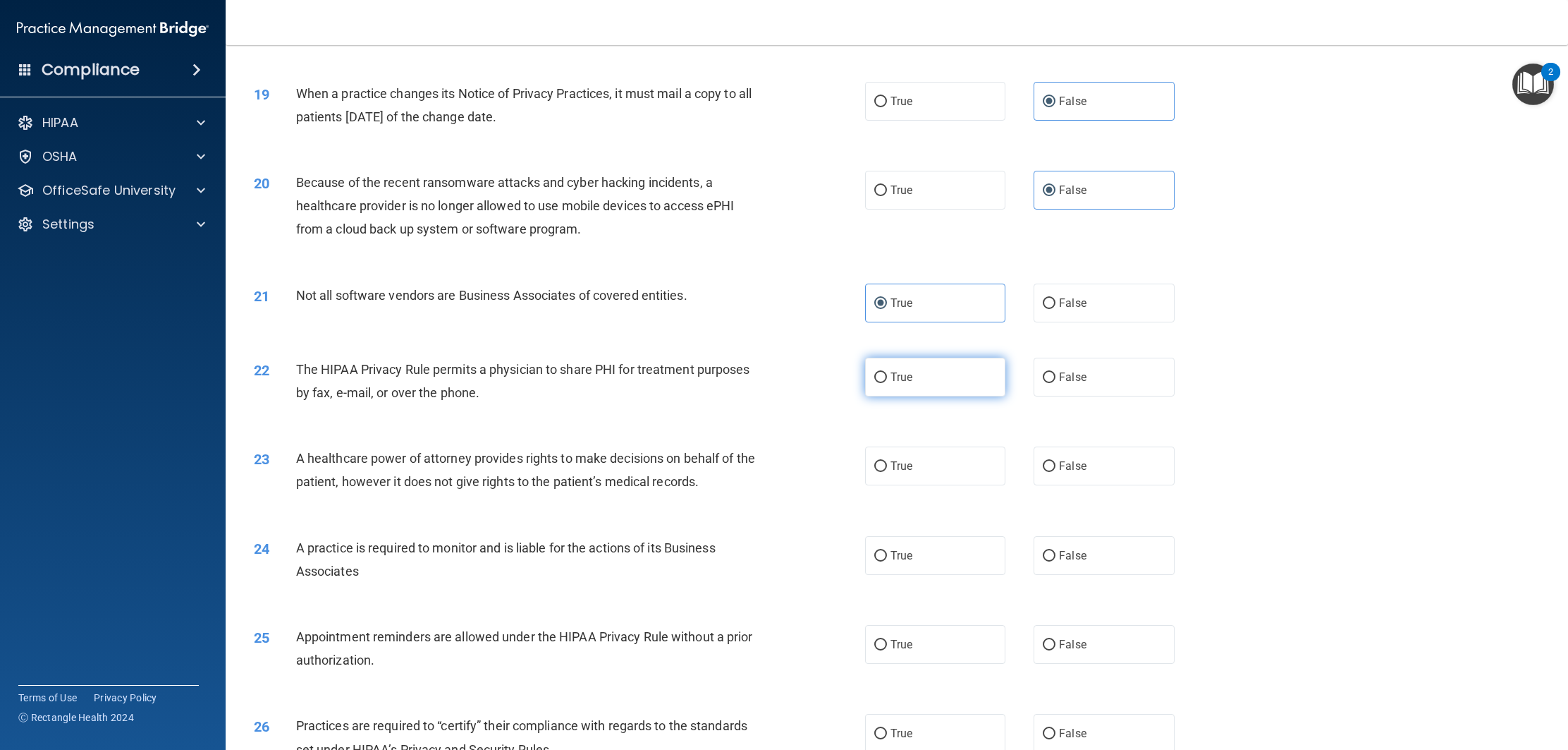
radio input "true"
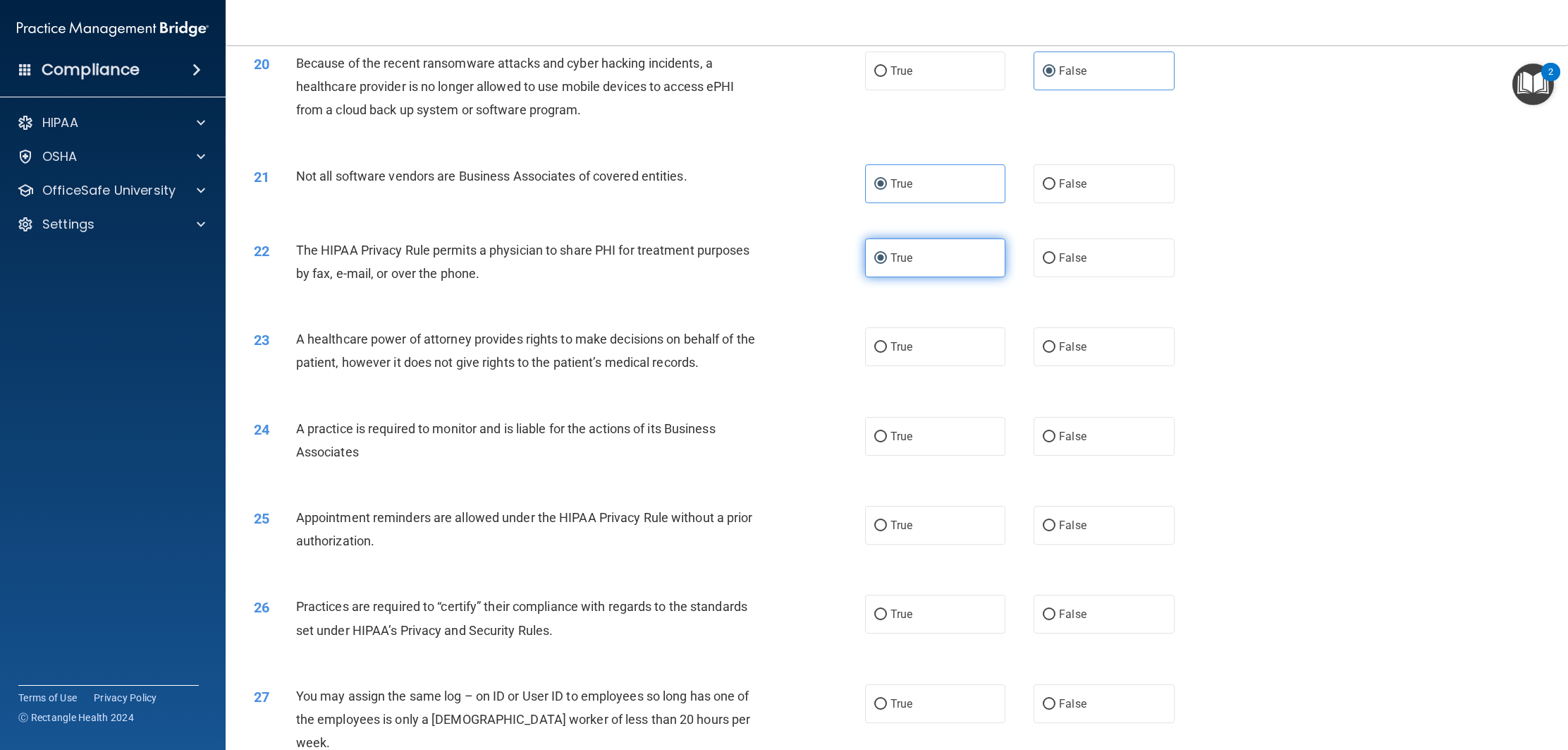
scroll to position [1928, 0]
click at [1083, 346] on span "False" at bounding box center [1072, 345] width 28 height 14
click at [1056, 346] on input "False" at bounding box center [1049, 346] width 13 height 10
radio input "true"
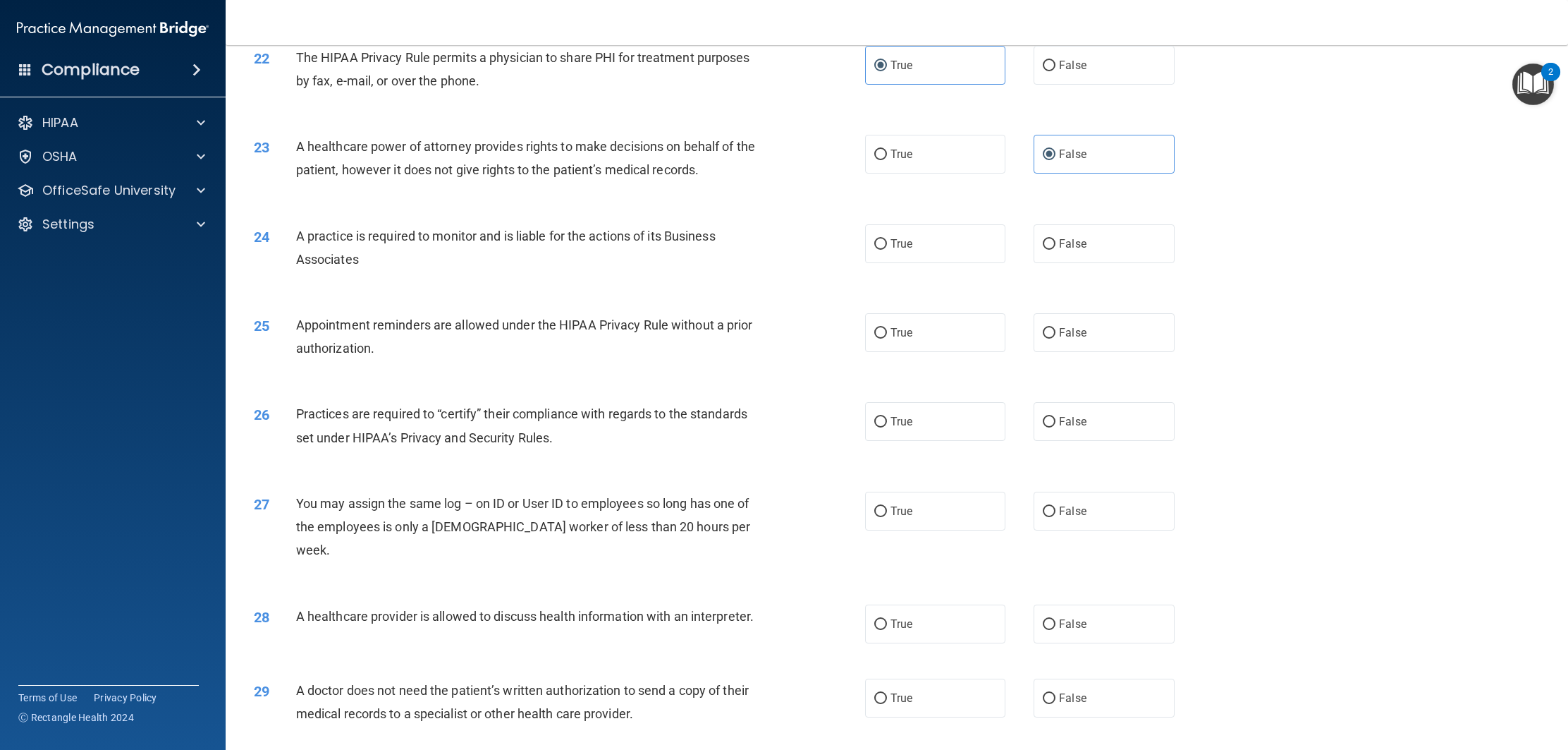
scroll to position [2122, 0]
click at [943, 253] on label "True" at bounding box center [935, 241] width 141 height 39
click at [887, 247] on input "True" at bounding box center [881, 241] width 13 height 10
radio input "true"
click at [1068, 249] on label "False" at bounding box center [1103, 241] width 141 height 39
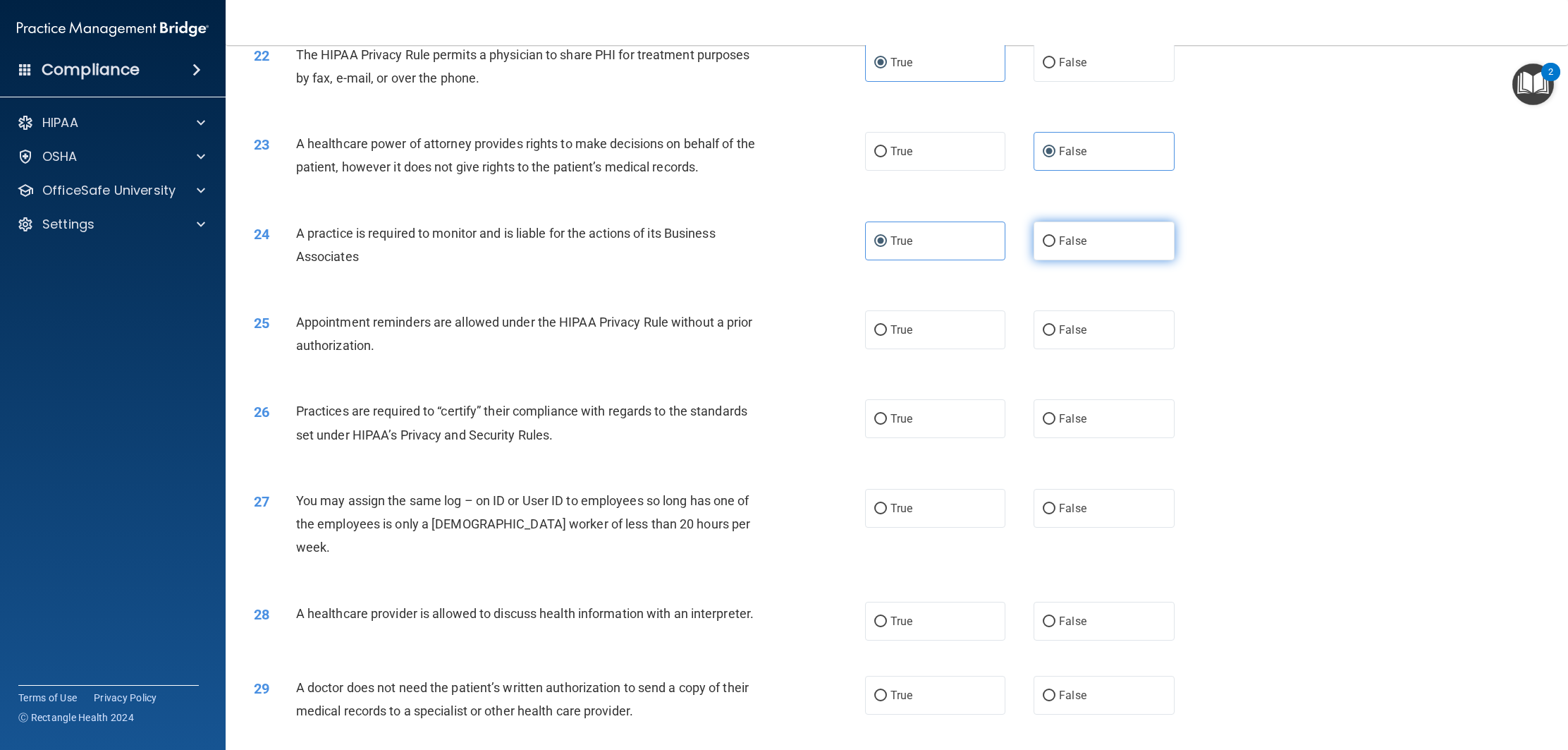
click at [1056, 247] on input "False" at bounding box center [1049, 241] width 13 height 10
radio input "true"
radio input "false"
click at [926, 329] on label "True" at bounding box center [935, 330] width 141 height 39
click at [887, 329] on input "True" at bounding box center [881, 330] width 13 height 10
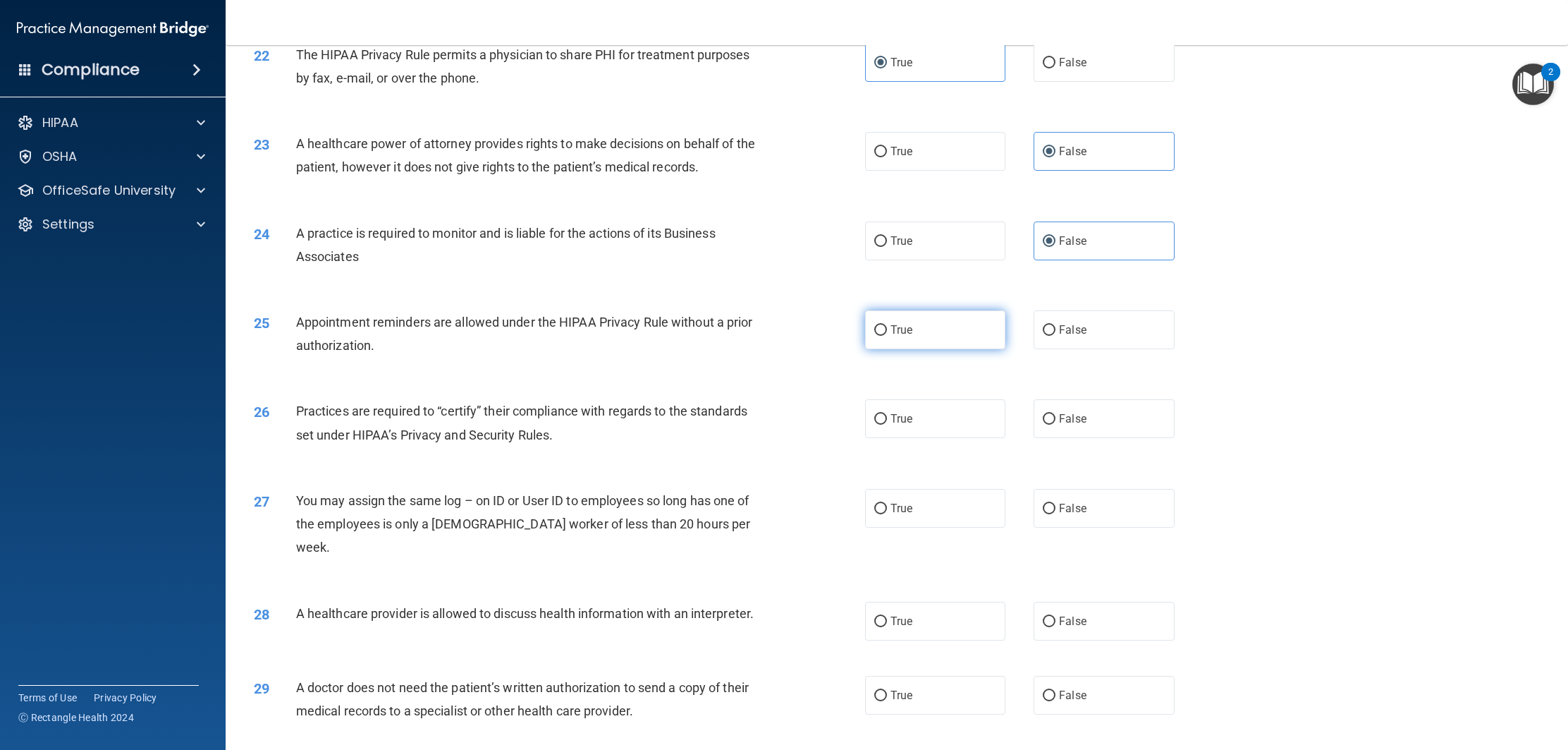
radio input "true"
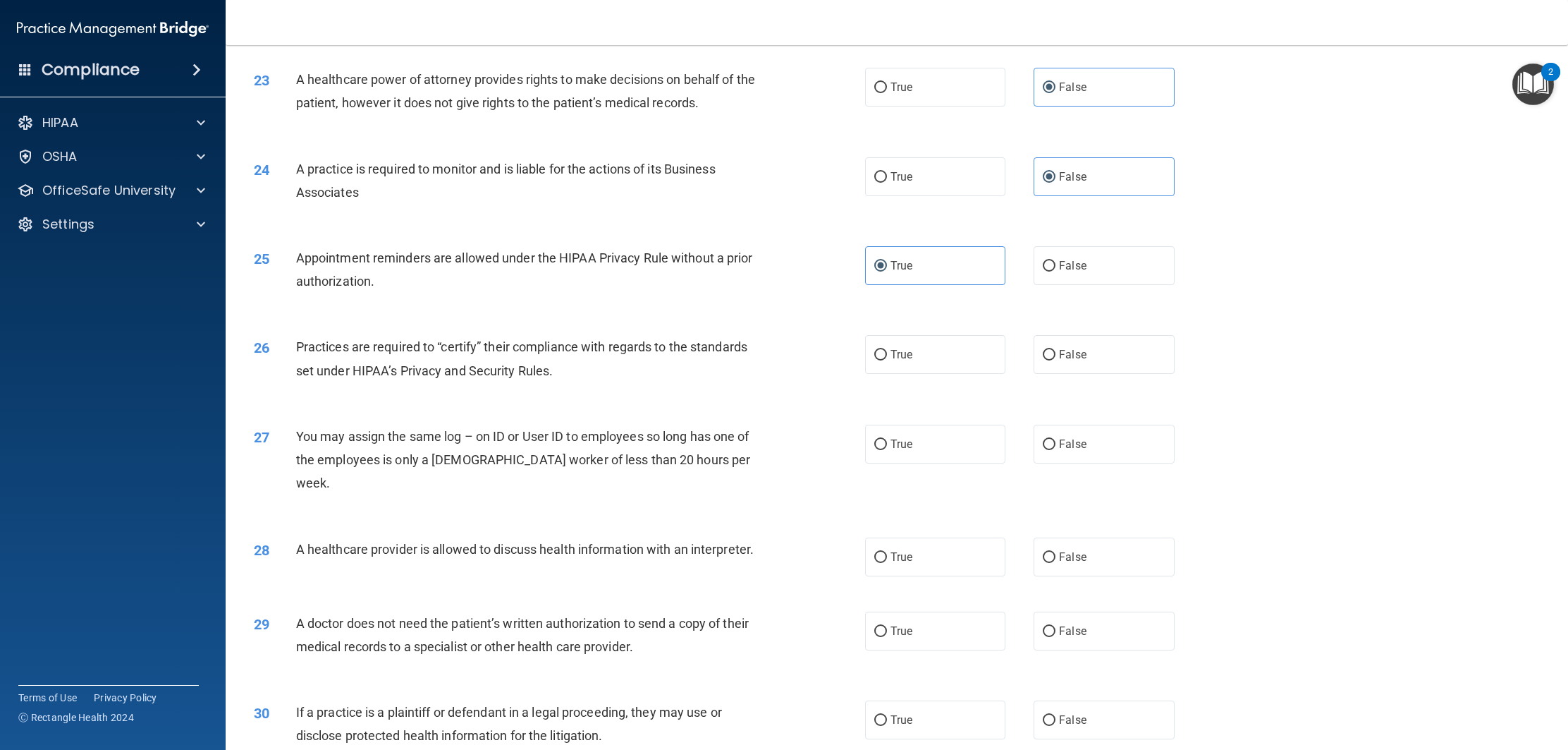
scroll to position [2190, 0]
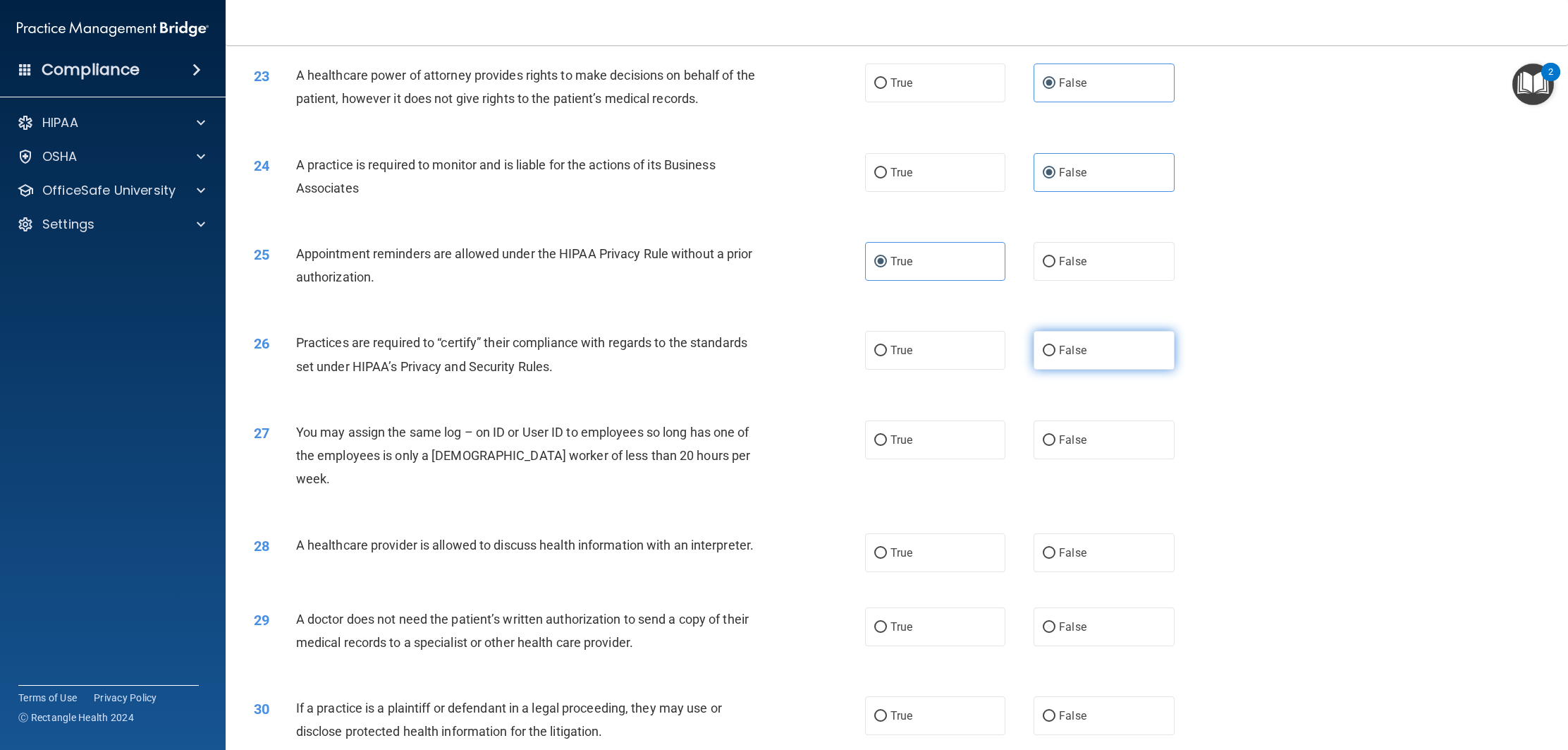
click at [1082, 345] on span "False" at bounding box center [1072, 350] width 28 height 14
click at [1056, 346] on input "False" at bounding box center [1049, 350] width 13 height 10
radio input "true"
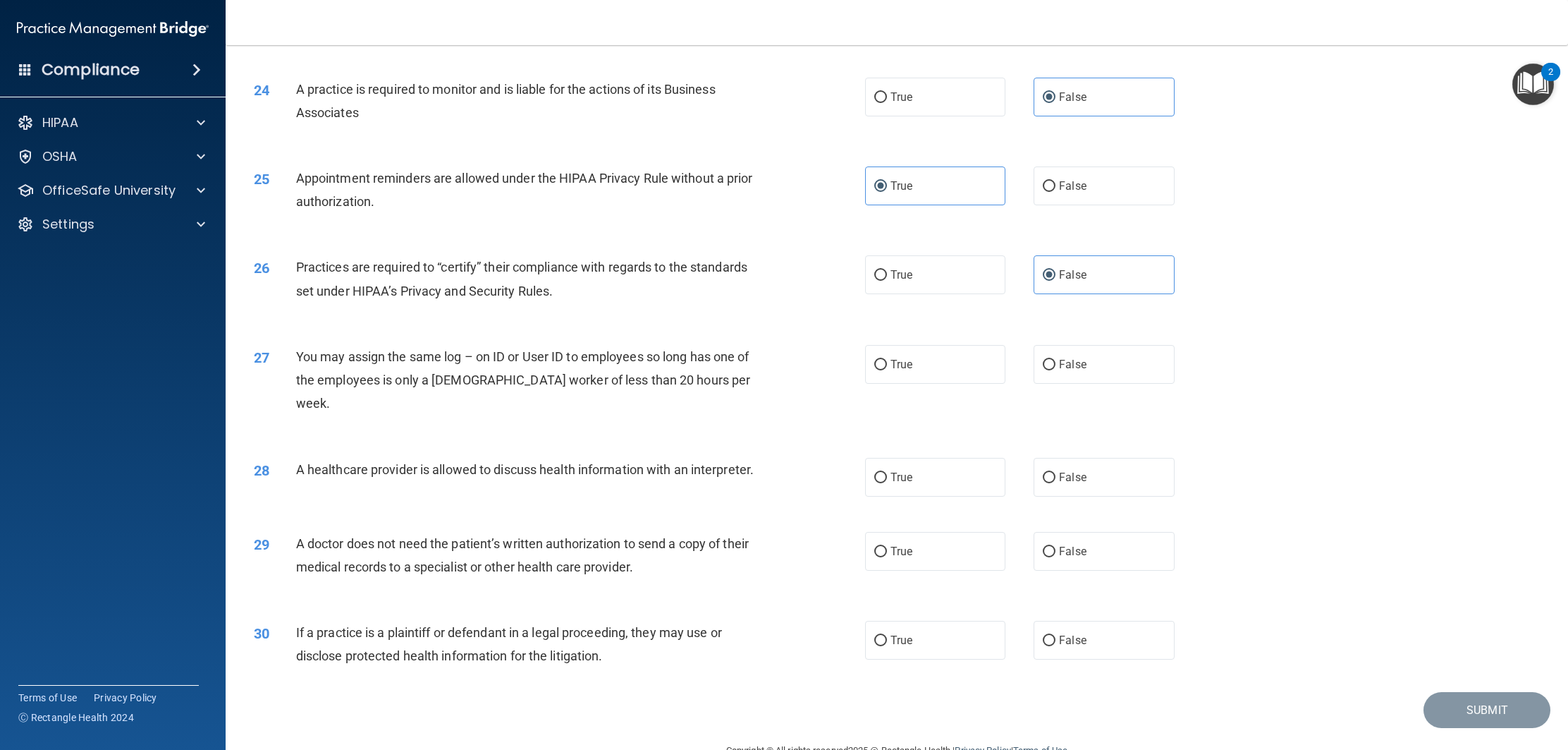
scroll to position [2278, 0]
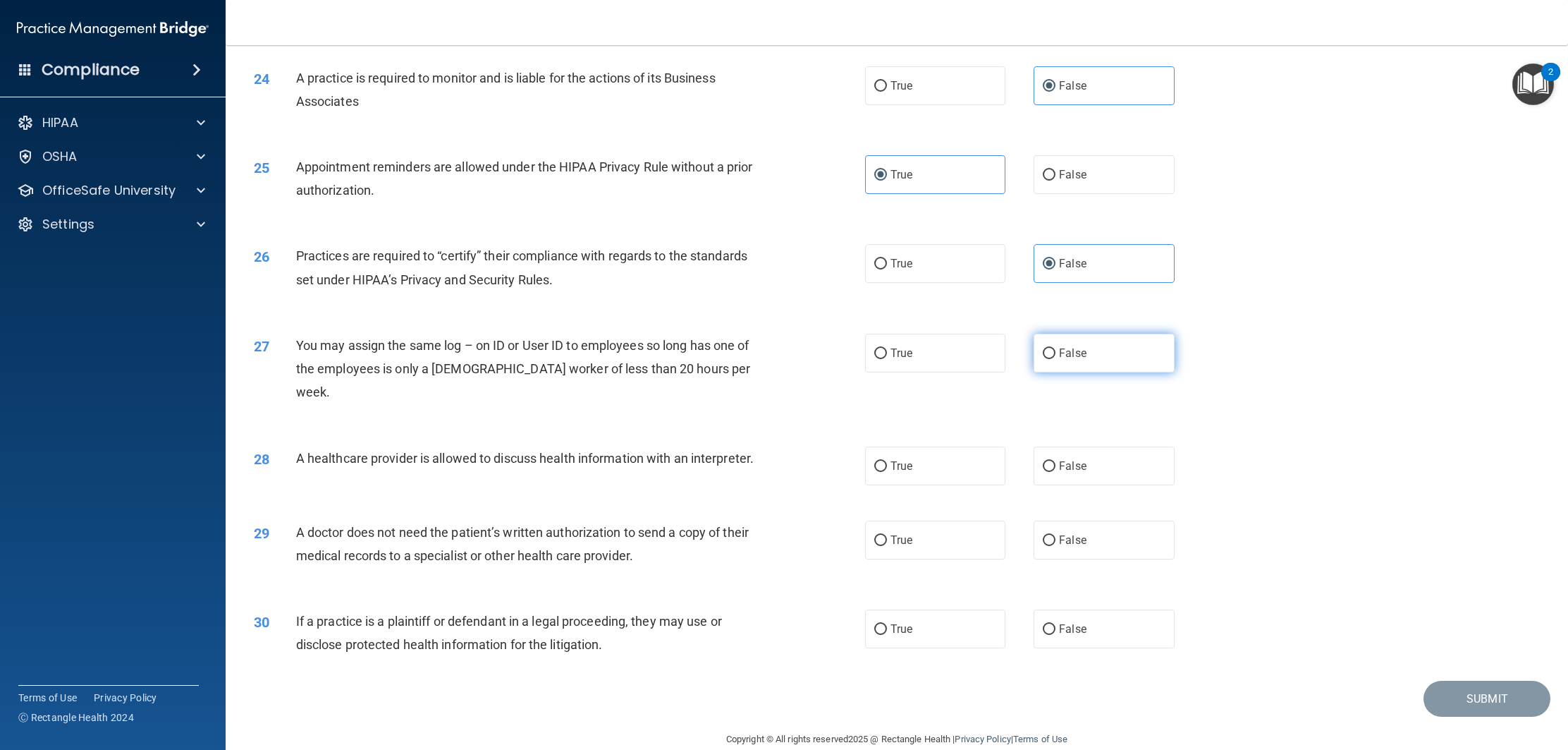
click at [1077, 360] on span "False" at bounding box center [1072, 353] width 28 height 14
click at [1056, 359] on input "False" at bounding box center [1049, 354] width 13 height 10
radio input "true"
click at [933, 447] on label "True" at bounding box center [935, 466] width 141 height 39
click at [887, 462] on input "True" at bounding box center [881, 466] width 13 height 10
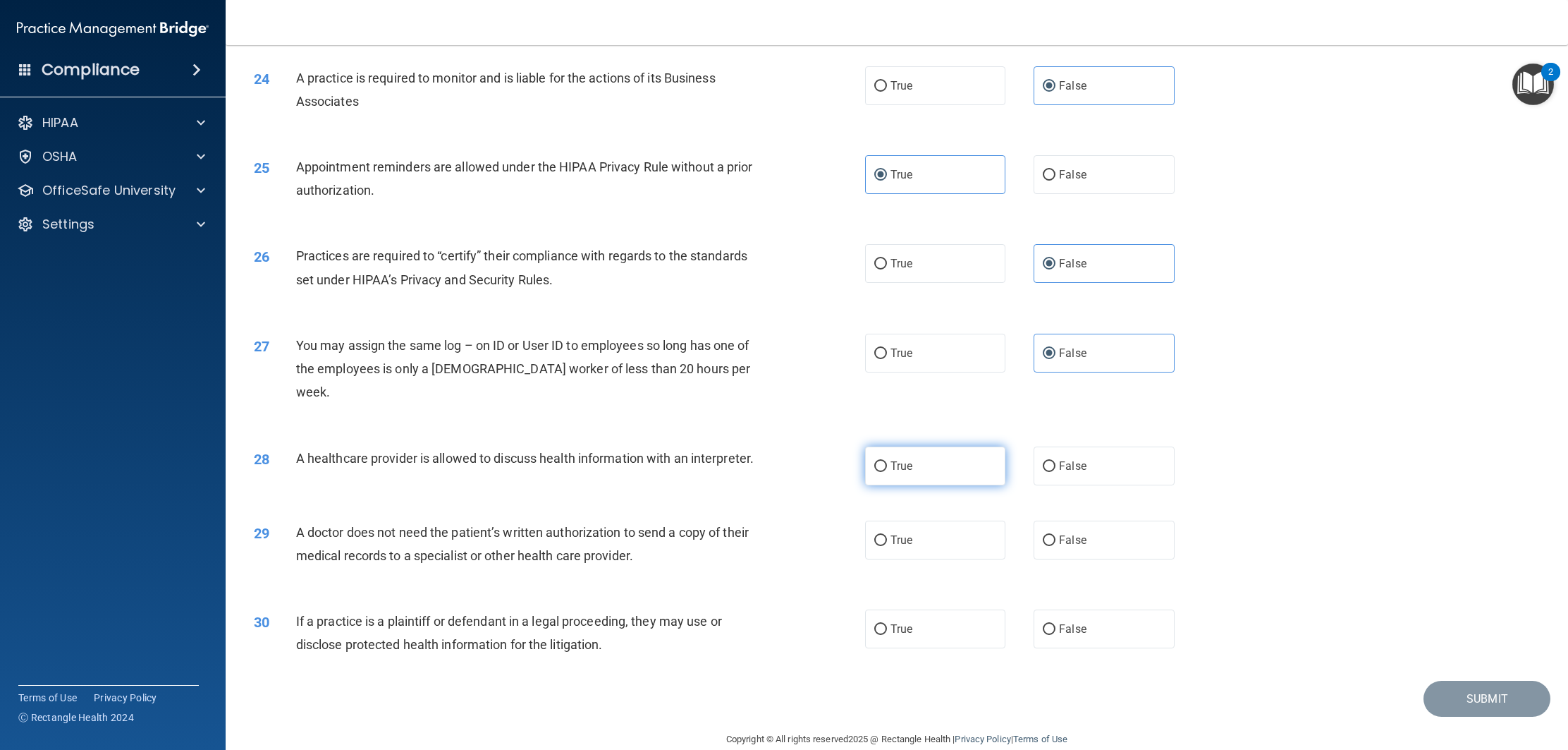
radio input "true"
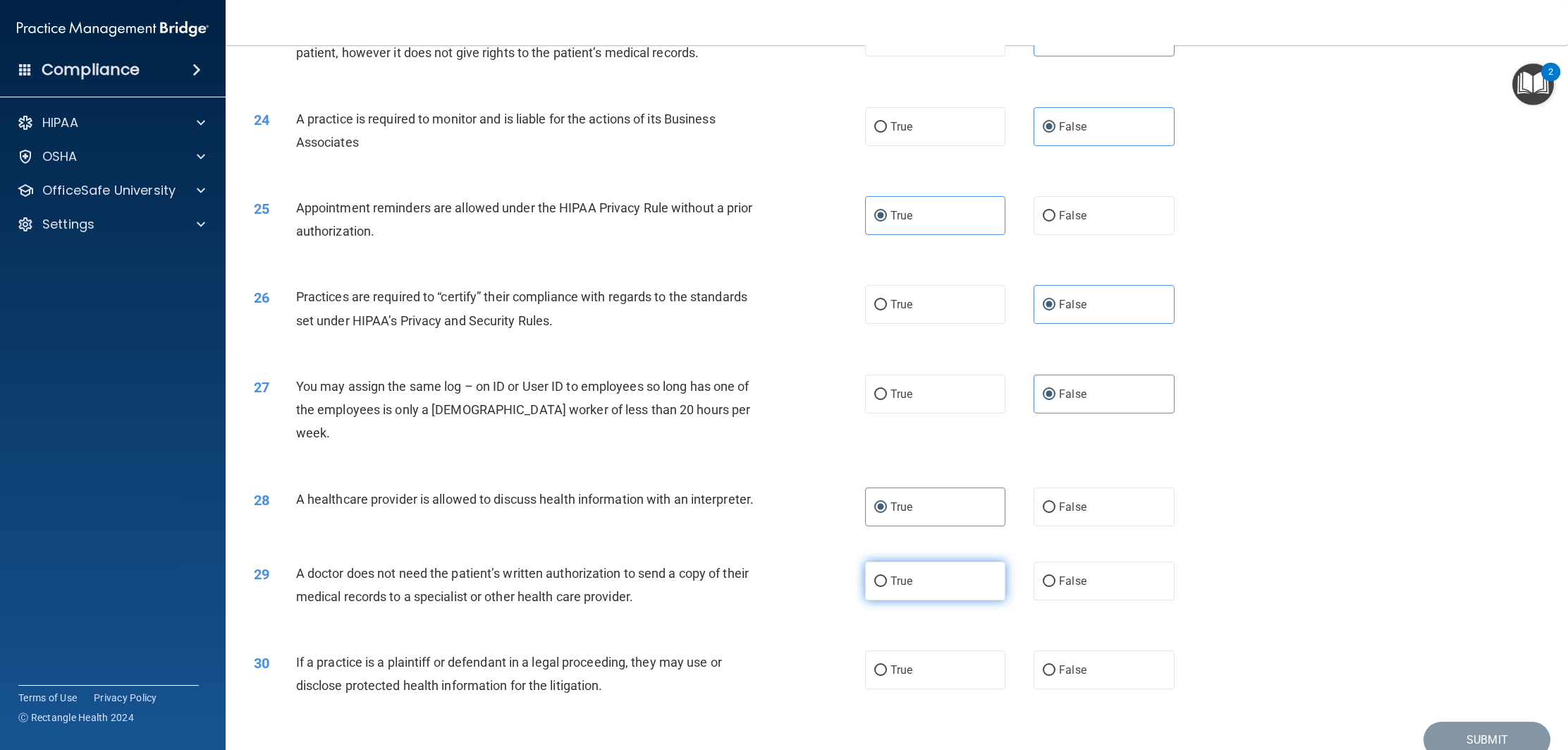
scroll to position [2233, 0]
click at [920, 565] on label "True" at bounding box center [935, 584] width 141 height 39
click at [887, 580] on input "True" at bounding box center [881, 585] width 13 height 10
radio input "true"
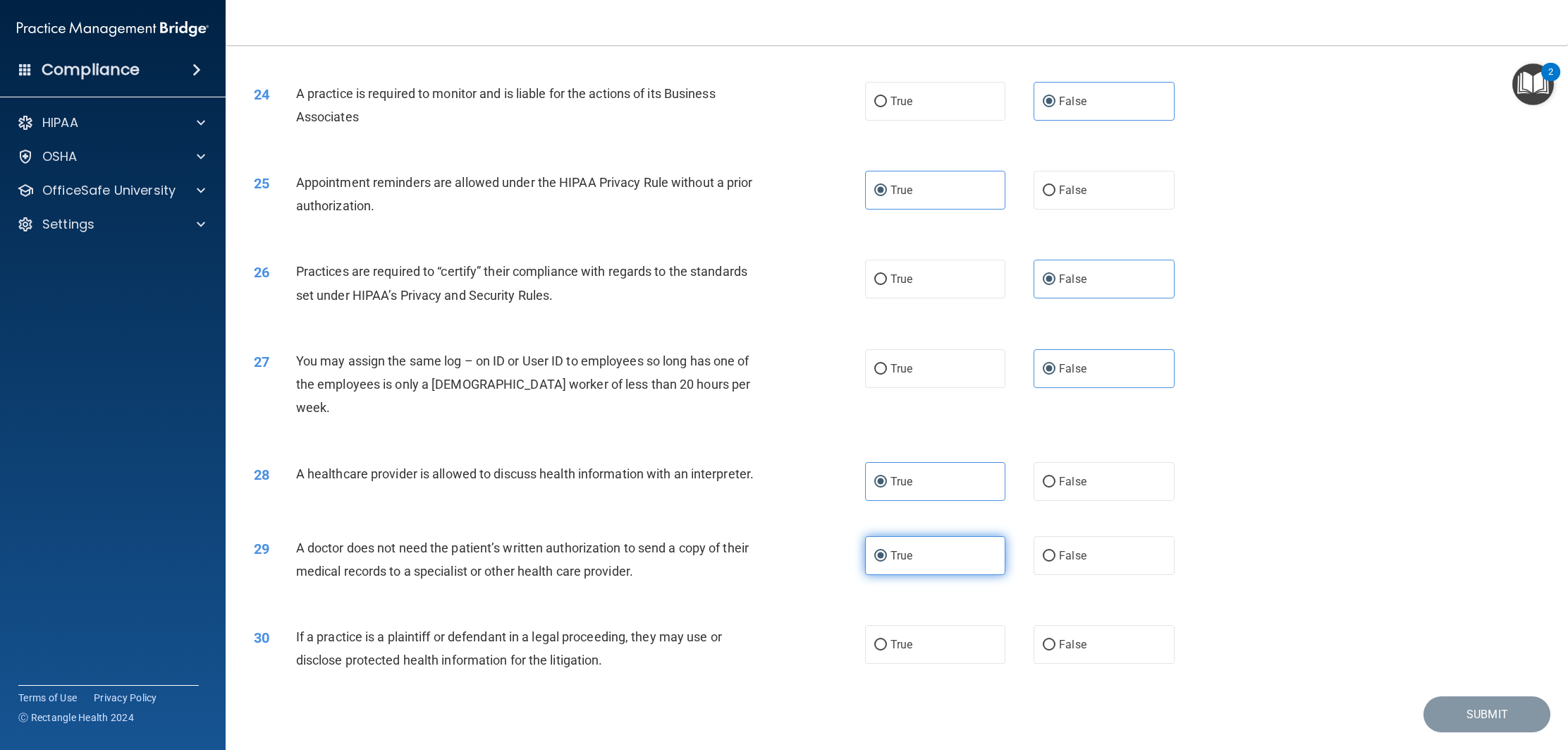
scroll to position [2278, 0]
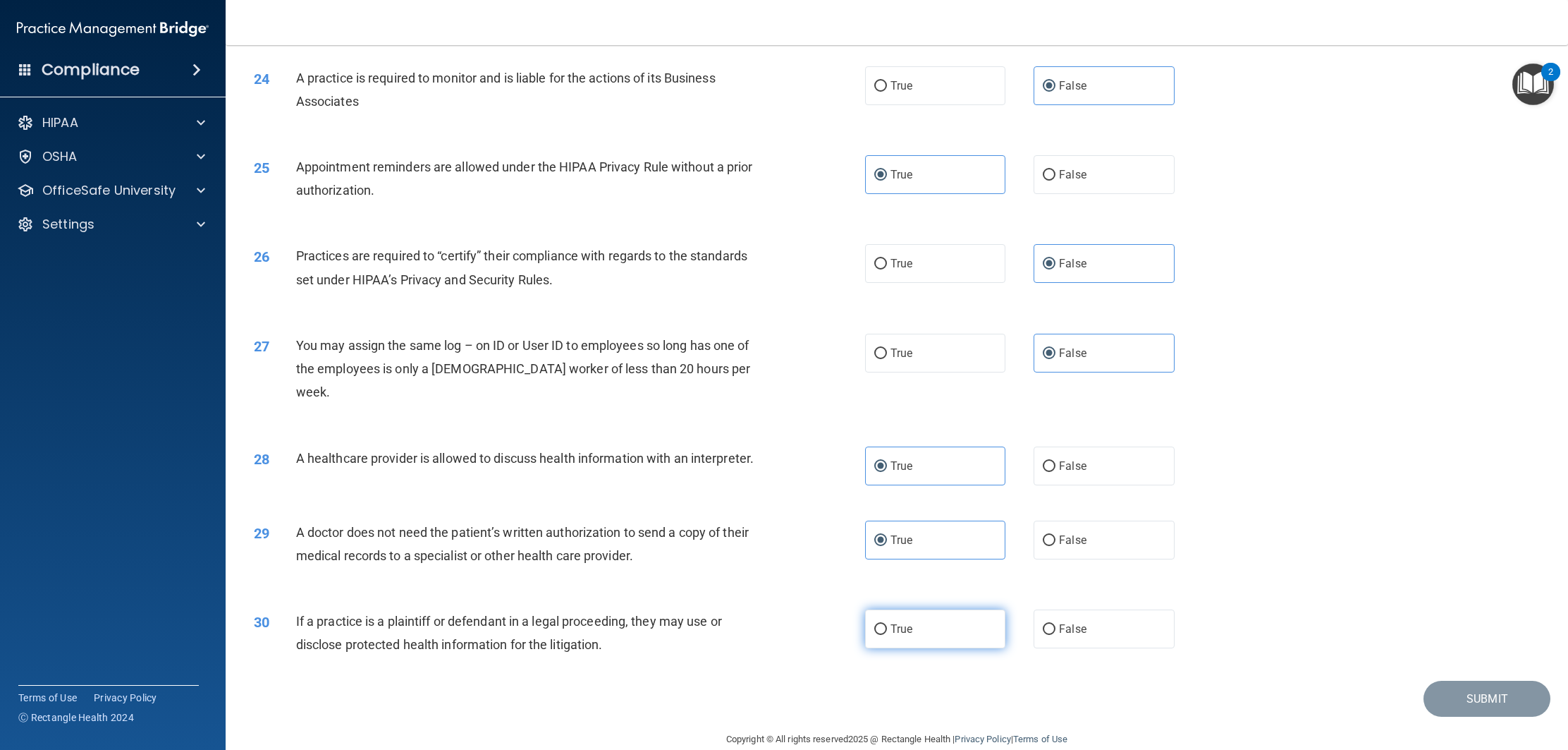
click at [913, 609] on label "True" at bounding box center [935, 628] width 141 height 39
click at [887, 624] on input "True" at bounding box center [881, 629] width 13 height 10
radio input "true"
click at [1454, 681] on button "Submit" at bounding box center [1487, 698] width 127 height 36
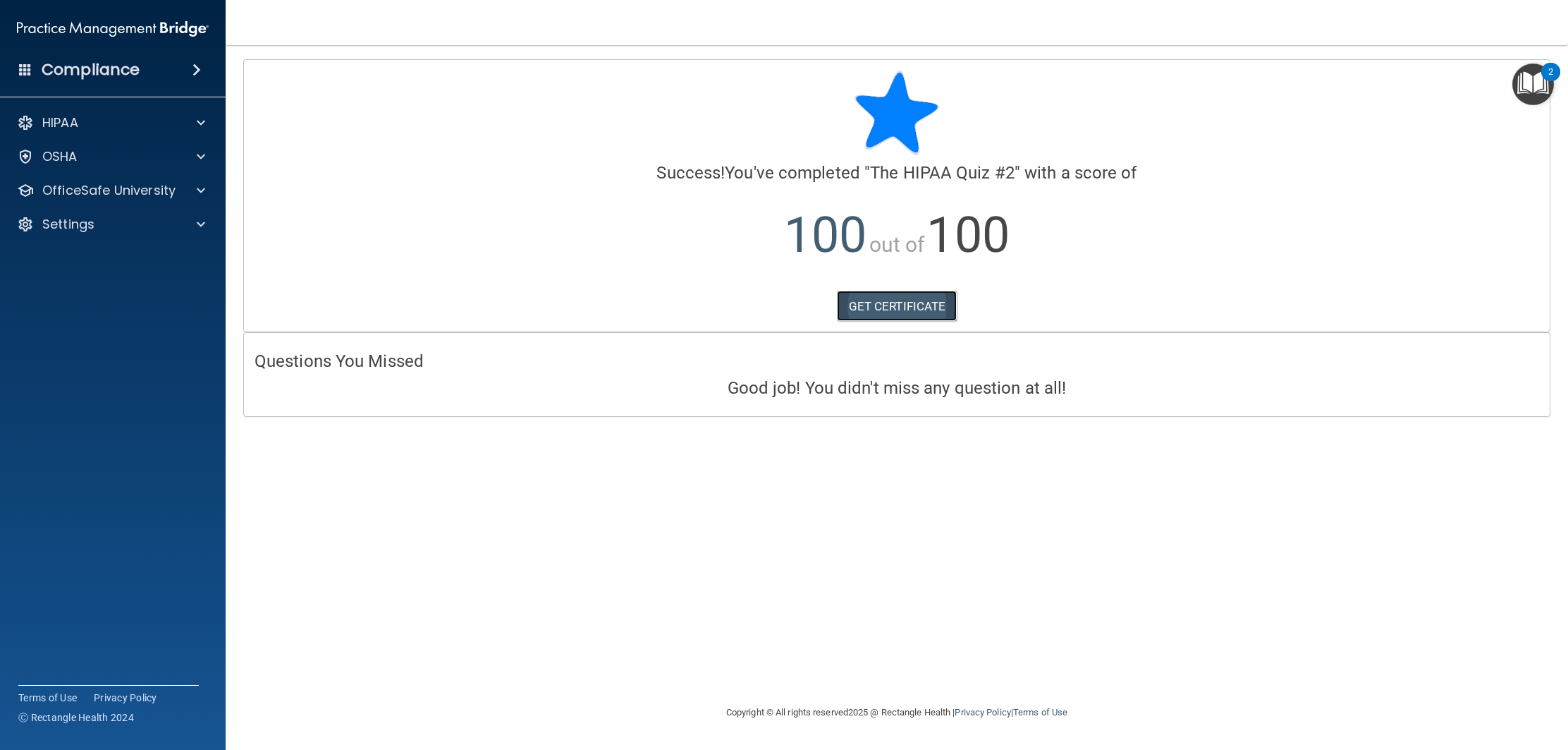
click at [893, 306] on link "GET CERTIFICATE" at bounding box center [898, 306] width 121 height 31
click at [199, 125] on span at bounding box center [201, 122] width 9 height 17
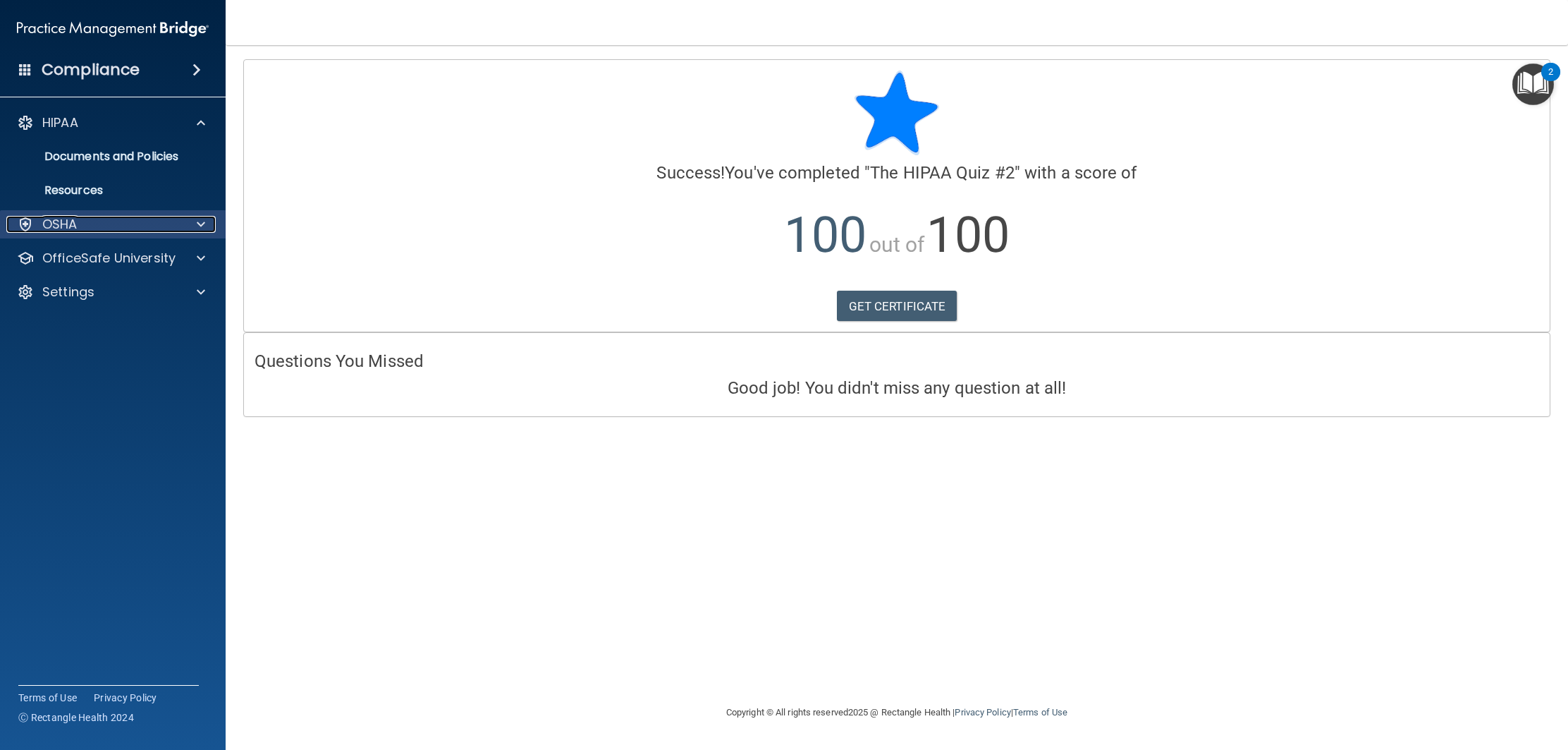
click at [158, 218] on div "OSHA" at bounding box center [94, 224] width 175 height 17
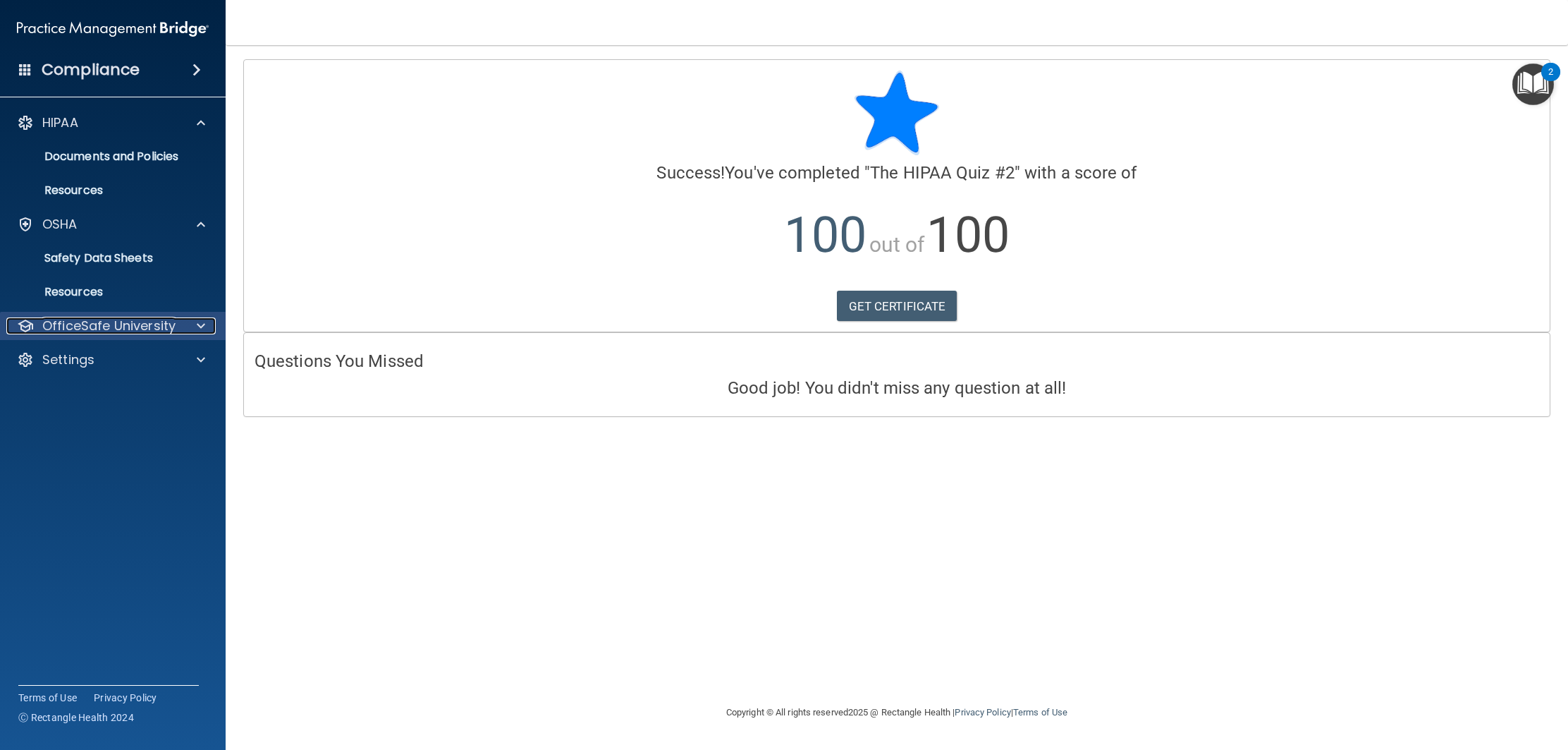
click at [164, 327] on p "OfficeSafe University" at bounding box center [109, 326] width 133 height 17
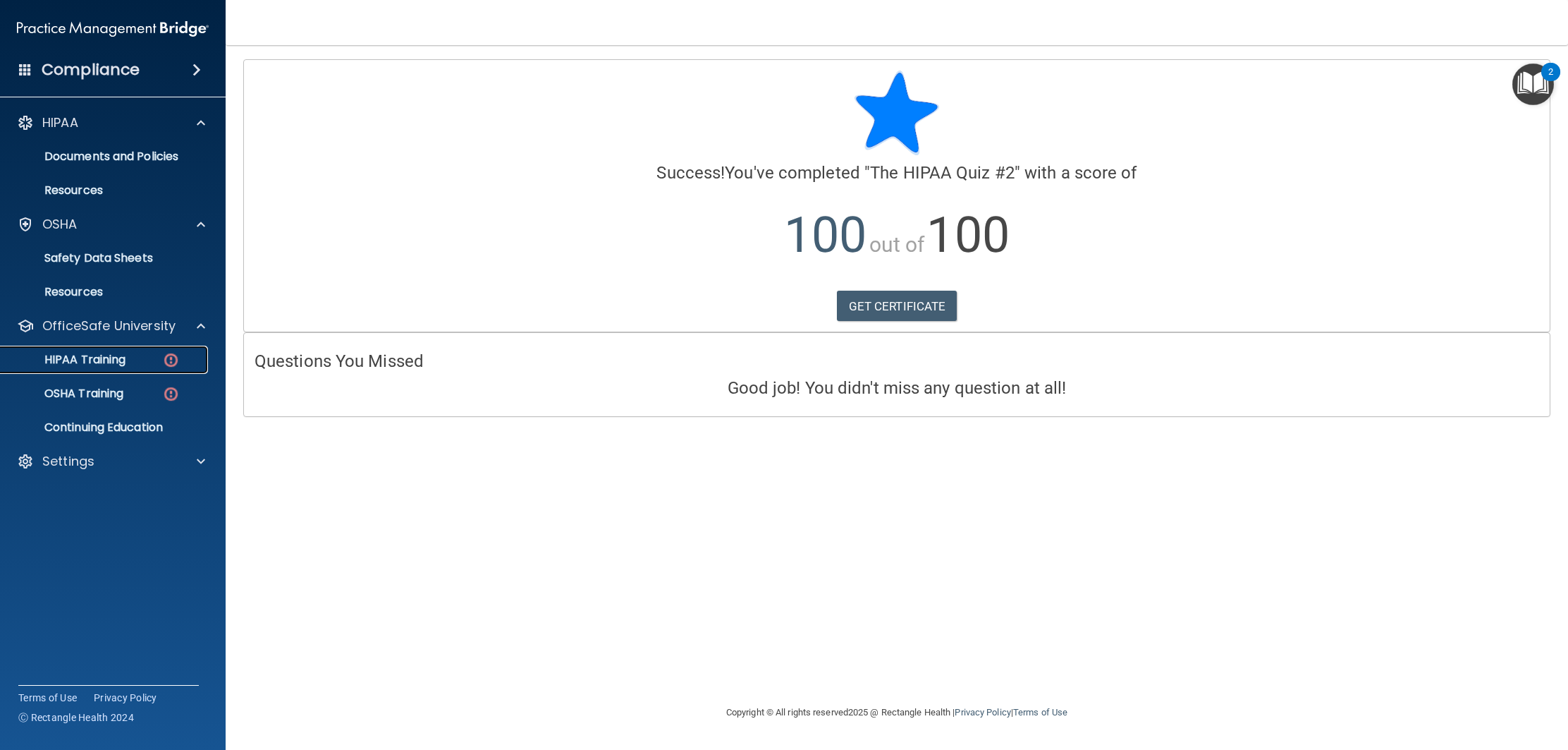
click at [163, 359] on img at bounding box center [171, 360] width 17 height 17
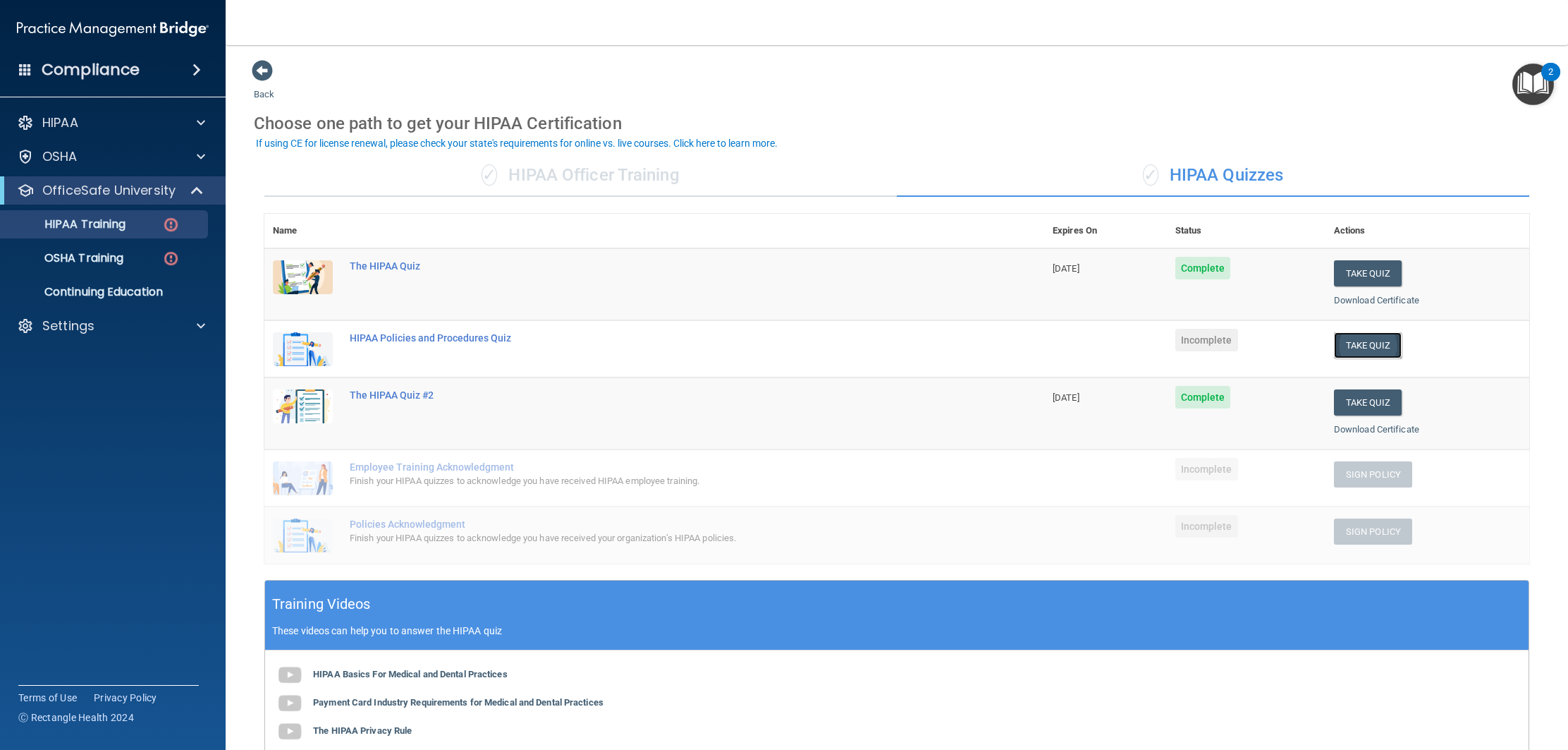
click at [1368, 349] on button "Take Quiz" at bounding box center [1368, 345] width 68 height 26
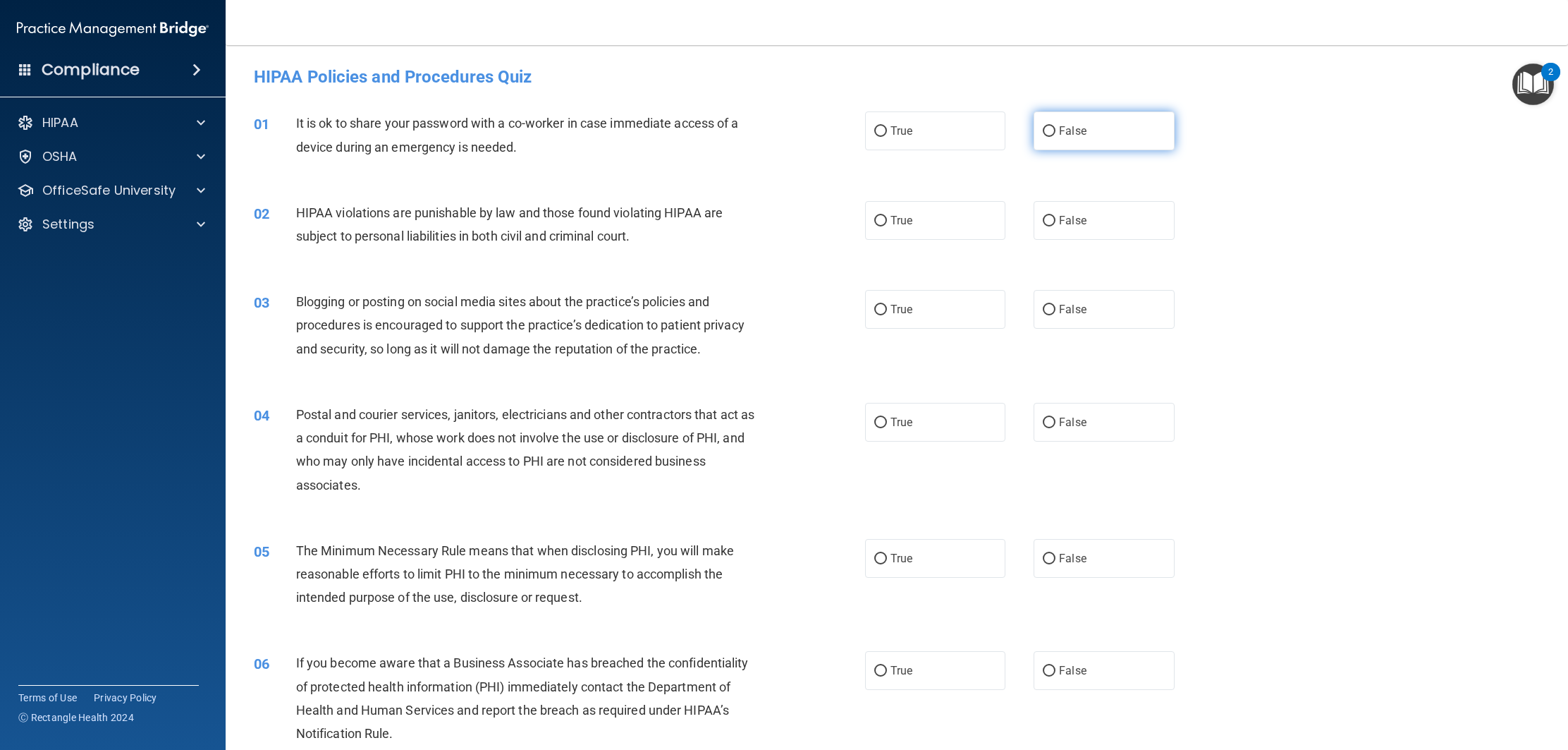
click at [1086, 148] on label "False" at bounding box center [1103, 130] width 141 height 39
click at [1056, 137] on input "False" at bounding box center [1049, 131] width 13 height 10
radio input "true"
click at [943, 224] on label "True" at bounding box center [935, 220] width 141 height 39
click at [887, 224] on input "True" at bounding box center [881, 221] width 13 height 10
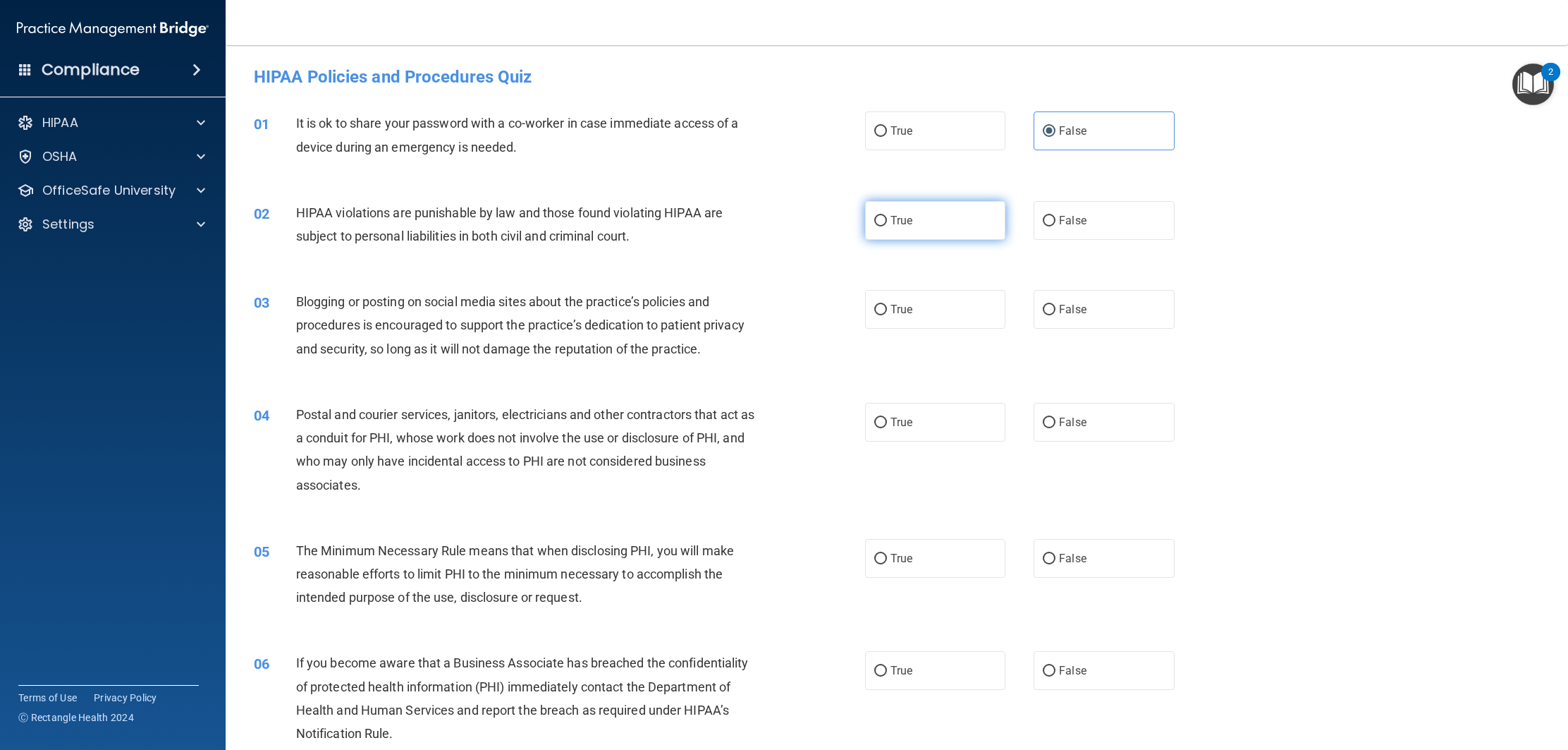
radio input "true"
click at [917, 309] on label "True" at bounding box center [935, 309] width 141 height 39
click at [887, 309] on input "True" at bounding box center [881, 310] width 13 height 10
radio input "true"
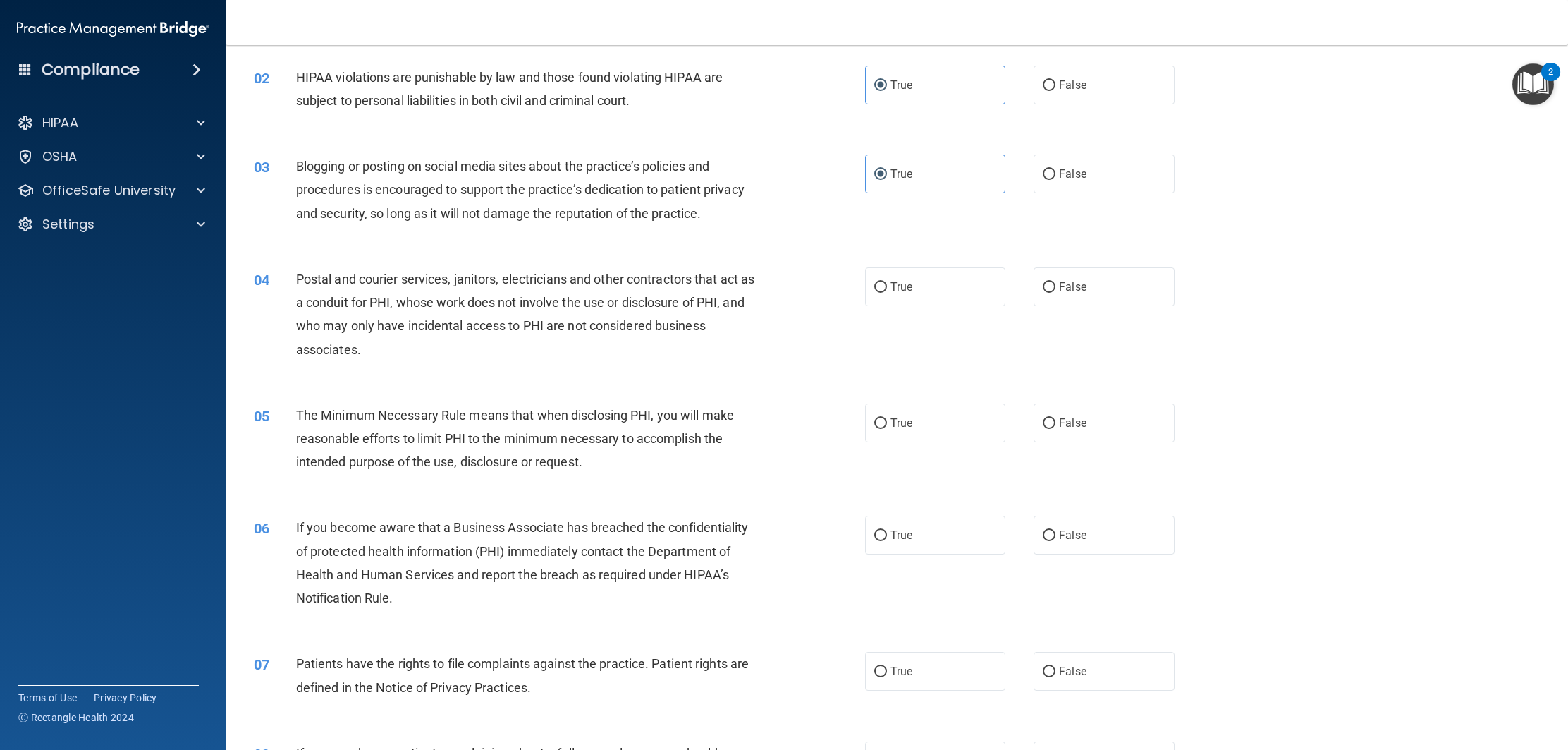
scroll to position [137, 0]
click at [952, 292] on label "True" at bounding box center [935, 284] width 141 height 39
click at [887, 291] on input "True" at bounding box center [881, 284] width 13 height 10
radio input "true"
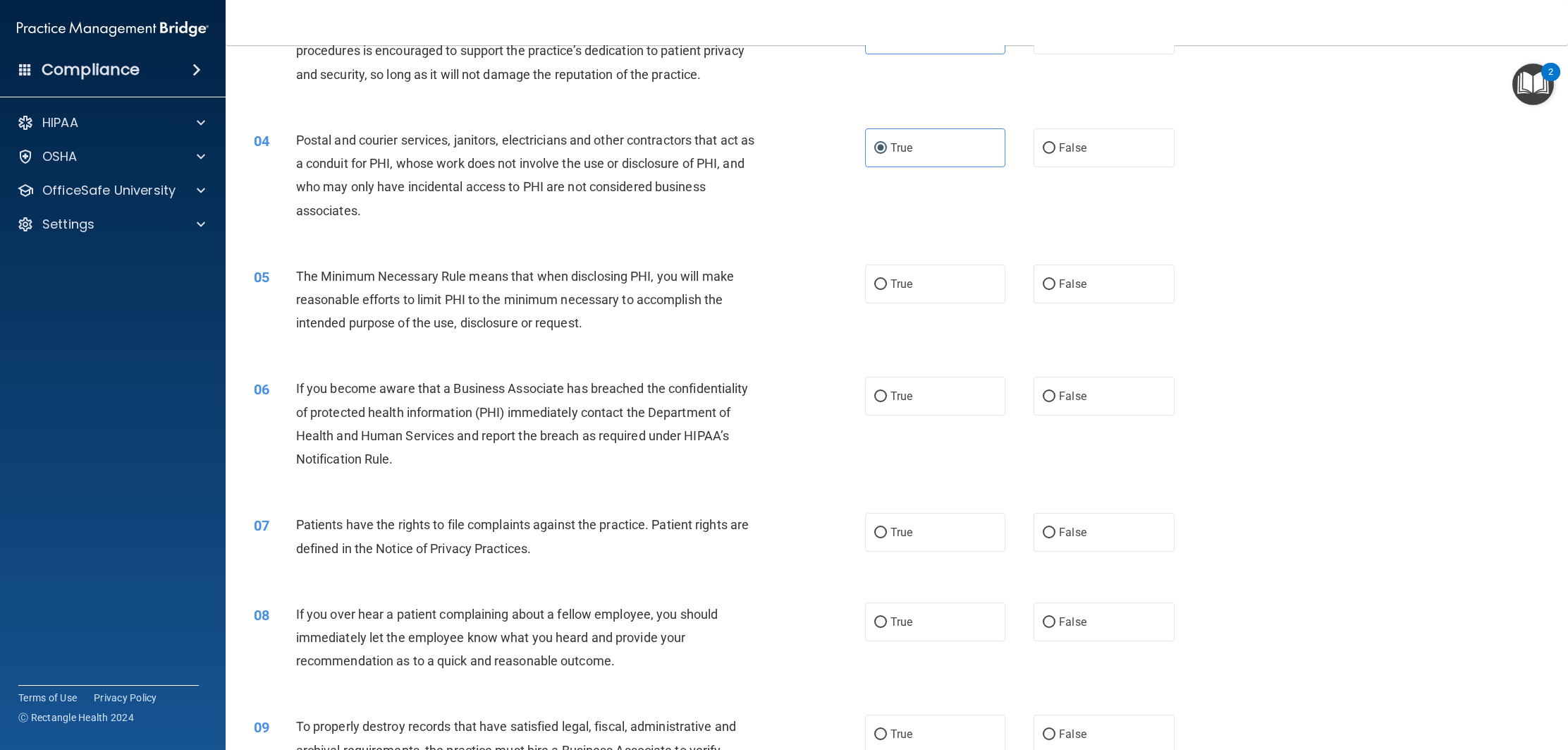
scroll to position [331, 0]
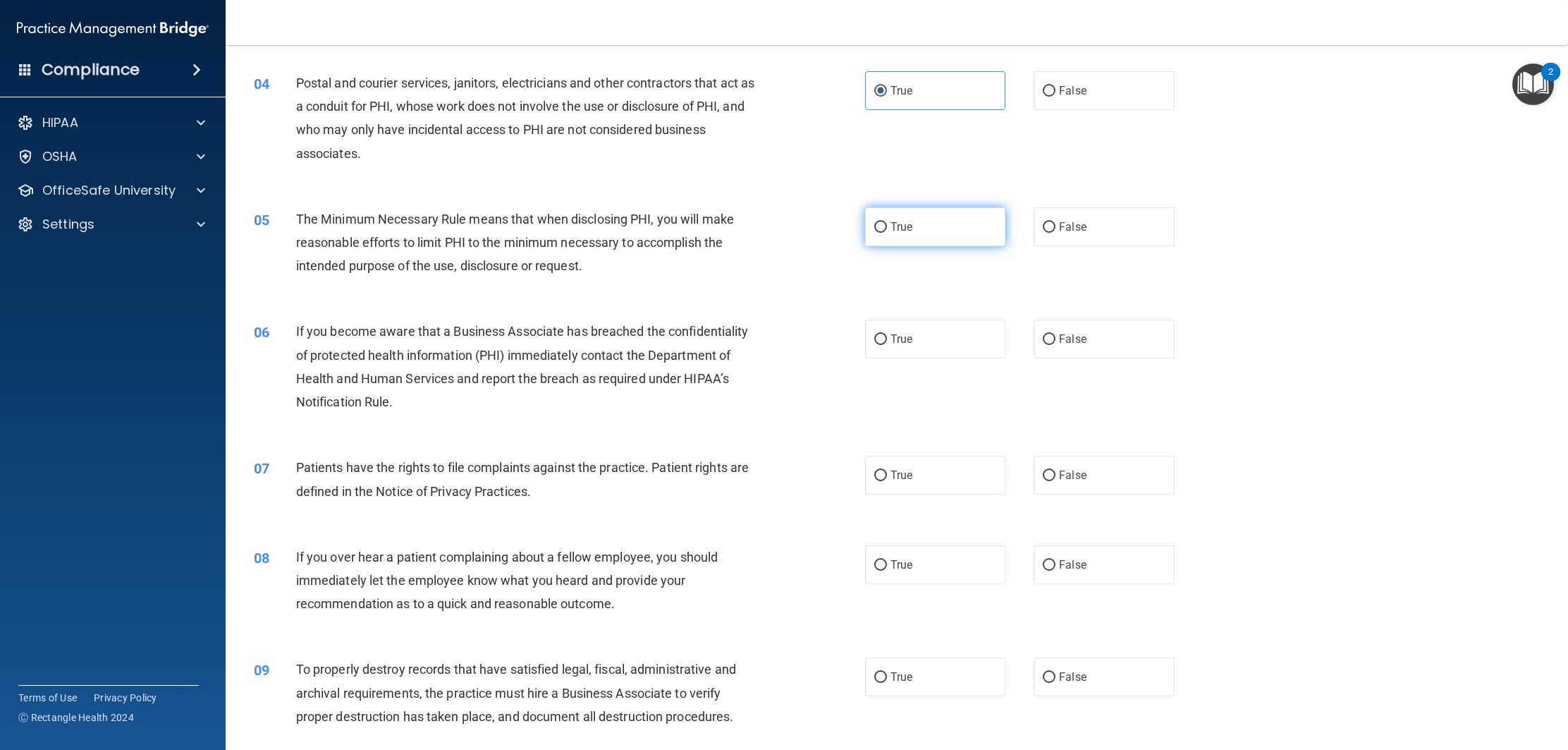
click at [896, 230] on span "True" at bounding box center [902, 226] width 22 height 14
click at [887, 230] on input "True" at bounding box center [881, 227] width 13 height 10
radio input "true"
click at [933, 343] on label "True" at bounding box center [935, 338] width 141 height 39
click at [887, 343] on input "True" at bounding box center [881, 339] width 13 height 10
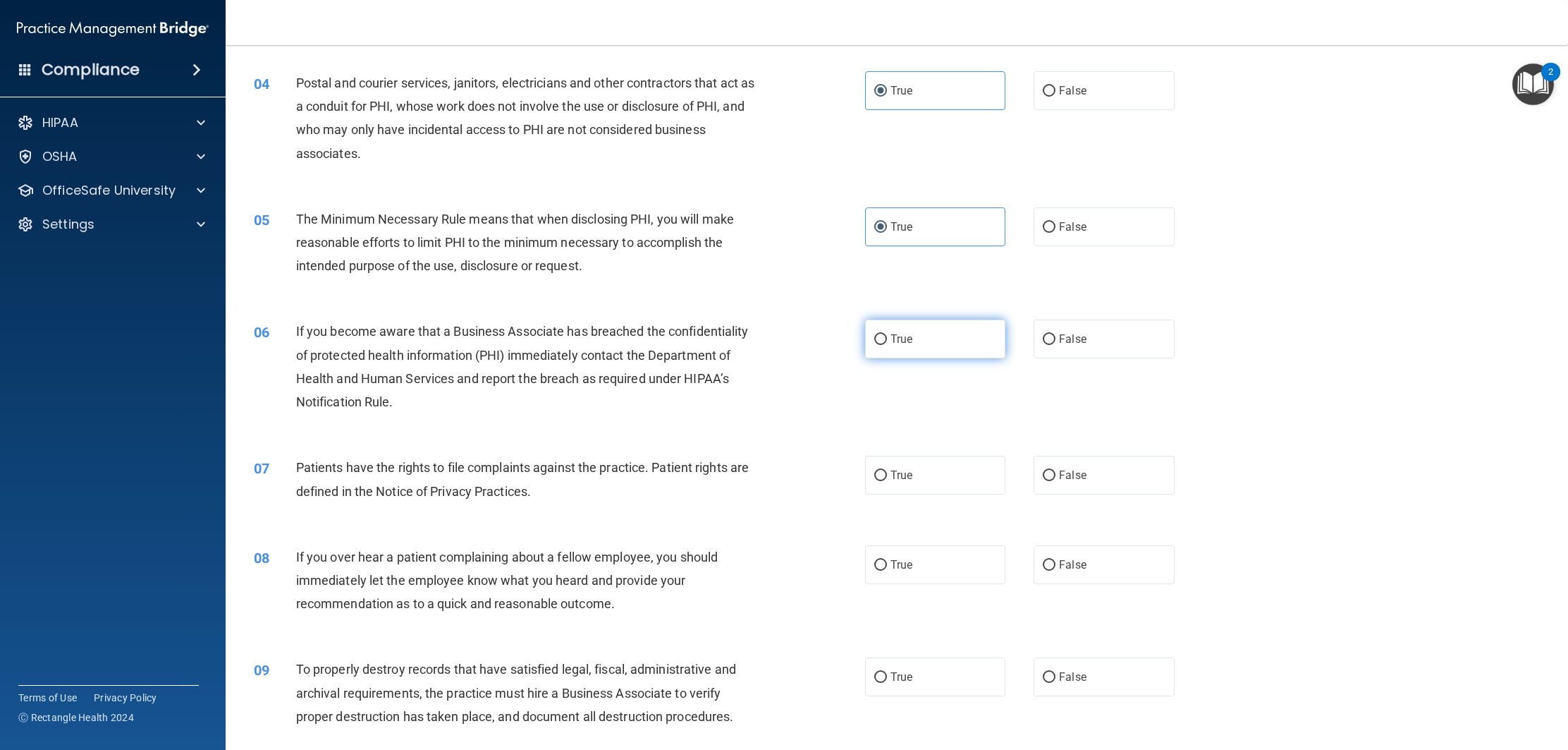
radio input "true"
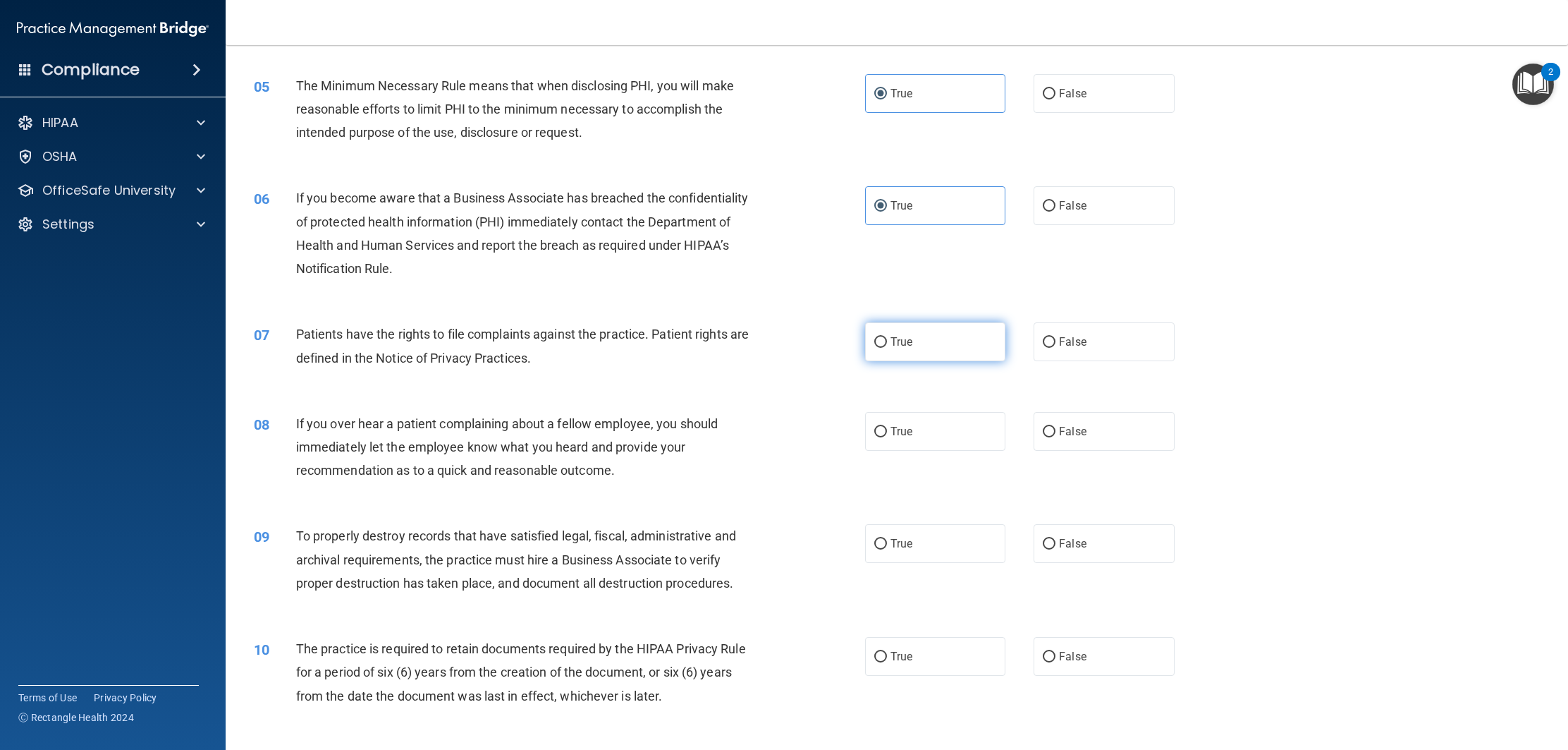
scroll to position [474, 0]
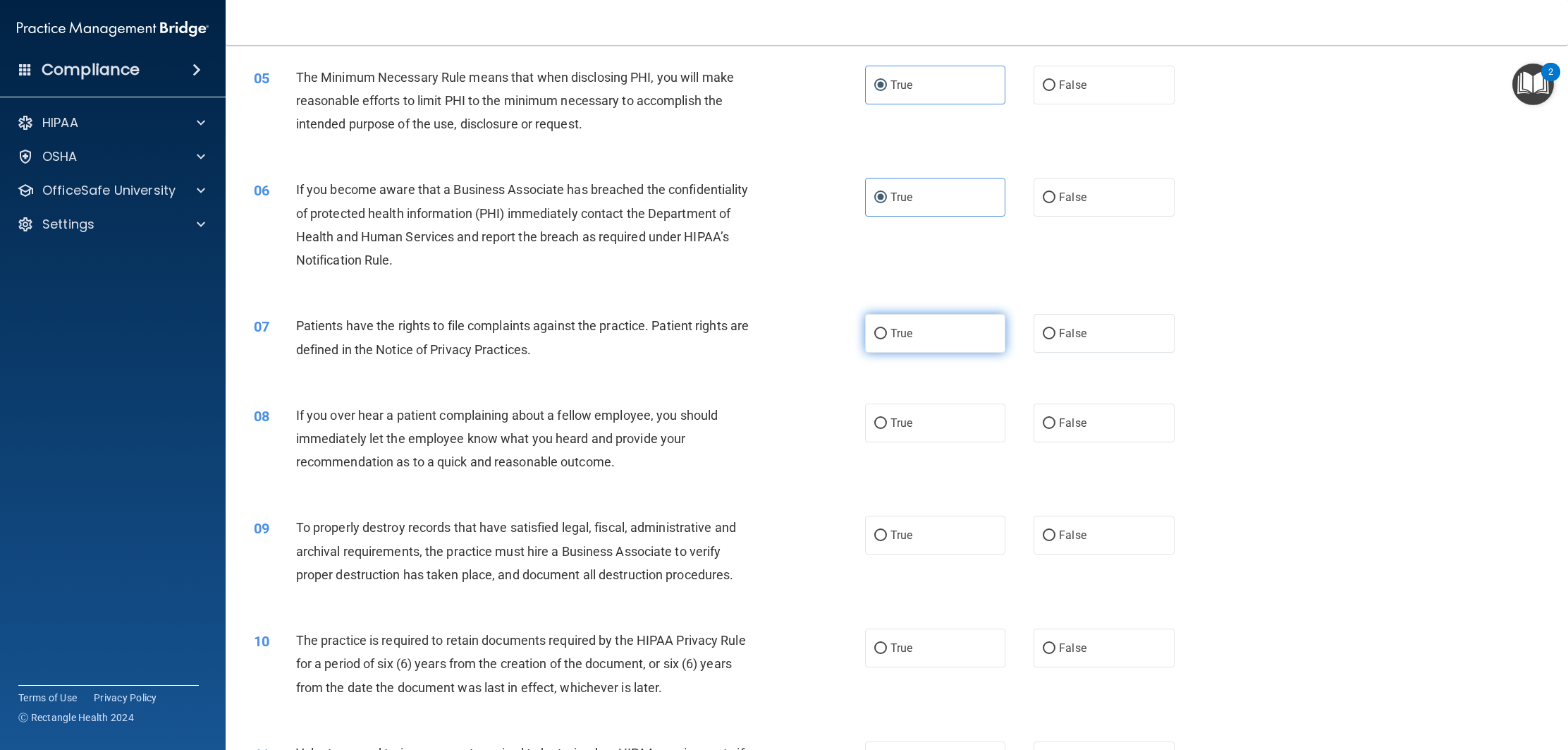
click at [927, 339] on label "True" at bounding box center [935, 333] width 141 height 39
click at [887, 339] on input "True" at bounding box center [881, 334] width 13 height 10
radio input "true"
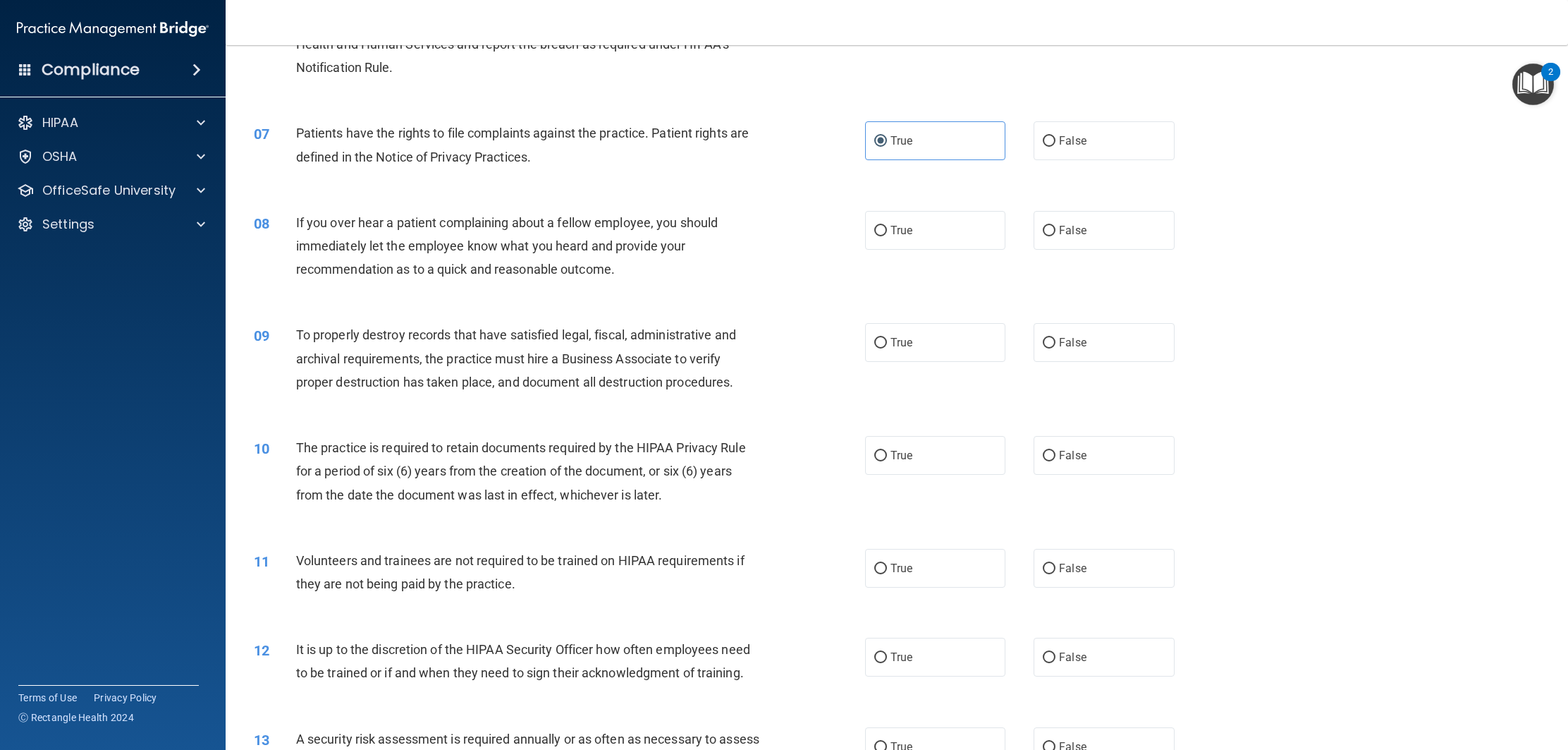
scroll to position [670, 0]
click at [938, 233] on label "True" at bounding box center [935, 226] width 141 height 39
click at [887, 233] on input "True" at bounding box center [881, 227] width 13 height 10
radio input "true"
click at [913, 350] on label "True" at bounding box center [935, 338] width 141 height 39
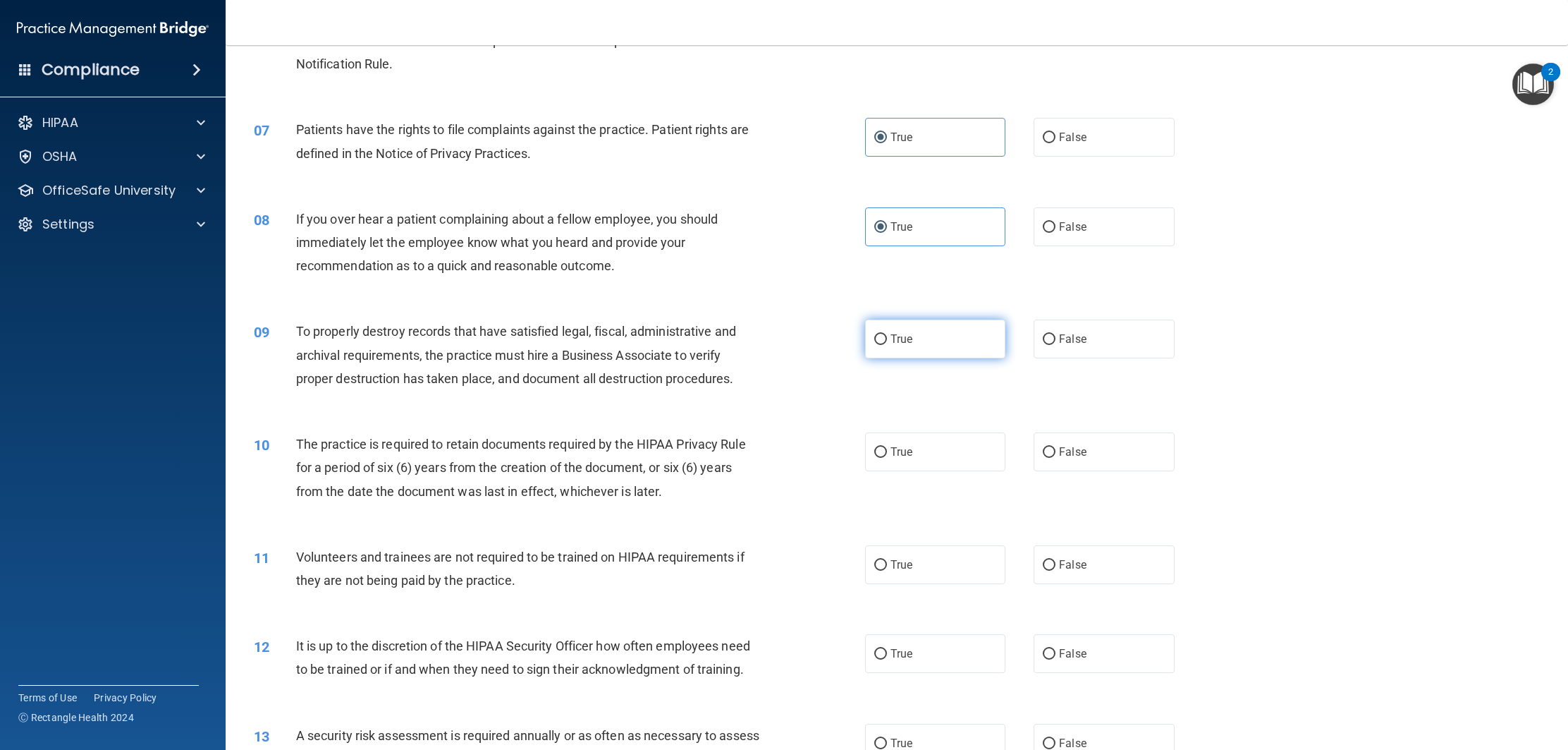
click at [887, 345] on input "True" at bounding box center [881, 339] width 13 height 10
radio input "true"
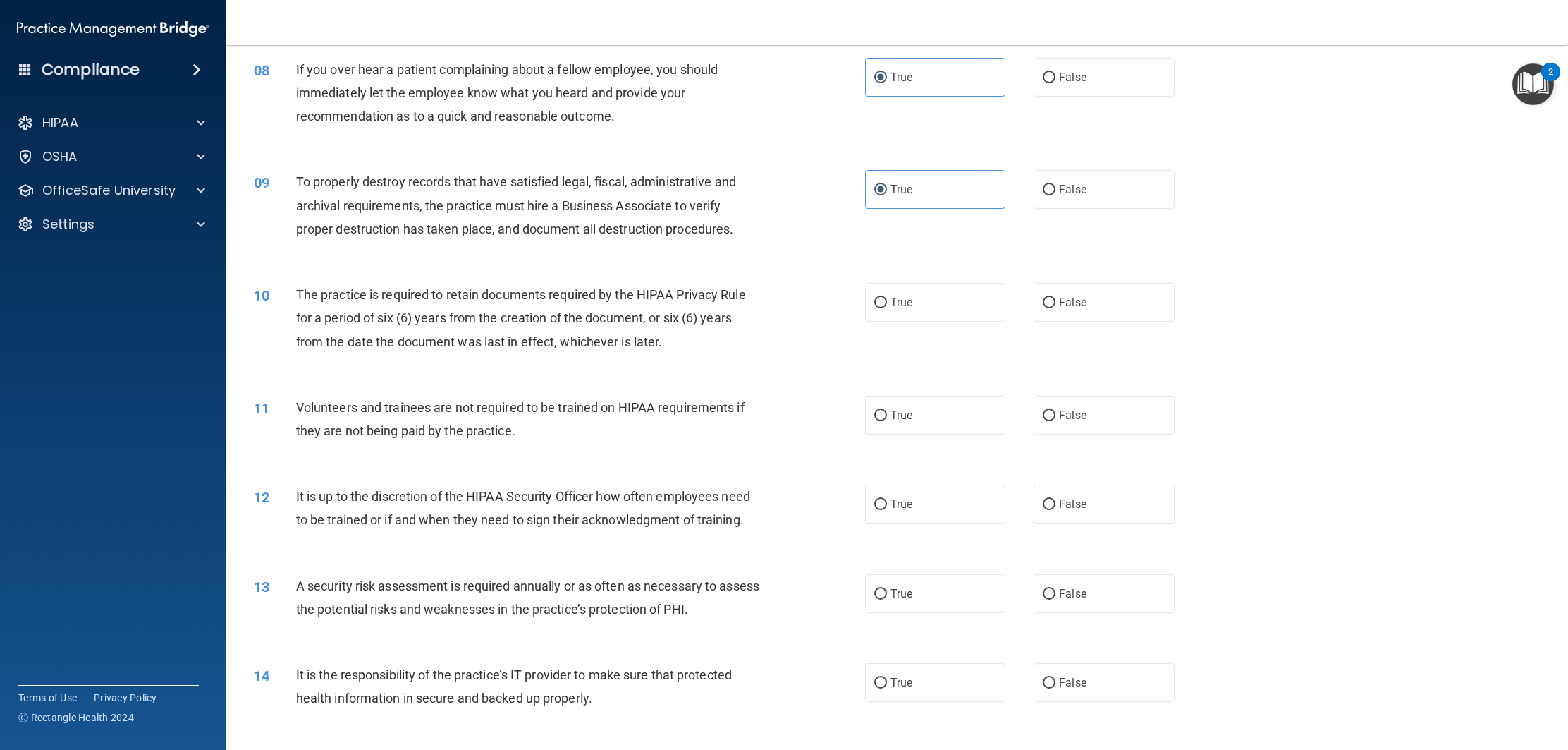
scroll to position [820, 0]
click at [1084, 305] on span "False" at bounding box center [1072, 301] width 28 height 14
click at [1056, 305] on input "False" at bounding box center [1049, 302] width 13 height 10
radio input "true"
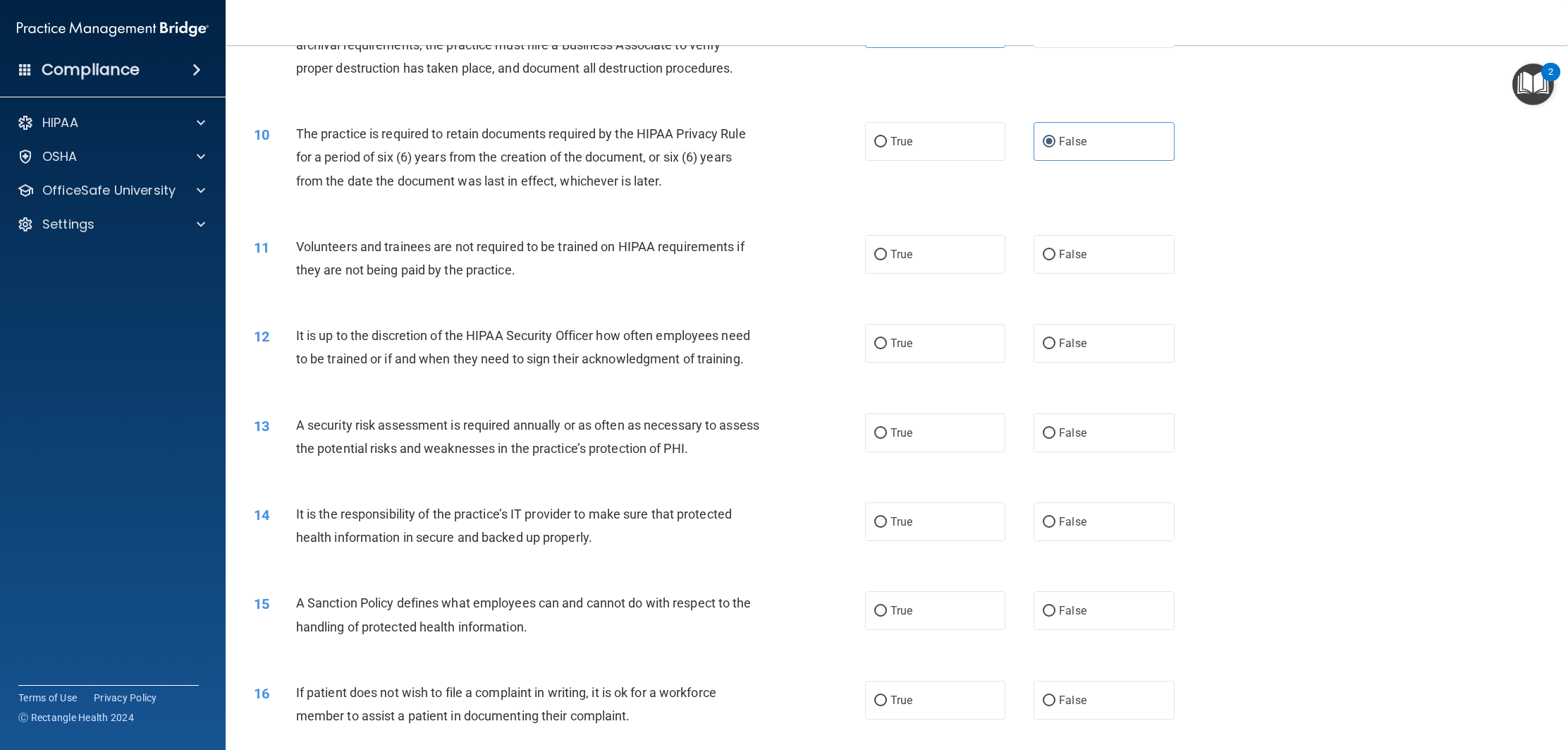
scroll to position [980, 0]
click at [1084, 256] on span "False" at bounding box center [1072, 253] width 28 height 14
click at [1056, 256] on input "False" at bounding box center [1049, 253] width 13 height 10
radio input "true"
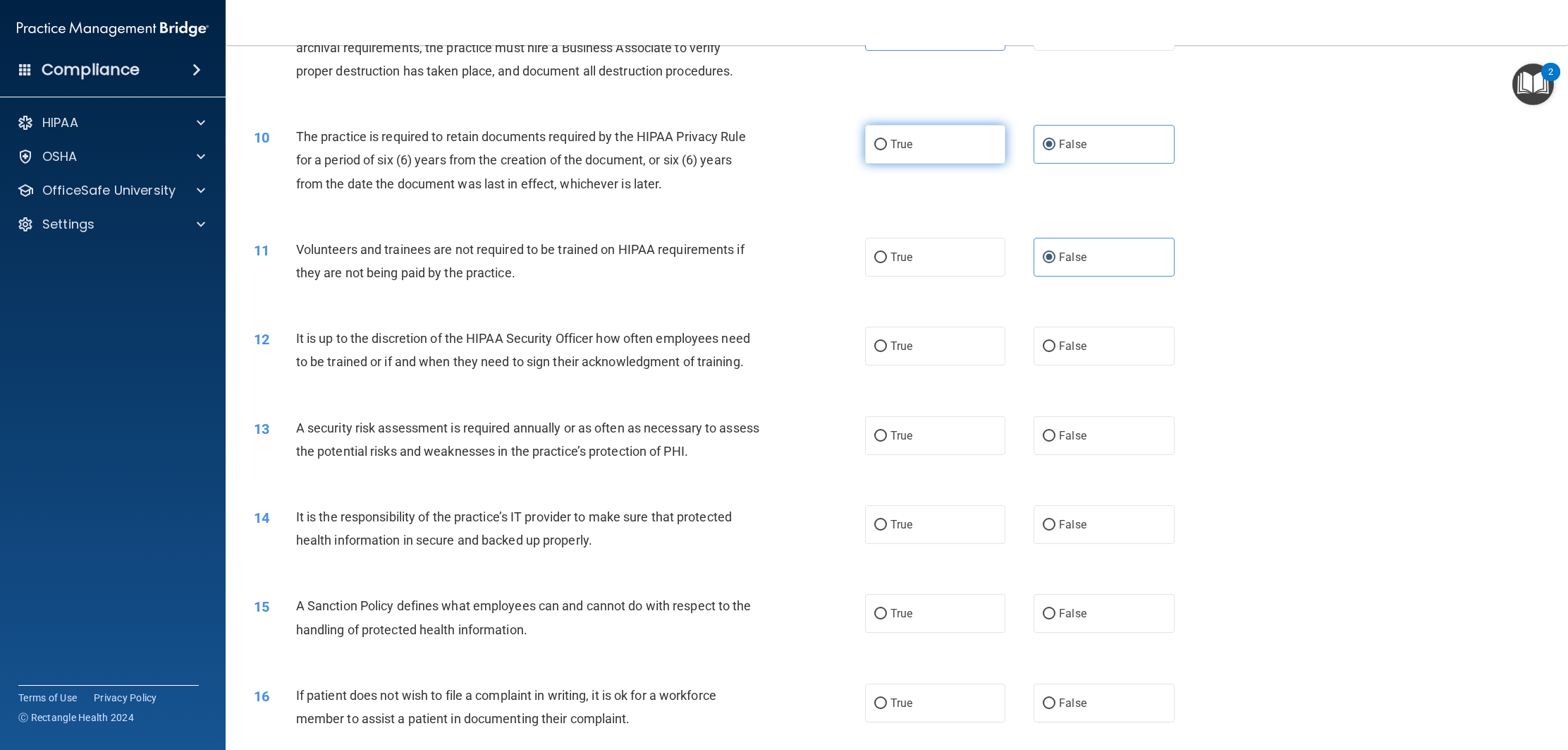
click at [959, 153] on label "True" at bounding box center [935, 144] width 141 height 39
click at [887, 150] on input "True" at bounding box center [881, 145] width 13 height 10
radio input "true"
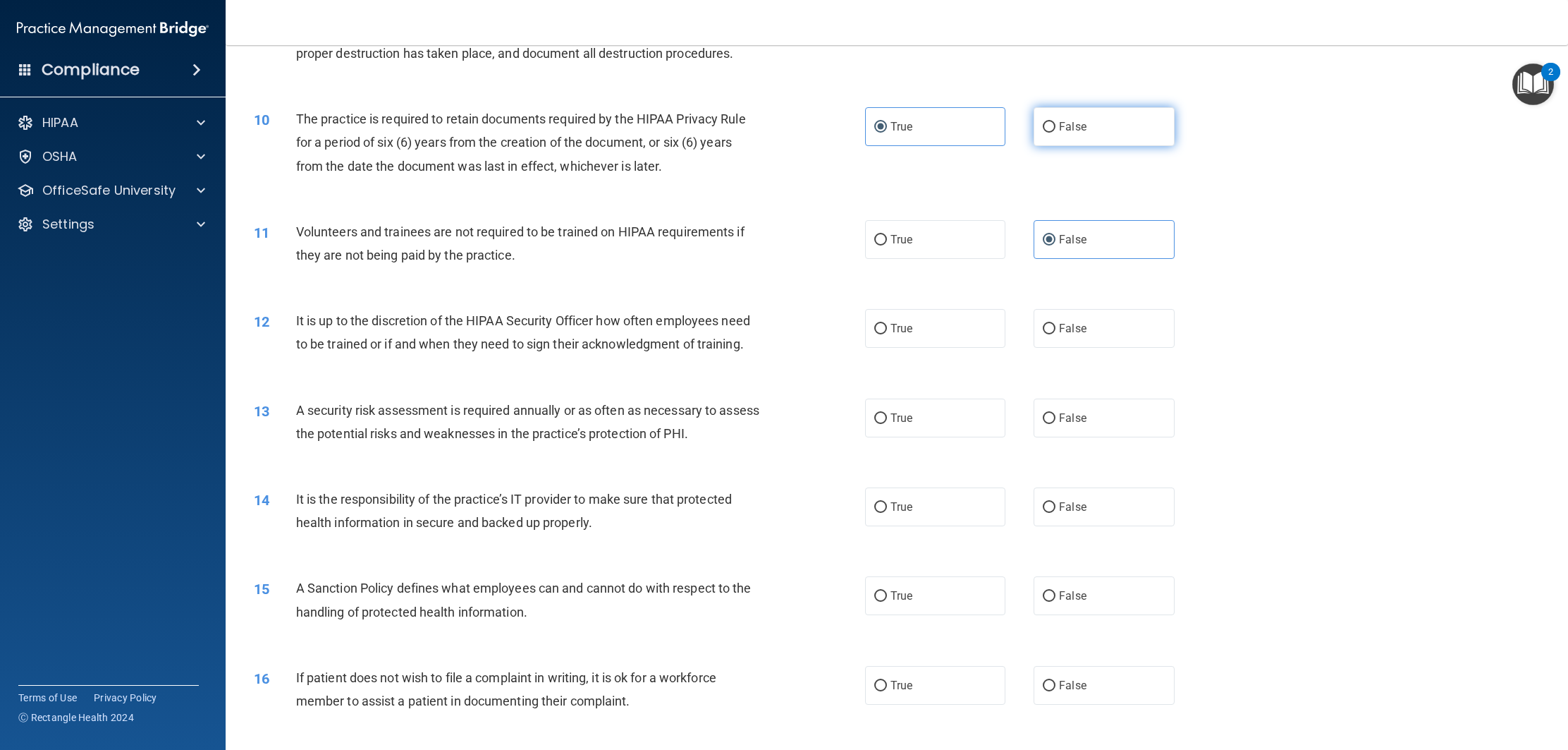
click at [1147, 142] on label "False" at bounding box center [1103, 126] width 141 height 39
click at [1056, 133] on input "False" at bounding box center [1049, 127] width 13 height 10
radio input "true"
radio input "false"
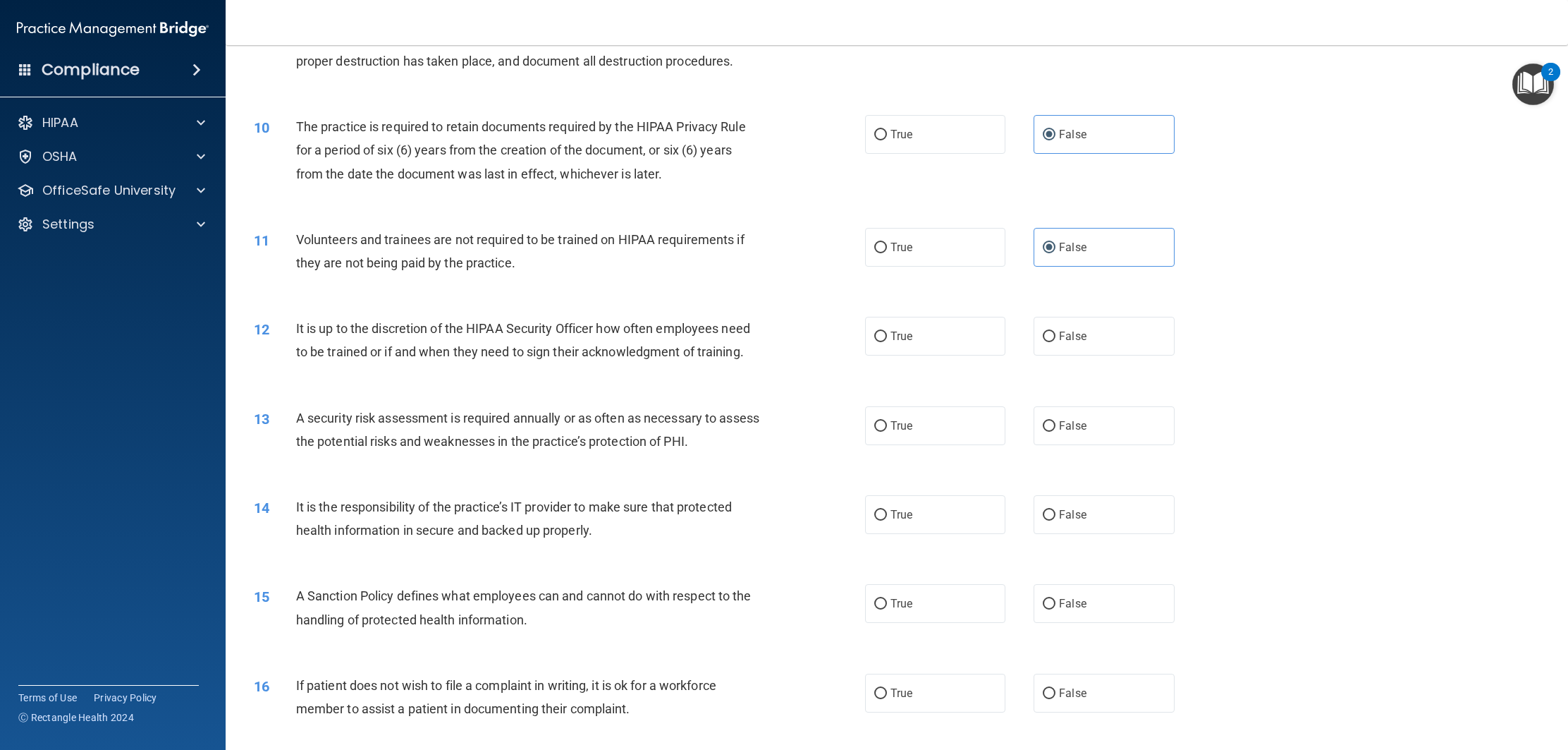
scroll to position [984, 0]
click at [905, 354] on label "True" at bounding box center [935, 338] width 141 height 39
click at [887, 345] on input "True" at bounding box center [881, 339] width 13 height 10
radio input "true"
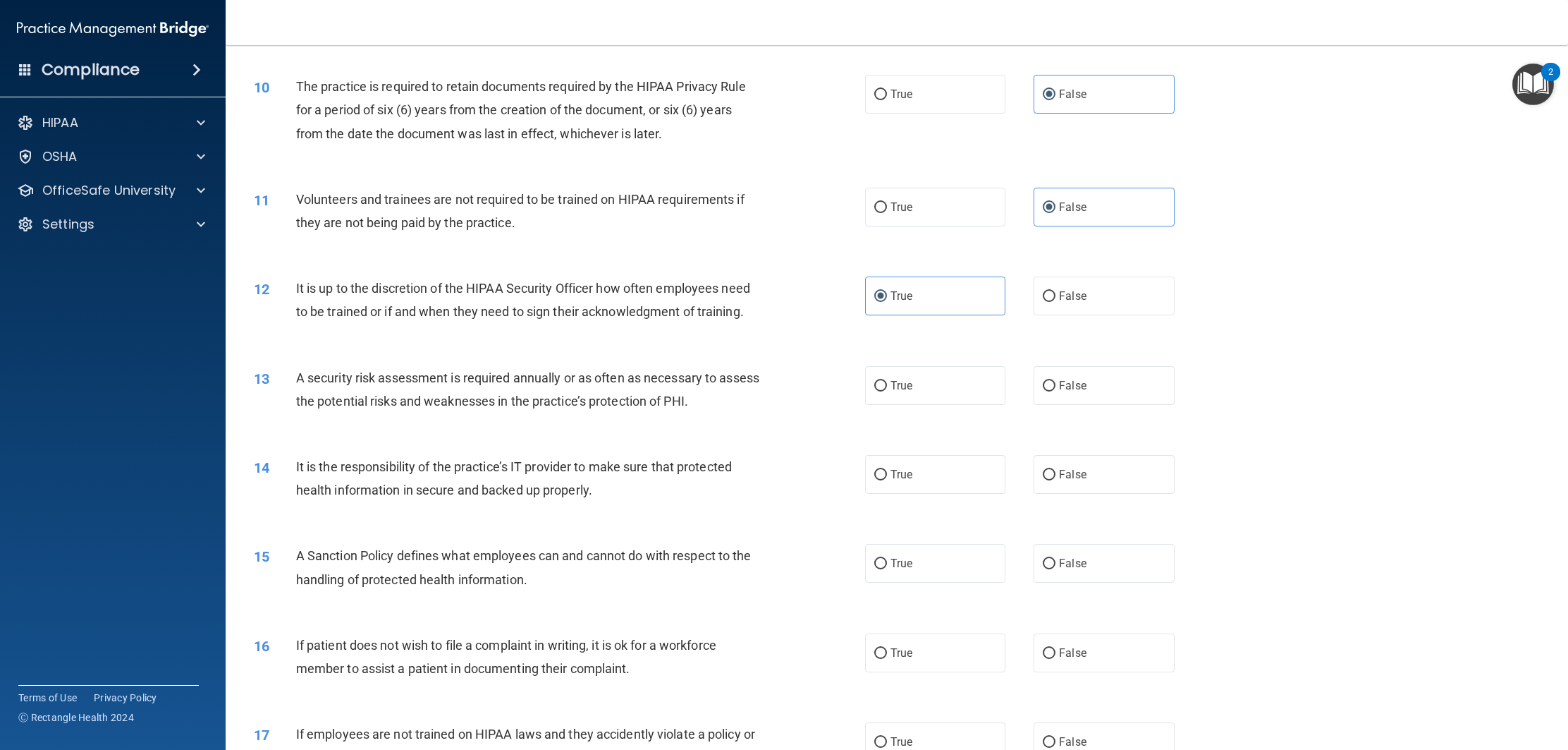
scroll to position [1038, 0]
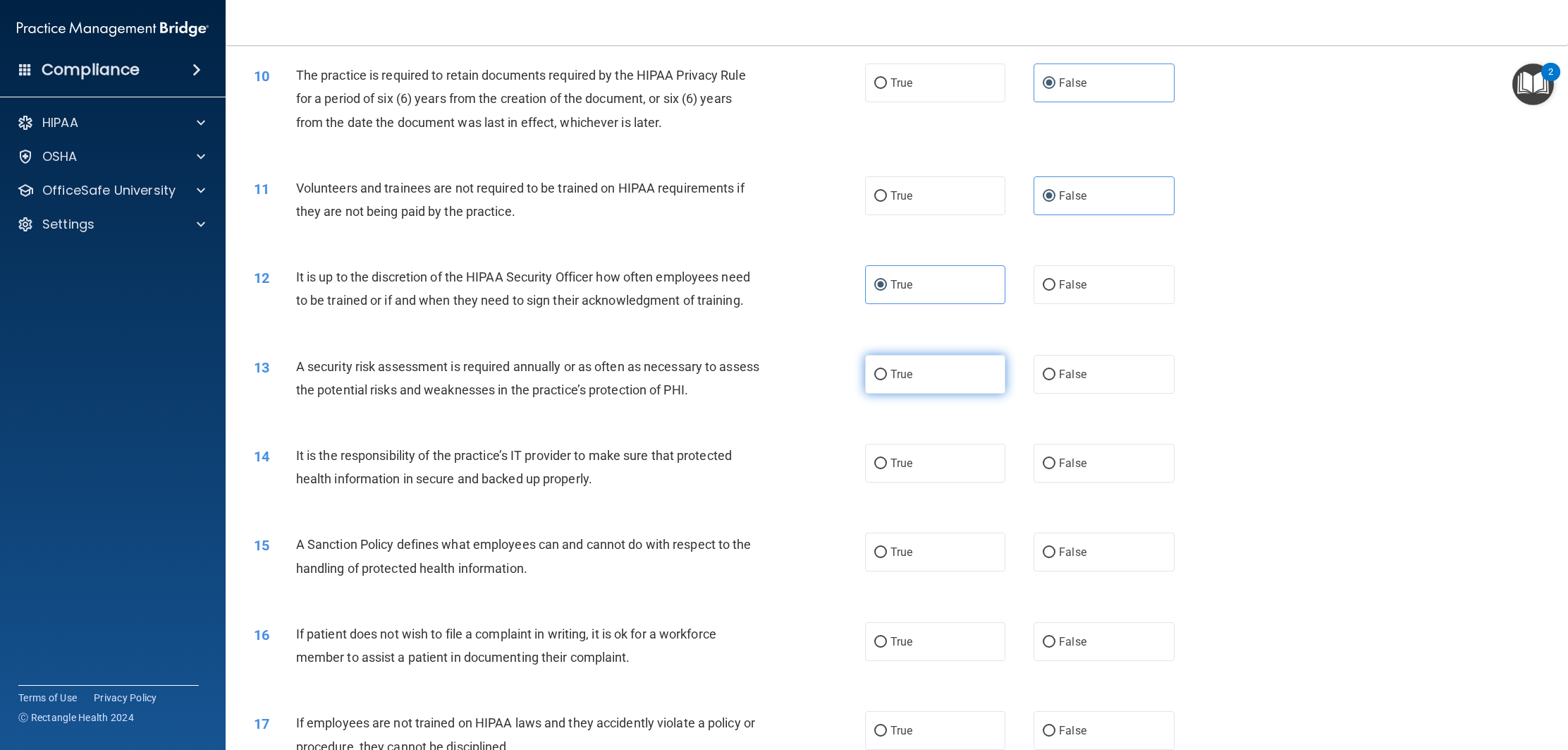
click at [904, 378] on span "True" at bounding box center [902, 374] width 22 height 14
click at [887, 378] on input "True" at bounding box center [881, 374] width 13 height 10
radio input "true"
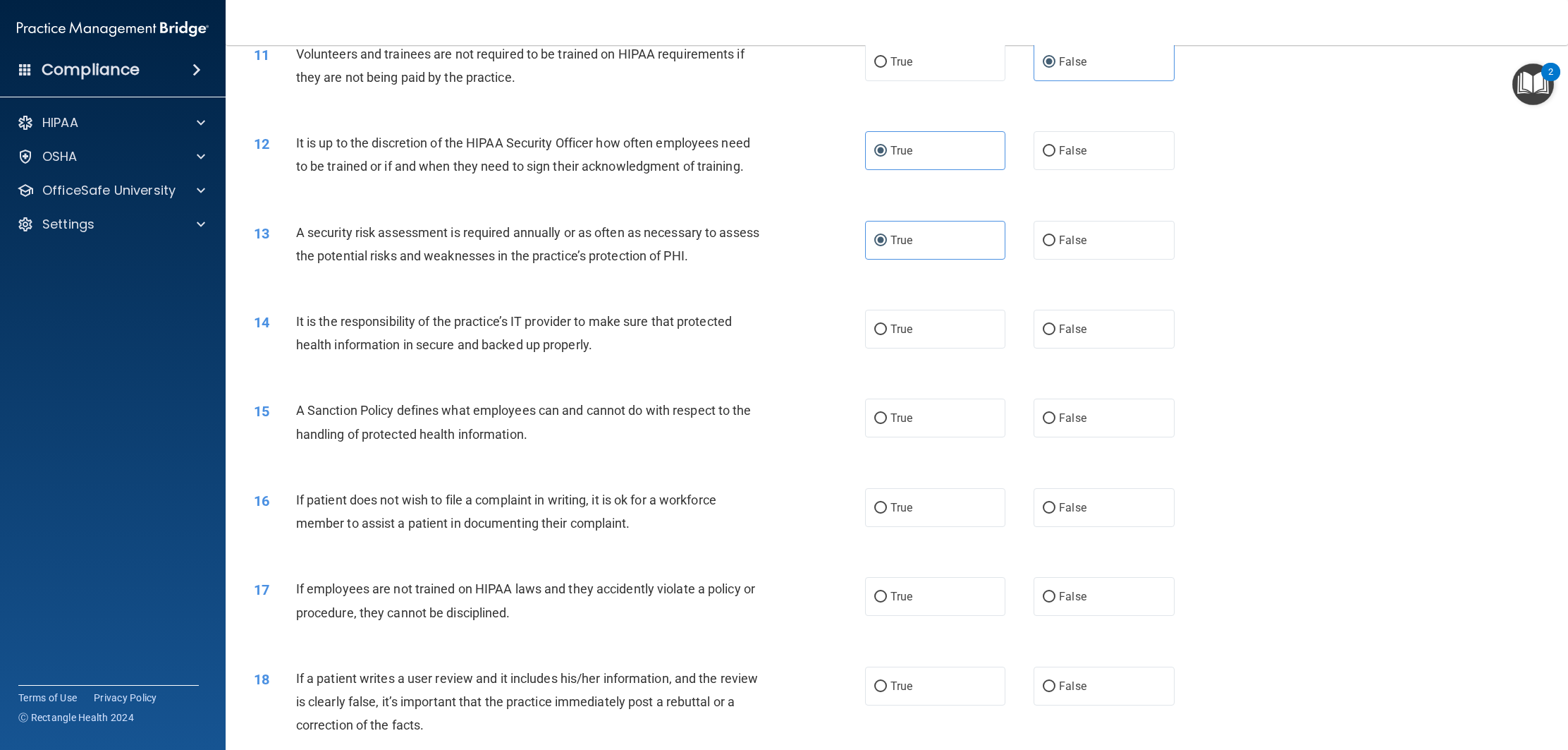
scroll to position [1191, 0]
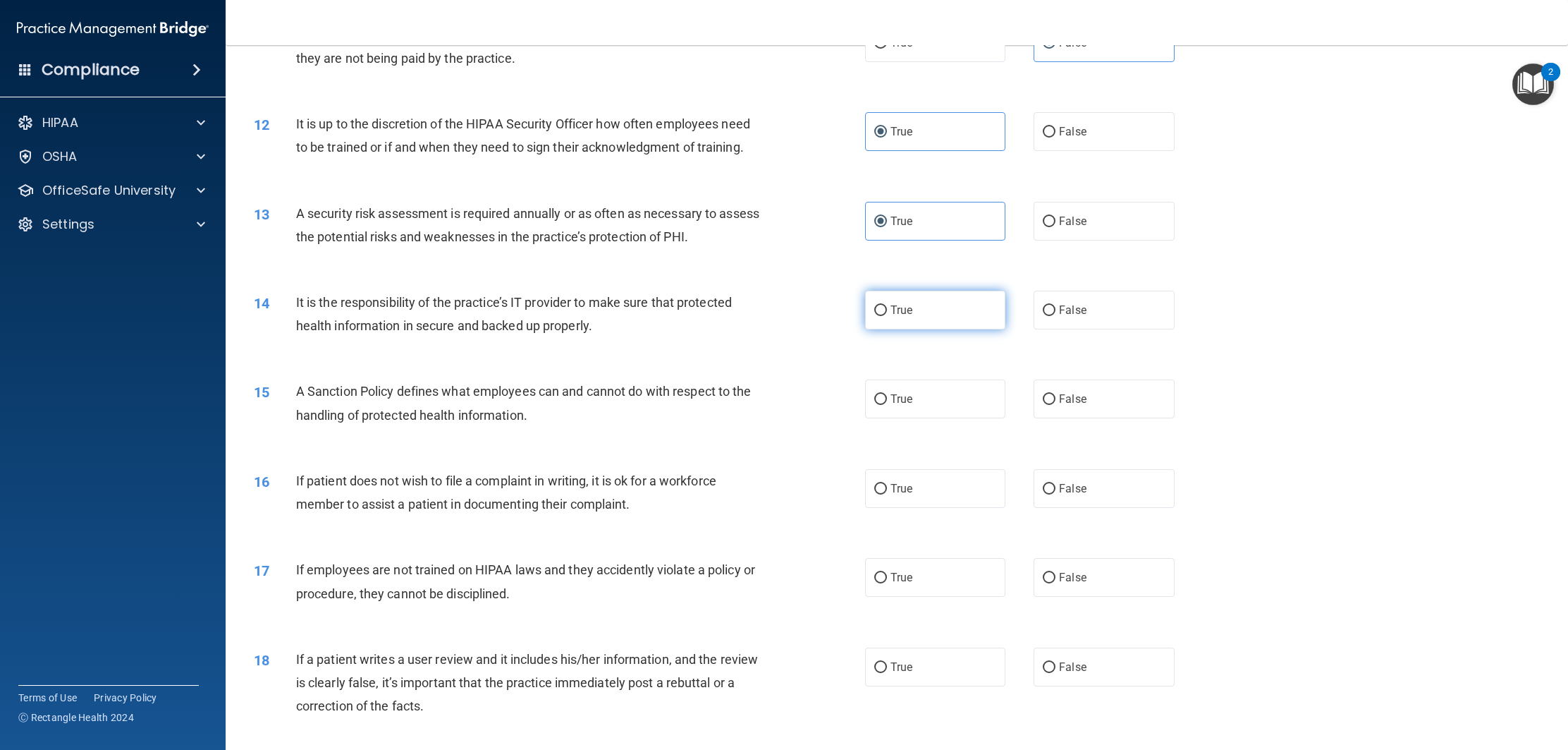
click at [886, 316] on label "True" at bounding box center [935, 310] width 141 height 39
click at [886, 316] on input "True" at bounding box center [881, 310] width 13 height 10
radio input "true"
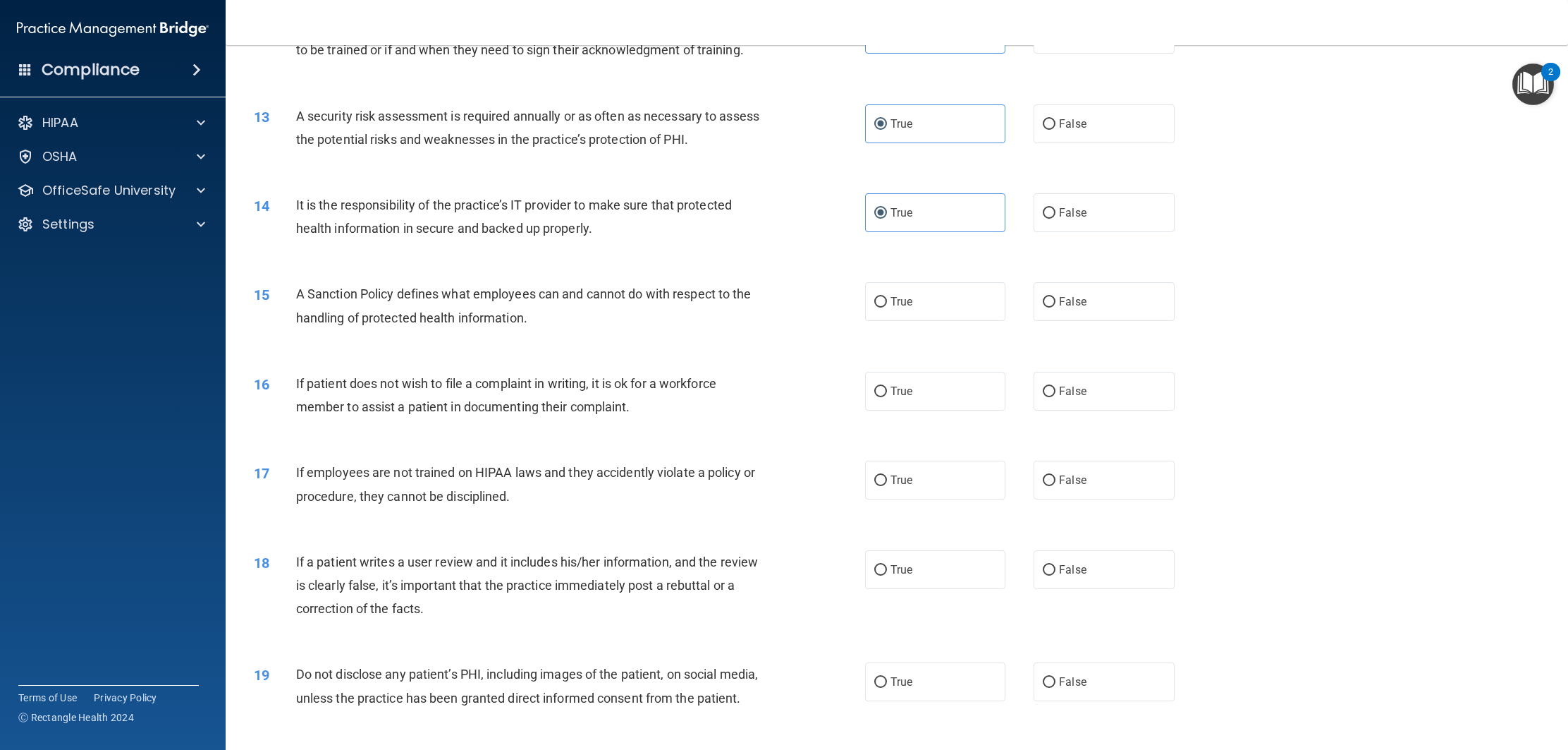
scroll to position [1289, 0]
click at [921, 296] on label "True" at bounding box center [935, 300] width 141 height 39
click at [887, 296] on input "True" at bounding box center [881, 301] width 13 height 10
radio input "true"
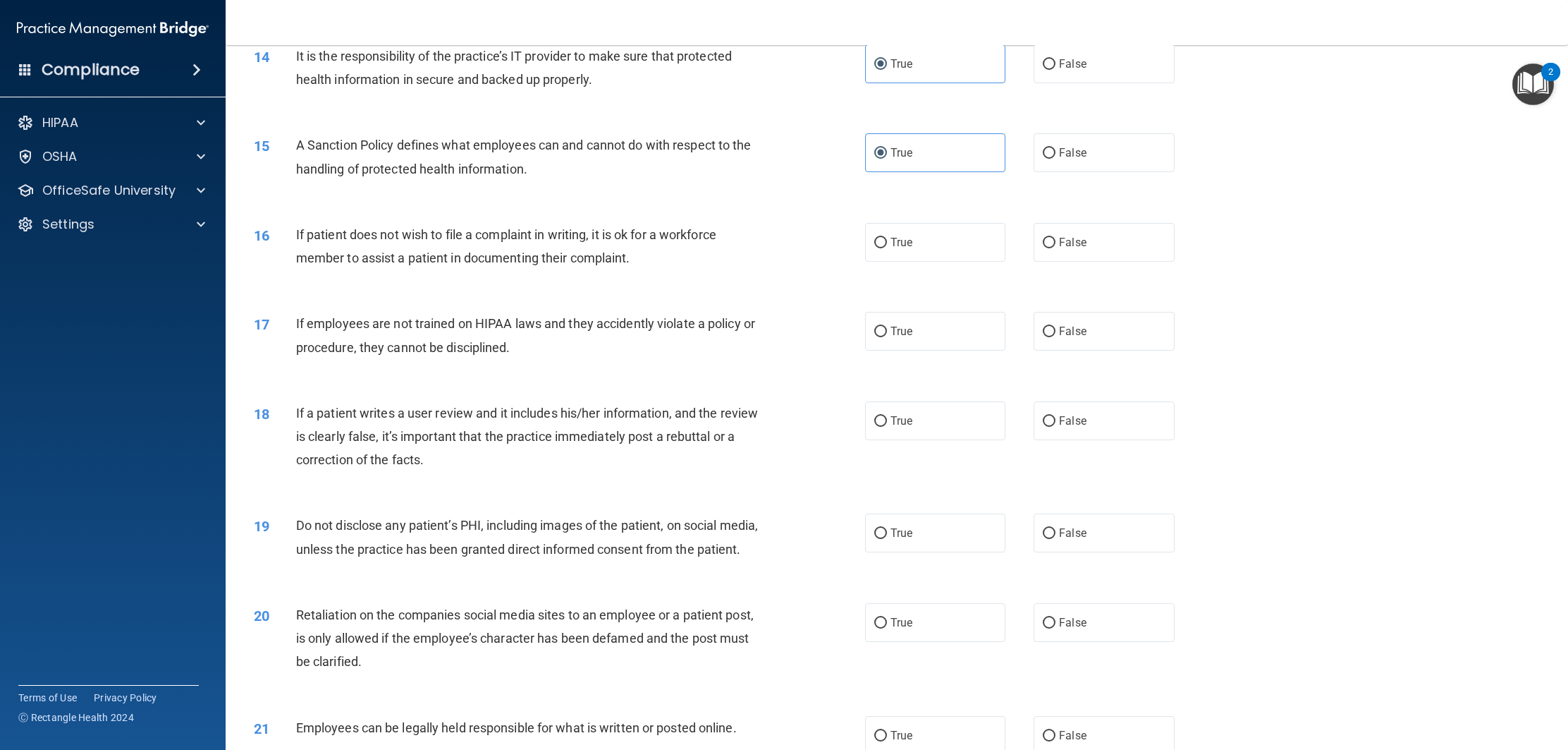
scroll to position [1448, 0]
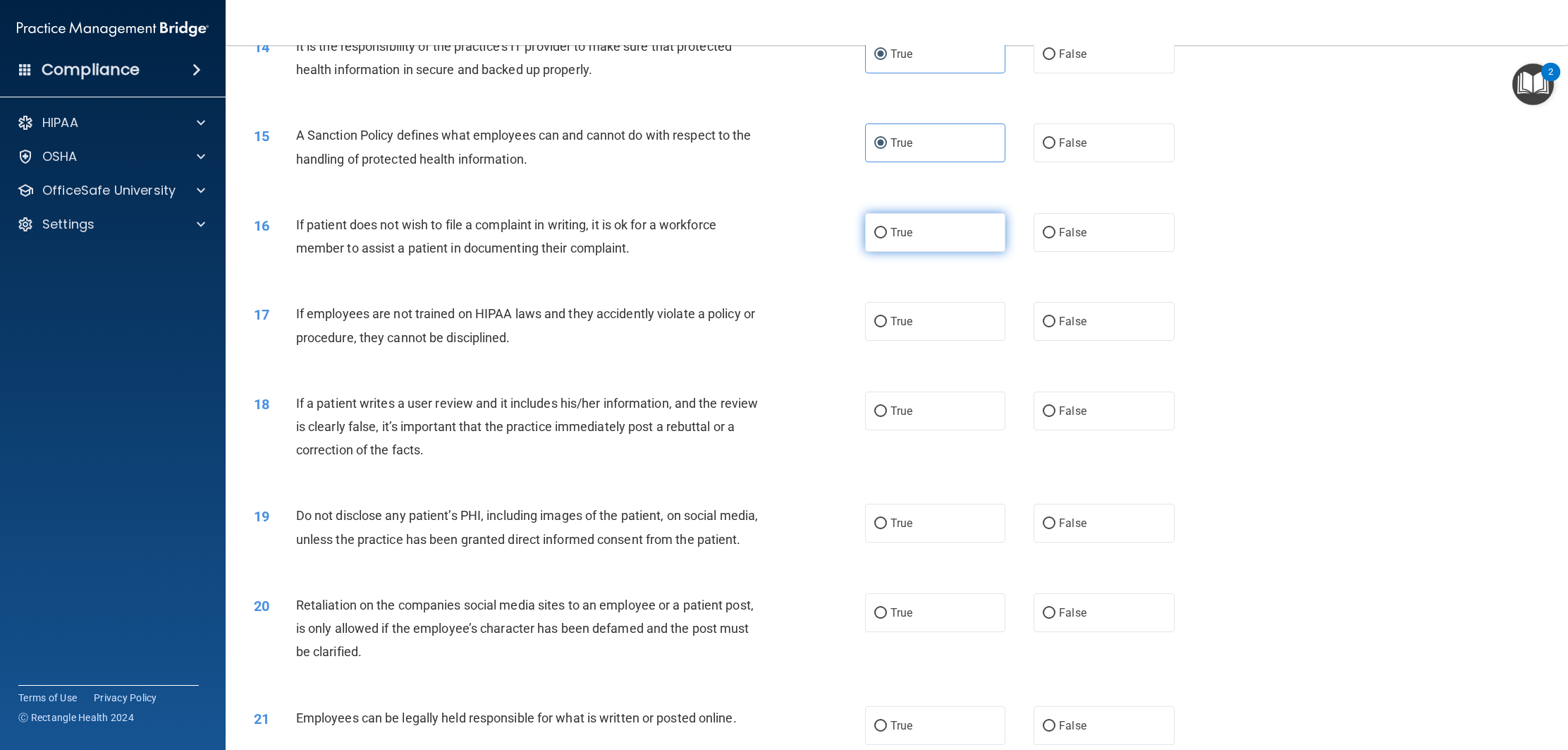
click at [925, 228] on label "True" at bounding box center [935, 232] width 141 height 39
click at [887, 228] on input "True" at bounding box center [881, 233] width 13 height 10
radio input "true"
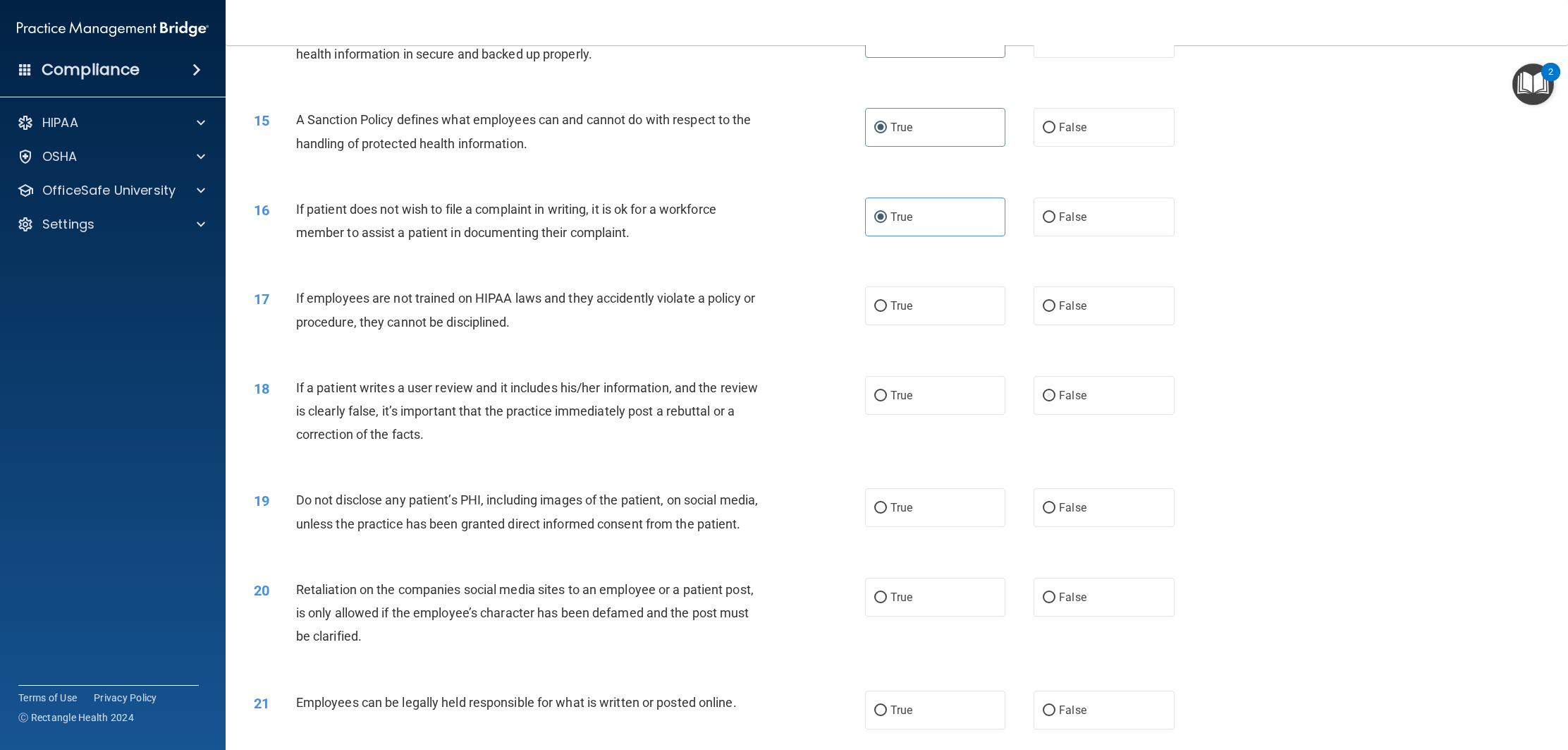
scroll to position [1472, 0]
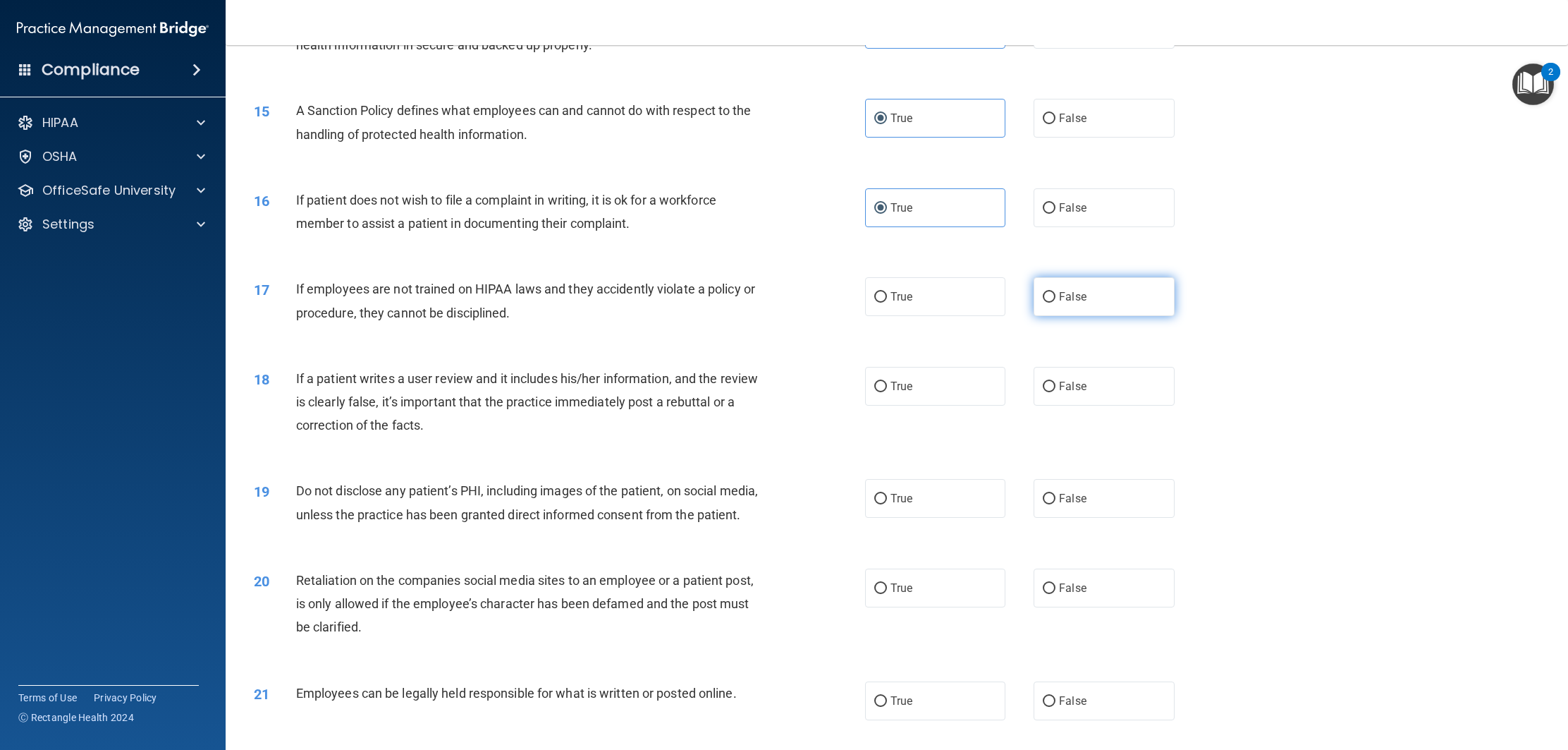
click at [1059, 315] on label "False" at bounding box center [1103, 296] width 141 height 39
click at [1056, 303] on input "False" at bounding box center [1049, 297] width 13 height 10
radio input "true"
click at [951, 381] on label "True" at bounding box center [935, 386] width 141 height 39
click at [887, 381] on input "True" at bounding box center [881, 386] width 13 height 10
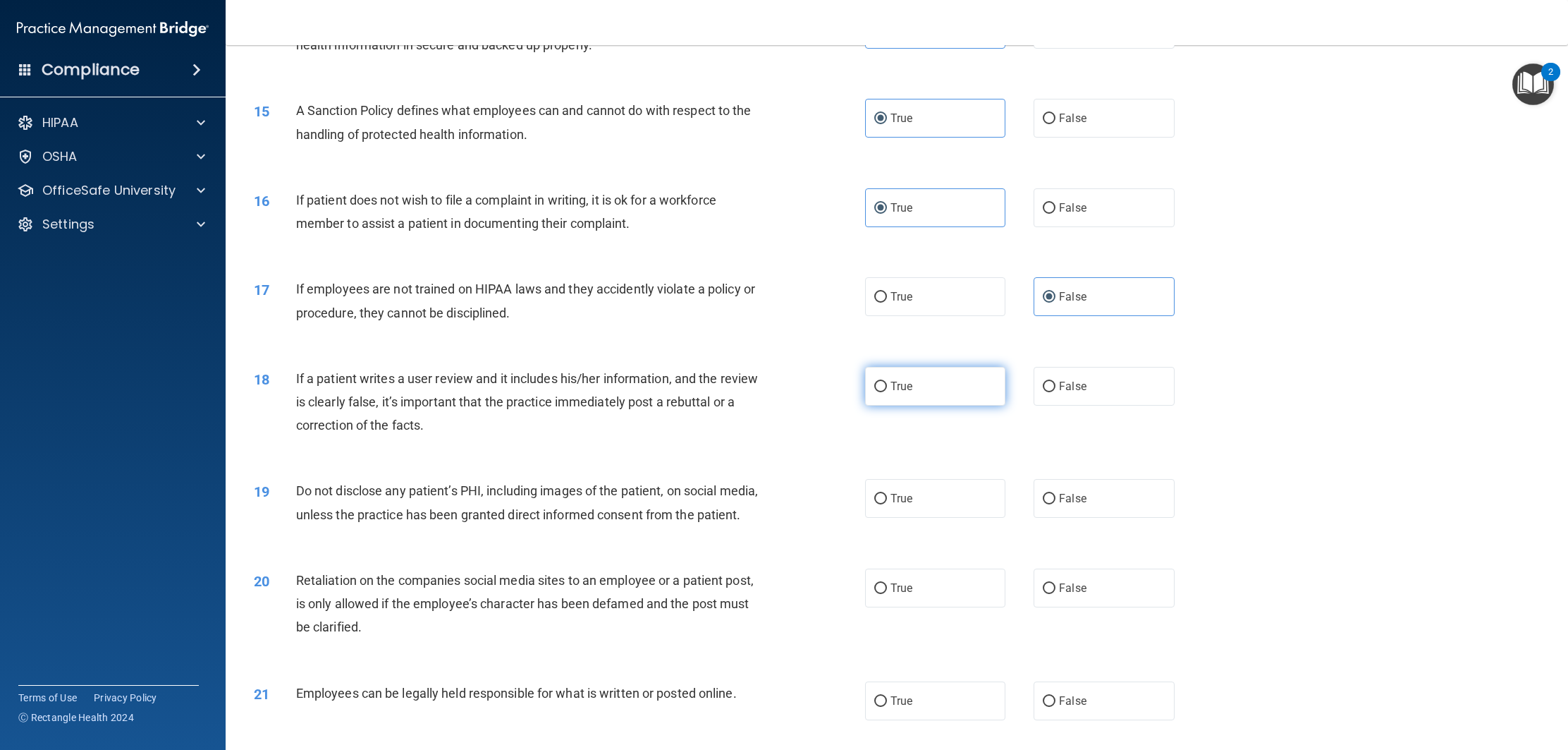
radio input "true"
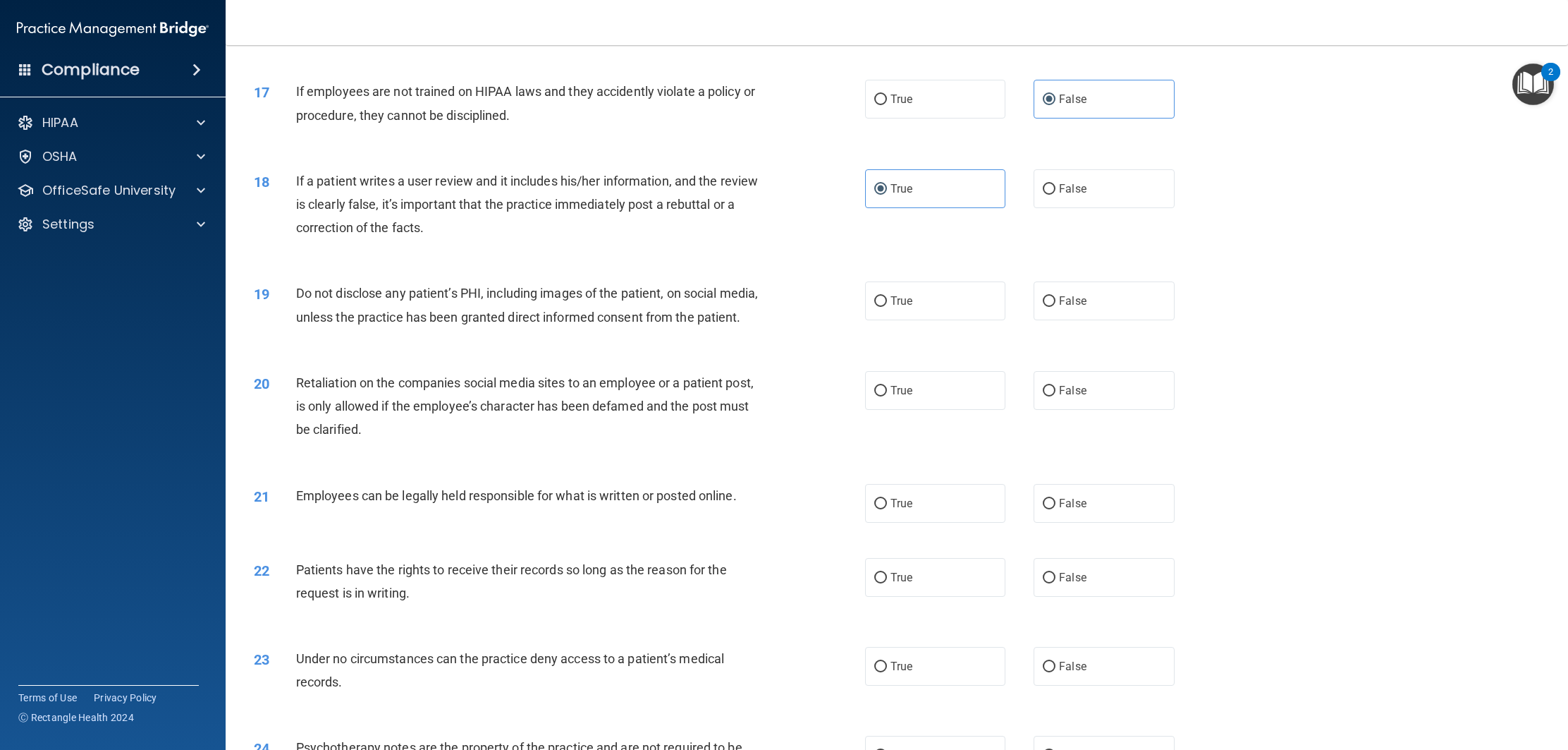
scroll to position [1680, 0]
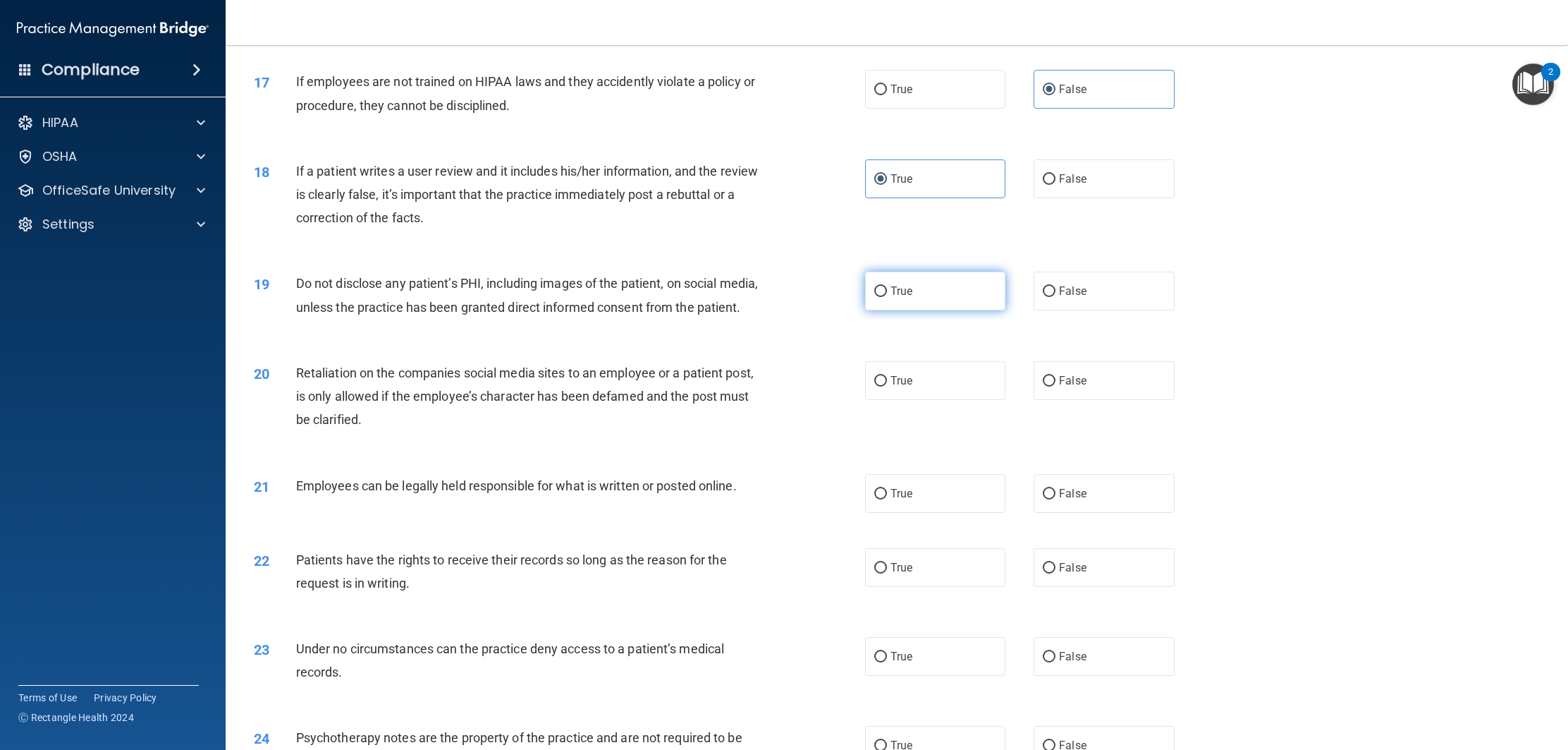
click at [920, 297] on label "True" at bounding box center [935, 291] width 141 height 39
click at [887, 297] on input "True" at bounding box center [881, 291] width 13 height 10
radio input "true"
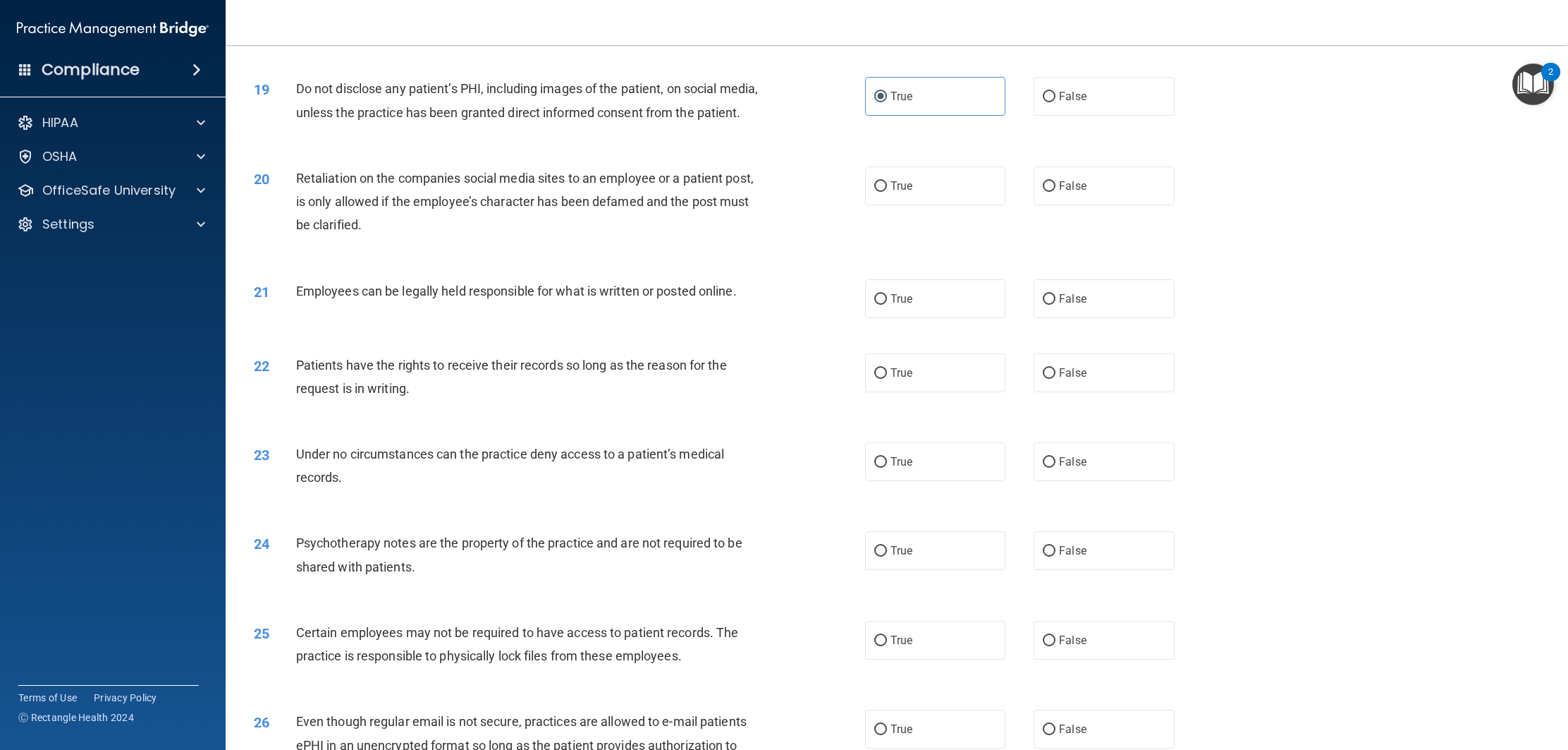
scroll to position [1876, 0]
click at [941, 317] on label "True" at bounding box center [935, 297] width 141 height 39
click at [887, 303] on input "True" at bounding box center [881, 297] width 13 height 10
radio input "true"
click at [952, 381] on label "True" at bounding box center [935, 371] width 141 height 39
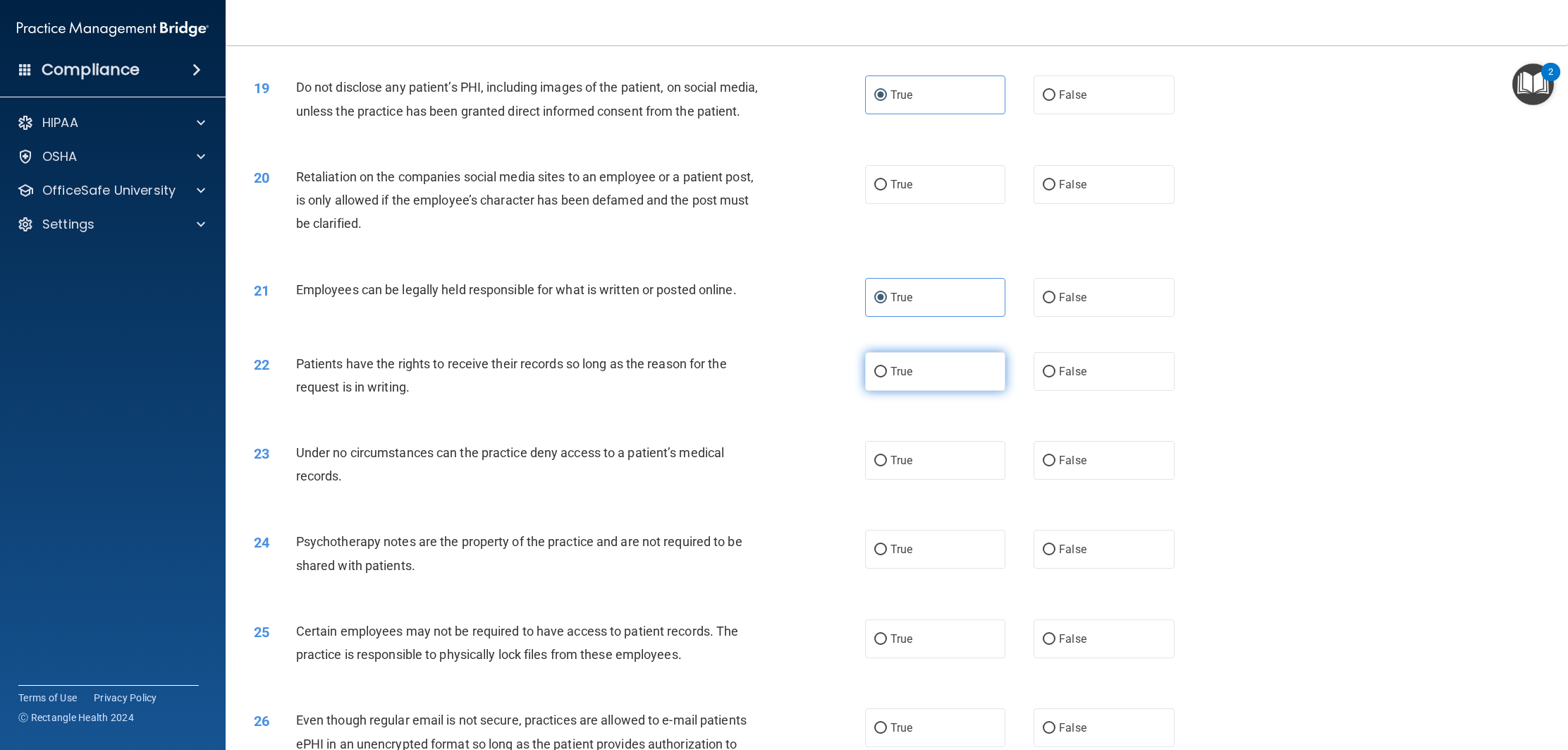
click at [887, 377] on input "True" at bounding box center [881, 372] width 13 height 10
radio input "true"
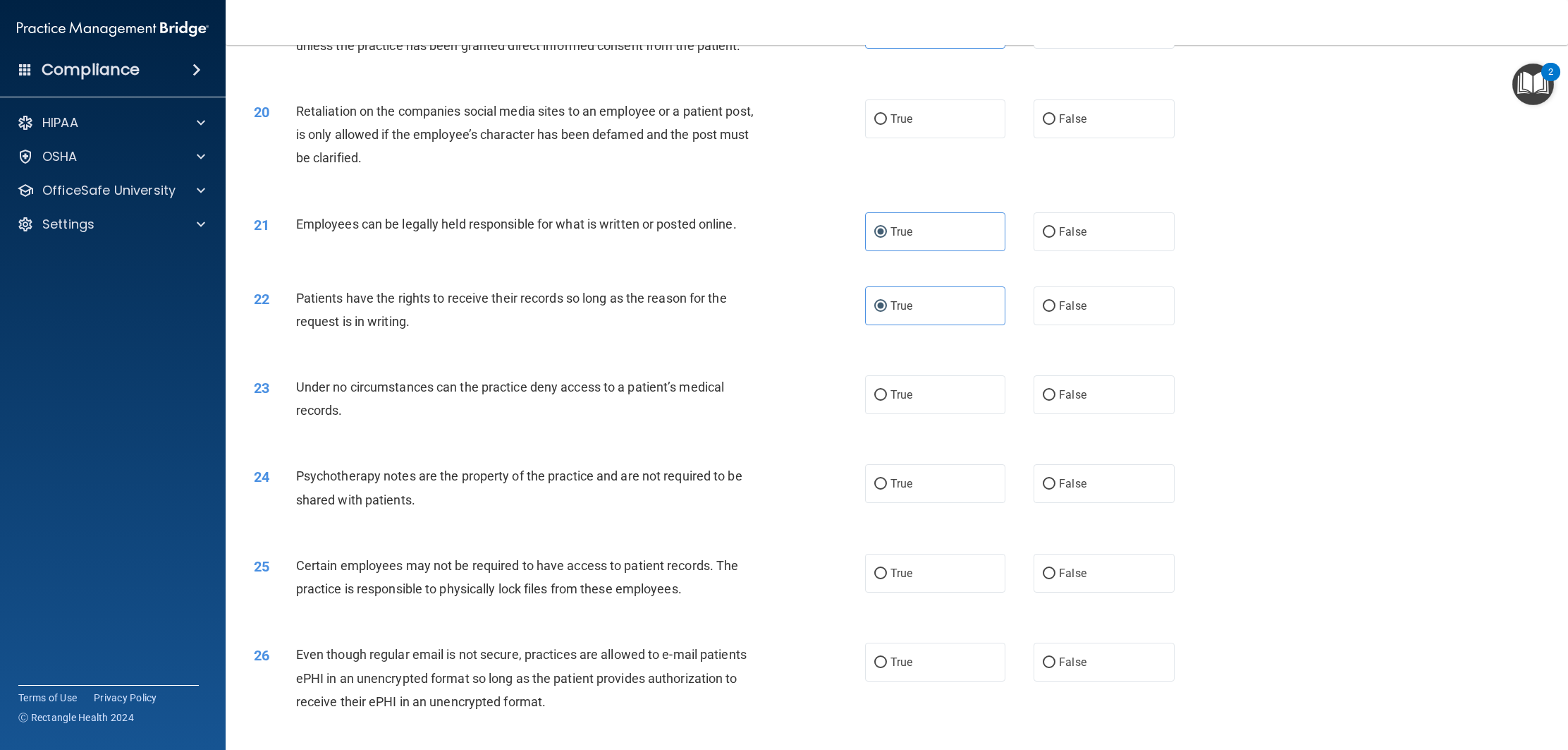
scroll to position [1956, 0]
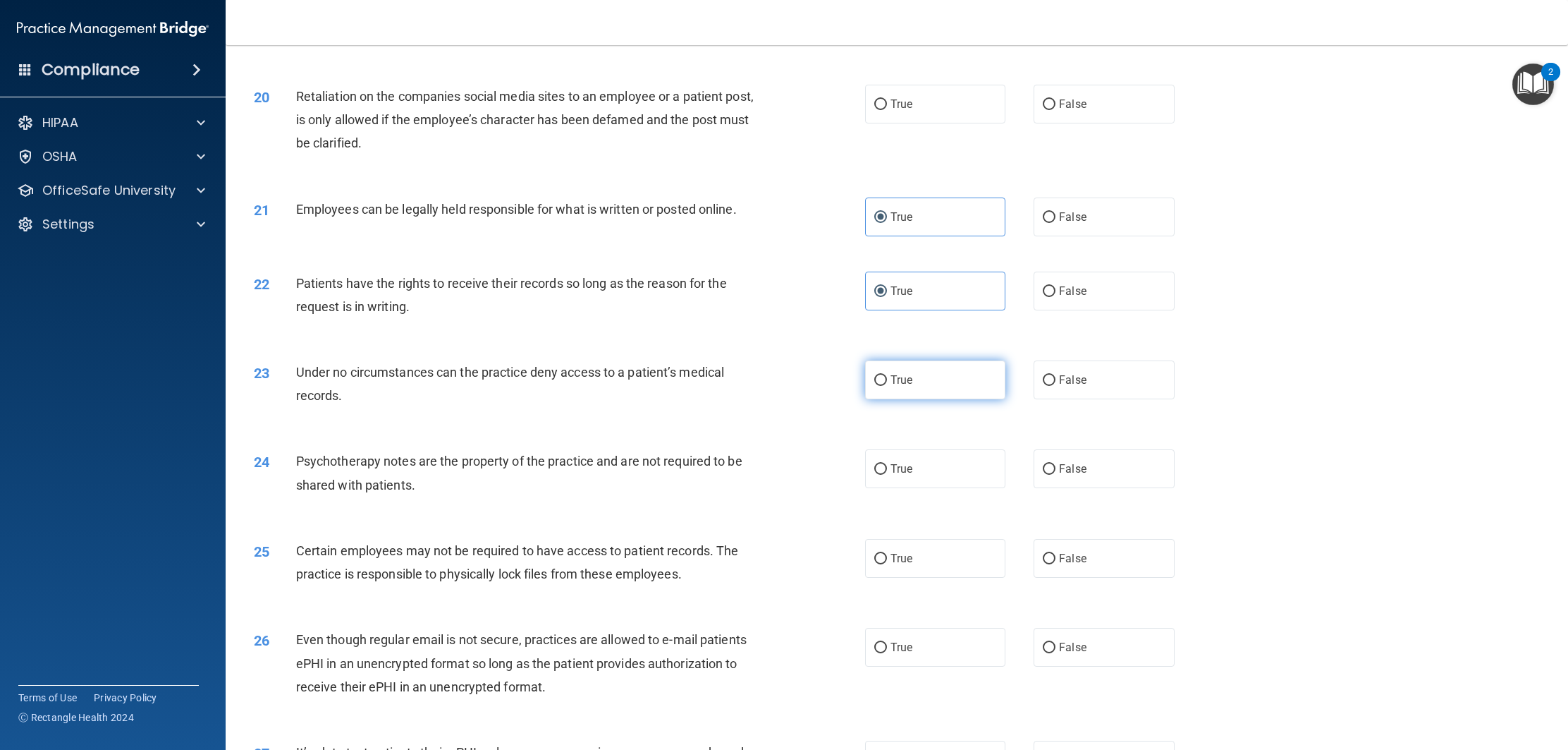
click at [946, 398] on label "True" at bounding box center [935, 380] width 141 height 39
click at [887, 386] on input "True" at bounding box center [881, 380] width 13 height 10
radio input "true"
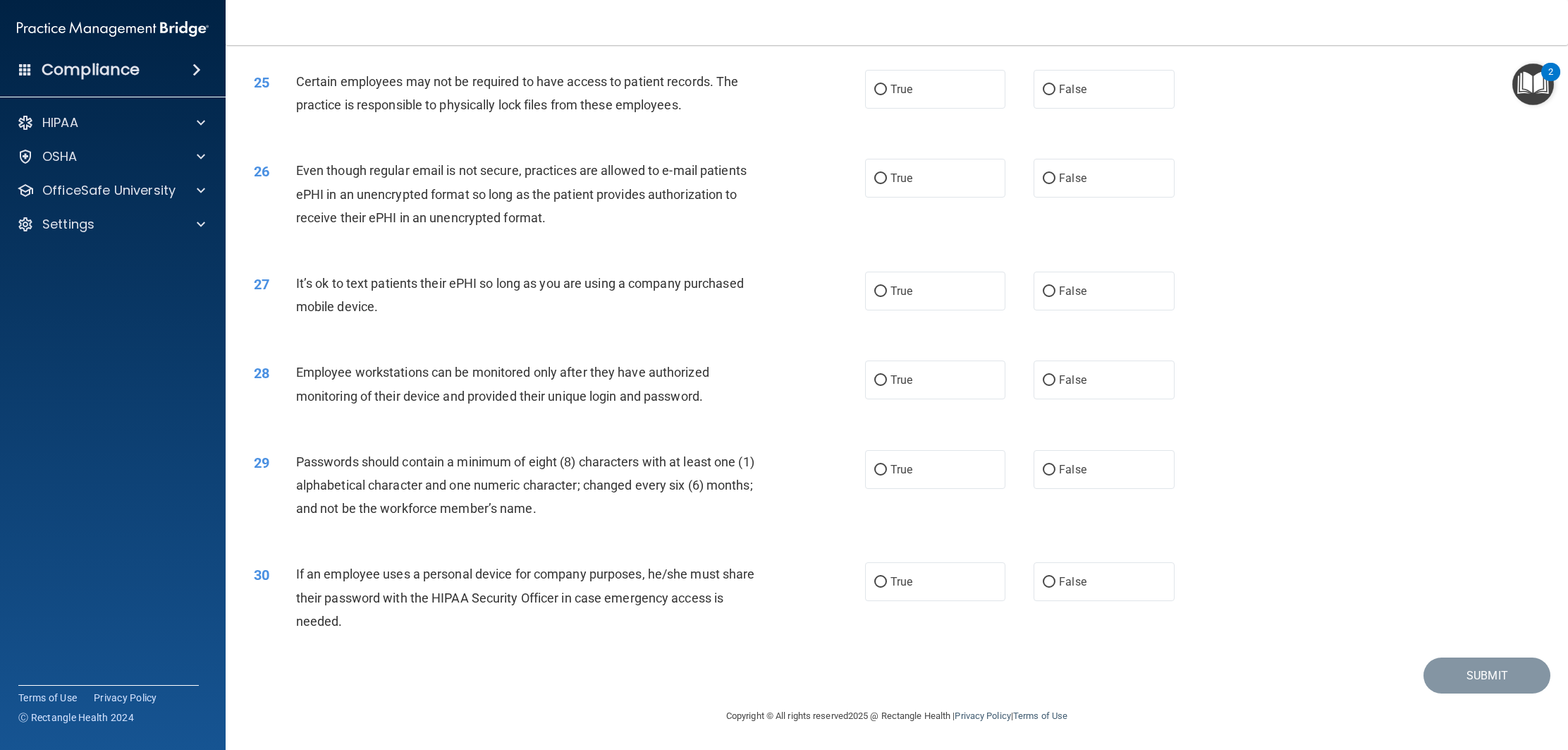
scroll to position [2448, 0]
click at [940, 563] on label "True" at bounding box center [935, 582] width 141 height 39
click at [887, 577] on input "True" at bounding box center [881, 582] width 13 height 10
radio input "true"
click at [915, 481] on label "True" at bounding box center [935, 469] width 141 height 39
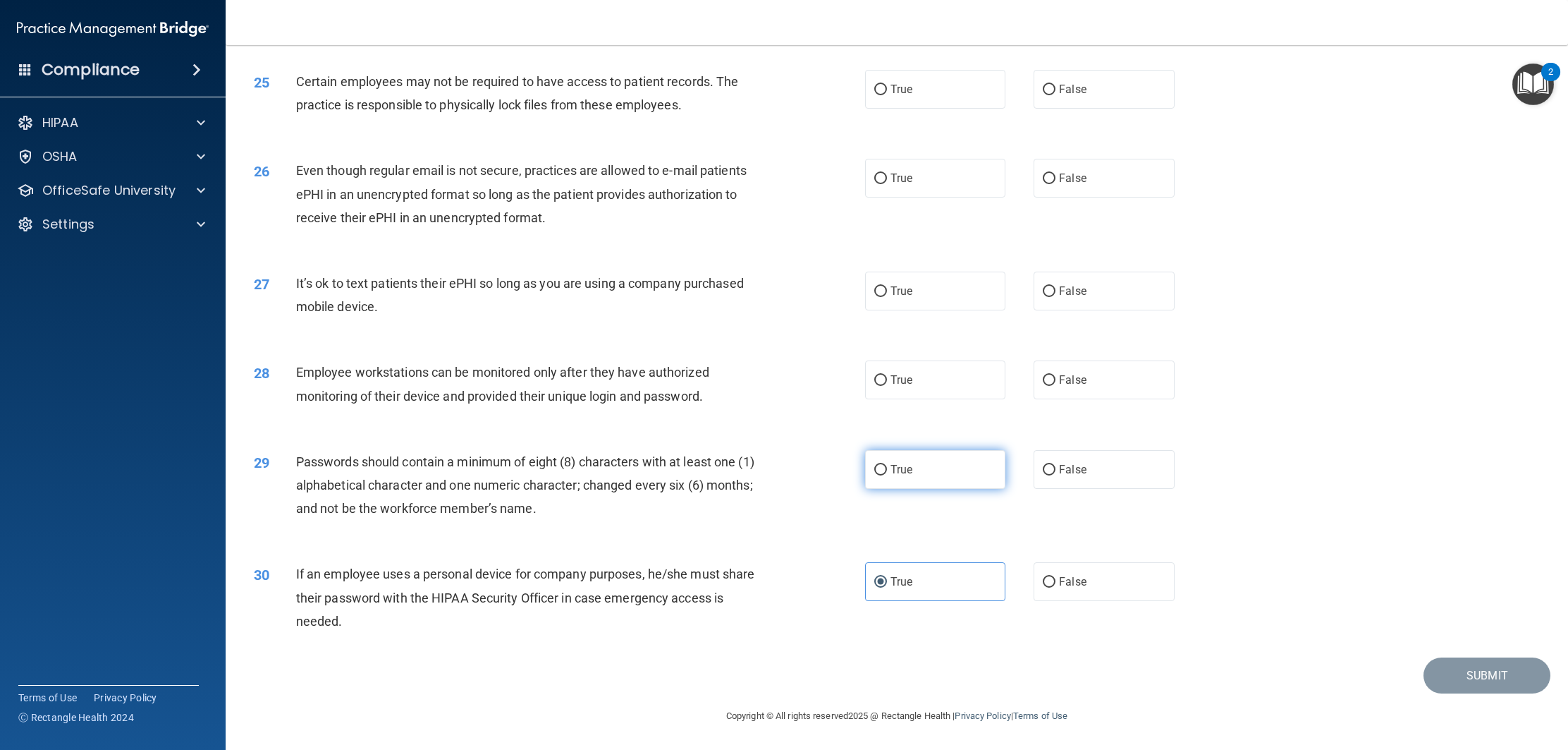
click at [887, 475] on input "True" at bounding box center [881, 470] width 13 height 10
radio input "true"
click at [927, 392] on label "True" at bounding box center [935, 380] width 141 height 39
click at [887, 386] on input "True" at bounding box center [881, 380] width 13 height 10
radio input "true"
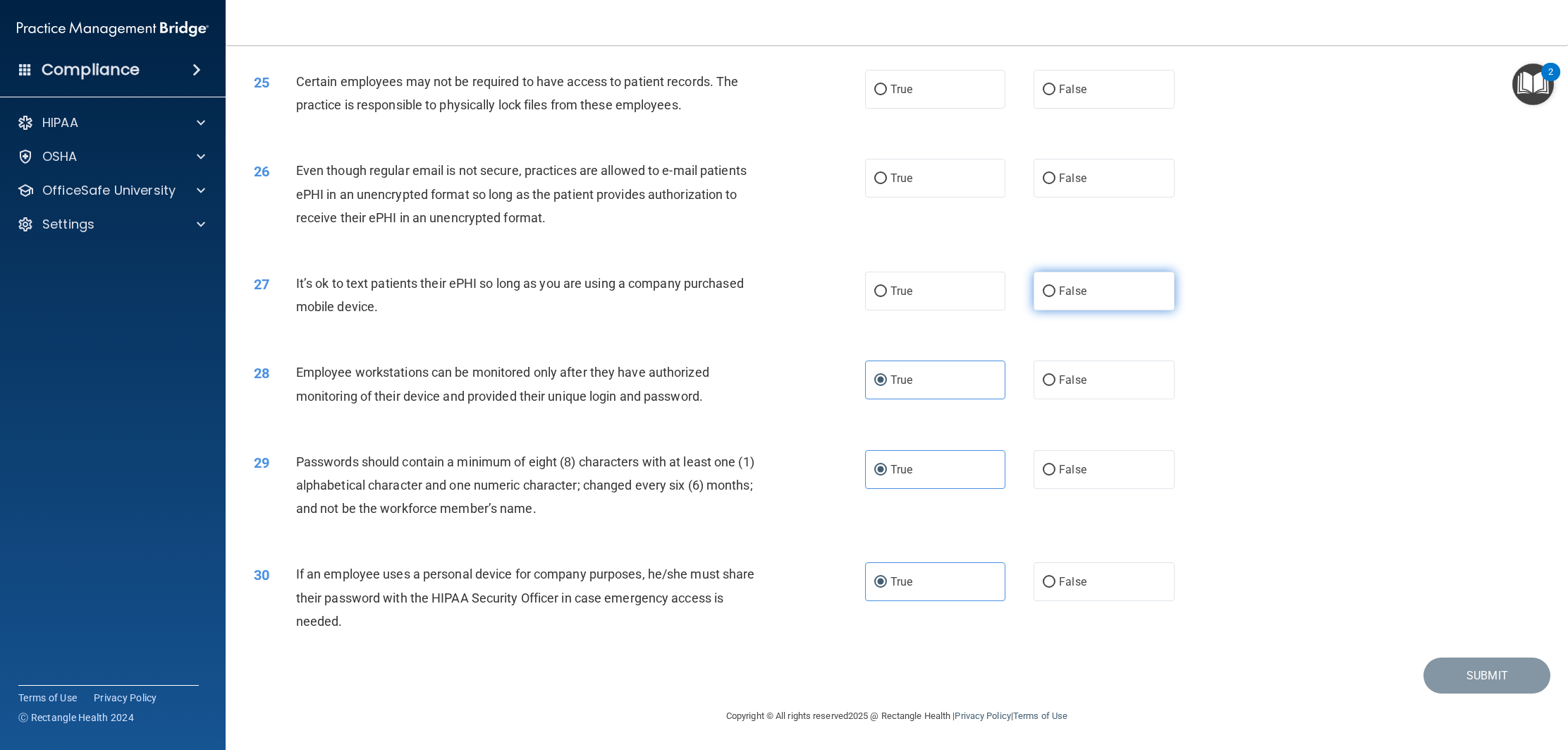
click at [1044, 303] on label "False" at bounding box center [1103, 291] width 141 height 39
click at [1044, 297] on input "False" at bounding box center [1049, 291] width 13 height 10
radio input "true"
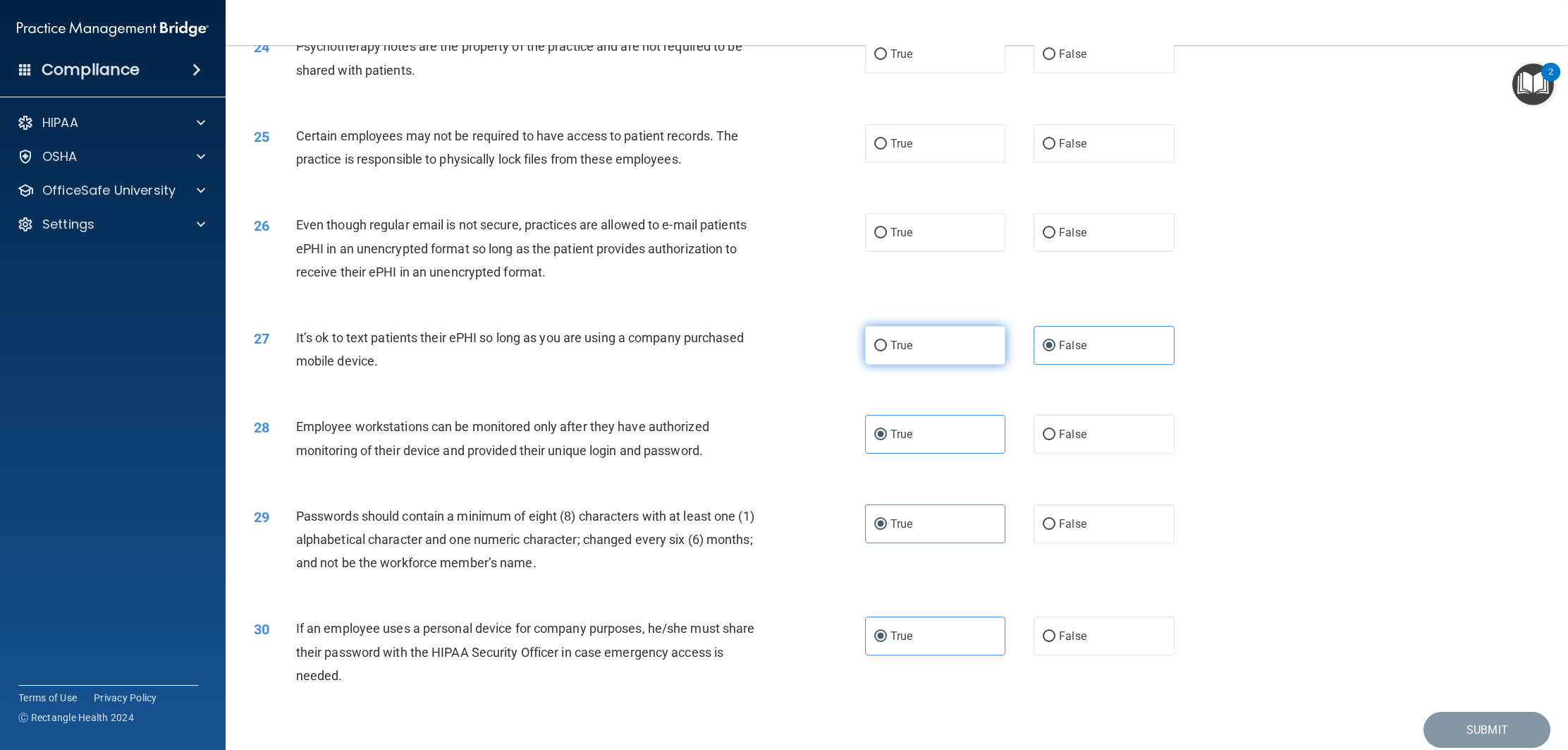
scroll to position [2372, 0]
drag, startPoint x: 937, startPoint y: 370, endPoint x: 929, endPoint y: 363, distance: 10.6
click at [937, 362] on label "True" at bounding box center [935, 342] width 141 height 39
click at [887, 349] on input "True" at bounding box center [881, 343] width 13 height 10
radio input "true"
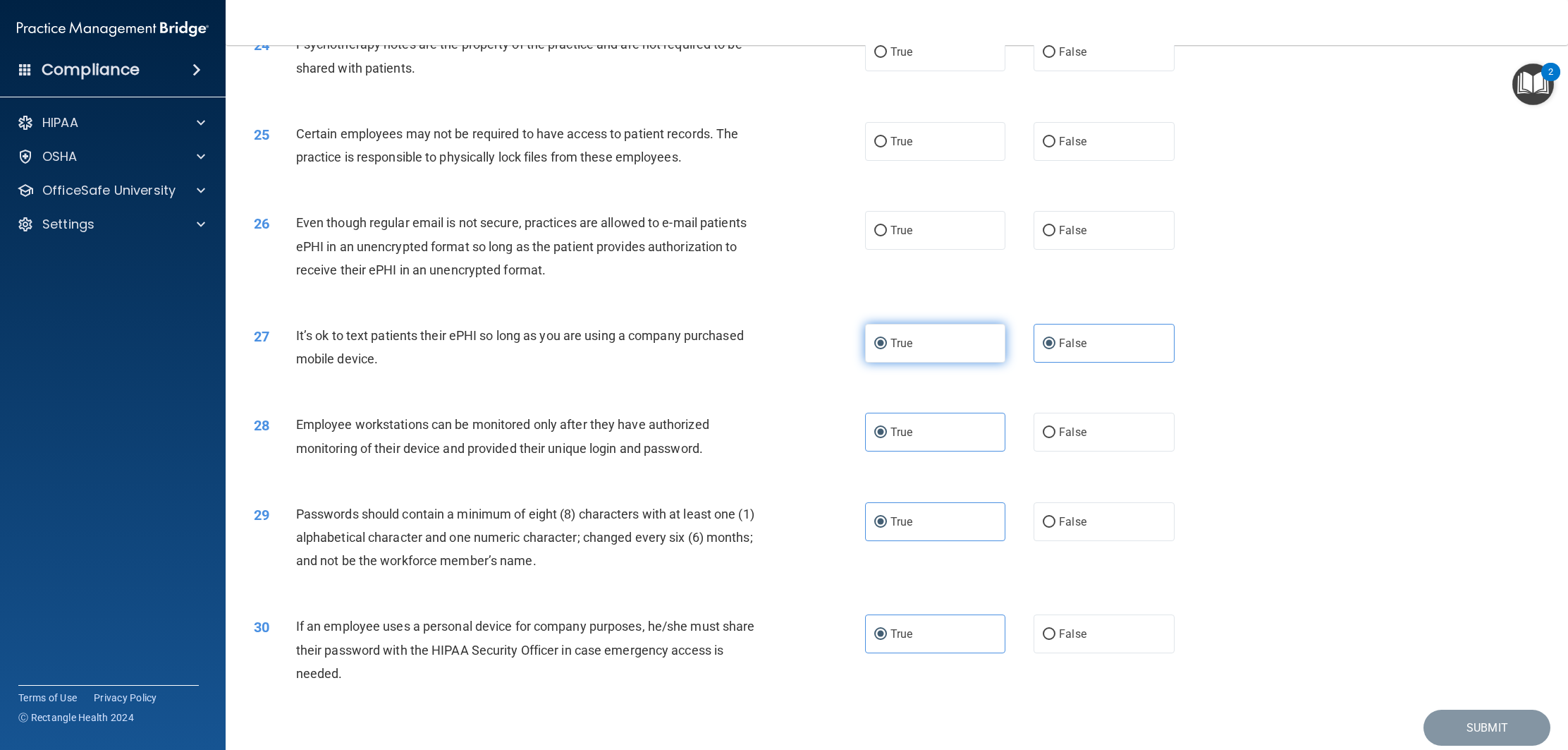
radio input "false"
click at [1092, 249] on label "False" at bounding box center [1103, 230] width 141 height 39
click at [1056, 236] on input "False" at bounding box center [1049, 230] width 13 height 10
radio input "true"
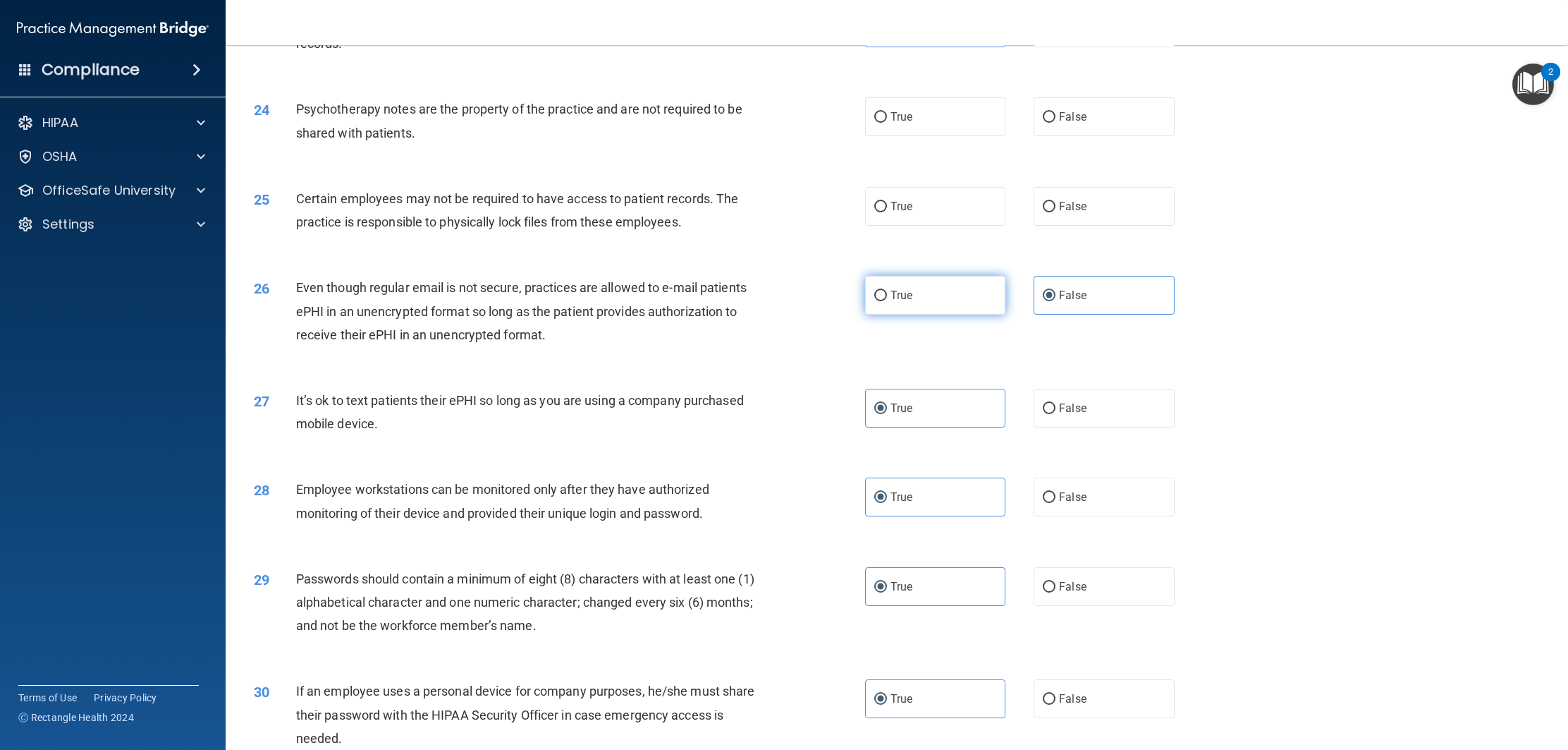
scroll to position [2307, 0]
click at [933, 212] on label "True" at bounding box center [935, 207] width 141 height 39
click at [887, 212] on input "True" at bounding box center [881, 207] width 13 height 10
radio input "true"
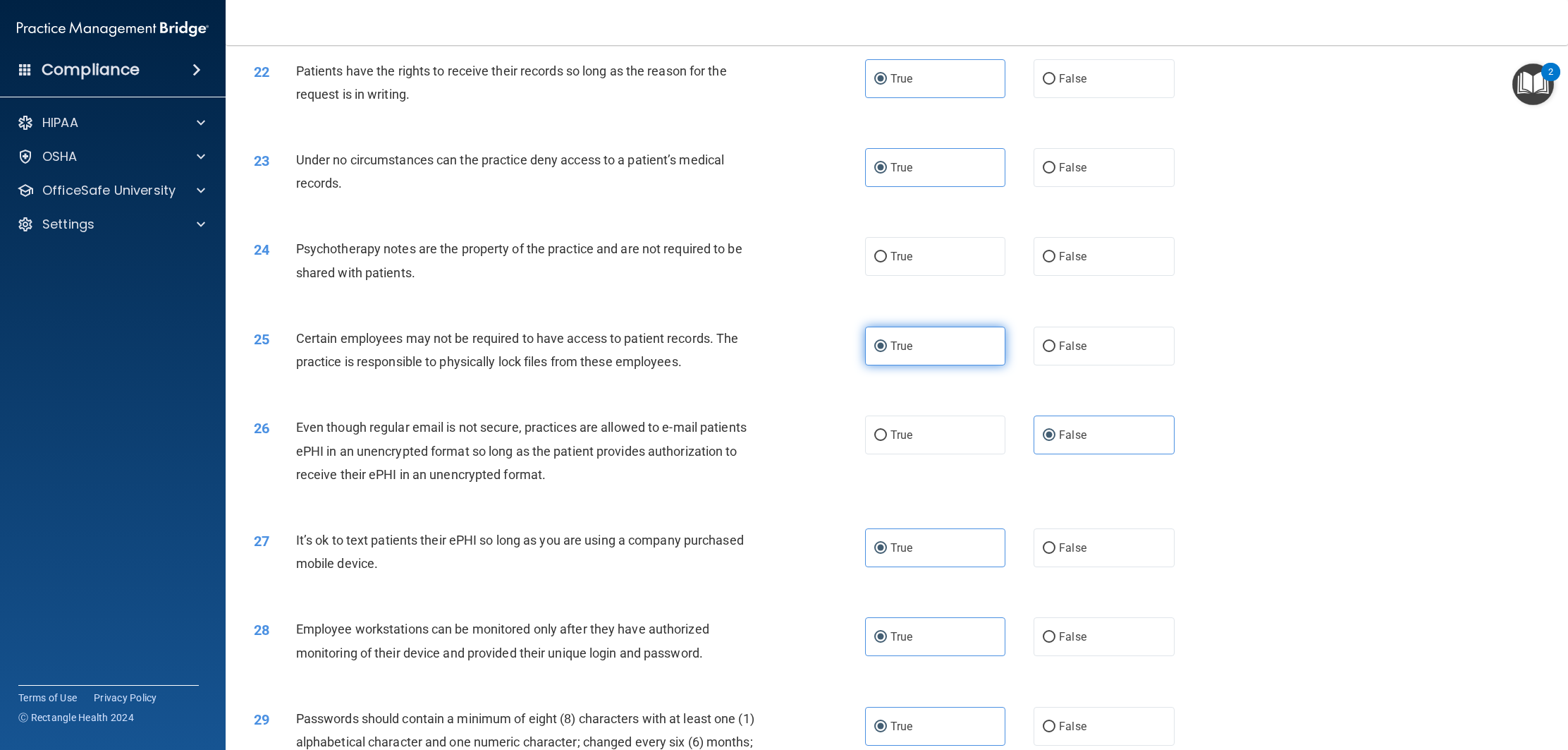
scroll to position [2166, 0]
click at [912, 278] on label "True" at bounding box center [935, 258] width 141 height 39
click at [887, 265] on input "True" at bounding box center [881, 259] width 13 height 10
radio input "true"
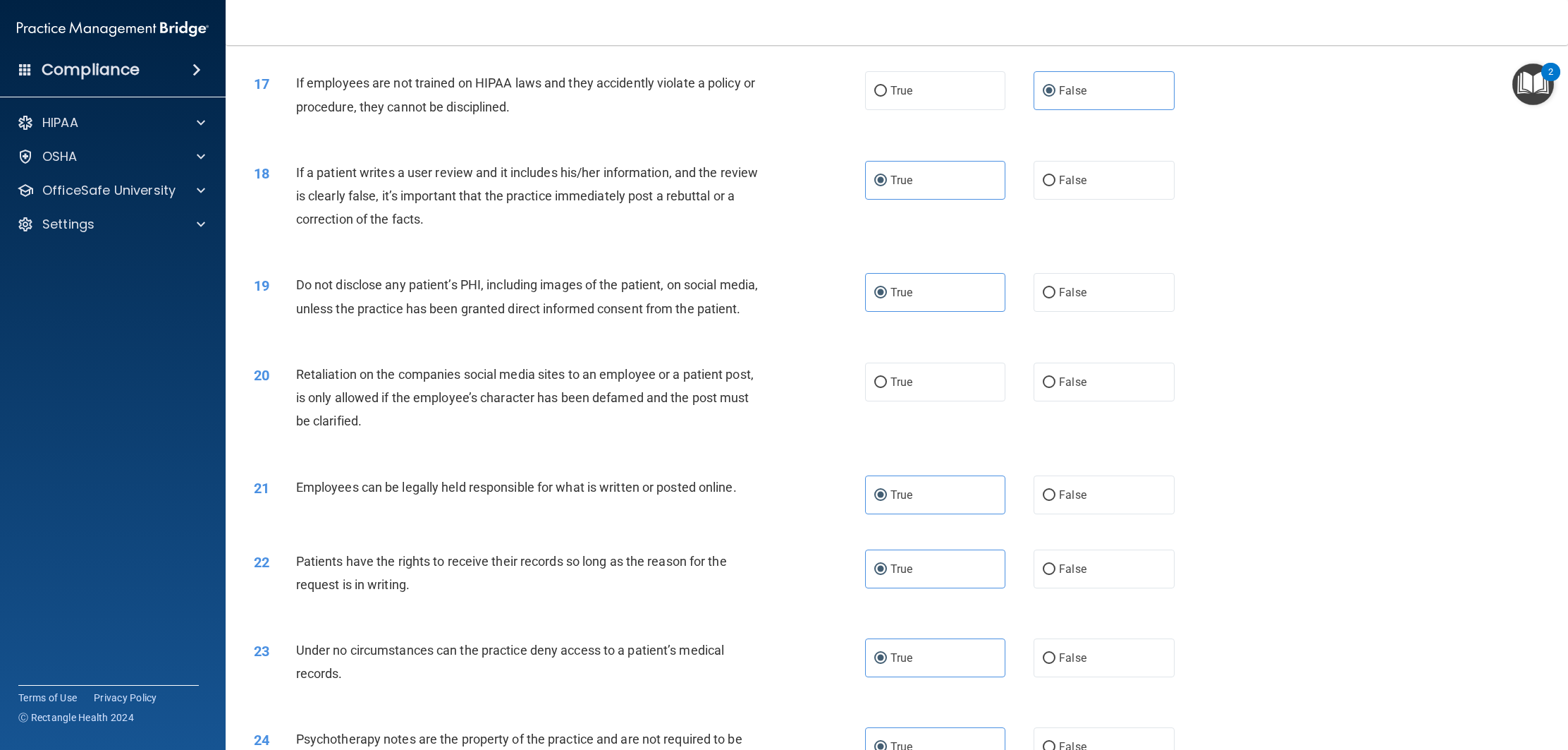
scroll to position [1680, 0]
click at [921, 391] on label "True" at bounding box center [935, 381] width 141 height 39
click at [887, 387] on input "True" at bounding box center [881, 381] width 13 height 10
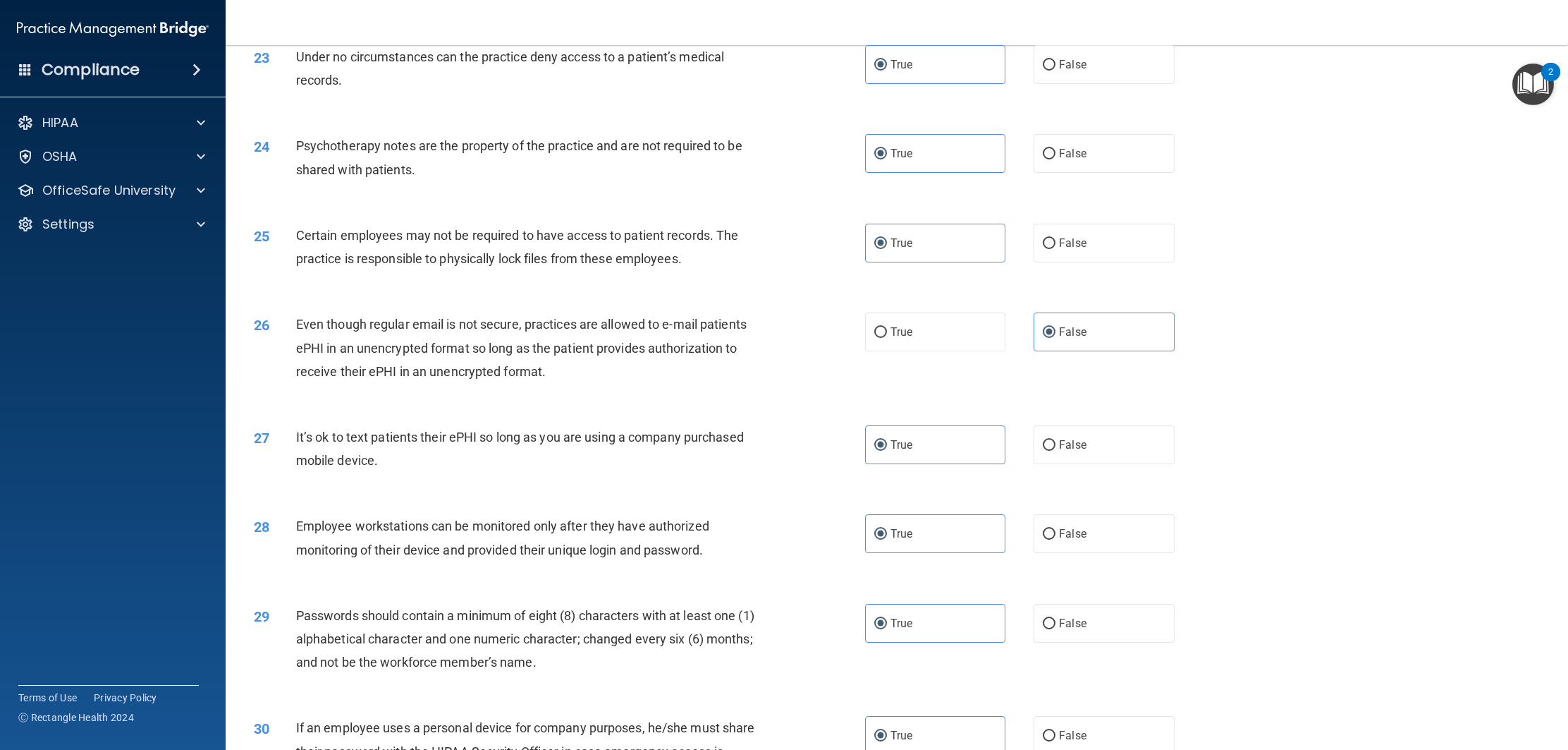
scroll to position [2448, 0]
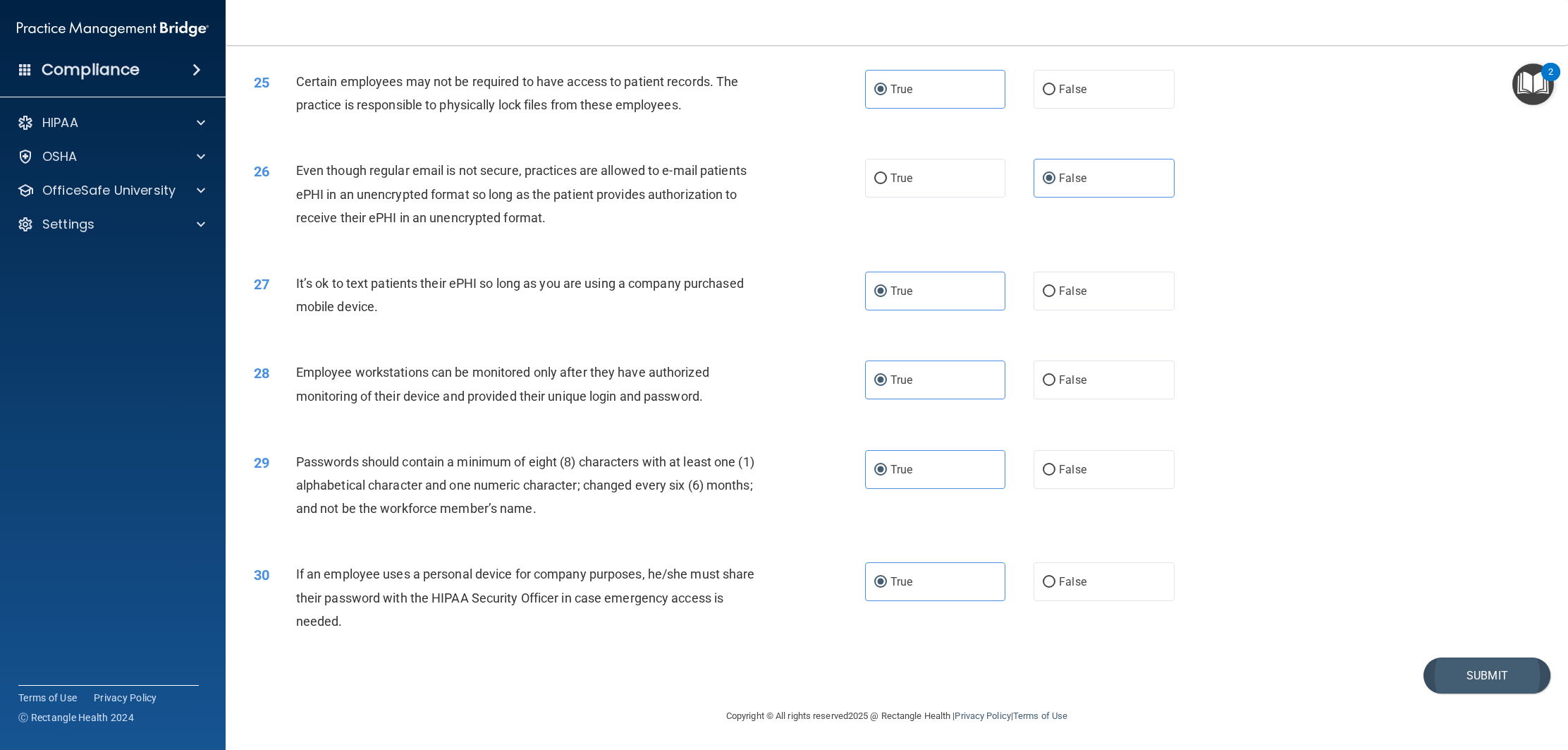
drag, startPoint x: 1456, startPoint y: 694, endPoint x: 1450, endPoint y: 690, distance: 7.2
click at [1456, 695] on footer "Copyright © All rights reserved 2025 @ Rectangle Health | Privacy Policy | Term…" at bounding box center [897, 714] width 1286 height 42
click at [1448, 670] on button "Submit" at bounding box center [1487, 675] width 127 height 36
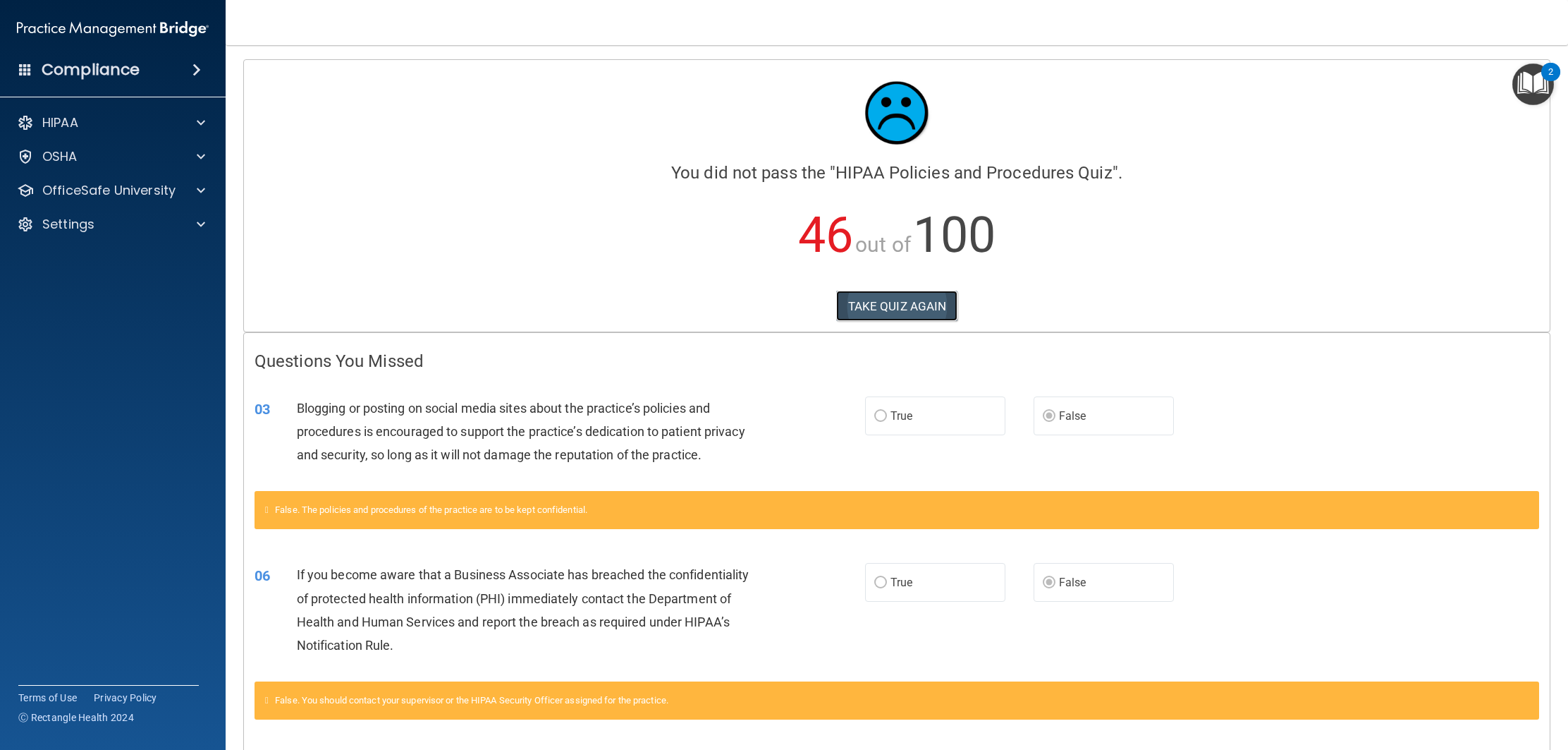
click at [926, 318] on button "TAKE QUIZ AGAIN" at bounding box center [898, 306] width 122 height 31
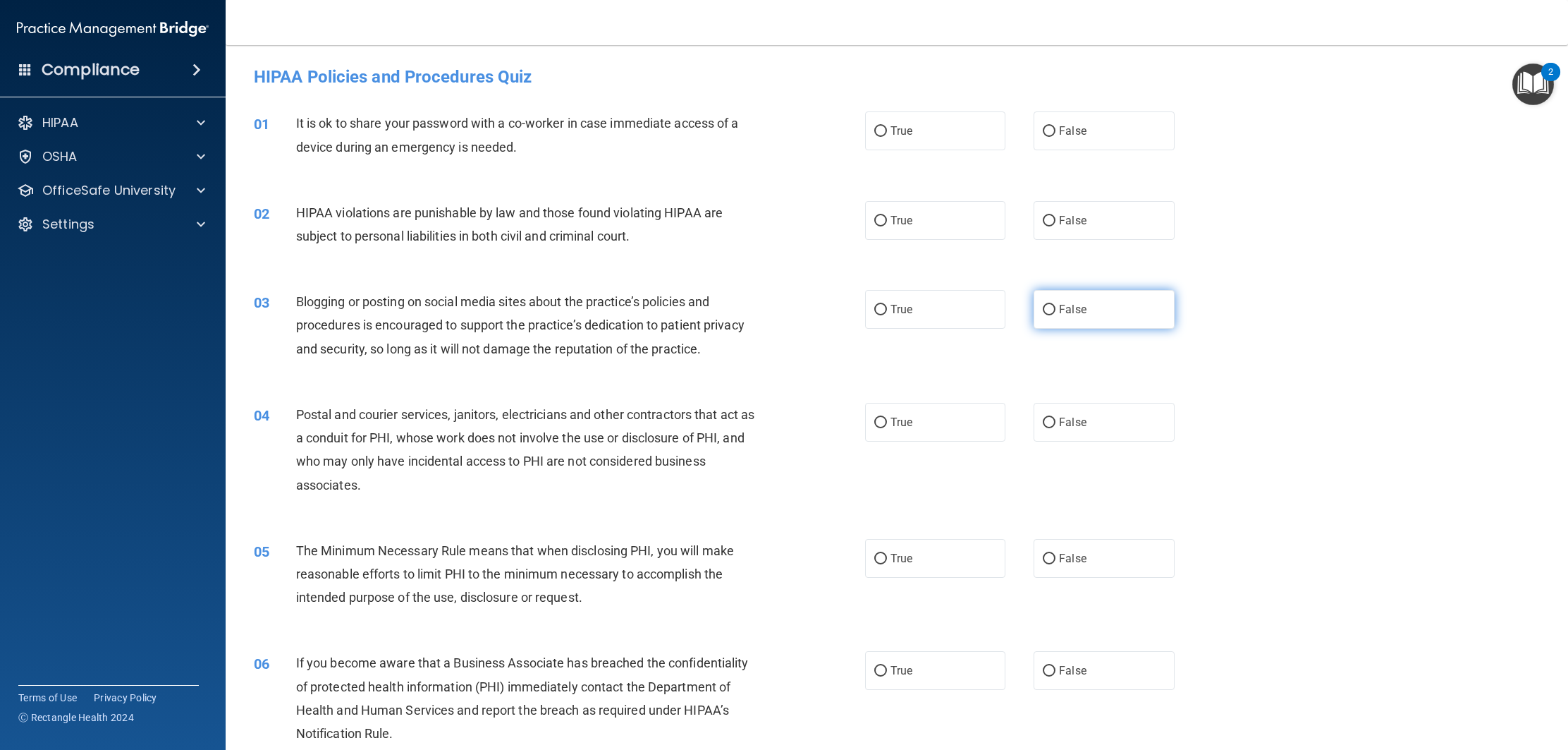
click at [1054, 311] on input "False" at bounding box center [1049, 310] width 13 height 10
click at [1084, 127] on span "False" at bounding box center [1072, 130] width 28 height 14
click at [1056, 127] on input "False" at bounding box center [1049, 131] width 13 height 10
click at [920, 211] on label "True" at bounding box center [935, 220] width 141 height 39
click at [887, 216] on input "True" at bounding box center [881, 221] width 13 height 10
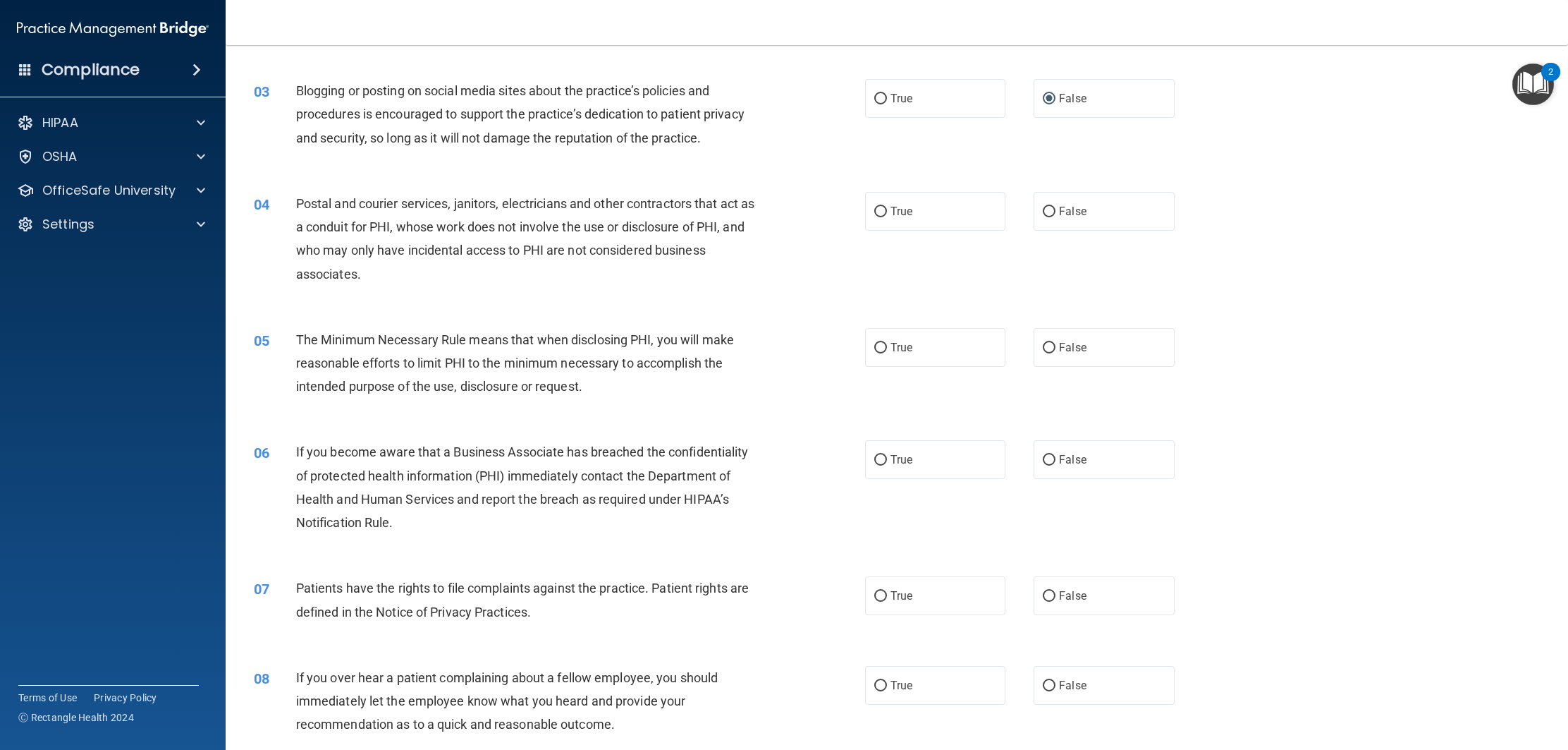
scroll to position [222, 0]
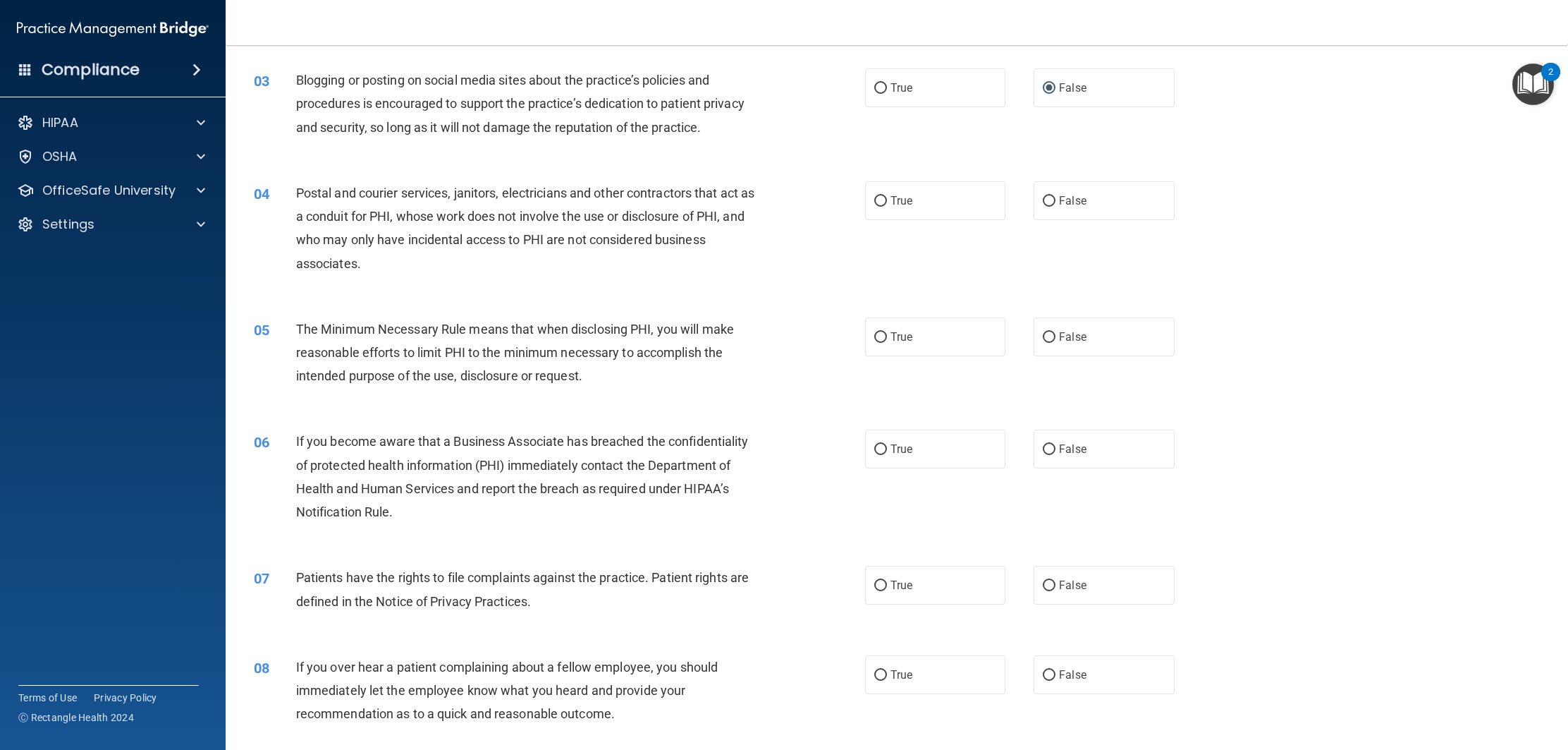
click at [920, 211] on label "True" at bounding box center [935, 200] width 141 height 39
click at [887, 207] on input "True" at bounding box center [881, 201] width 13 height 10
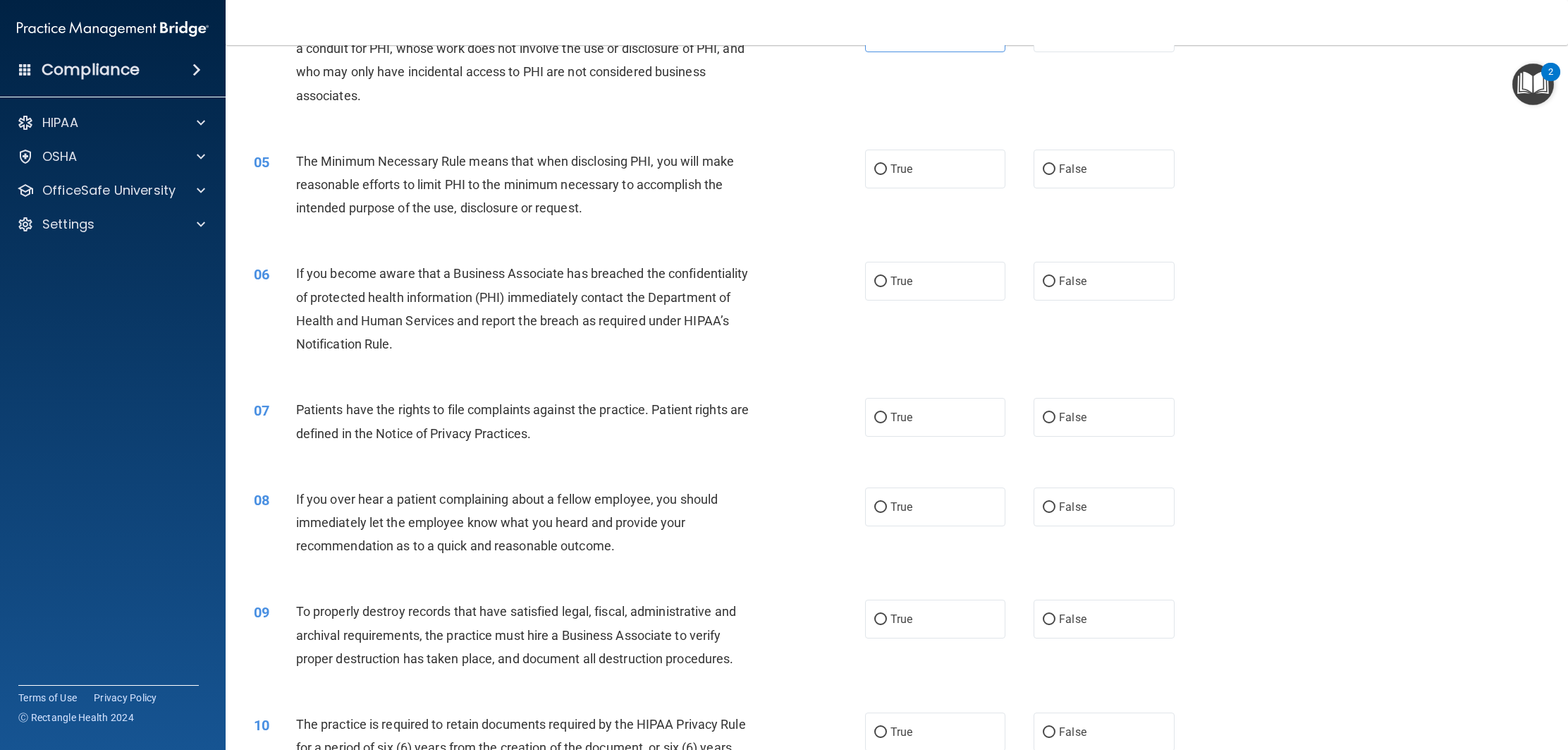
scroll to position [394, 0]
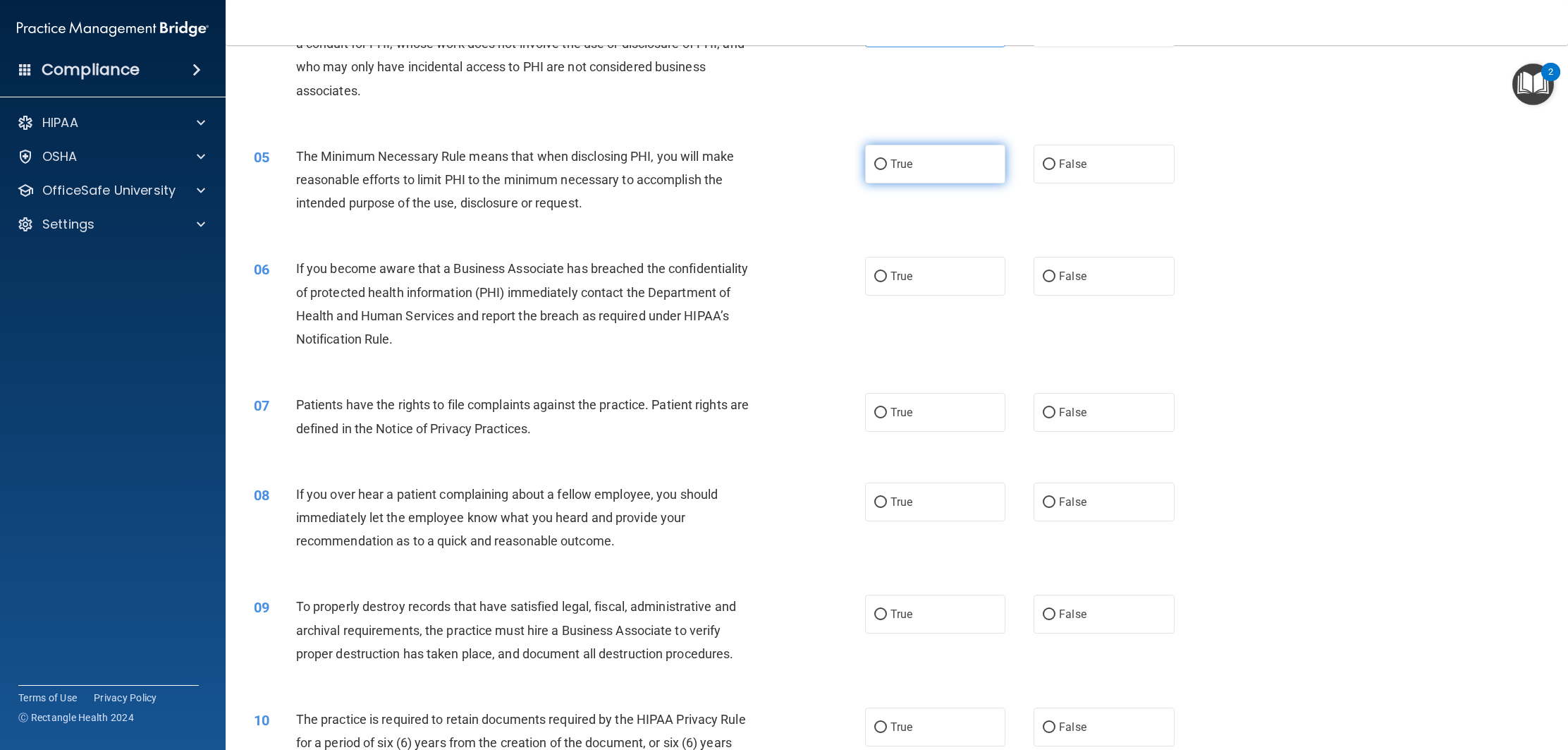
click at [914, 176] on label "True" at bounding box center [935, 164] width 141 height 39
click at [887, 170] on input "True" at bounding box center [881, 164] width 13 height 10
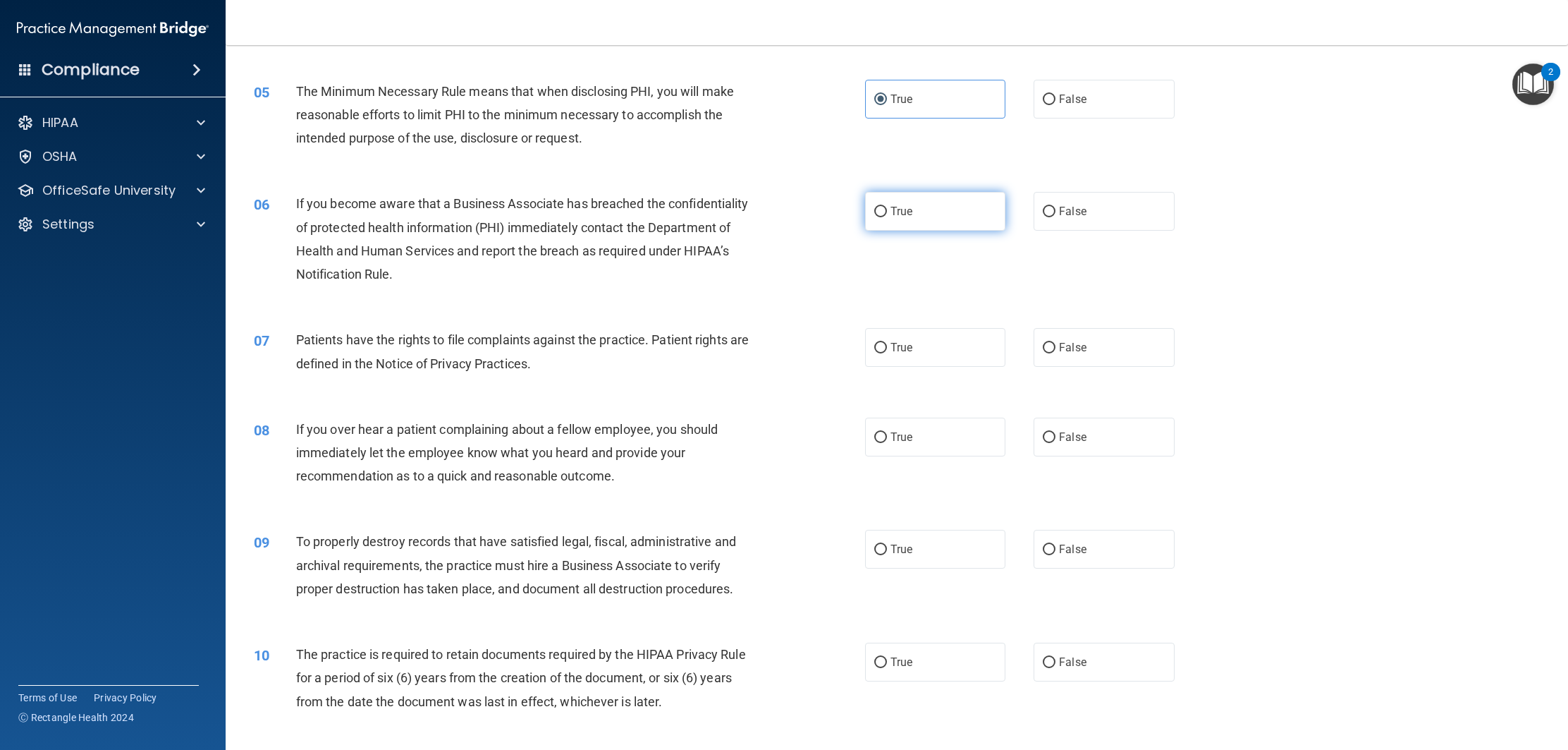
scroll to position [469, 0]
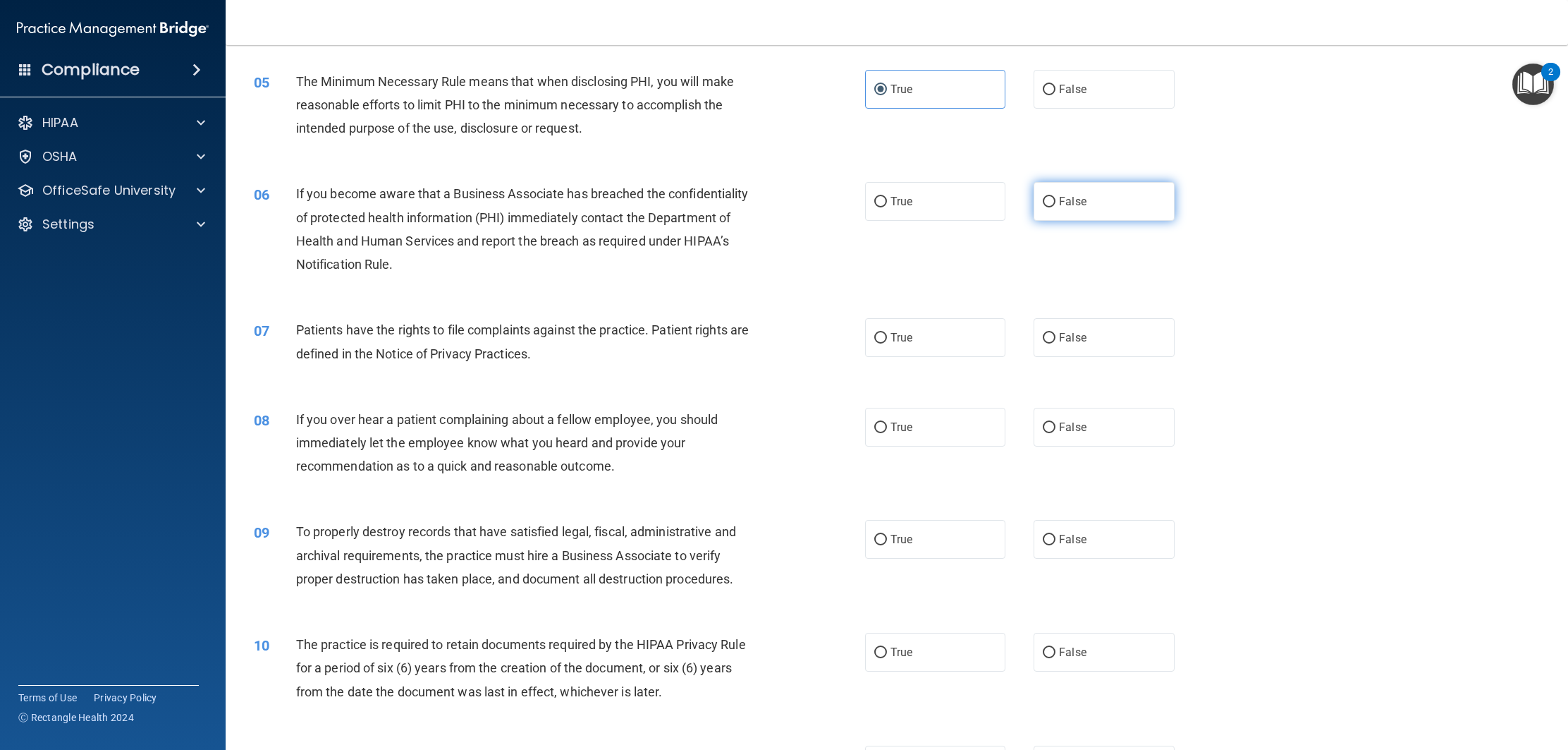
click at [1087, 203] on label "False" at bounding box center [1103, 201] width 141 height 39
click at [1056, 203] on input "False" at bounding box center [1049, 202] width 13 height 10
click at [910, 346] on label "True" at bounding box center [935, 337] width 141 height 39
click at [887, 343] on input "True" at bounding box center [881, 338] width 13 height 10
click at [1079, 422] on span "False" at bounding box center [1072, 427] width 28 height 14
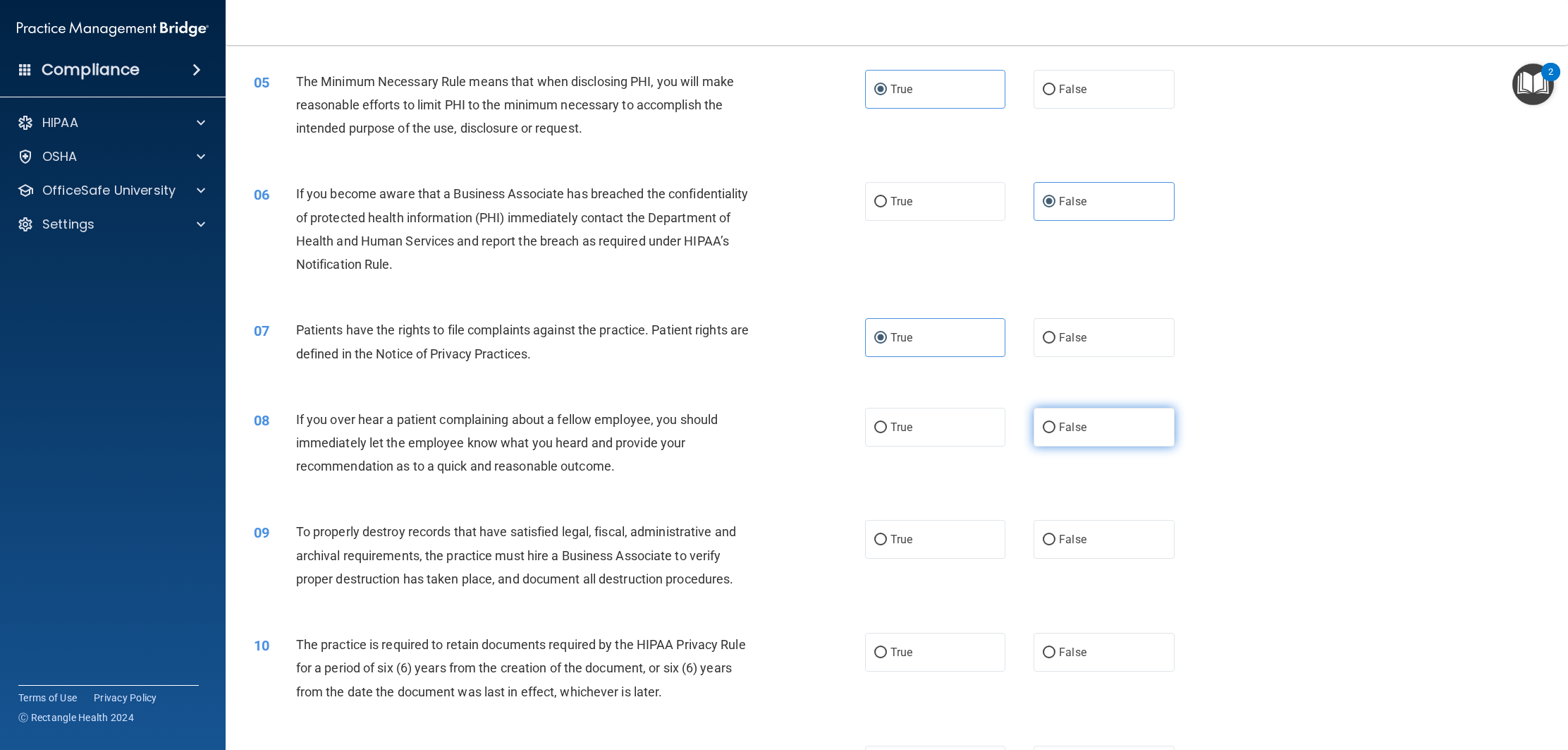
click at [1056, 423] on input "False" at bounding box center [1049, 427] width 13 height 10
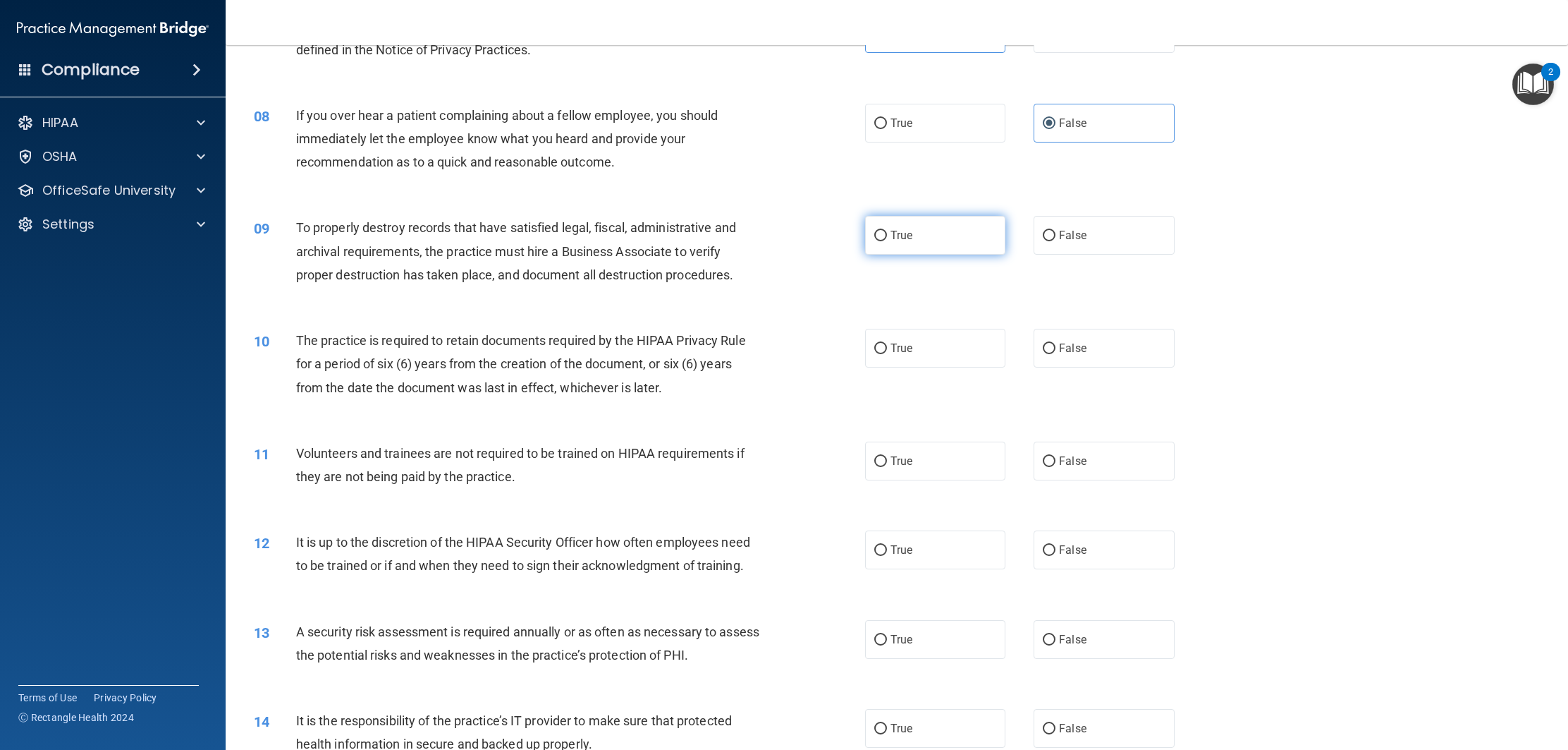
scroll to position [767, 0]
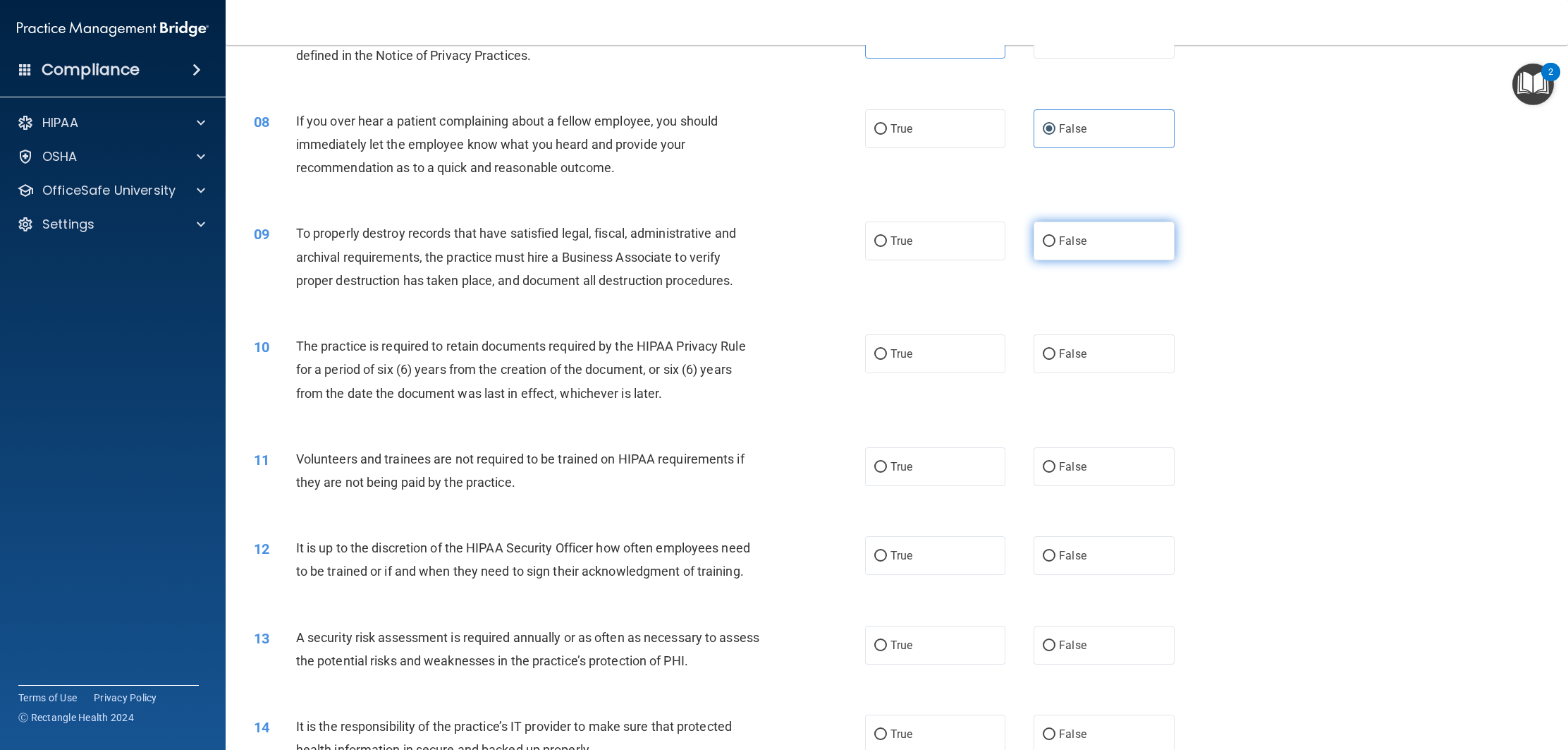
click at [1128, 249] on label "False" at bounding box center [1103, 241] width 141 height 39
click at [1056, 247] on input "False" at bounding box center [1049, 241] width 13 height 10
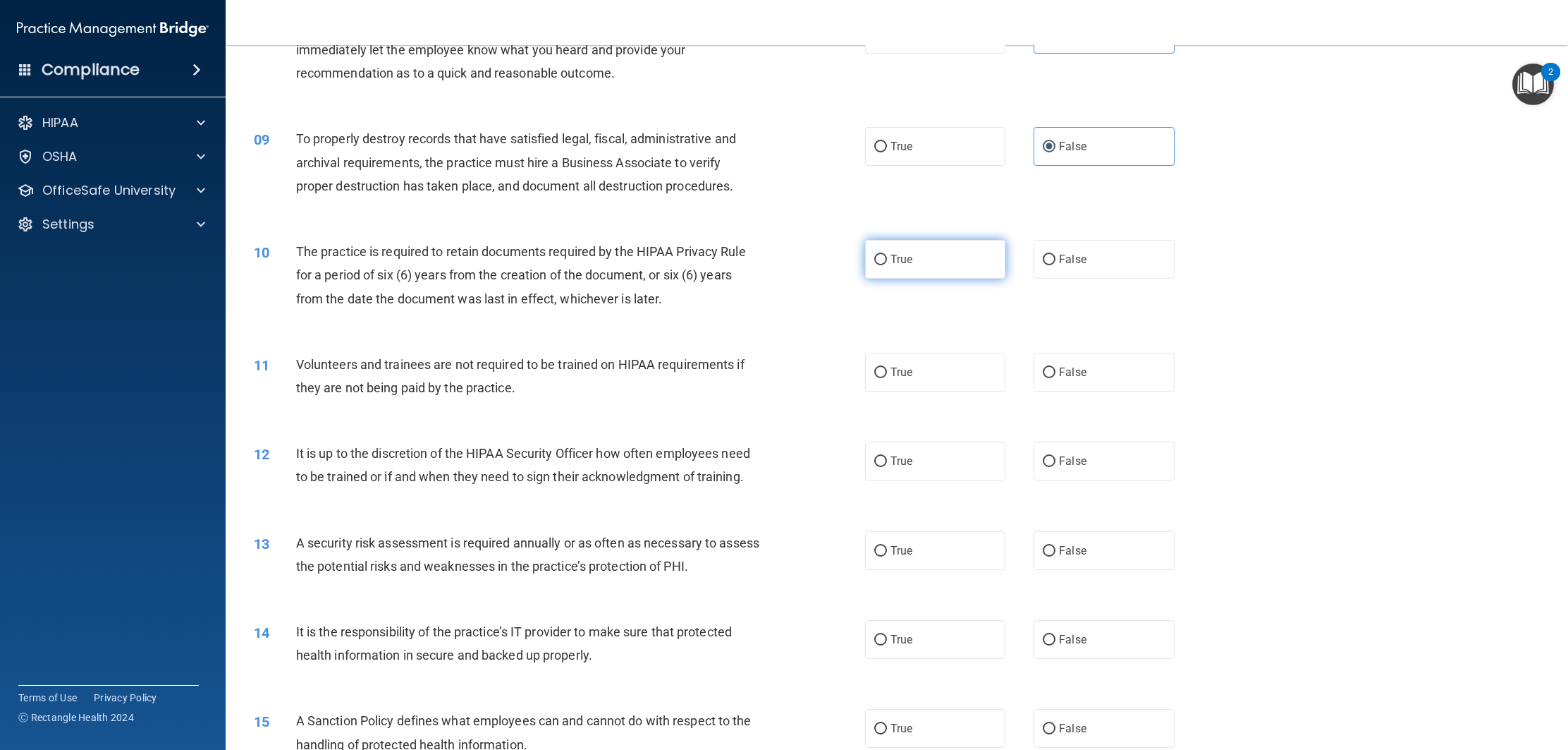
scroll to position [868, 0]
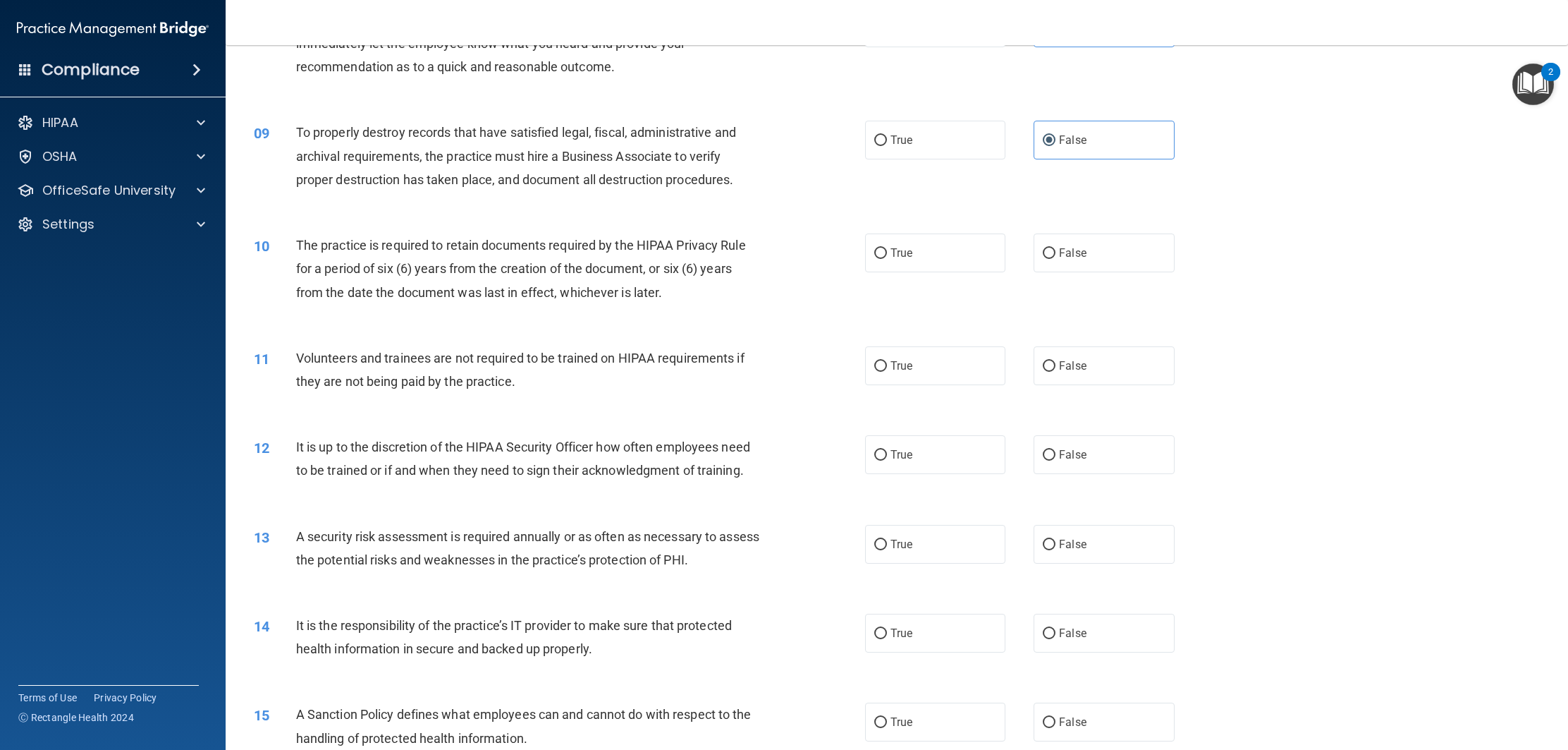
click at [913, 273] on div "10 The practice is required to retain documents required by the HIPAA Privacy R…" at bounding box center [897, 273] width 1307 height 113
click at [915, 262] on label "True" at bounding box center [935, 253] width 141 height 39
click at [887, 259] on input "True" at bounding box center [881, 253] width 13 height 10
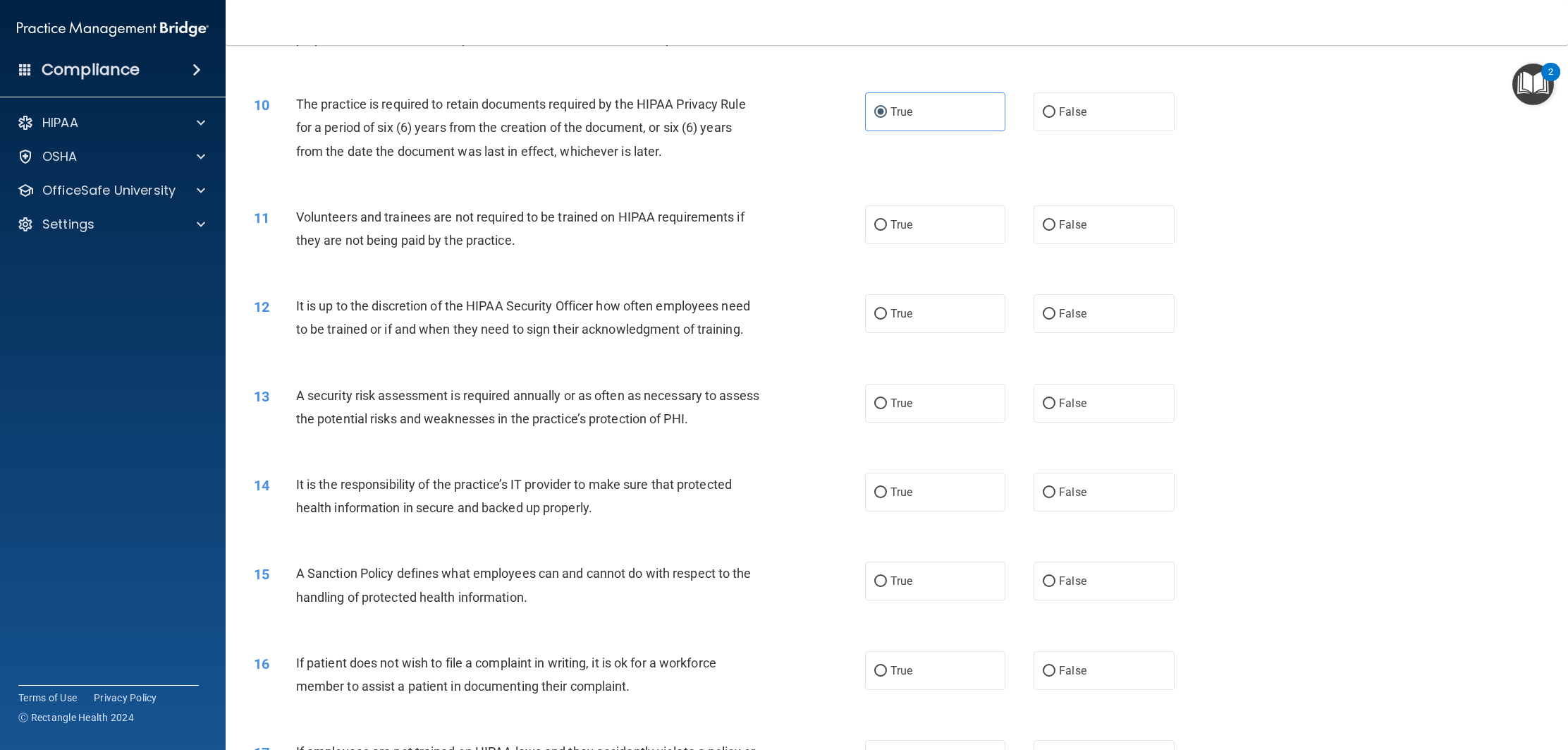
scroll to position [1031, 0]
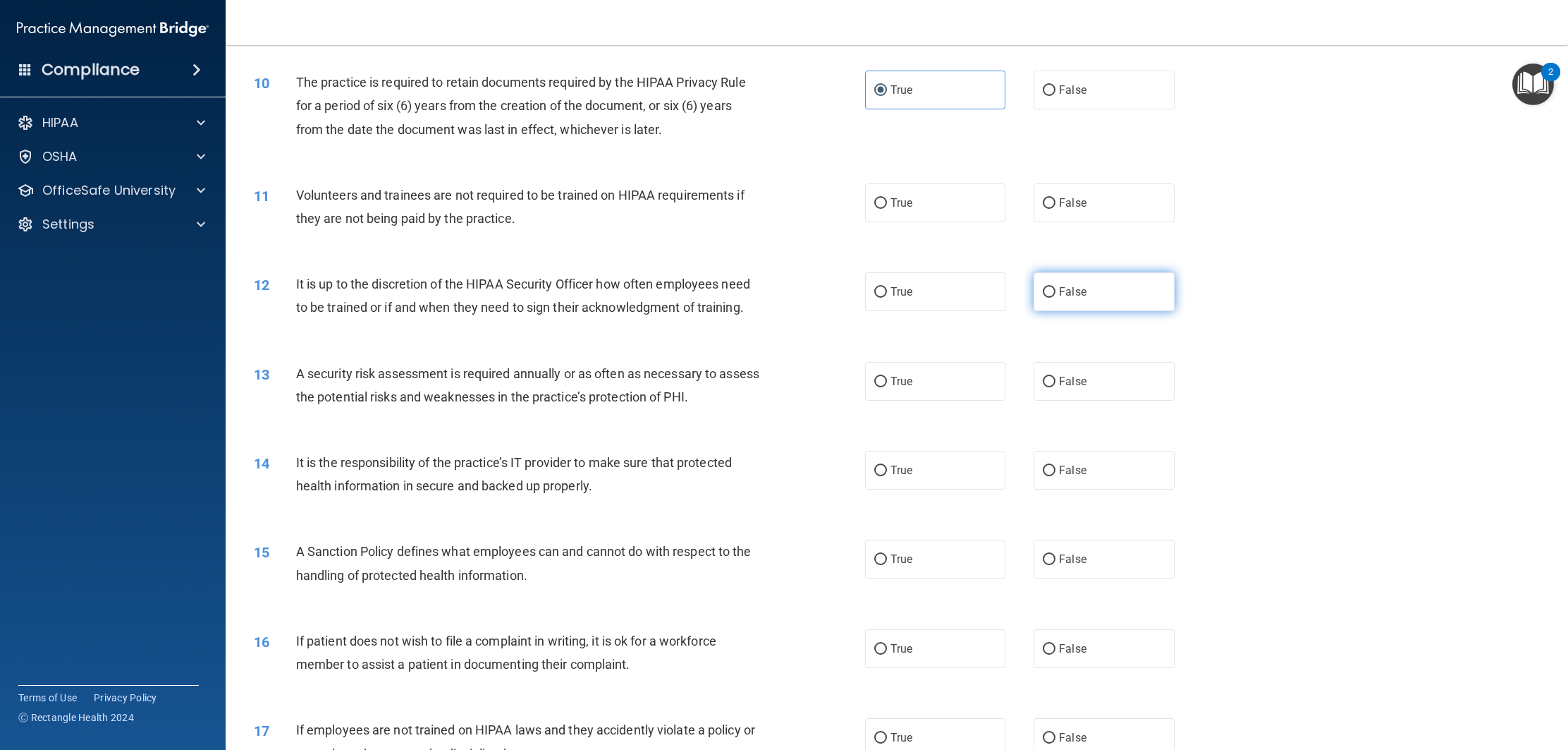
click at [1047, 295] on input "False" at bounding box center [1049, 292] width 13 height 10
click at [1067, 483] on label "False" at bounding box center [1103, 470] width 141 height 39
click at [1056, 476] on input "False" at bounding box center [1049, 470] width 13 height 10
click at [1086, 543] on label "False" at bounding box center [1103, 559] width 141 height 39
click at [1056, 555] on input "False" at bounding box center [1049, 559] width 13 height 10
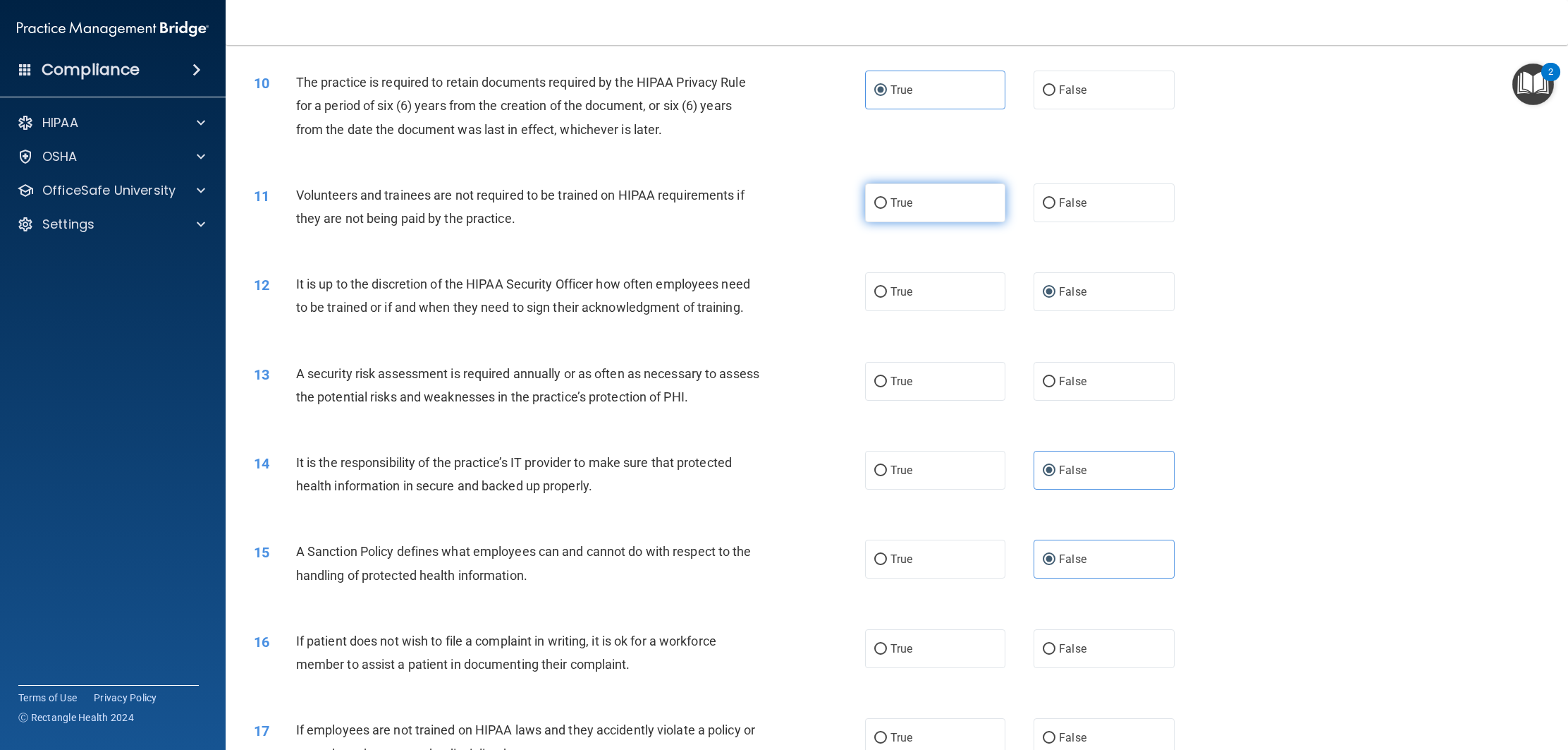
click at [901, 217] on label "True" at bounding box center [935, 203] width 141 height 39
click at [887, 209] on input "True" at bounding box center [881, 203] width 13 height 10
click at [967, 389] on label "True" at bounding box center [935, 381] width 141 height 39
click at [887, 387] on input "True" at bounding box center [881, 381] width 13 height 10
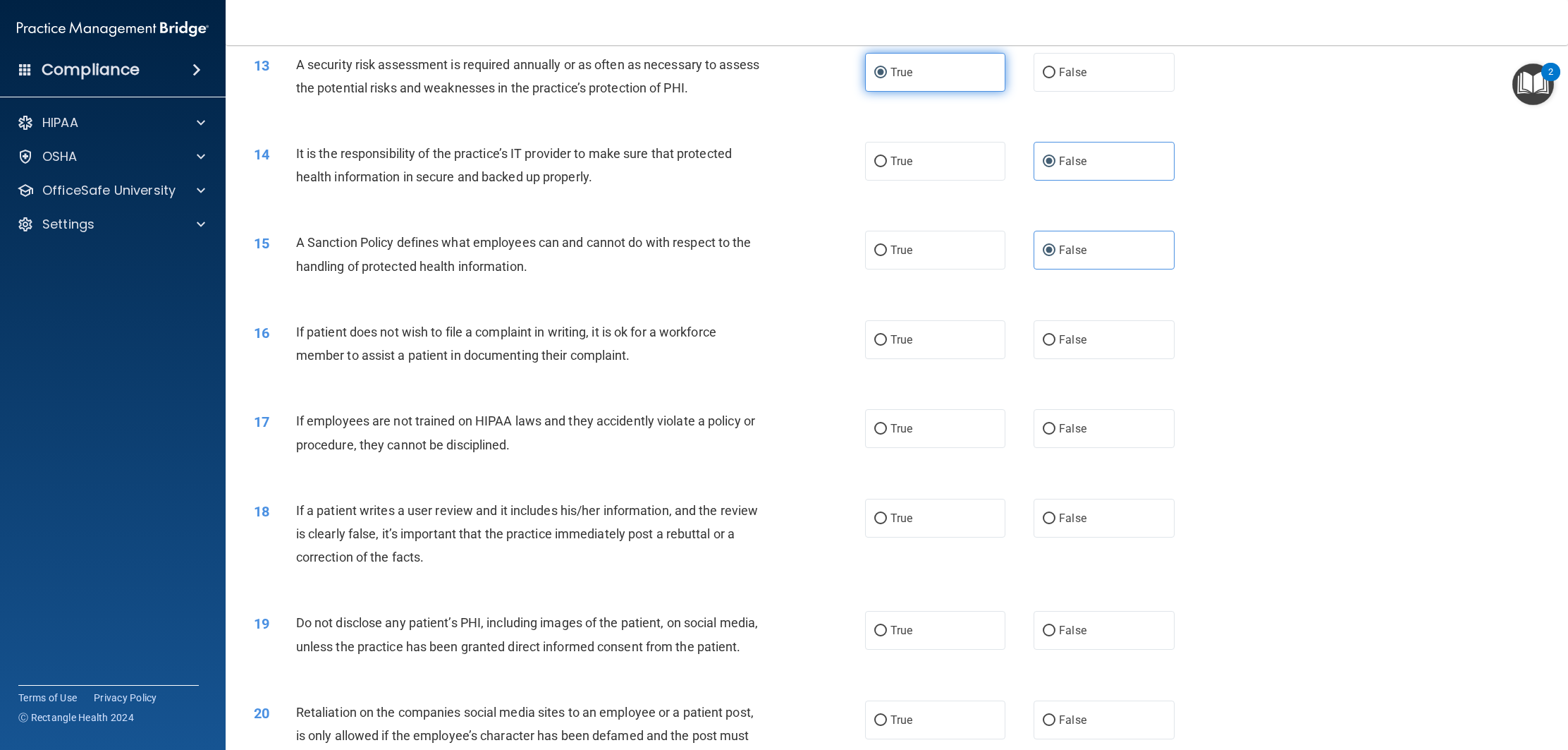
scroll to position [1341, 0]
click at [944, 345] on label "True" at bounding box center [935, 338] width 141 height 39
click at [887, 345] on input "True" at bounding box center [881, 339] width 13 height 10
click at [1112, 506] on label "False" at bounding box center [1103, 517] width 141 height 39
click at [1056, 512] on input "False" at bounding box center [1049, 517] width 13 height 10
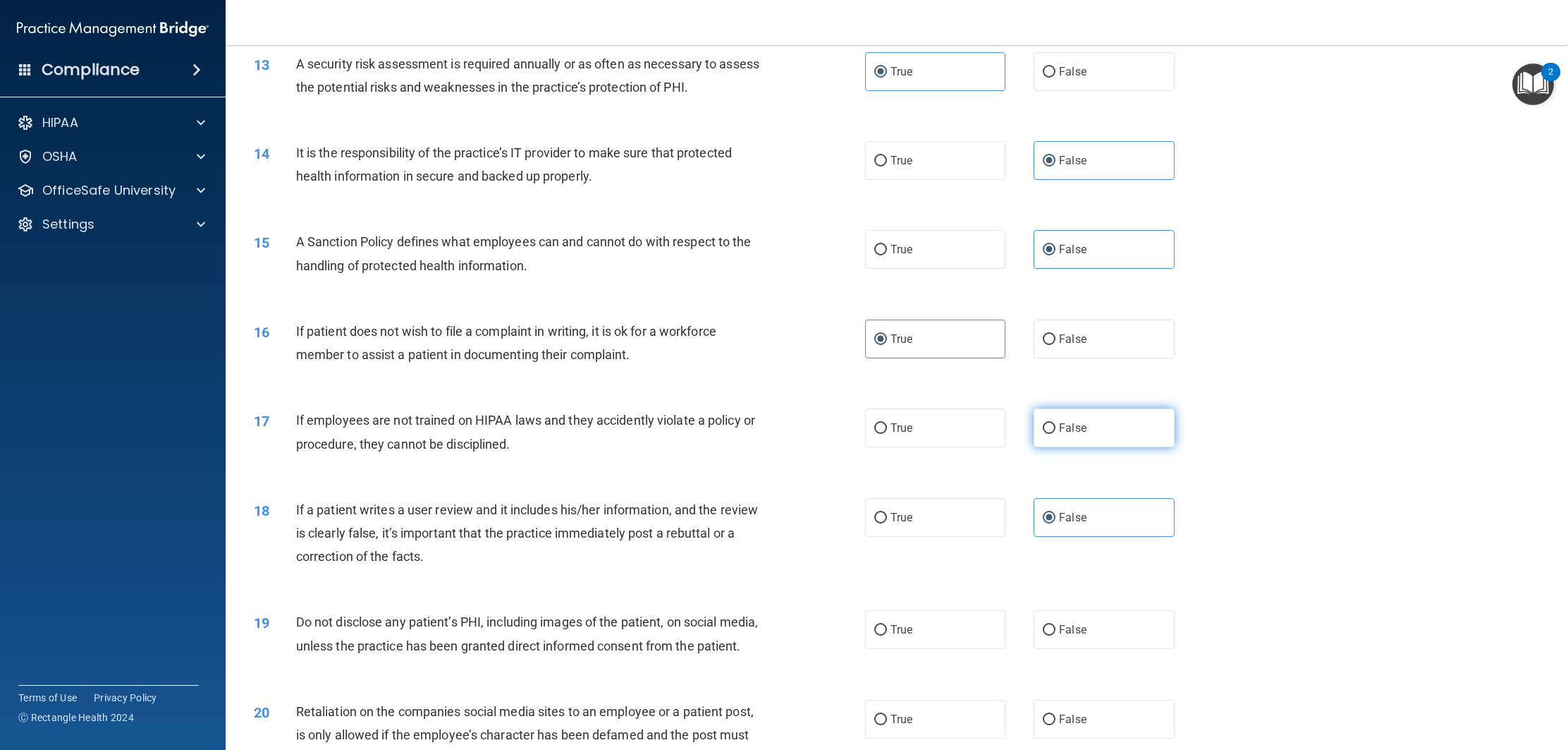
click at [1087, 443] on label "False" at bounding box center [1103, 427] width 141 height 39
click at [1056, 434] on input "False" at bounding box center [1049, 428] width 13 height 10
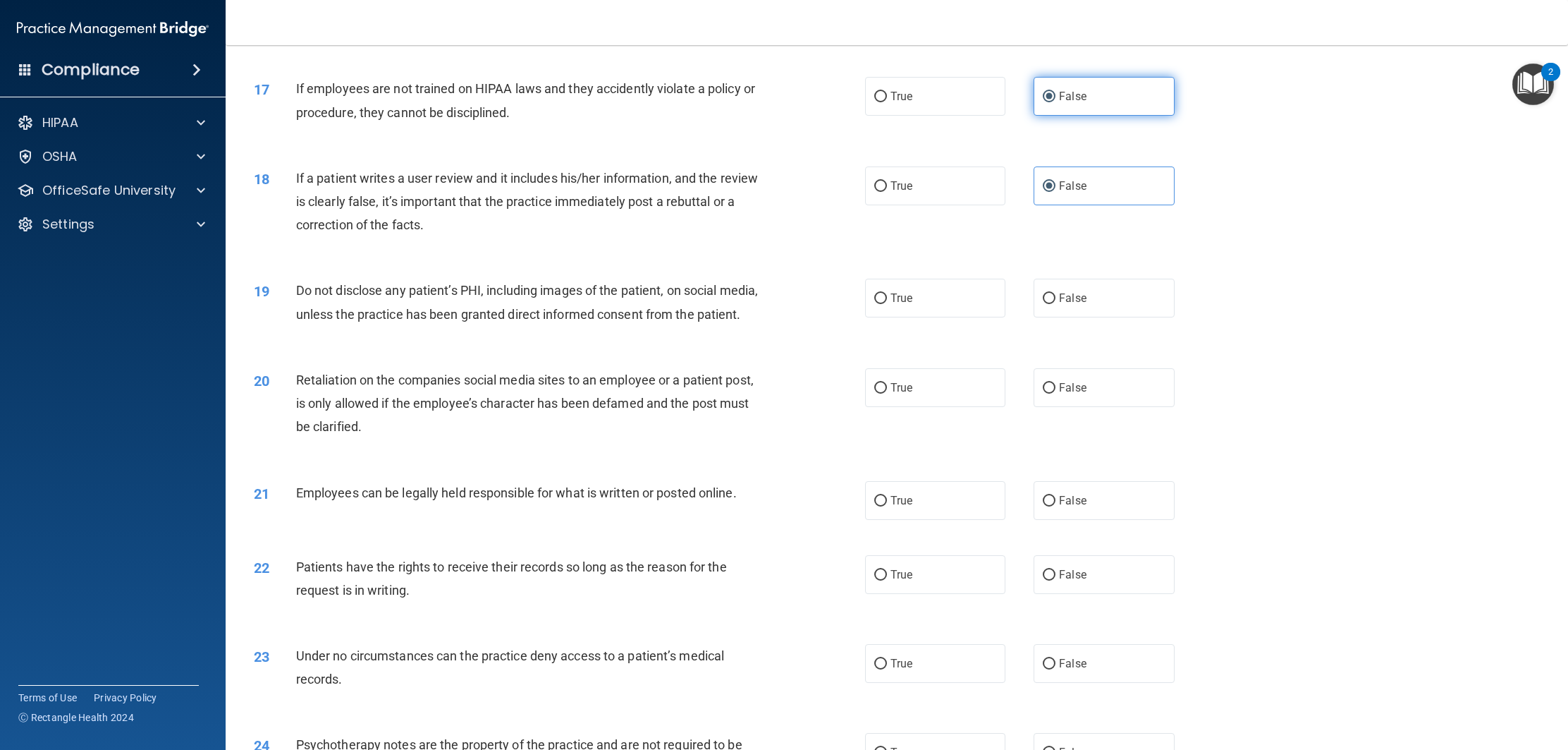
scroll to position [1684, 0]
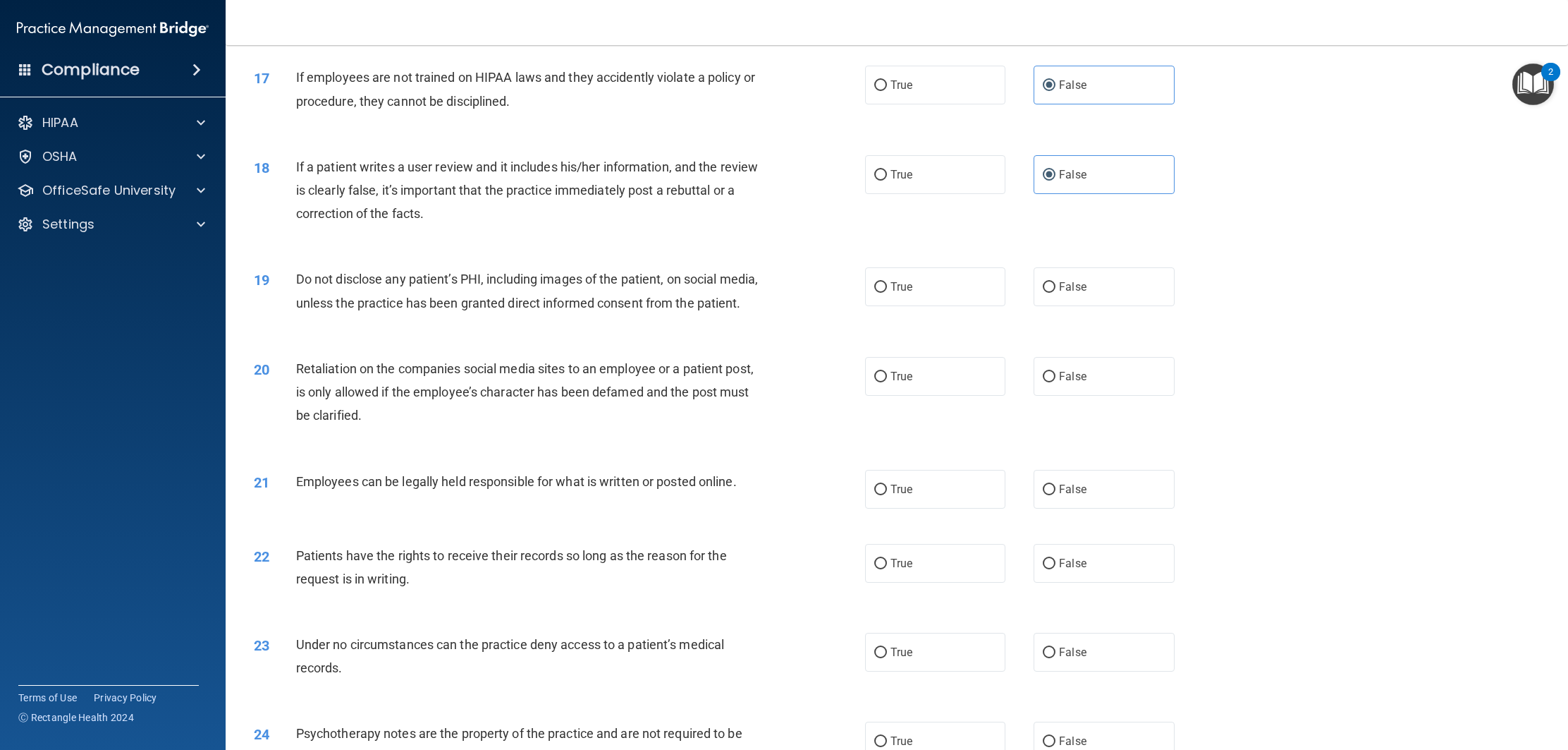
click at [1064, 422] on div "20 Retaliation on the companies social media sites to an employee or a patient …" at bounding box center [897, 396] width 1307 height 113
click at [1076, 383] on span "False" at bounding box center [1072, 376] width 28 height 14
click at [1056, 382] on input "False" at bounding box center [1049, 377] width 13 height 10
click at [1084, 570] on span "False" at bounding box center [1072, 562] width 28 height 14
click at [1056, 569] on input "False" at bounding box center [1049, 563] width 13 height 10
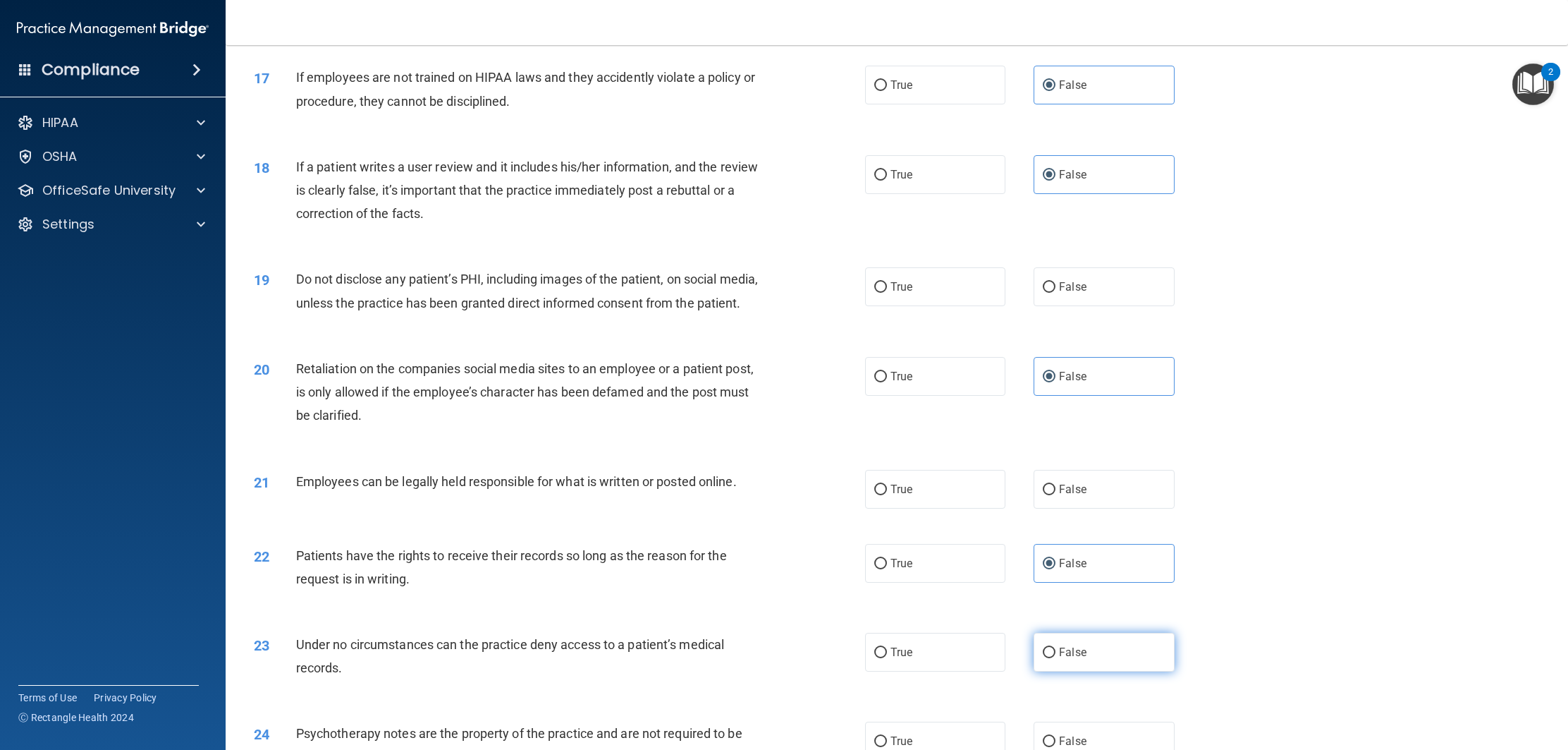
click at [1087, 668] on label "False" at bounding box center [1103, 651] width 141 height 39
click at [1056, 658] on input "False" at bounding box center [1049, 652] width 13 height 10
click at [883, 290] on input "True" at bounding box center [881, 287] width 13 height 10
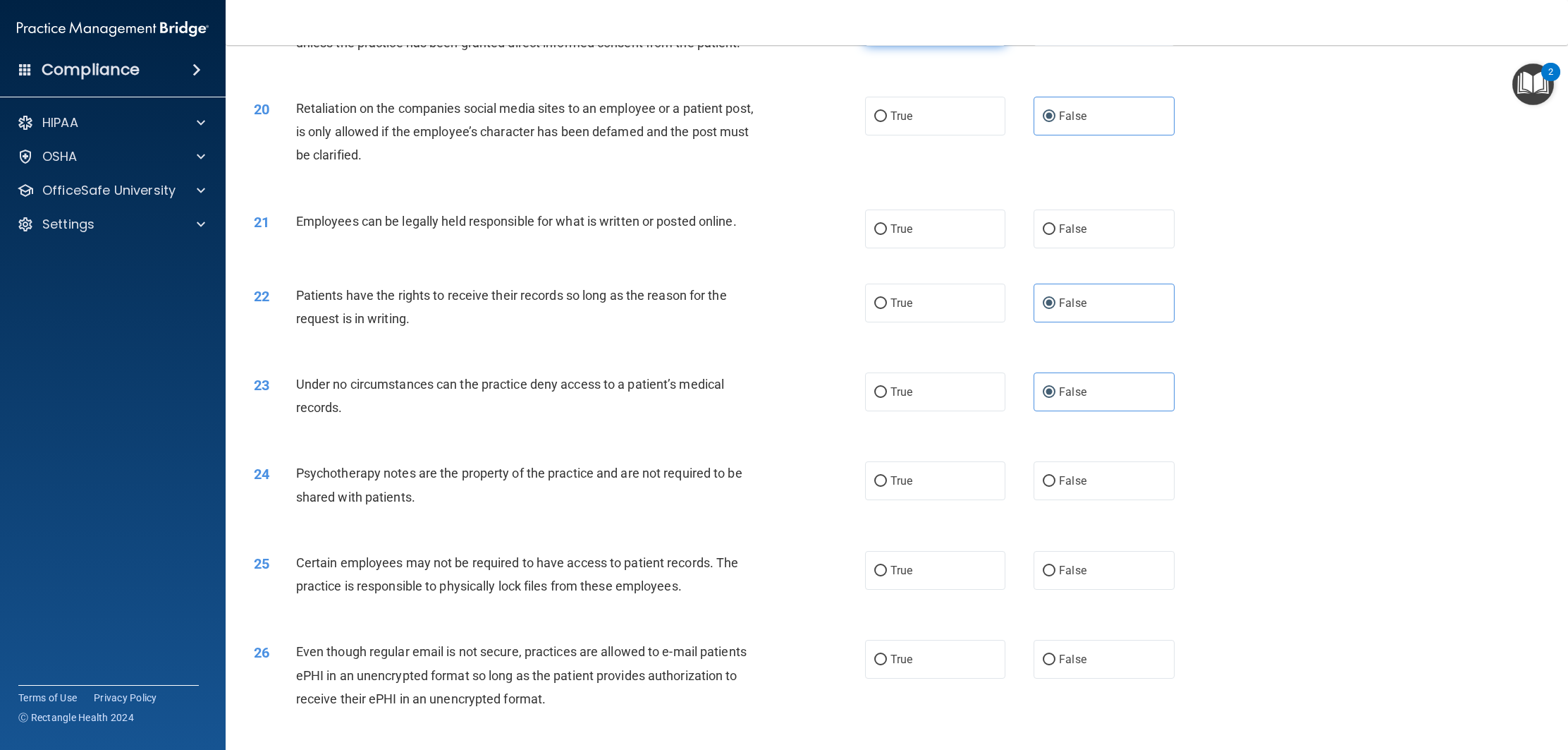
scroll to position [1956, 0]
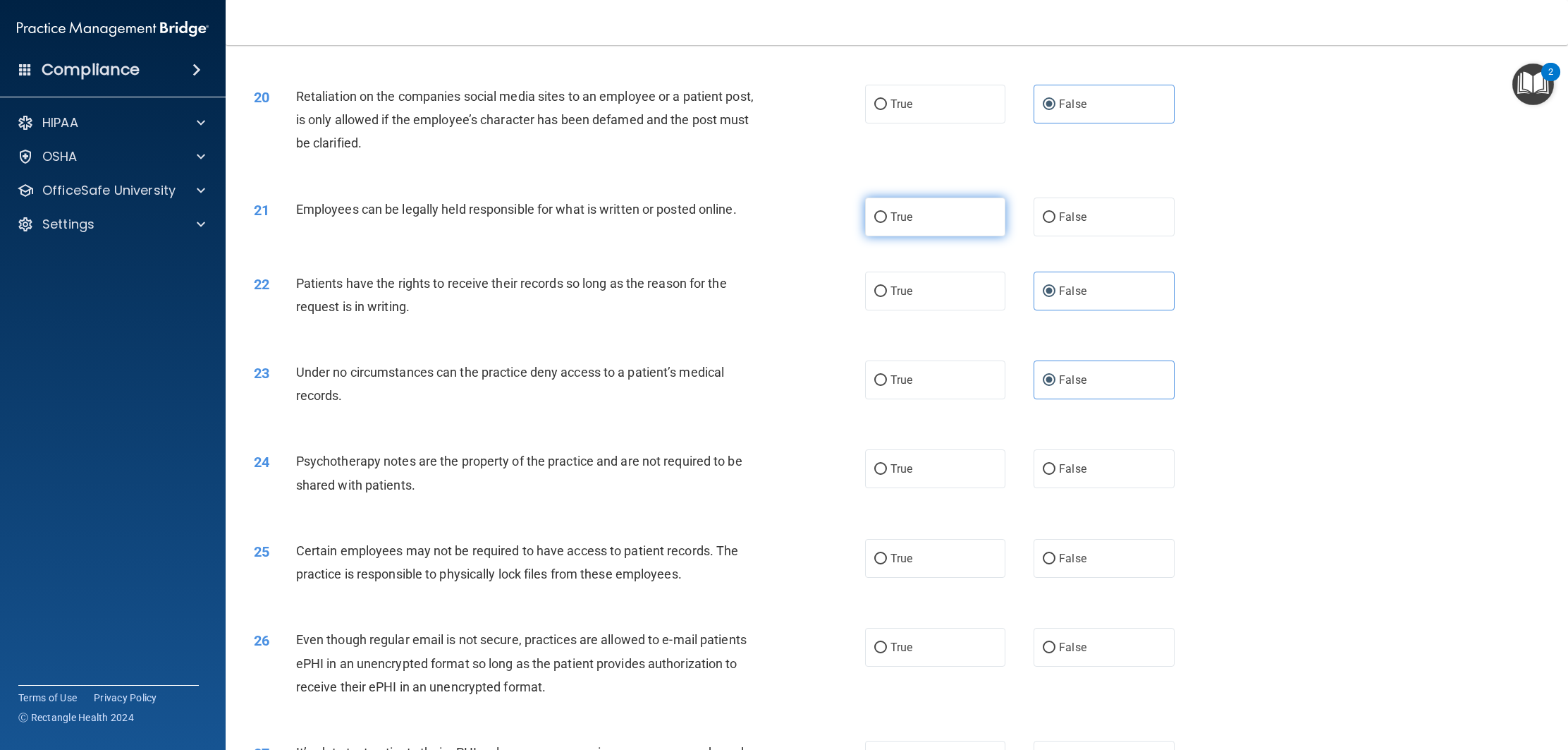
click at [939, 236] on label "True" at bounding box center [935, 217] width 141 height 39
click at [887, 223] on input "True" at bounding box center [881, 217] width 13 height 10
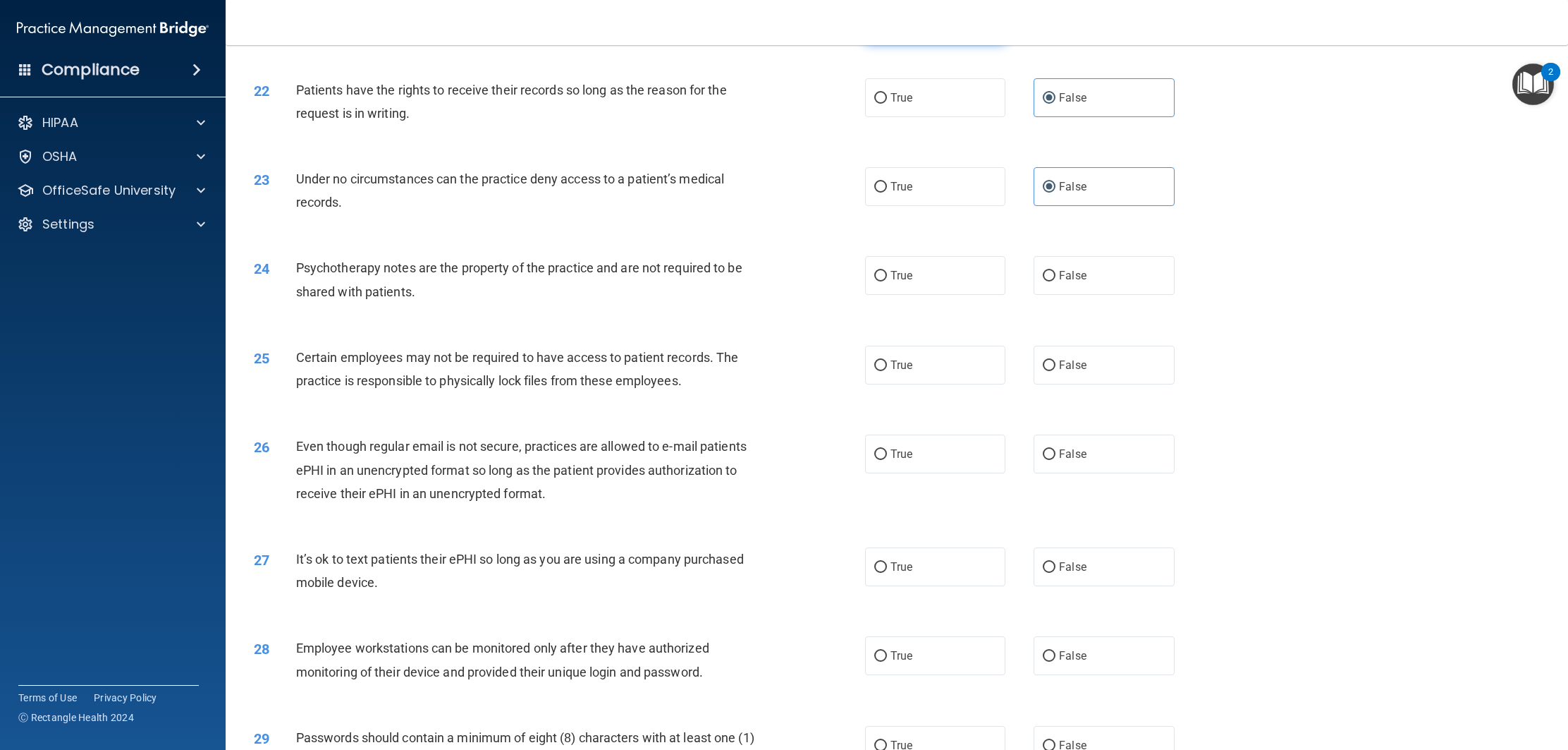
scroll to position [2156, 0]
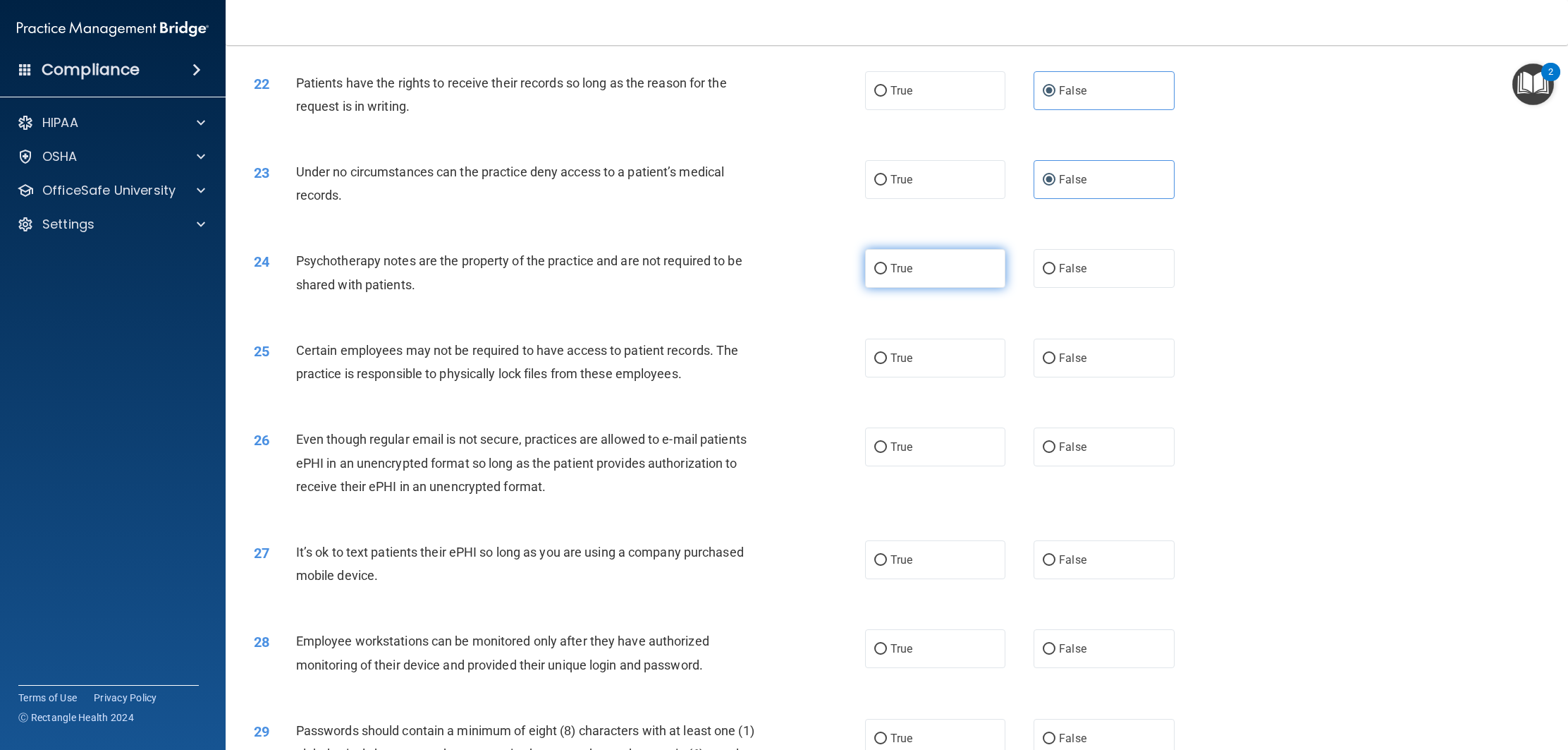
click at [922, 288] on label "True" at bounding box center [935, 268] width 141 height 39
click at [887, 274] on input "True" at bounding box center [881, 269] width 13 height 10
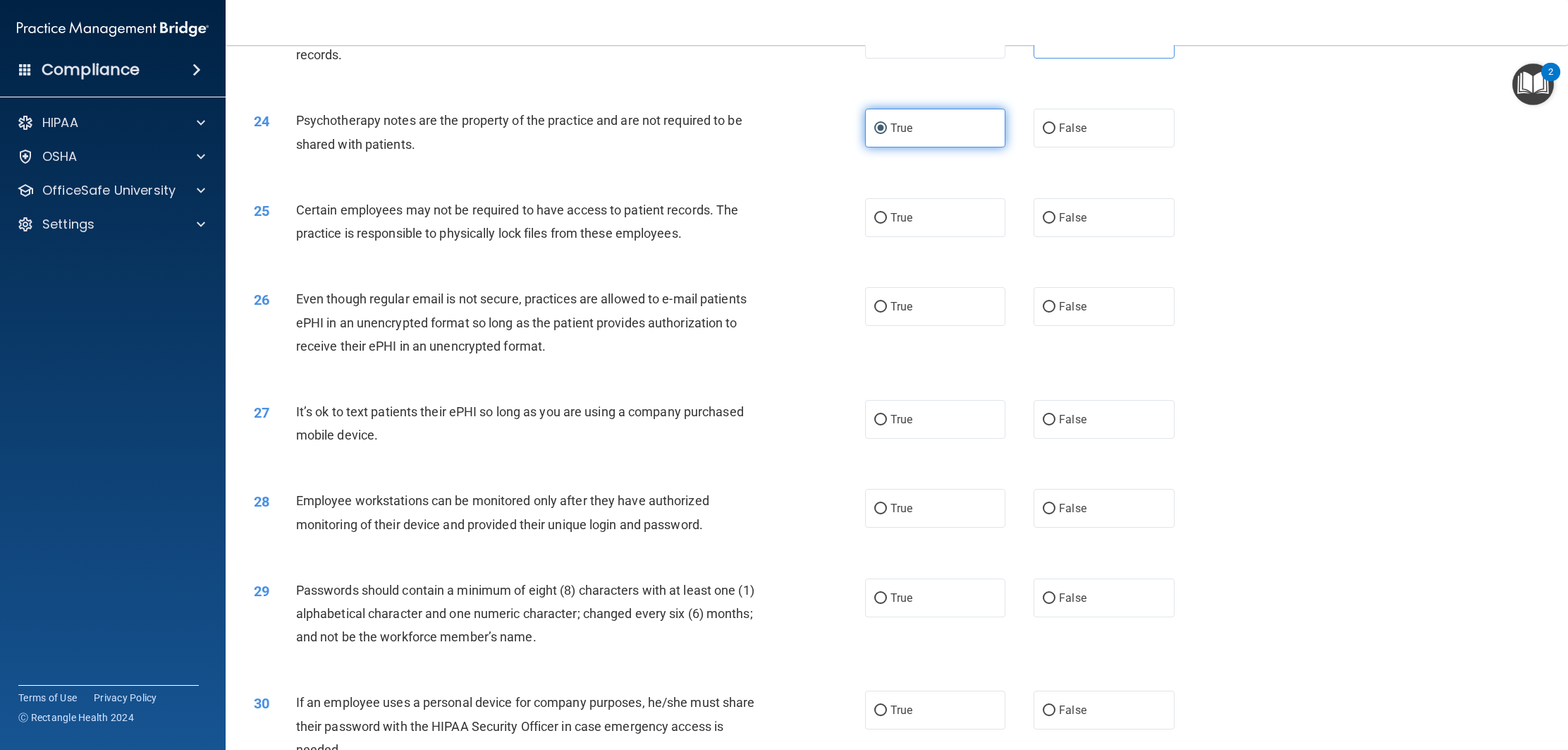
scroll to position [2298, 0]
click at [910, 261] on div "25 Certain employees may not be required to have access to patient records. The…" at bounding box center [897, 223] width 1307 height 89
click at [918, 236] on label "True" at bounding box center [935, 216] width 141 height 39
click at [887, 222] on input "True" at bounding box center [881, 216] width 13 height 10
click at [946, 324] on label "True" at bounding box center [935, 305] width 141 height 39
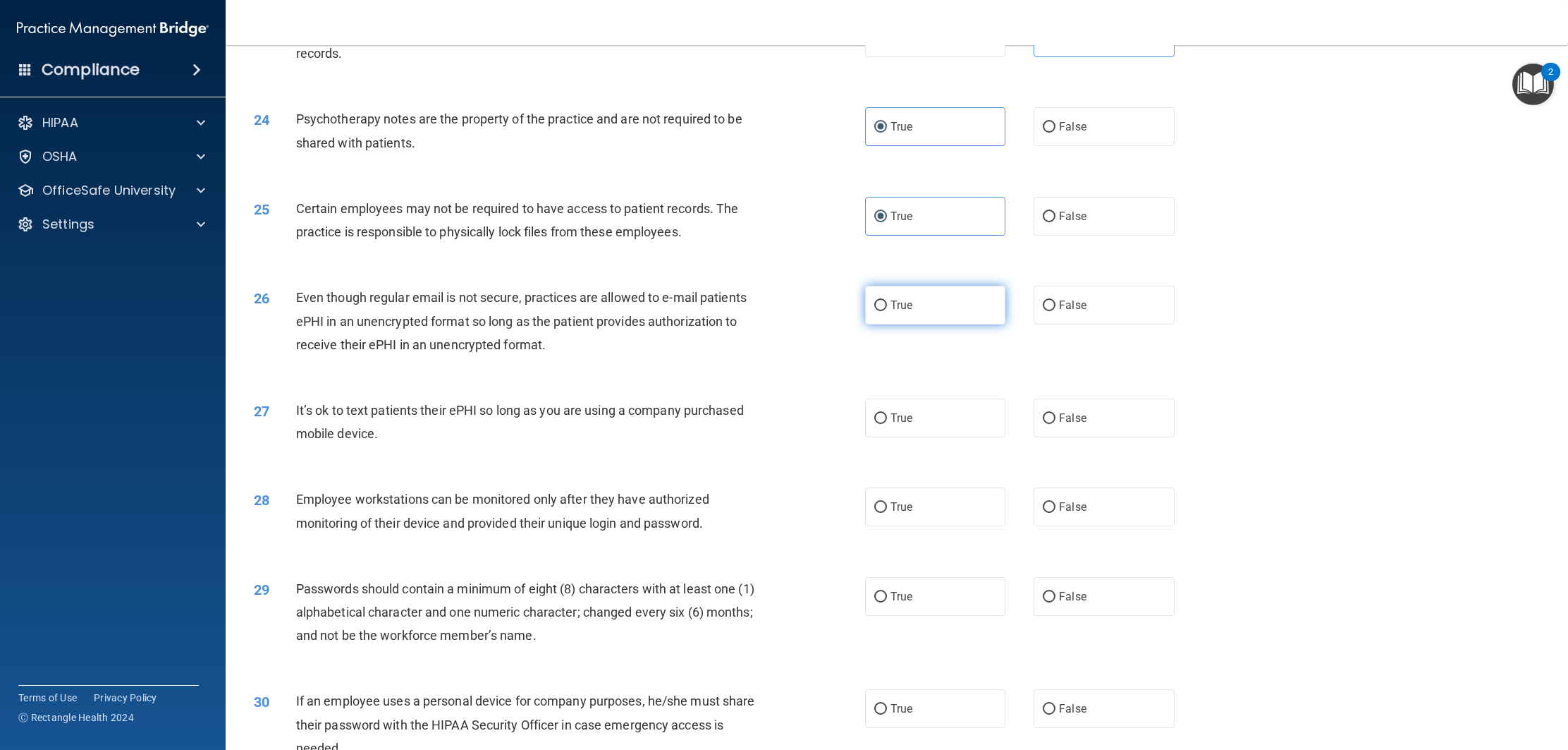
click at [887, 311] on input "True" at bounding box center [881, 305] width 13 height 10
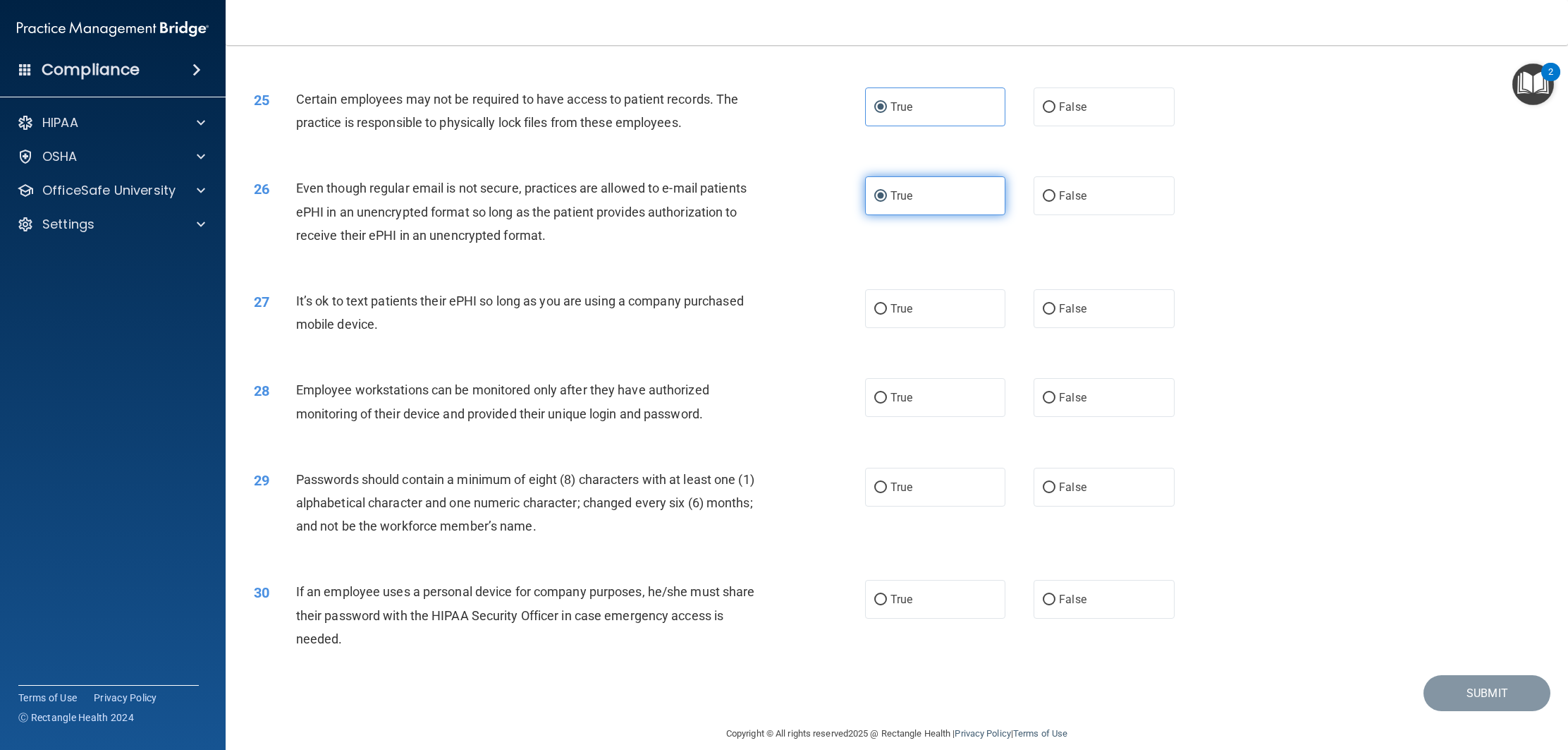
scroll to position [2448, 0]
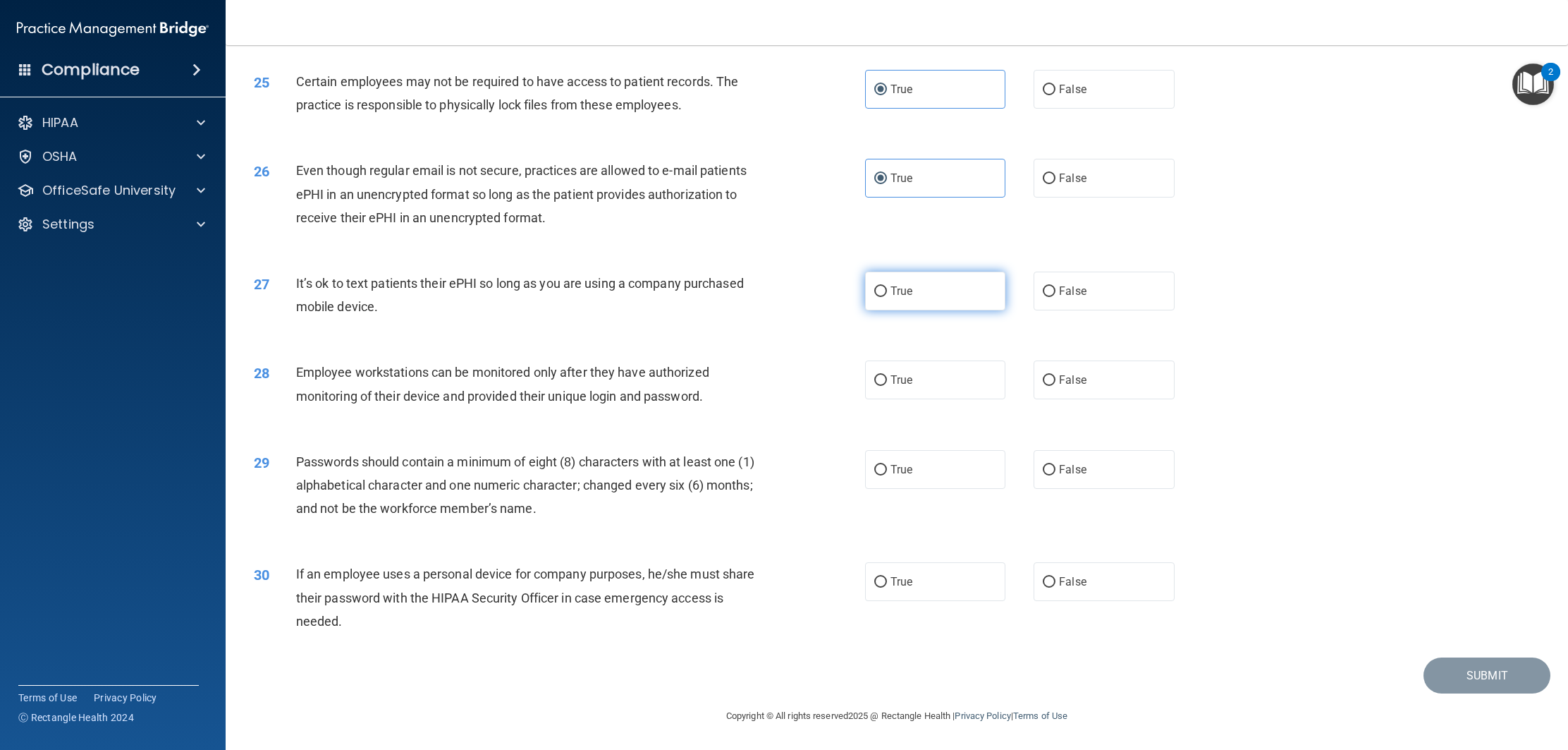
click at [931, 298] on label "True" at bounding box center [935, 291] width 141 height 39
click at [887, 297] on input "True" at bounding box center [881, 291] width 13 height 10
click at [1065, 303] on label "False" at bounding box center [1103, 291] width 141 height 39
click at [1056, 297] on input "False" at bounding box center [1049, 291] width 13 height 10
click at [1039, 384] on label "False" at bounding box center [1103, 380] width 141 height 39
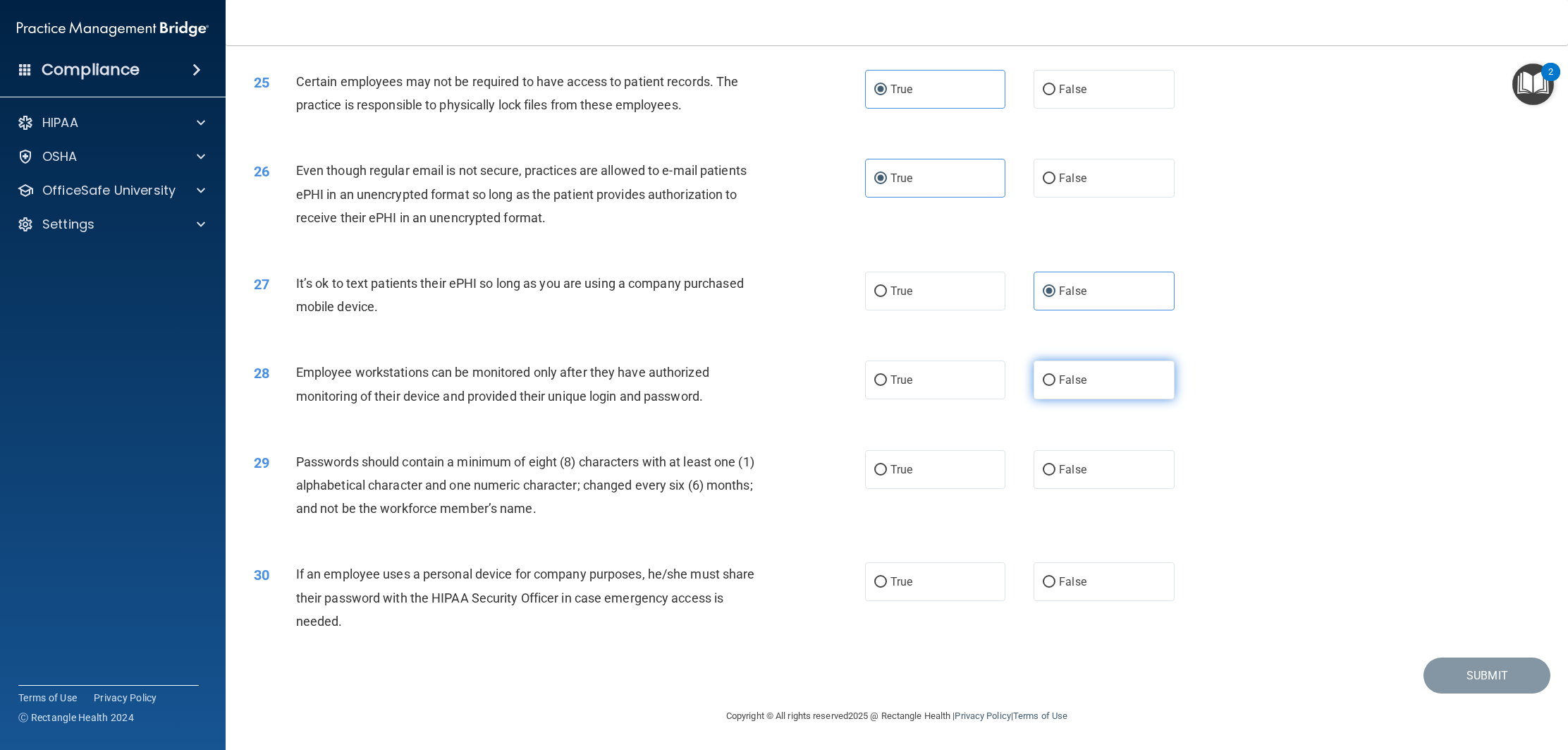
click at [1043, 384] on input "False" at bounding box center [1049, 380] width 13 height 10
click at [1109, 582] on label "False" at bounding box center [1103, 582] width 141 height 39
click at [1056, 582] on input "False" at bounding box center [1049, 582] width 13 height 10
click at [931, 477] on label "True" at bounding box center [935, 469] width 141 height 39
click at [887, 475] on input "True" at bounding box center [881, 470] width 13 height 10
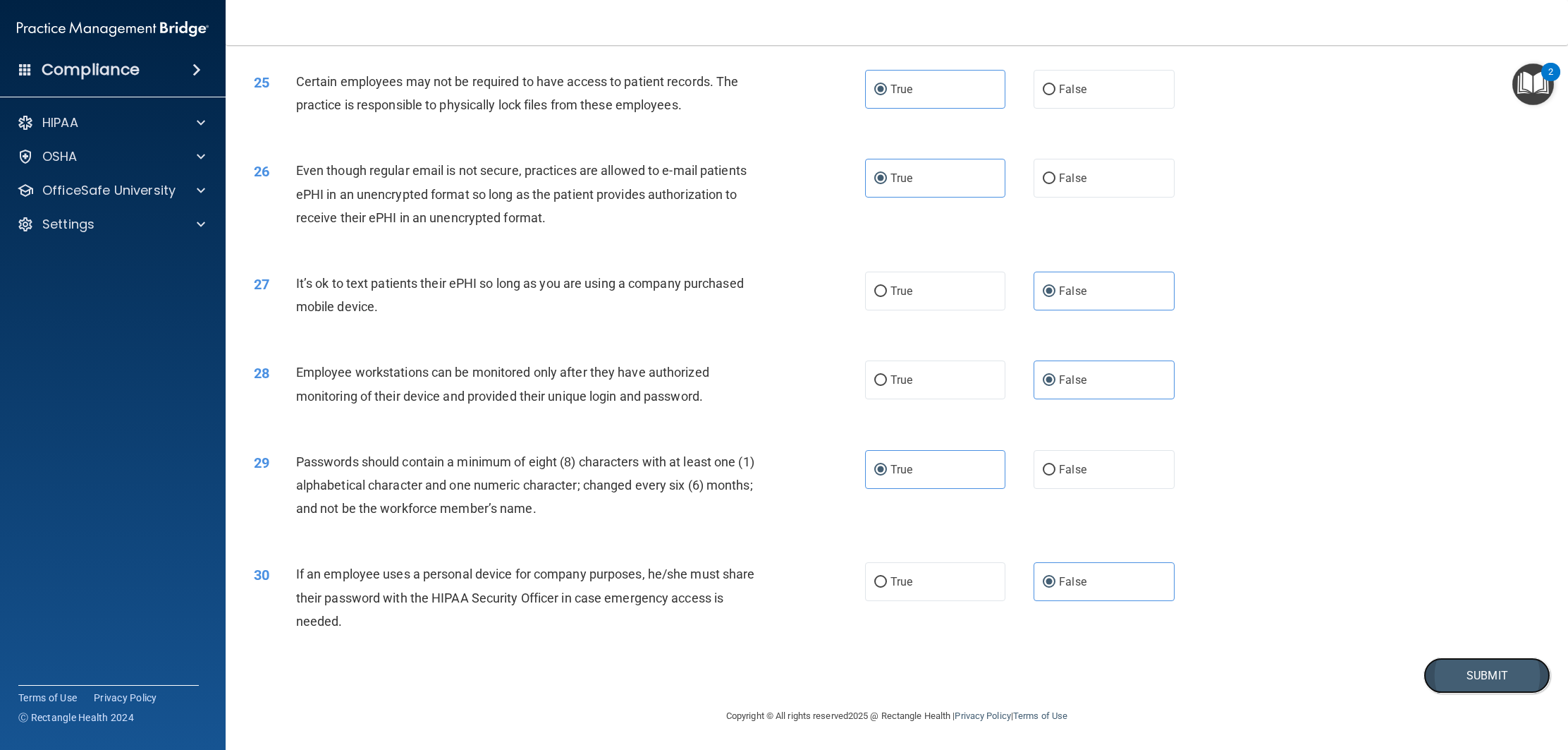
click at [1442, 689] on button "Submit" at bounding box center [1487, 675] width 127 height 36
click at [1469, 667] on button "Submit" at bounding box center [1487, 675] width 127 height 36
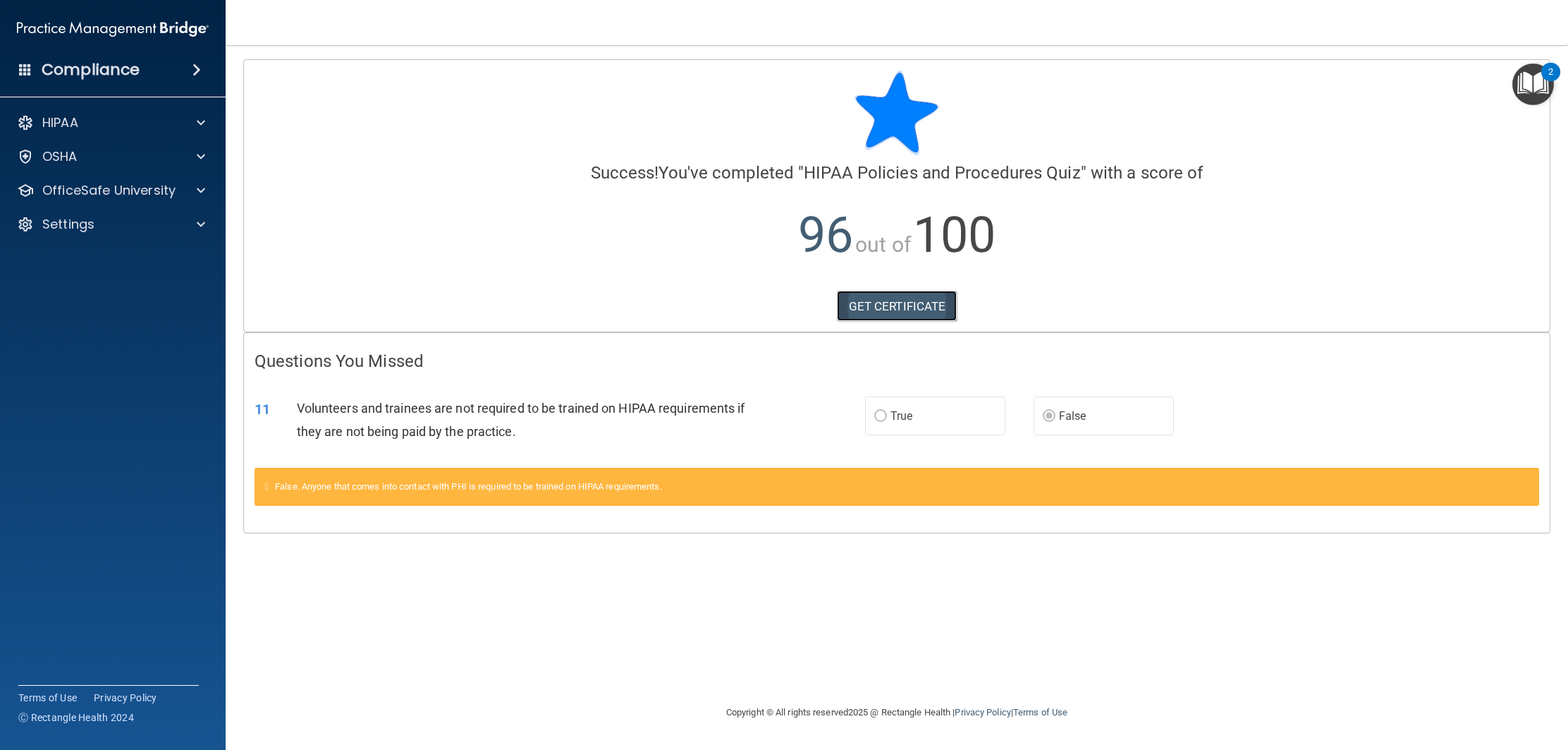
click at [911, 298] on link "GET CERTIFICATE" at bounding box center [898, 306] width 121 height 31
click at [173, 189] on div "OfficeSafe University" at bounding box center [94, 190] width 175 height 17
click at [140, 226] on div "HIPAA Training" at bounding box center [106, 224] width 192 height 14
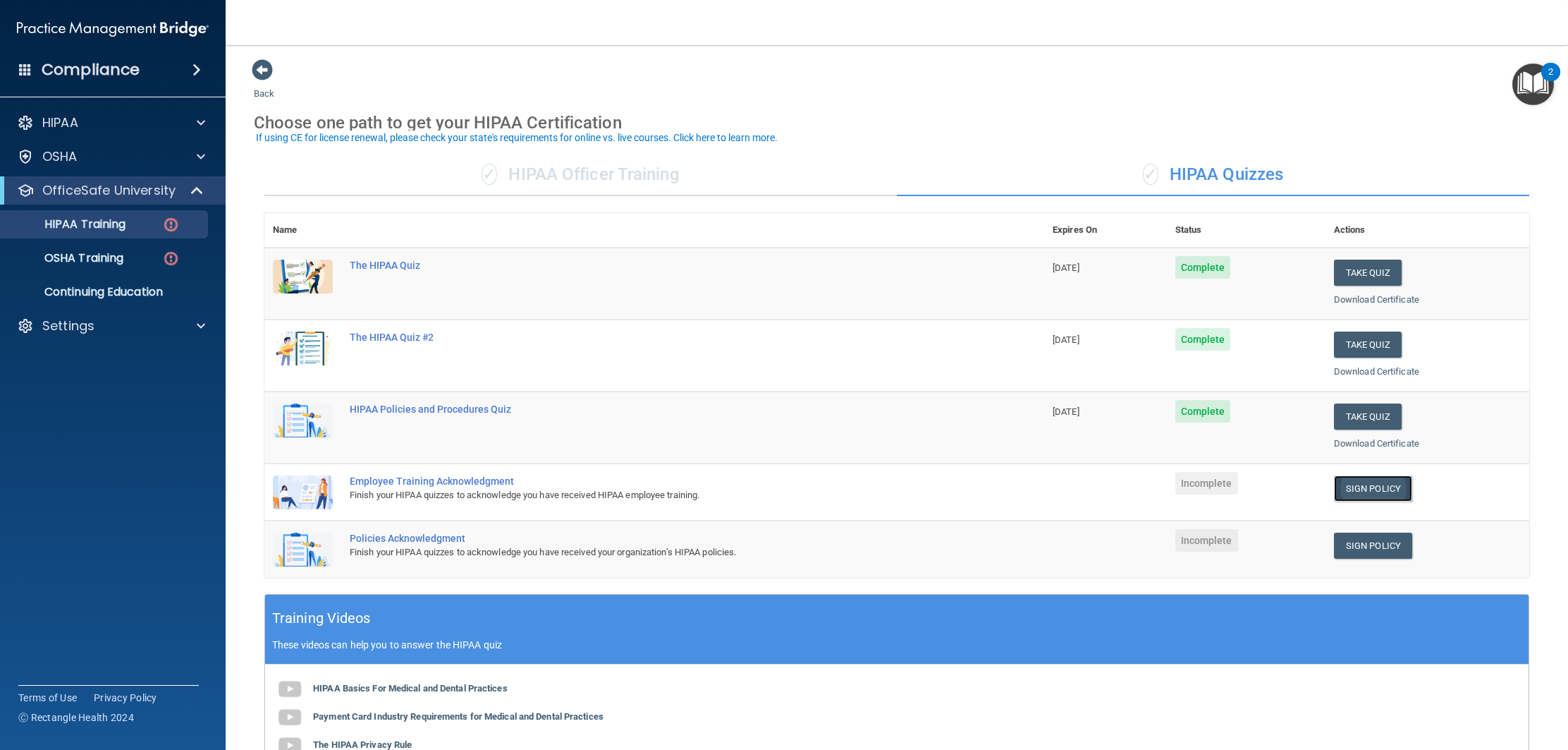
scroll to position [6, 0]
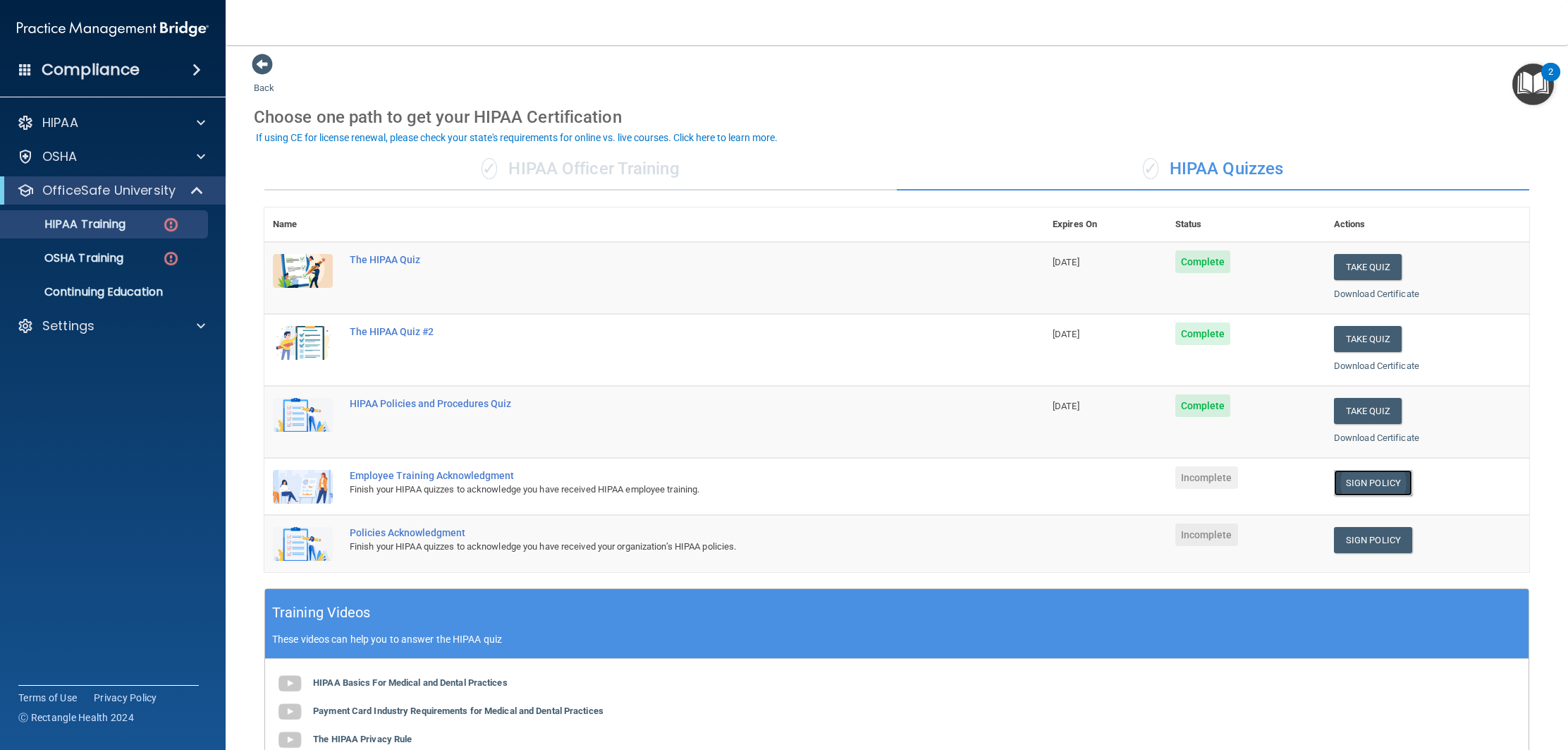
click at [1387, 491] on link "Sign Policy" at bounding box center [1373, 482] width 79 height 26
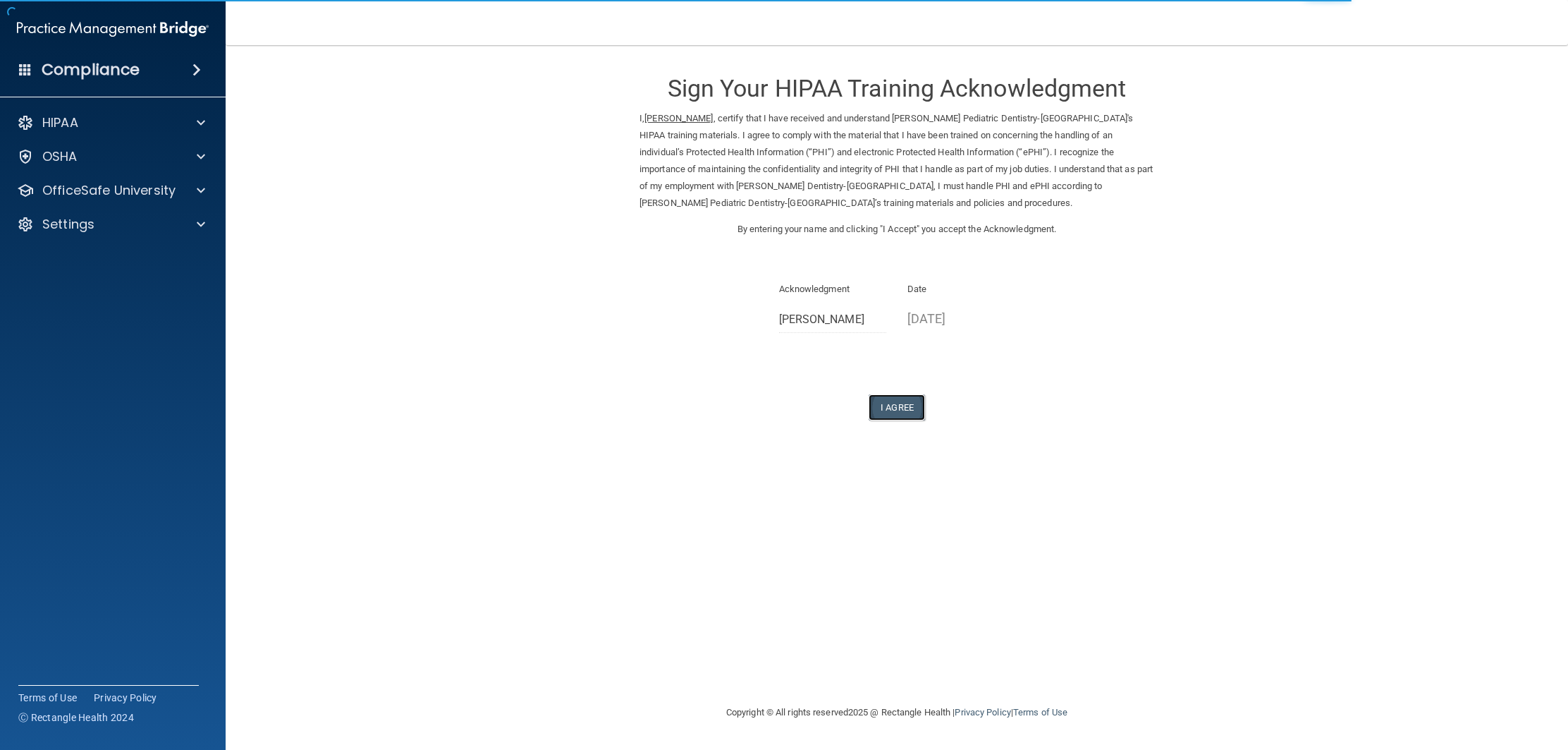
click at [899, 408] on button "I Agree" at bounding box center [897, 407] width 56 height 26
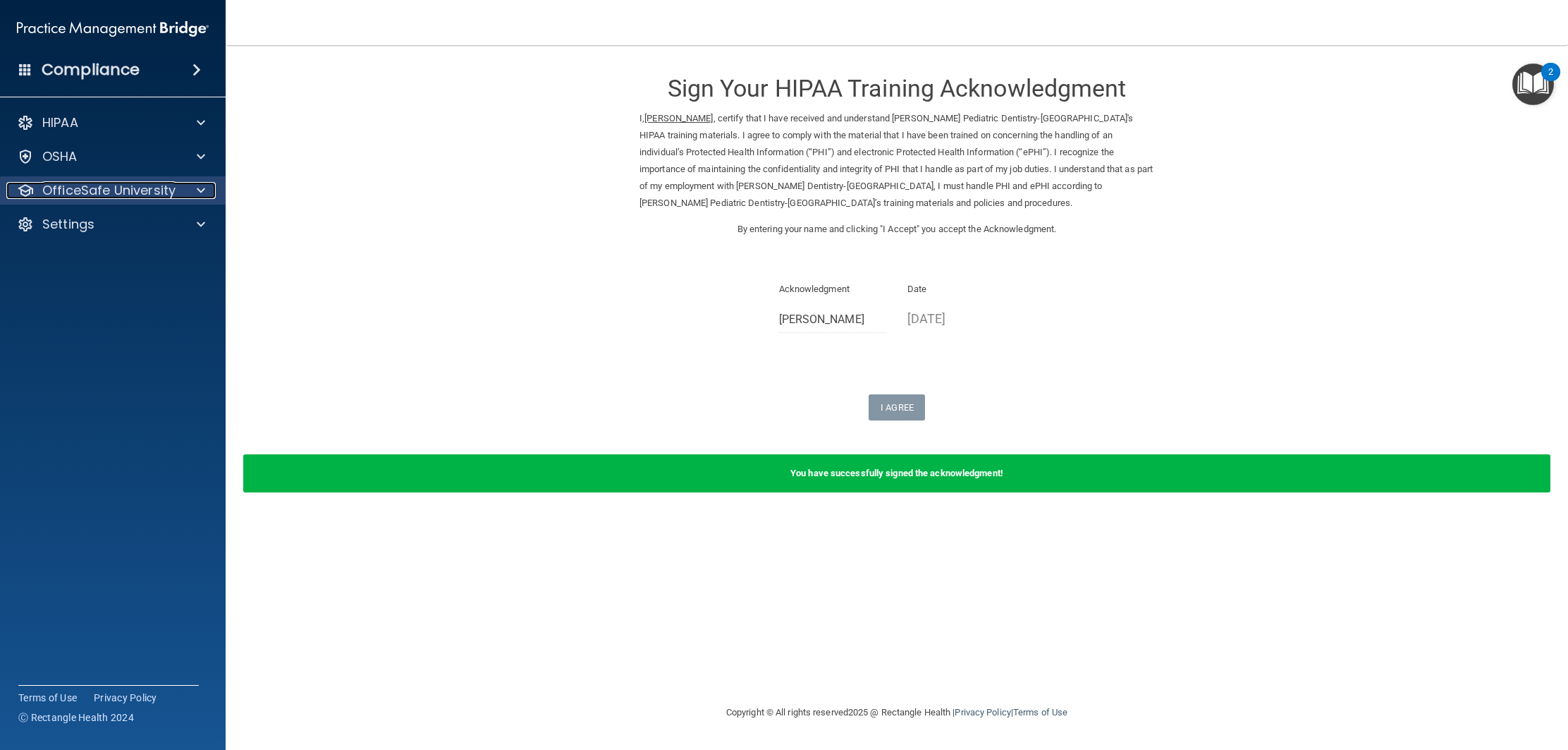
click at [199, 186] on span at bounding box center [201, 190] width 9 height 17
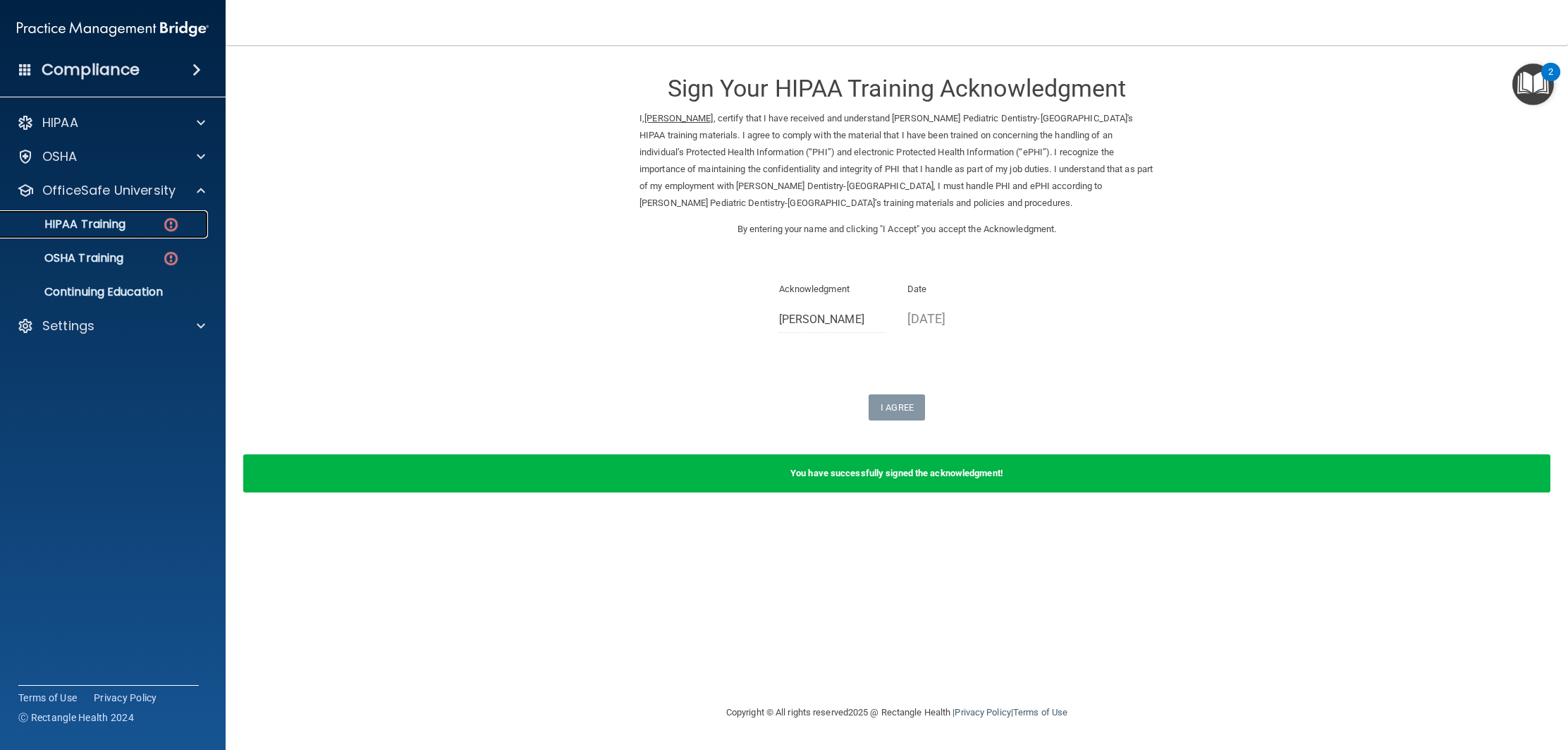
click at [153, 230] on div "HIPAA Training" at bounding box center [106, 224] width 192 height 14
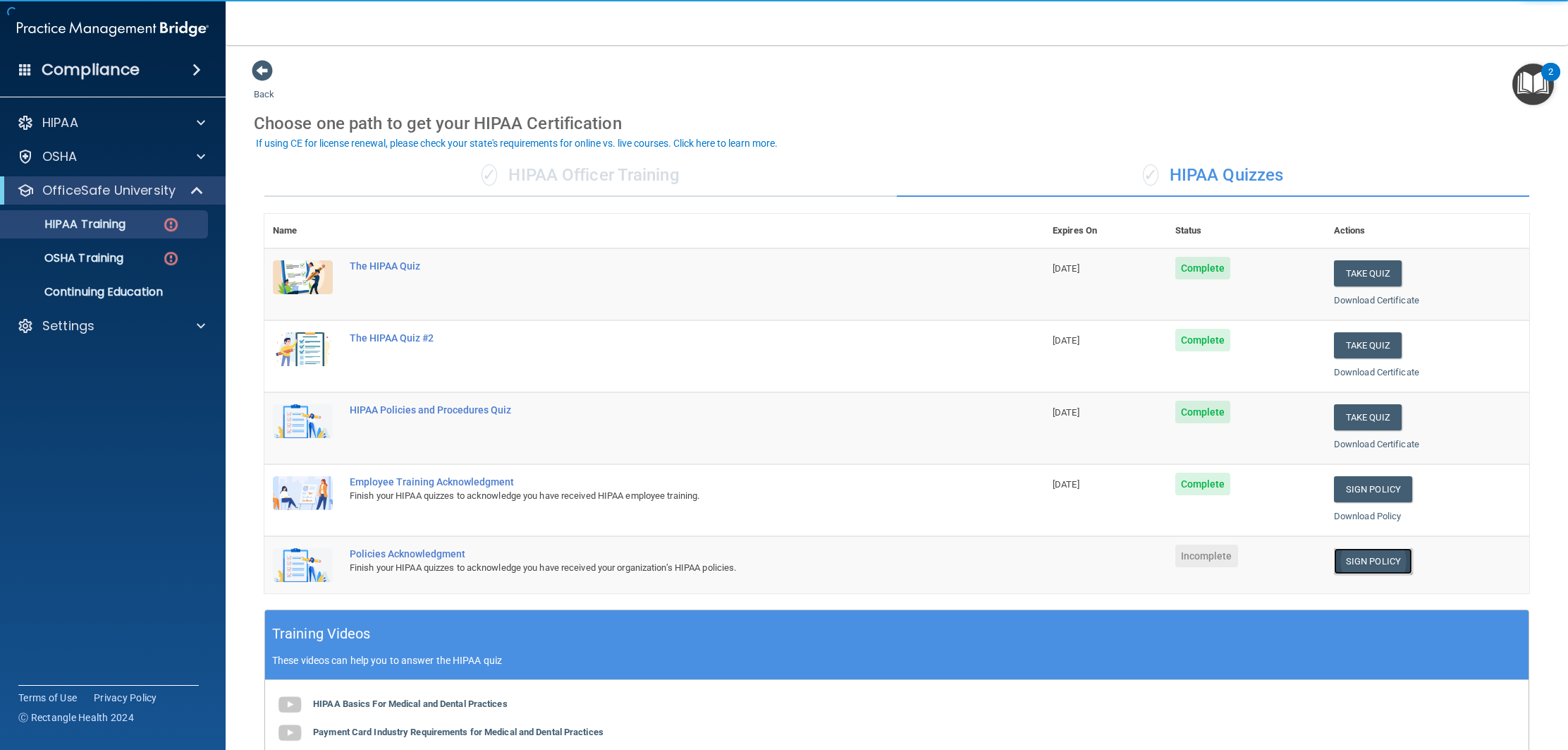
click at [1371, 562] on link "Sign Policy" at bounding box center [1373, 561] width 79 height 26
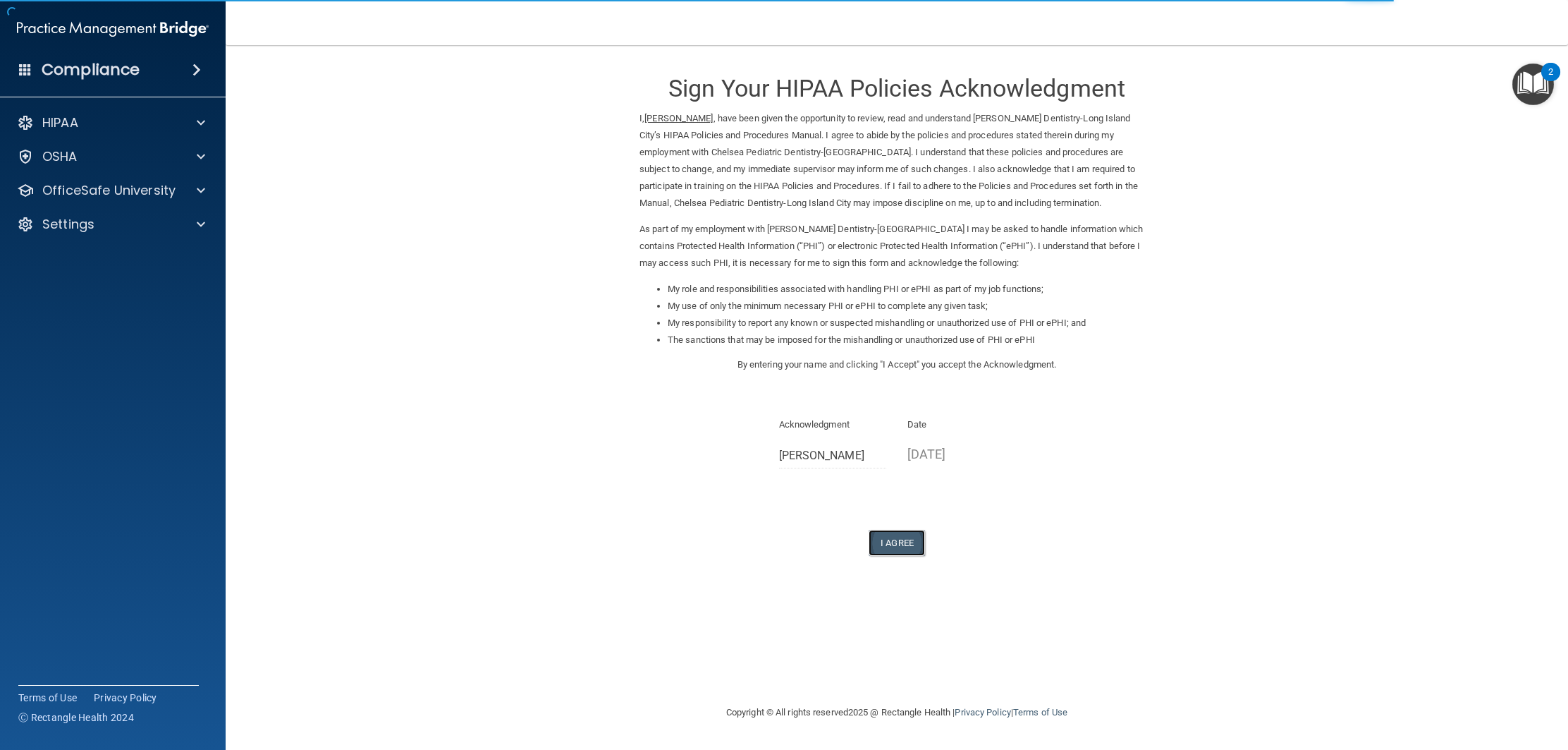
click at [880, 538] on button "I Agree" at bounding box center [897, 543] width 56 height 26
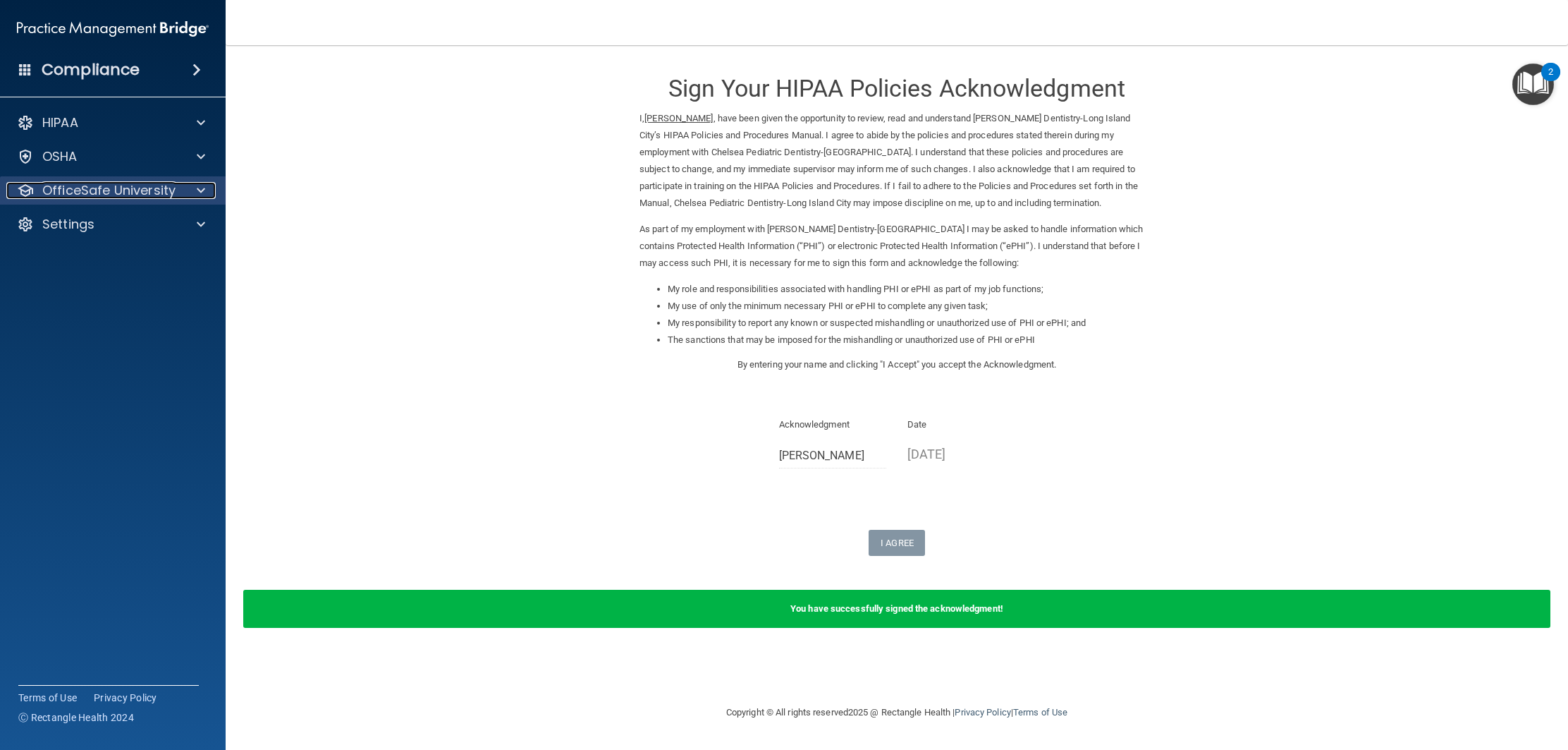
click at [191, 188] on div at bounding box center [199, 190] width 35 height 17
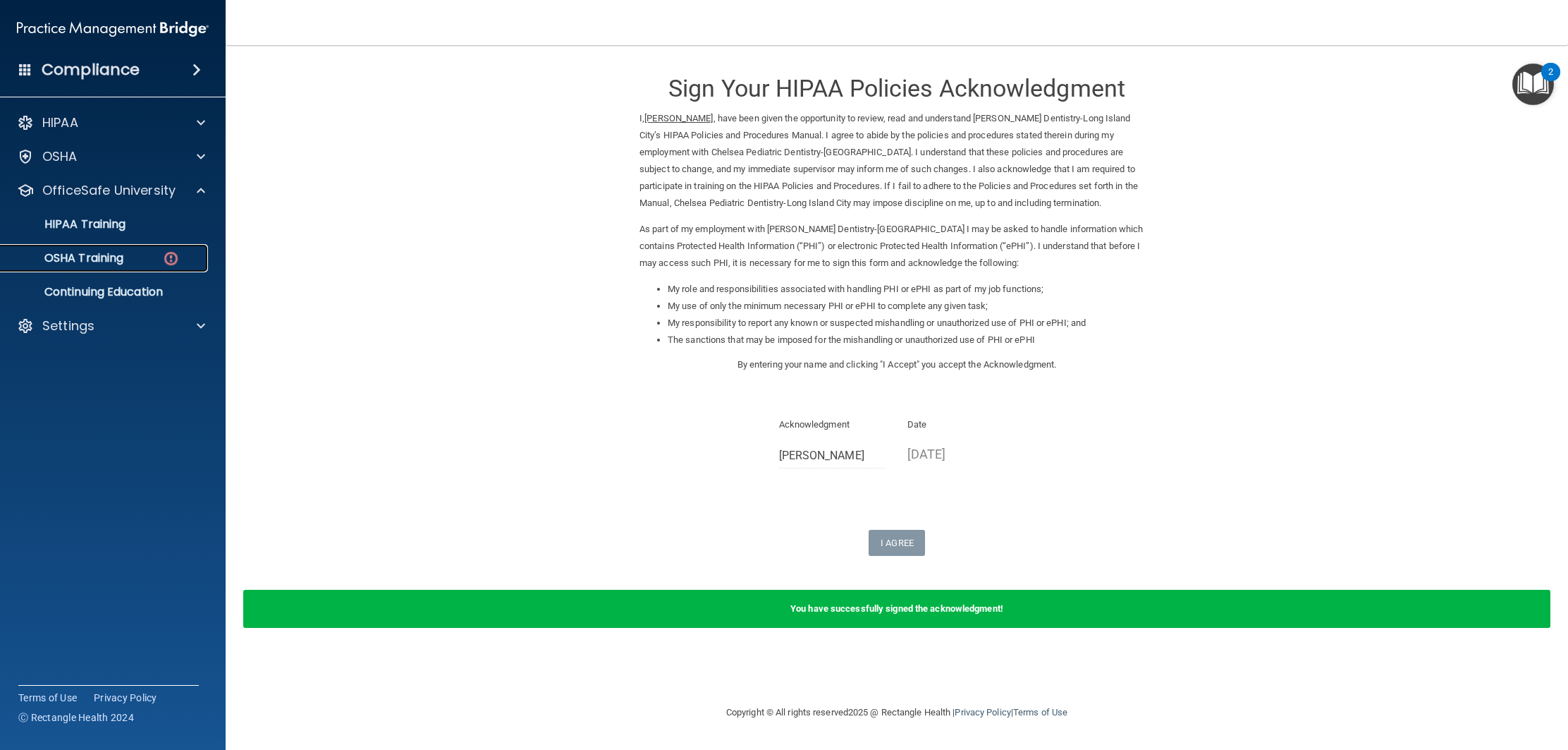
click at [147, 253] on div "OSHA Training" at bounding box center [106, 258] width 192 height 14
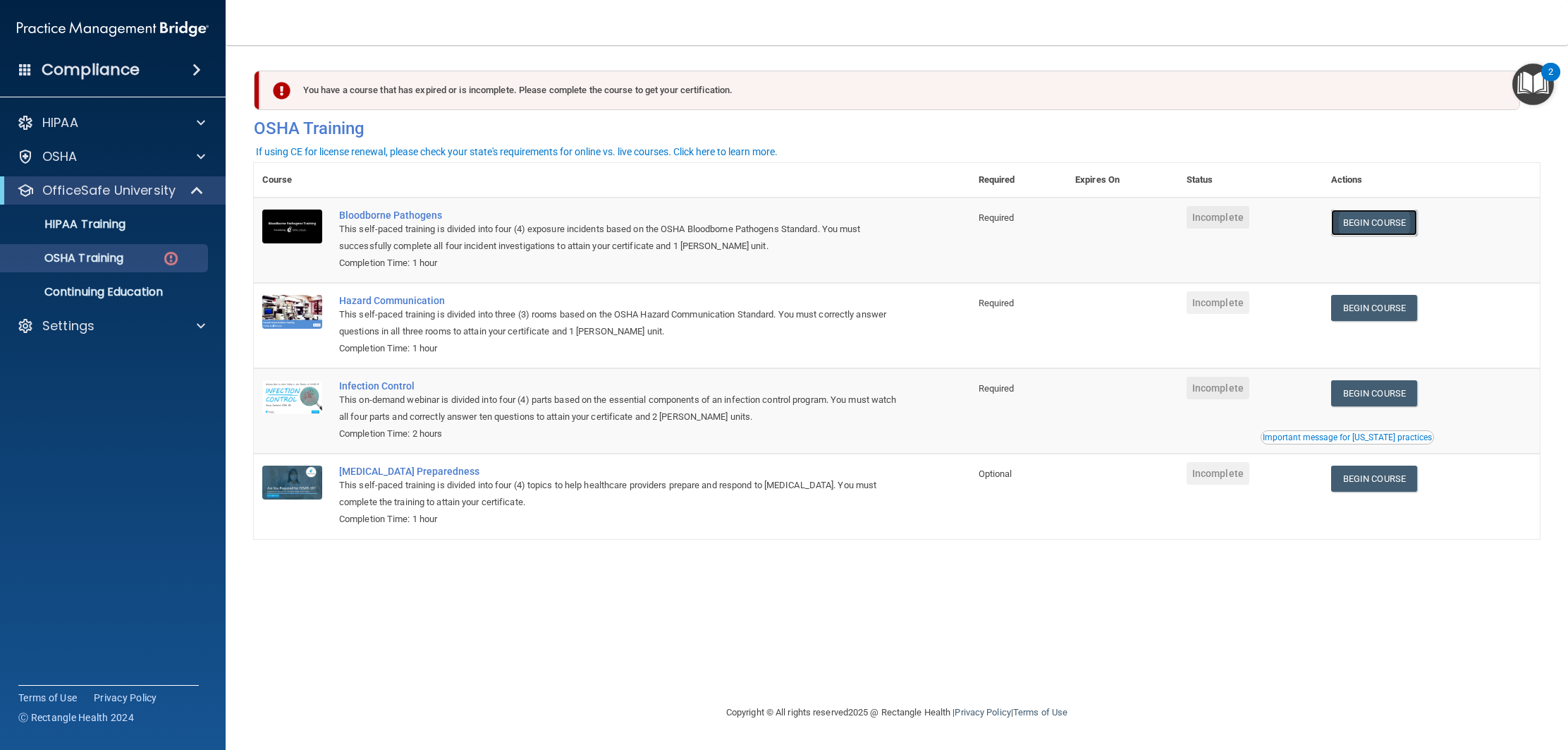
click at [1365, 230] on link "Begin Course" at bounding box center [1374, 222] width 86 height 26
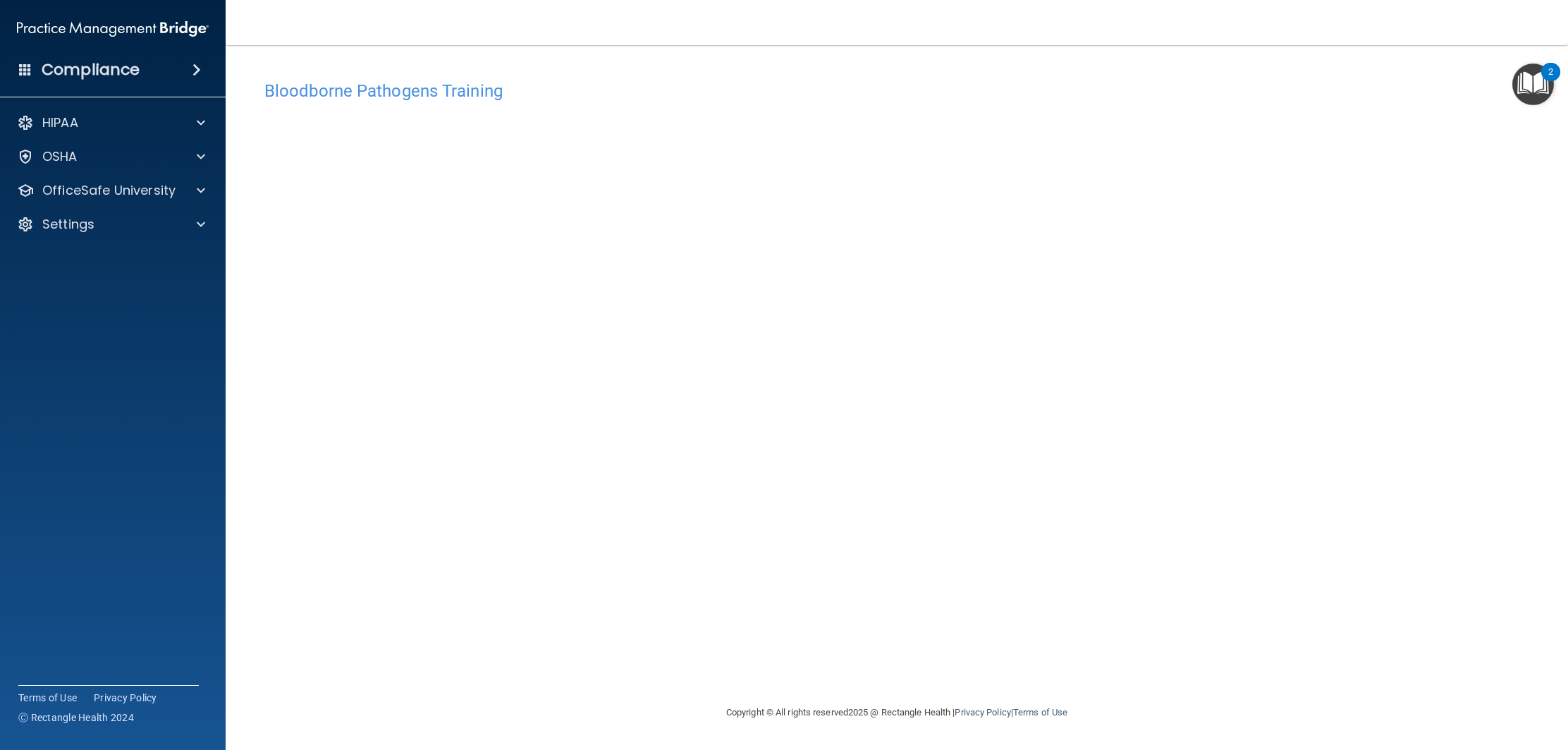
click at [1253, 69] on div "Bloodborne Pathogens Training This course doesn’t expire until . Are you sure y…" at bounding box center [897, 375] width 1286 height 631
click at [1215, 60] on div "Bloodborne Pathogens Training This course doesn’t expire until . Are you sure y…" at bounding box center [897, 375] width 1286 height 631
click at [1300, 89] on h4 "Bloodborne Pathogens Training" at bounding box center [897, 91] width 1265 height 18
click at [131, 146] on div "OSHA" at bounding box center [113, 157] width 226 height 29
click at [152, 153] on div "OSHA" at bounding box center [94, 156] width 175 height 17
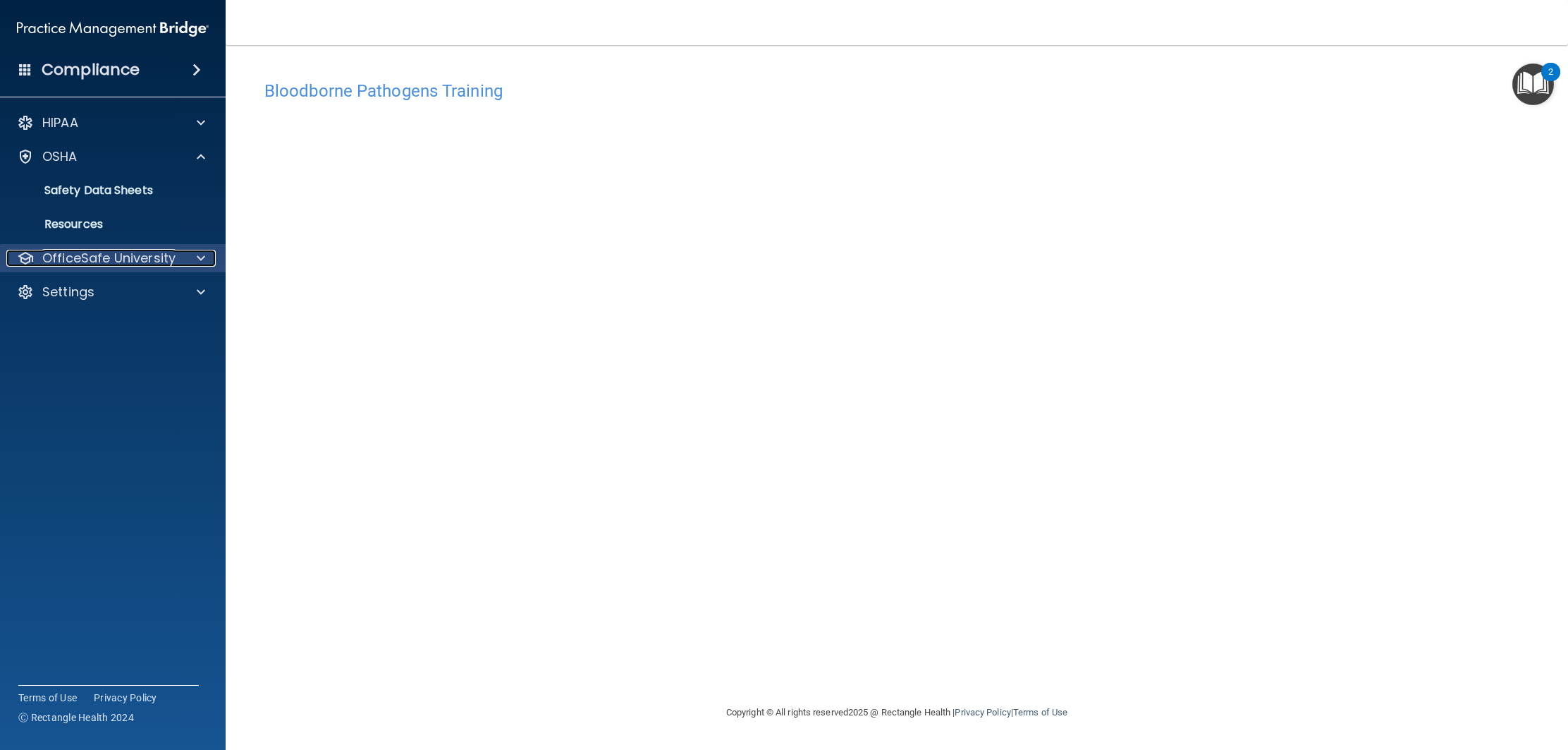
click at [141, 261] on p "OfficeSafe University" at bounding box center [109, 257] width 133 height 17
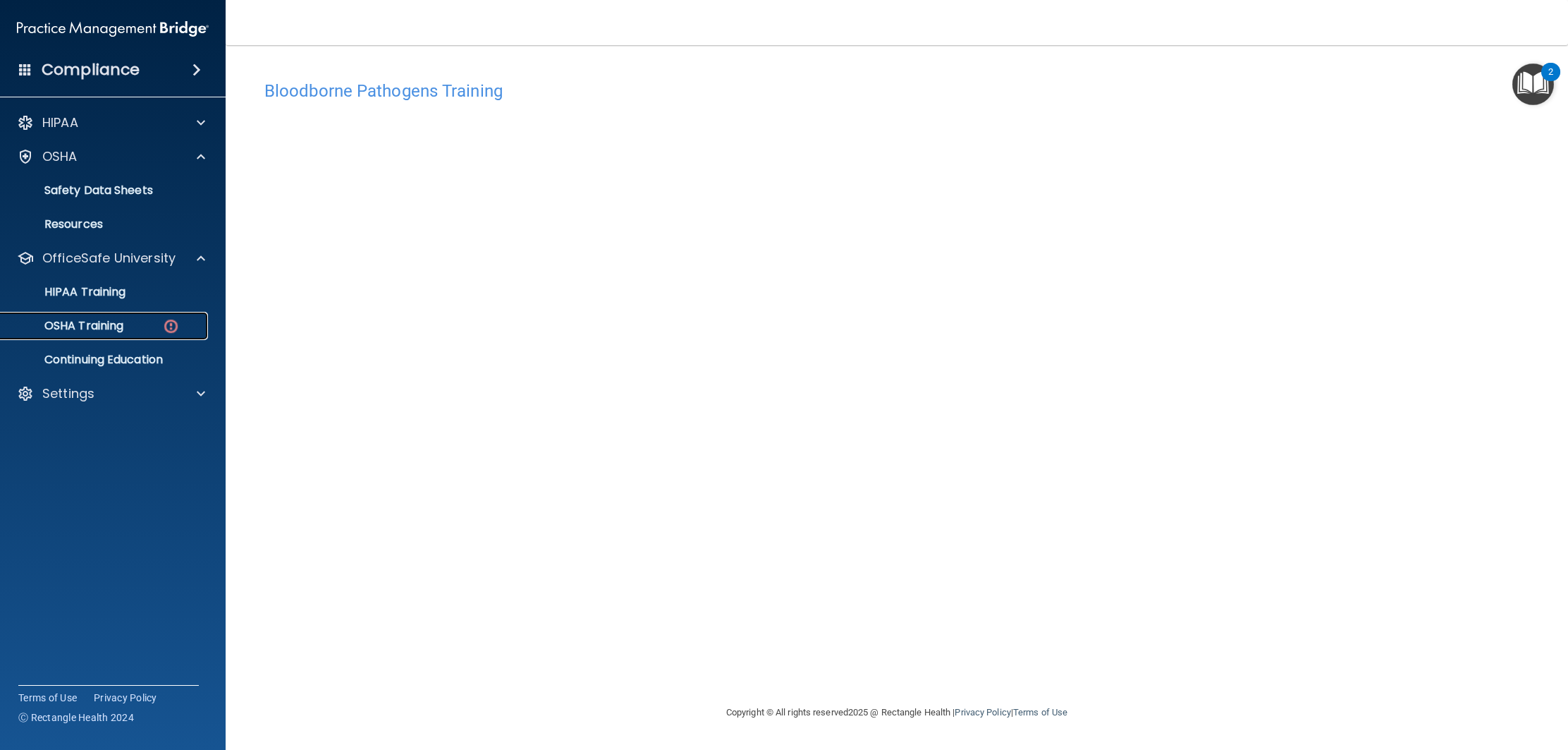
click at [143, 324] on div "OSHA Training" at bounding box center [106, 326] width 192 height 14
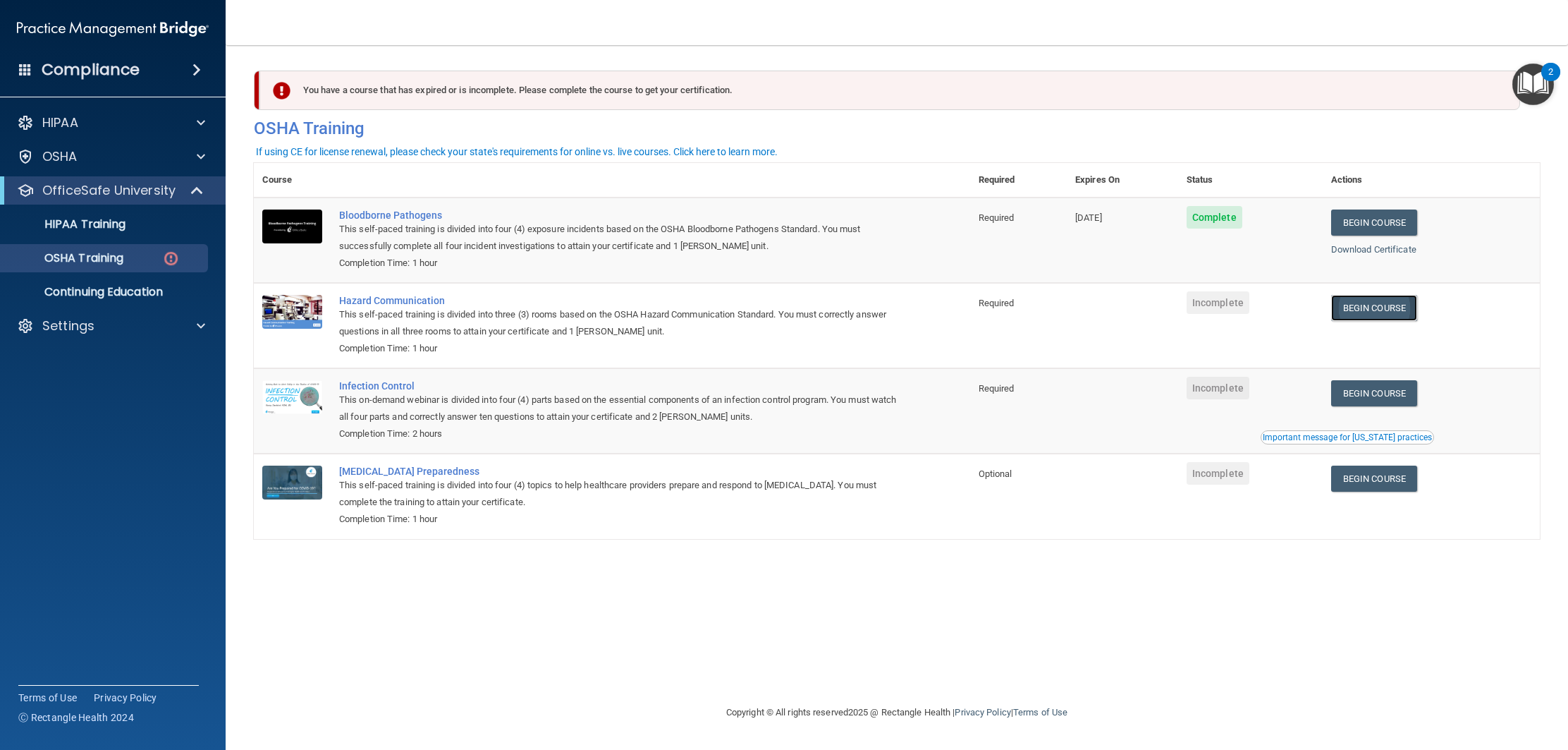
click at [1347, 311] on link "Begin Course" at bounding box center [1374, 307] width 86 height 26
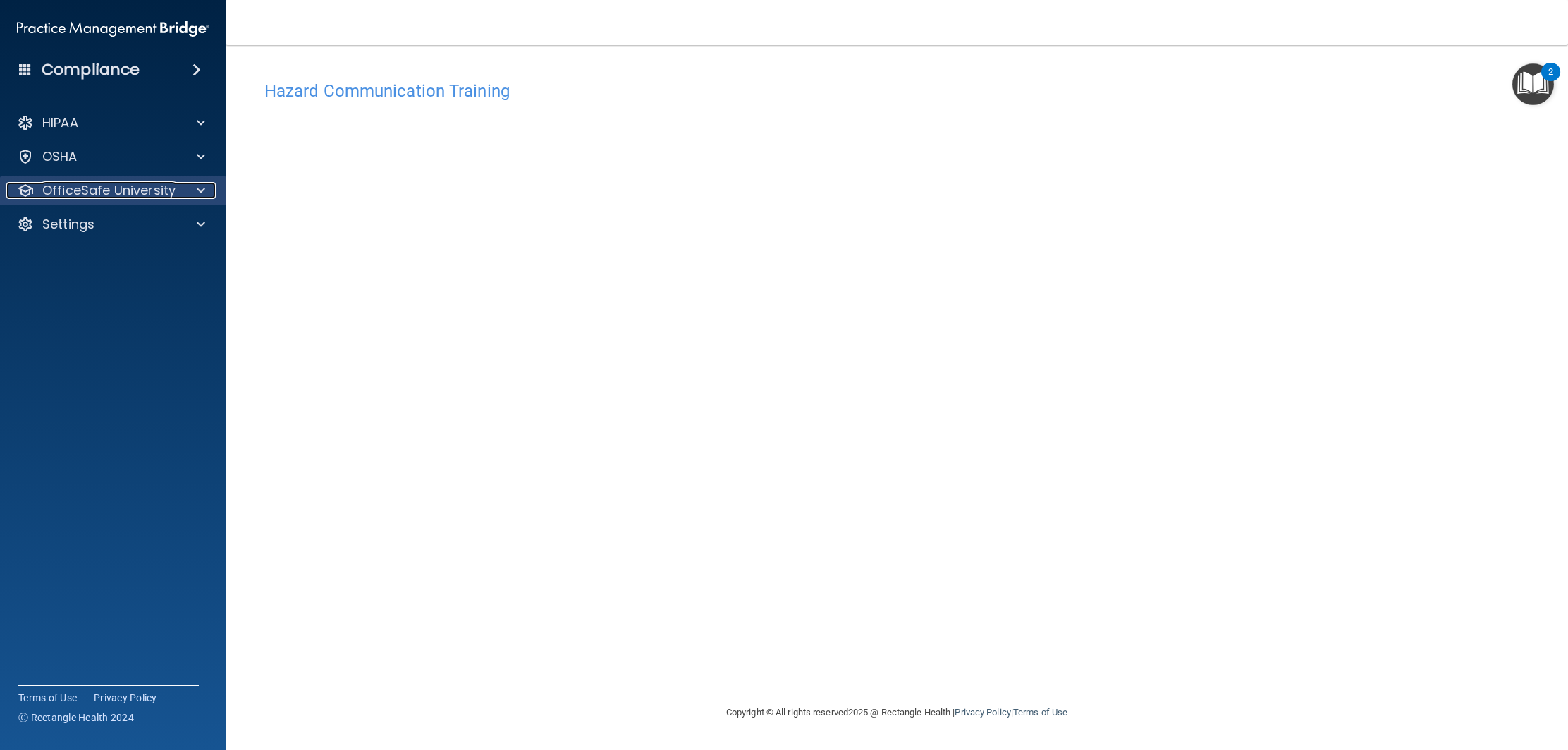
click at [176, 197] on div "OfficeSafe University" at bounding box center [94, 190] width 175 height 17
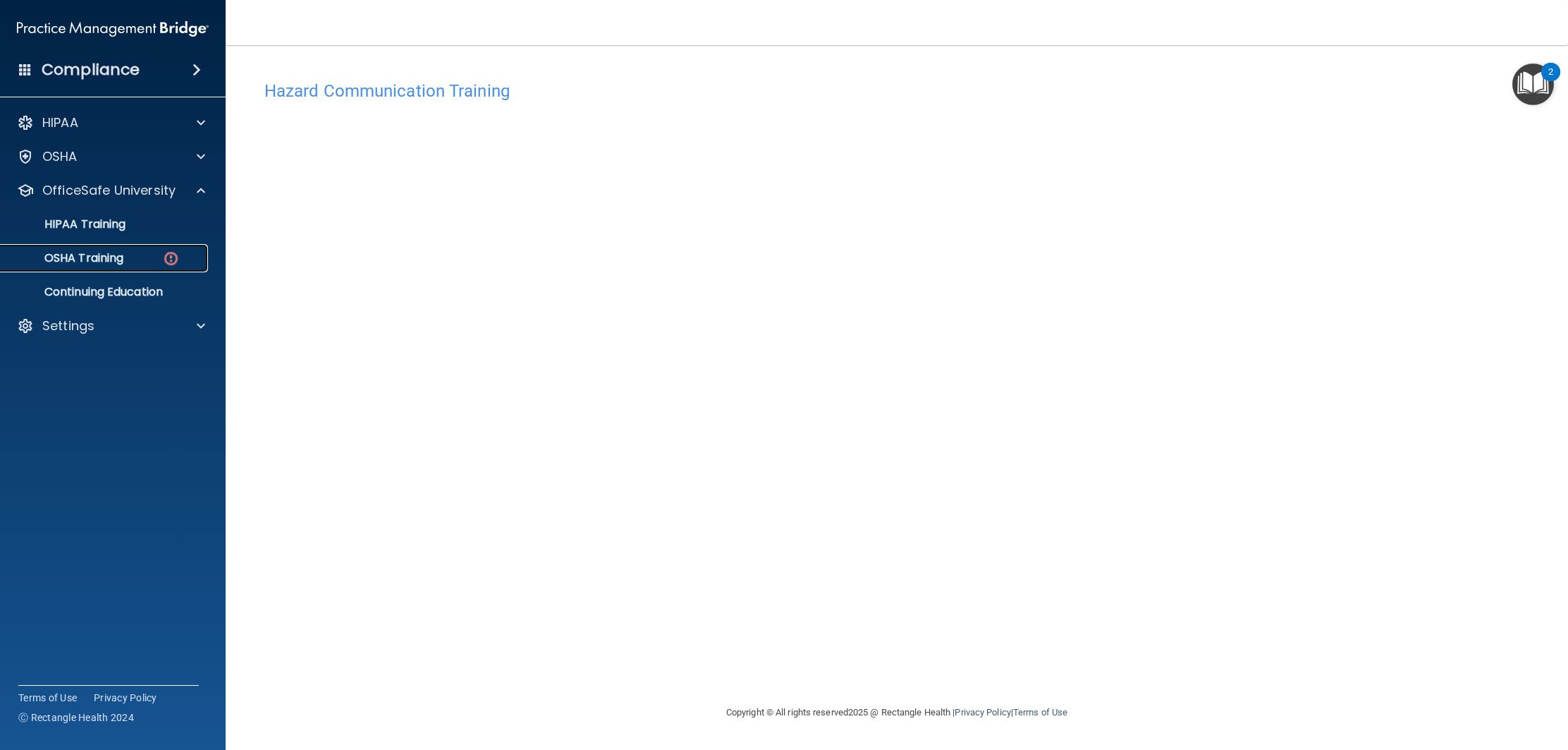
click at [152, 261] on div "OSHA Training" at bounding box center [106, 258] width 192 height 14
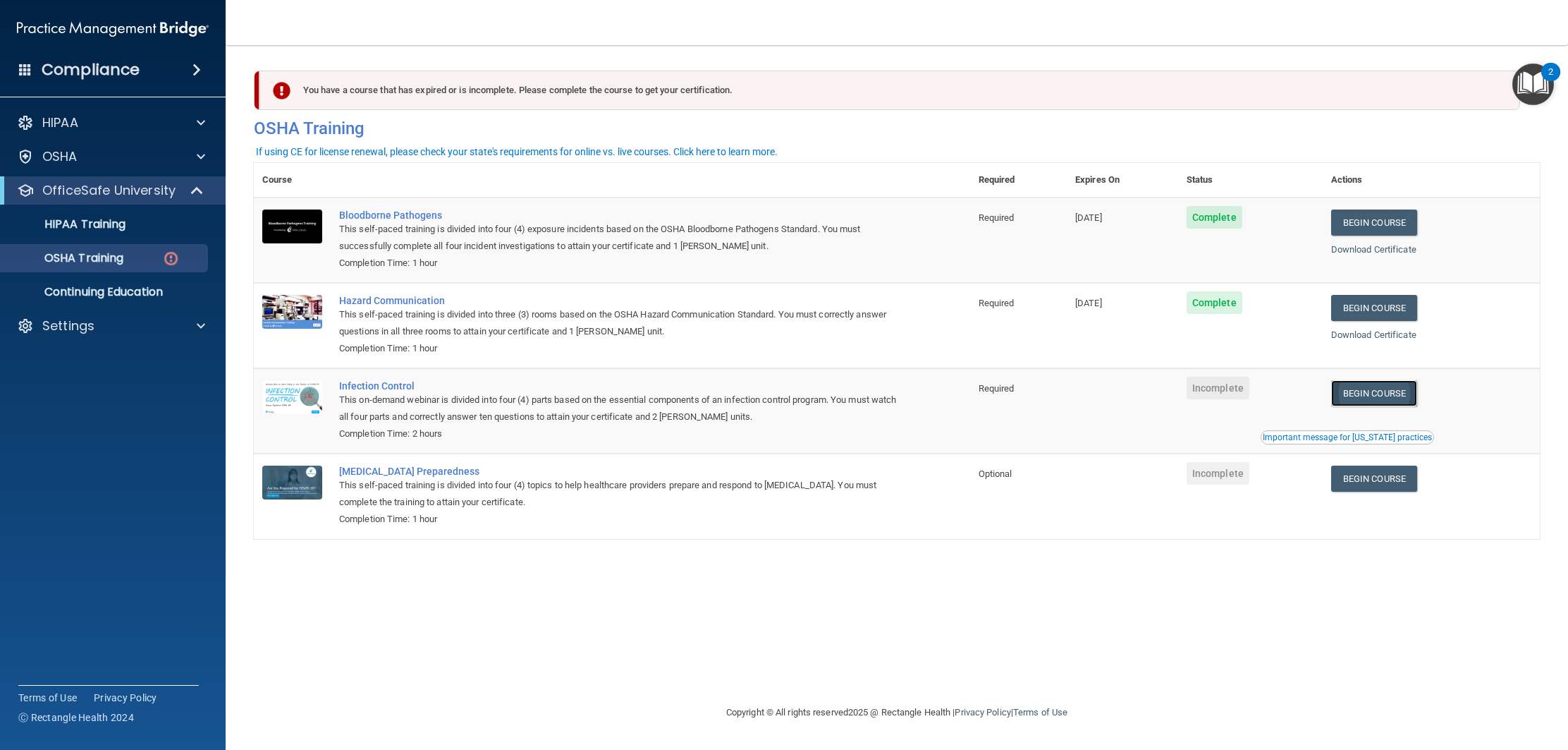
click at [1386, 395] on link "Begin Course" at bounding box center [1374, 393] width 86 height 26
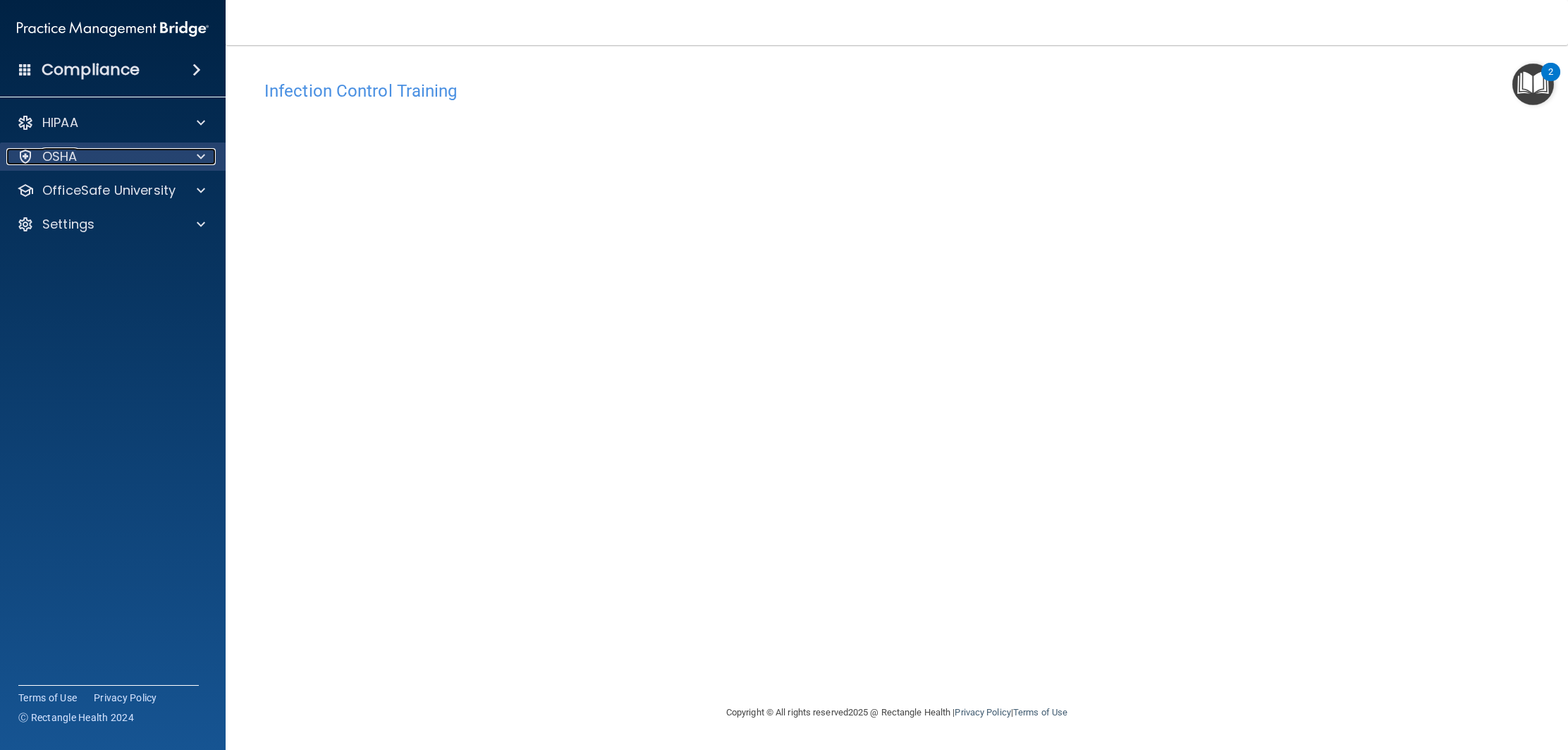
click at [201, 154] on span at bounding box center [201, 156] width 9 height 17
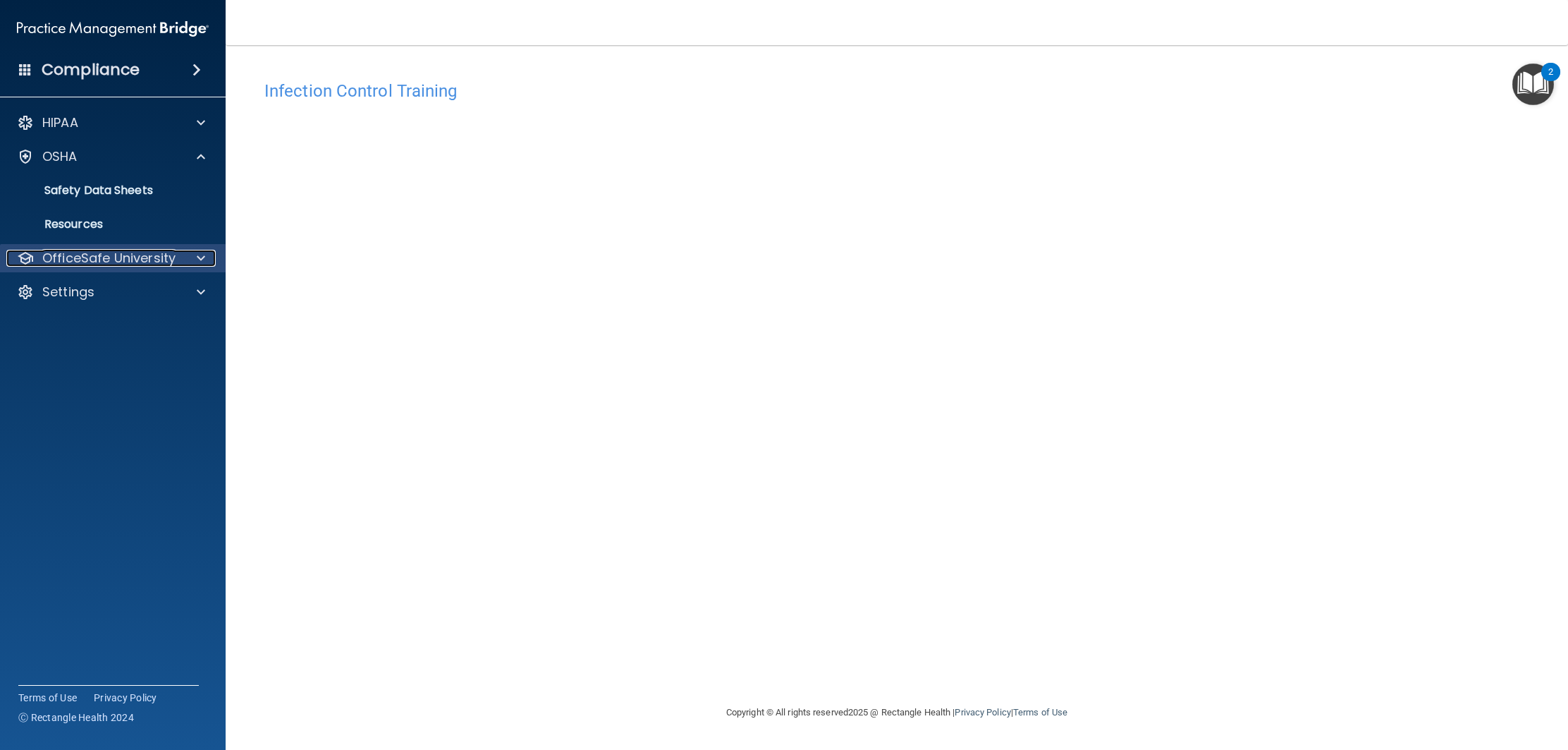
click at [140, 261] on p "OfficeSafe University" at bounding box center [109, 257] width 133 height 17
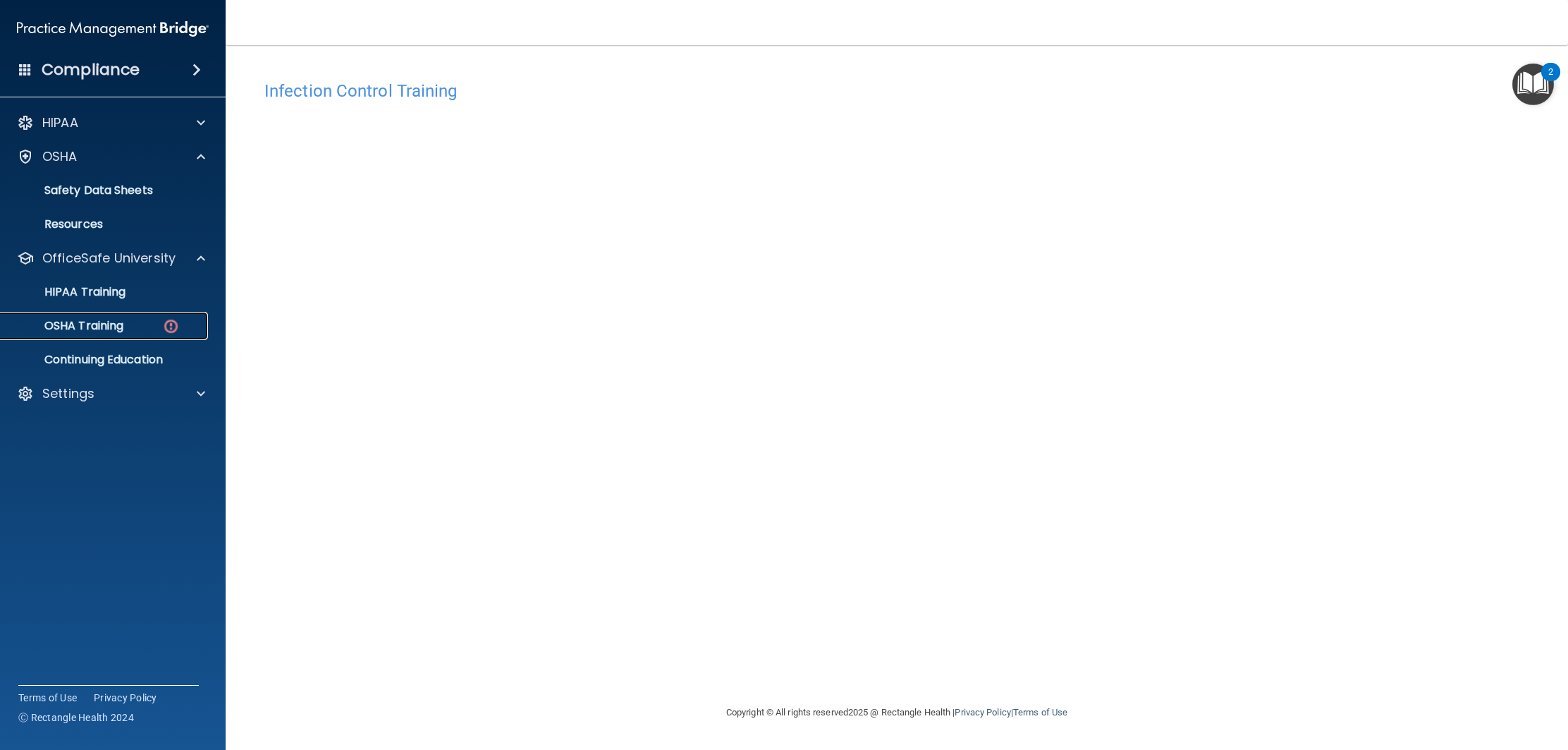
click at [149, 314] on link "OSHA Training" at bounding box center [97, 326] width 222 height 29
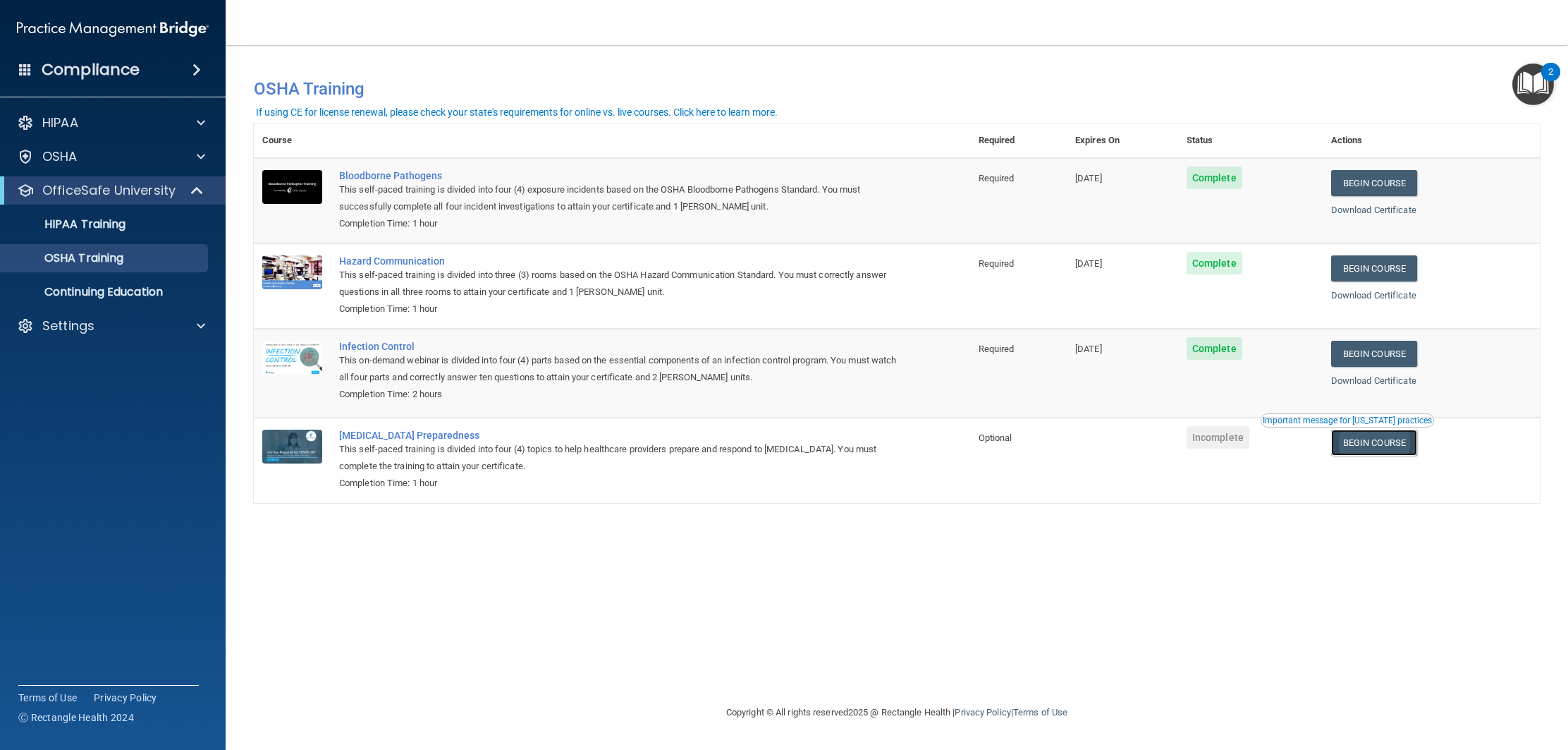
click at [1385, 437] on link "Begin Course" at bounding box center [1374, 443] width 86 height 26
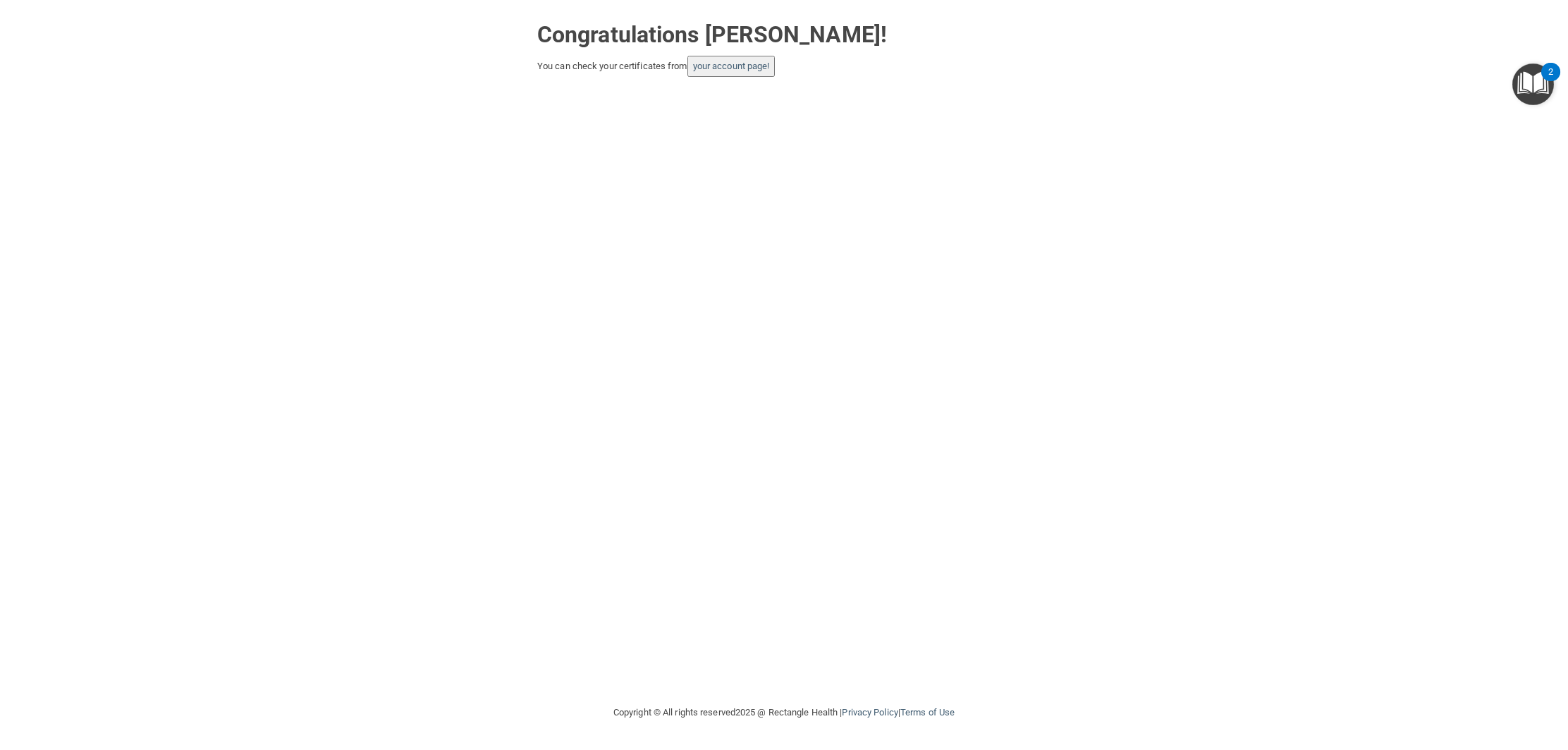
click at [728, 72] on button "your account page!" at bounding box center [732, 66] width 88 height 21
click at [713, 72] on button "your account page!" at bounding box center [732, 66] width 88 height 21
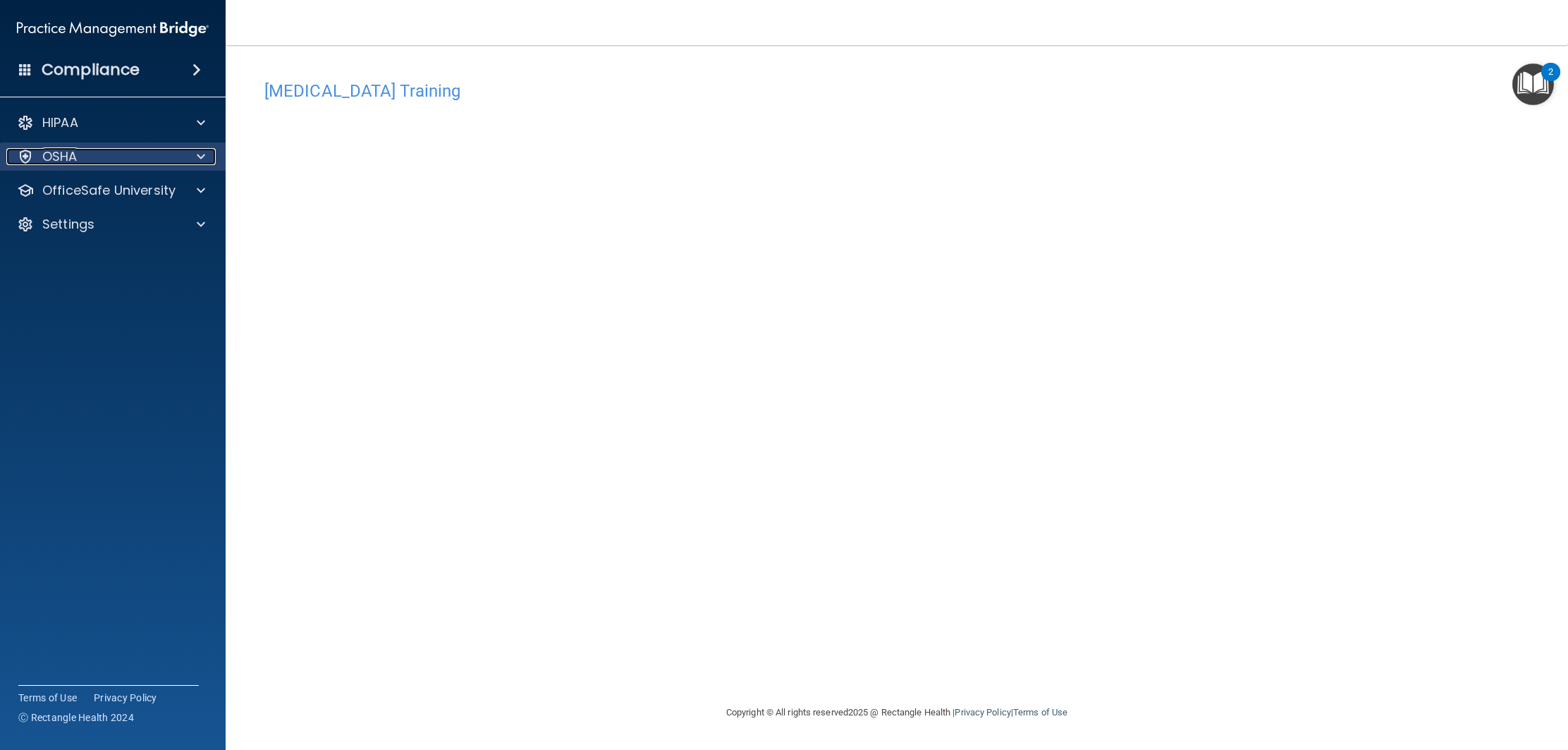
click at [205, 160] on div at bounding box center [199, 156] width 35 height 17
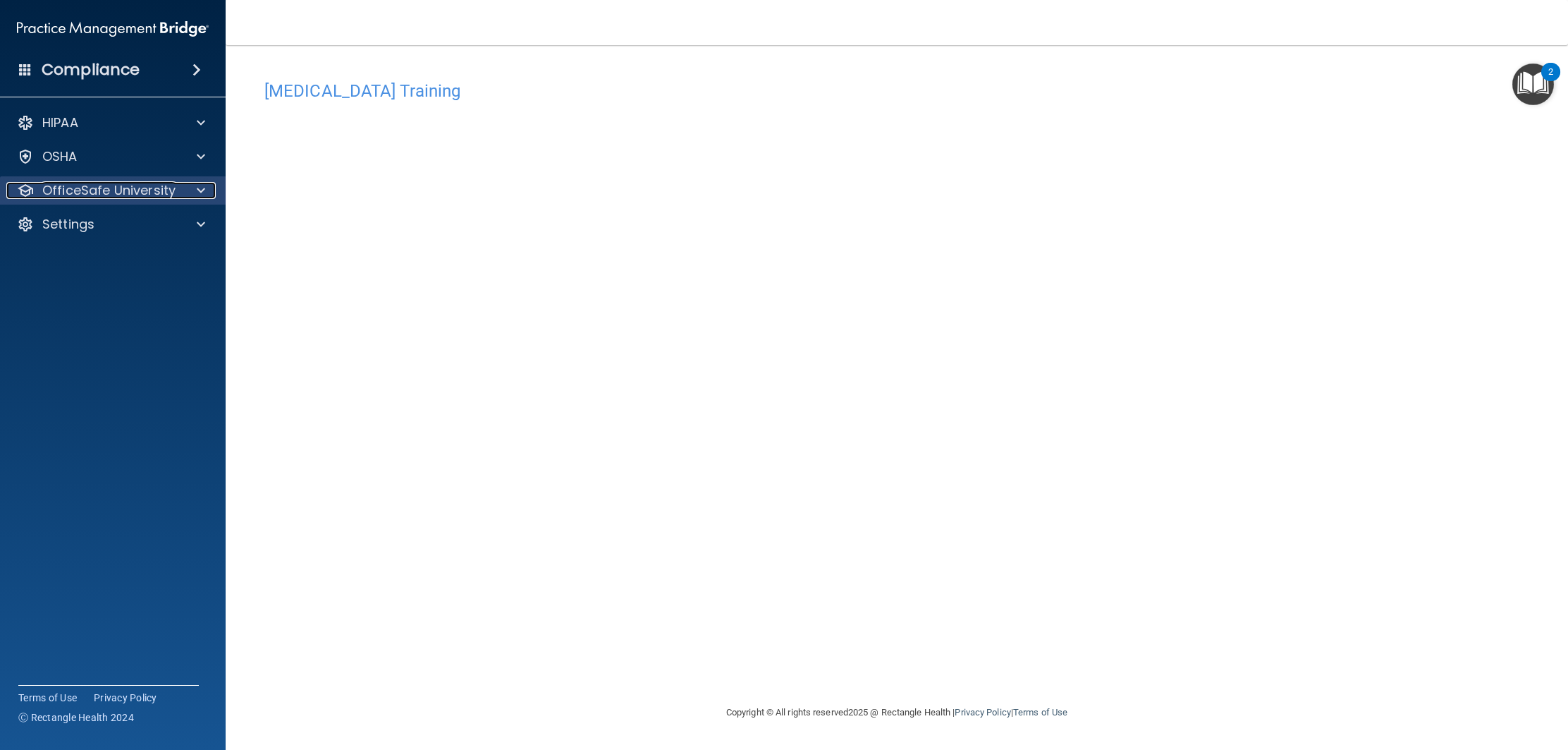
click at [191, 191] on div at bounding box center [199, 190] width 35 height 17
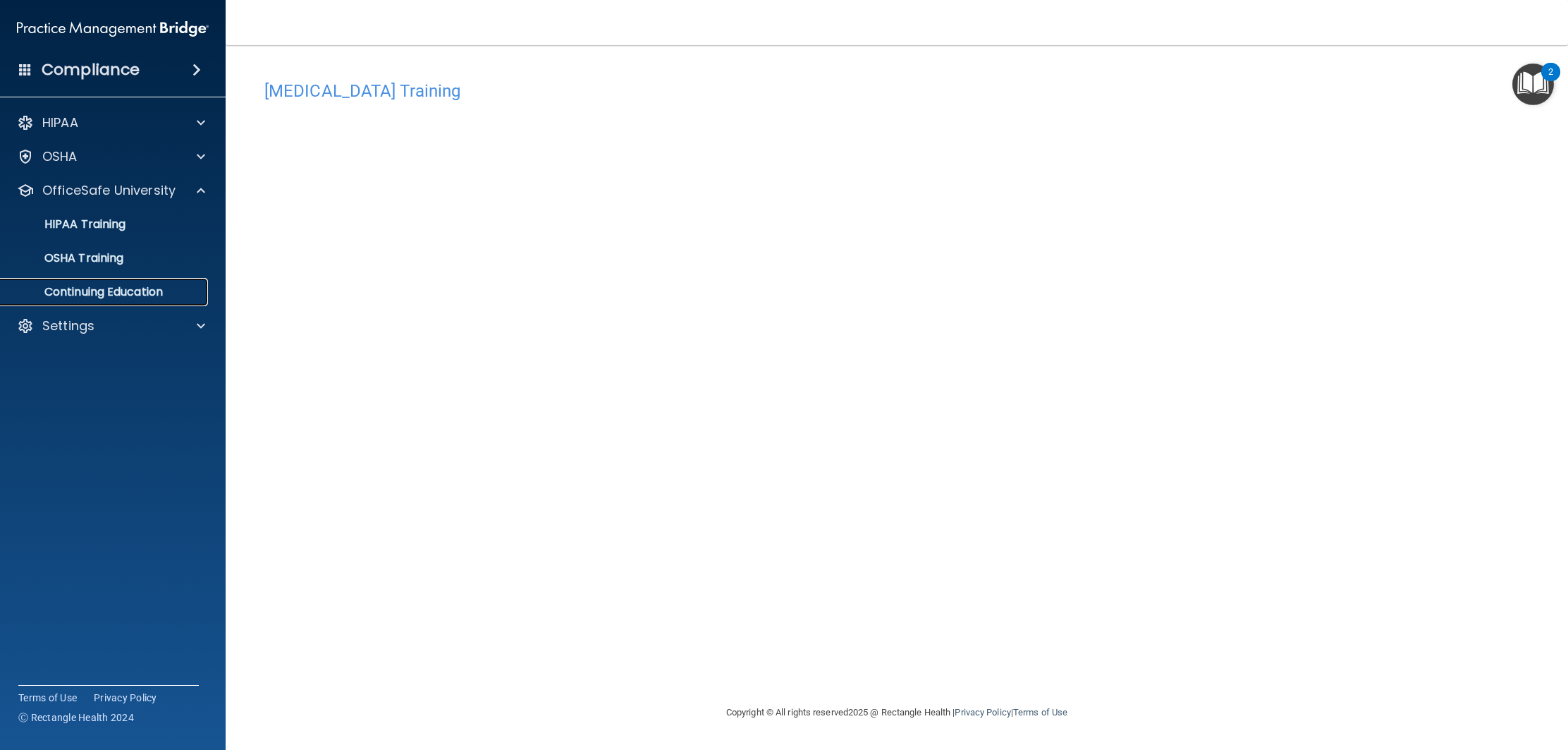
click at [149, 294] on p "Continuing Education" at bounding box center [106, 292] width 192 height 14
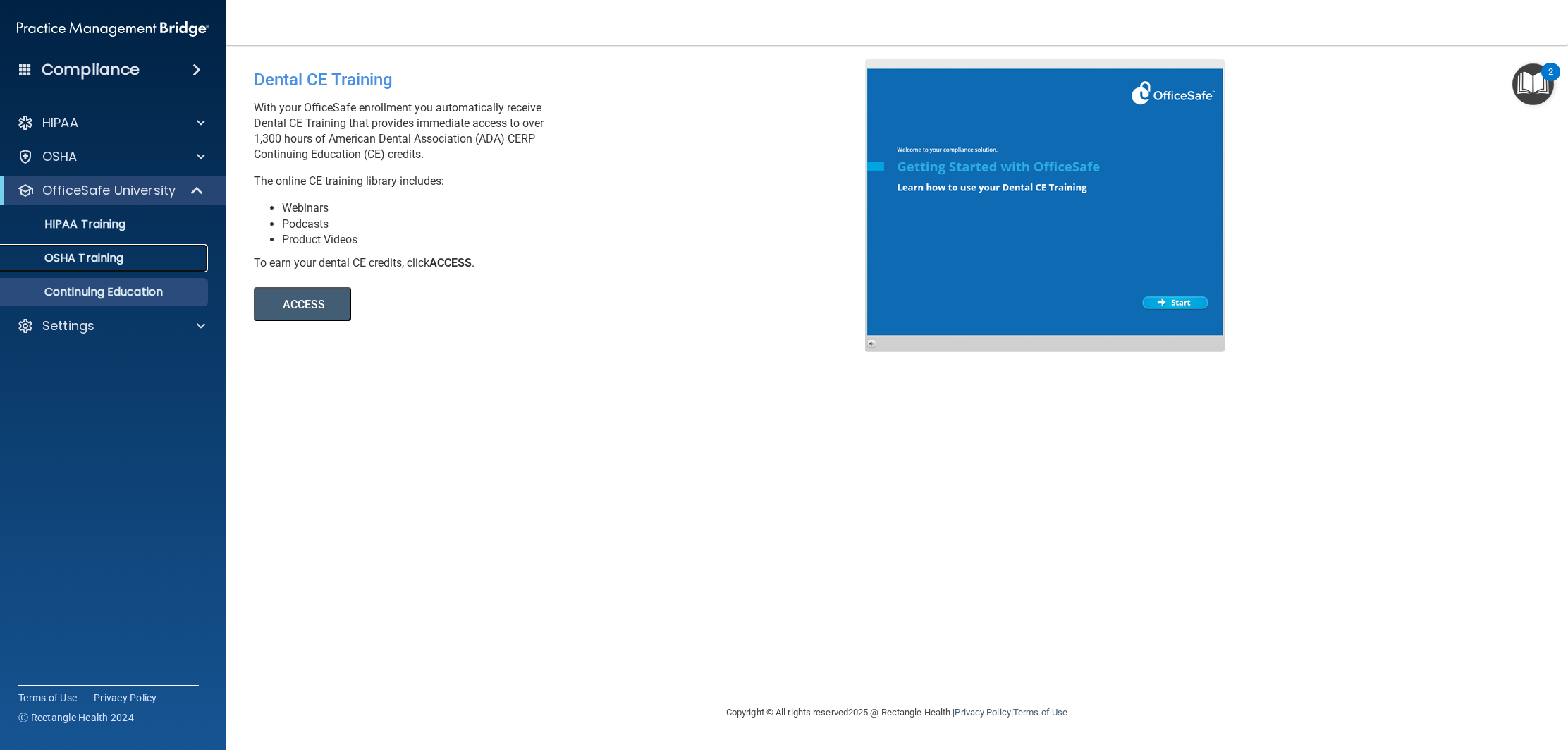
click at [171, 268] on link "OSHA Training" at bounding box center [97, 258] width 222 height 29
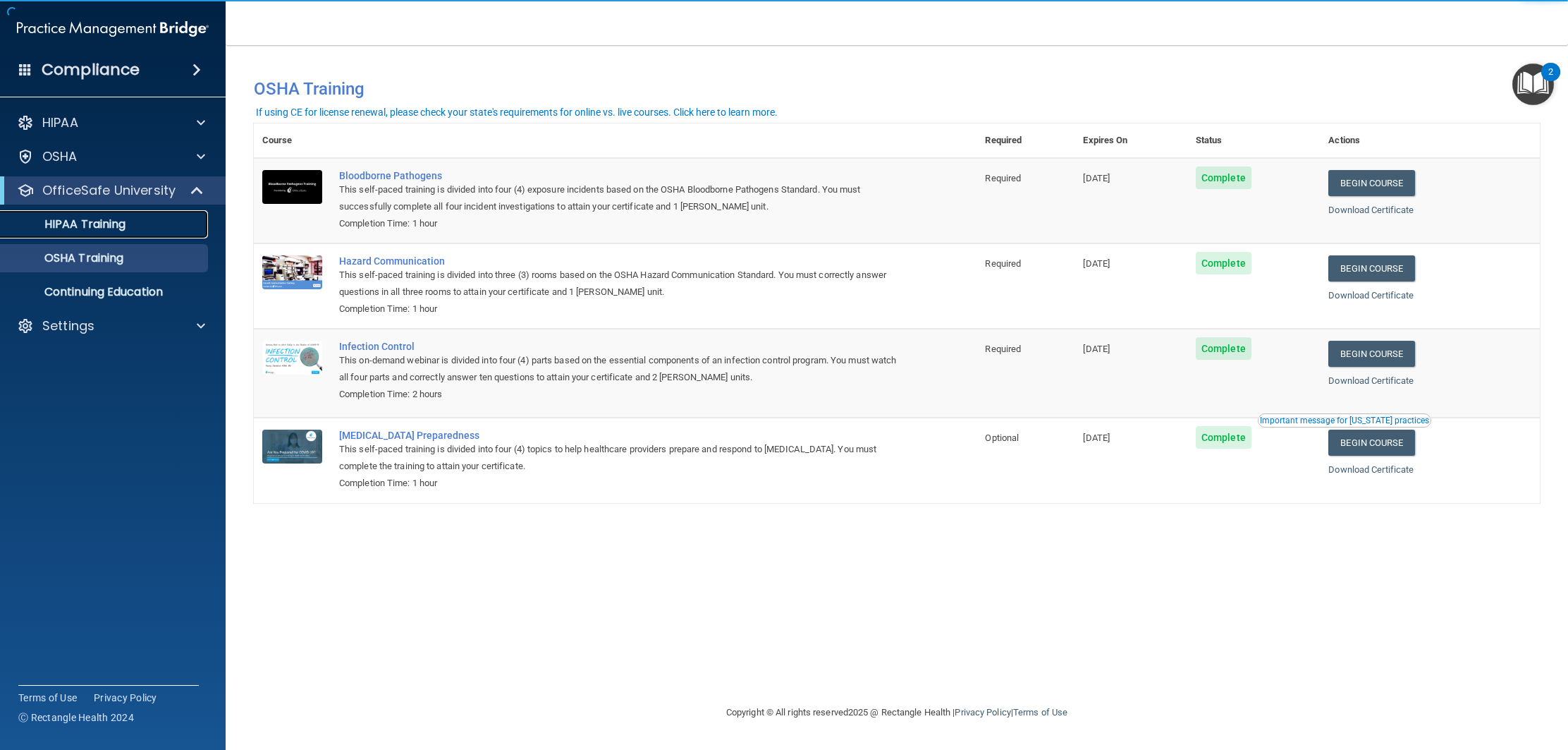
click at [137, 228] on div "HIPAA Training" at bounding box center [106, 224] width 192 height 14
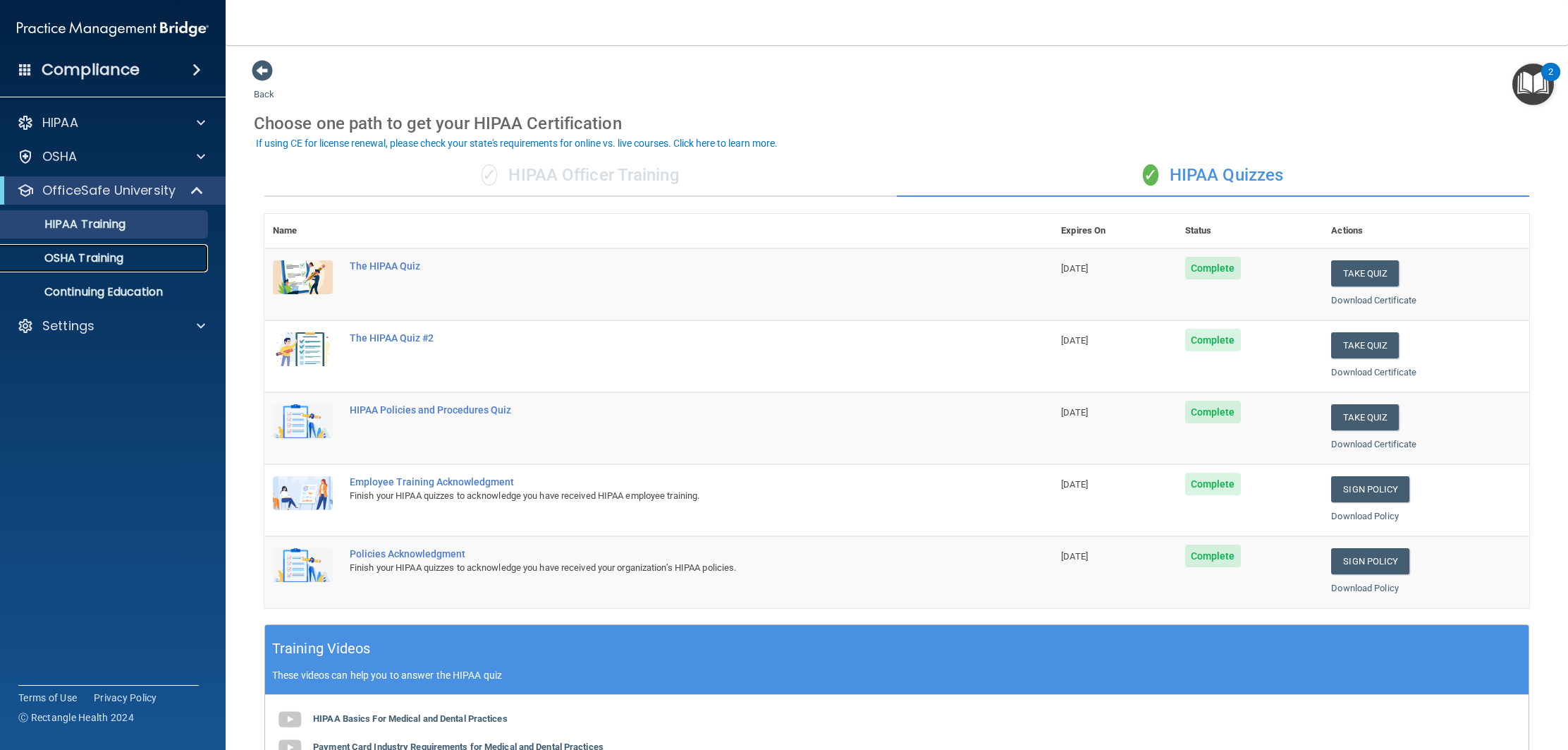
click at [141, 265] on link "OSHA Training" at bounding box center [97, 258] width 222 height 29
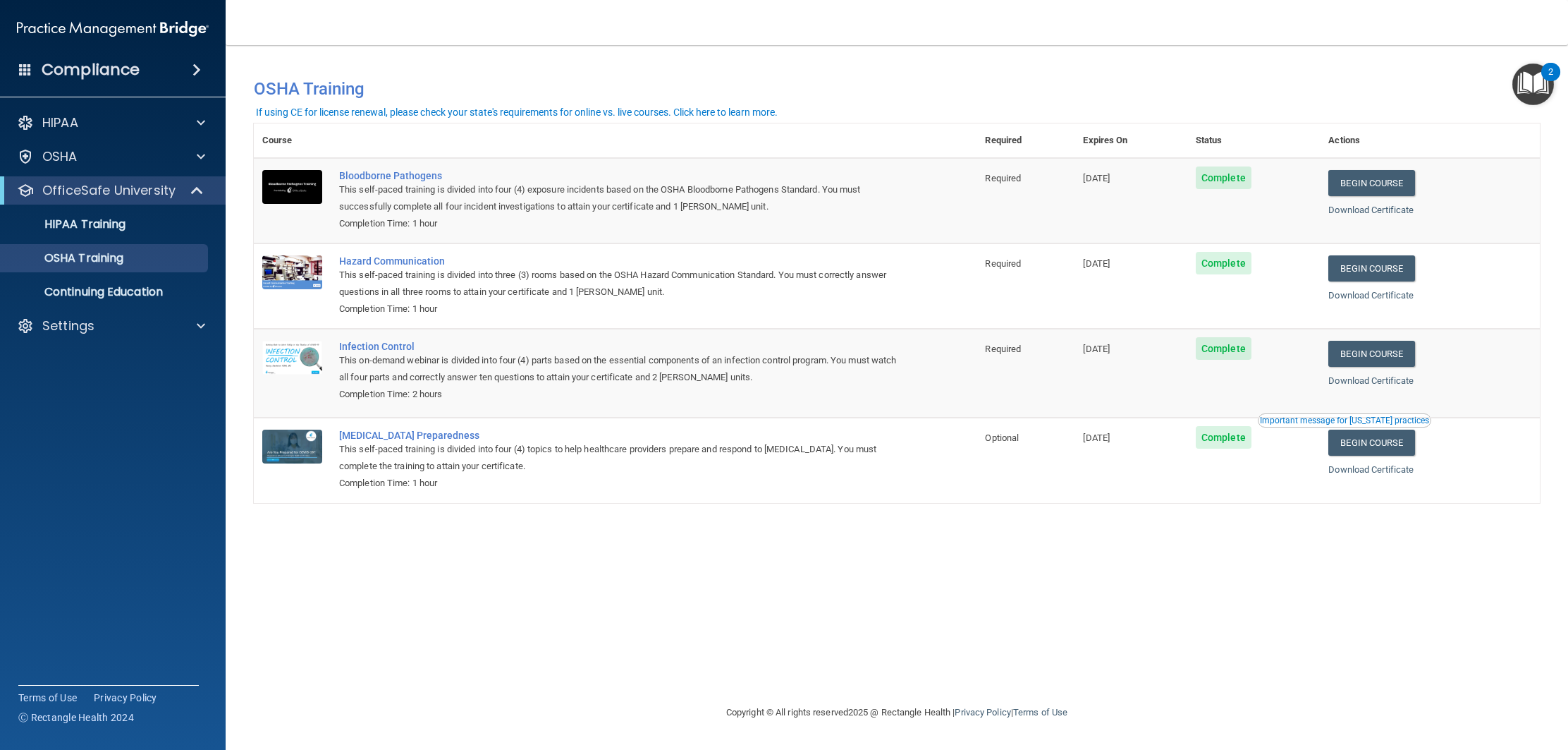
click at [192, 68] on span at bounding box center [196, 69] width 9 height 17
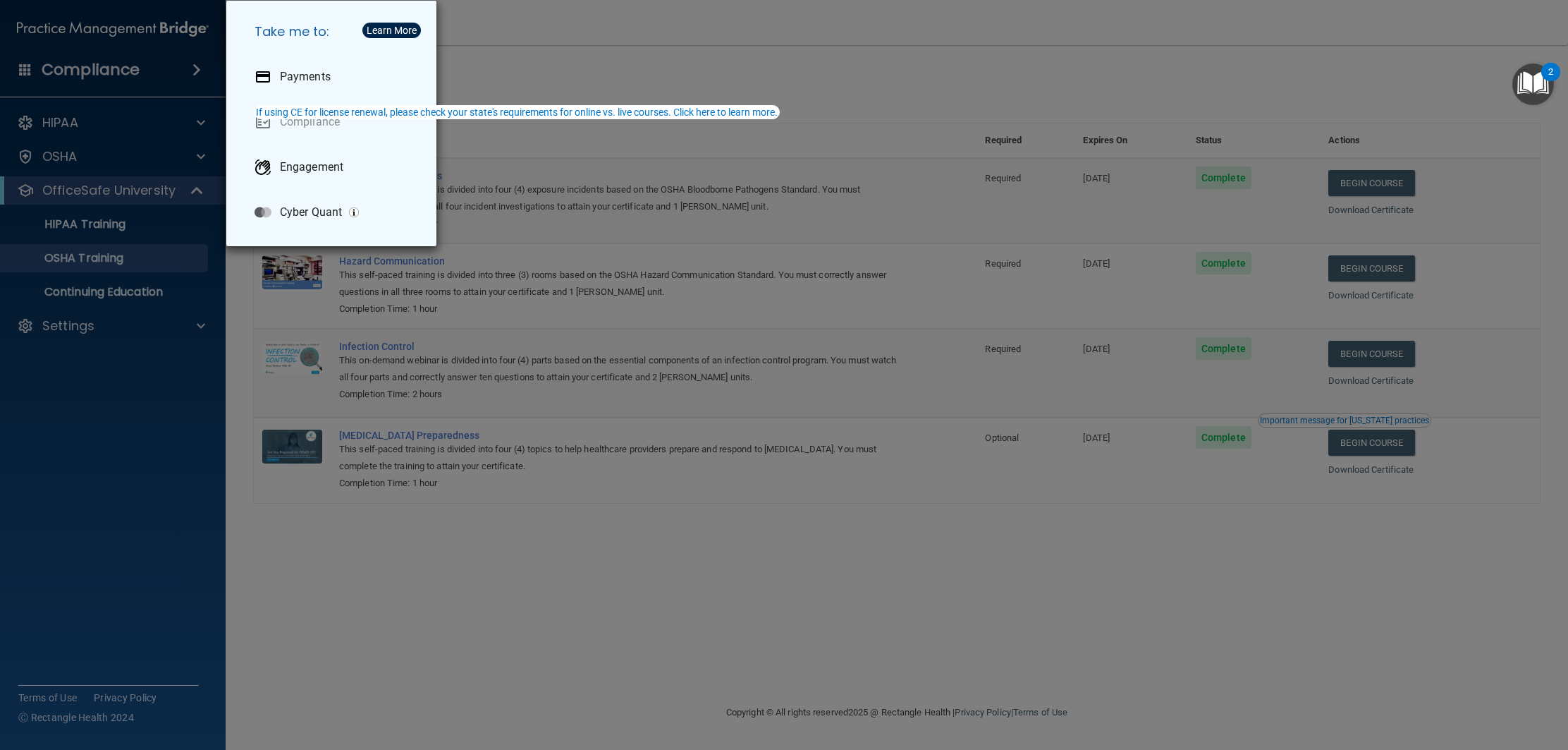
click at [187, 69] on div "Take me to: Payments Compliance Engagement Cyber Quant" at bounding box center [784, 375] width 1568 height 750
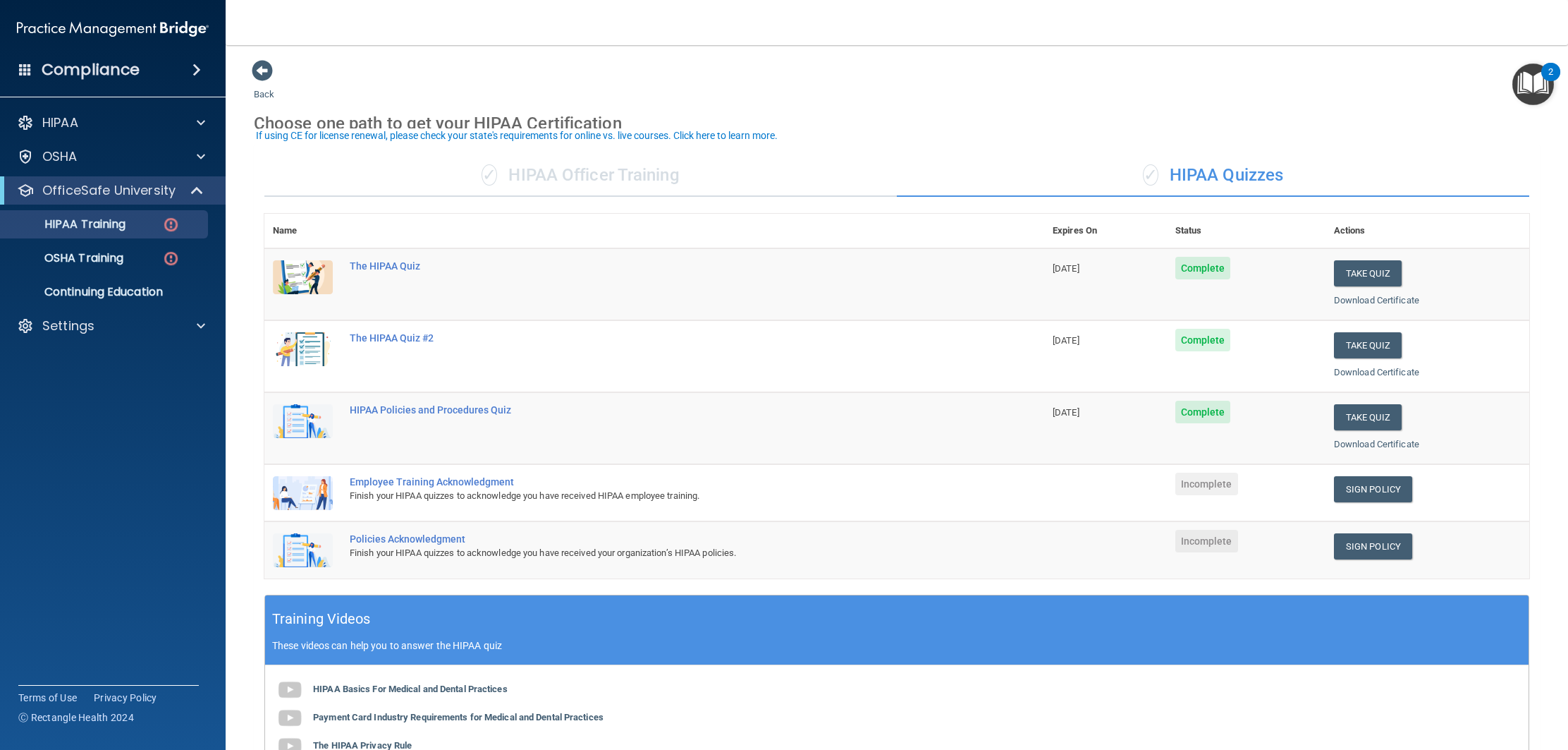
scroll to position [8, 0]
